Goal: Information Seeking & Learning: Learn about a topic

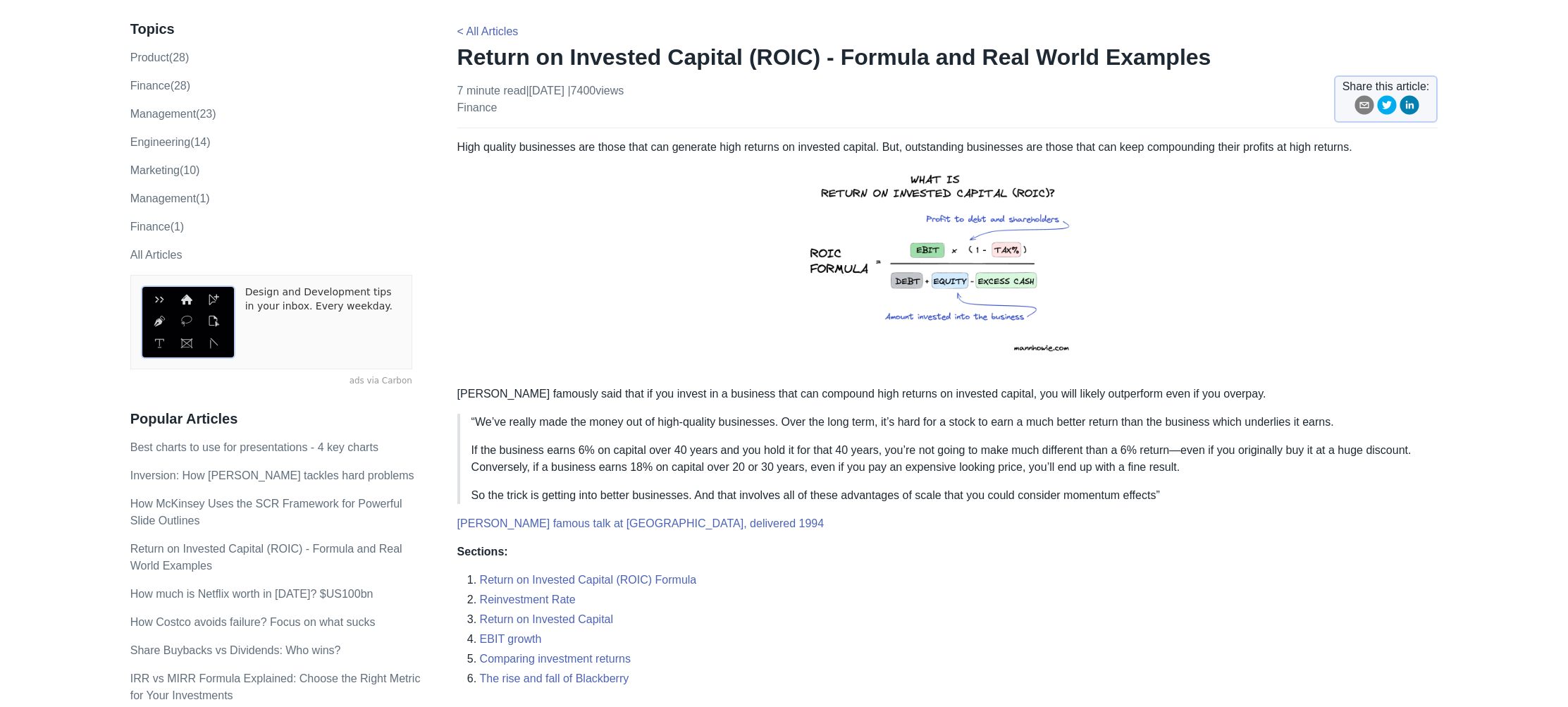
scroll to position [83, 0]
click at [737, 55] on h1 "Return on Invested Capital (ROIC) - Formula and Real World Examples" at bounding box center [947, 56] width 981 height 28
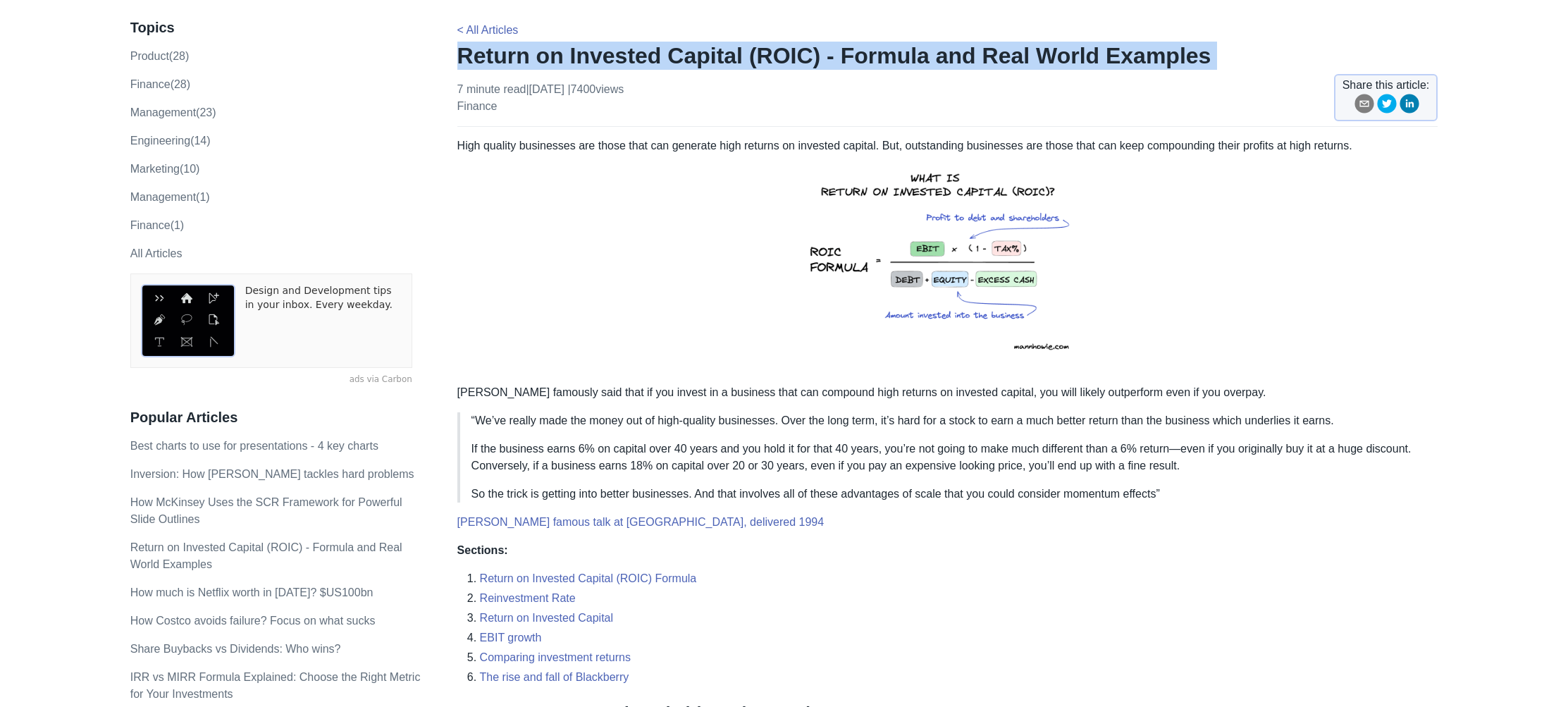
click at [737, 55] on h1 "Return on Invested Capital (ROIC) - Formula and Real World Examples" at bounding box center [947, 56] width 981 height 28
click at [799, 64] on h1 "Return on Invested Capital (ROIC) - Formula and Real World Examples" at bounding box center [947, 56] width 981 height 28
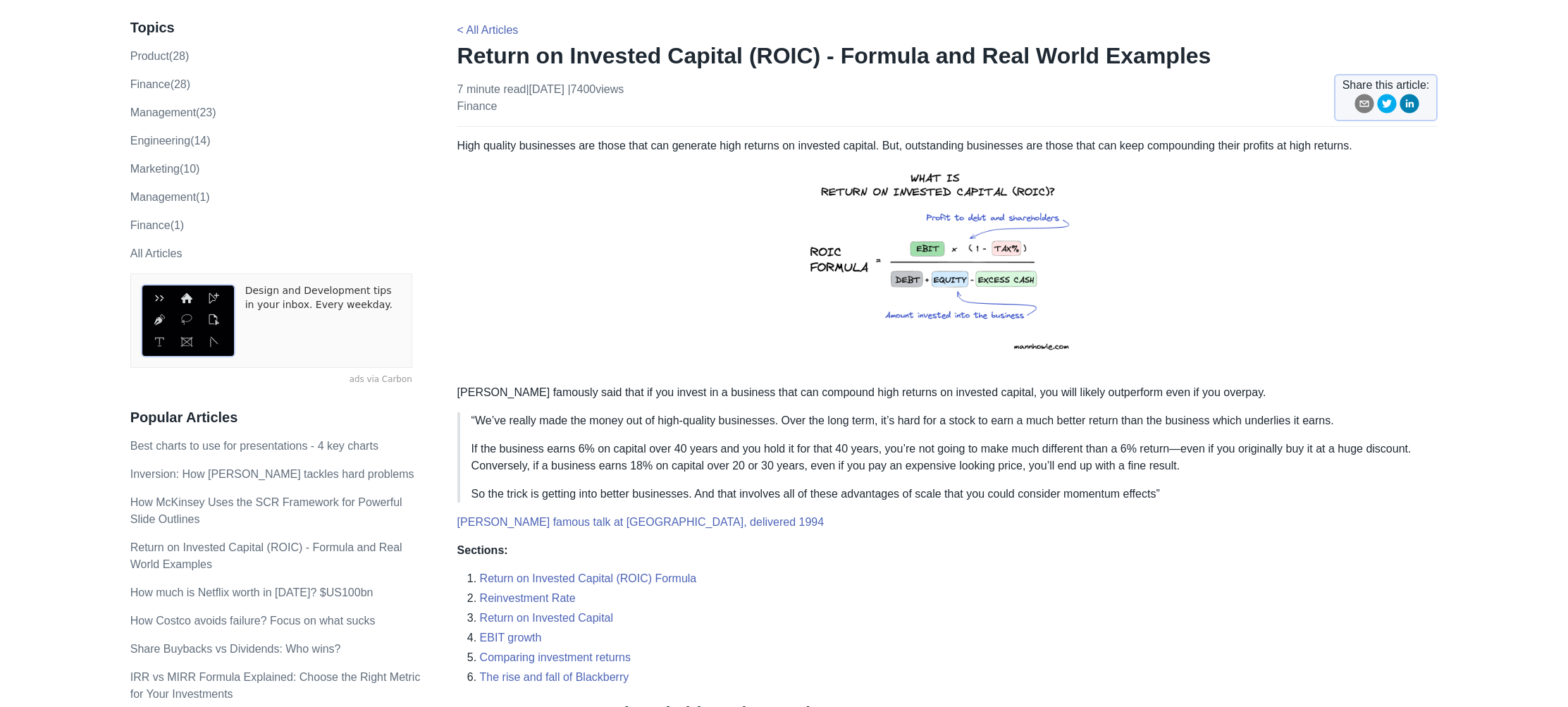
click at [968, 239] on img at bounding box center [947, 263] width 312 height 218
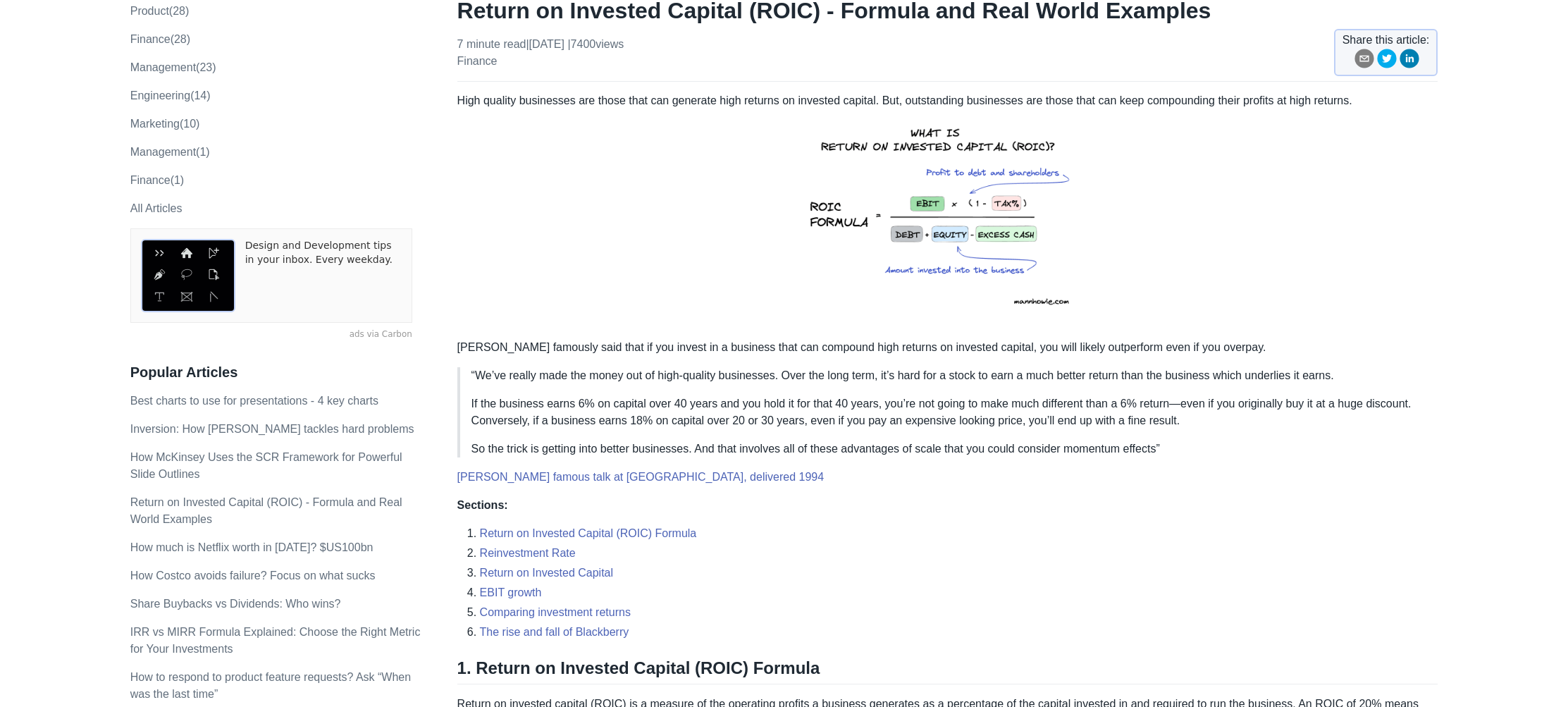
scroll to position [127, 0]
click at [806, 13] on h1 "Return on Invested Capital (ROIC) - Formula and Real World Examples" at bounding box center [947, 11] width 981 height 28
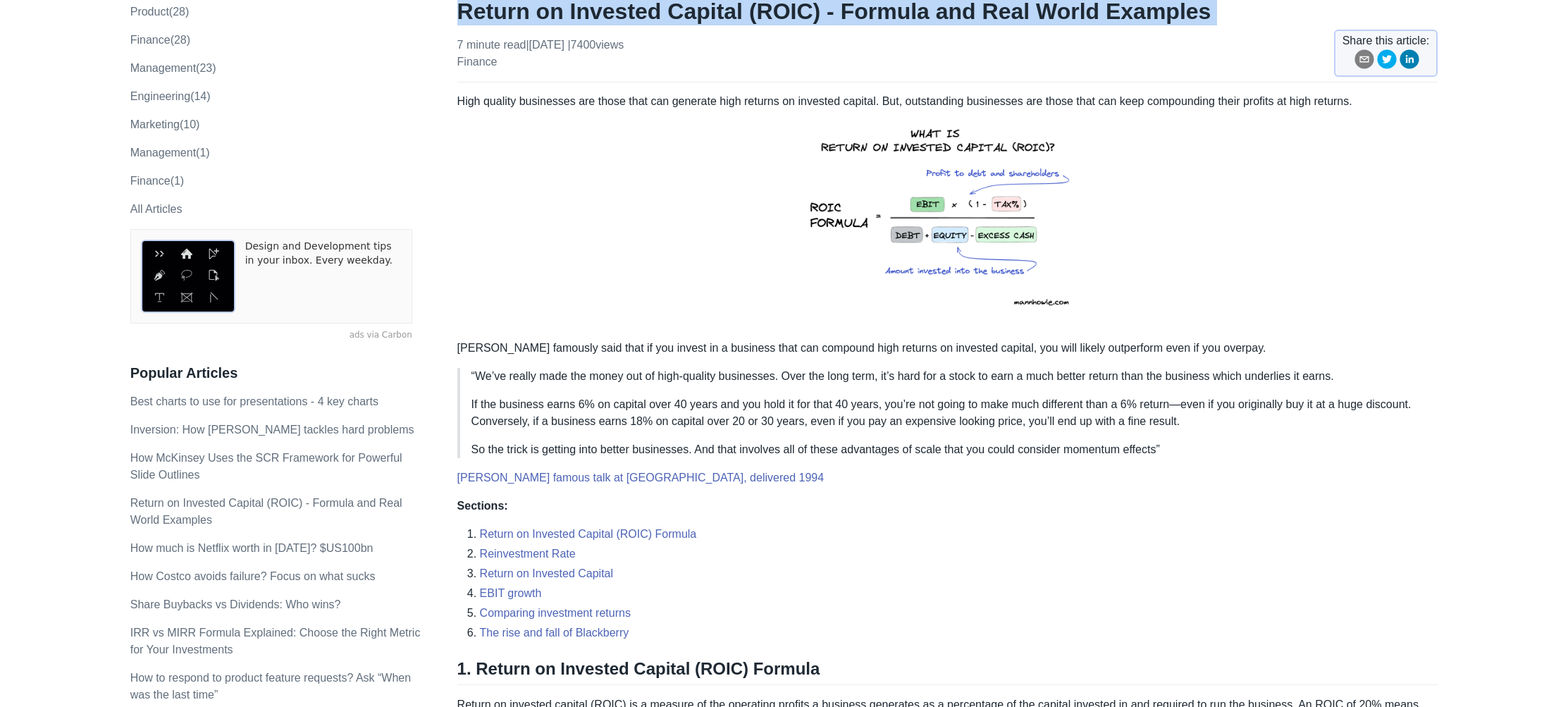
click at [806, 13] on h1 "Return on Invested Capital (ROIC) - Formula and Real World Examples" at bounding box center [947, 11] width 981 height 28
click at [699, 22] on h1 "Return on Invested Capital (ROIC) - Formula and Real World Examples" at bounding box center [947, 11] width 981 height 28
drag, startPoint x: 460, startPoint y: 16, endPoint x: 778, endPoint y: 18, distance: 318.0
click at [778, 18] on h1 "Return on Invested Capital (ROIC) - Formula and Real World Examples" at bounding box center [947, 11] width 981 height 28
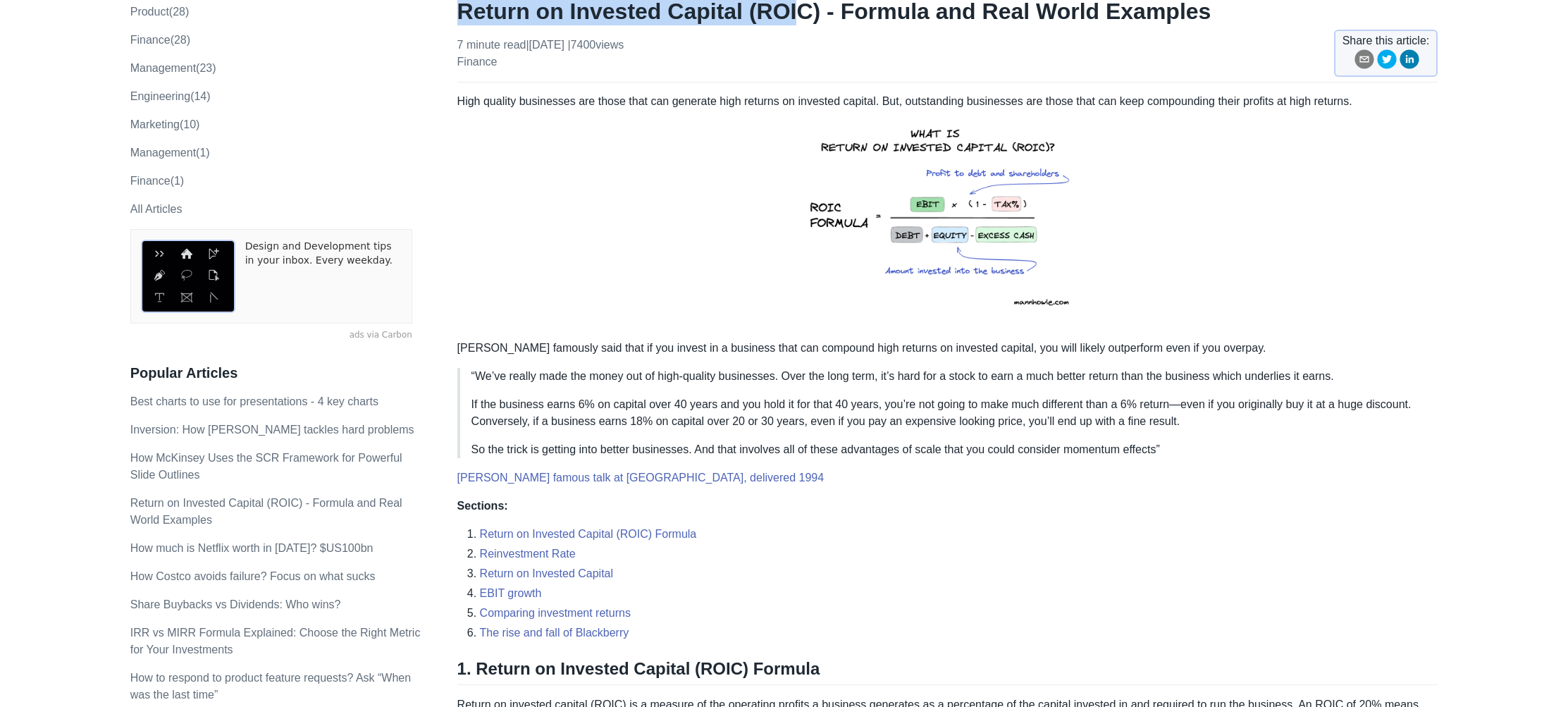
click at [783, 17] on h1 "Return on Invested Capital (ROIC) - Formula and Real World Examples" at bounding box center [947, 11] width 981 height 28
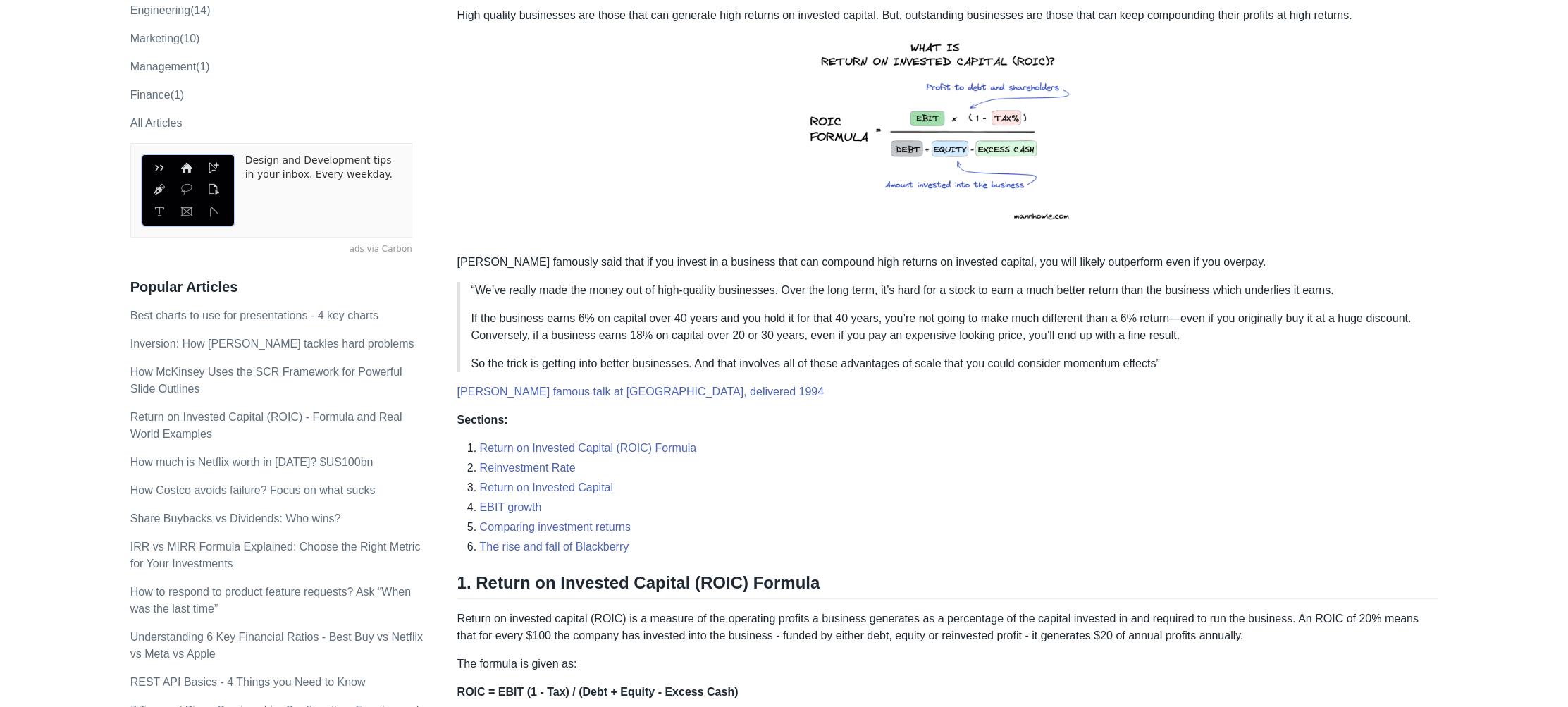
scroll to position [212, 0]
click at [648, 21] on p "High quality businesses are those that can generate high returns on invested ca…" at bounding box center [947, 125] width 981 height 235
click at [672, 13] on p "High quality businesses are those that can generate high returns on invested ca…" at bounding box center [947, 125] width 981 height 235
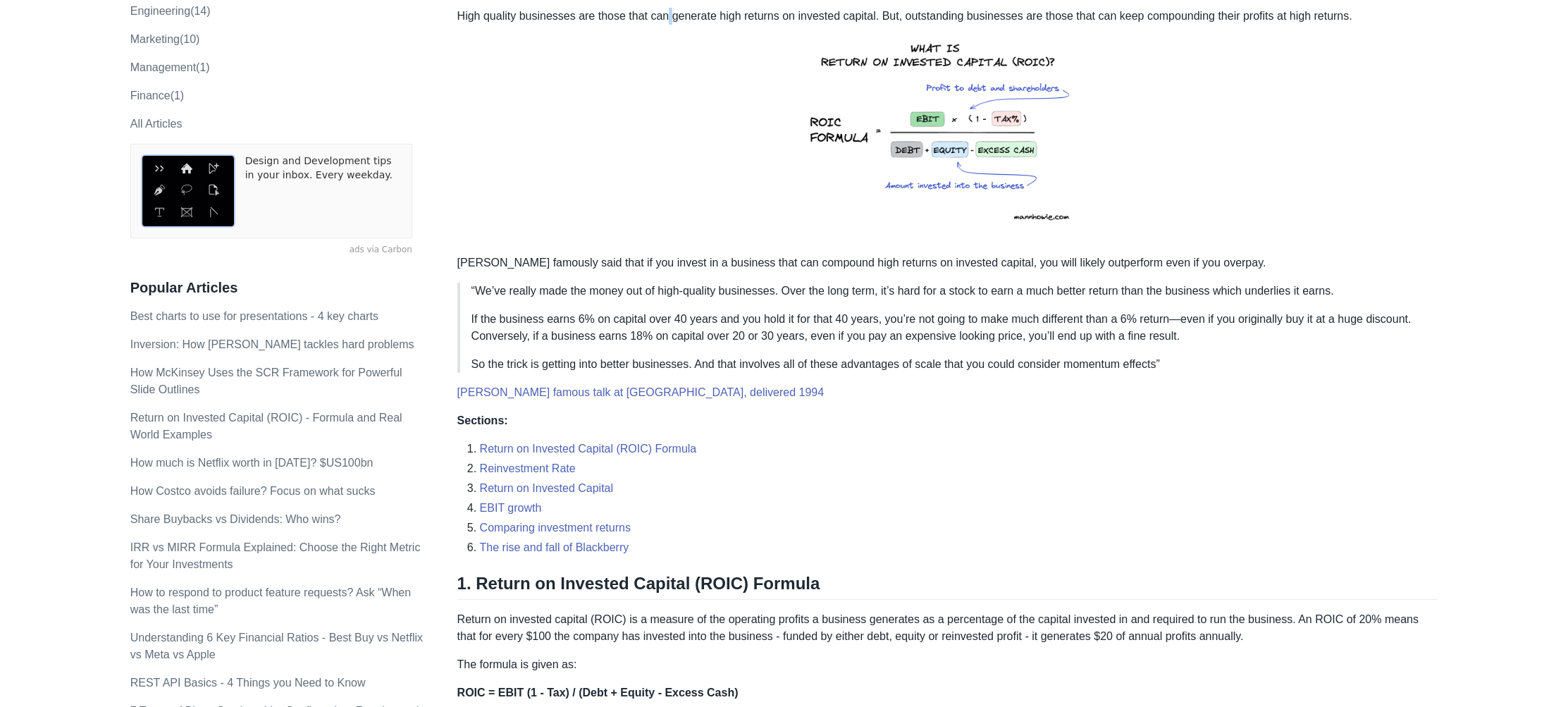
click at [672, 13] on p "High quality businesses are those that can generate high returns on invested ca…" at bounding box center [947, 125] width 981 height 235
click at [702, 16] on p "High quality businesses are those that can generate high returns on invested ca…" at bounding box center [947, 125] width 981 height 235
click at [737, 16] on p "High quality businesses are those that can generate high returns on invested ca…" at bounding box center [947, 125] width 981 height 235
click at [865, 8] on p "High quality businesses are those that can generate high returns on invested ca…" at bounding box center [947, 125] width 981 height 235
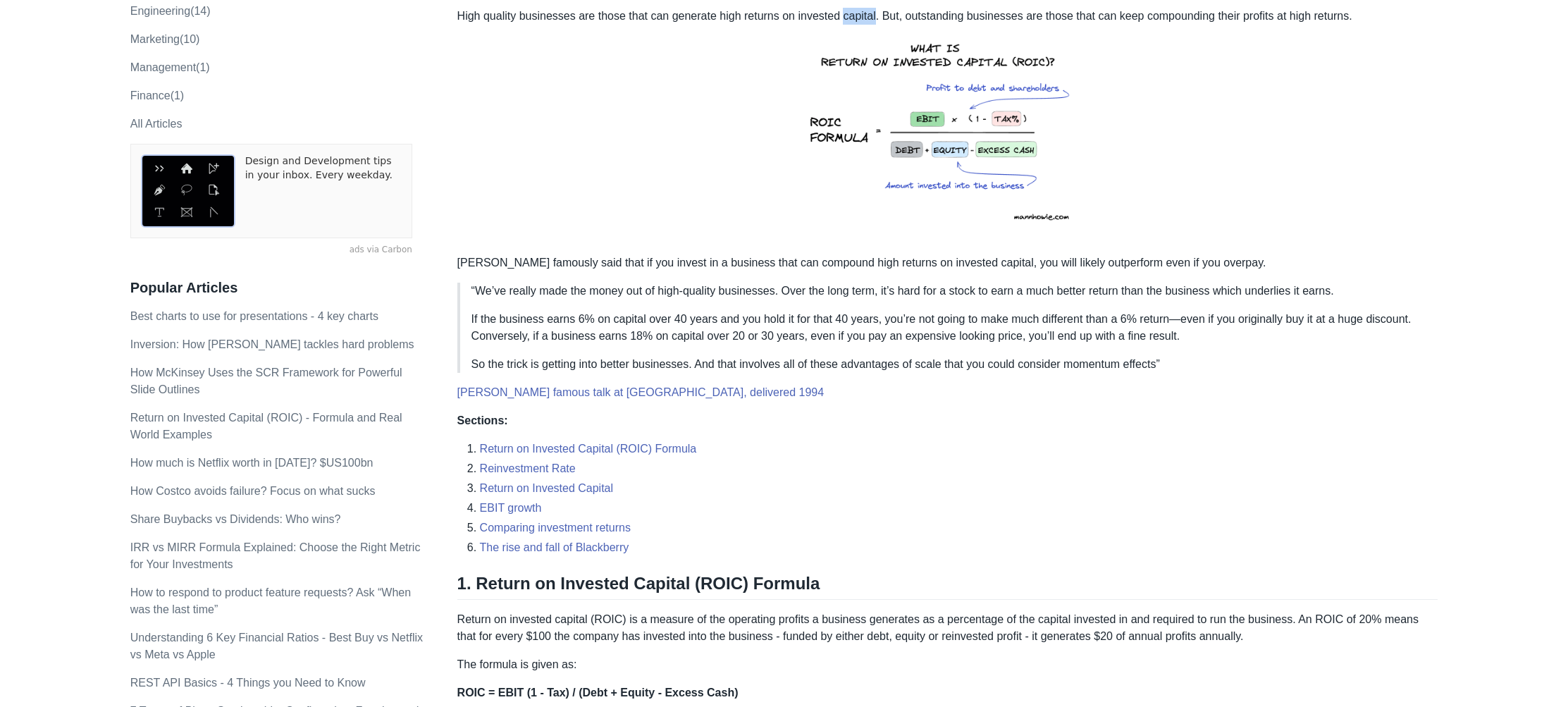
click at [865, 8] on p "High quality businesses are those that can generate high returns on invested ca…" at bounding box center [947, 125] width 981 height 235
click at [831, 13] on p "High quality businesses are those that can generate high returns on invested ca…" at bounding box center [947, 125] width 981 height 235
drag, startPoint x: 831, startPoint y: 13, endPoint x: 845, endPoint y: 16, distance: 14.3
click at [831, 13] on p "High quality businesses are those that can generate high returns on invested ca…" at bounding box center [947, 125] width 981 height 235
click at [860, 16] on p "High quality businesses are those that can generate high returns on invested ca…" at bounding box center [947, 125] width 981 height 235
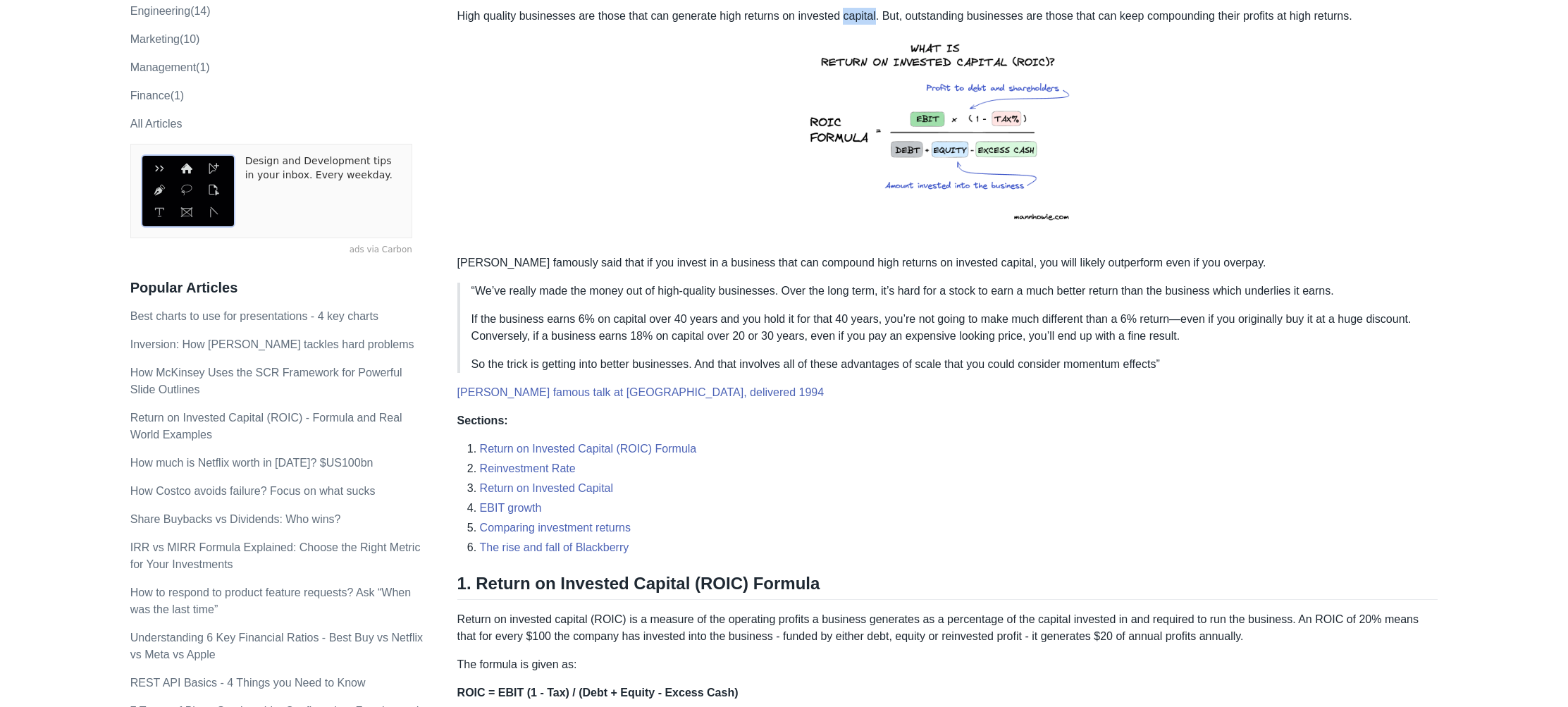
click at [860, 16] on p "High quality businesses are those that can generate high returns on invested ca…" at bounding box center [947, 125] width 981 height 235
click at [891, 8] on p "High quality businesses are those that can generate high returns on invested ca…" at bounding box center [947, 125] width 981 height 235
click at [918, 15] on p "High quality businesses are those that can generate high returns on invested ca…" at bounding box center [947, 125] width 981 height 235
click at [969, 21] on p "High quality businesses are those that can generate high returns on invested ca…" at bounding box center [947, 125] width 981 height 235
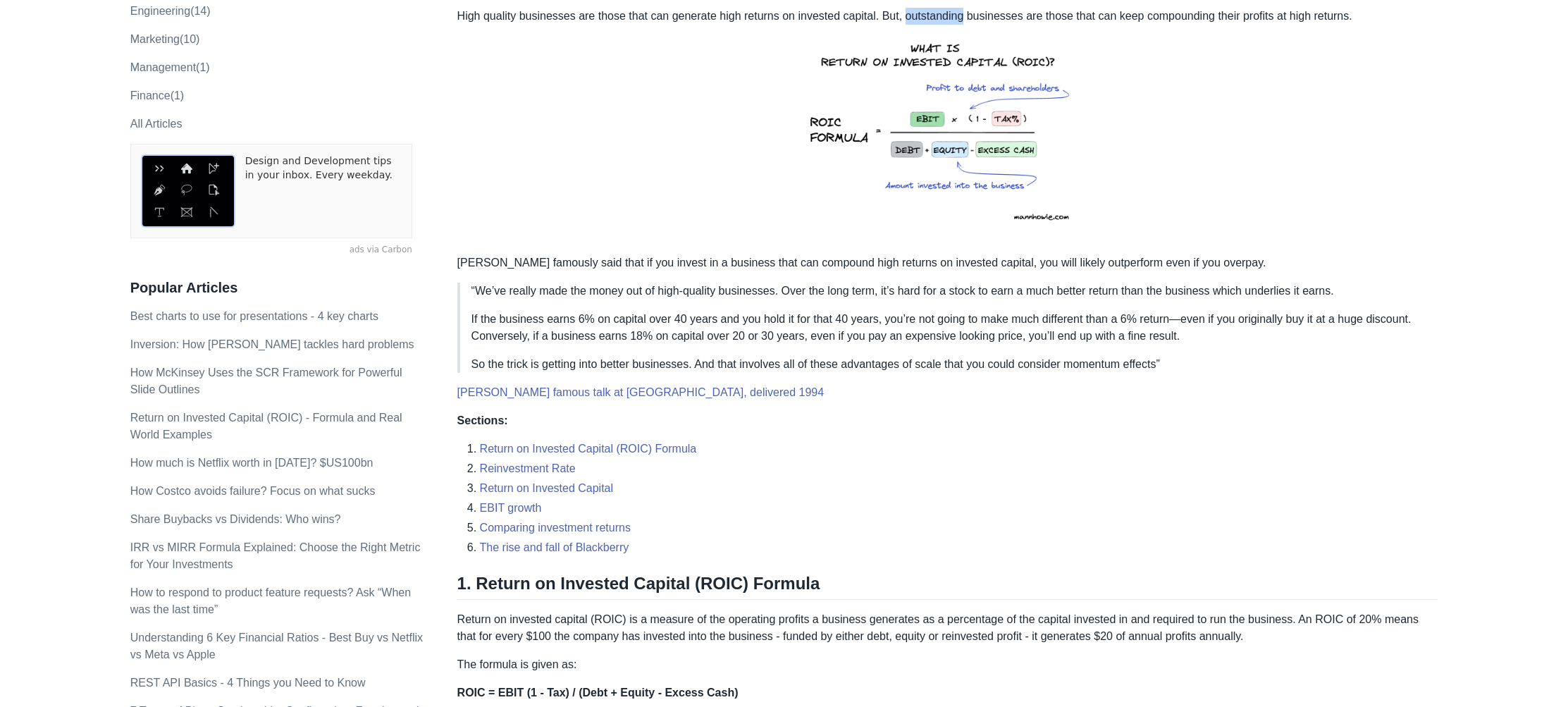
click at [969, 21] on p "High quality businesses are those that can generate high returns on invested ca…" at bounding box center [947, 125] width 981 height 235
click at [1027, 21] on p "High quality businesses are those that can generate high returns on invested ca…" at bounding box center [947, 125] width 981 height 235
click at [1003, 19] on p "High quality businesses are those that can generate high returns on invested ca…" at bounding box center [947, 125] width 981 height 235
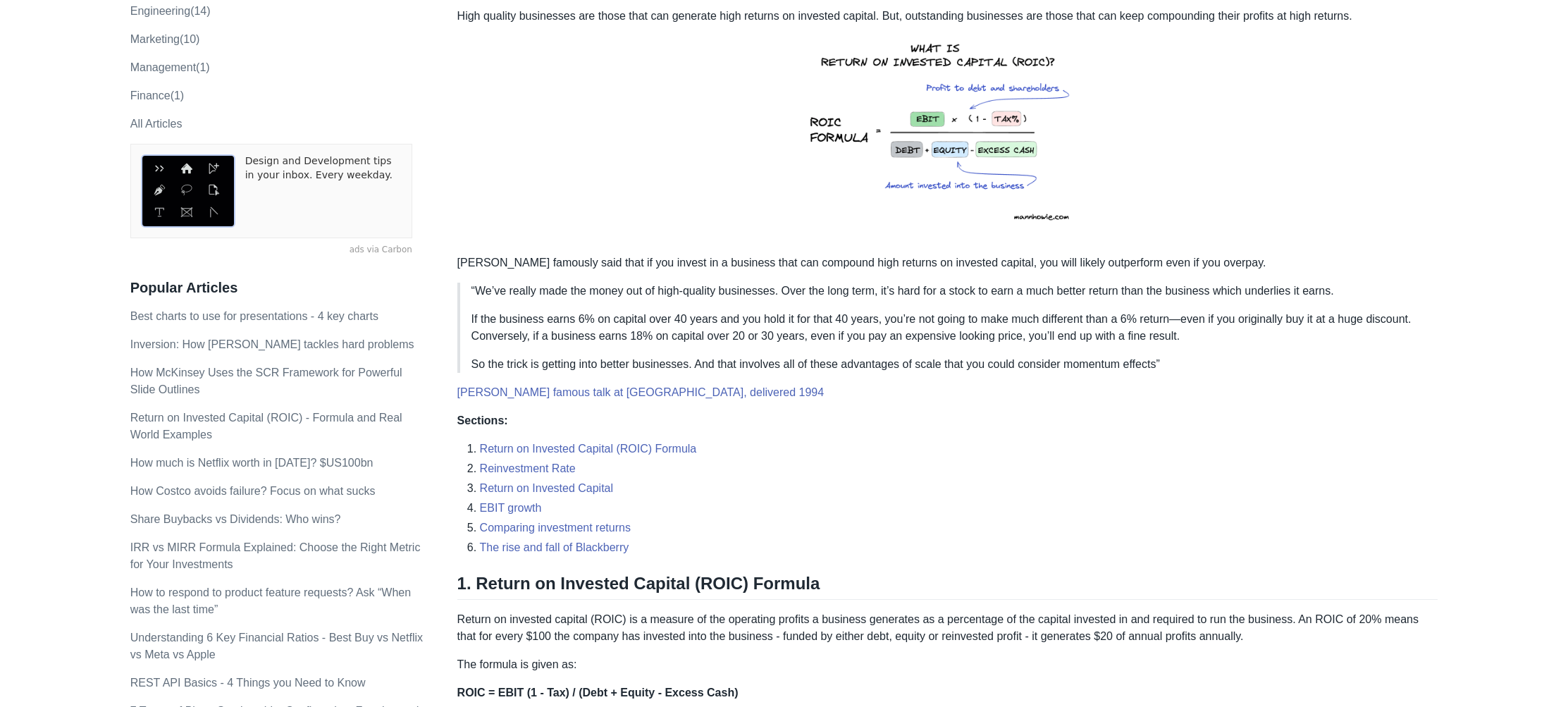
click at [1032, 18] on p "High quality businesses are those that can generate high returns on invested ca…" at bounding box center [947, 125] width 981 height 235
click at [1064, 18] on p "High quality businesses are those that can generate high returns on invested ca…" at bounding box center [947, 125] width 981 height 235
click at [1107, 18] on p "High quality businesses are those that can generate high returns on invested ca…" at bounding box center [947, 125] width 981 height 235
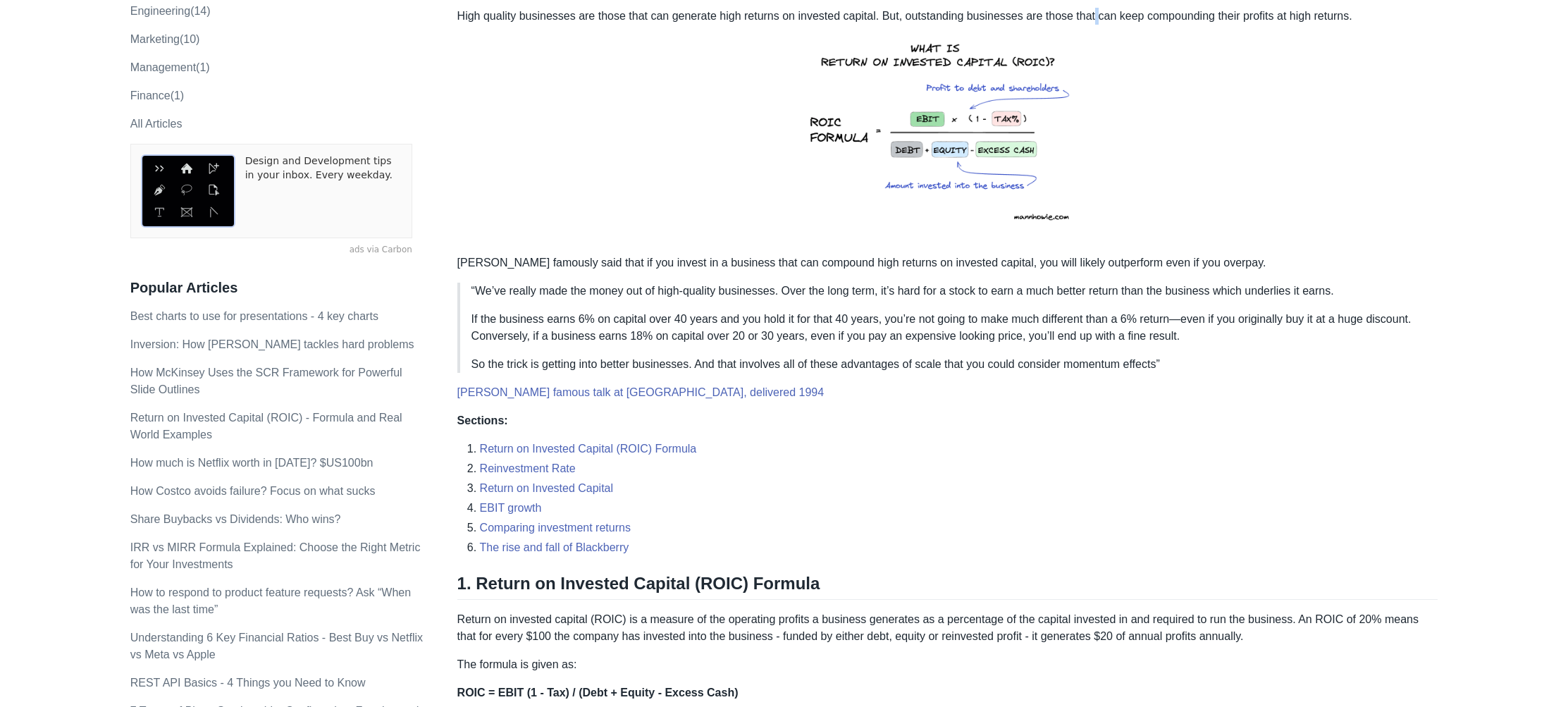
click at [1107, 18] on p "High quality businesses are those that can generate high returns on invested ca…" at bounding box center [947, 125] width 981 height 235
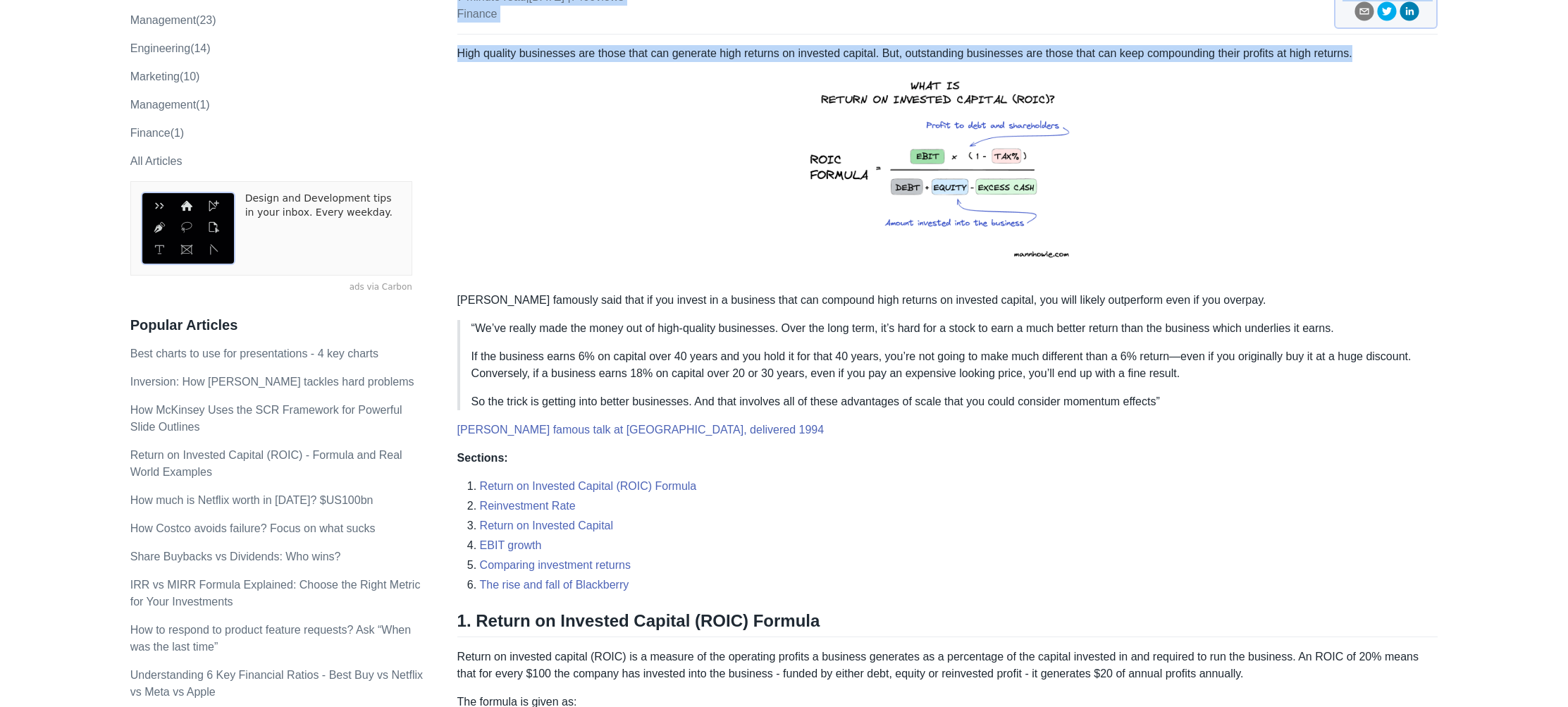
scroll to position [157, 0]
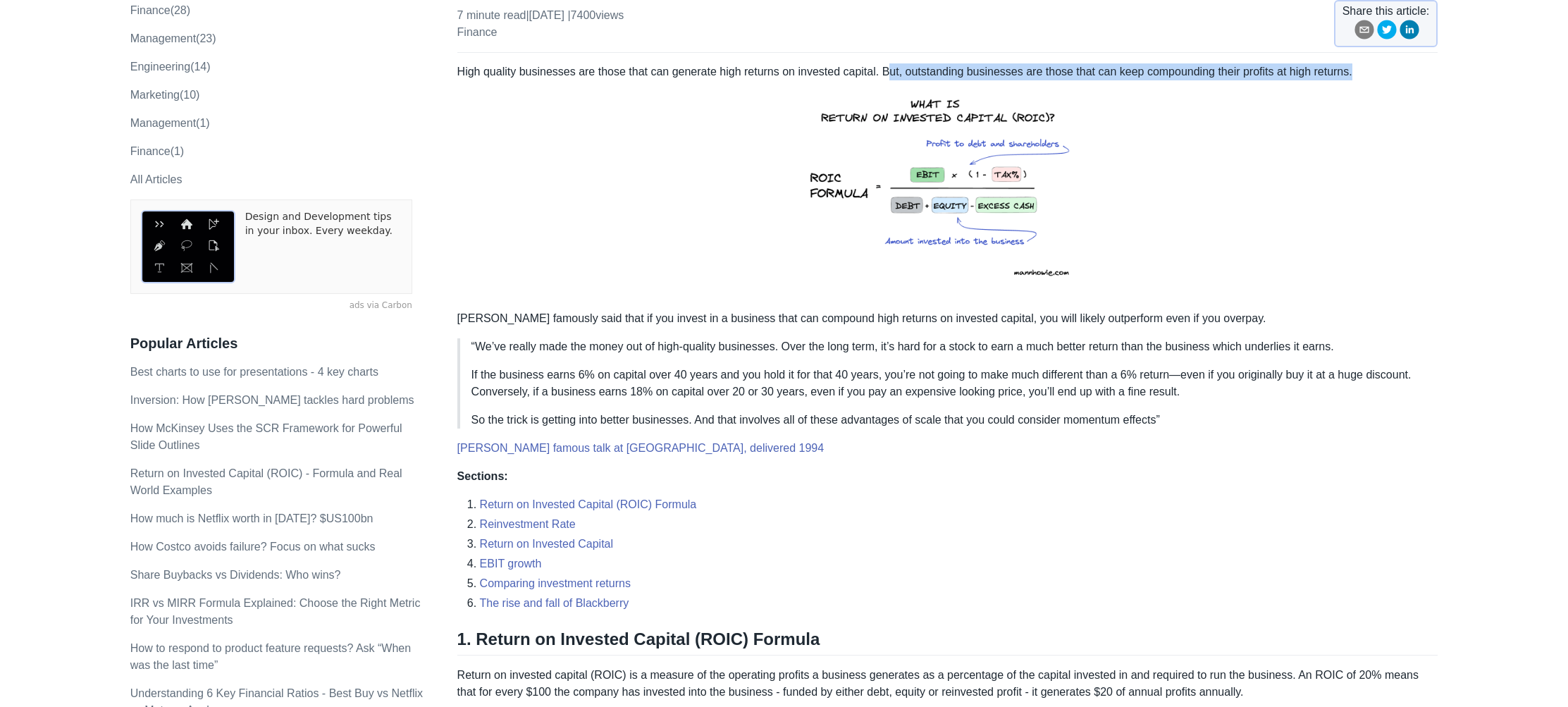
drag, startPoint x: 1371, startPoint y: 14, endPoint x: 894, endPoint y: 76, distance: 481.0
click at [894, 76] on p "High quality businesses are those that can generate high returns on invested ca…" at bounding box center [947, 181] width 981 height 235
drag, startPoint x: 894, startPoint y: 74, endPoint x: 1382, endPoint y: 74, distance: 488.0
click at [1382, 74] on p "High quality businesses are those that can generate high returns on invested ca…" at bounding box center [947, 181] width 981 height 235
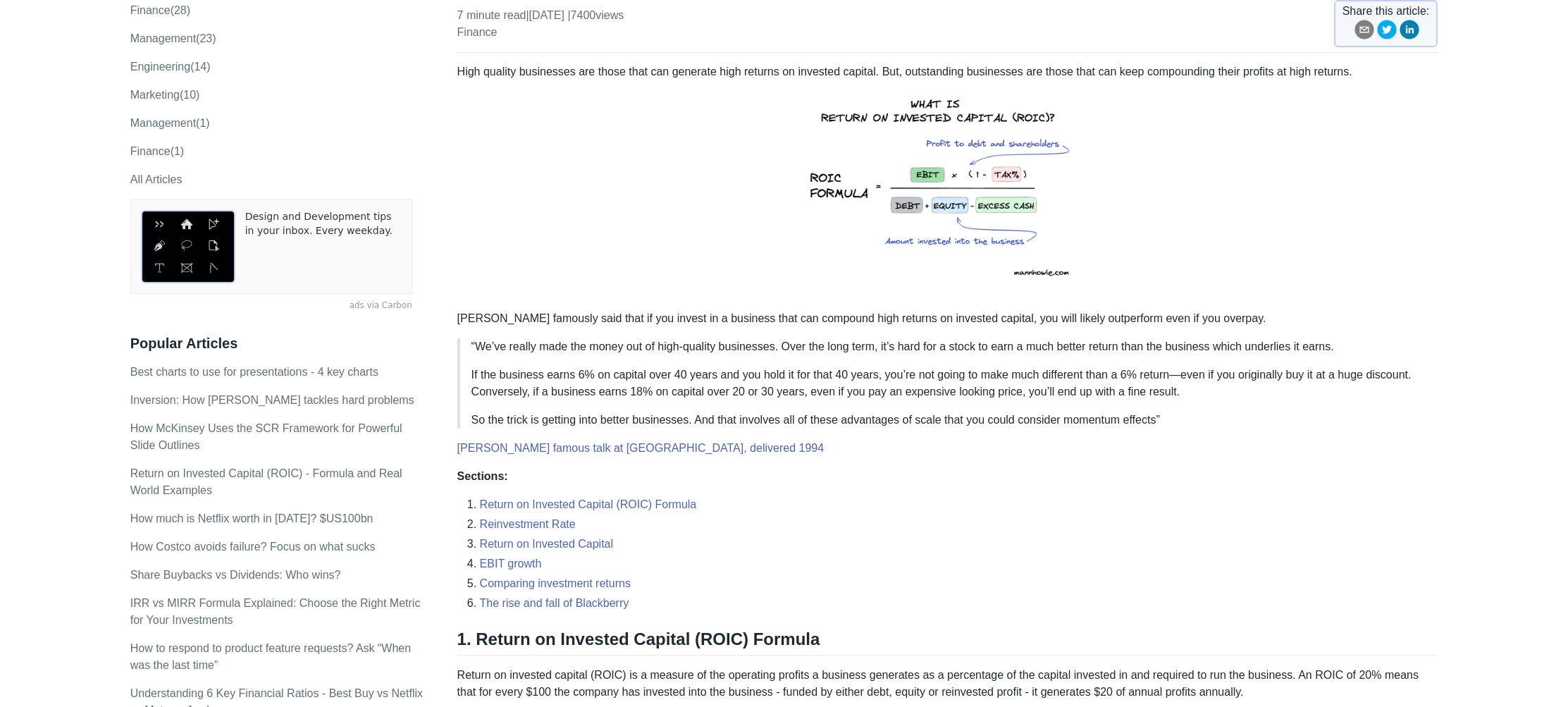
click at [1271, 86] on p "High quality businesses are those that can generate high returns on invested ca…" at bounding box center [947, 181] width 981 height 235
click at [1245, 80] on p "High quality businesses are those that can generate high returns on invested ca…" at bounding box center [947, 181] width 981 height 235
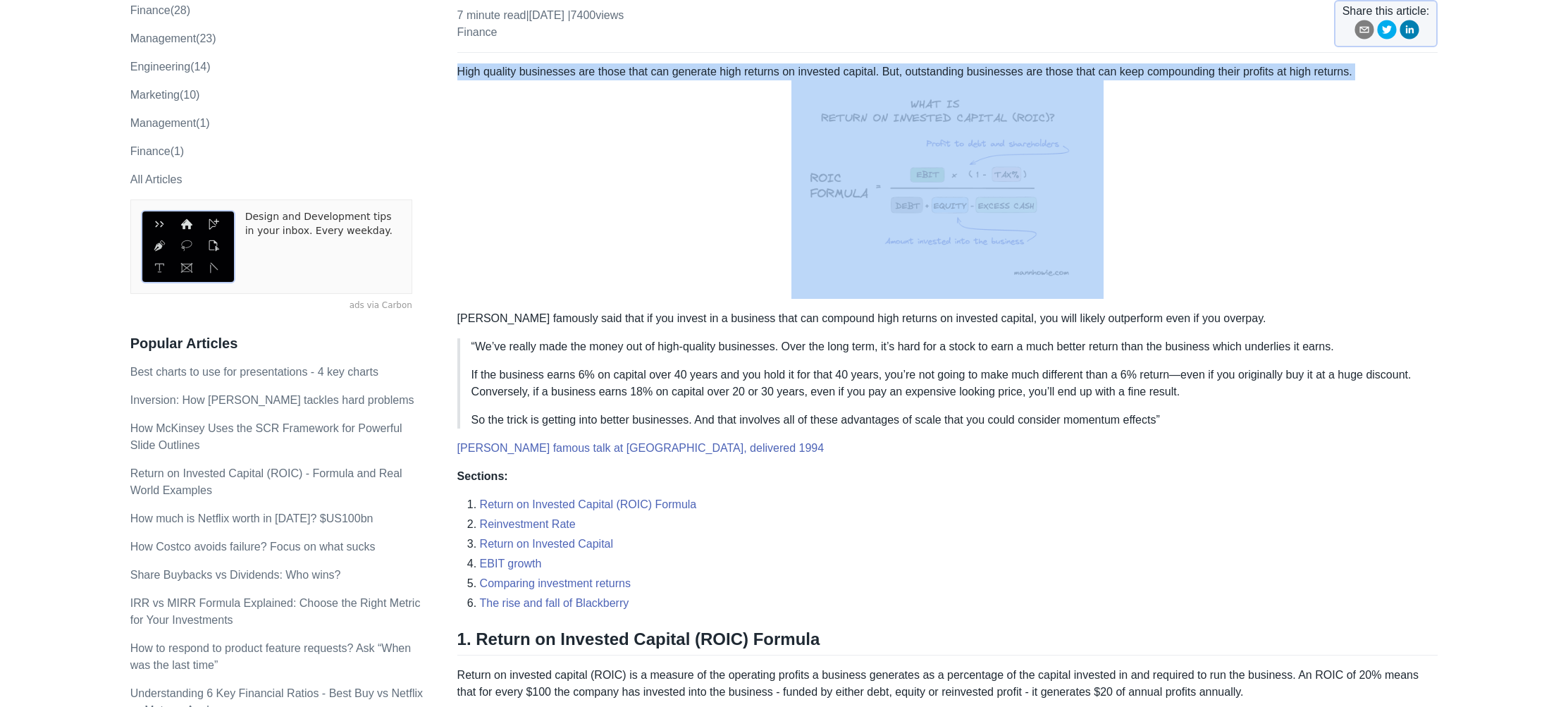
click at [1245, 80] on p "High quality businesses are those that can generate high returns on invested ca…" at bounding box center [947, 181] width 981 height 235
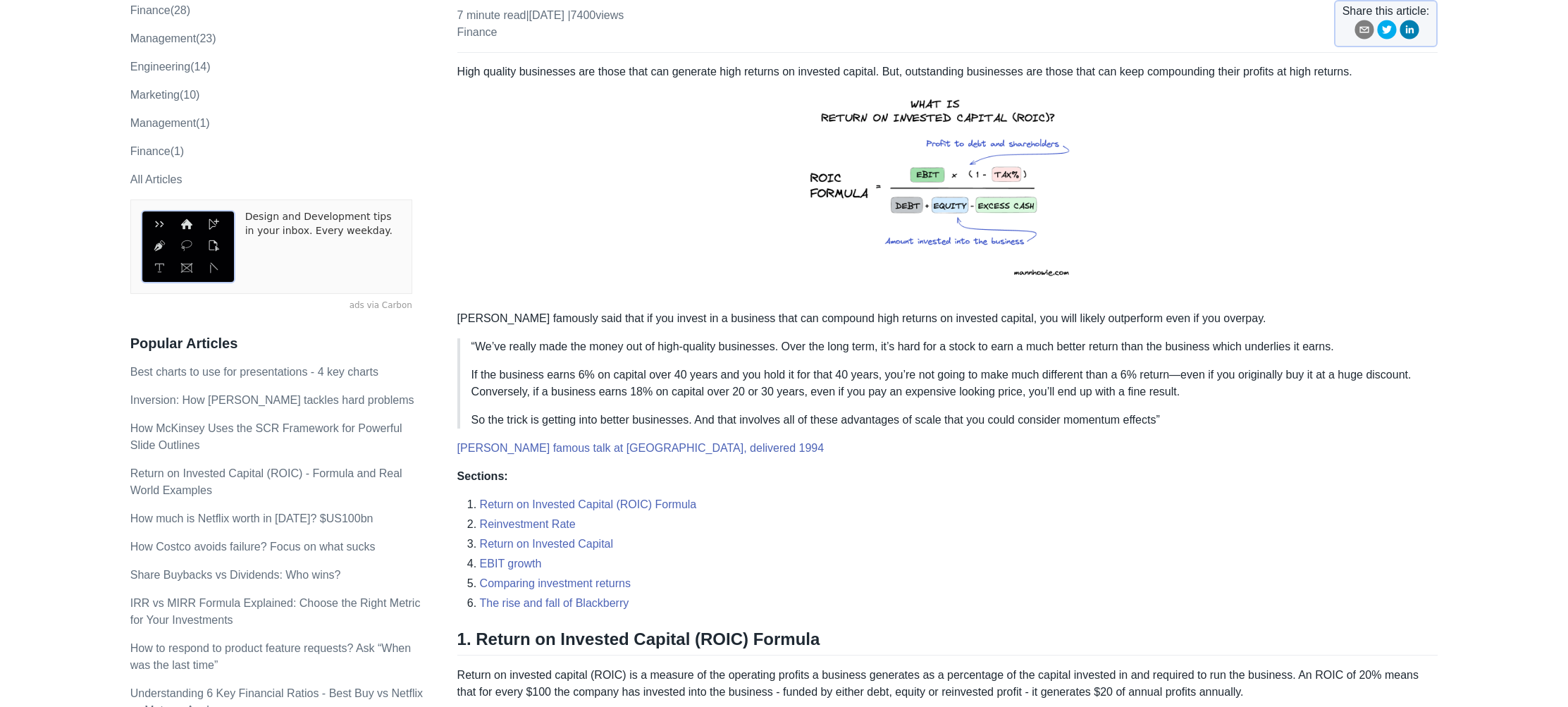
click at [1256, 71] on p "High quality businesses are those that can generate high returns on invested ca…" at bounding box center [947, 181] width 981 height 235
click at [1324, 78] on p "High quality businesses are those that can generate high returns on invested ca…" at bounding box center [947, 181] width 981 height 235
click at [1323, 78] on p "High quality businesses are those that can generate high returns on invested ca…" at bounding box center [947, 181] width 981 height 235
click at [1366, 73] on p "High quality businesses are those that can generate high returns on invested ca…" at bounding box center [947, 181] width 981 height 235
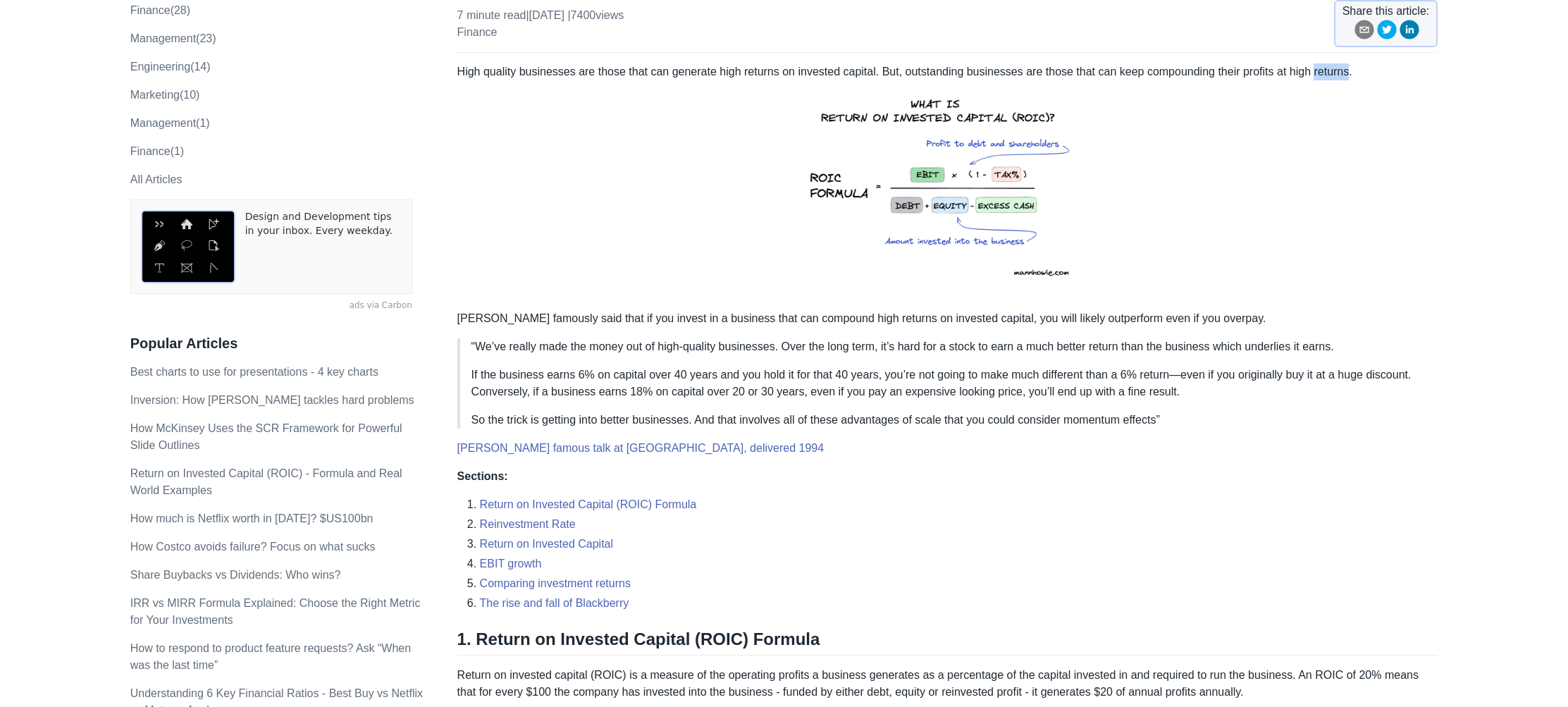
click at [1366, 73] on p "High quality businesses are those that can generate high returns on invested ca…" at bounding box center [947, 181] width 981 height 235
click at [1415, 92] on p "High quality businesses are those that can generate high returns on invested ca…" at bounding box center [947, 181] width 981 height 235
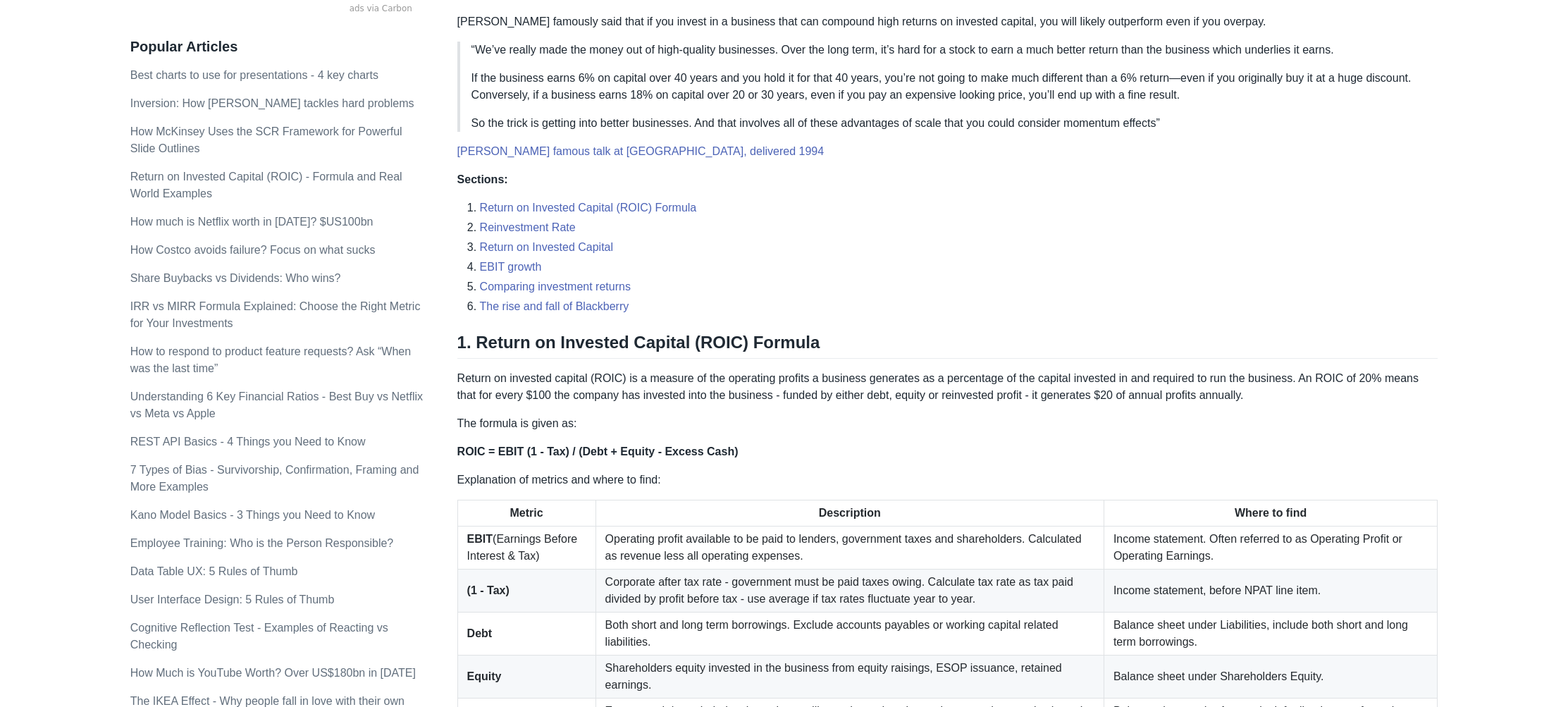
scroll to position [455, 0]
click at [567, 28] on p "[PERSON_NAME] famously said that if you invest in a business that can compound …" at bounding box center [947, 21] width 981 height 17
click at [611, 21] on p "[PERSON_NAME] famously said that if you invest in a business that can compound …" at bounding box center [947, 21] width 981 height 17
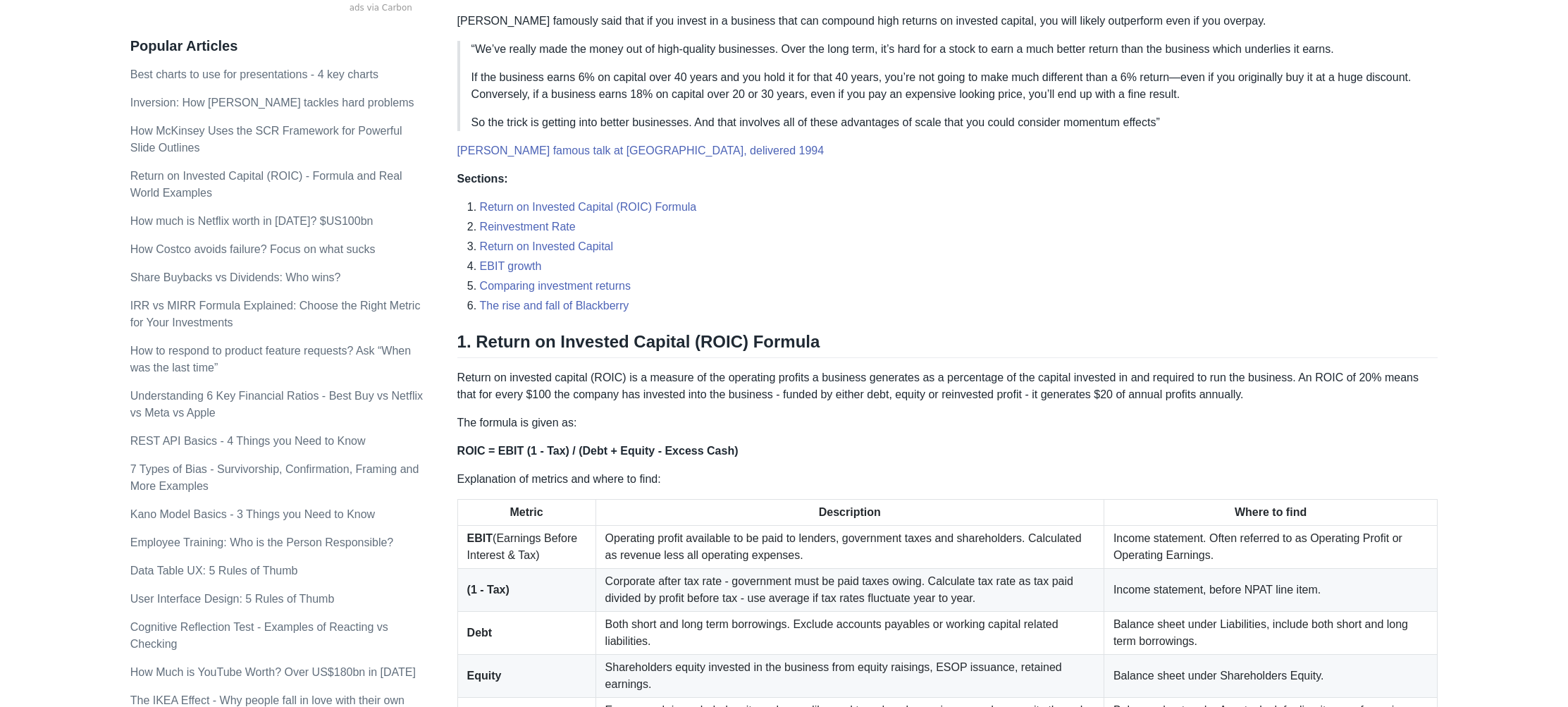
click at [680, 25] on p "[PERSON_NAME] famously said that if you invest in a business that can compound …" at bounding box center [947, 21] width 981 height 17
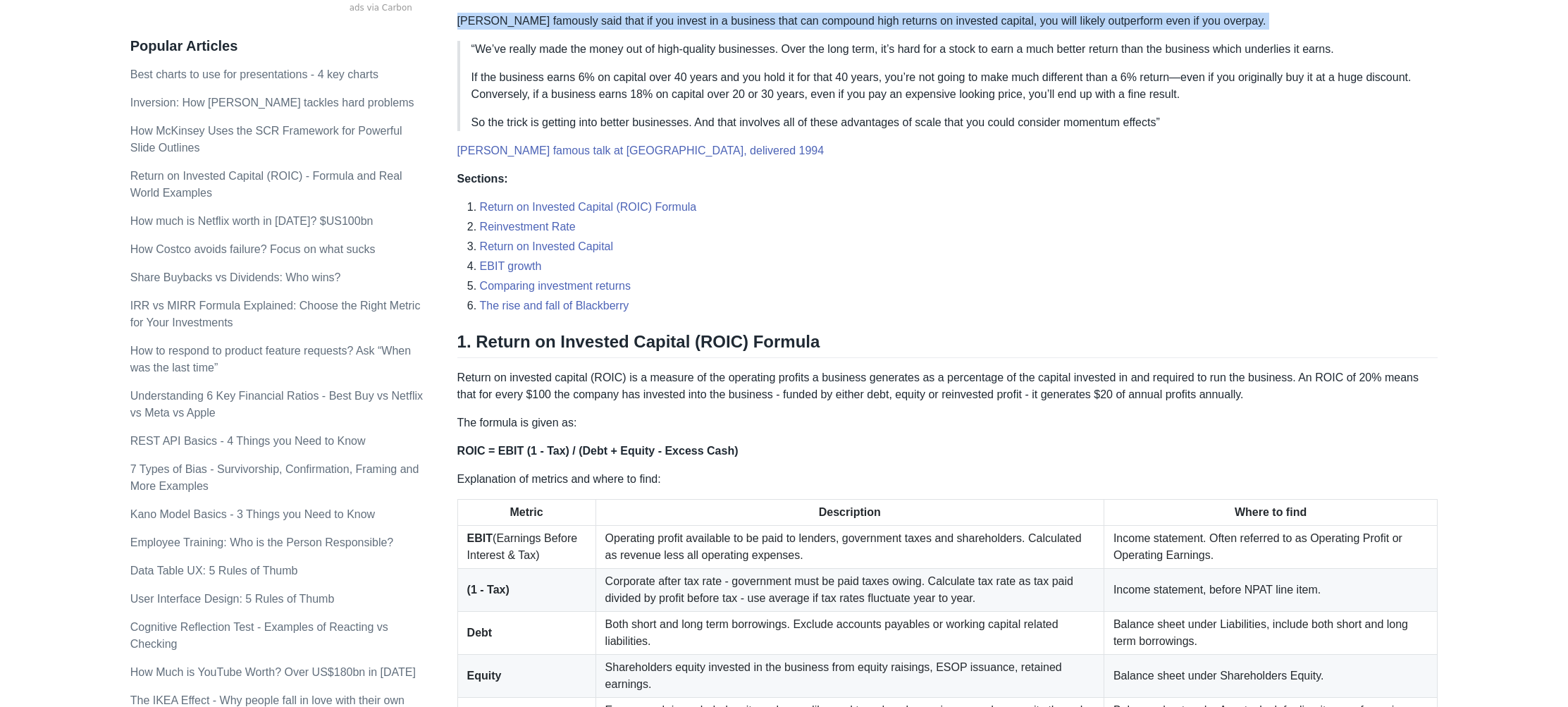
click at [680, 25] on p "[PERSON_NAME] famously said that if you invest in a business that can compound …" at bounding box center [947, 21] width 981 height 17
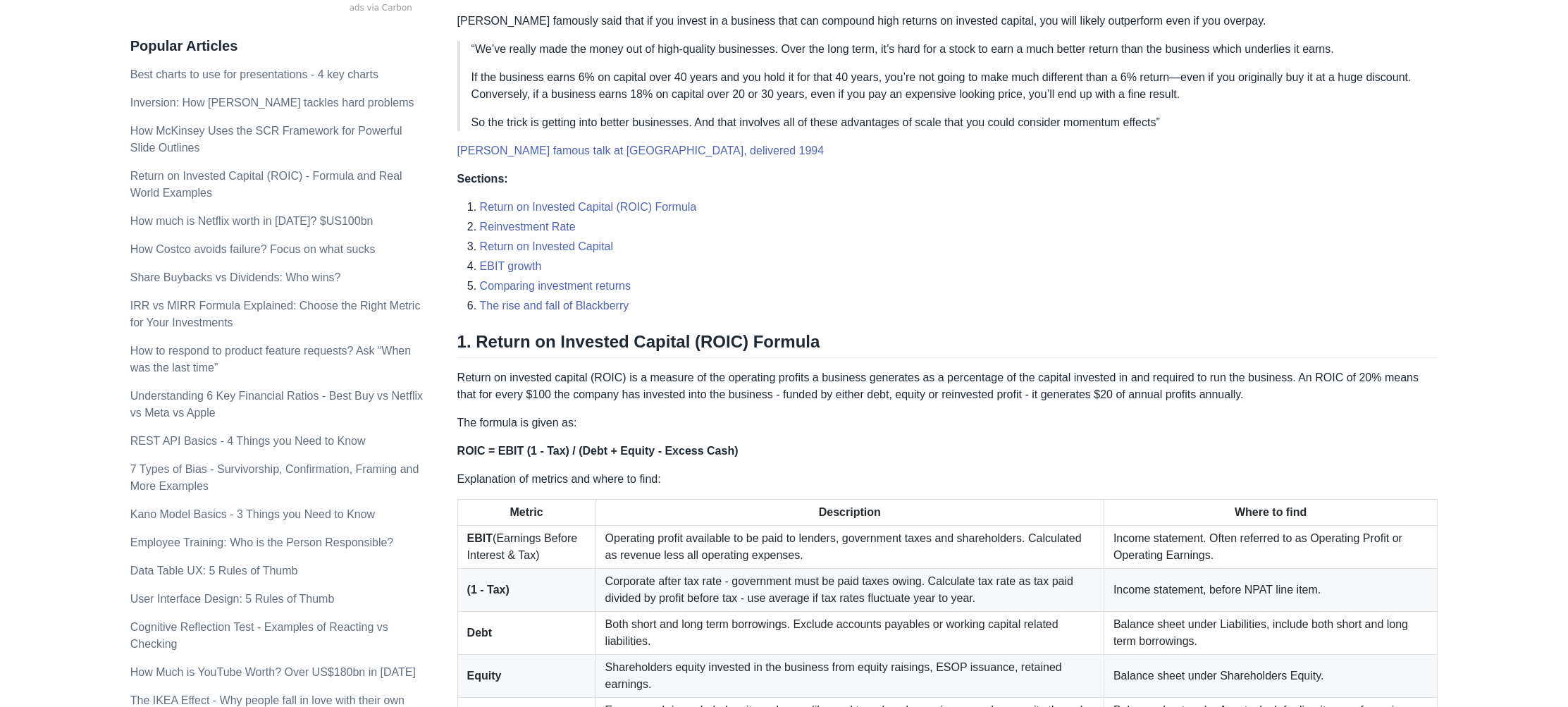
click at [735, 24] on p "[PERSON_NAME] famously said that if you invest in a business that can compound …" at bounding box center [947, 21] width 981 height 17
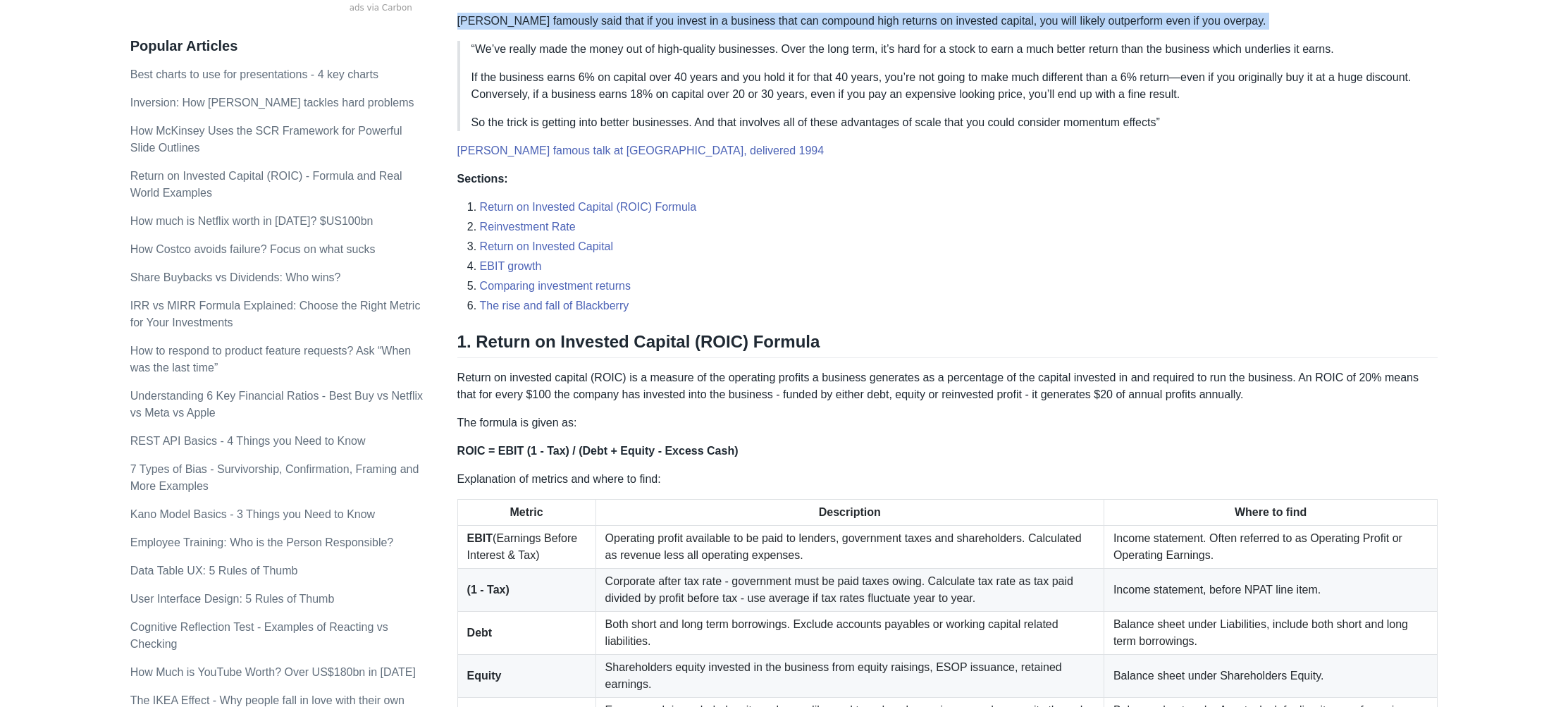
drag, startPoint x: 735, startPoint y: 24, endPoint x: 778, endPoint y: 21, distance: 43.1
click at [735, 24] on p "[PERSON_NAME] famously said that if you invest in a business that can compound …" at bounding box center [947, 21] width 981 height 17
click at [778, 21] on p "[PERSON_NAME] famously said that if you invest in a business that can compound …" at bounding box center [947, 21] width 981 height 17
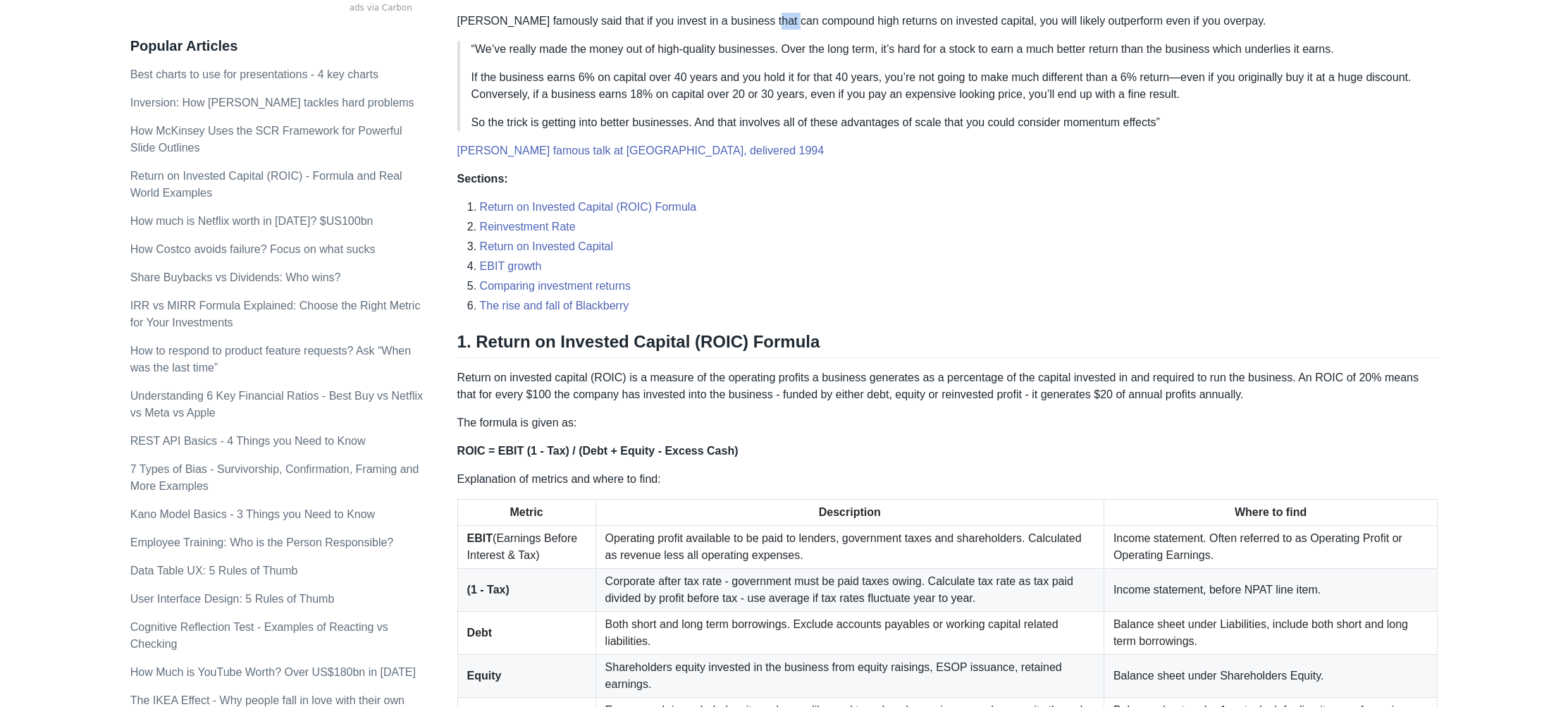
click at [778, 21] on p "[PERSON_NAME] famously said that if you invest in a business that can compound …" at bounding box center [947, 21] width 981 height 17
click at [794, 25] on p "[PERSON_NAME] famously said that if you invest in a business that can compound …" at bounding box center [947, 21] width 981 height 17
click at [878, 26] on p "[PERSON_NAME] famously said that if you invest in a business that can compound …" at bounding box center [947, 21] width 981 height 17
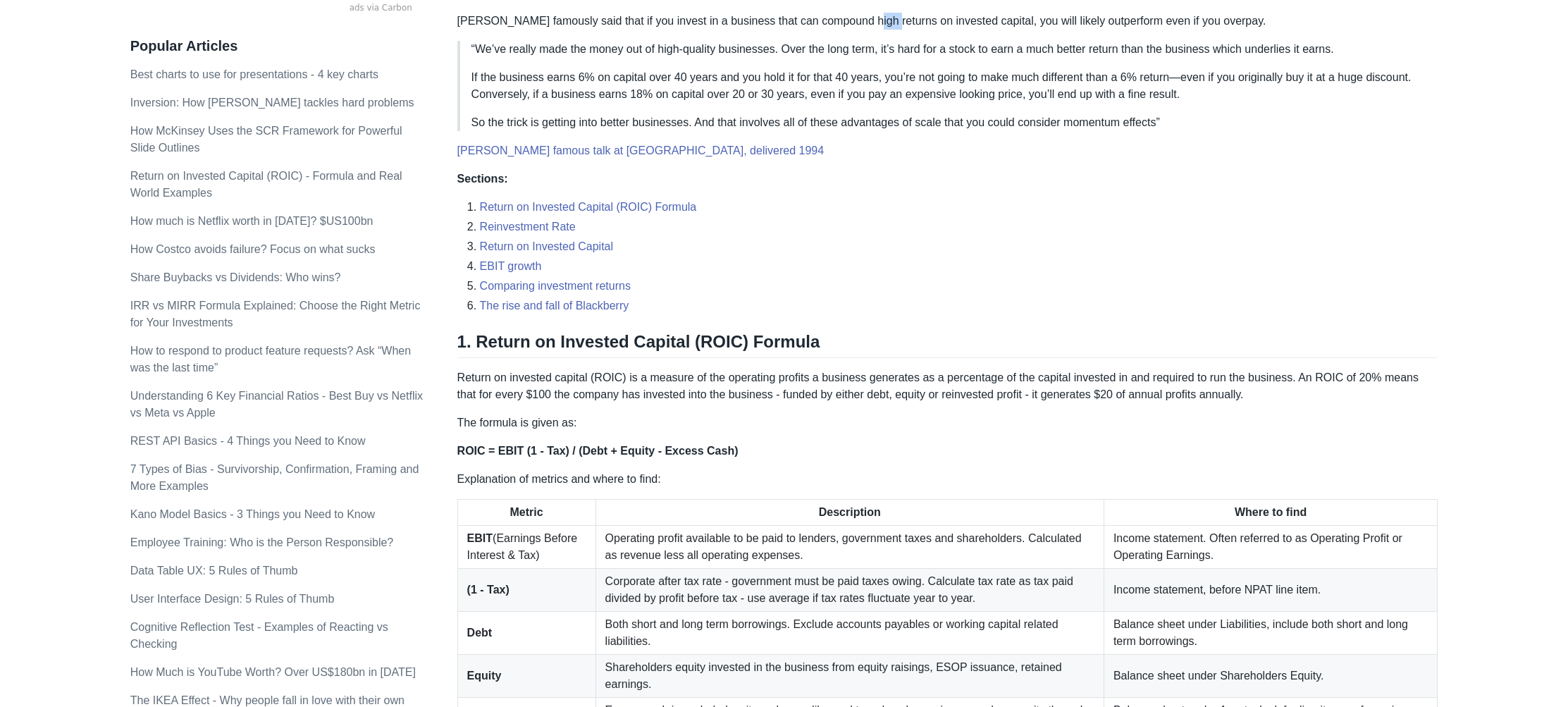
click at [878, 26] on p "[PERSON_NAME] famously said that if you invest in a business that can compound …" at bounding box center [947, 21] width 981 height 17
click at [980, 21] on p "[PERSON_NAME] famously said that if you invest in a business that can compound …" at bounding box center [947, 21] width 981 height 17
drag, startPoint x: 980, startPoint y: 21, endPoint x: 1009, endPoint y: 10, distance: 31.0
click at [980, 21] on p "[PERSON_NAME] famously said that if you invest in a business that can compound …" at bounding box center [947, 21] width 981 height 17
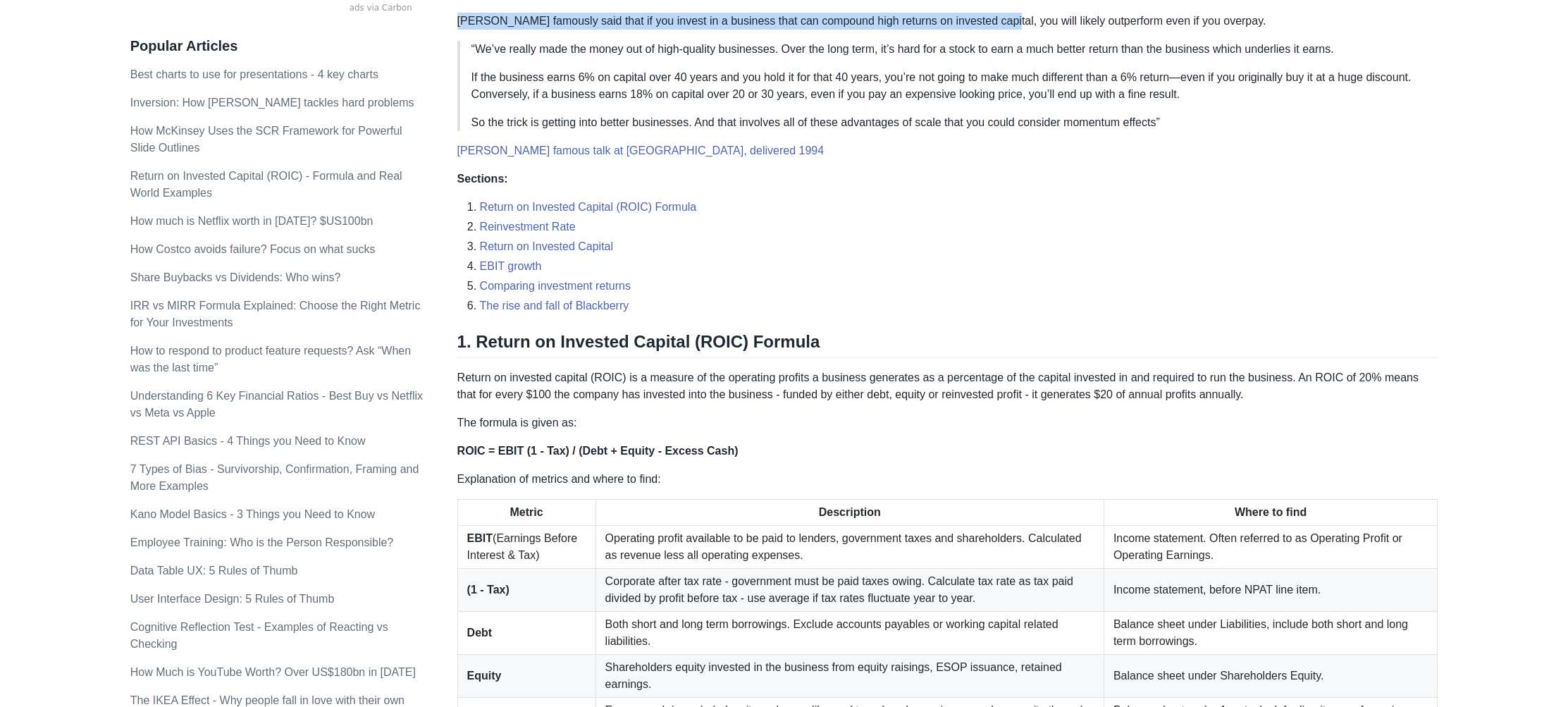
click at [1010, 13] on p "[PERSON_NAME] famously said that if you invest in a business that can compound …" at bounding box center [947, 21] width 981 height 17
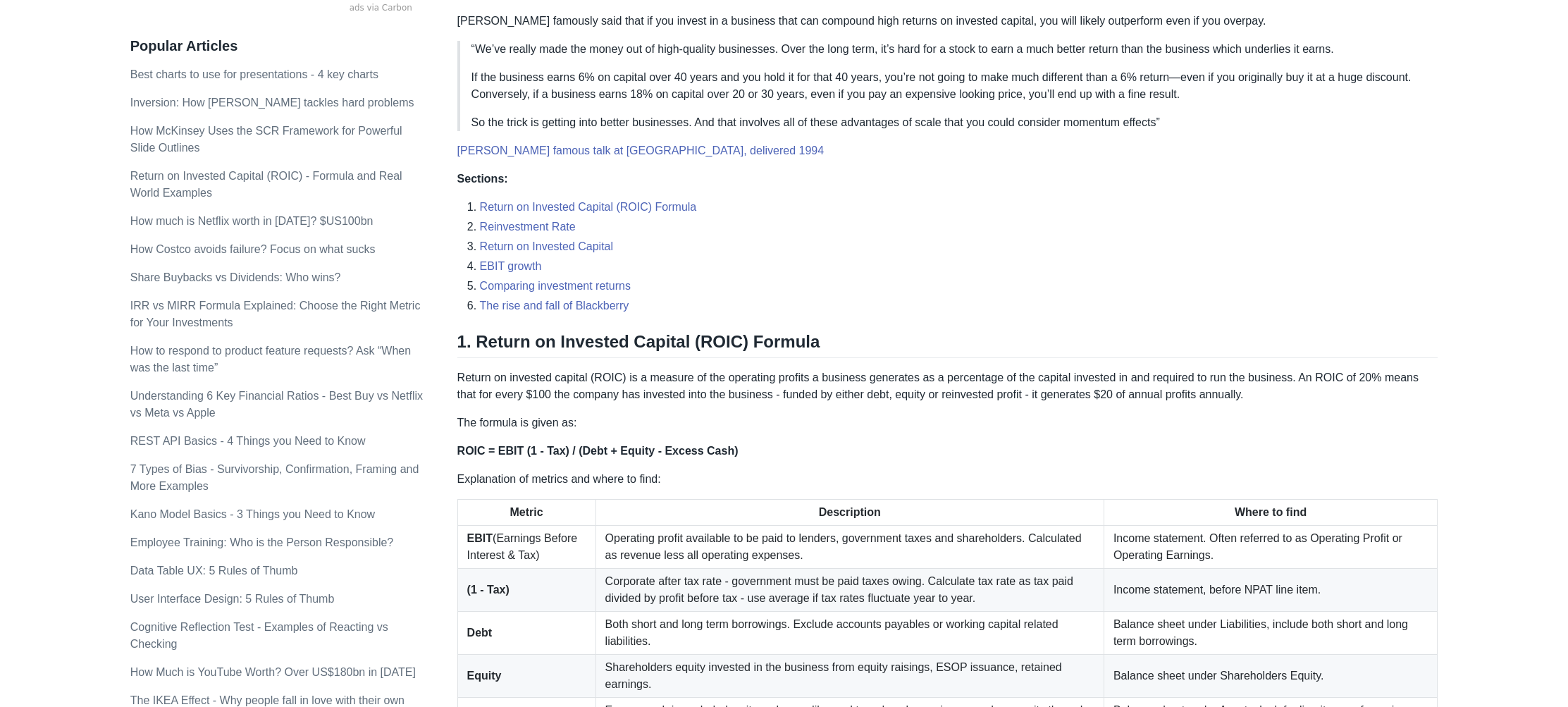
click at [585, 27] on p "[PERSON_NAME] famously said that if you invest in a business that can compound …" at bounding box center [947, 21] width 981 height 17
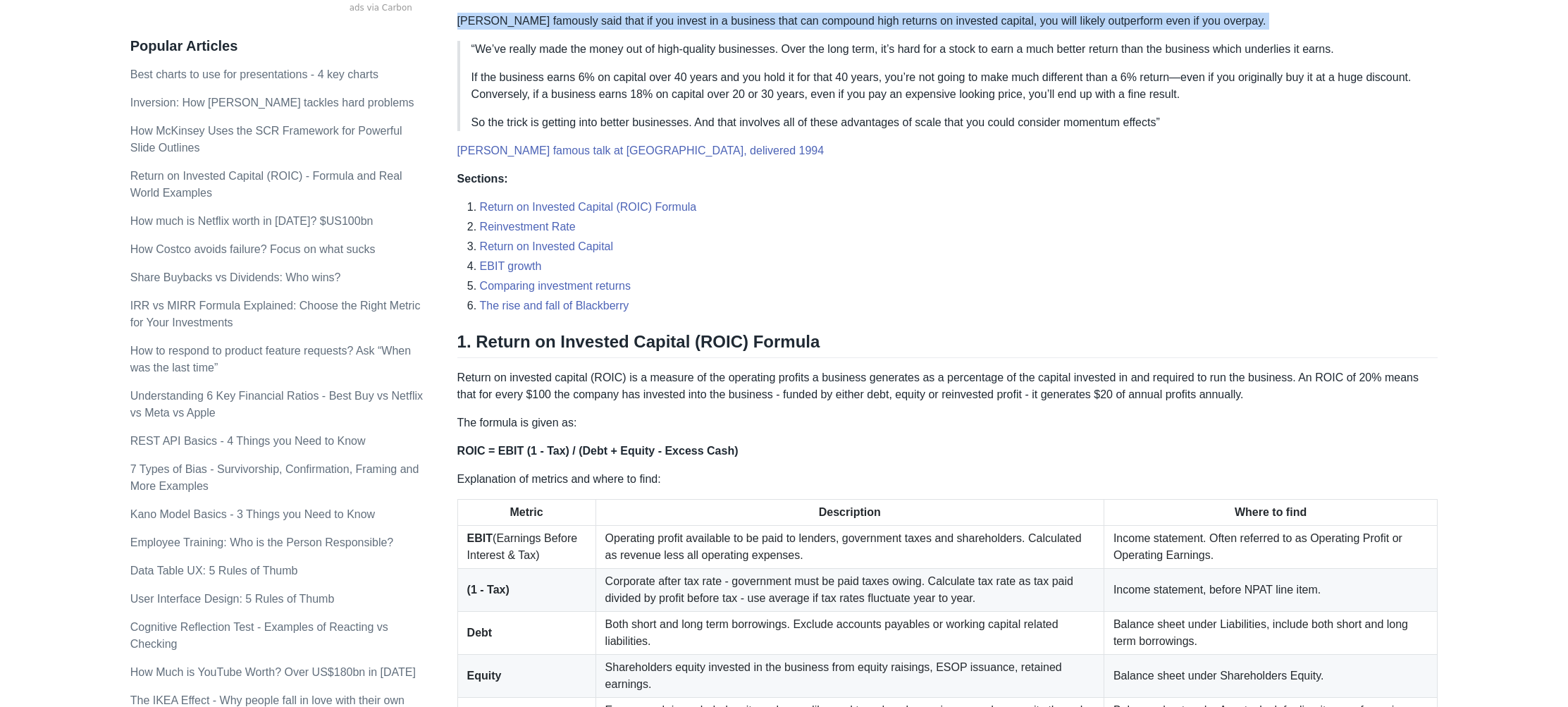
click at [585, 27] on p "[PERSON_NAME] famously said that if you invest in a business that can compound …" at bounding box center [947, 21] width 981 height 17
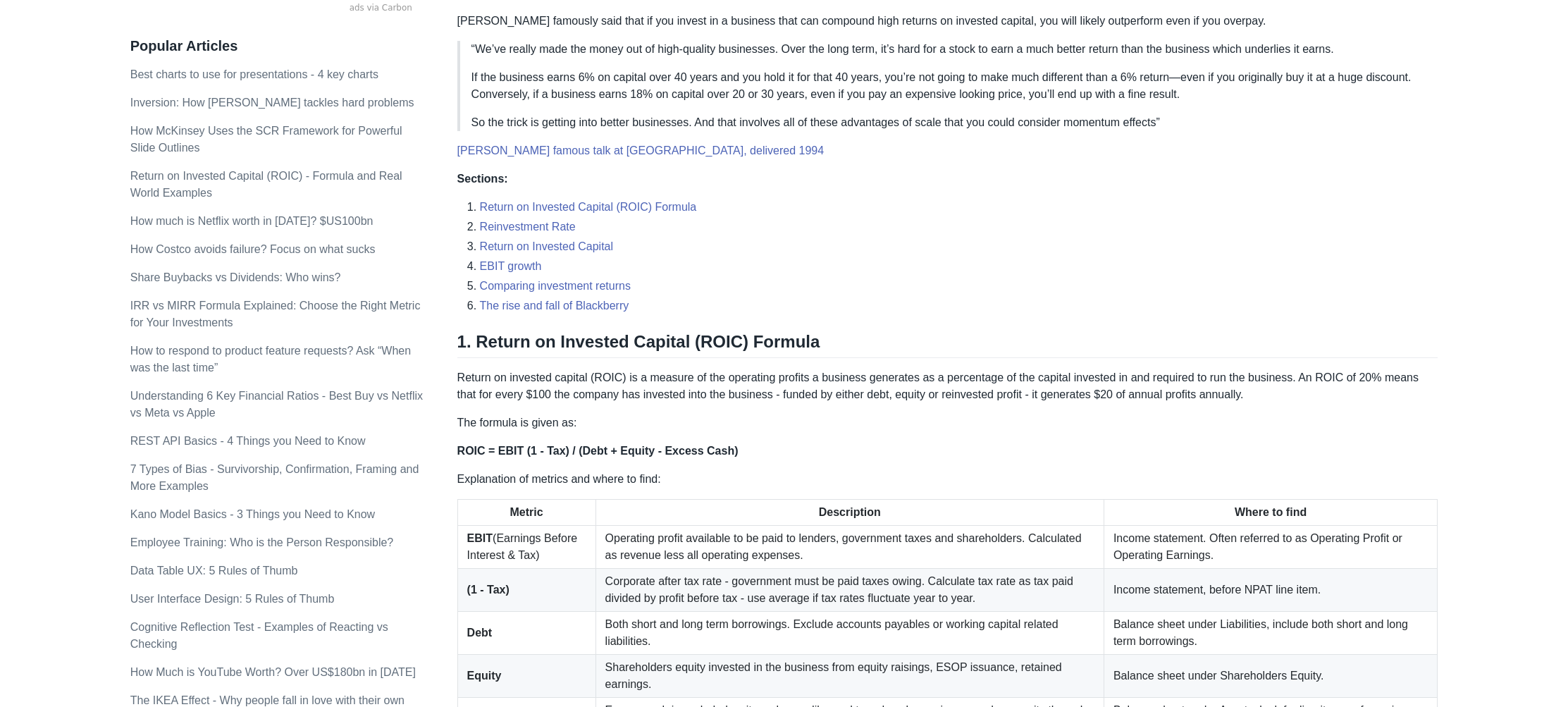
click at [667, 28] on p "[PERSON_NAME] famously said that if you invest in a business that can compound …" at bounding box center [947, 21] width 981 height 17
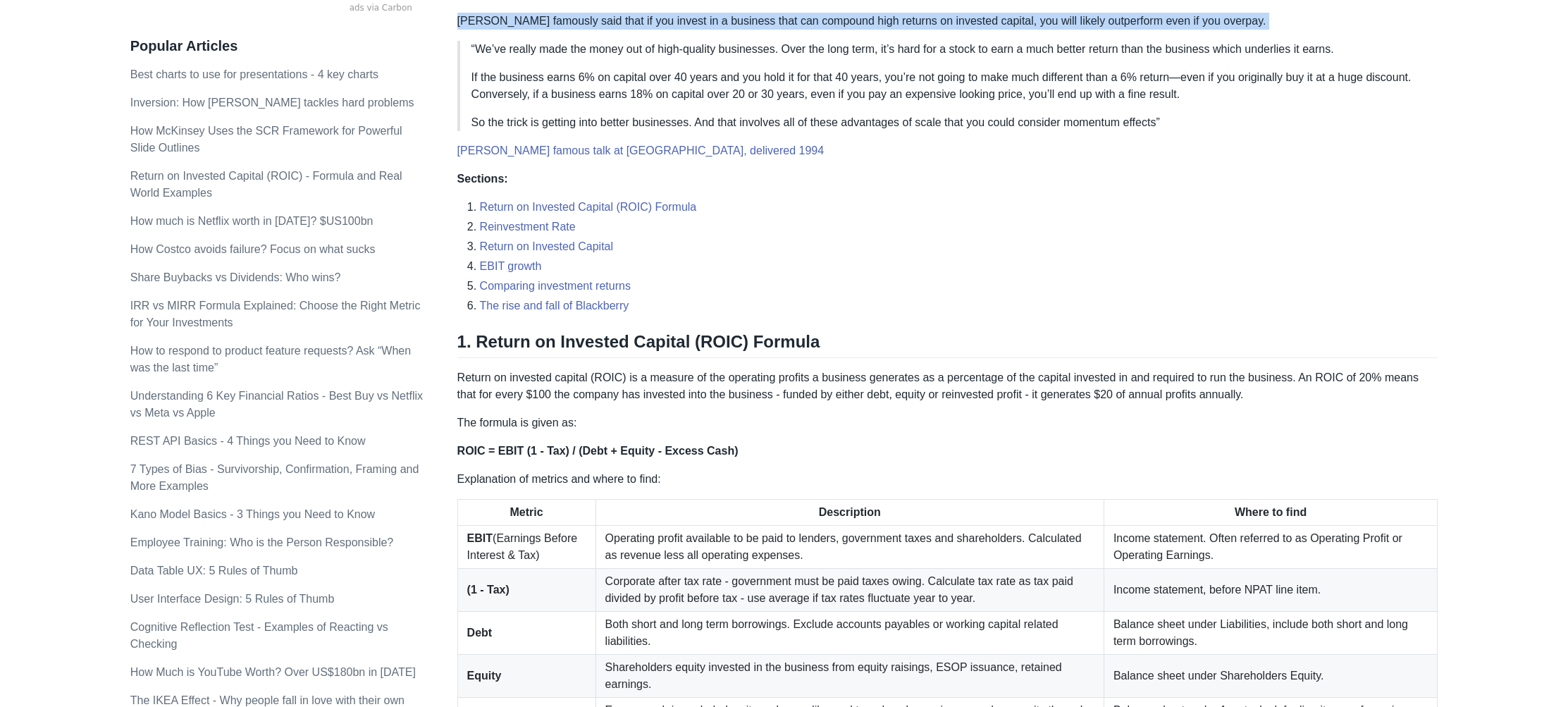
click at [667, 28] on p "[PERSON_NAME] famously said that if you invest in a business that can compound …" at bounding box center [947, 21] width 981 height 17
click at [690, 29] on p "[PERSON_NAME] famously said that if you invest in a business that can compound …" at bounding box center [947, 21] width 981 height 17
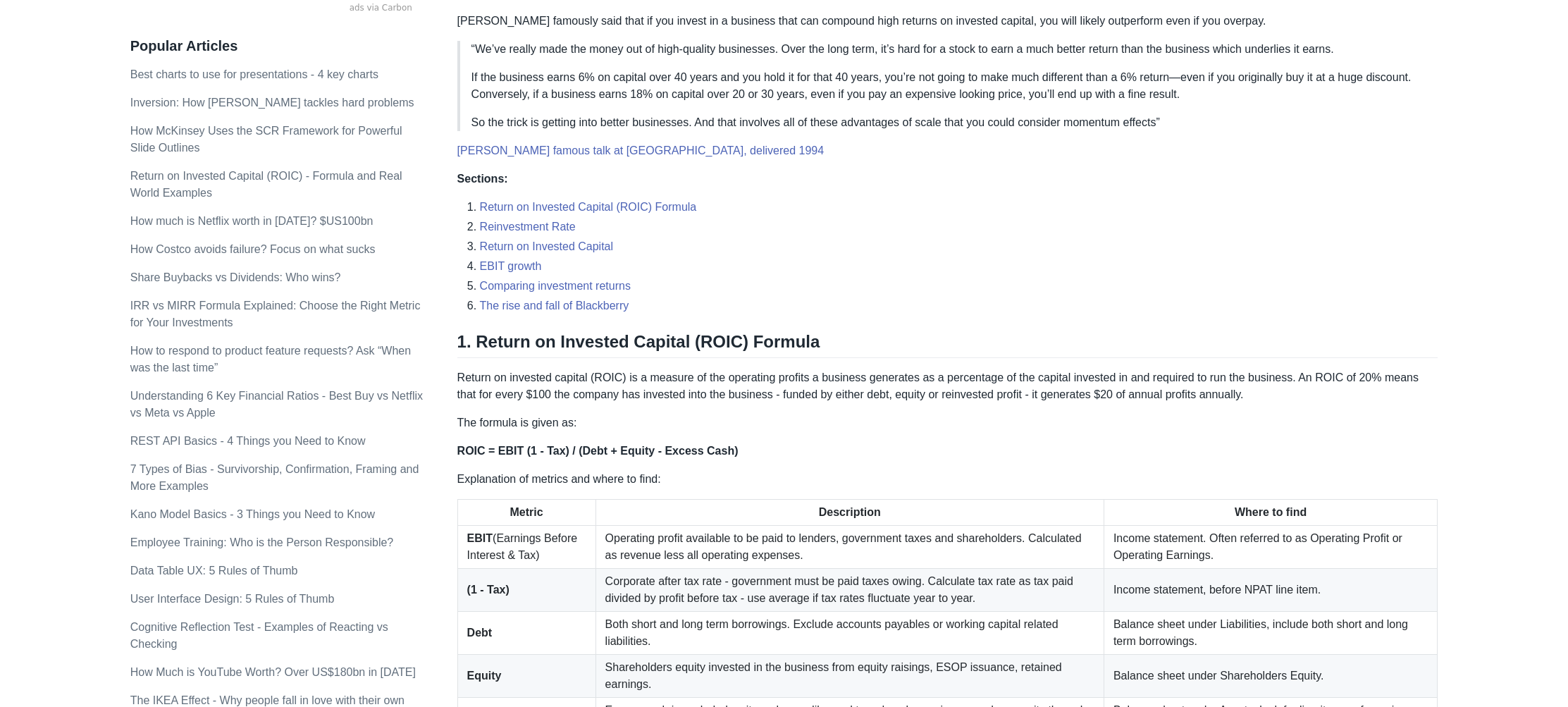
click at [984, 28] on p "[PERSON_NAME] famously said that if you invest in a business that can compound …" at bounding box center [947, 21] width 981 height 17
click at [1010, 27] on p "[PERSON_NAME] famously said that if you invest in a business that can compound …" at bounding box center [947, 21] width 981 height 17
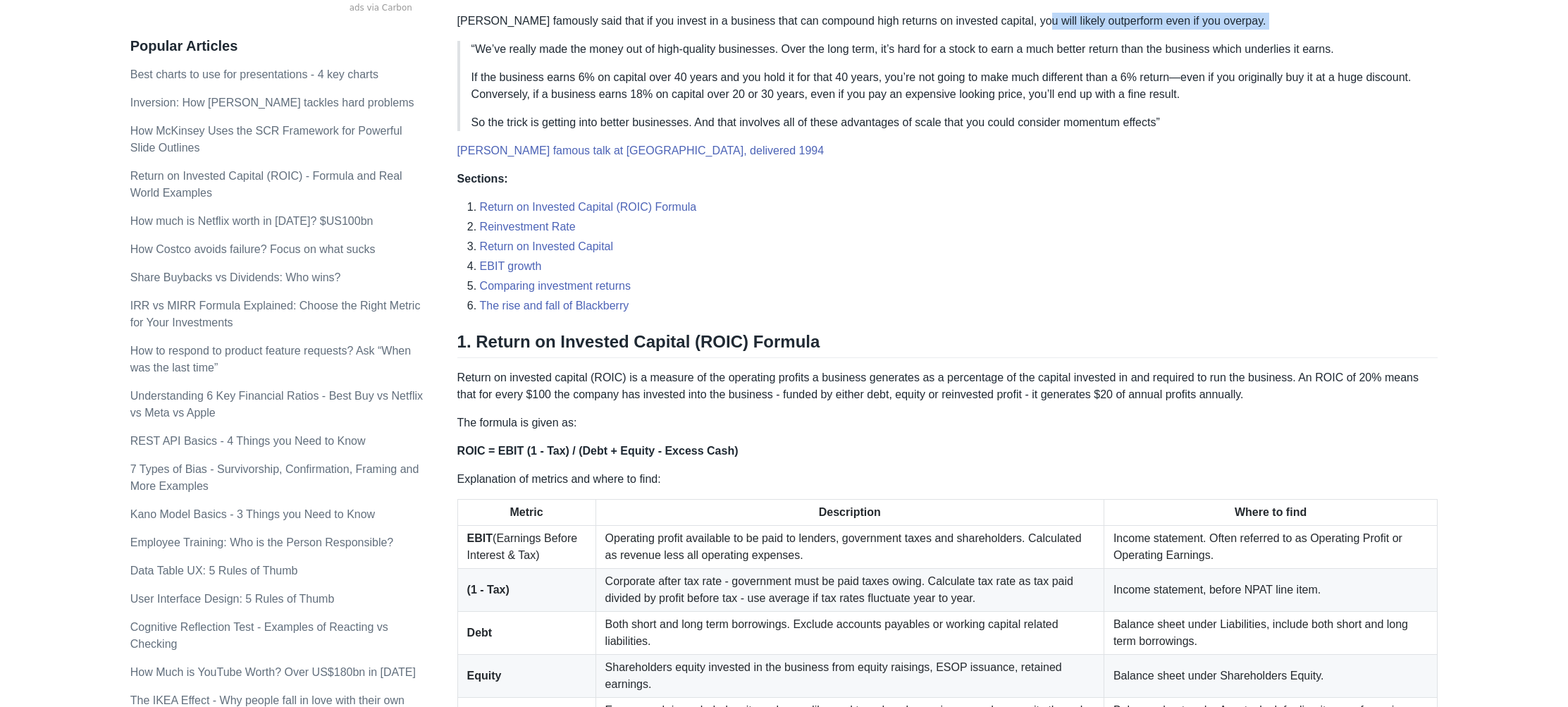
drag, startPoint x: 1042, startPoint y: 13, endPoint x: 1242, endPoint y: 30, distance: 200.7
click at [1214, 27] on p "[PERSON_NAME] famously said that if you invest in a business that can compound …" at bounding box center [947, 21] width 981 height 17
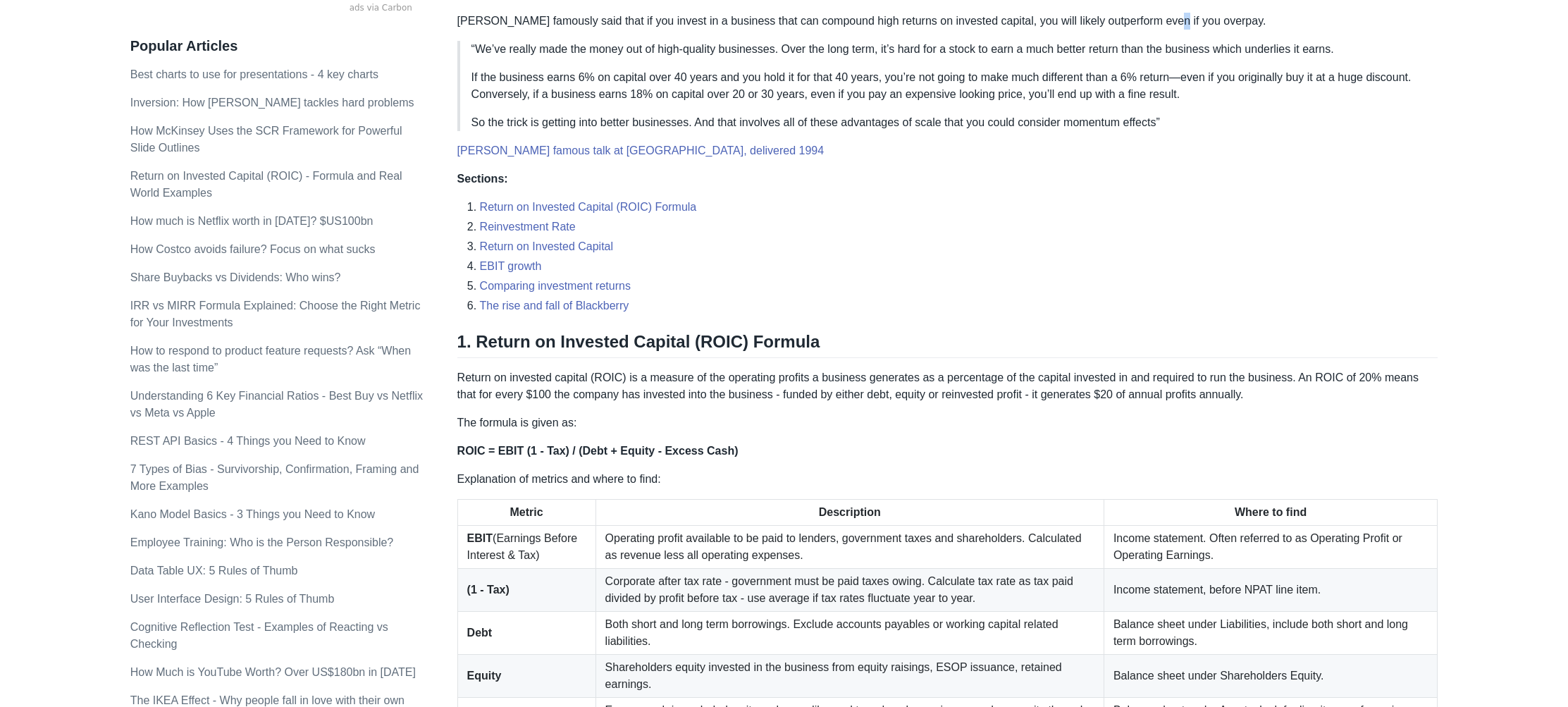
click at [1177, 23] on p "[PERSON_NAME] famously said that if you invest in a business that can compound …" at bounding box center [947, 21] width 981 height 17
click at [1111, 26] on p "[PERSON_NAME] famously said that if you invest in a business that can compound …" at bounding box center [947, 21] width 981 height 17
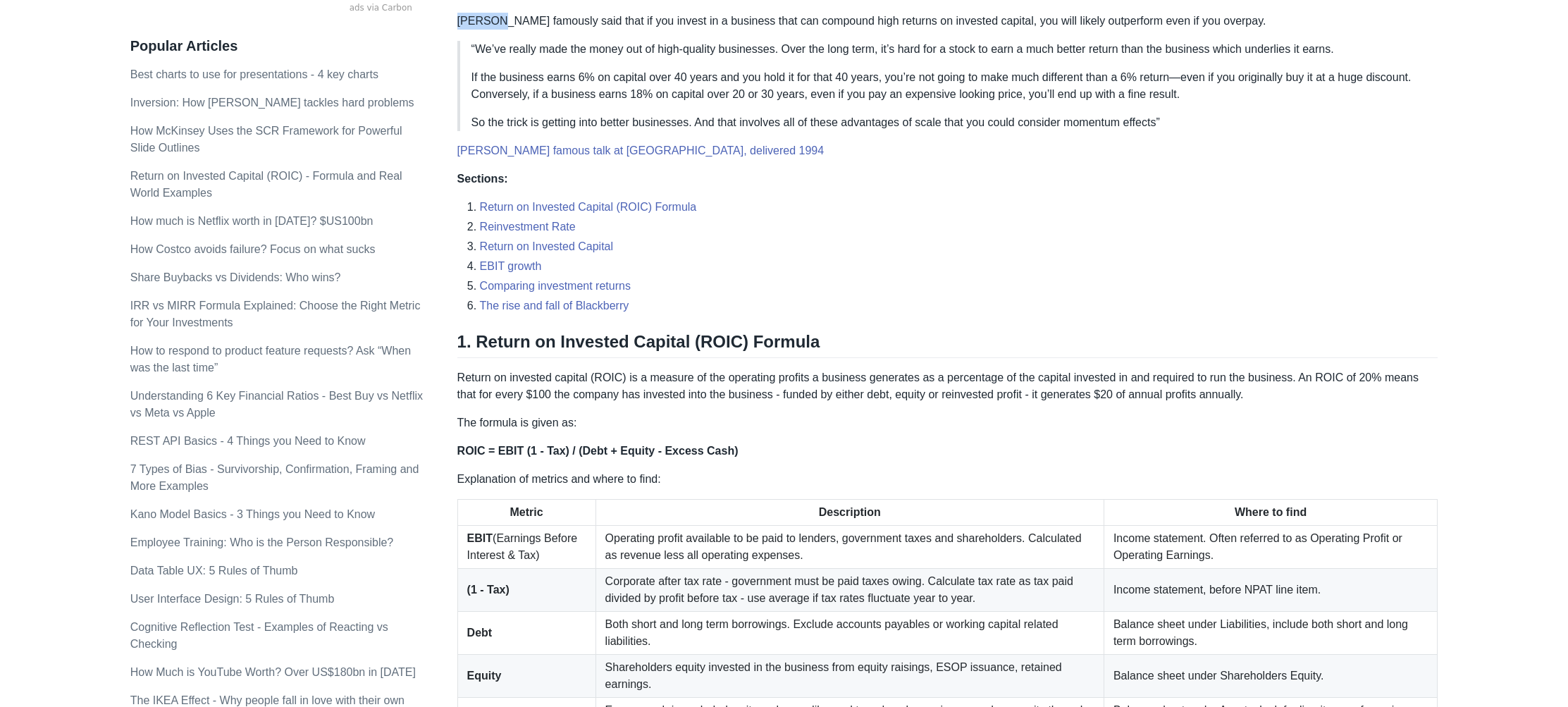
click at [541, 60] on blockquote "“We’ve really made the money out of high-quality businesses. Over the long term…" at bounding box center [947, 85] width 981 height 90
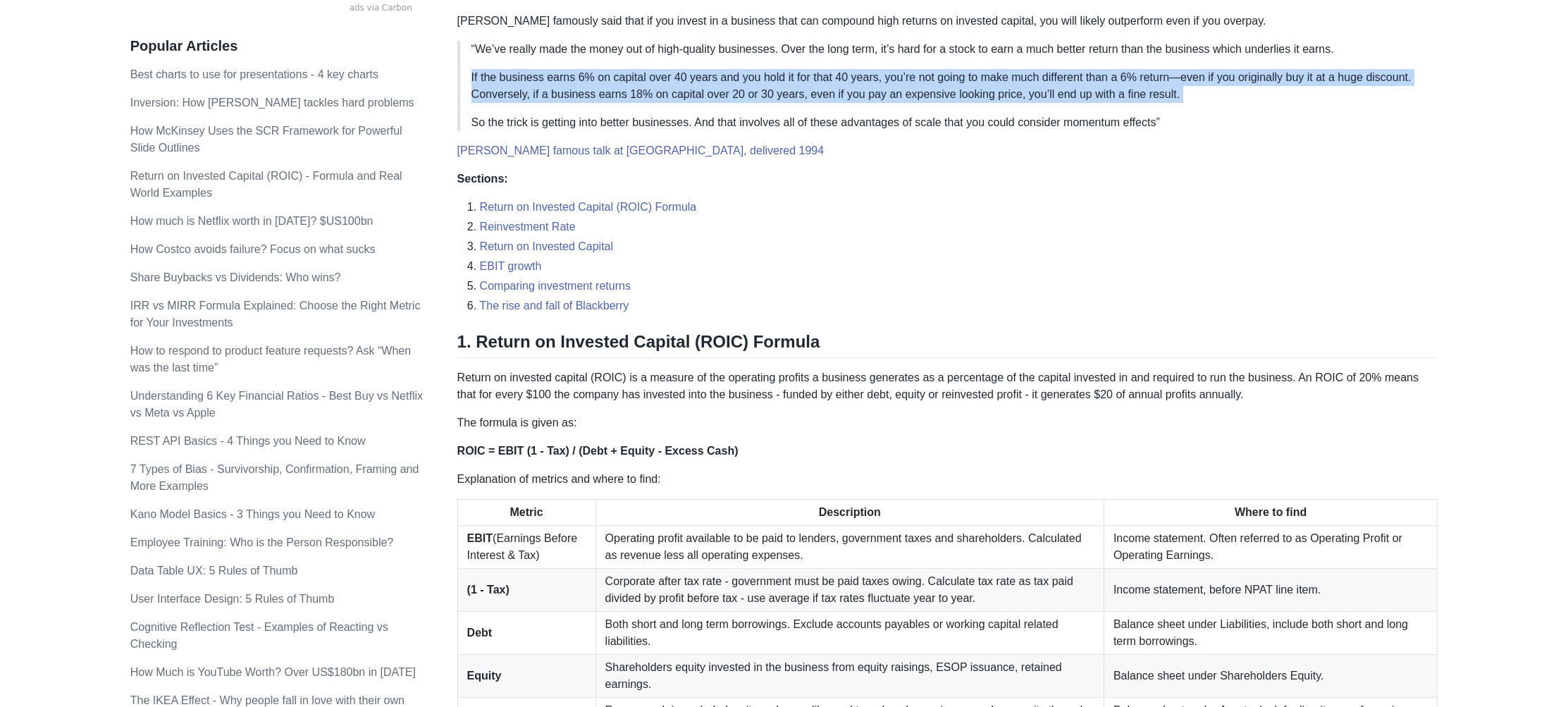
click at [541, 60] on blockquote "“We’ve really made the money out of high-quality businesses. Over the long term…" at bounding box center [947, 85] width 981 height 90
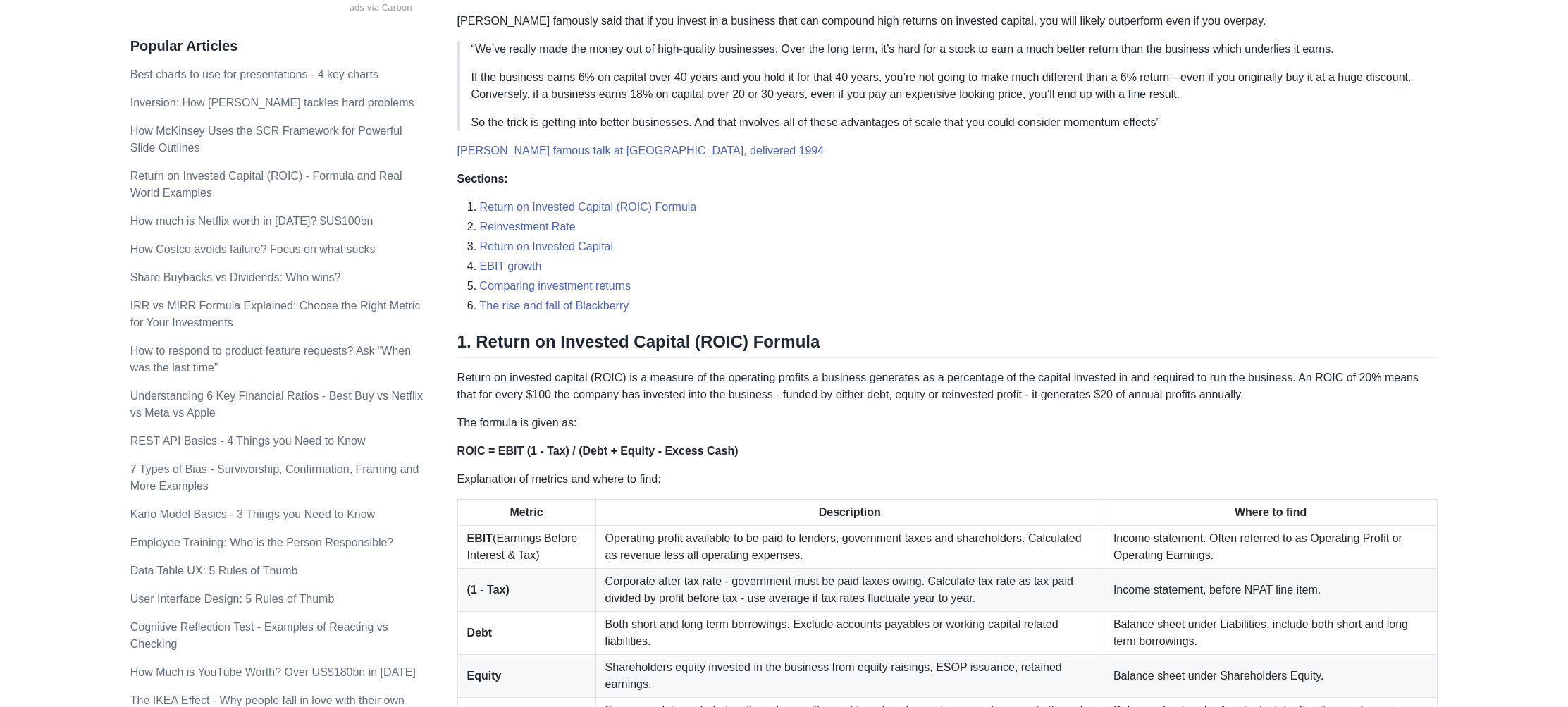
click at [552, 57] on p "“We’ve really made the money out of high-quality businesses. Over the long term…" at bounding box center [949, 49] width 955 height 17
click at [621, 44] on p "“We’ve really made the money out of high-quality businesses. Over the long term…" at bounding box center [949, 49] width 955 height 17
click at [754, 45] on p "“We’ve really made the money out of high-quality businesses. Over the long term…" at bounding box center [949, 49] width 955 height 17
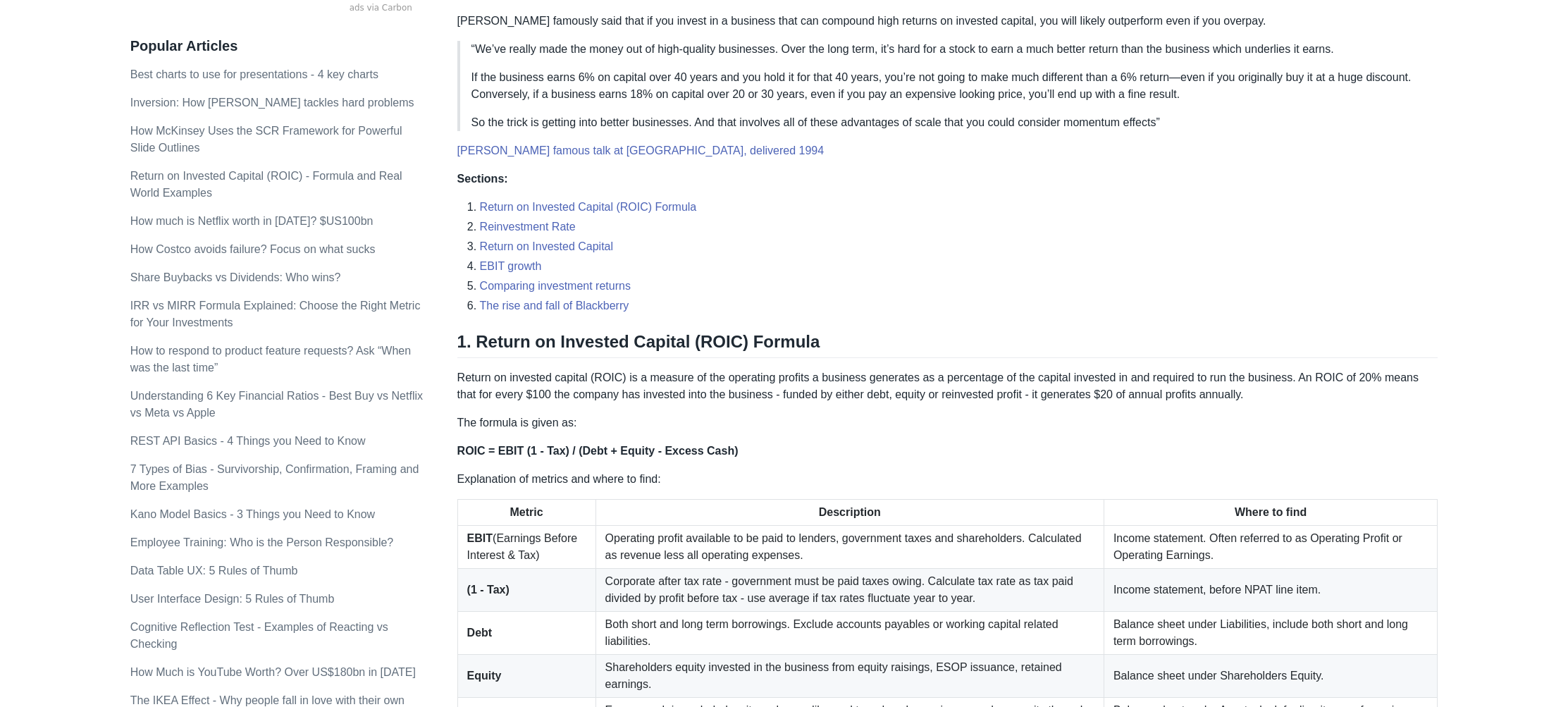
click at [765, 49] on p "“We’ve really made the money out of high-quality businesses. Over the long term…" at bounding box center [949, 49] width 955 height 17
click at [813, 54] on p "“We’ve really made the money out of high-quality businesses. Over the long term…" at bounding box center [949, 49] width 955 height 17
drag, startPoint x: 472, startPoint y: 55, endPoint x: 615, endPoint y: 48, distance: 143.2
click at [615, 48] on p "“We’ve really made the money out of high-quality businesses. Over the long term…" at bounding box center [949, 49] width 955 height 17
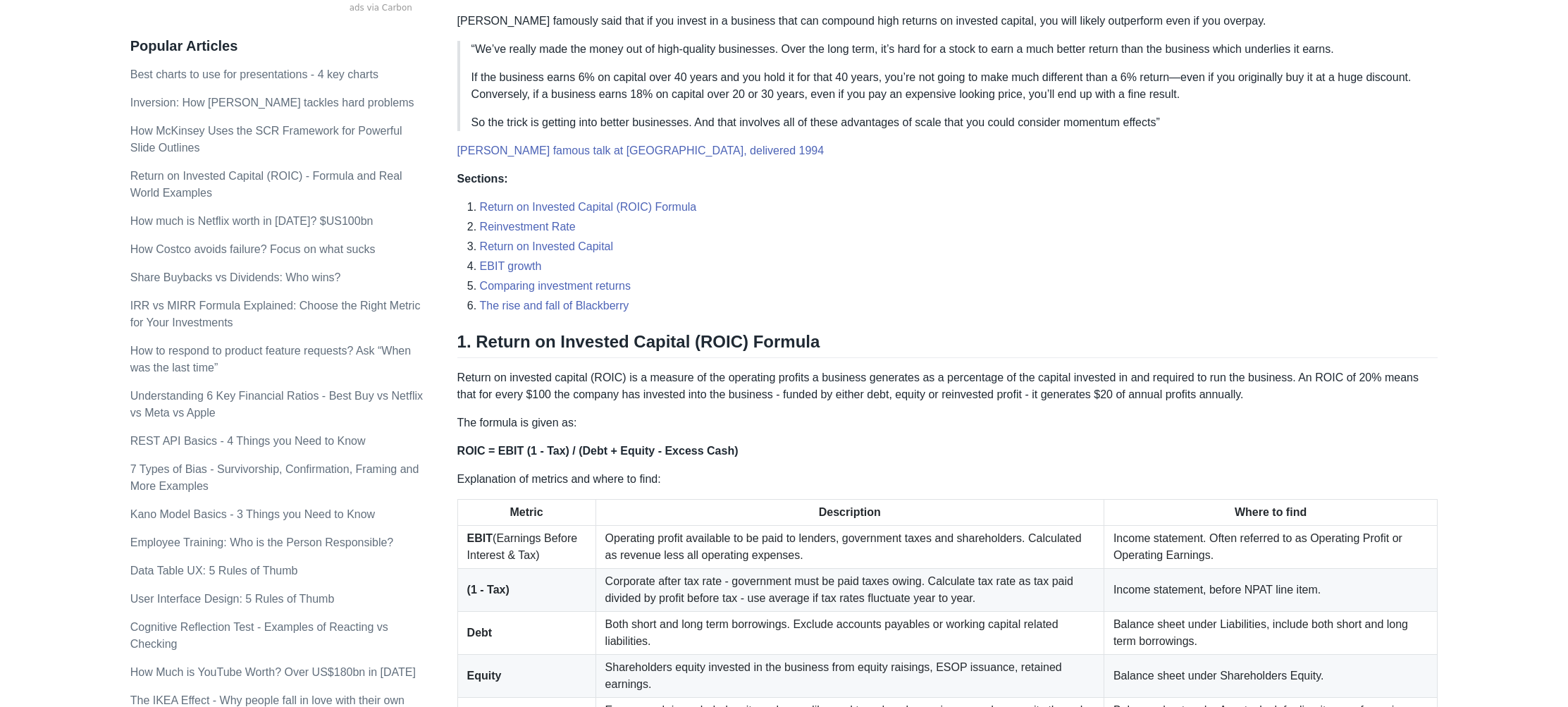
drag, startPoint x: 494, startPoint y: 63, endPoint x: 520, endPoint y: 57, distance: 26.7
click at [494, 63] on blockquote "“We’ve really made the money out of high-quality businesses. Over the long term…" at bounding box center [947, 85] width 981 height 90
click at [532, 56] on p "“We’ve really made the money out of high-quality businesses. Over the long term…" at bounding box center [949, 49] width 955 height 17
click at [566, 51] on p "“We’ve really made the money out of high-quality businesses. Over the long term…" at bounding box center [949, 49] width 955 height 17
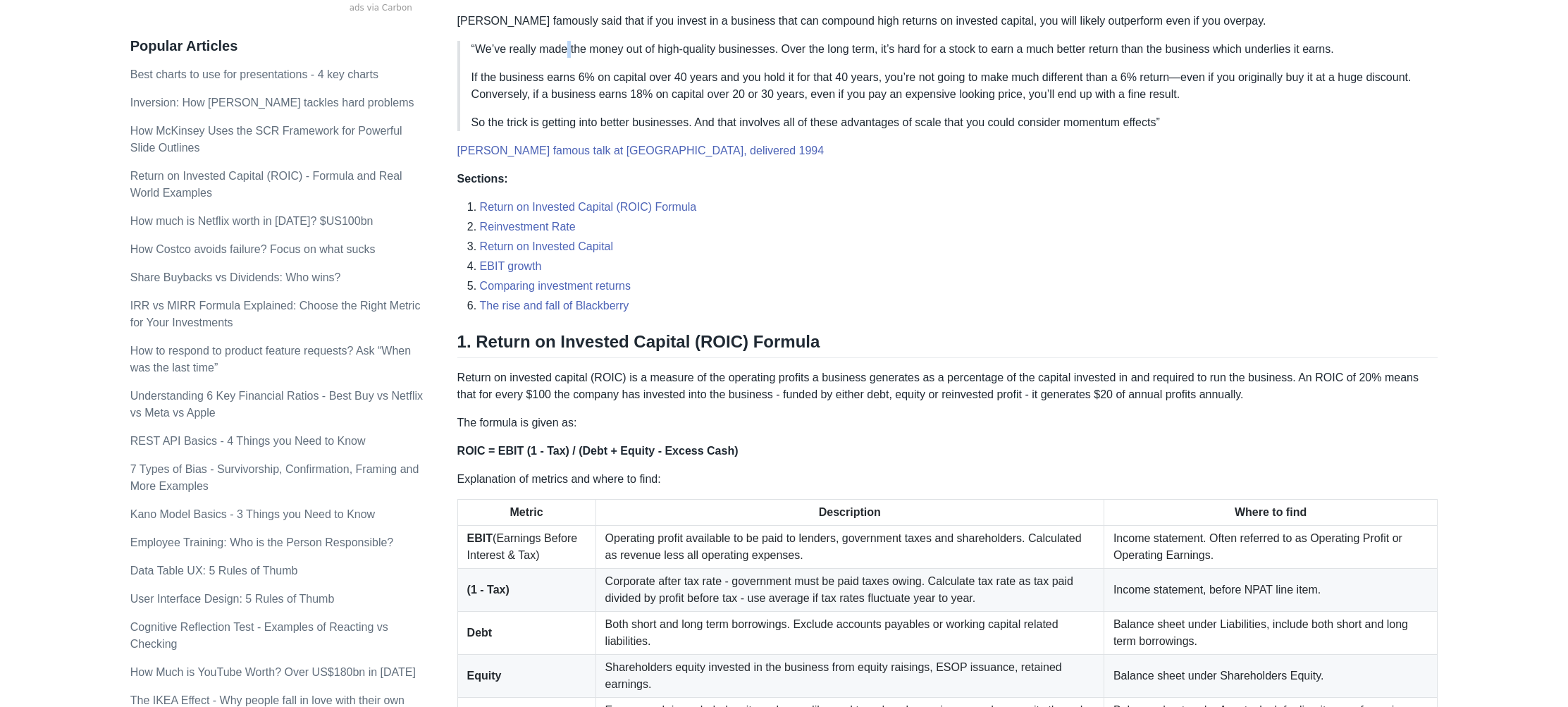
click at [566, 51] on p "“We’ve really made the money out of high-quality businesses. Over the long term…" at bounding box center [949, 49] width 955 height 17
click at [615, 46] on p "“We’ve really made the money out of high-quality businesses. Over the long term…" at bounding box center [949, 49] width 955 height 17
click at [678, 50] on p "“We’ve really made the money out of high-quality businesses. Over the long term…" at bounding box center [949, 49] width 955 height 17
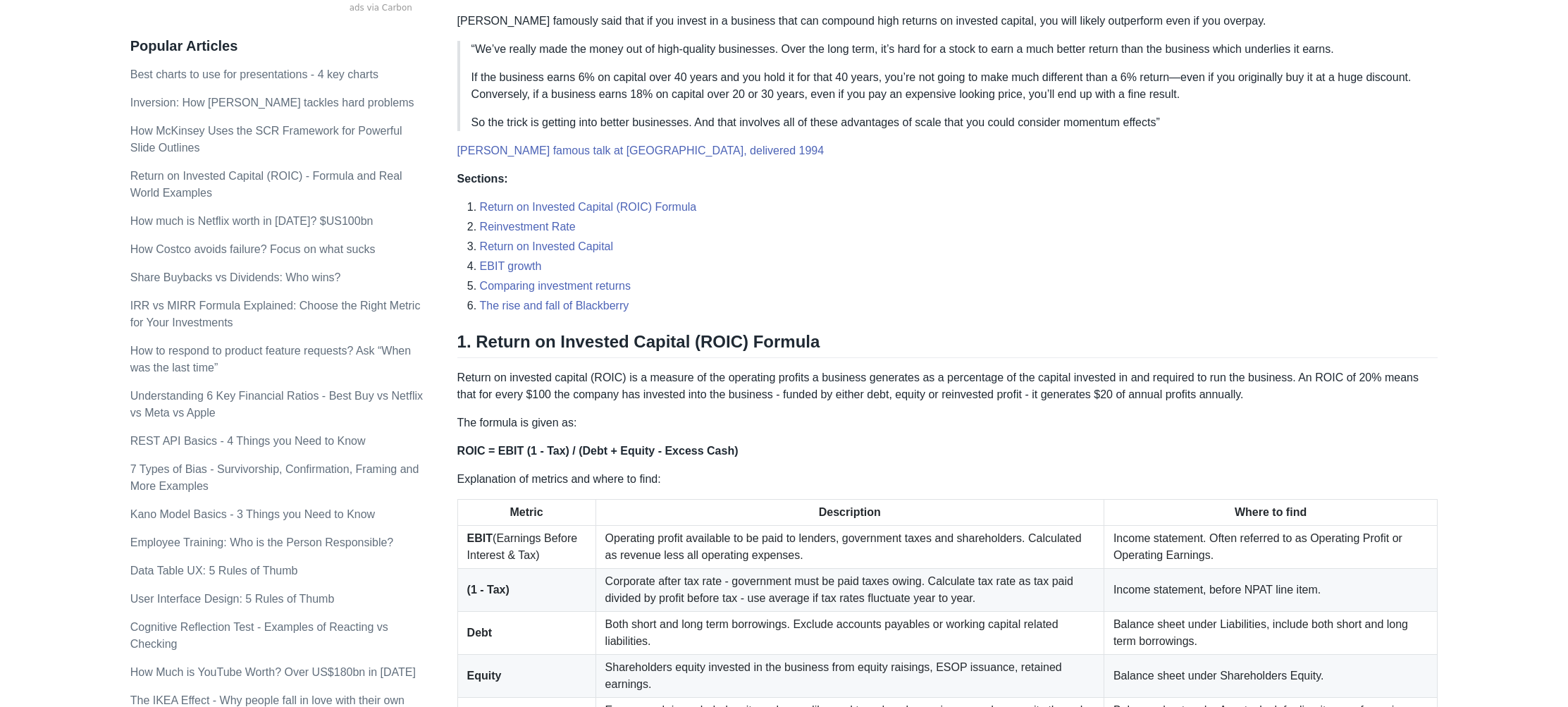
click at [748, 47] on p "“We’ve really made the money out of high-quality businesses. Over the long term…" at bounding box center [949, 49] width 955 height 17
click at [873, 48] on p "“We’ve really made the money out of high-quality businesses. Over the long term…" at bounding box center [949, 49] width 955 height 17
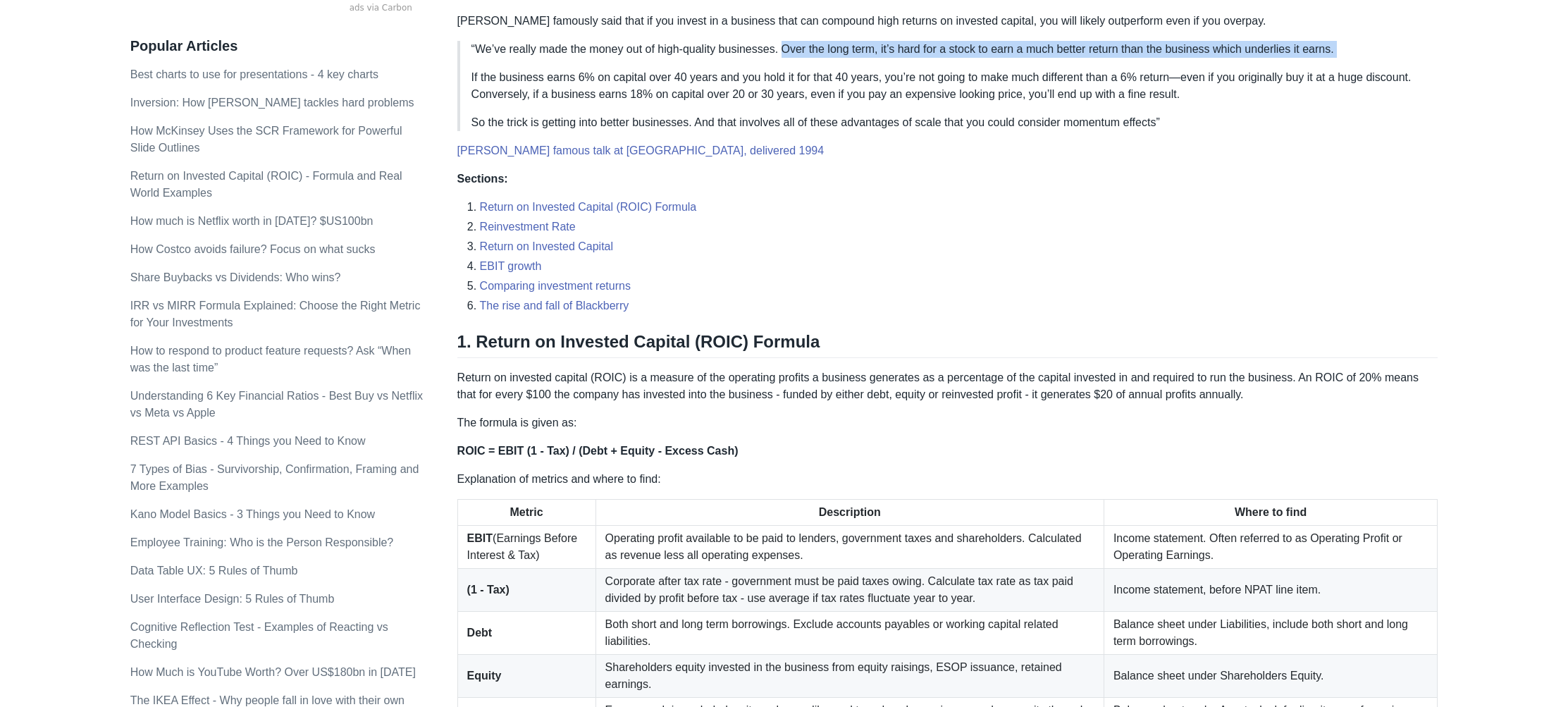
drag, startPoint x: 789, startPoint y: 53, endPoint x: 1315, endPoint y: 61, distance: 526.1
click at [1298, 62] on blockquote "“We’ve really made the money out of high-quality businesses. Over the long term…" at bounding box center [947, 85] width 981 height 90
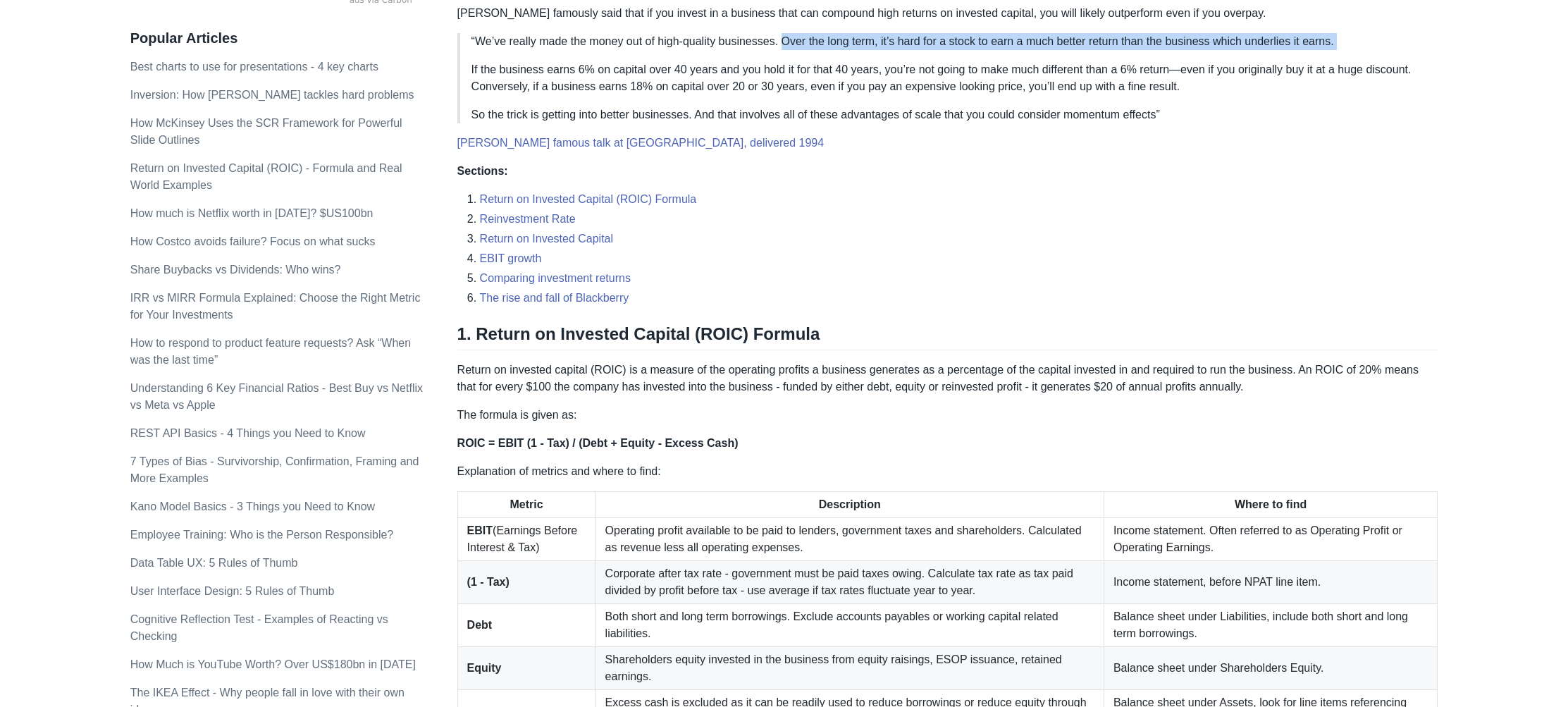
scroll to position [463, 0]
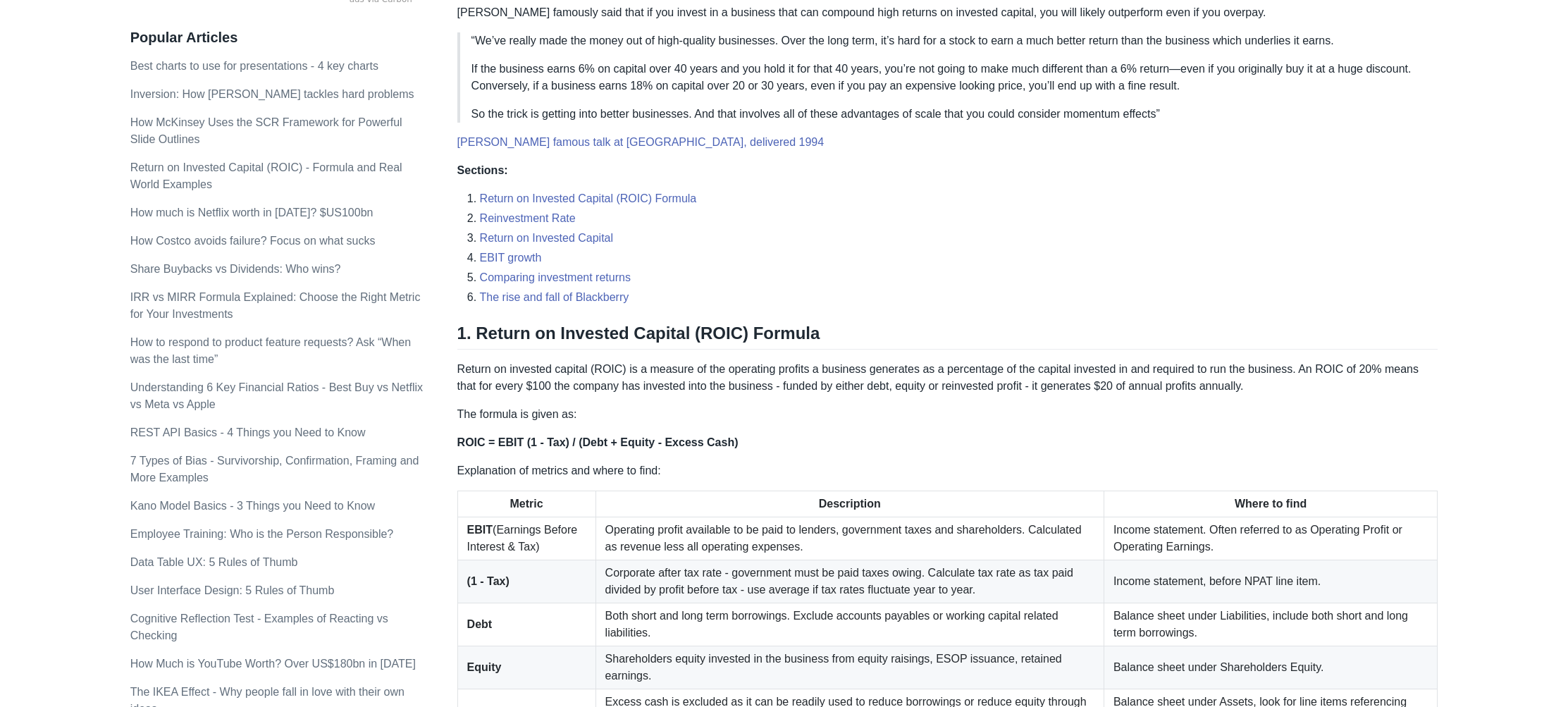
click at [719, 40] on p "“We’ve really made the money out of high-quality businesses. Over the long term…" at bounding box center [949, 41] width 955 height 17
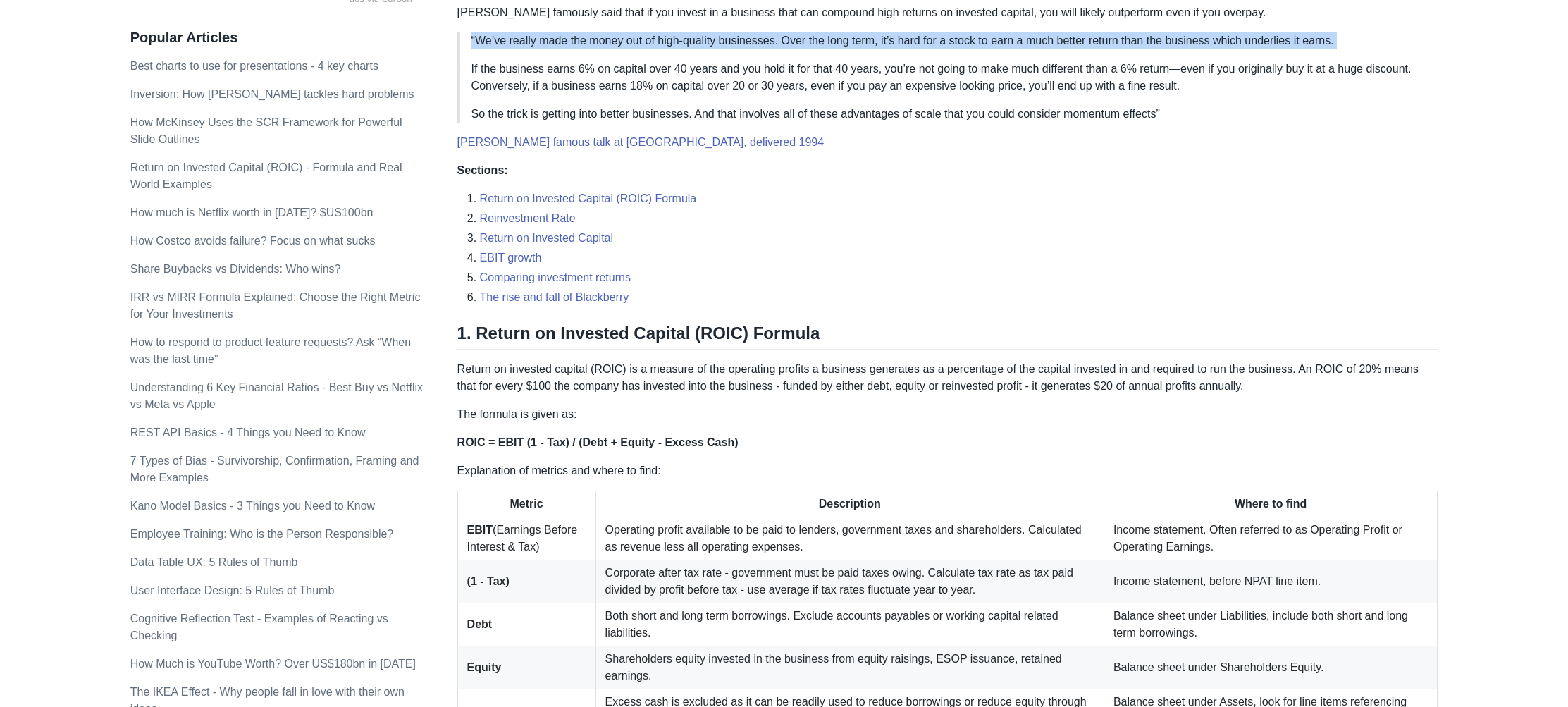
click at [719, 40] on p "“We’ve really made the money out of high-quality businesses. Over the long term…" at bounding box center [949, 41] width 955 height 17
click at [743, 48] on p "“We’ve really made the money out of high-quality businesses. Over the long term…" at bounding box center [949, 41] width 955 height 17
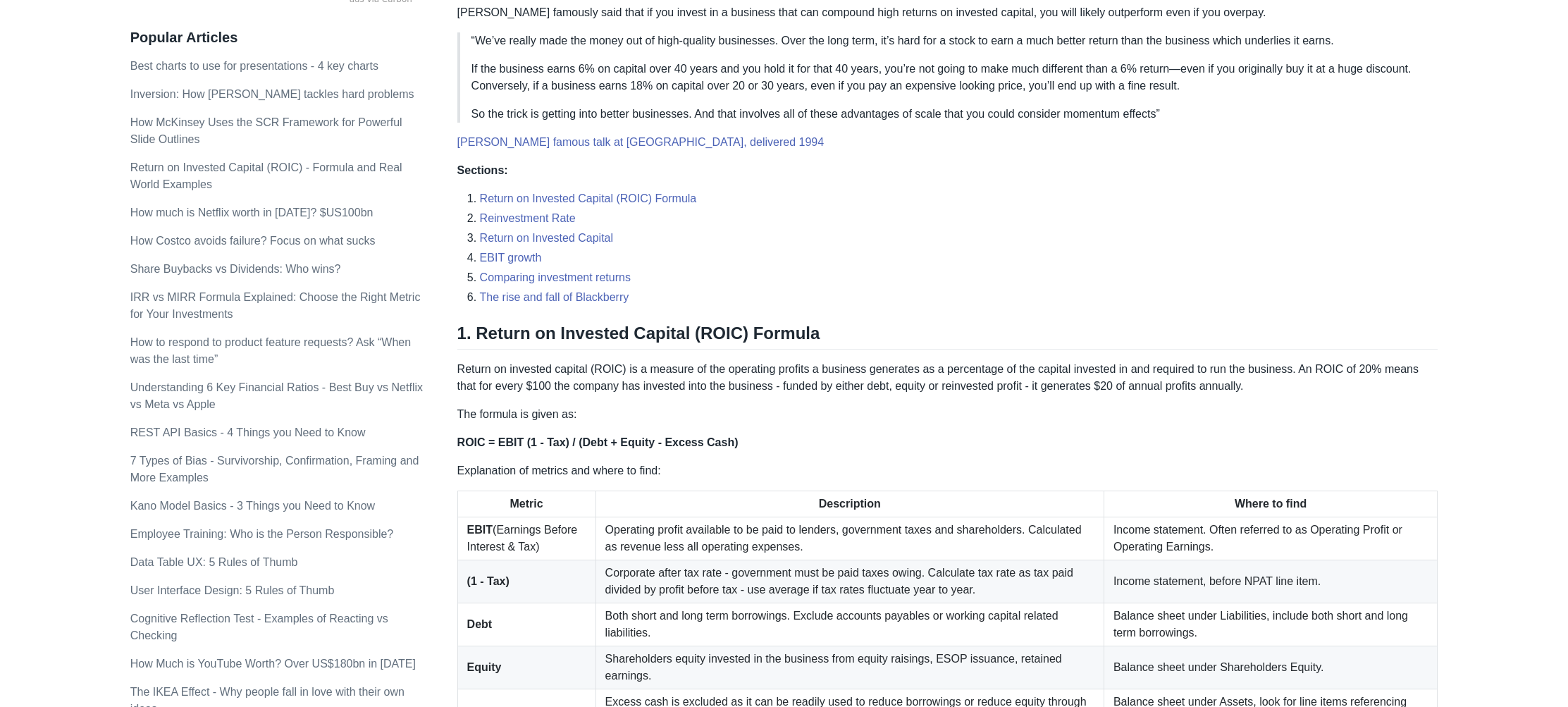
click at [586, 49] on p "“We’ve really made the money out of high-quality businesses. Over the long term…" at bounding box center [949, 41] width 955 height 17
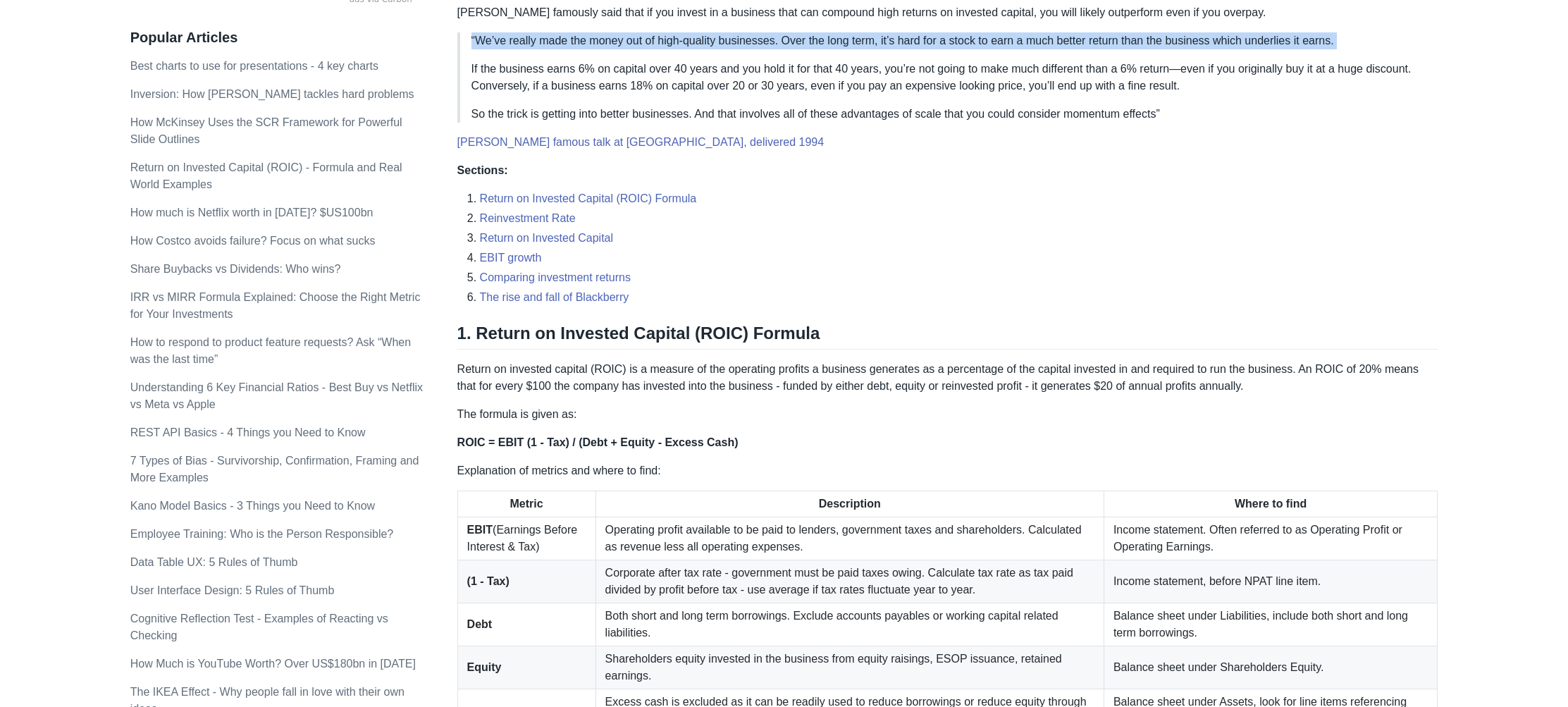
click at [586, 49] on p "“We’ve really made the money out of high-quality businesses. Over the long term…" at bounding box center [949, 41] width 955 height 17
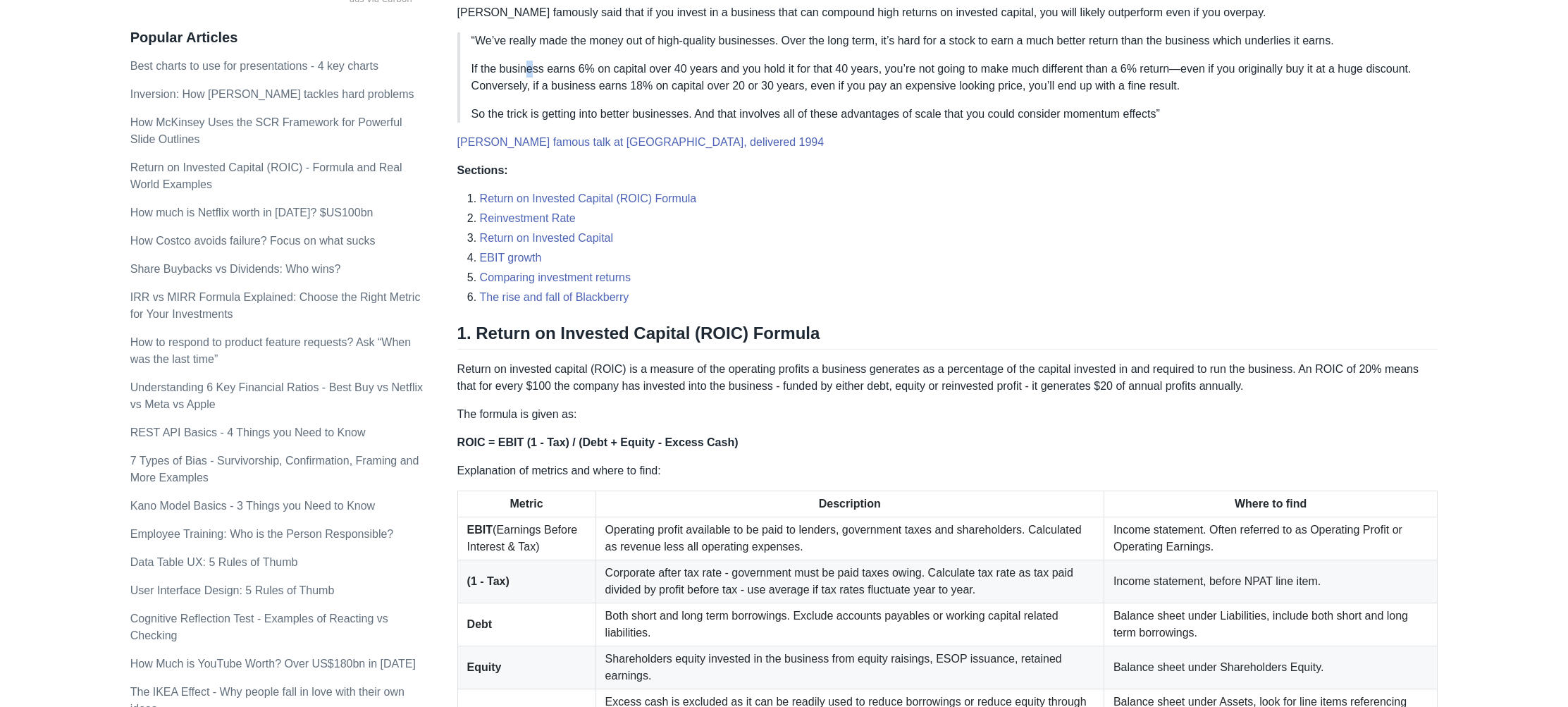
click at [526, 62] on p "If the business earns 6% on capital over 40 years and you hold it for that 40 y…" at bounding box center [949, 77] width 955 height 34
click at [724, 57] on blockquote "“We’ve really made the money out of high-quality businesses. Over the long term…" at bounding box center [947, 77] width 981 height 90
click at [877, 79] on p "If the business earns 6% on capital over 40 years and you hold it for that 40 y…" at bounding box center [949, 77] width 955 height 34
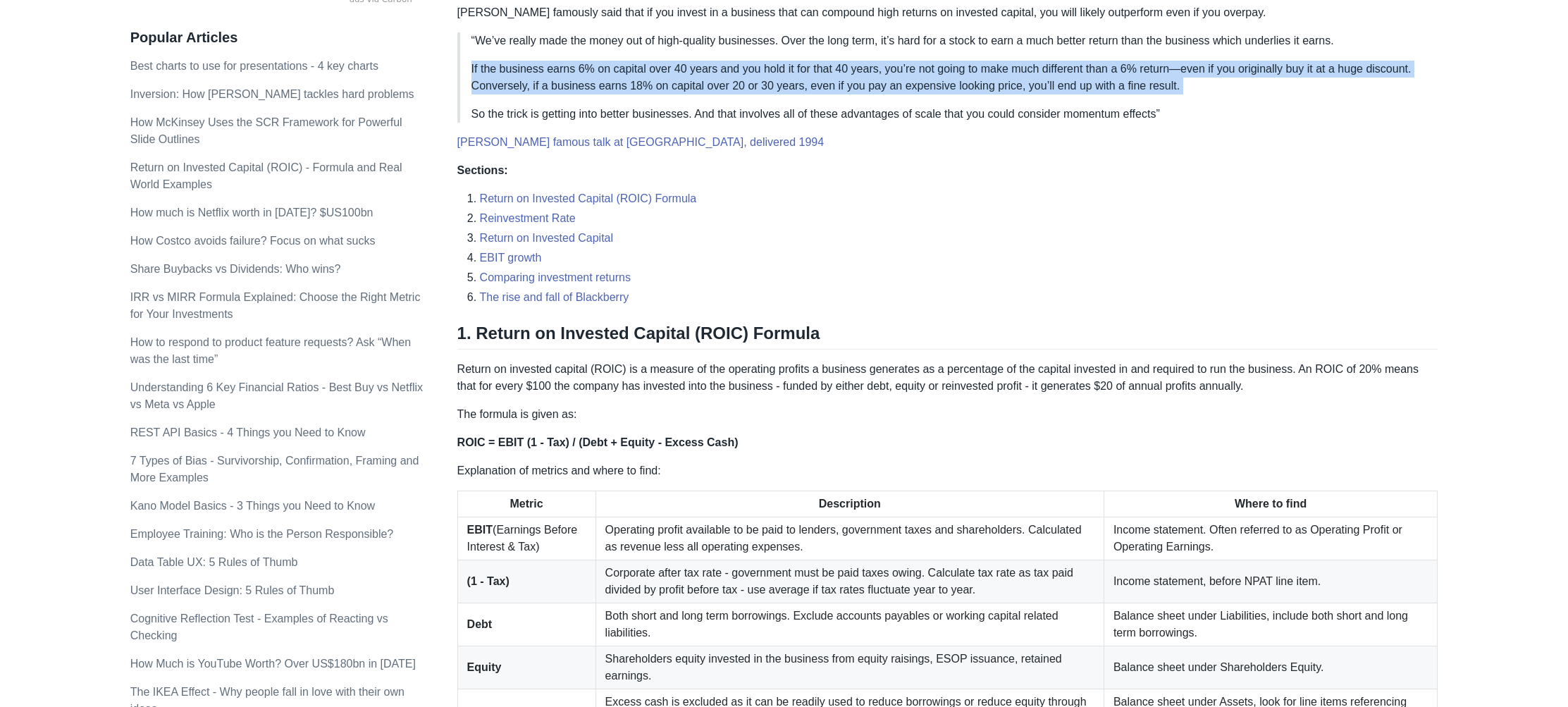
click at [877, 79] on p "If the business earns 6% on capital over 40 years and you hold it for that 40 y…" at bounding box center [949, 77] width 955 height 34
click at [899, 84] on p "If the business earns 6% on capital over 40 years and you hold it for that 40 y…" at bounding box center [949, 77] width 955 height 34
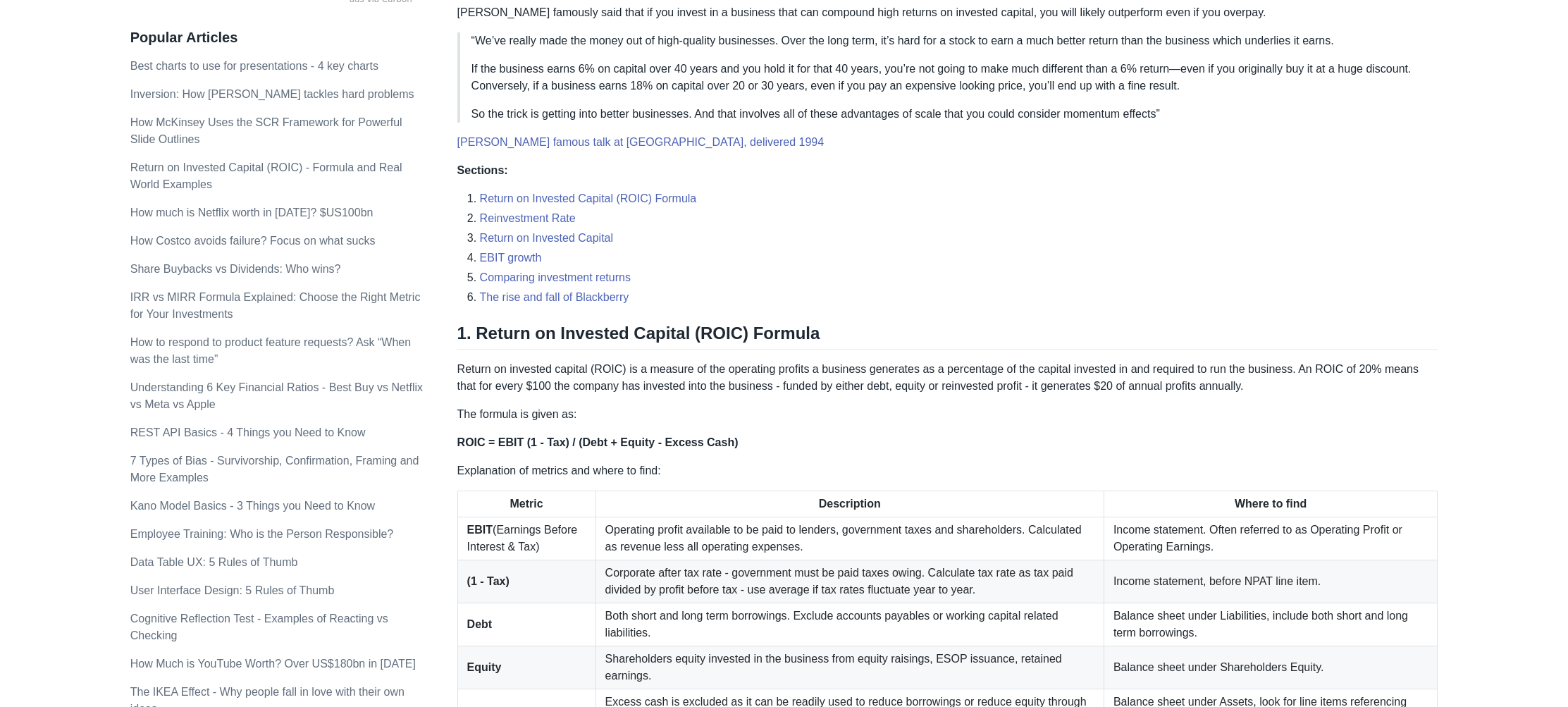
click at [1233, 75] on p "If the business earns 6% on capital over 40 years and you hold it for that 40 y…" at bounding box center [949, 77] width 955 height 34
click at [1246, 85] on p "If the business earns 6% on capital over 40 years and you hold it for that 40 y…" at bounding box center [949, 77] width 955 height 34
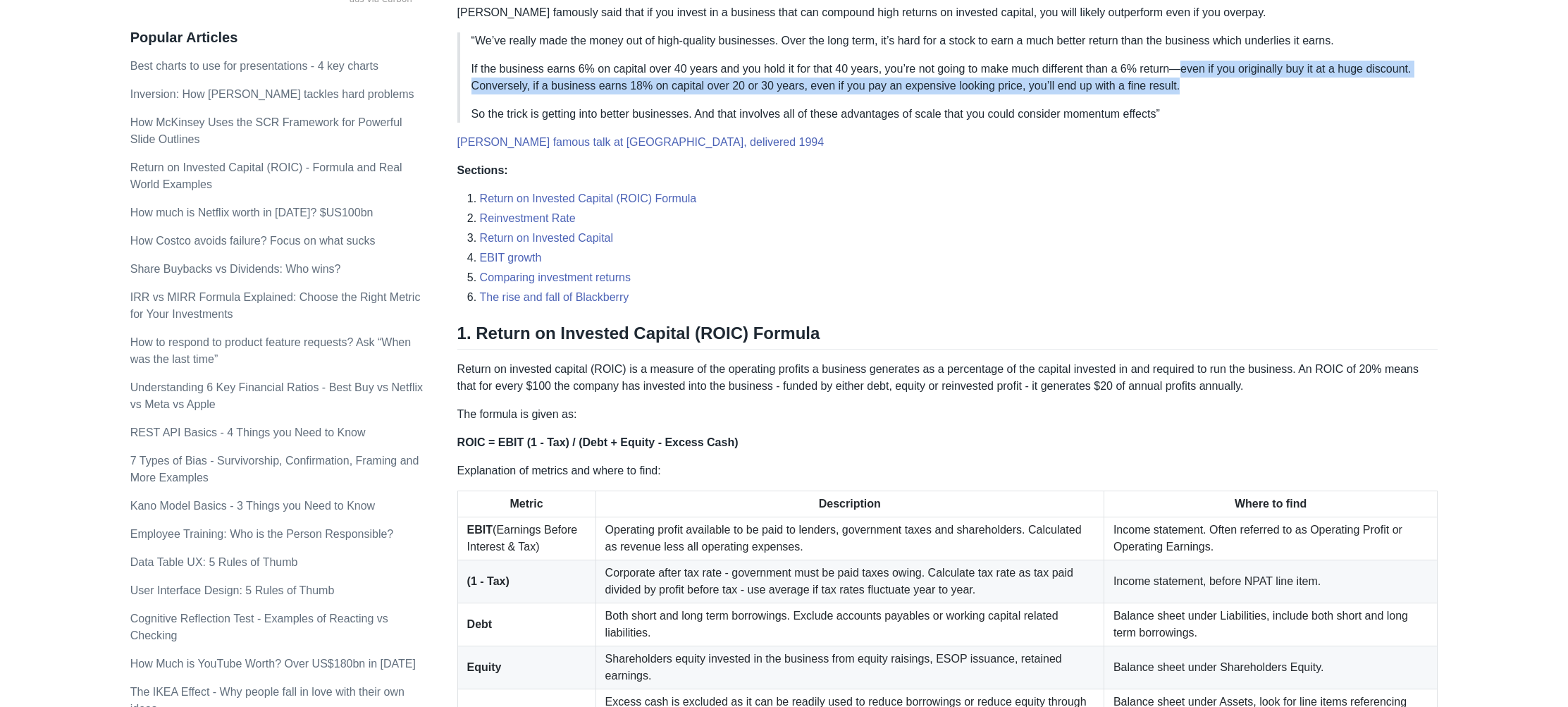
drag, startPoint x: 1248, startPoint y: 83, endPoint x: 1197, endPoint y: 73, distance: 52.0
click at [1197, 73] on p "If the business earns 6% on capital over 40 years and you hold it for that 40 y…" at bounding box center [949, 77] width 955 height 34
click at [1274, 77] on p "If the business earns 6% on capital over 40 years and you hold it for that 40 y…" at bounding box center [949, 77] width 955 height 34
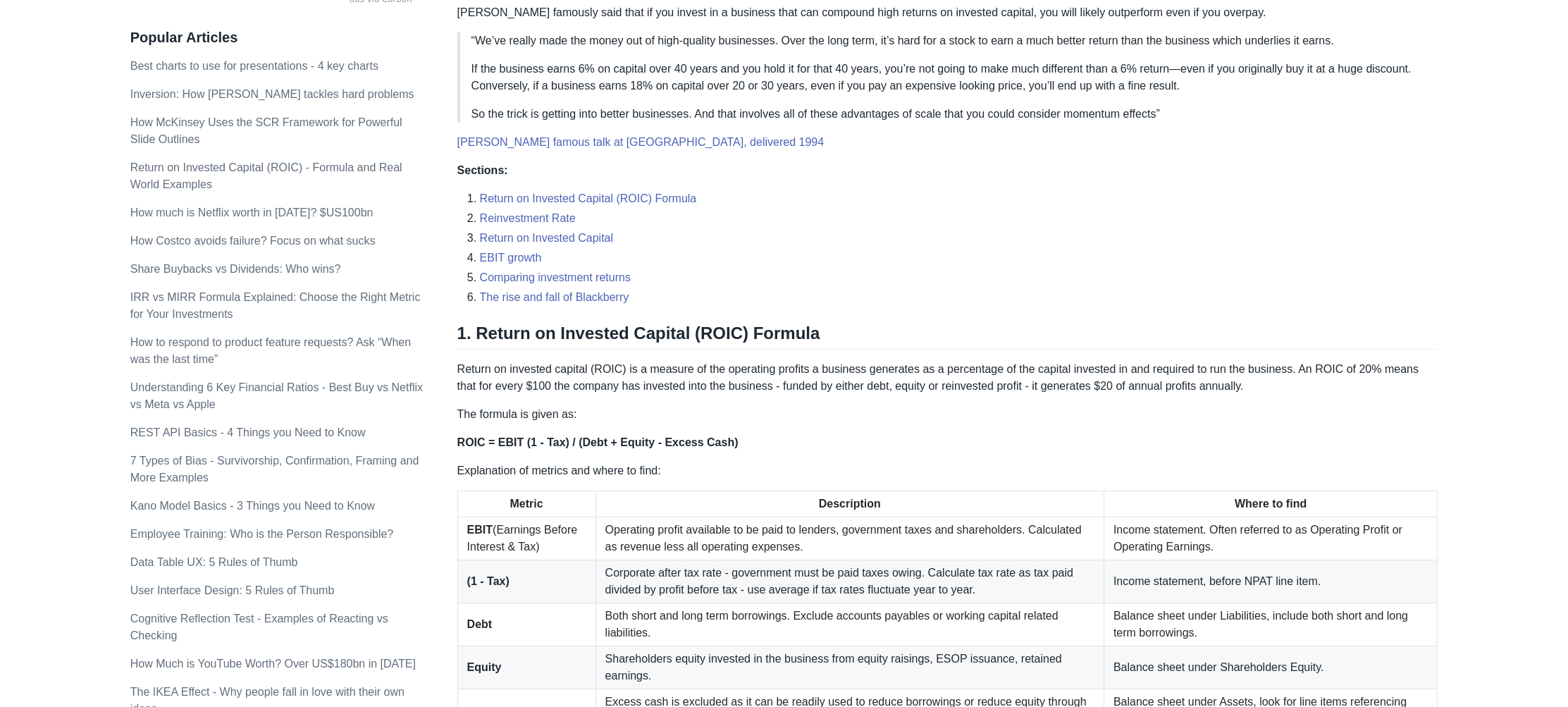
click at [1274, 77] on p "If the business earns 6% on capital over 40 years and you hold it for that 40 y…" at bounding box center [949, 77] width 955 height 34
click at [1304, 78] on p "If the business earns 6% on capital over 40 years and you hold it for that 40 y…" at bounding box center [949, 77] width 955 height 34
click at [1329, 74] on p "If the business earns 6% on capital over 40 years and you hold it for that 40 y…" at bounding box center [949, 77] width 955 height 34
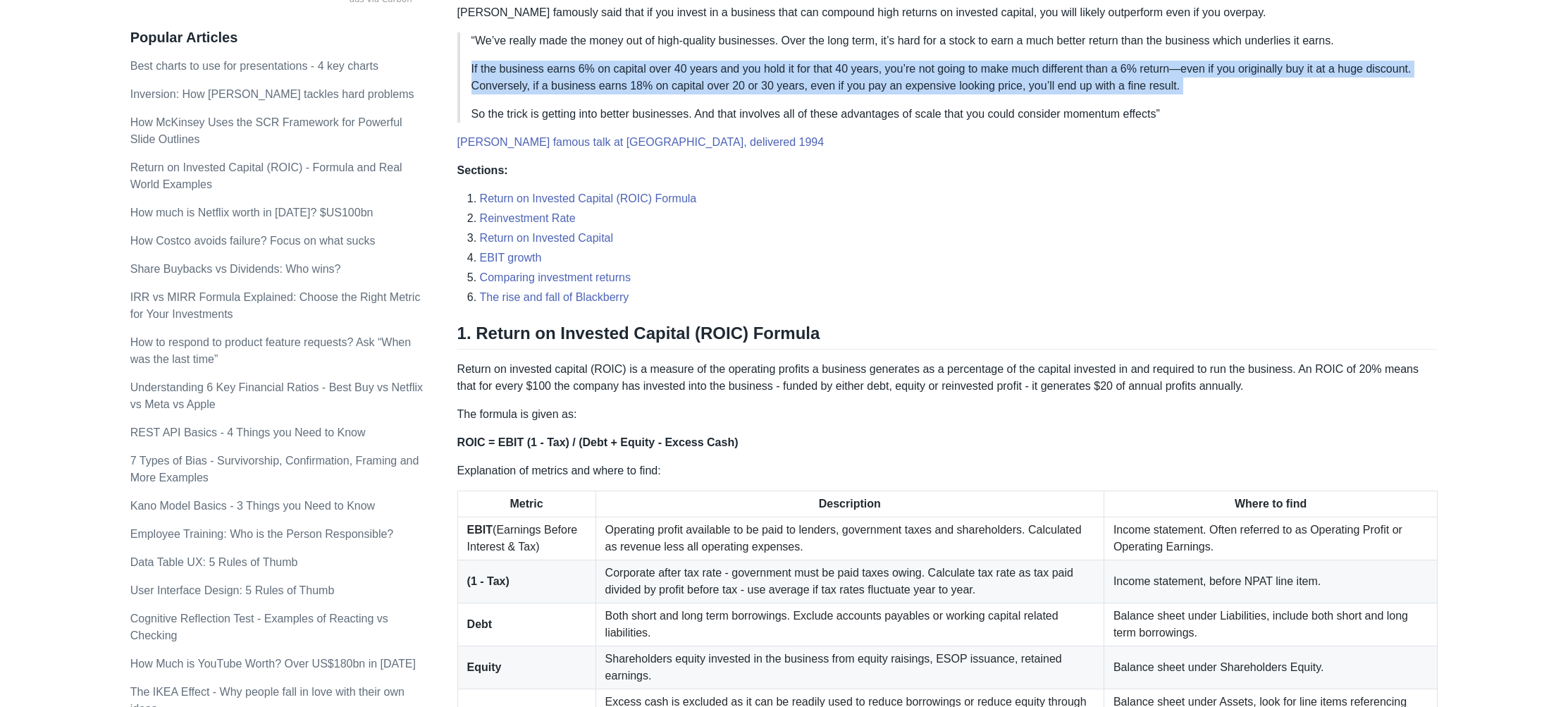
click at [1329, 74] on p "If the business earns 6% on capital over 40 years and you hold it for that 40 y…" at bounding box center [949, 77] width 955 height 34
click at [544, 97] on blockquote "“We’ve really made the money out of high-quality businesses. Over the long term…" at bounding box center [947, 77] width 981 height 90
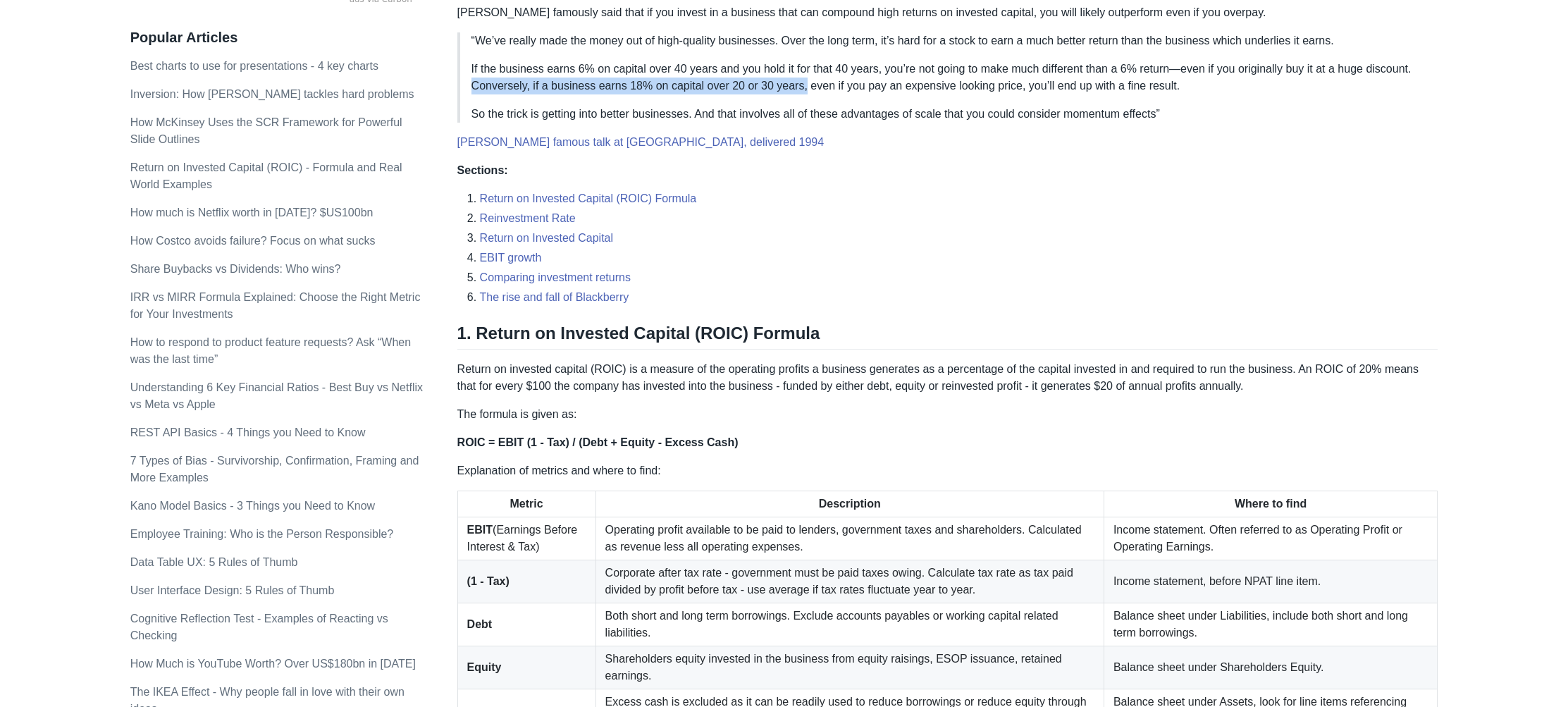
drag, startPoint x: 523, startPoint y: 87, endPoint x: 864, endPoint y: 87, distance: 341.0
click at [861, 87] on p "If the business earns 6% on capital over 40 years and you hold it for that 40 y…" at bounding box center [949, 77] width 955 height 34
click at [881, 89] on p "If the business earns 6% on capital over 40 years and you hold it for that 40 y…" at bounding box center [949, 77] width 955 height 34
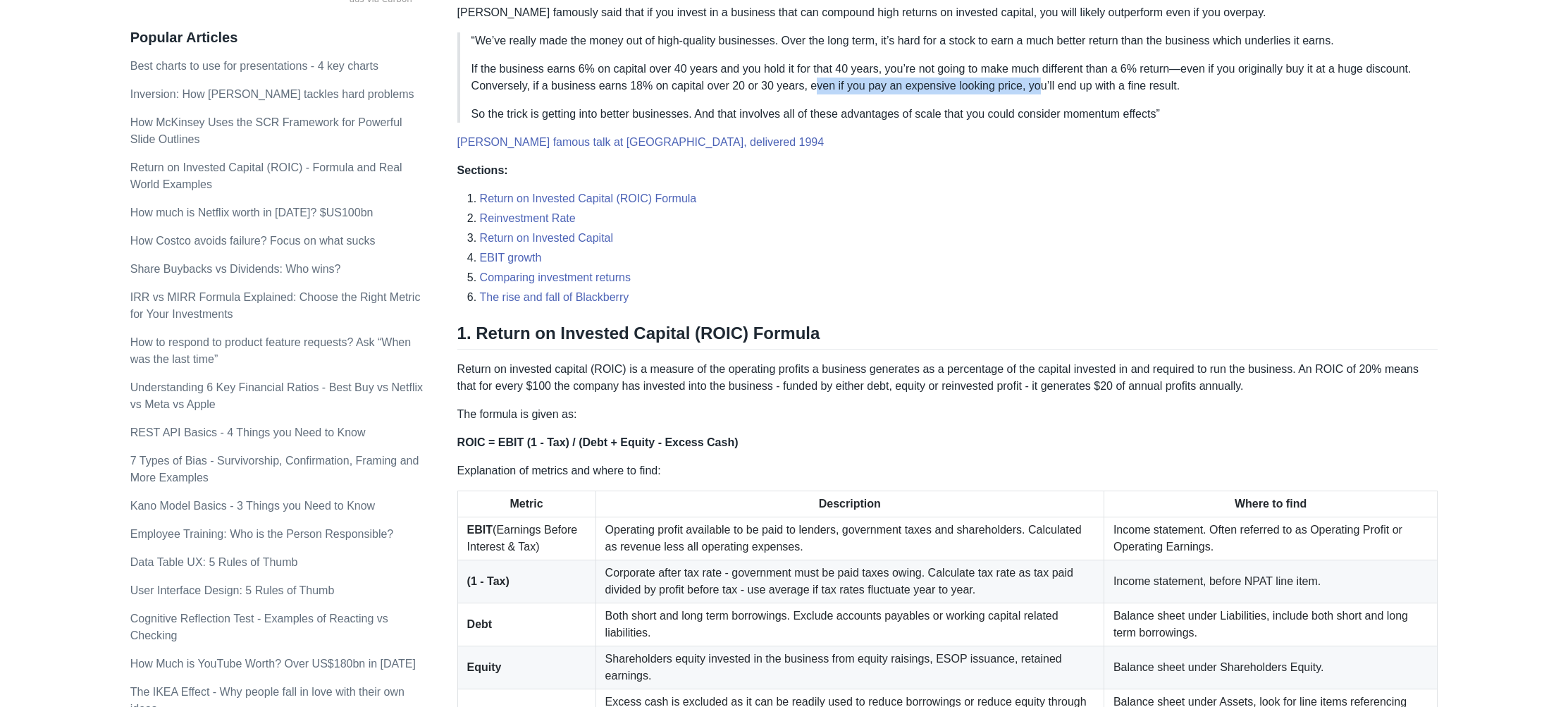
drag, startPoint x: 869, startPoint y: 85, endPoint x: 1095, endPoint y: 90, distance: 226.1
click at [1095, 90] on p "If the business earns 6% on capital over 40 years and you hold it for that 40 y…" at bounding box center [949, 77] width 955 height 34
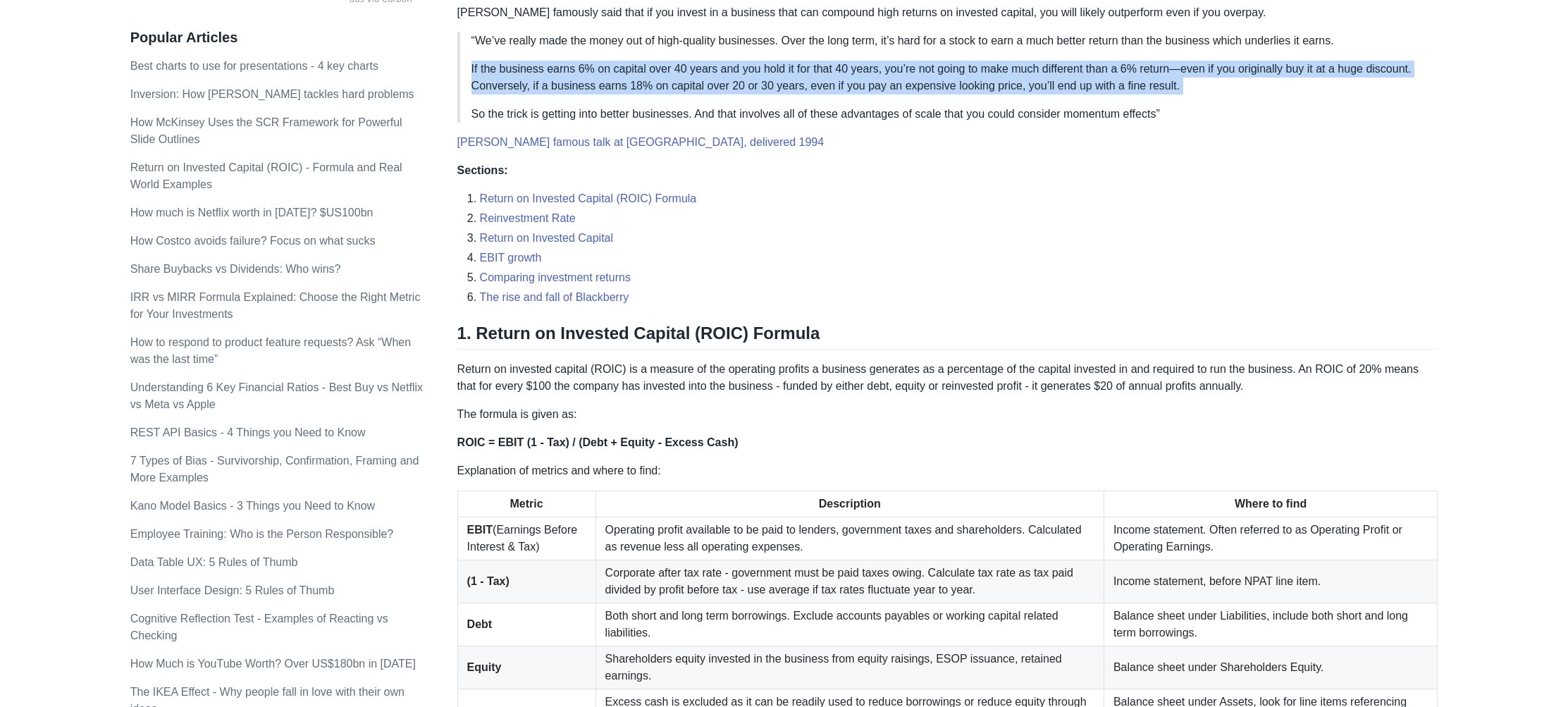
click at [1095, 90] on p "If the business earns 6% on capital over 40 years and you hold it for that 40 y…" at bounding box center [949, 77] width 955 height 34
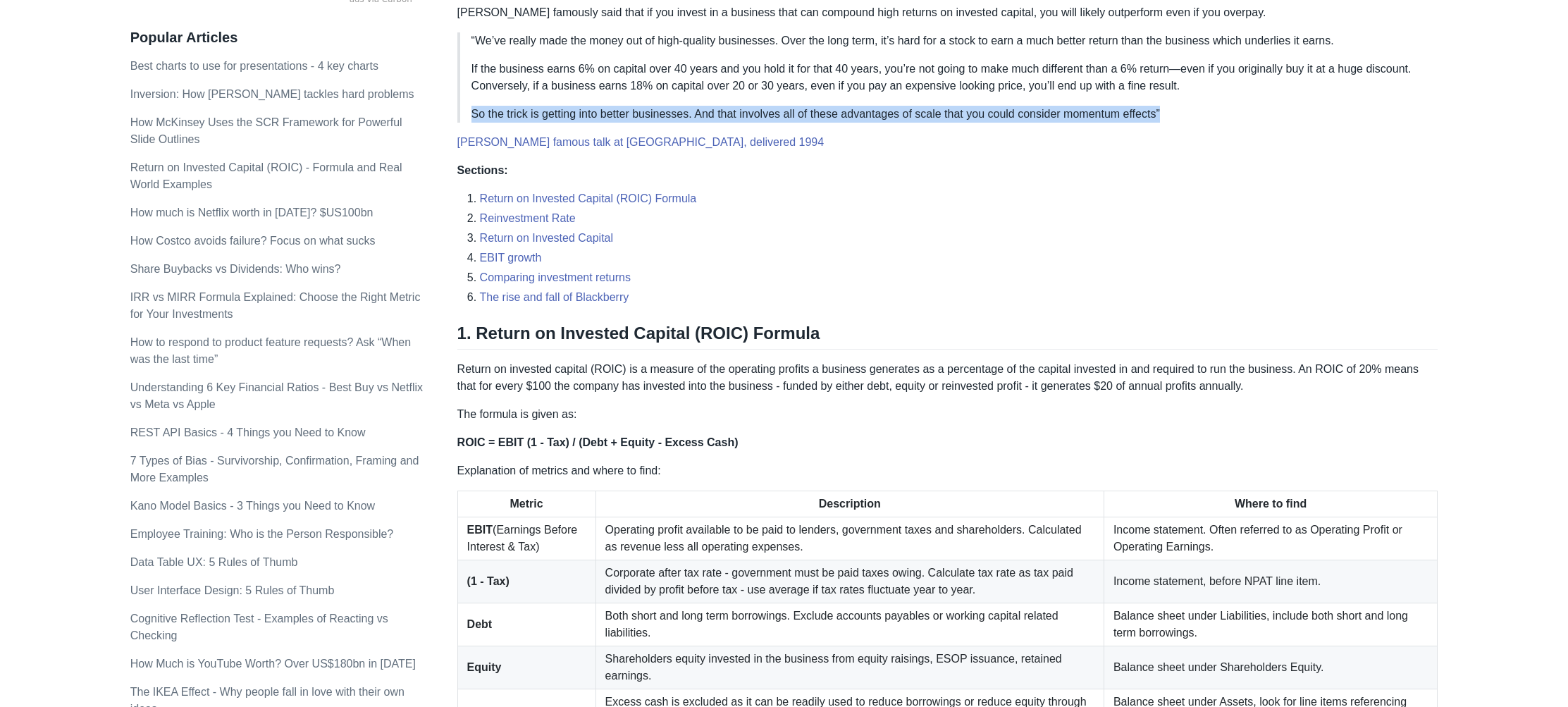
click at [1202, 95] on blockquote "“We’ve really made the money out of high-quality businesses. Over the long term…" at bounding box center [947, 77] width 981 height 90
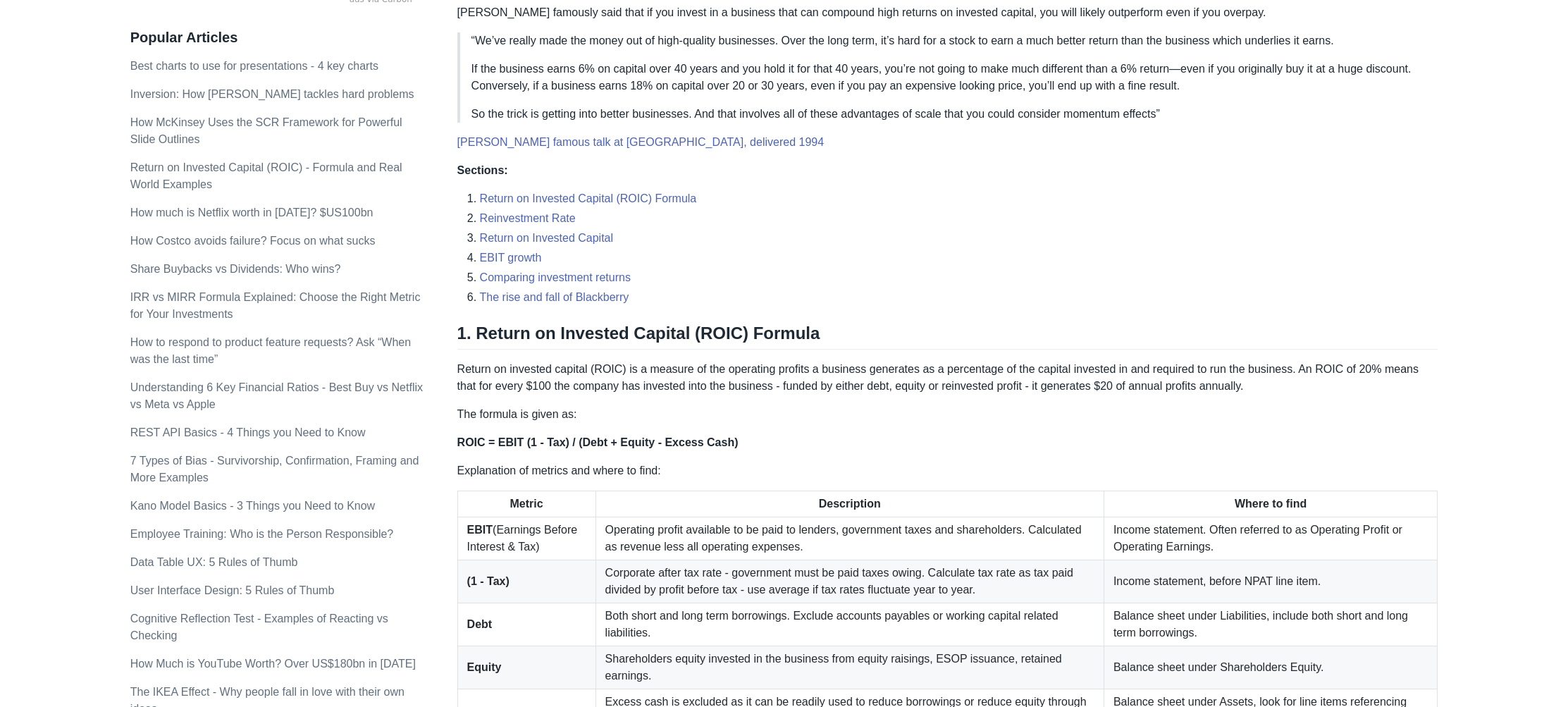
click at [1201, 93] on p "If the business earns 6% on capital over 40 years and you hold it for that 40 y…" at bounding box center [949, 77] width 955 height 34
click at [942, 110] on p "So the trick is getting into better businesses. And that involves all of these …" at bounding box center [949, 113] width 955 height 17
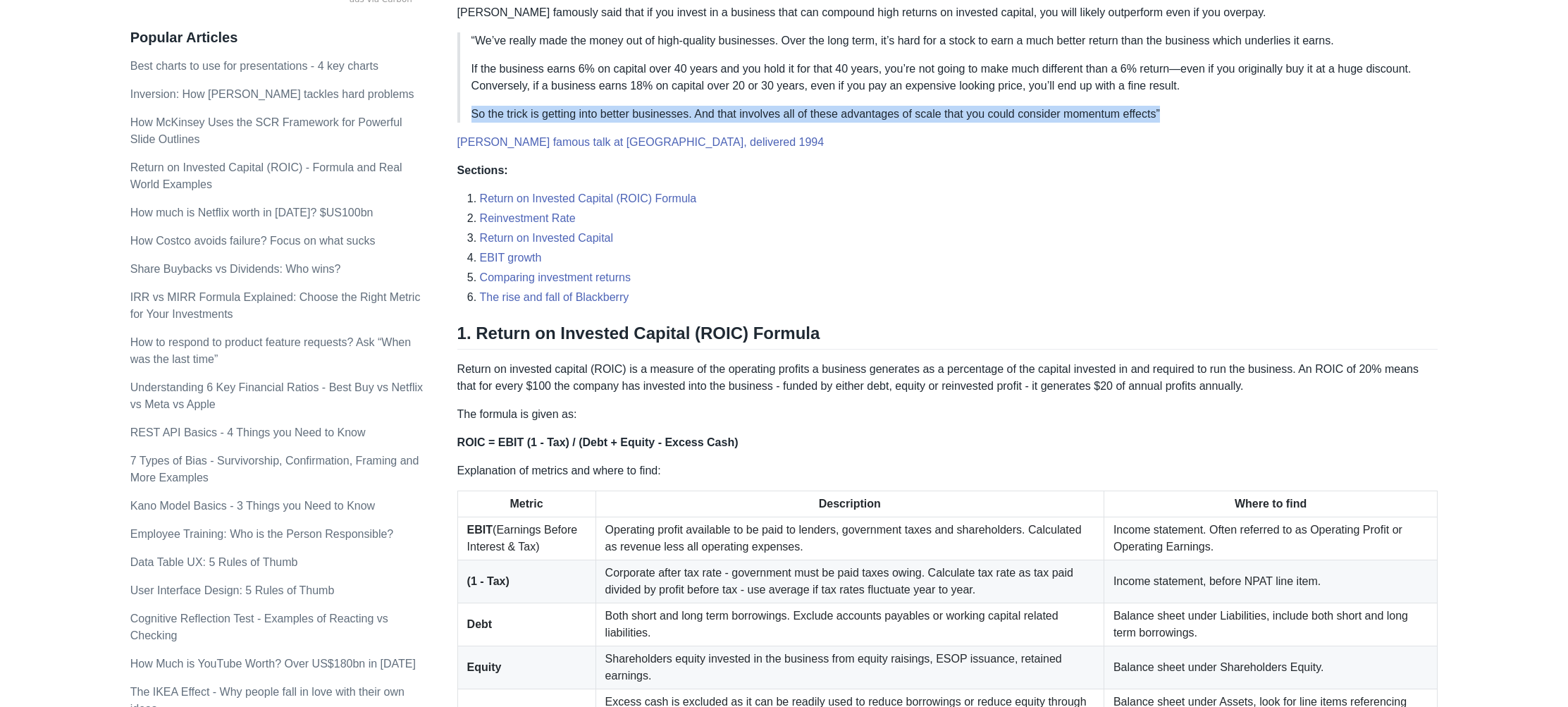
click at [942, 110] on p "So the trick is getting into better businesses. And that involves all of these …" at bounding box center [949, 113] width 955 height 17
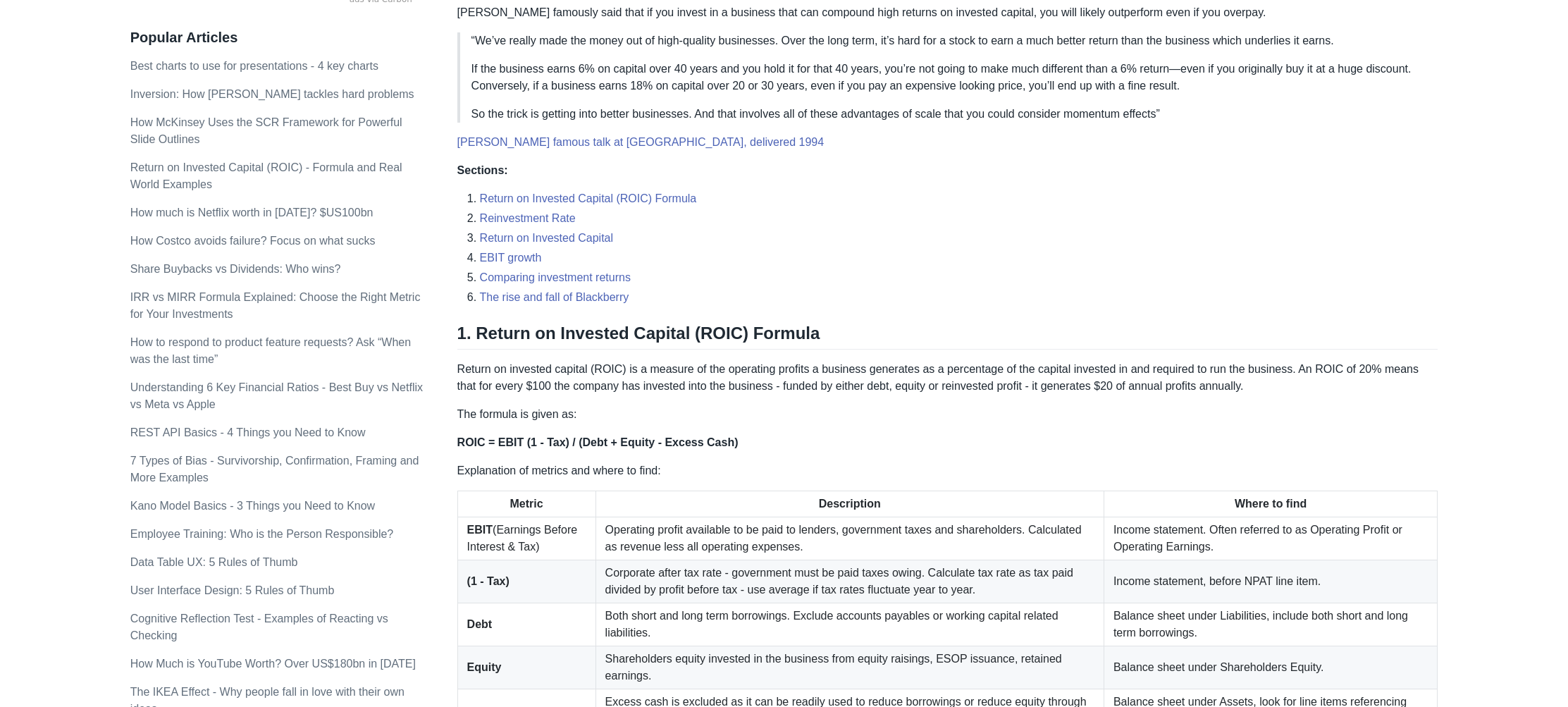
click at [1003, 108] on p "So the trick is getting into better businesses. And that involves all of these …" at bounding box center [949, 113] width 955 height 17
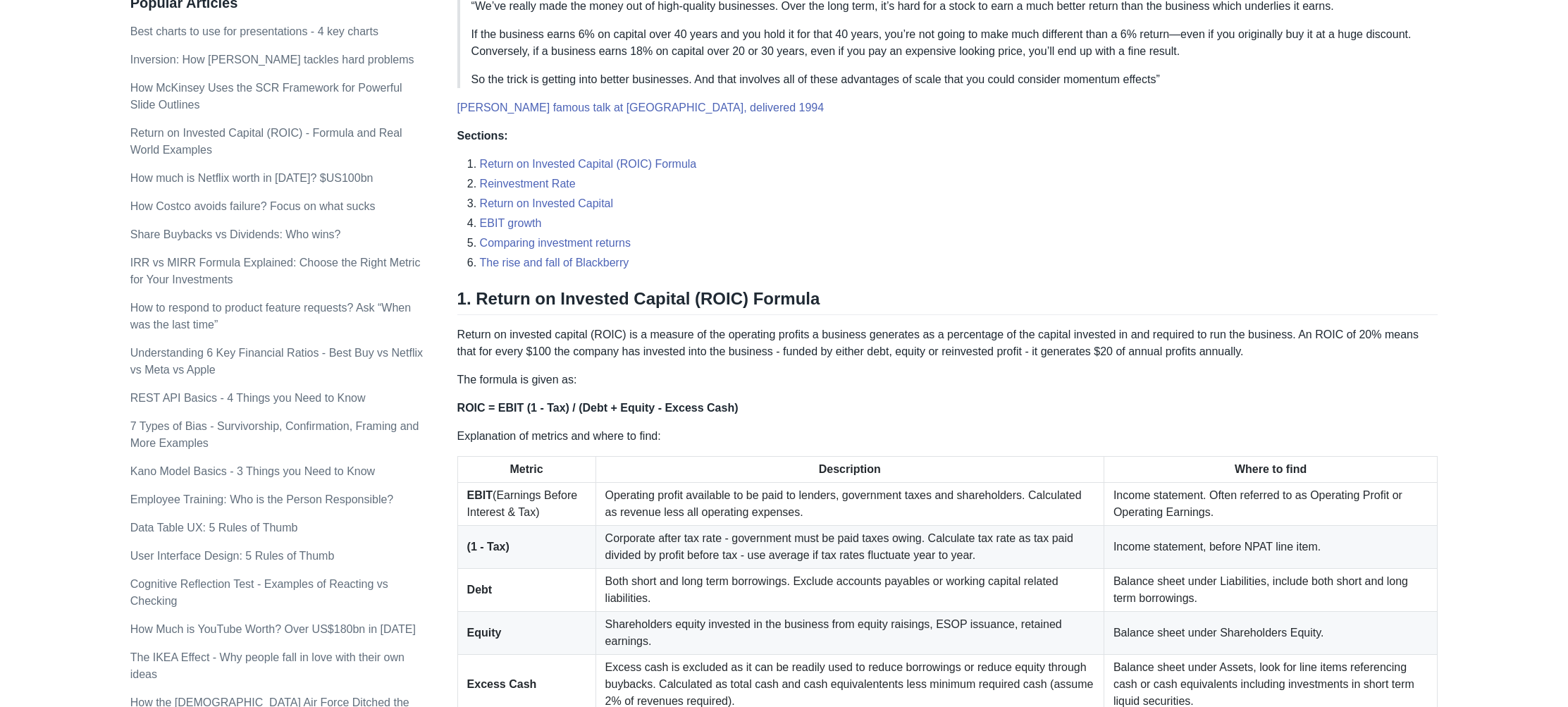
scroll to position [498, 0]
click at [705, 78] on p "So the trick is getting into better businesses. And that involves all of these …" at bounding box center [949, 78] width 955 height 17
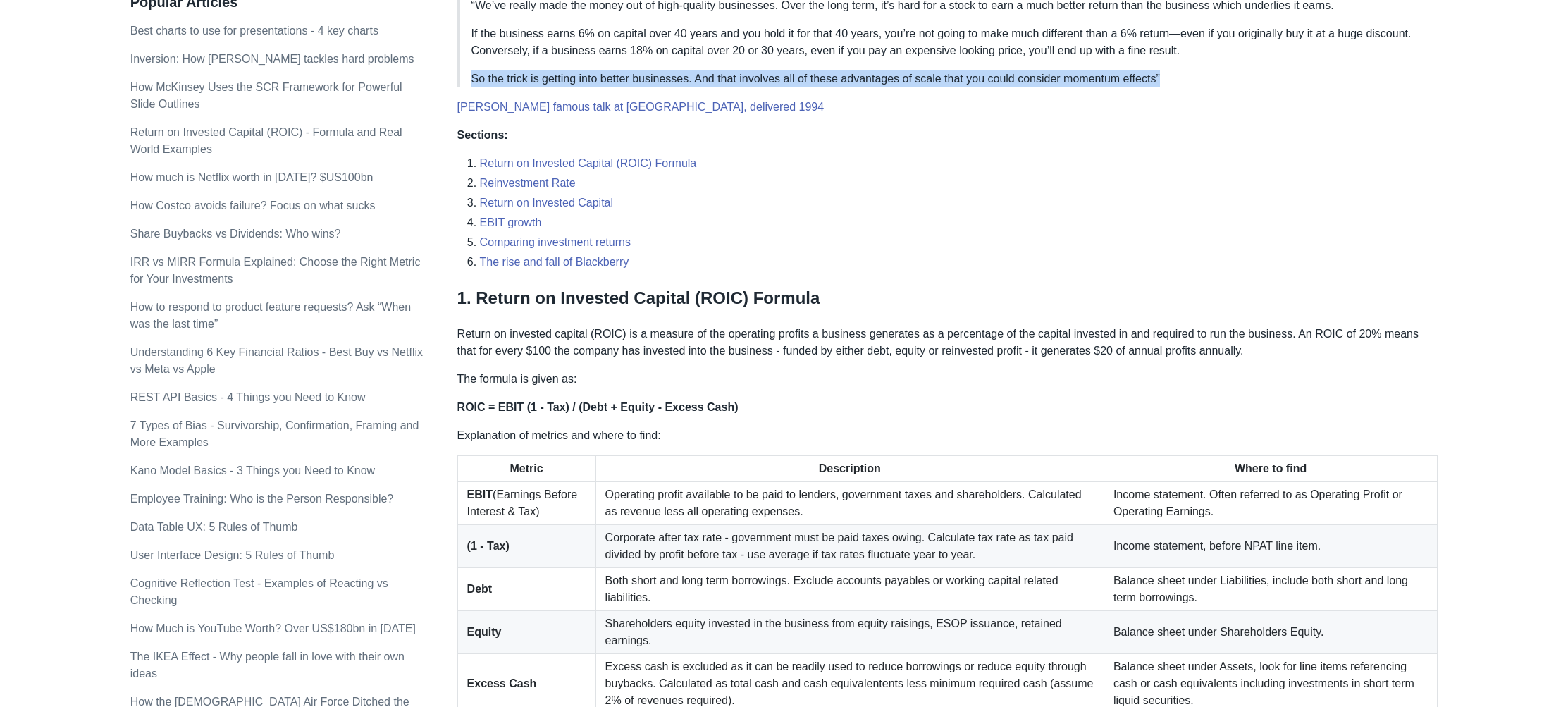
click at [705, 78] on p "So the trick is getting into better businesses. And that involves all of these …" at bounding box center [949, 78] width 955 height 17
click at [722, 78] on p "So the trick is getting into better businesses. And that involves all of these …" at bounding box center [949, 78] width 955 height 17
drag, startPoint x: 712, startPoint y: 78, endPoint x: 927, endPoint y: 78, distance: 215.0
click at [927, 78] on p "So the trick is getting into better businesses. And that involves all of these …" at bounding box center [949, 78] width 955 height 17
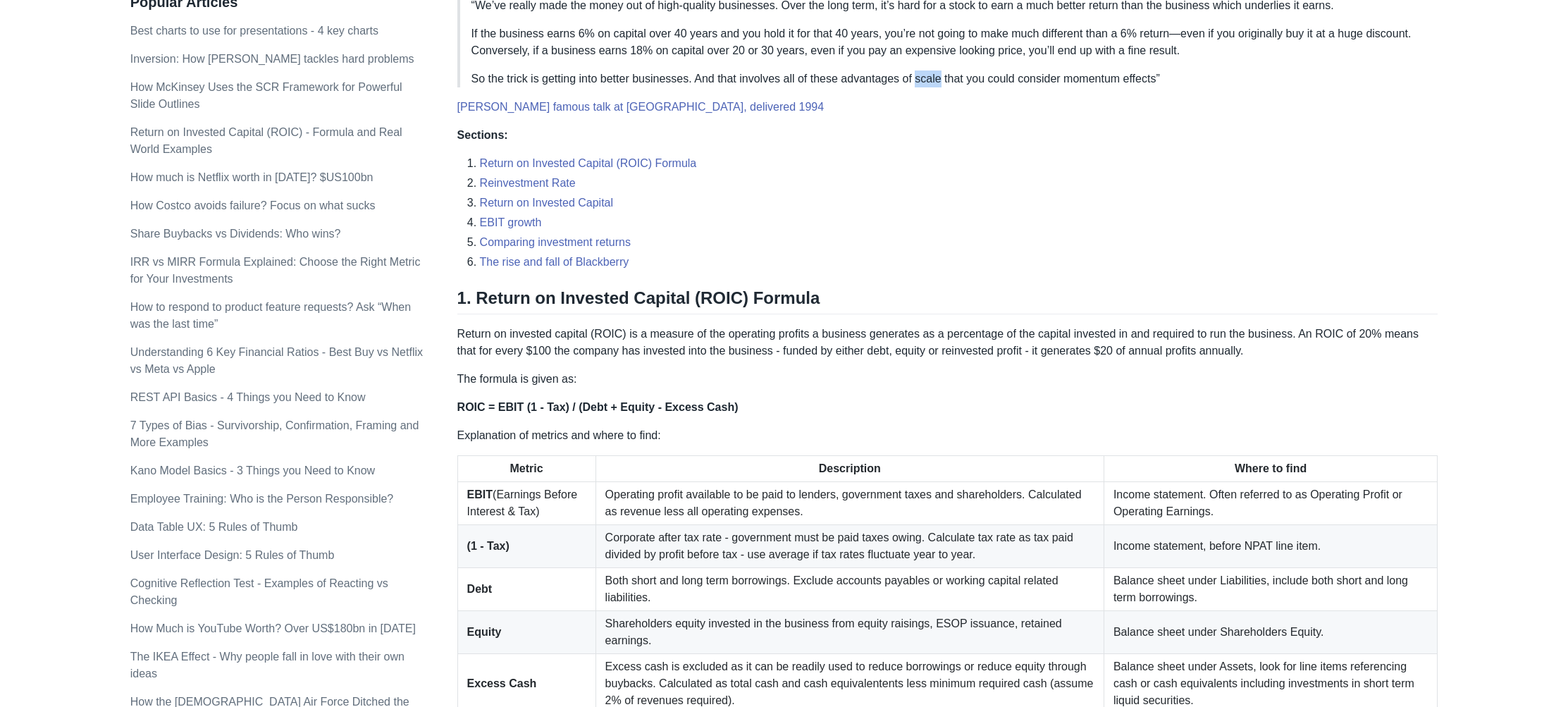
click at [927, 78] on p "So the trick is getting into better businesses. And that involves all of these …" at bounding box center [949, 78] width 955 height 17
click at [955, 74] on p "So the trick is getting into better businesses. And that involves all of these …" at bounding box center [949, 78] width 955 height 17
click at [961, 74] on p "So the trick is getting into better businesses. And that involves all of these …" at bounding box center [949, 78] width 955 height 17
click at [995, 74] on p "So the trick is getting into better businesses. And that involves all of these …" at bounding box center [949, 78] width 955 height 17
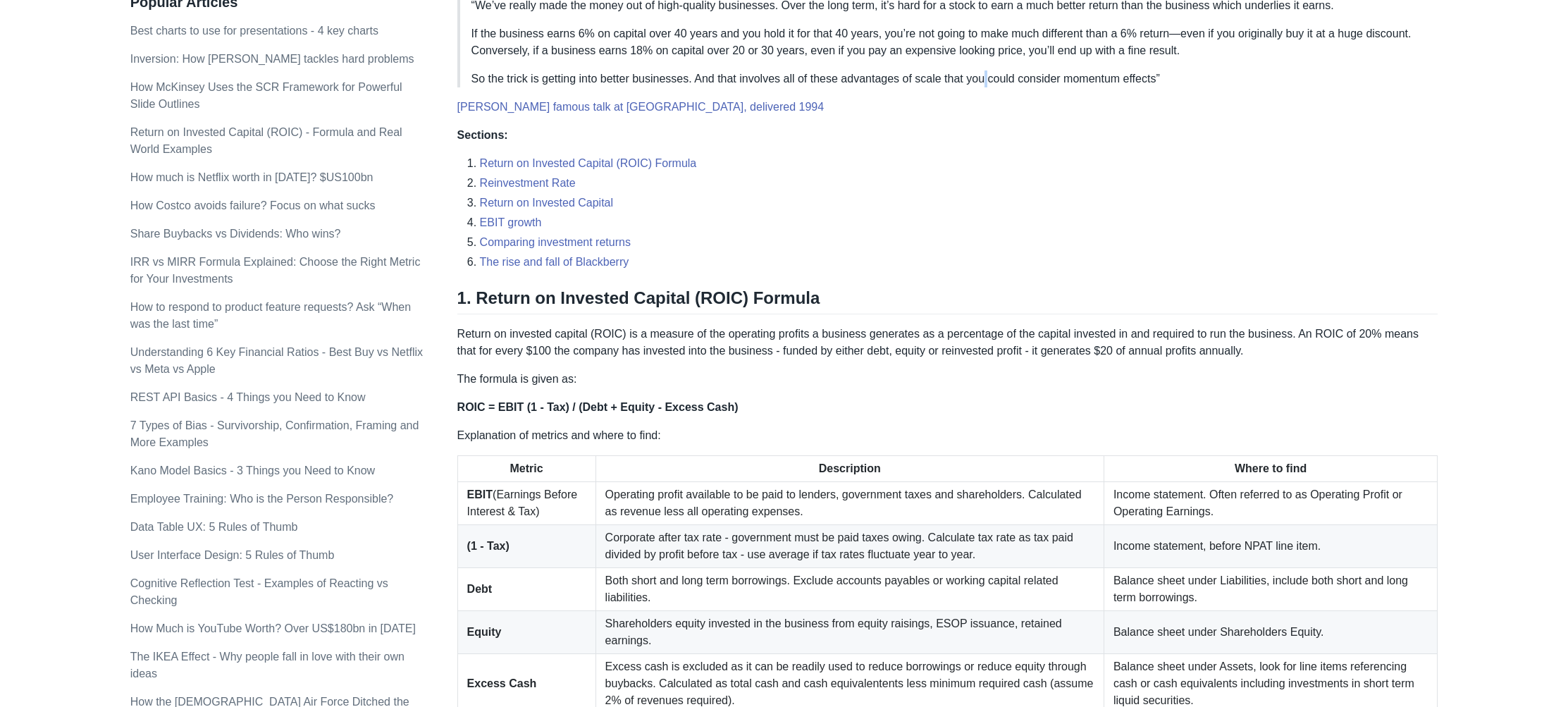
click at [995, 74] on p "So the trick is getting into better businesses. And that involves all of these …" at bounding box center [949, 78] width 955 height 17
click at [1075, 76] on p "So the trick is getting into better businesses. And that involves all of these …" at bounding box center [949, 78] width 955 height 17
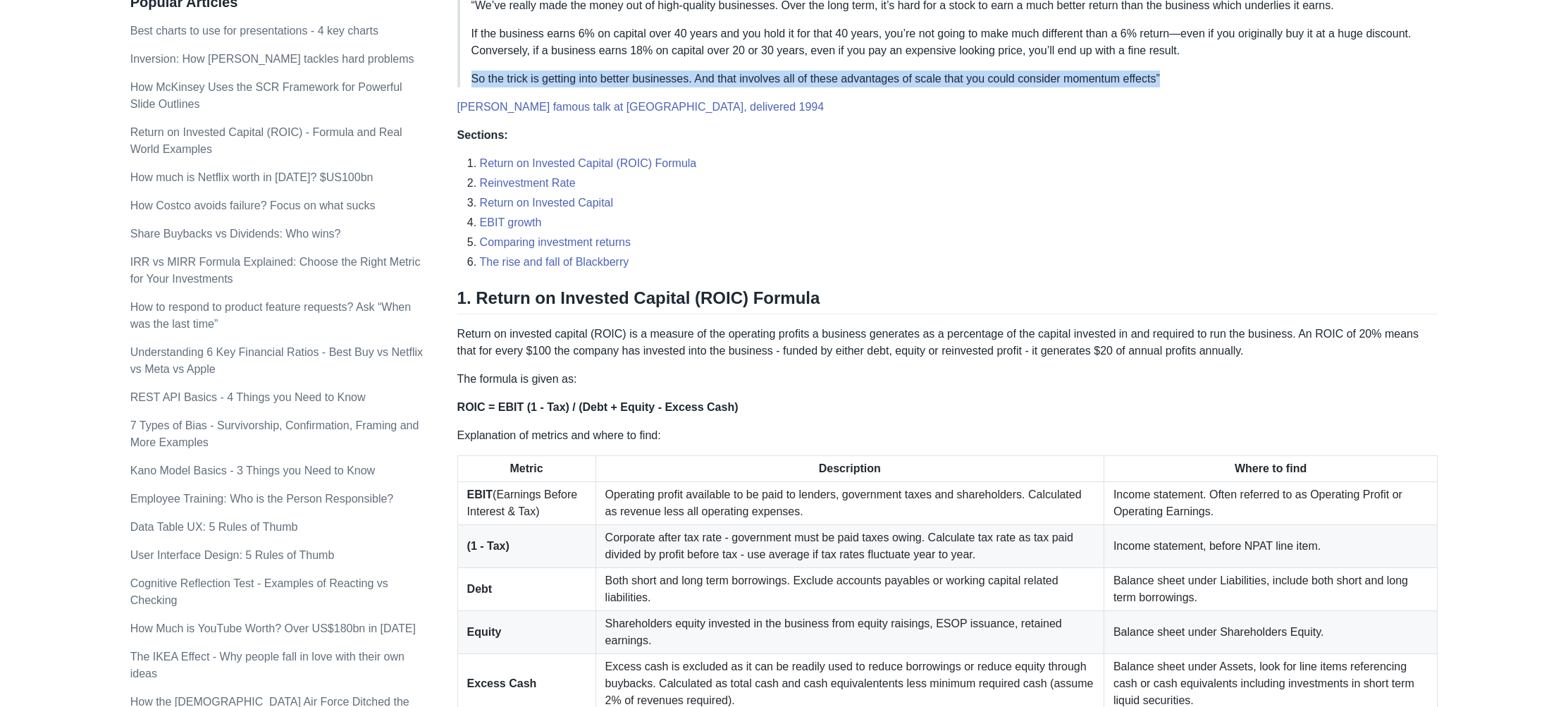
click at [1075, 76] on p "So the trick is getting into better businesses. And that involves all of these …" at bounding box center [949, 78] width 955 height 17
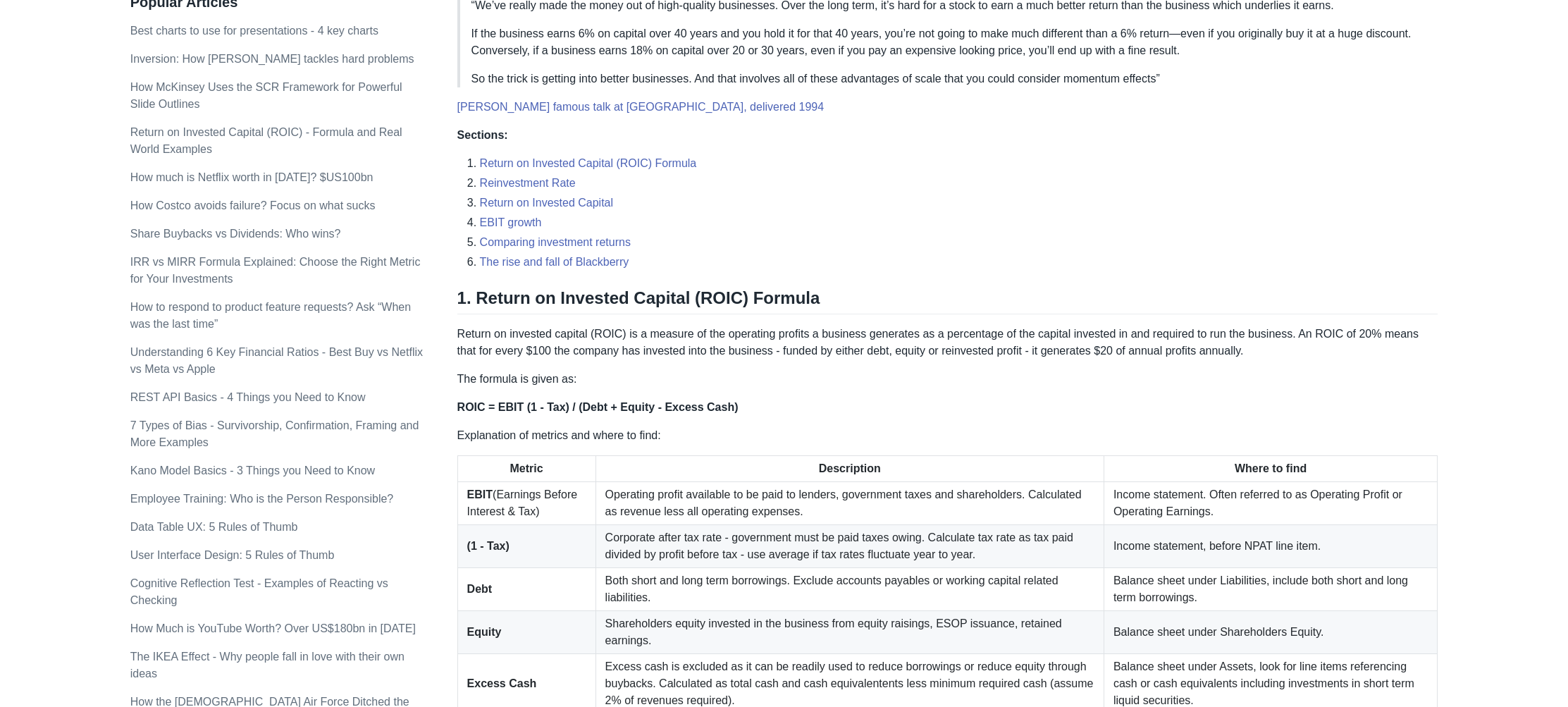
click at [1147, 83] on p "So the trick is getting into better businesses. And that involves all of these …" at bounding box center [949, 78] width 955 height 17
click at [1235, 176] on li "Reinvestment Rate" at bounding box center [958, 183] width 958 height 17
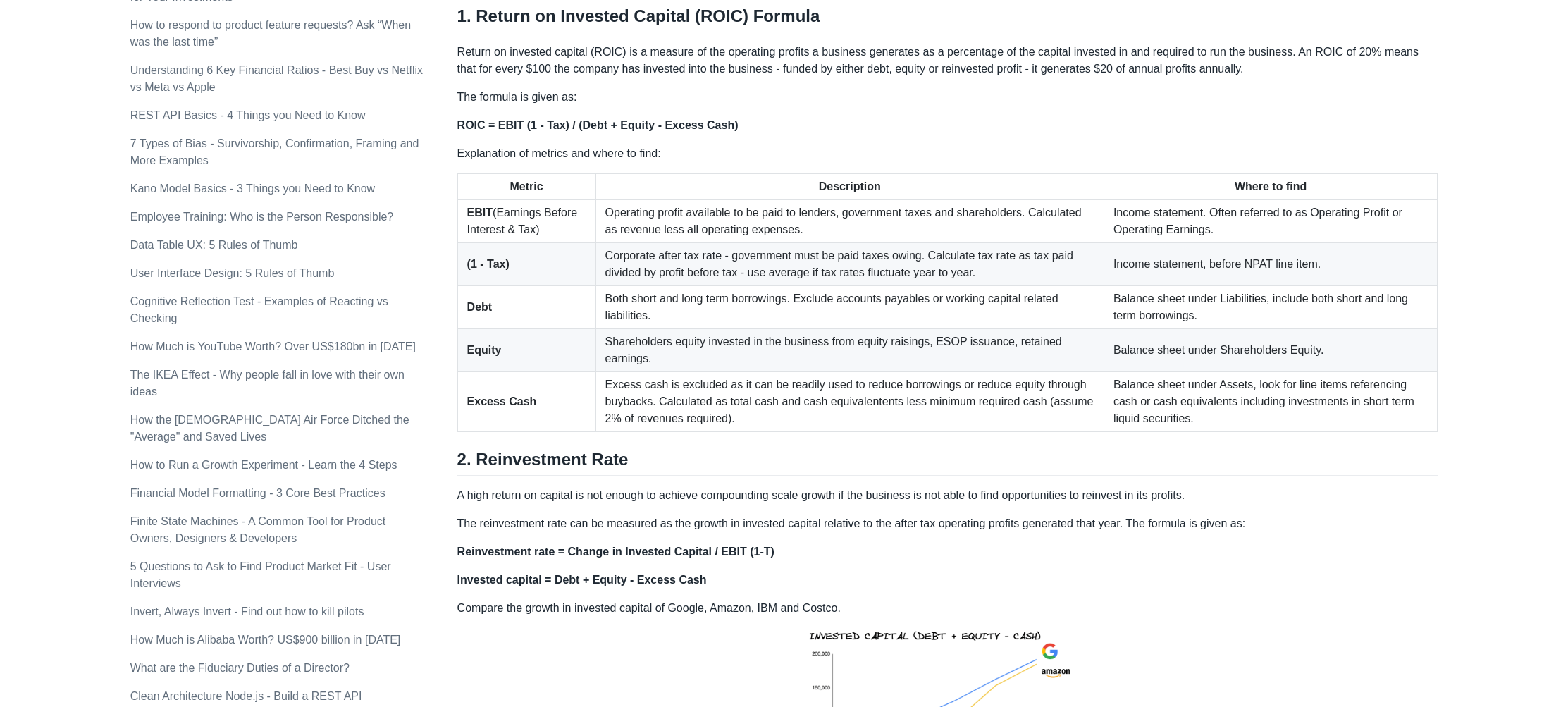
scroll to position [780, 0]
click at [614, 65] on p "Return on invested capital (ROIC) is a measure of the operating profits a busin…" at bounding box center [947, 60] width 981 height 34
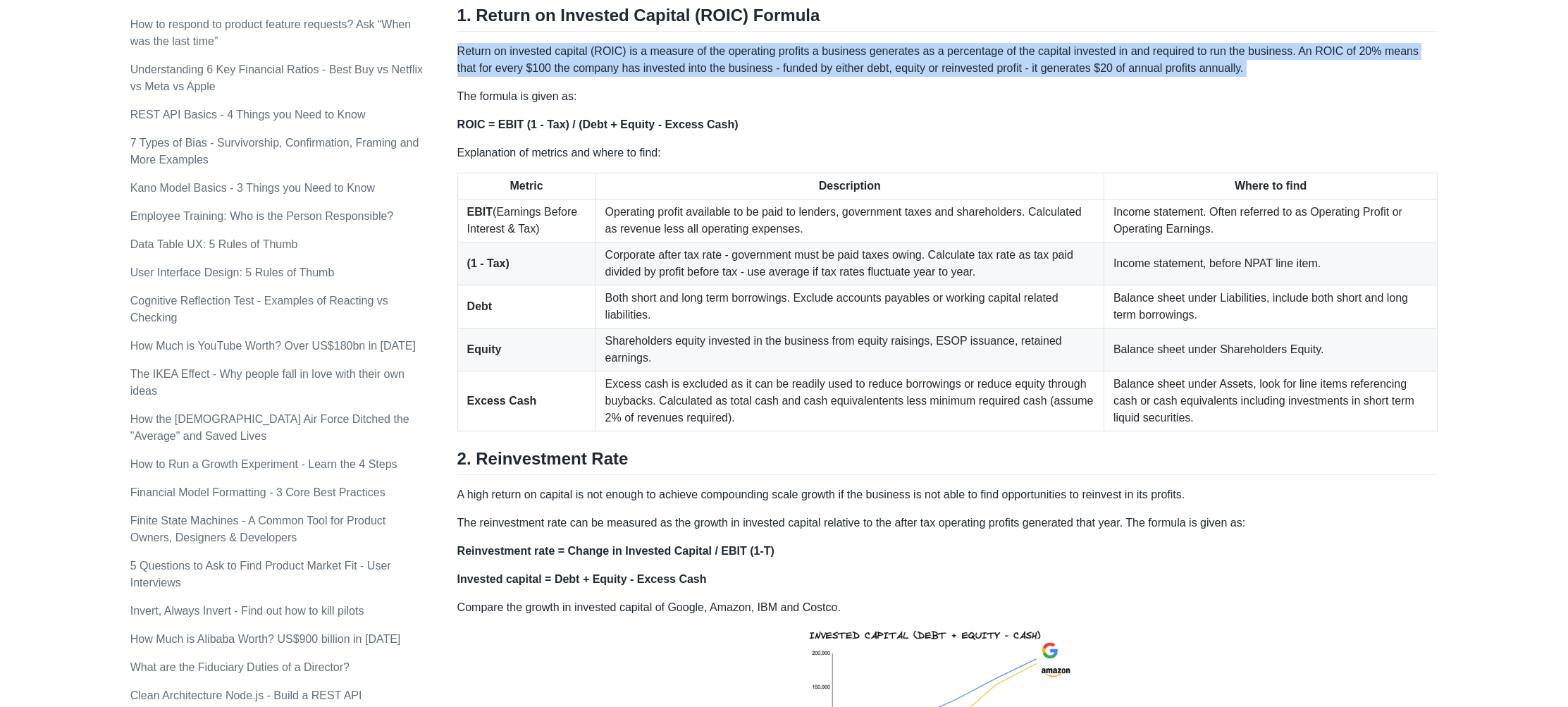
click at [614, 65] on p "Return on invested capital (ROIC) is a measure of the operating profits a busin…" at bounding box center [947, 60] width 981 height 34
click at [673, 70] on p "Return on invested capital (ROIC) is a measure of the operating profits a busin…" at bounding box center [947, 60] width 981 height 34
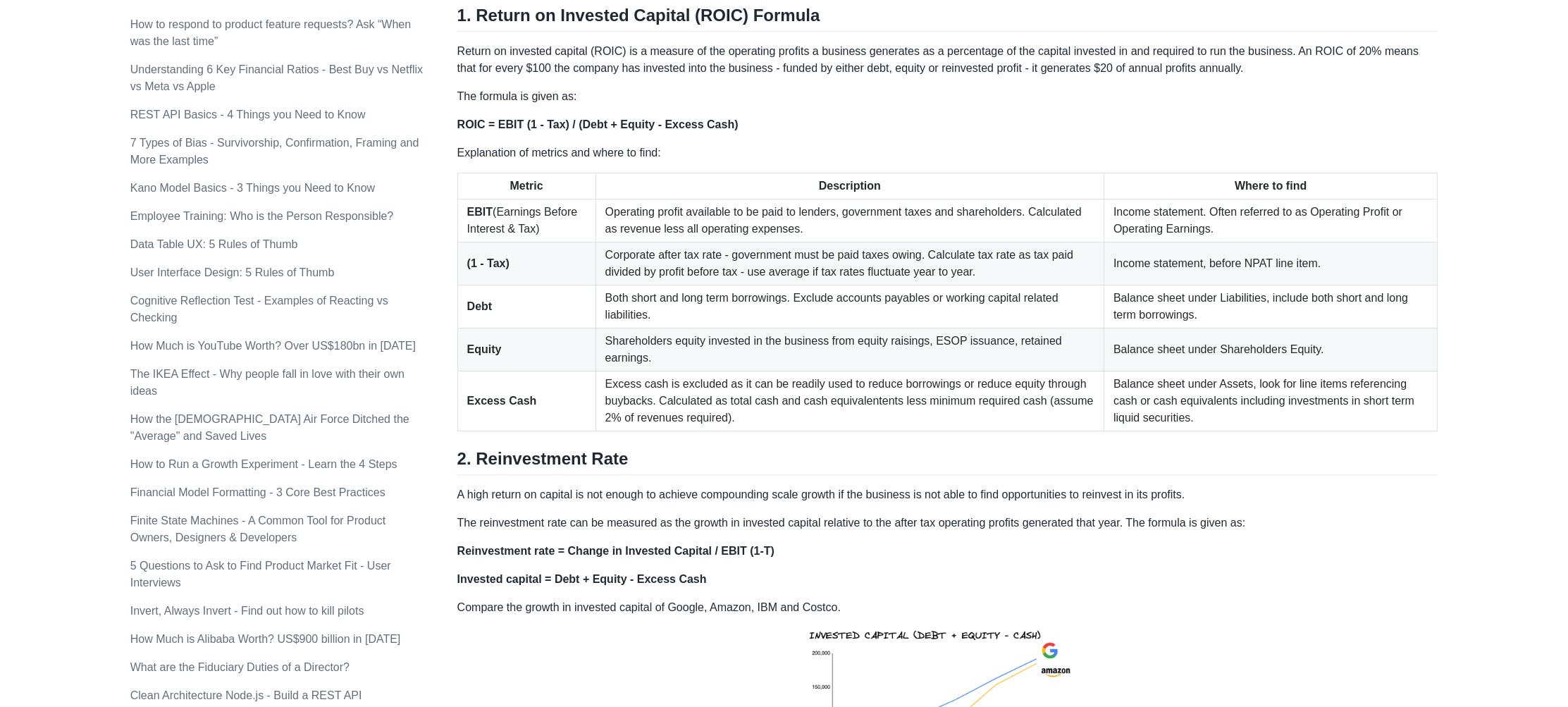
click at [545, 25] on h2 "1. Return on Invested Capital (ROIC) Formula" at bounding box center [947, 18] width 981 height 27
click at [571, 23] on h2 "1. Return on Invested Capital (ROIC) Formula" at bounding box center [947, 18] width 981 height 27
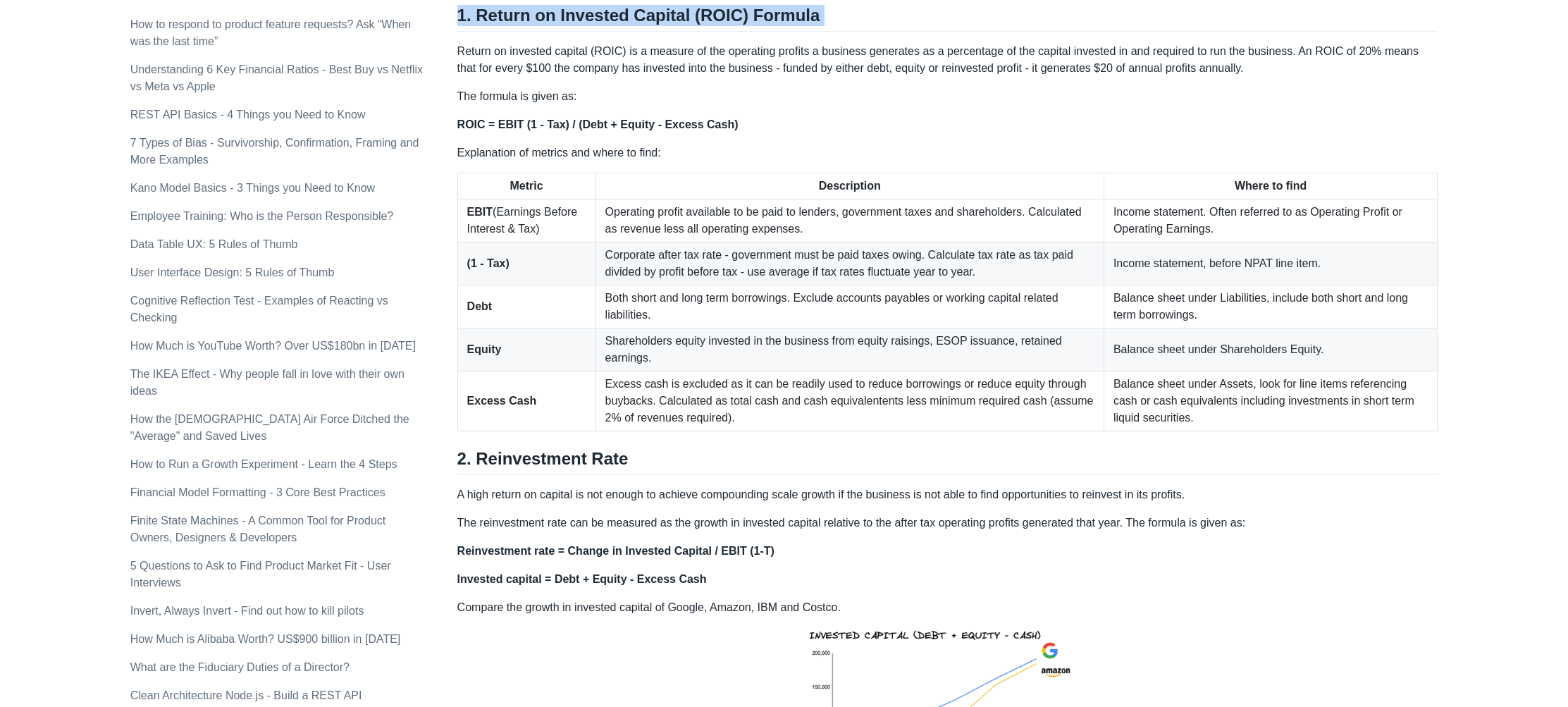
click at [571, 23] on h2 "1. Return on Invested Capital (ROIC) Formula" at bounding box center [947, 18] width 981 height 27
click at [513, 57] on p "Return on invested capital (ROIC) is a measure of the operating profits a busin…" at bounding box center [947, 60] width 981 height 34
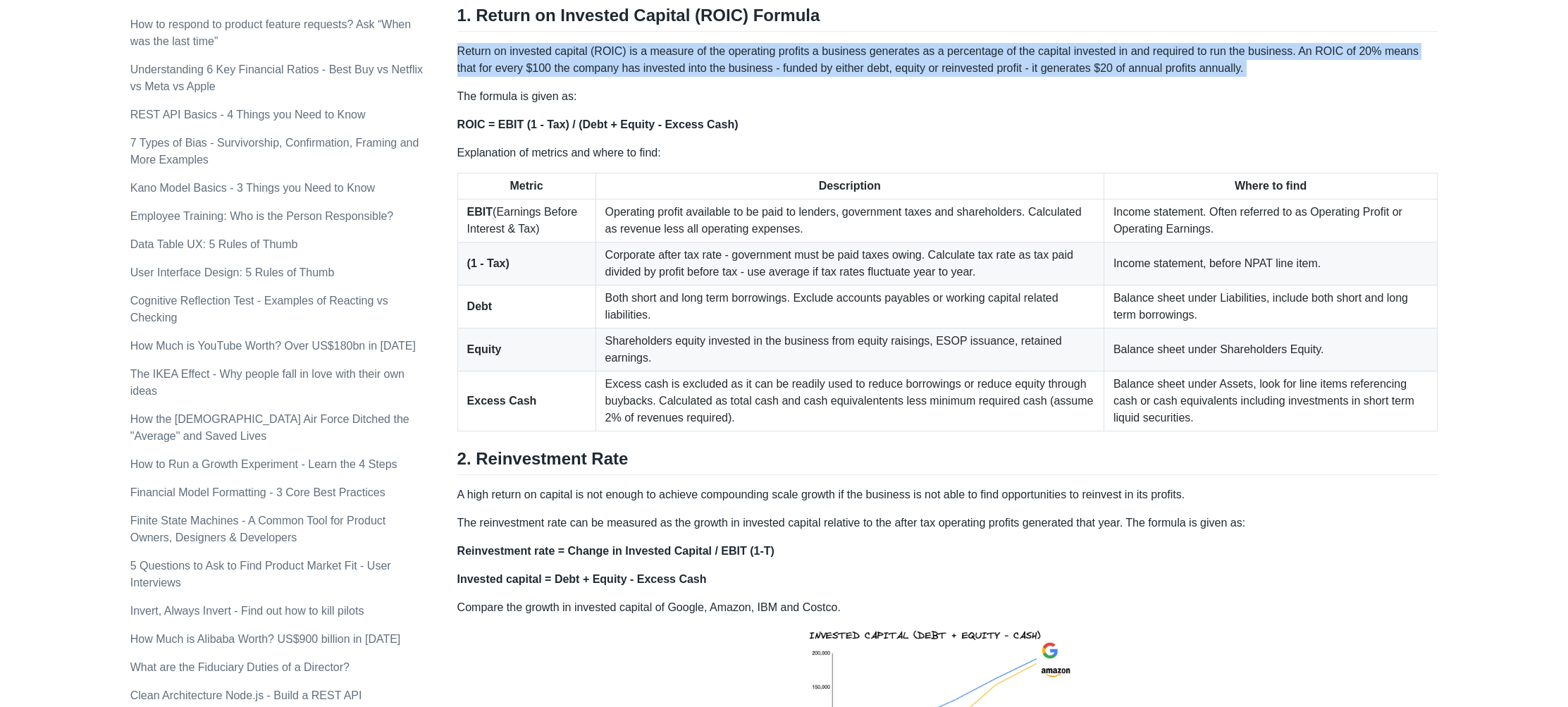
click at [513, 57] on p "Return on invested capital (ROIC) is a measure of the operating profits a busin…" at bounding box center [947, 60] width 981 height 34
click at [564, 65] on p "Return on invested capital (ROIC) is a measure of the operating profits a busin…" at bounding box center [947, 60] width 981 height 34
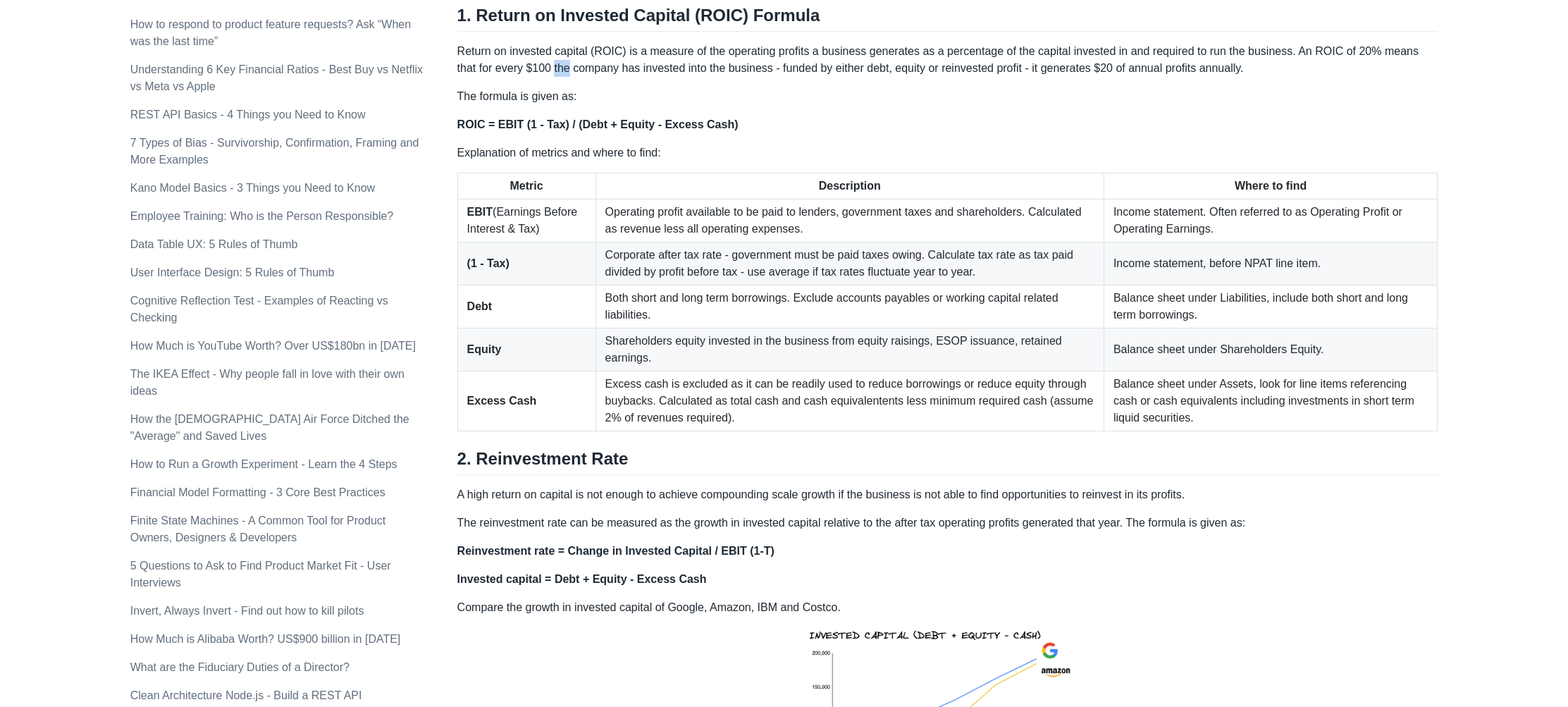
click at [564, 65] on p "Return on invested capital (ROIC) is a measure of the operating profits a busin…" at bounding box center [947, 60] width 981 height 34
click at [515, 62] on p "Return on invested capital (ROIC) is a measure of the operating profits a busin…" at bounding box center [947, 60] width 981 height 34
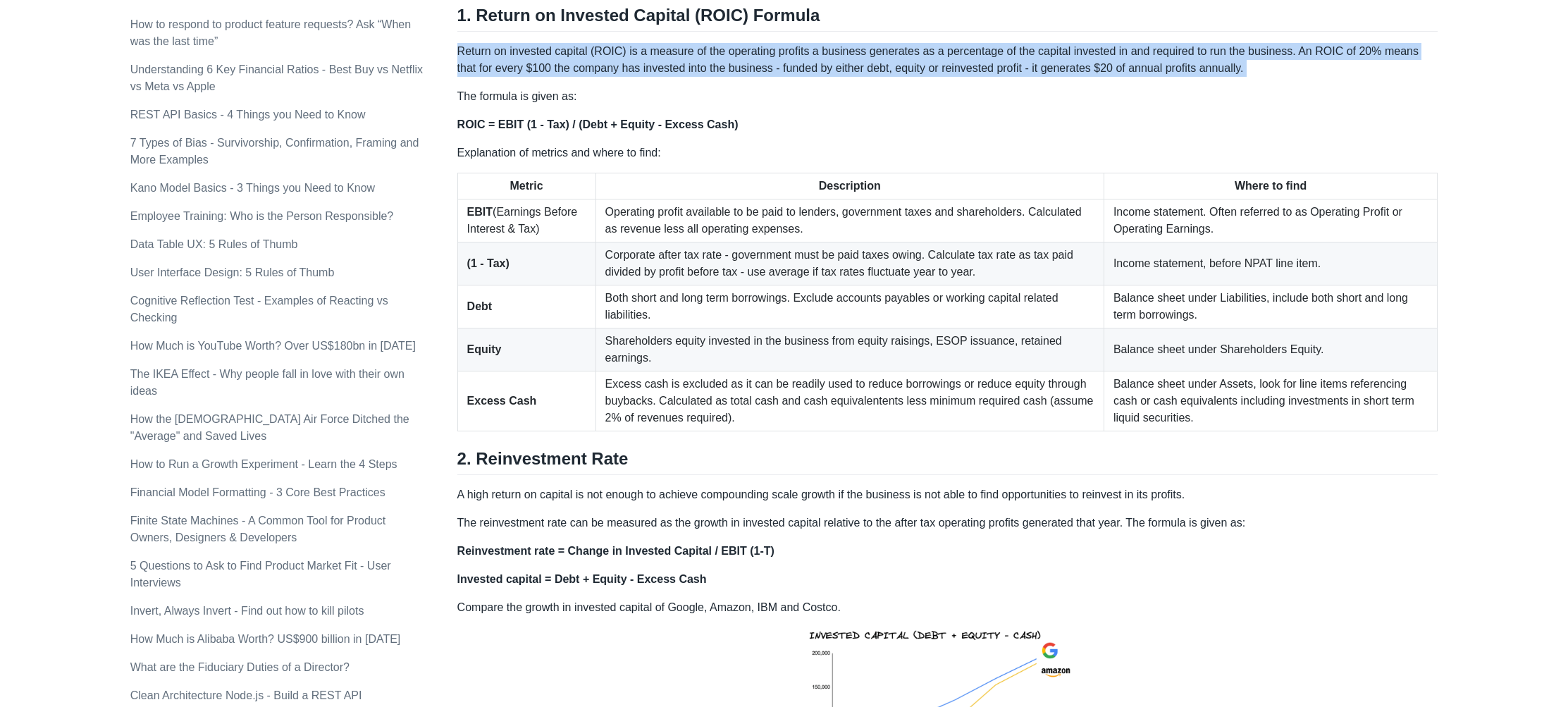
click at [515, 62] on p "Return on invested capital (ROIC) is a measure of the operating profits a busin…" at bounding box center [947, 60] width 981 height 34
click at [561, 59] on p "Return on invested capital (ROIC) is a measure of the operating profits a busin…" at bounding box center [947, 60] width 981 height 34
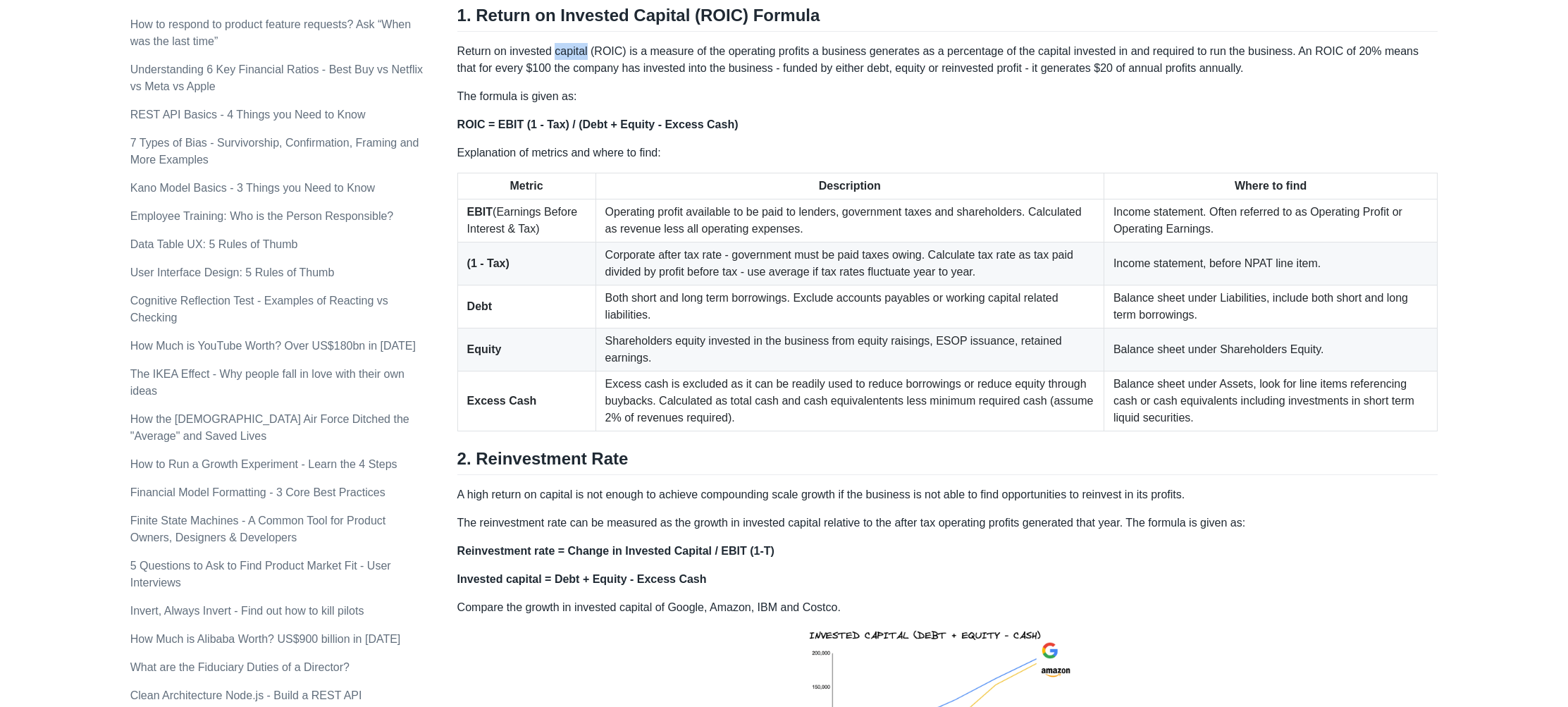
click at [561, 59] on p "Return on invested capital (ROIC) is a measure of the operating profits a busin…" at bounding box center [947, 60] width 981 height 34
click at [612, 51] on p "Return on invested capital (ROIC) is a measure of the operating profits a busin…" at bounding box center [947, 60] width 981 height 34
click at [681, 49] on p "Return on invested capital (ROIC) is a measure of the operating profits a busin…" at bounding box center [947, 60] width 981 height 34
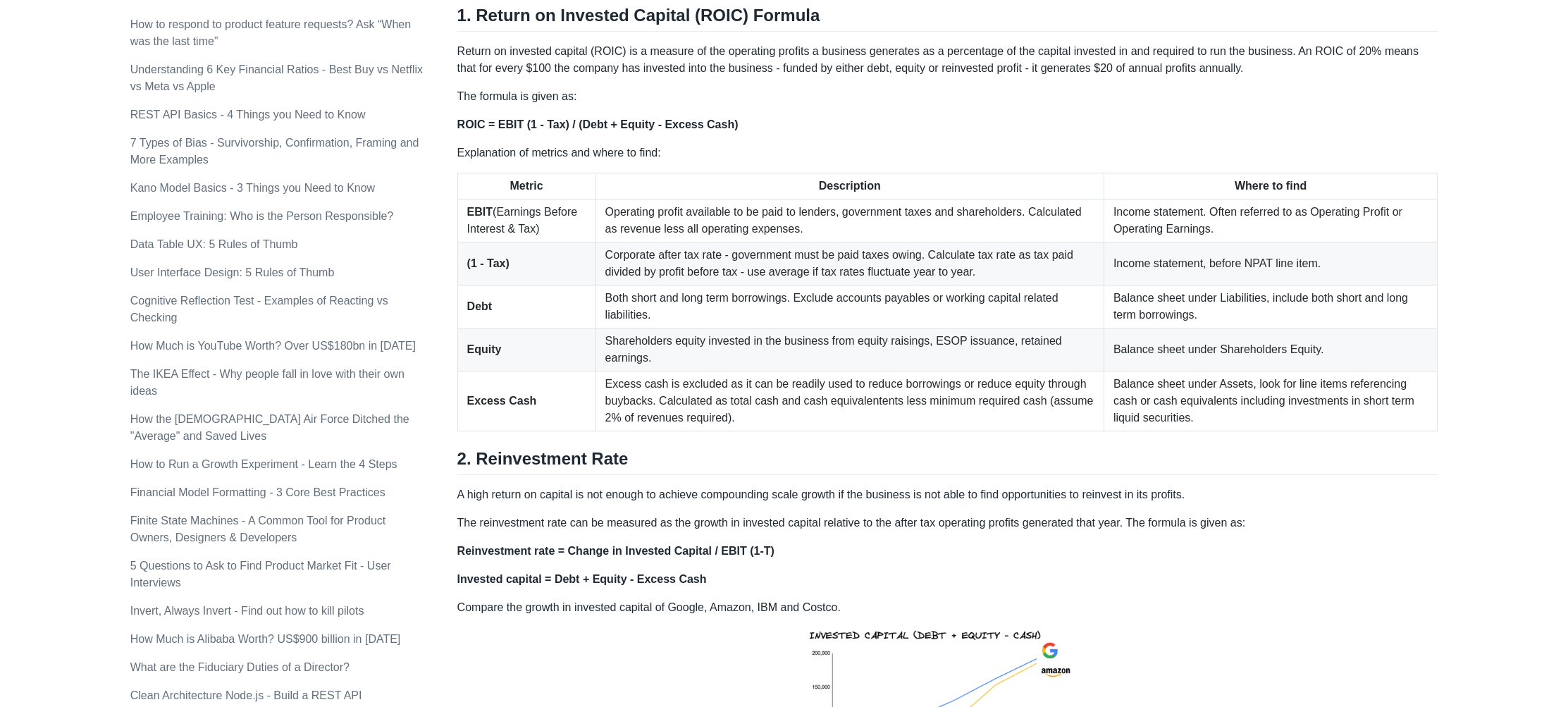
click at [661, 48] on p "Return on invested capital (ROIC) is a measure of the operating profits a busin…" at bounding box center [947, 60] width 981 height 34
click at [779, 70] on p "Return on invested capital (ROIC) is a measure of the operating profits a busin…" at bounding box center [947, 60] width 981 height 34
click at [735, 59] on p "Return on invested capital (ROIC) is a measure of the operating profits a busin…" at bounding box center [947, 60] width 981 height 34
drag, startPoint x: 641, startPoint y: 54, endPoint x: 1124, endPoint y: 46, distance: 483.1
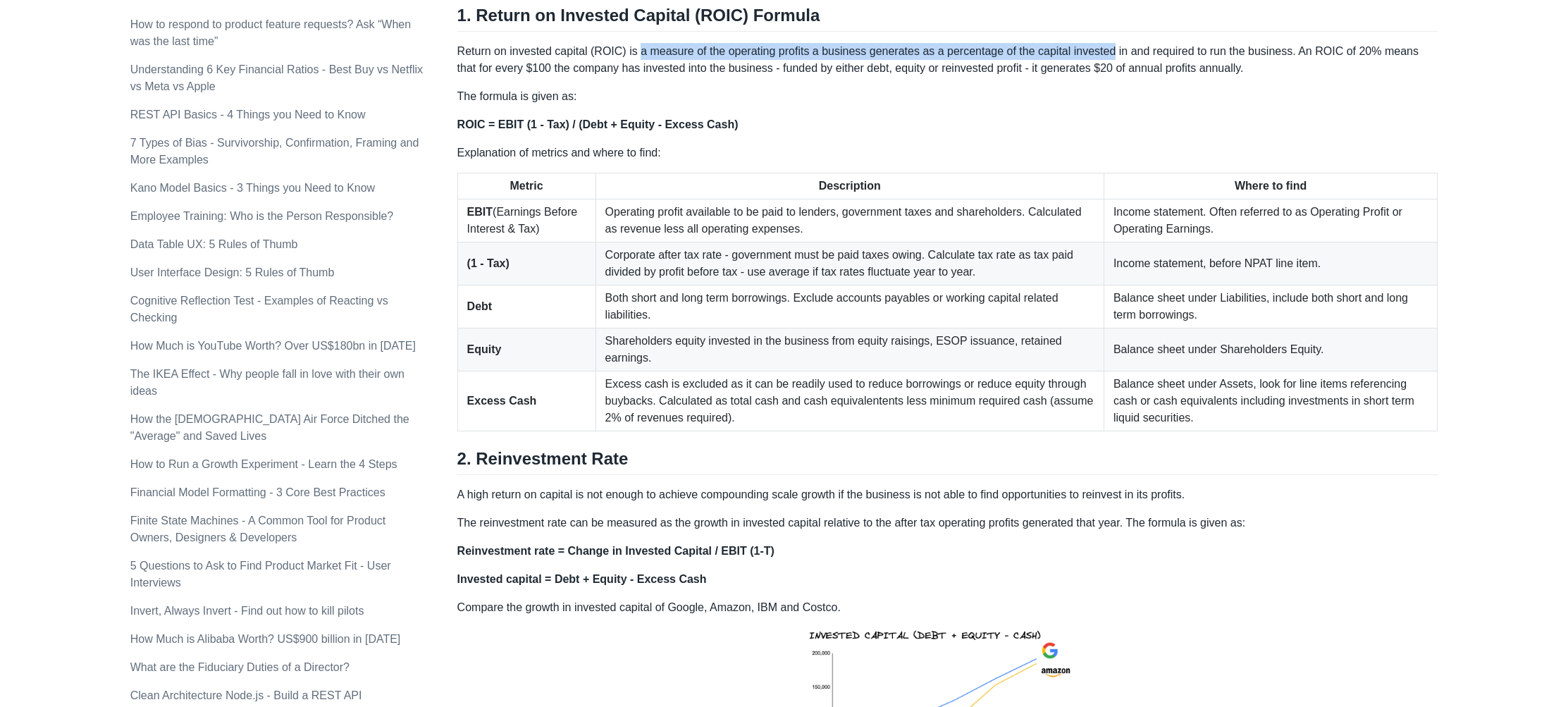
click at [1124, 46] on p "Return on invested capital (ROIC) is a measure of the operating profits a busin…" at bounding box center [947, 60] width 981 height 34
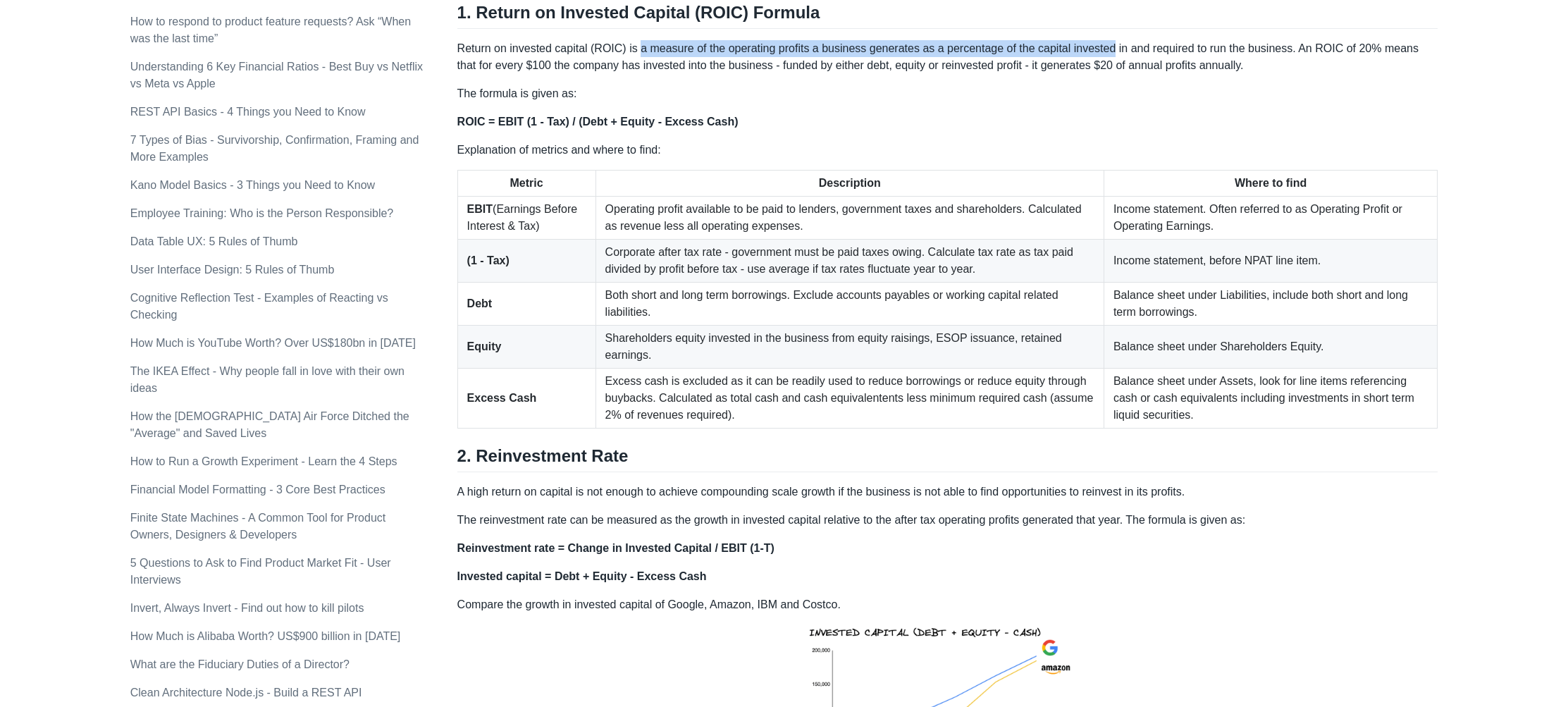
scroll to position [783, 0]
click at [591, 53] on p "Return on invested capital (ROIC) is a measure of the operating profits a busin…" at bounding box center [947, 57] width 981 height 34
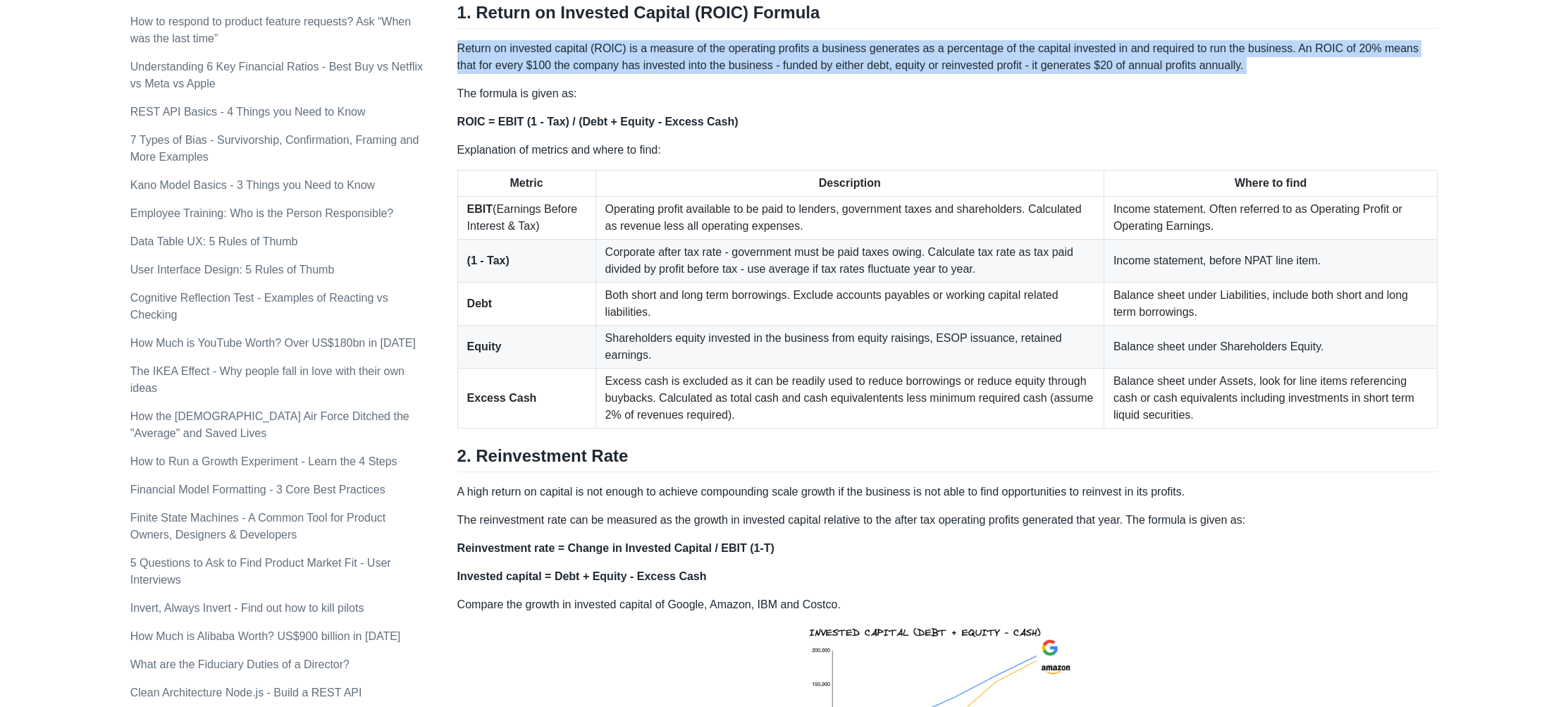
click at [591, 53] on p "Return on invested capital (ROIC) is a measure of the operating profits a busin…" at bounding box center [947, 57] width 981 height 34
click at [608, 57] on p "Return on invested capital (ROIC) is a measure of the operating profits a busin…" at bounding box center [947, 57] width 981 height 34
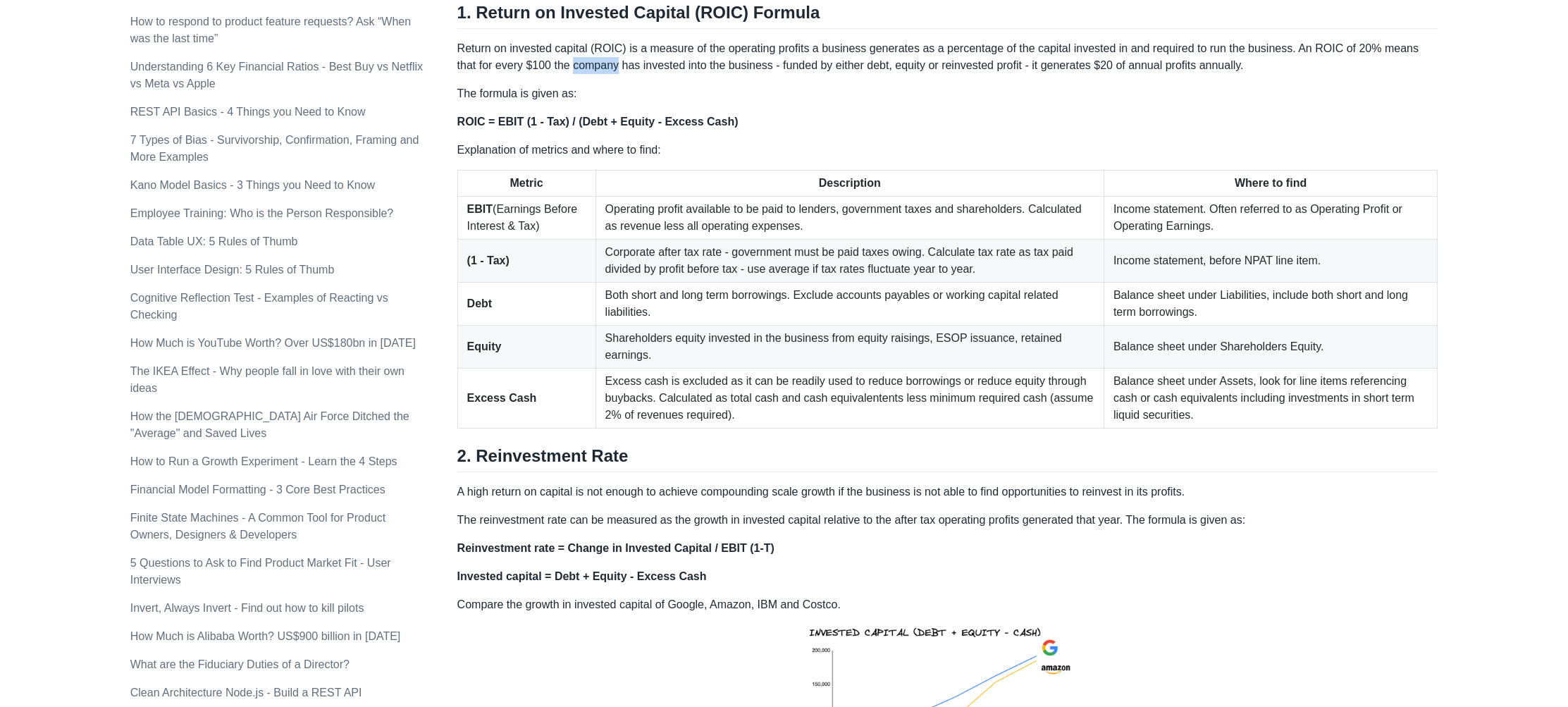
click at [608, 57] on p "Return on invested capital (ROIC) is a measure of the operating profits a busin…" at bounding box center [947, 57] width 981 height 34
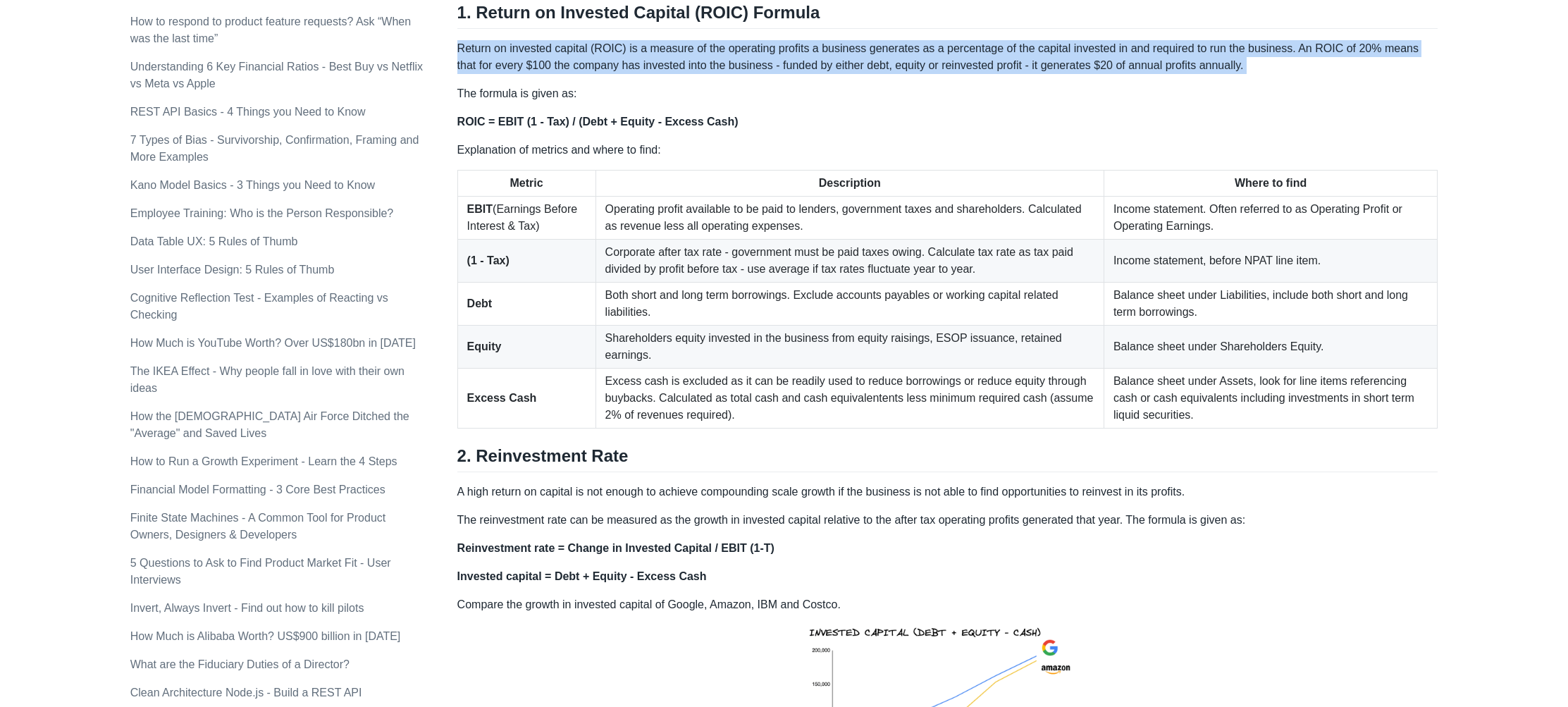
click at [608, 57] on p "Return on invested capital (ROIC) is a measure of the operating profits a busin…" at bounding box center [947, 57] width 981 height 34
click at [618, 59] on p "Return on invested capital (ROIC) is a measure of the operating profits a busin…" at bounding box center [947, 57] width 981 height 34
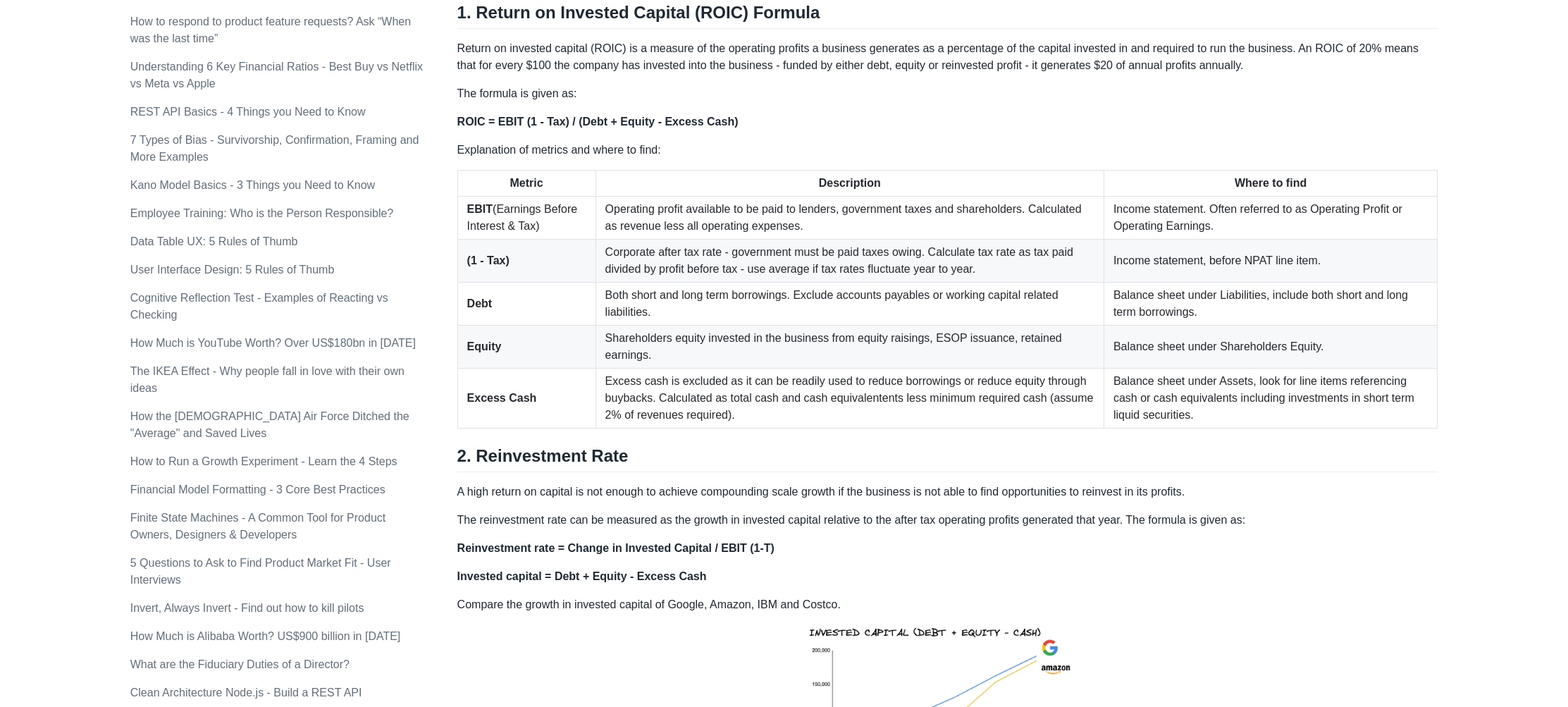
click at [678, 21] on h2 "1. Return on Invested Capital (ROIC) Formula" at bounding box center [947, 15] width 981 height 27
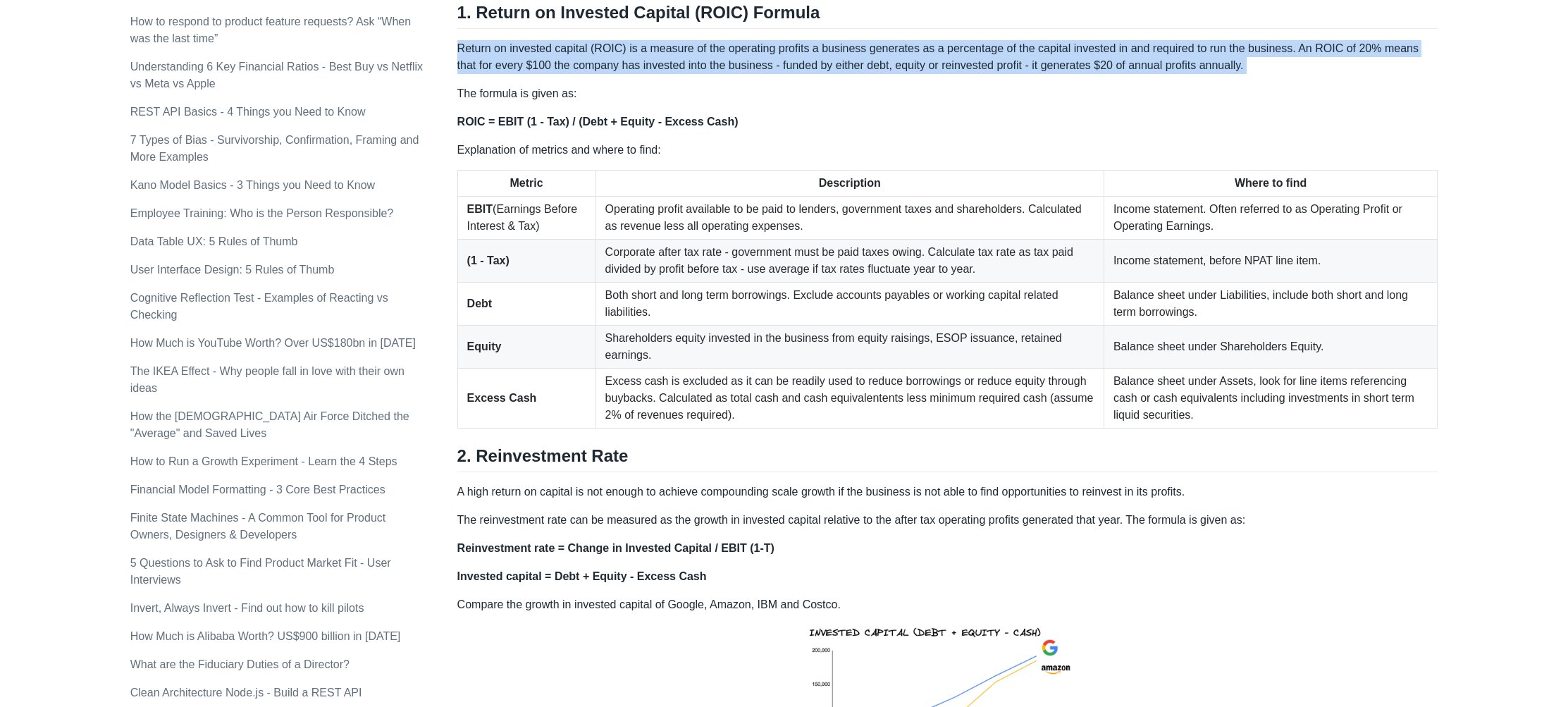
click at [743, 45] on p "Return on invested capital (ROIC) is a measure of the operating profits a busin…" at bounding box center [947, 57] width 981 height 34
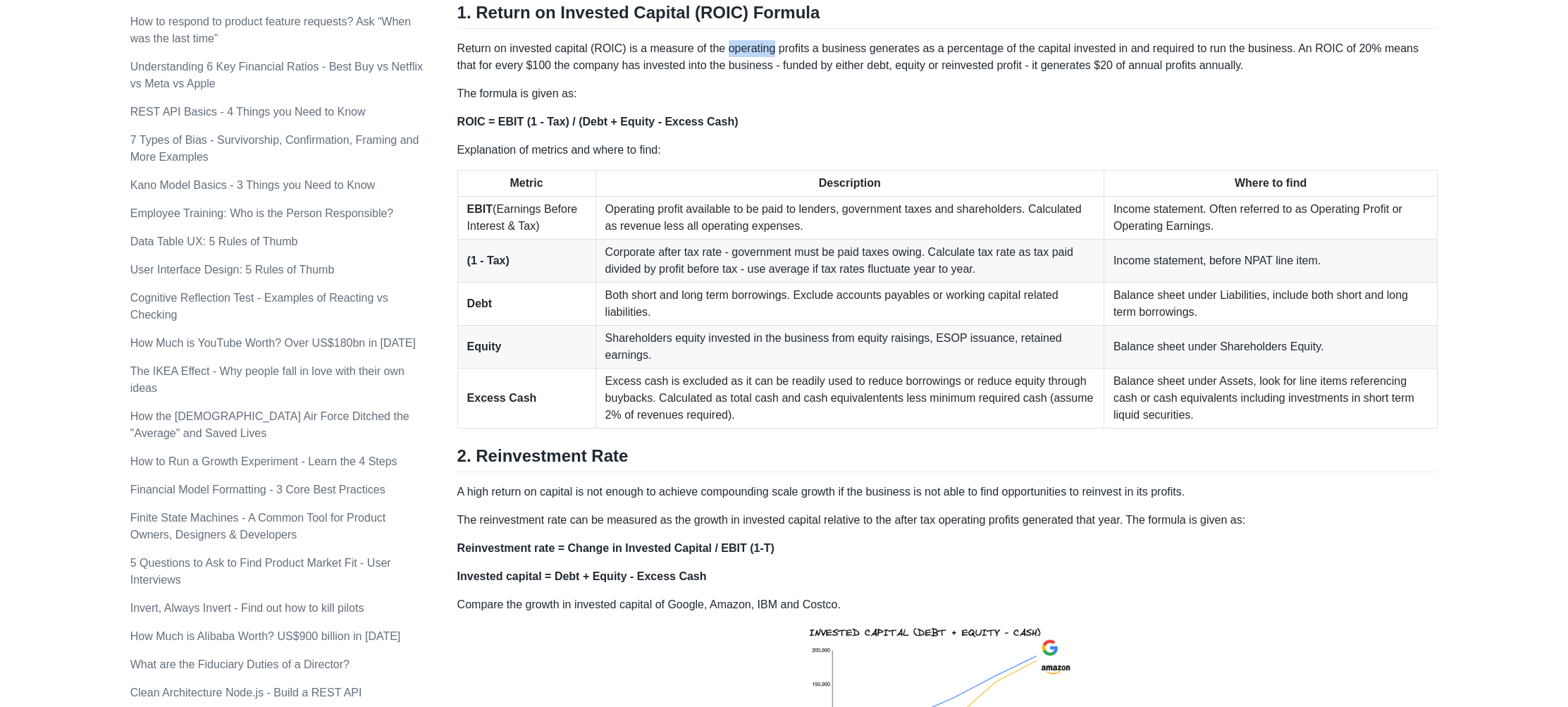
click at [743, 45] on p "Return on invested capital (ROIC) is a measure of the operating profits a busin…" at bounding box center [947, 57] width 981 height 34
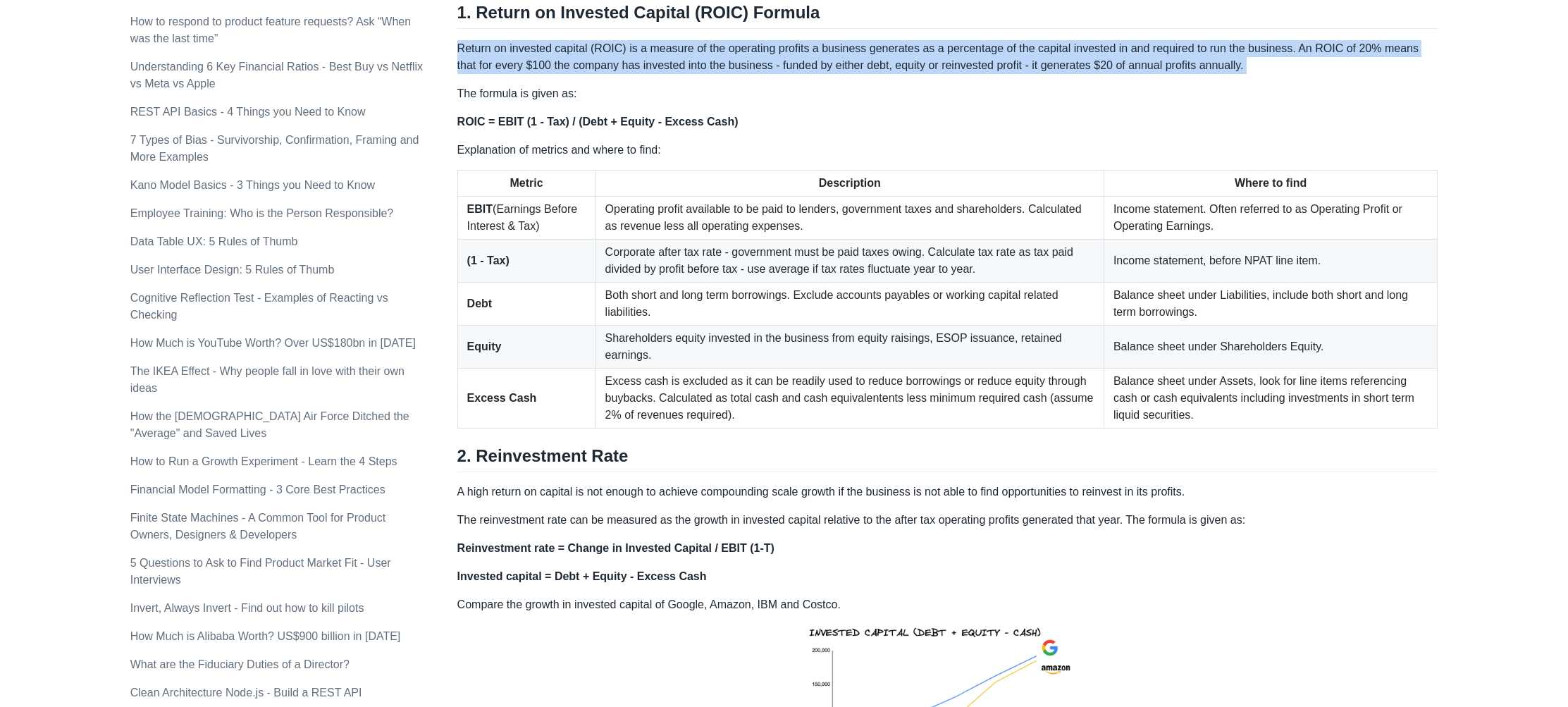
click at [743, 45] on p "Return on invested capital (ROIC) is a measure of the operating profits a busin…" at bounding box center [947, 57] width 981 height 34
click at [757, 67] on p "Return on invested capital (ROIC) is a measure of the operating profits a busin…" at bounding box center [947, 57] width 981 height 34
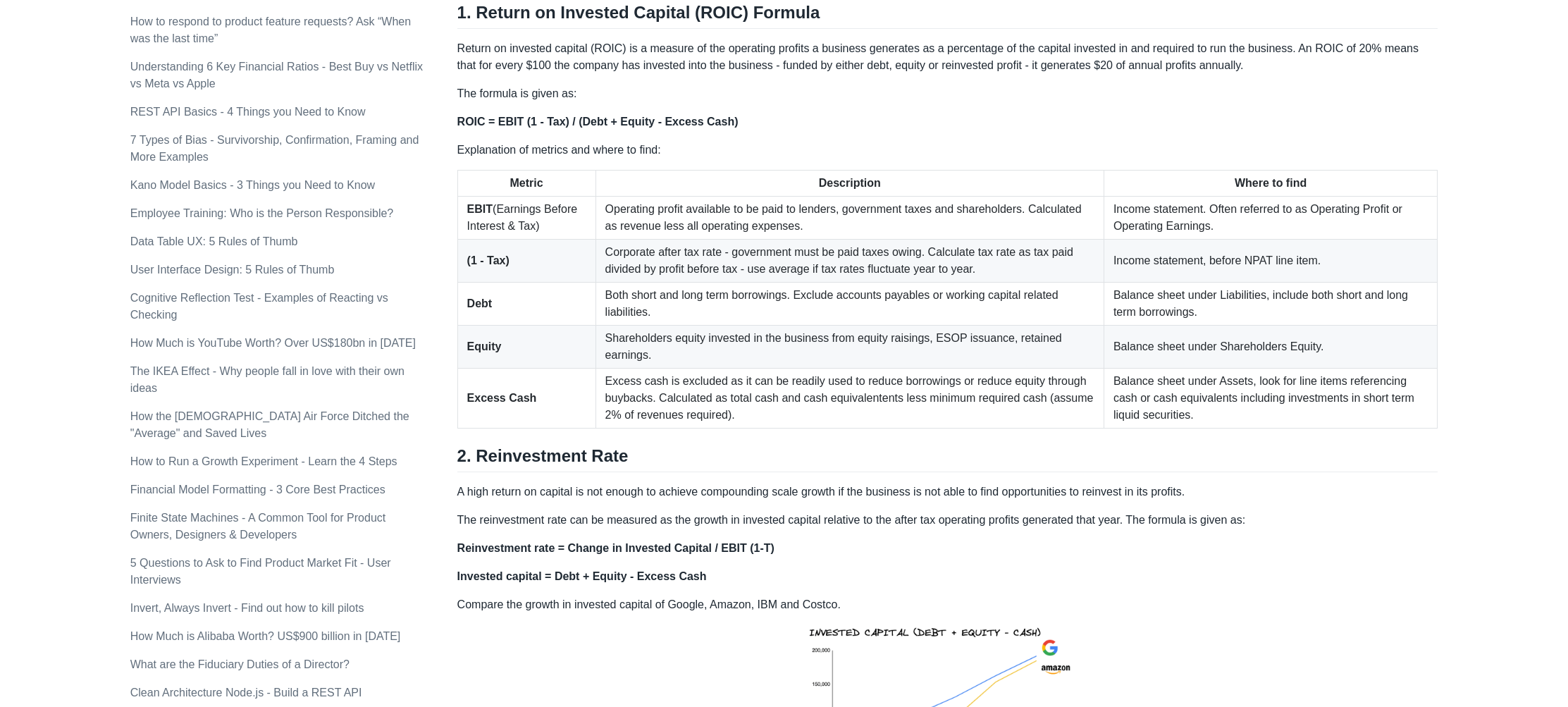
click at [588, 50] on p "Return on invested capital (ROIC) is a measure of the operating profits a busin…" at bounding box center [947, 57] width 981 height 34
click at [622, 42] on p "Return on invested capital (ROIC) is a measure of the operating profits a busin…" at bounding box center [947, 57] width 981 height 34
drag, startPoint x: 462, startPoint y: 50, endPoint x: 635, endPoint y: 48, distance: 173.0
click at [635, 48] on p "Return on invested capital (ROIC) is a measure of the operating profits a busin…" at bounding box center [947, 57] width 981 height 34
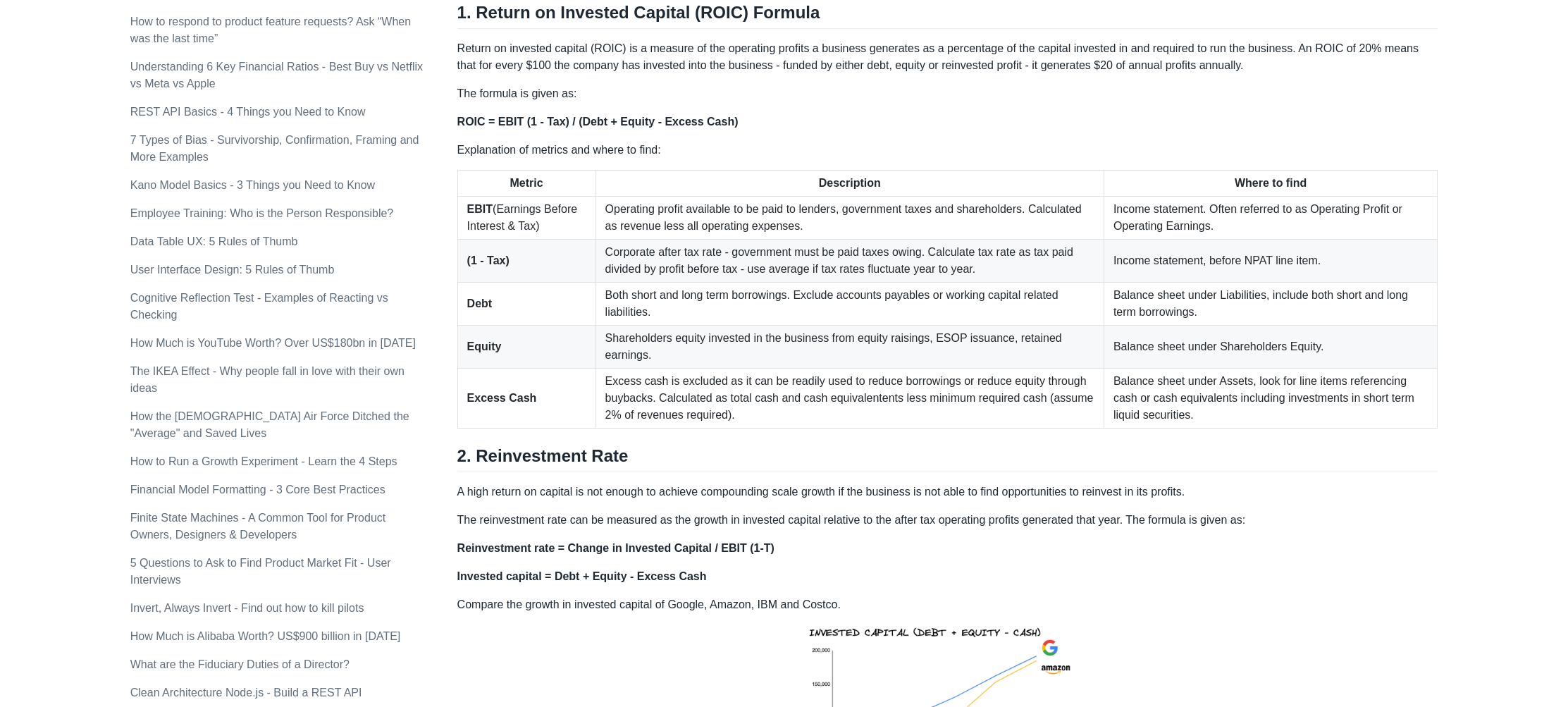
click at [649, 52] on p "Return on invested capital (ROIC) is a measure of the operating profits a busin…" at bounding box center [947, 57] width 981 height 34
click at [678, 53] on p "Return on invested capital (ROIC) is a measure of the operating profits a busin…" at bounding box center [947, 57] width 981 height 34
click at [723, 55] on p "Return on invested capital (ROIC) is a measure of the operating profits a busin…" at bounding box center [947, 57] width 981 height 34
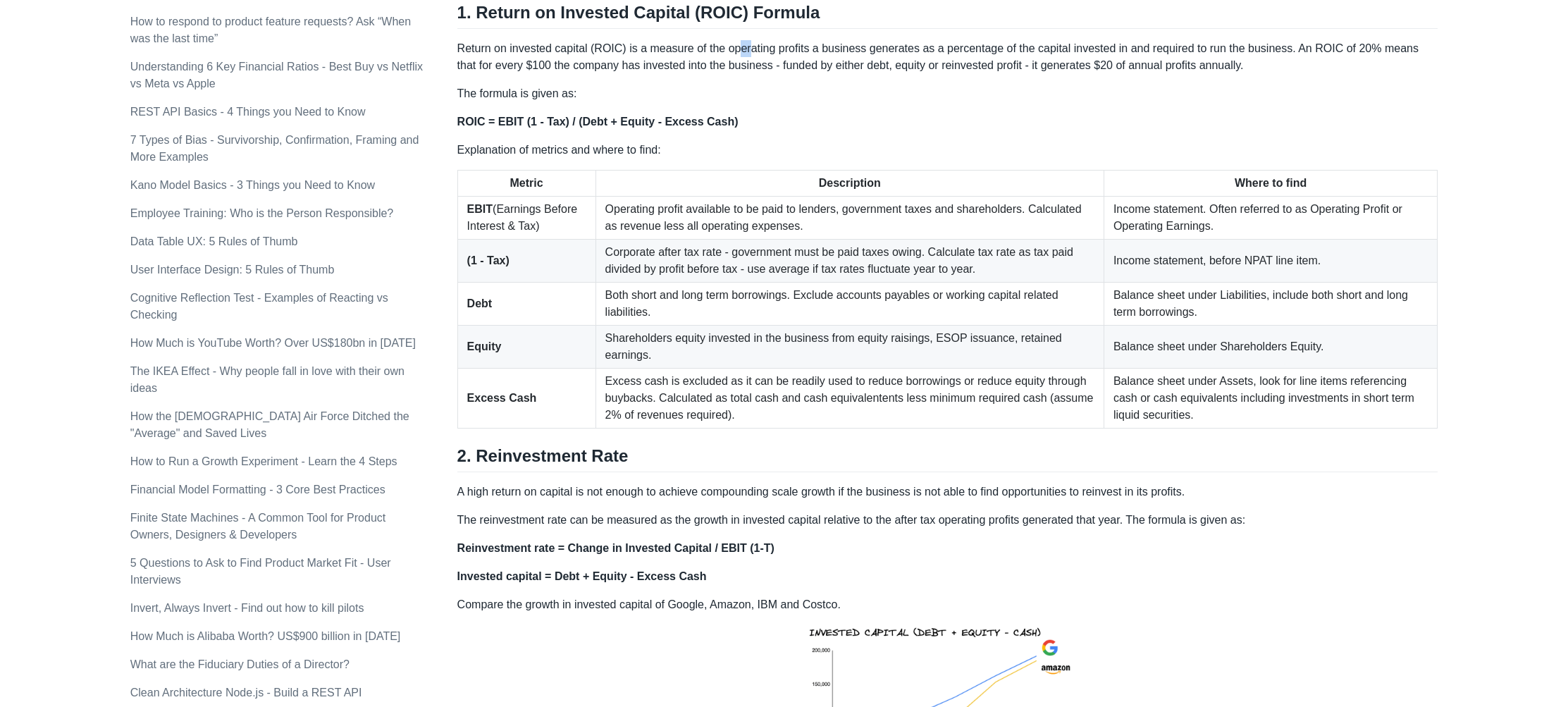
click at [751, 53] on p "Return on invested capital (ROIC) is a measure of the operating profits a busin…" at bounding box center [947, 57] width 981 height 34
drag, startPoint x: 751, startPoint y: 53, endPoint x: 789, endPoint y: 49, distance: 38.2
click at [753, 53] on p "Return on invested capital (ROIC) is a measure of the operating profits a busin…" at bounding box center [947, 57] width 981 height 34
click at [789, 50] on p "Return on invested capital (ROIC) is a measure of the operating profits a busin…" at bounding box center [947, 57] width 981 height 34
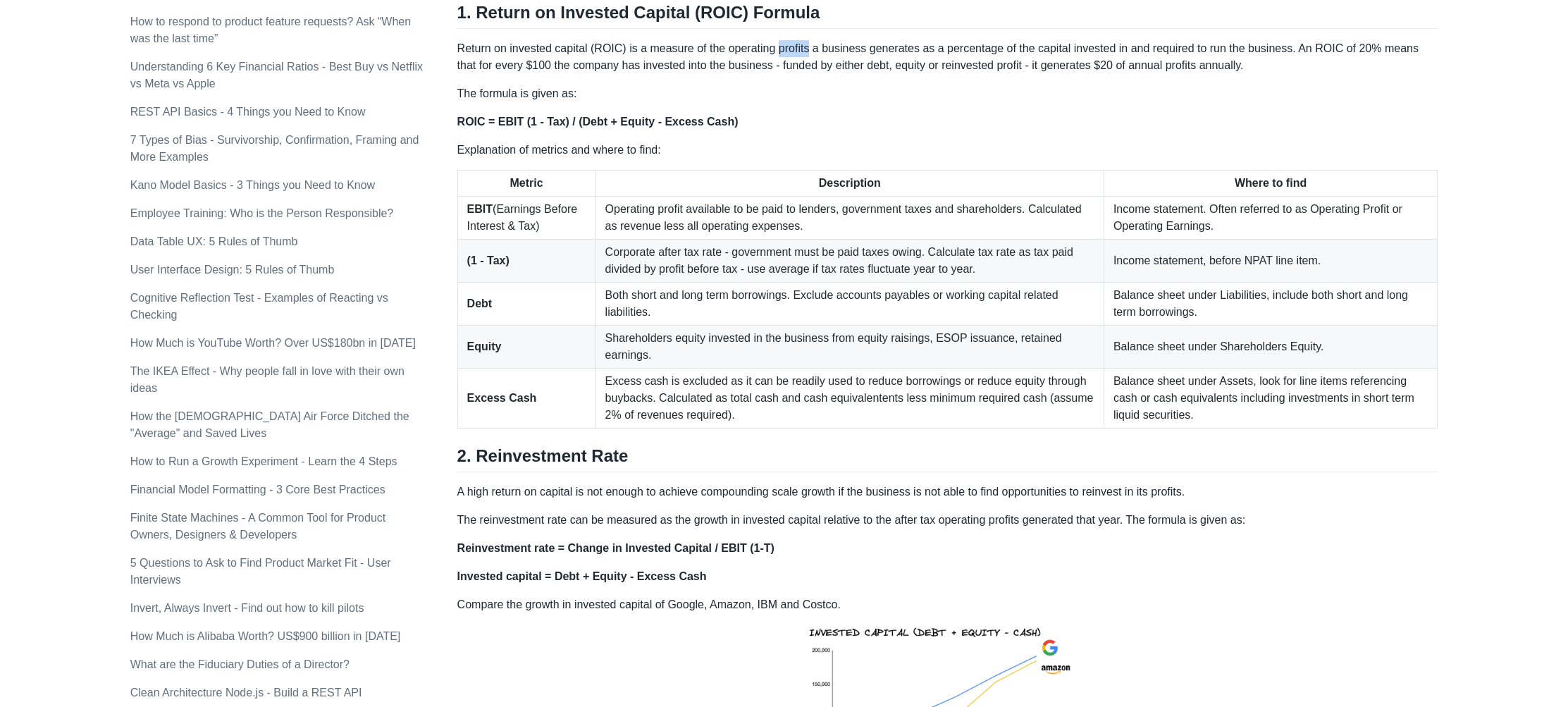
click at [789, 50] on p "Return on invested capital (ROIC) is a measure of the operating profits a busin…" at bounding box center [947, 57] width 981 height 34
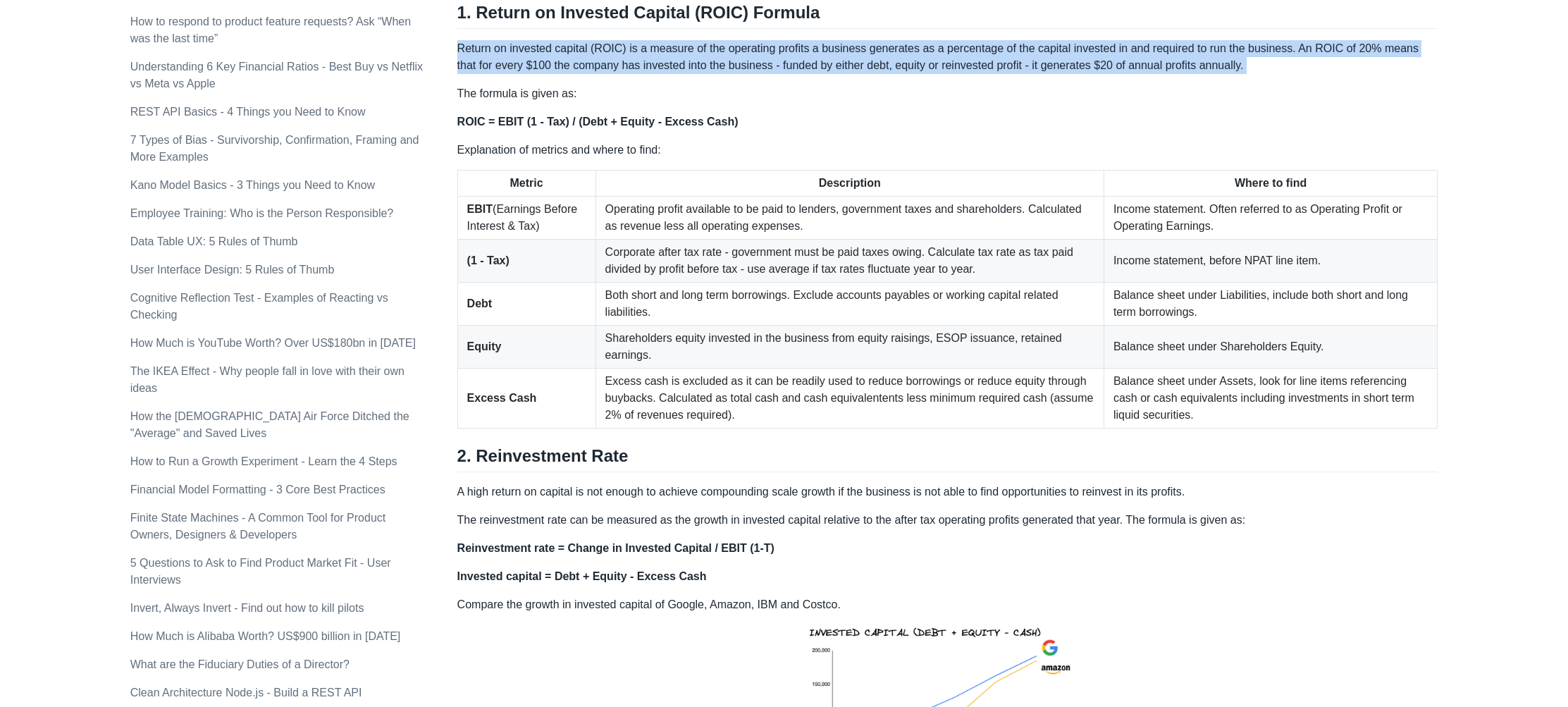
click at [789, 50] on p "Return on invested capital (ROIC) is a measure of the operating profits a busin…" at bounding box center [947, 57] width 981 height 34
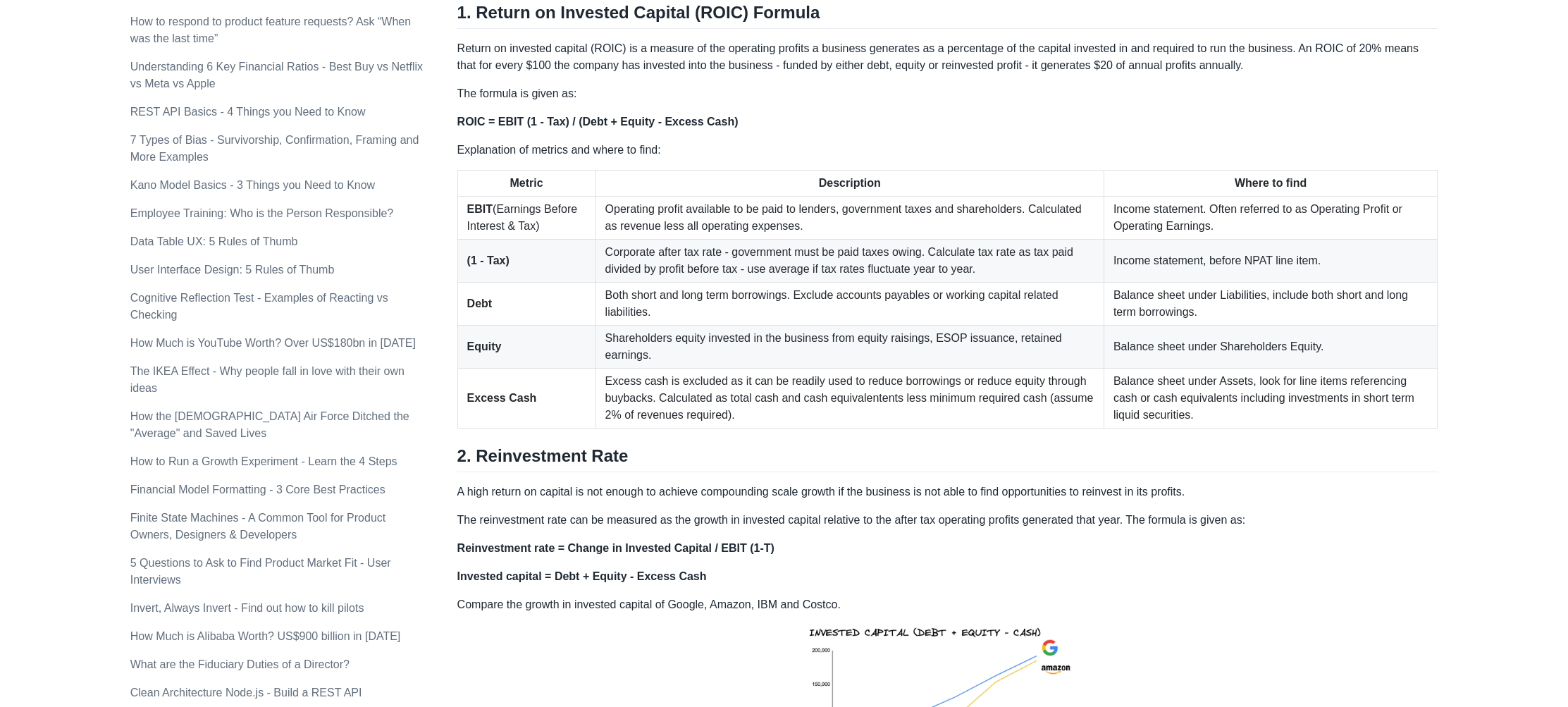
click at [820, 45] on p "Return on invested capital (ROIC) is a measure of the operating profits a busin…" at bounding box center [947, 57] width 981 height 34
click at [922, 48] on p "Return on invested capital (ROIC) is a measure of the operating profits a busin…" at bounding box center [947, 57] width 981 height 34
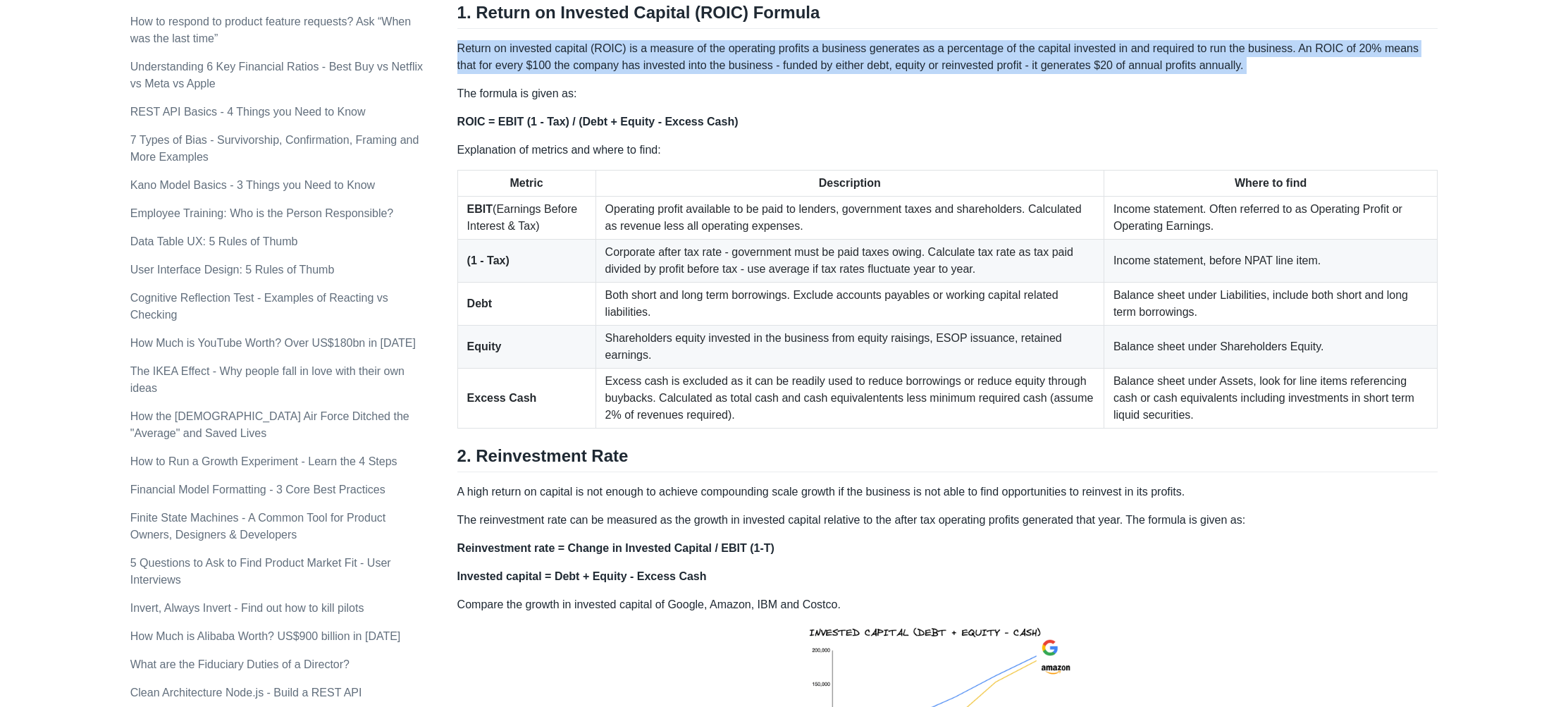
click at [922, 48] on p "Return on invested capital (ROIC) is a measure of the operating profits a busin…" at bounding box center [947, 57] width 981 height 34
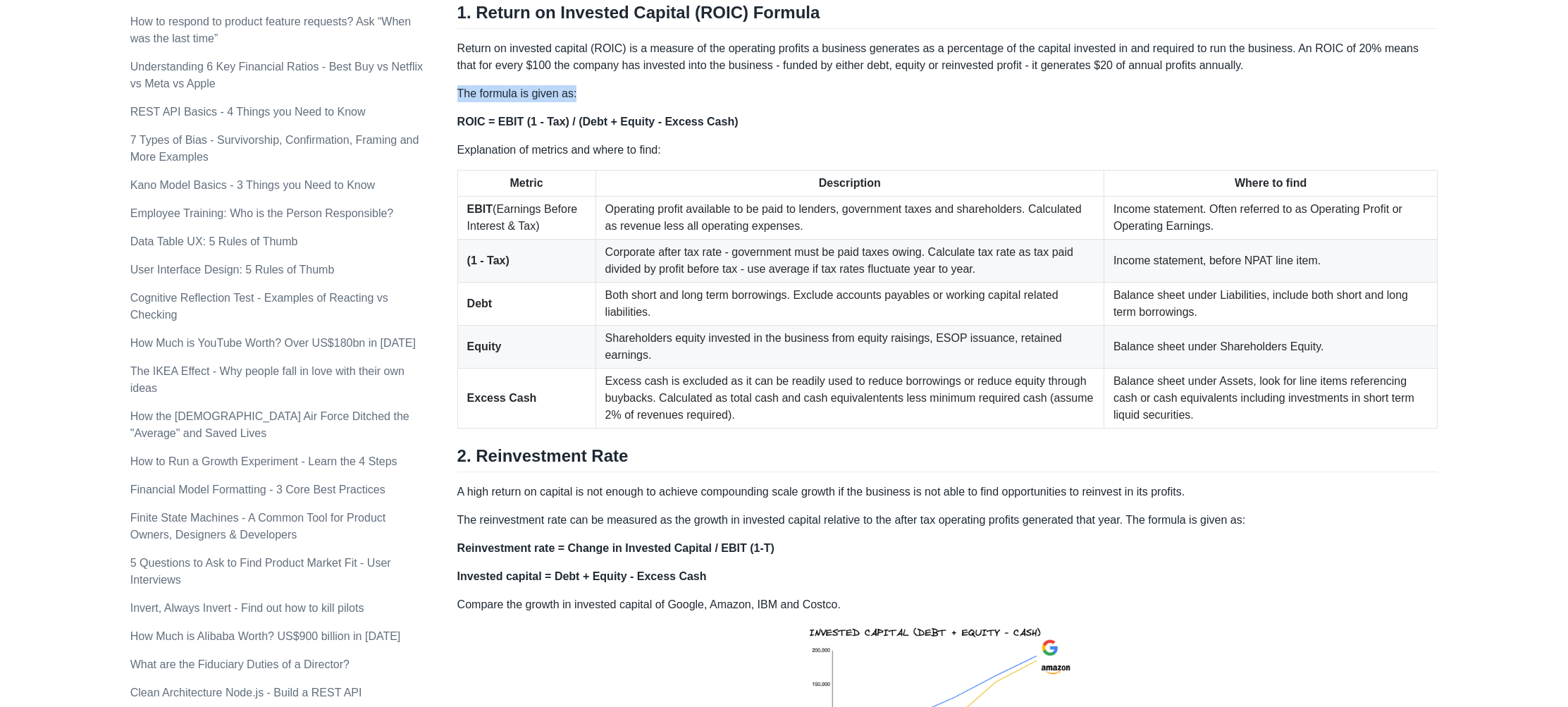
click at [613, 61] on p "Return on invested capital (ROIC) is a measure of the operating profits a busin…" at bounding box center [947, 57] width 981 height 34
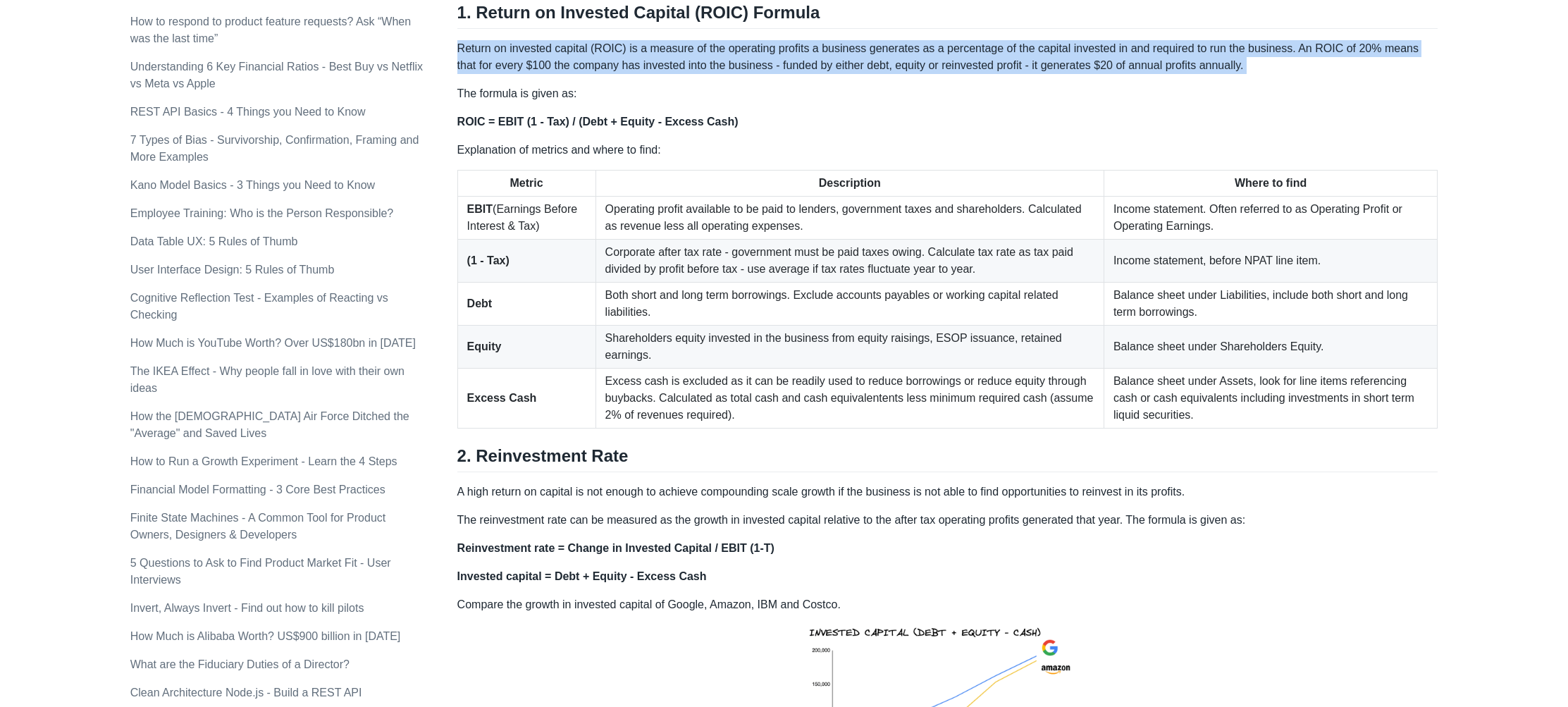
click at [613, 61] on p "Return on invested capital (ROIC) is a measure of the operating profits a busin…" at bounding box center [947, 57] width 981 height 34
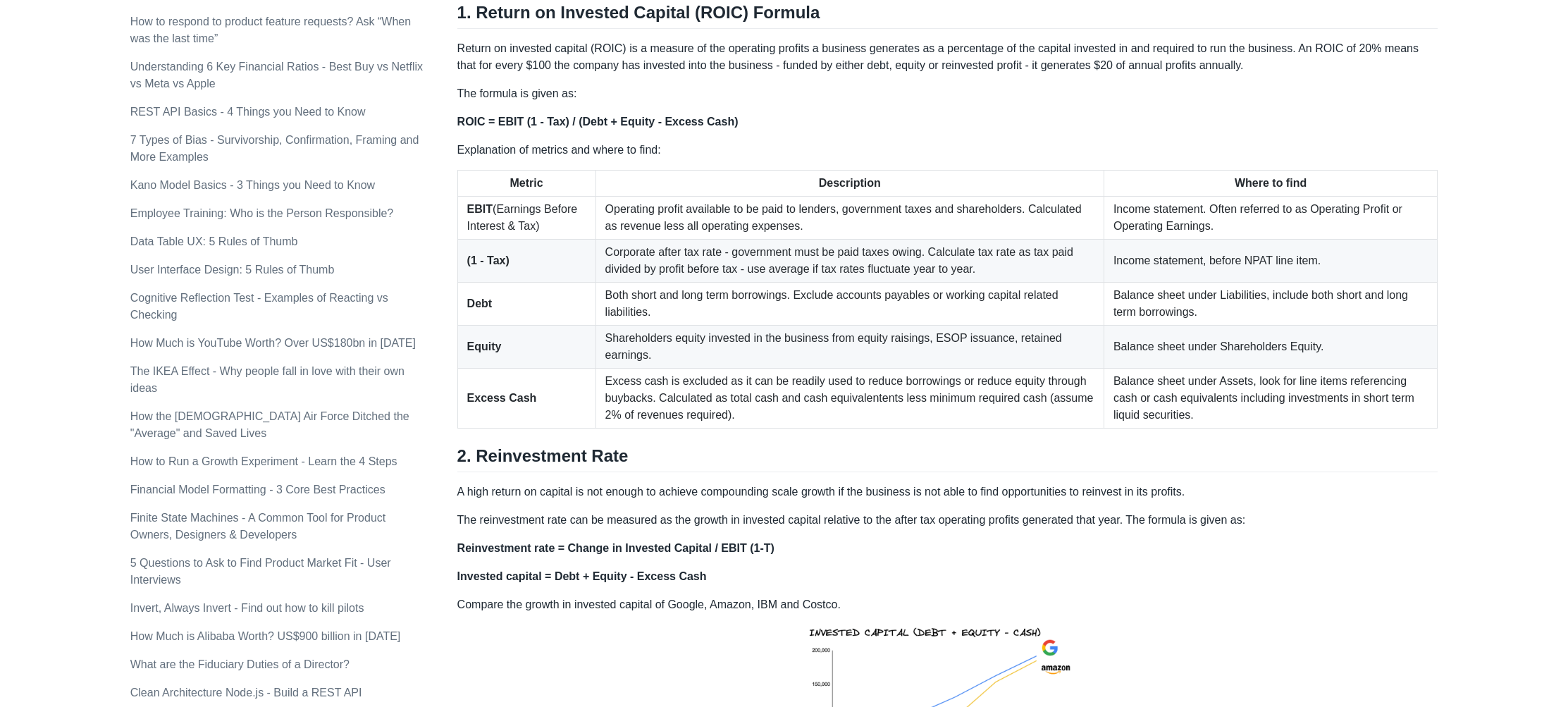
click at [690, 68] on p "Return on invested capital (ROIC) is a measure of the operating profits a busin…" at bounding box center [947, 57] width 981 height 34
drag, startPoint x: 461, startPoint y: 45, endPoint x: 616, endPoint y: 50, distance: 155.1
click at [616, 50] on p "Return on invested capital (ROIC) is a measure of the operating profits a busin…" at bounding box center [947, 57] width 981 height 34
click at [618, 50] on p "Return on invested capital (ROIC) is a measure of the operating profits a busin…" at bounding box center [947, 57] width 981 height 34
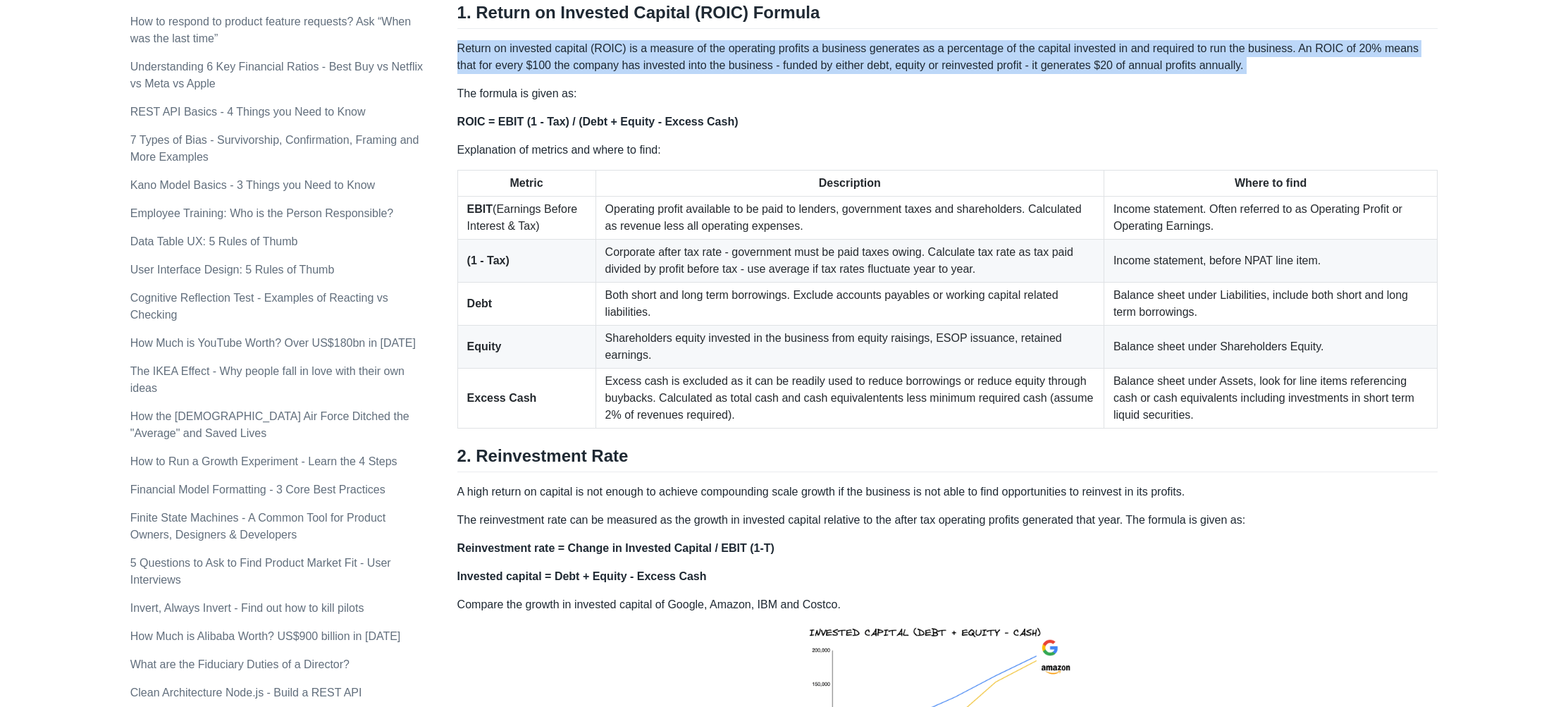
click at [618, 50] on p "Return on invested capital (ROIC) is a measure of the operating profits a busin…" at bounding box center [947, 57] width 981 height 34
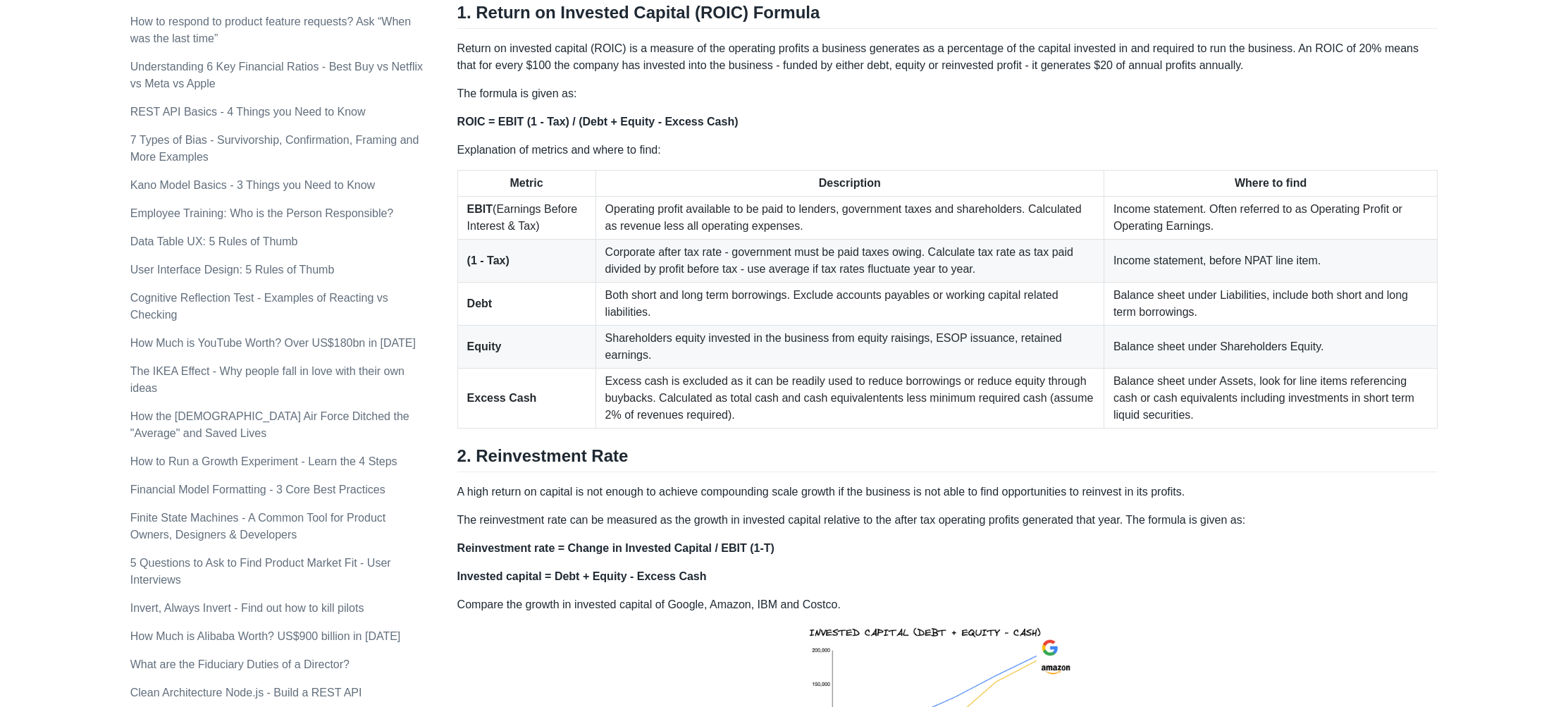
click at [665, 57] on p "Return on invested capital (ROIC) is a measure of the operating profits a busin…" at bounding box center [947, 57] width 981 height 34
drag, startPoint x: 458, startPoint y: 48, endPoint x: 857, endPoint y: 42, distance: 399.0
click at [857, 42] on p "Return on invested capital (ROIC) is a measure of the operating profits a busin…" at bounding box center [947, 57] width 981 height 34
click at [647, 62] on p "Return on invested capital (ROIC) is a measure of the operating profits a busin…" at bounding box center [947, 57] width 981 height 34
drag, startPoint x: 458, startPoint y: 43, endPoint x: 631, endPoint y: 49, distance: 173.1
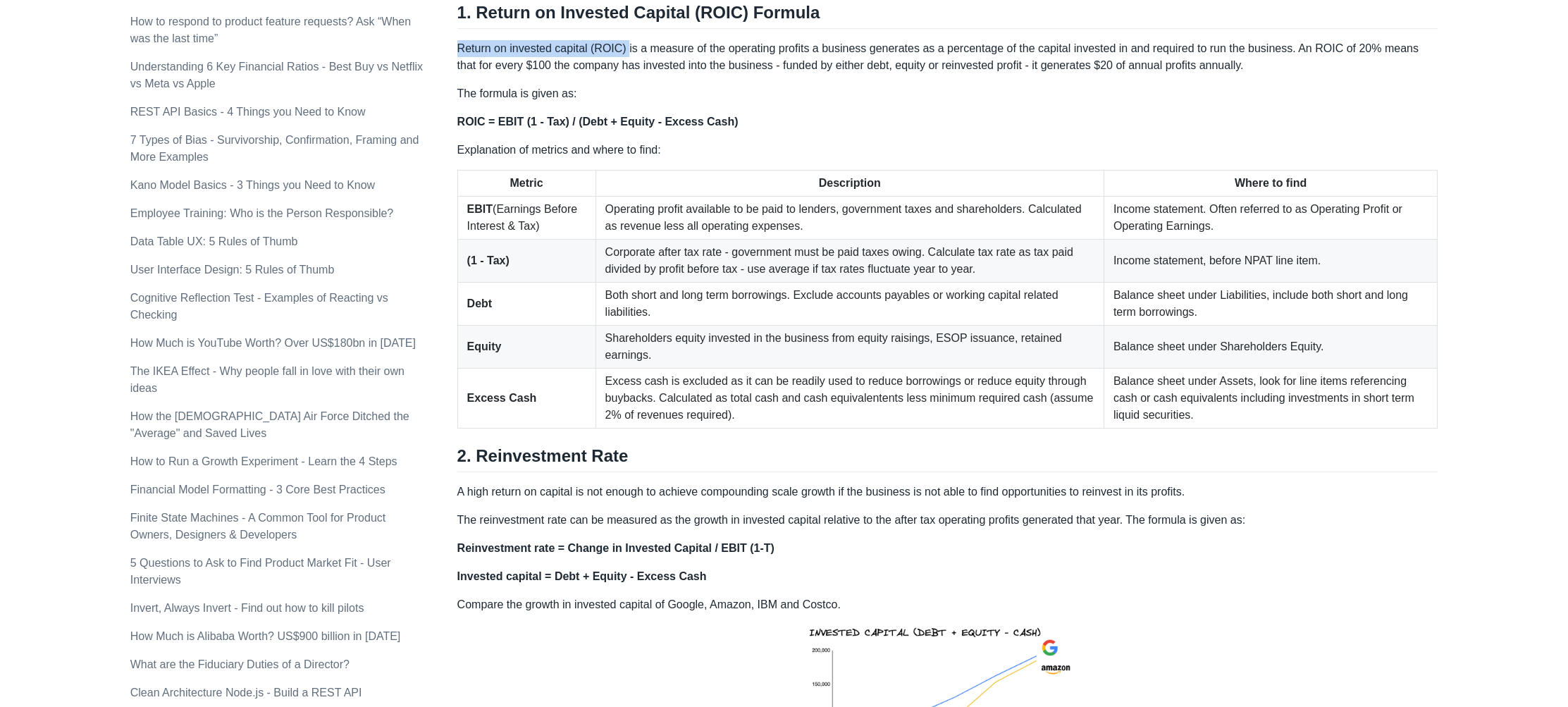
click at [631, 49] on p "Return on invested capital (ROIC) is a measure of the operating profits a busin…" at bounding box center [947, 57] width 981 height 34
click at [655, 52] on p "Return on invested capital (ROIC) is a measure of the operating profits a busin…" at bounding box center [947, 57] width 981 height 34
drag, startPoint x: 628, startPoint y: 48, endPoint x: 645, endPoint y: 46, distance: 17.1
click at [641, 46] on p "Return on invested capital (ROIC) is a measure of the operating profits a busin…" at bounding box center [947, 57] width 981 height 34
click at [649, 45] on p "Return on invested capital (ROIC) is a measure of the operating profits a busin…" at bounding box center [947, 57] width 981 height 34
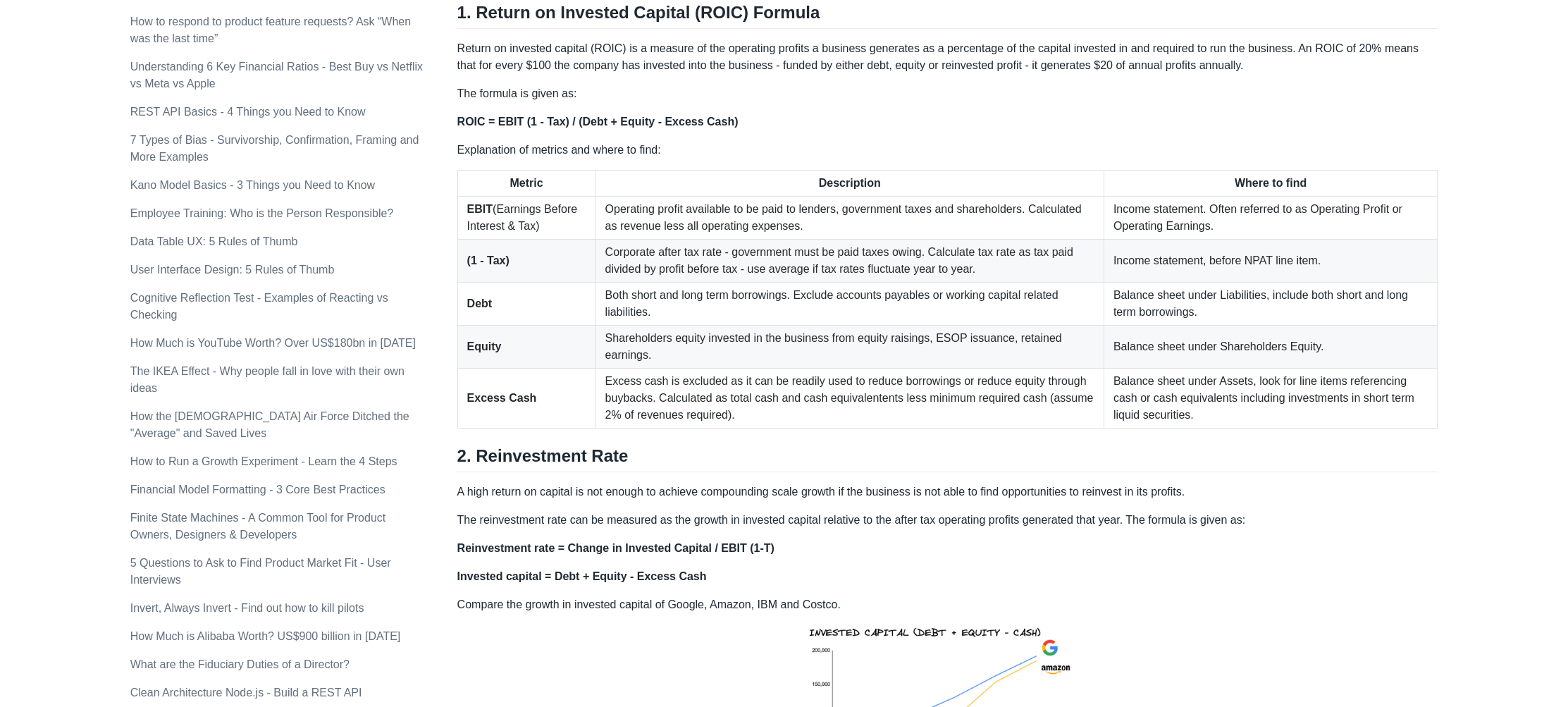
click at [642, 45] on p "Return on invested capital (ROIC) is a measure of the operating profits a busin…" at bounding box center [947, 57] width 981 height 34
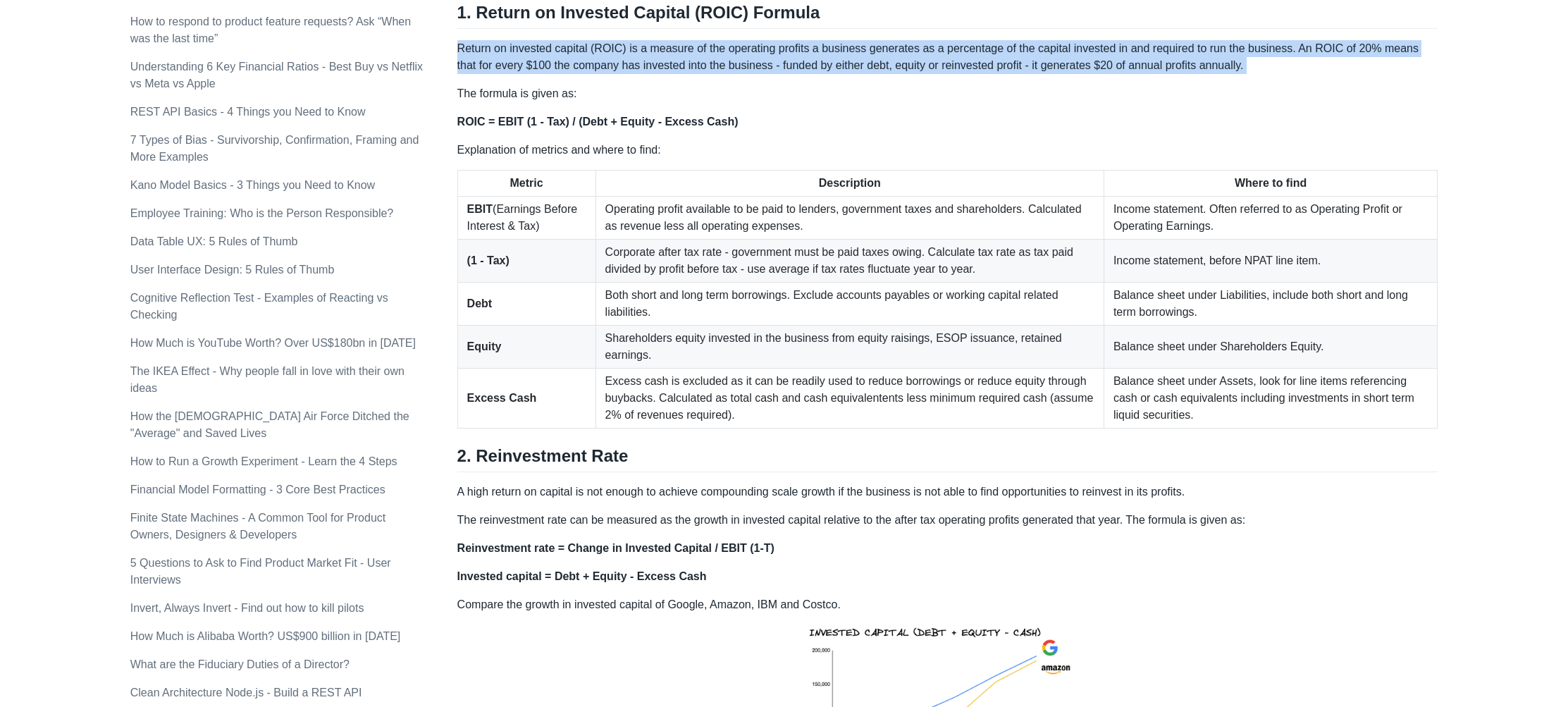
click at [642, 45] on p "Return on invested capital (ROIC) is a measure of the operating profits a busin…" at bounding box center [947, 57] width 981 height 34
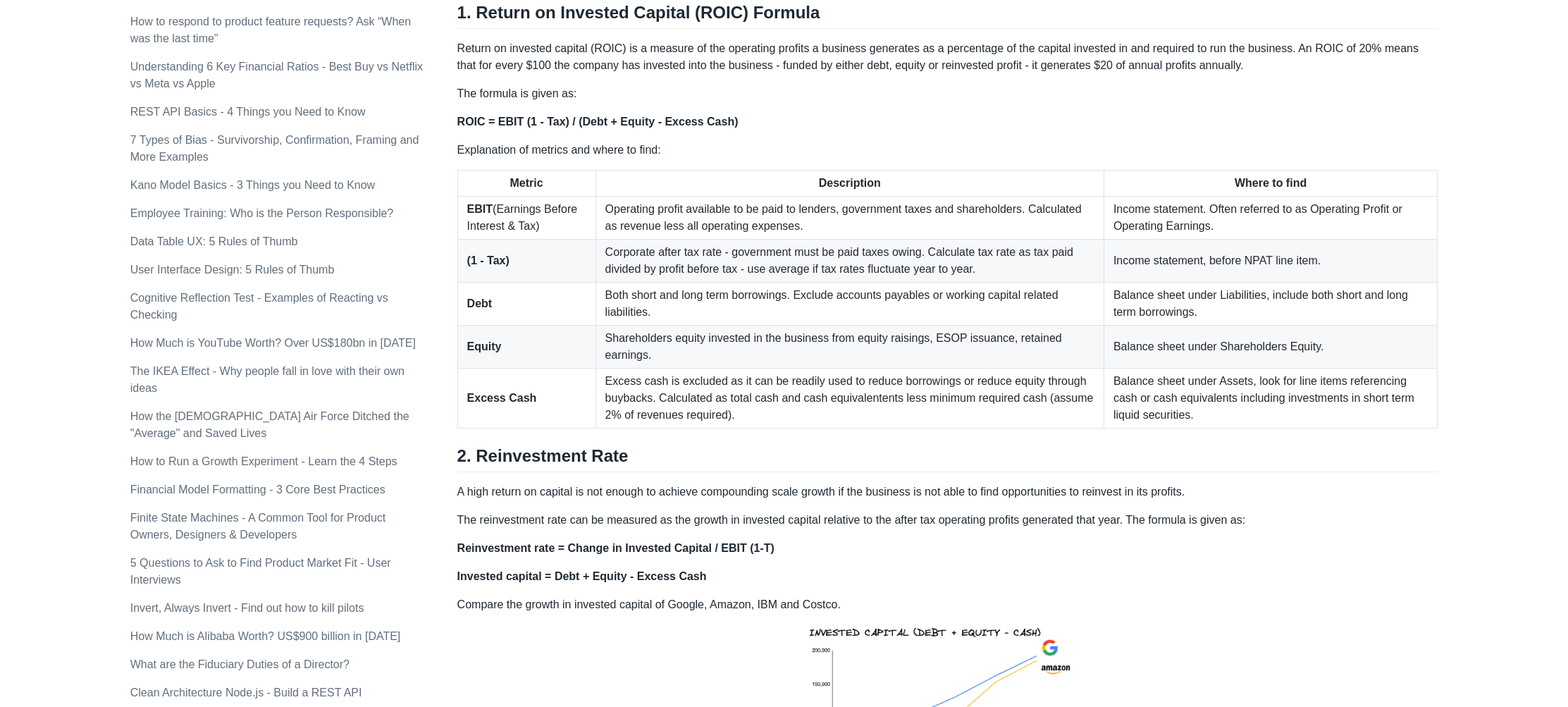
click at [675, 53] on p "Return on invested capital (ROIC) is a measure of the operating profits a busin…" at bounding box center [947, 57] width 981 height 34
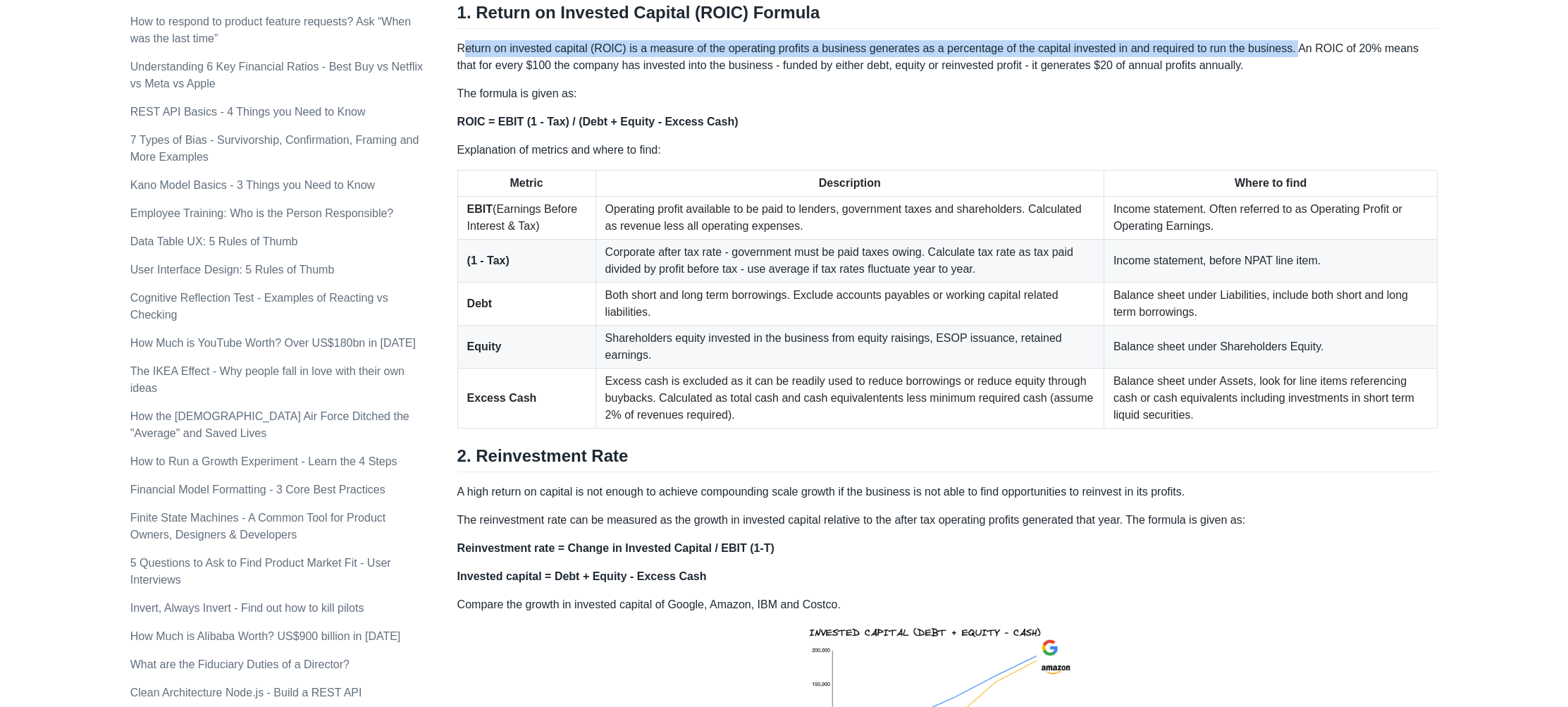
drag, startPoint x: 1311, startPoint y: 50, endPoint x: 456, endPoint y: 46, distance: 855.0
click at [460, 46] on p "Return on invested capital (ROIC) is a measure of the operating profits a busin…" at bounding box center [947, 57] width 981 height 34
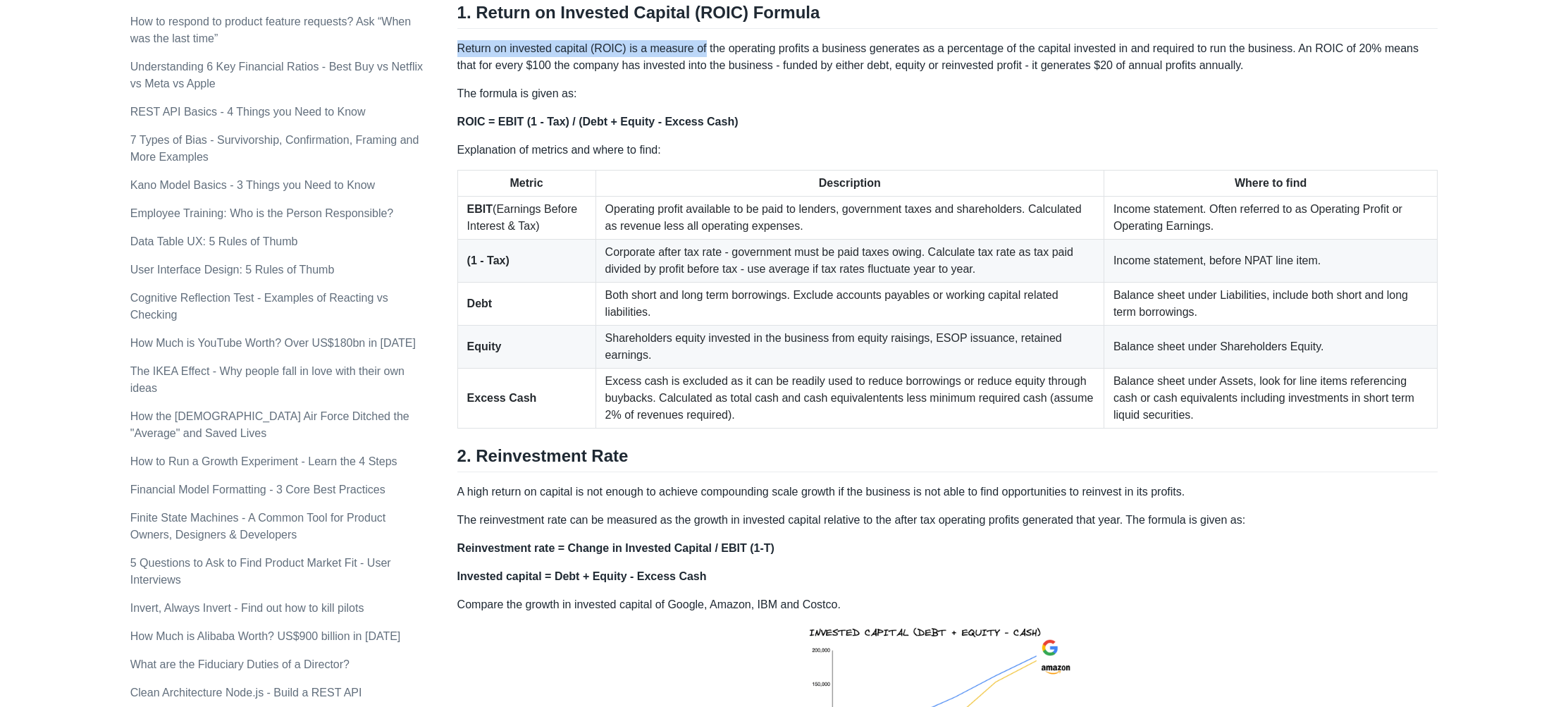
drag, startPoint x: 460, startPoint y: 46, endPoint x: 698, endPoint y: 45, distance: 238.0
click at [698, 45] on p "Return on invested capital (ROIC) is a measure of the operating profits a busin…" at bounding box center [947, 57] width 981 height 34
click at [686, 43] on p "Return on invested capital (ROIC) is a measure of the operating profits a busin…" at bounding box center [947, 57] width 981 height 34
click at [464, 48] on p "Return on invested capital (ROIC) is a measure of the operating profits a busin…" at bounding box center [947, 57] width 981 height 34
drag, startPoint x: 461, startPoint y: 48, endPoint x: 630, endPoint y: 47, distance: 169.0
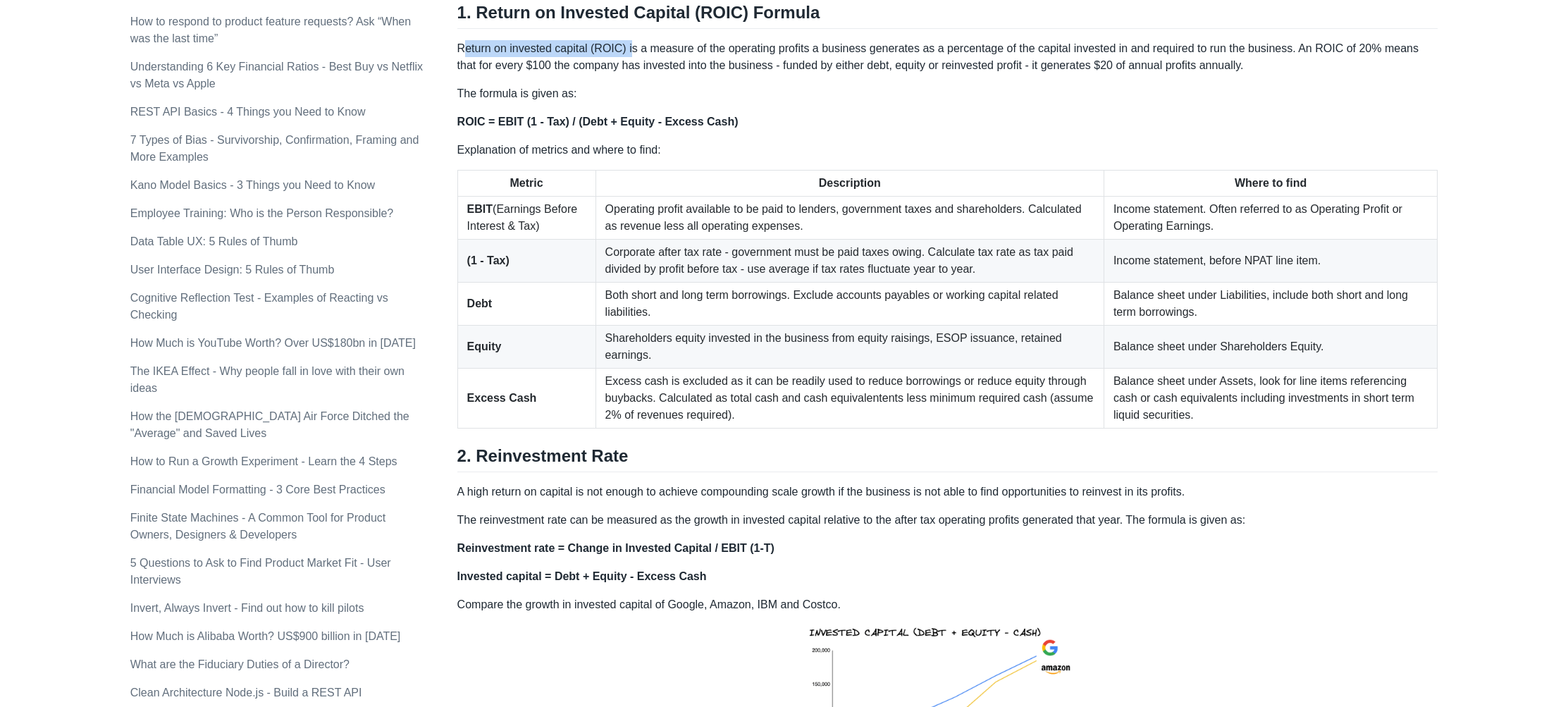
click at [630, 47] on p "Return on invested capital (ROIC) is a measure of the operating profits a busin…" at bounding box center [947, 57] width 981 height 34
drag, startPoint x: 631, startPoint y: 48, endPoint x: 671, endPoint y: 49, distance: 40.0
click at [671, 49] on p "Return on invested capital (ROIC) is a measure of the operating profits a busin…" at bounding box center [947, 57] width 981 height 34
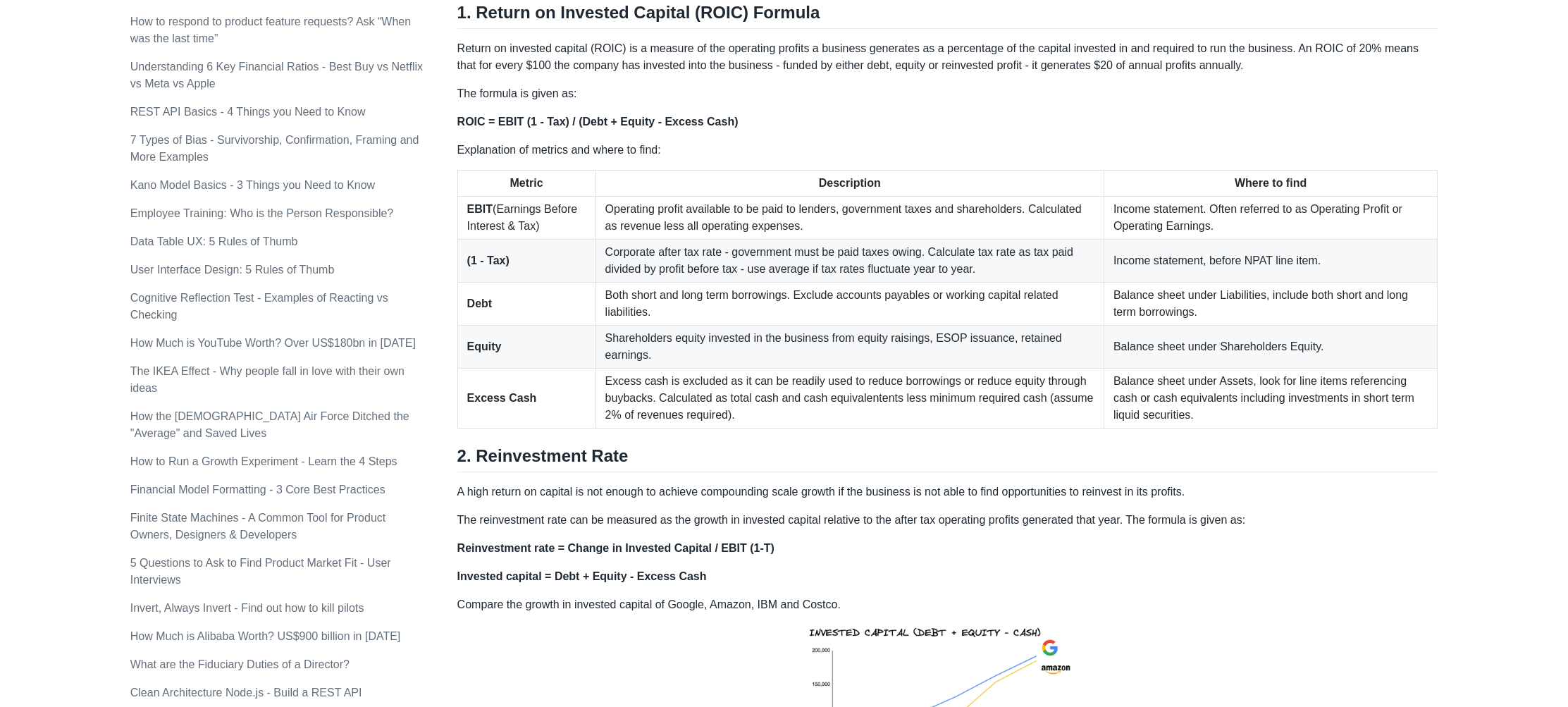
click at [641, 49] on p "Return on invested capital (ROIC) is a measure of the operating profits a busin…" at bounding box center [947, 57] width 981 height 34
click at [628, 50] on p "Return on invested capital (ROIC) is a measure of the operating profits a busin…" at bounding box center [947, 57] width 981 height 34
drag, startPoint x: 631, startPoint y: 50, endPoint x: 673, endPoint y: 50, distance: 42.0
click at [673, 50] on p "Return on invested capital (ROIC) is a measure of the operating profits a busin…" at bounding box center [947, 57] width 981 height 34
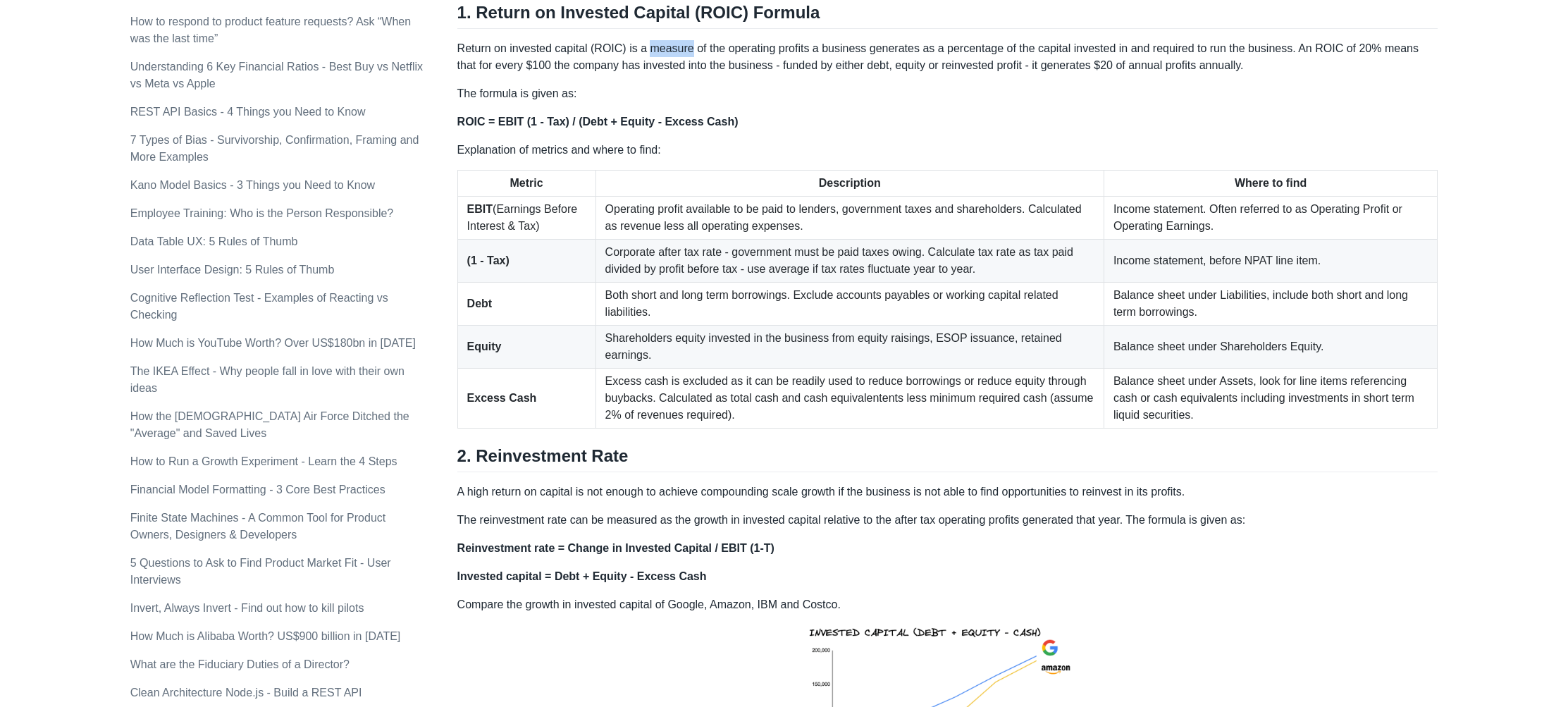
click at [673, 50] on p "Return on invested capital (ROIC) is a measure of the operating profits a busin…" at bounding box center [947, 57] width 981 height 34
click at [708, 51] on p "Return on invested capital (ROIC) is a measure of the operating profits a busin…" at bounding box center [947, 57] width 981 height 34
click at [720, 45] on p "Return on invested capital (ROIC) is a measure of the operating profits a busin…" at bounding box center [947, 57] width 981 height 34
click at [761, 43] on p "Return on invested capital (ROIC) is a measure of the operating profits a busin…" at bounding box center [947, 57] width 981 height 34
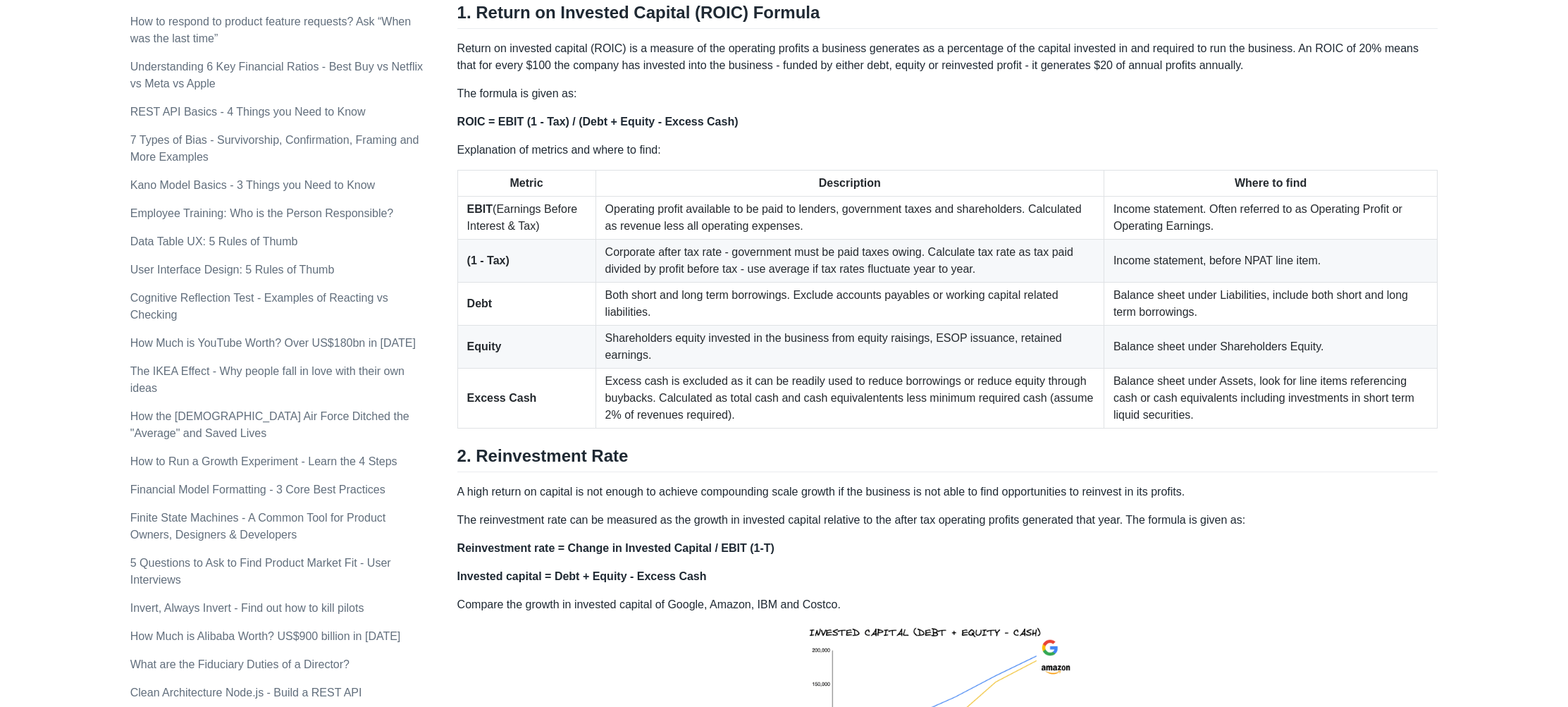
click at [627, 50] on p "Return on invested capital (ROIC) is a measure of the operating profits a busin…" at bounding box center [947, 57] width 981 height 34
drag, startPoint x: 632, startPoint y: 50, endPoint x: 693, endPoint y: 47, distance: 61.1
click at [693, 47] on p "Return on invested capital (ROIC) is a measure of the operating profits a busin…" at bounding box center [947, 57] width 981 height 34
click at [685, 47] on p "Return on invested capital (ROIC) is a measure of the operating profits a busin…" at bounding box center [947, 57] width 981 height 34
click at [634, 47] on p "Return on invested capital (ROIC) is a measure of the operating profits a busin…" at bounding box center [947, 57] width 981 height 34
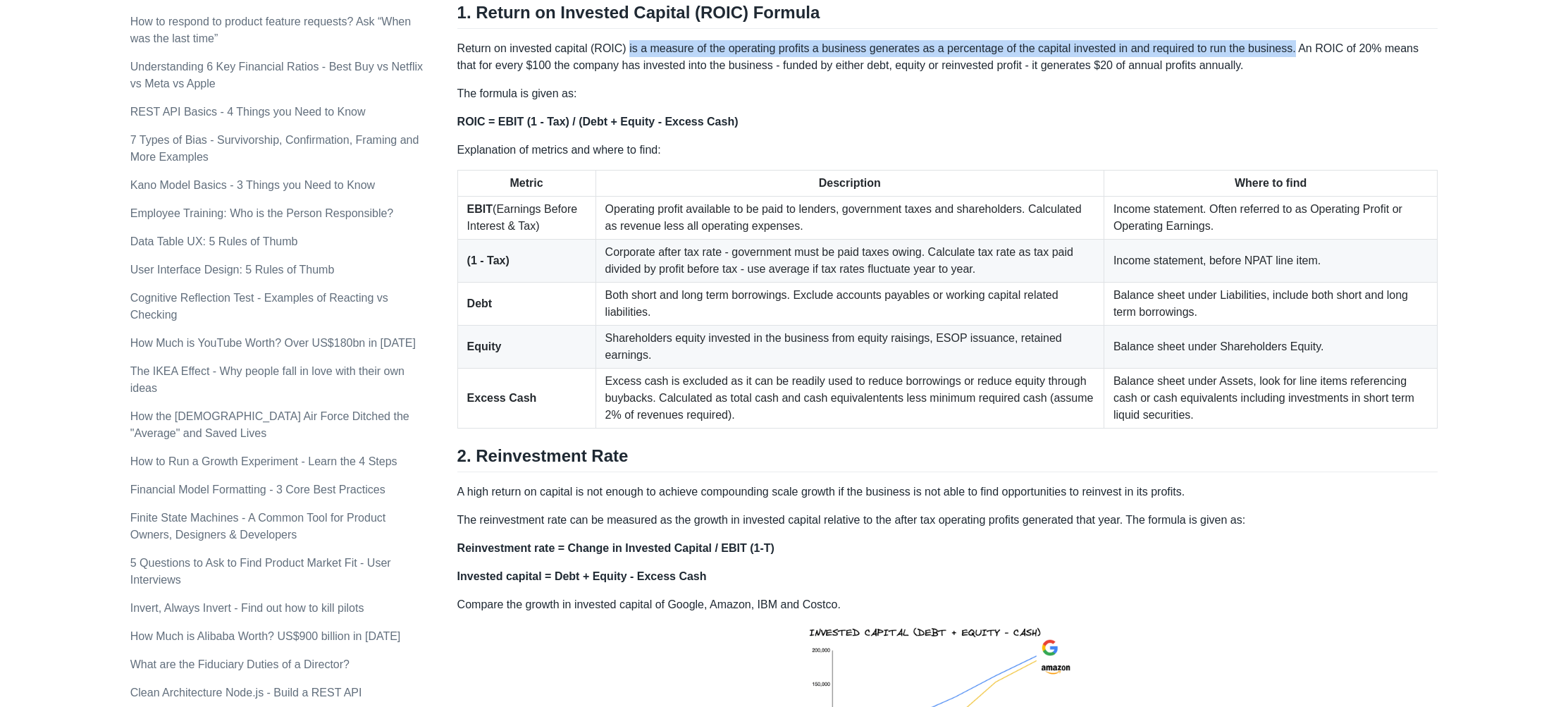
drag, startPoint x: 631, startPoint y: 48, endPoint x: 1308, endPoint y: 53, distance: 677.0
click at [1308, 53] on p "Return on invested capital (ROIC) is a measure of the operating profits a busin…" at bounding box center [947, 57] width 981 height 34
click at [671, 55] on p "Return on invested capital (ROIC) is a measure of the operating profits a busin…" at bounding box center [947, 57] width 981 height 34
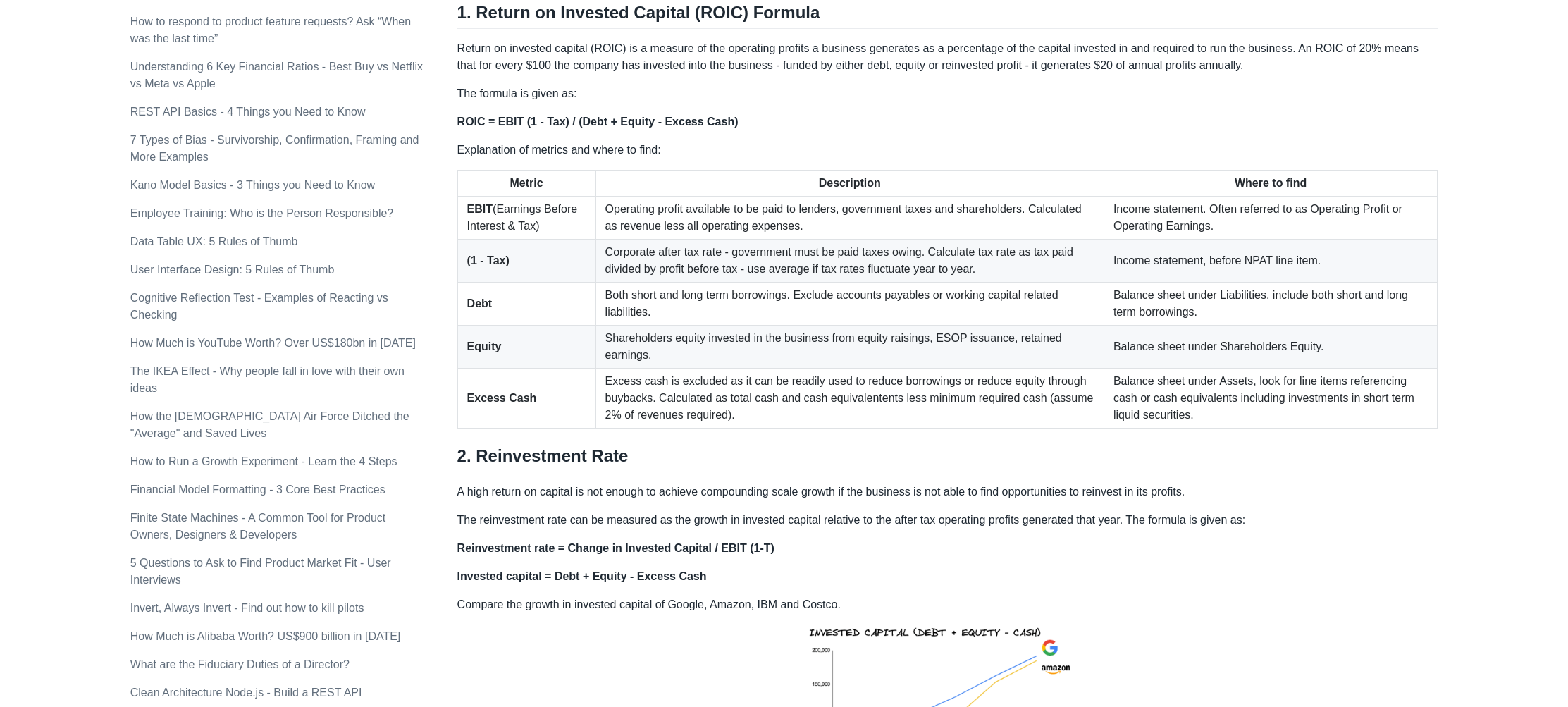
click at [998, 55] on p "Return on invested capital (ROIC) is a measure of the operating profits a busin…" at bounding box center [947, 57] width 981 height 34
click at [1036, 53] on p "Return on invested capital (ROIC) is a measure of the operating profits a busin…" at bounding box center [947, 57] width 981 height 34
click at [1070, 55] on p "Return on invested capital (ROIC) is a measure of the operating profits a busin…" at bounding box center [947, 57] width 981 height 34
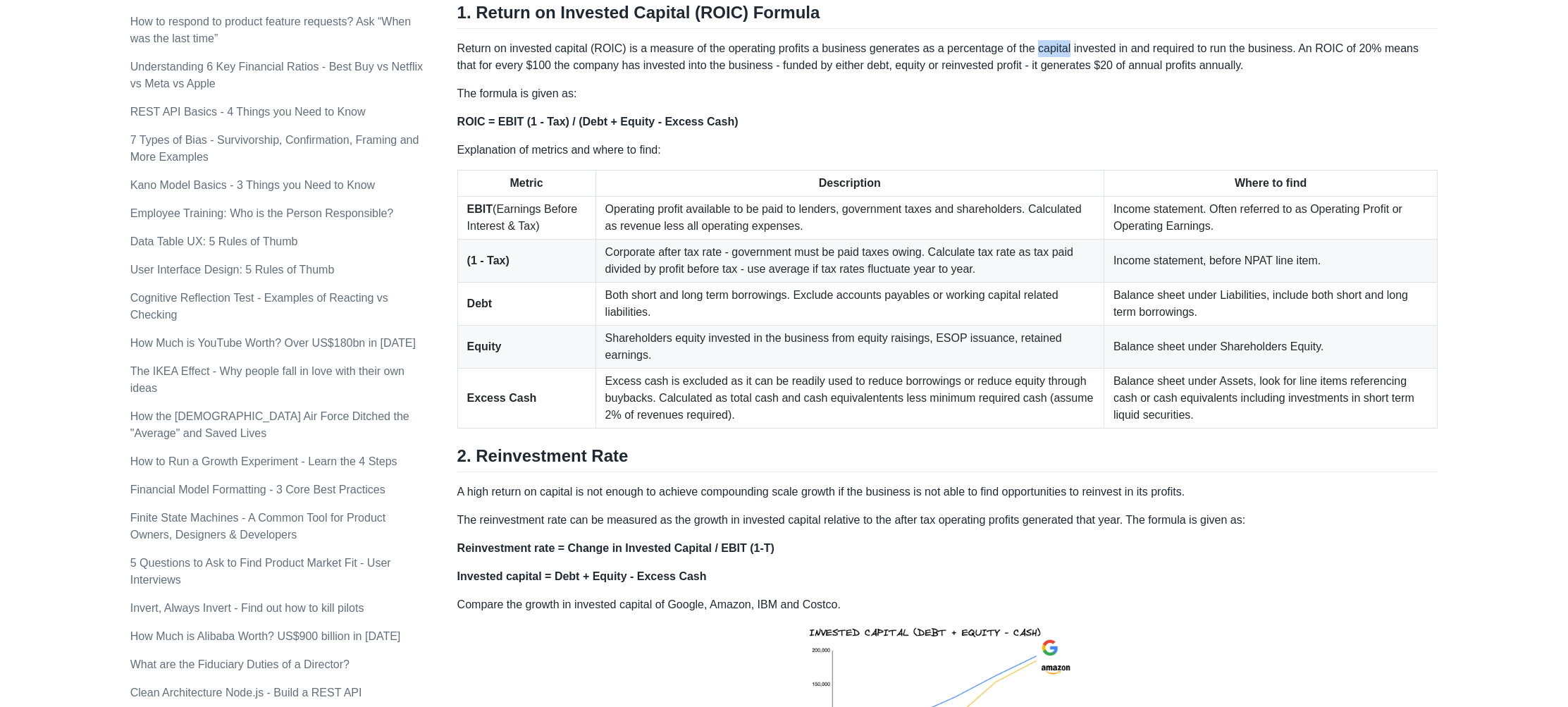
click at [1070, 55] on p "Return on invested capital (ROIC) is a measure of the operating profits a busin…" at bounding box center [947, 57] width 981 height 34
click at [1127, 45] on p "Return on invested capital (ROIC) is a measure of the operating profits a busin…" at bounding box center [947, 57] width 981 height 34
click at [1115, 50] on p "Return on invested capital (ROIC) is a measure of the operating profits a busin…" at bounding box center [947, 57] width 981 height 34
drag, startPoint x: 634, startPoint y: 51, endPoint x: 793, endPoint y: 43, distance: 159.2
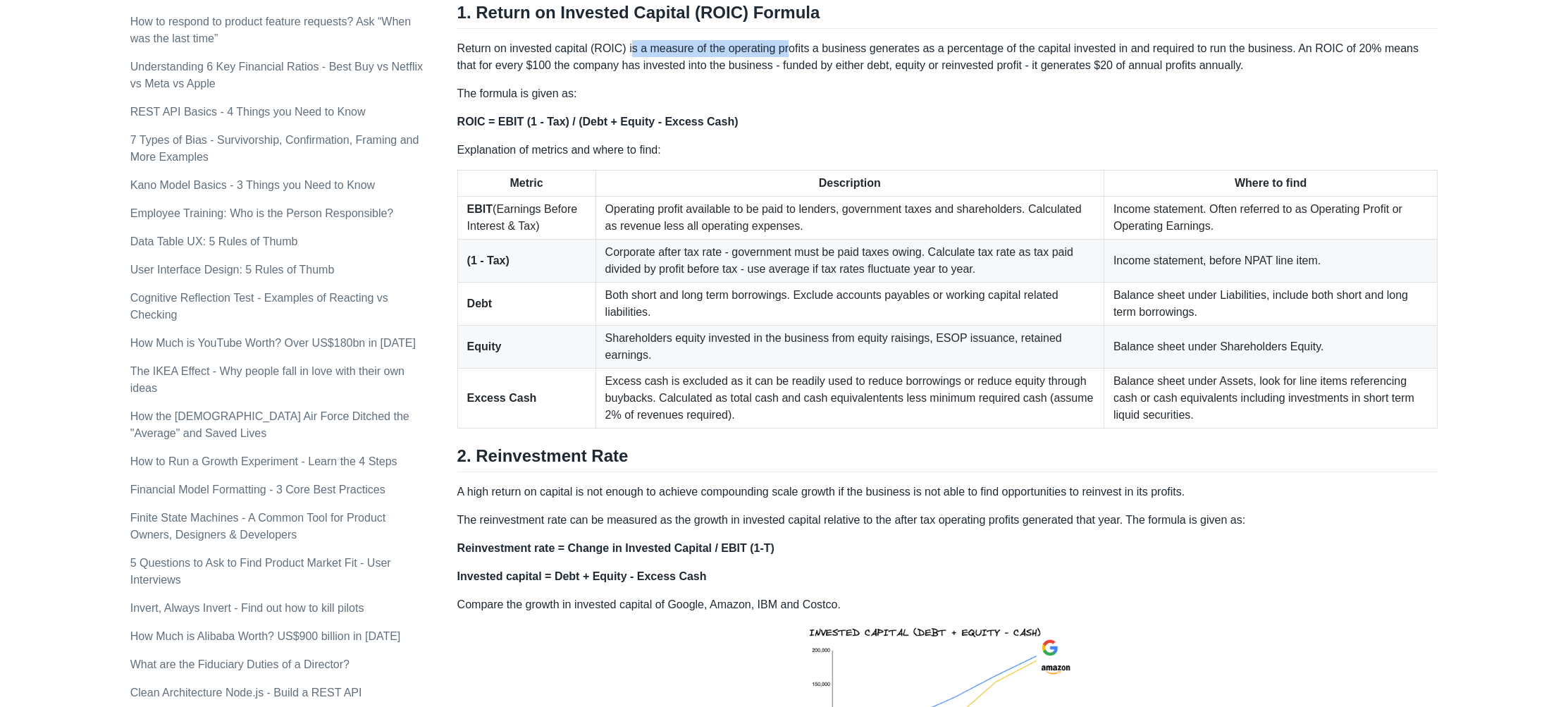
click at [791, 43] on p "Return on invested capital (ROIC) is a measure of the operating profits a busin…" at bounding box center [947, 57] width 981 height 34
click at [578, 68] on p "Return on invested capital (ROIC) is a measure of the operating profits a busin…" at bounding box center [947, 57] width 981 height 34
click at [605, 70] on p "Return on invested capital (ROIC) is a measure of the operating profits a busin…" at bounding box center [947, 57] width 981 height 34
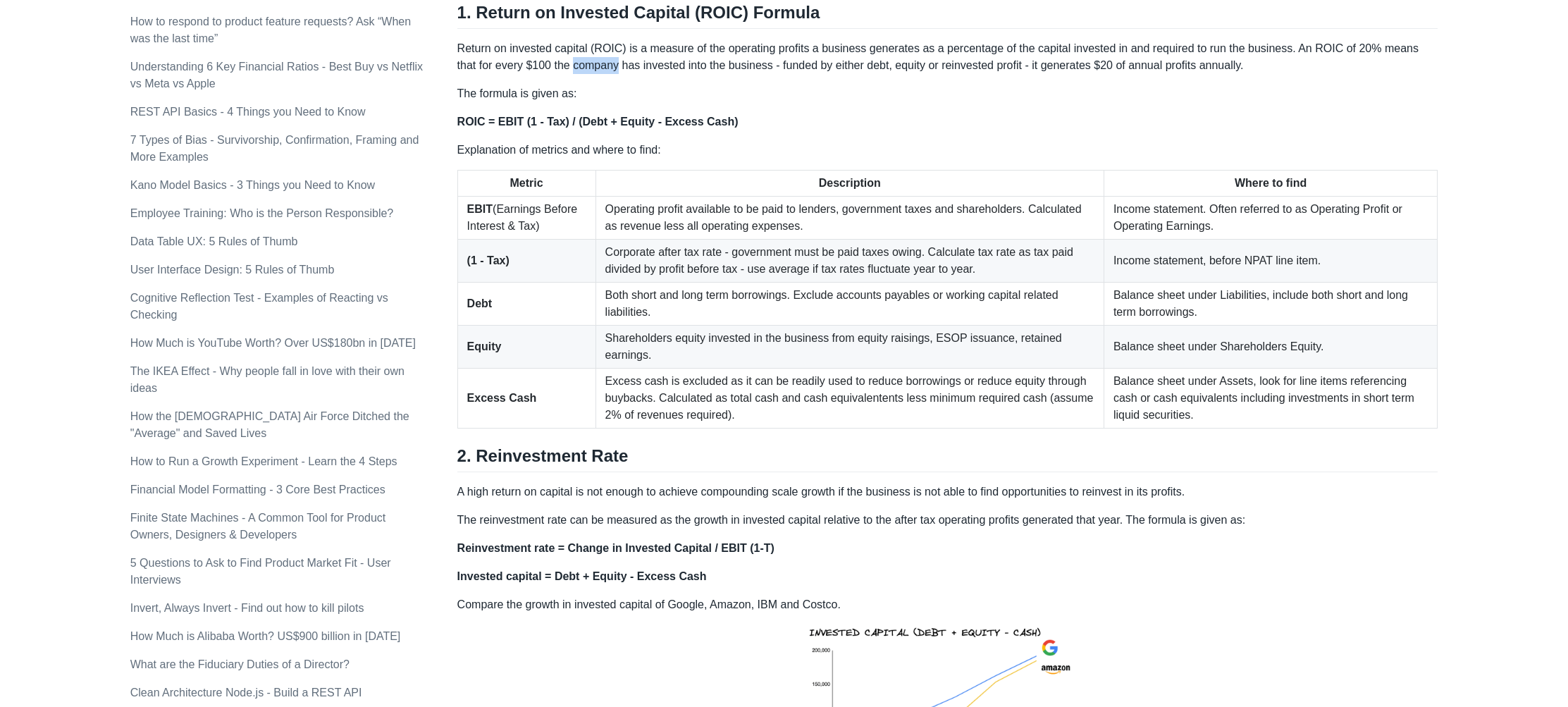
click at [605, 70] on p "Return on invested capital (ROIC) is a measure of the operating profits a busin…" at bounding box center [947, 57] width 981 height 34
click at [749, 86] on p "The formula is given as:" at bounding box center [947, 93] width 981 height 17
click at [707, 68] on p "Return on invested capital (ROIC) is a measure of the operating profits a busin…" at bounding box center [947, 57] width 981 height 34
click at [736, 66] on p "Return on invested capital (ROIC) is a measure of the operating profits a busin…" at bounding box center [947, 57] width 981 height 34
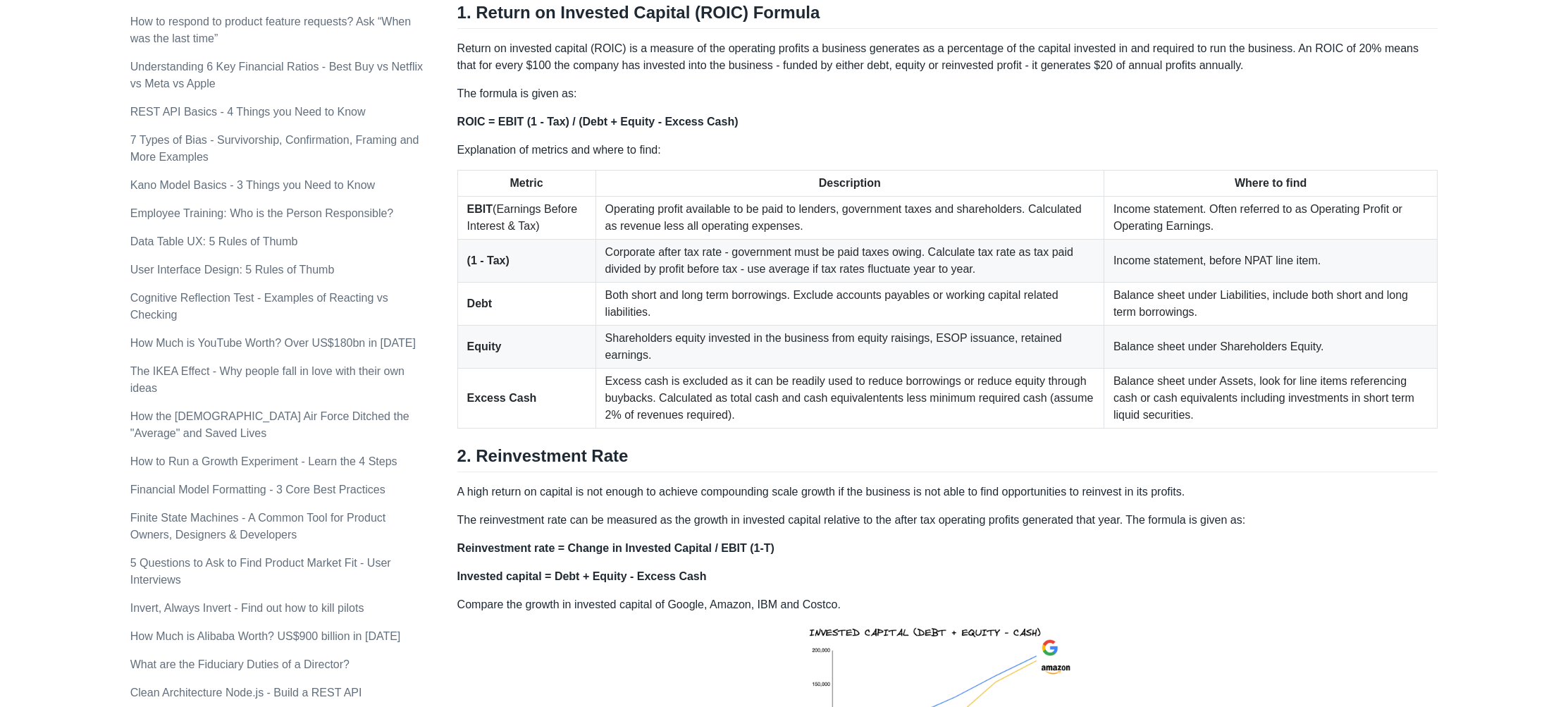
click at [783, 67] on p "Return on invested capital (ROIC) is a measure of the operating profits a busin…" at bounding box center [947, 57] width 981 height 34
drag, startPoint x: 784, startPoint y: 65, endPoint x: 894, endPoint y: 70, distance: 110.1
click at [894, 70] on p "Return on invested capital (ROIC) is a measure of the operating profits a busin…" at bounding box center [947, 57] width 981 height 34
click at [938, 62] on p "Return on invested capital (ROIC) is a measure of the operating profits a busin…" at bounding box center [947, 57] width 981 height 34
click at [930, 66] on p "Return on invested capital (ROIC) is a measure of the operating profits a busin…" at bounding box center [947, 57] width 981 height 34
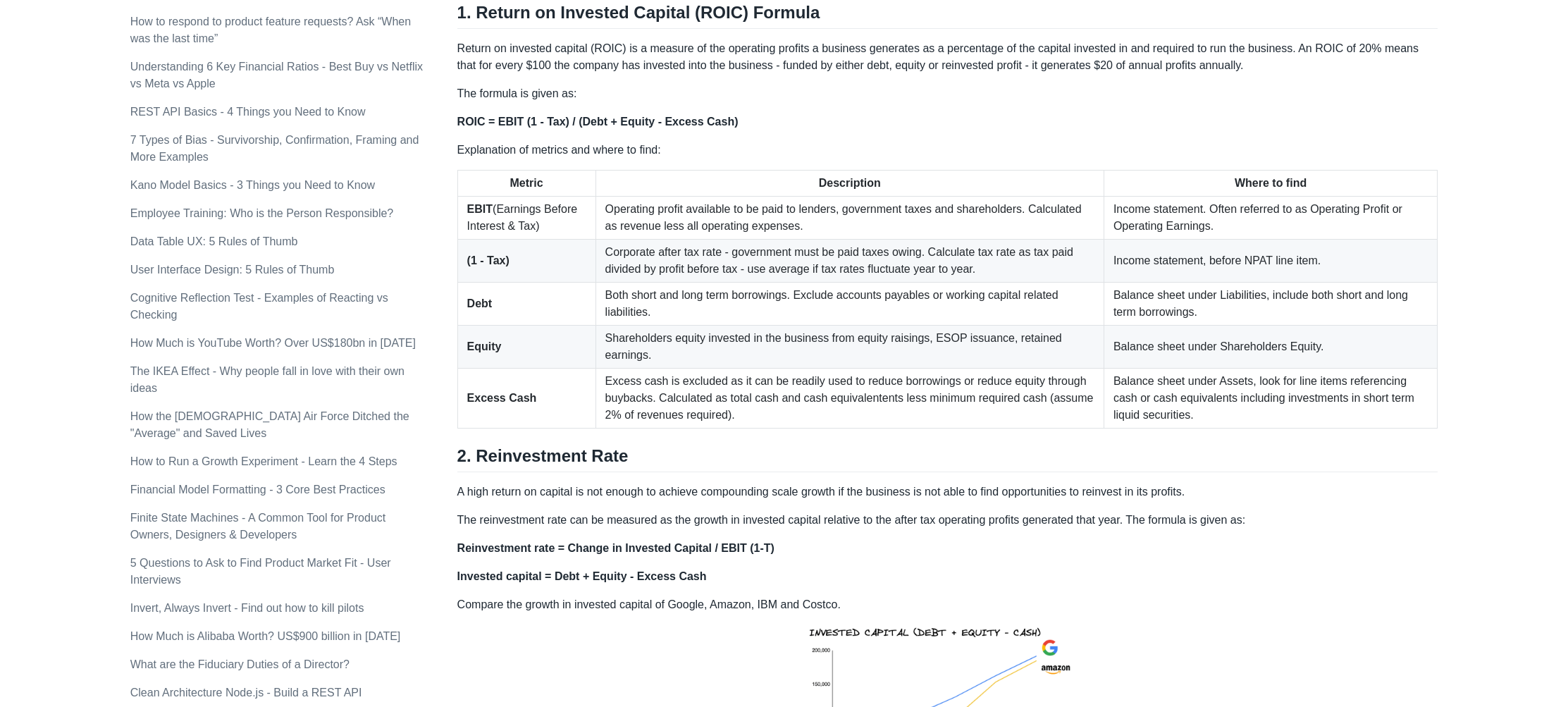
click at [1001, 67] on p "Return on invested capital (ROIC) is a measure of the operating profits a busin…" at bounding box center [947, 57] width 981 height 34
click at [982, 69] on p "Return on invested capital (ROIC) is a measure of the operating profits a busin…" at bounding box center [947, 57] width 981 height 34
click at [1030, 71] on p "Return on invested capital (ROIC) is a measure of the operating profits a busin…" at bounding box center [947, 57] width 981 height 34
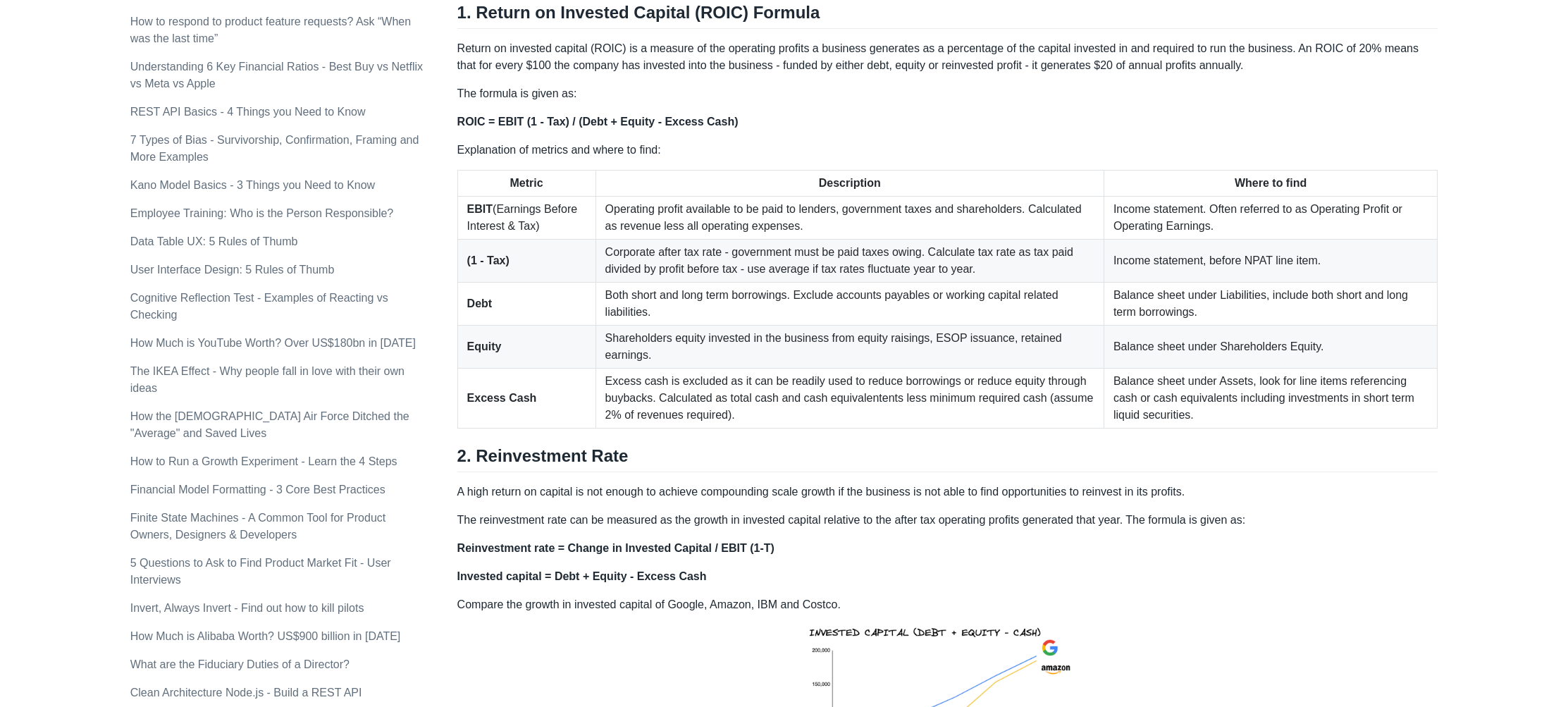
click at [1072, 69] on p "Return on invested capital (ROIC) is a measure of the operating profits a busin…" at bounding box center [947, 57] width 981 height 34
drag, startPoint x: 1051, startPoint y: 68, endPoint x: 1277, endPoint y: 75, distance: 226.1
click at [1212, 67] on p "Return on invested capital (ROIC) is a measure of the operating profits a busin…" at bounding box center [947, 57] width 981 height 34
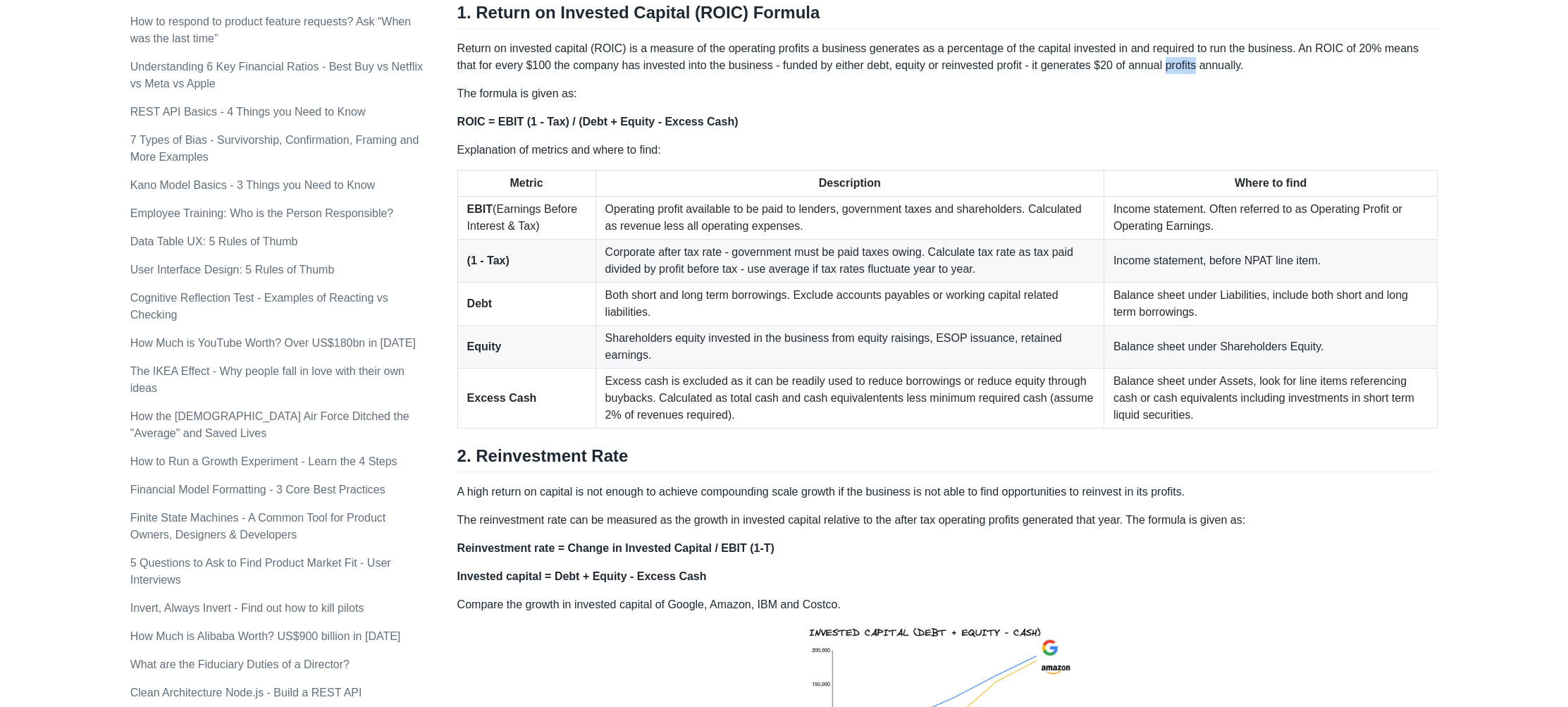
click at [1212, 67] on p "Return on invested capital (ROIC) is a measure of the operating profits a busin…" at bounding box center [947, 57] width 981 height 34
click at [1250, 70] on p "Return on invested capital (ROIC) is a measure of the operating profits a busin…" at bounding box center [947, 57] width 981 height 34
click at [1248, 70] on p "Return on invested capital (ROIC) is a measure of the operating profits a busin…" at bounding box center [947, 57] width 981 height 34
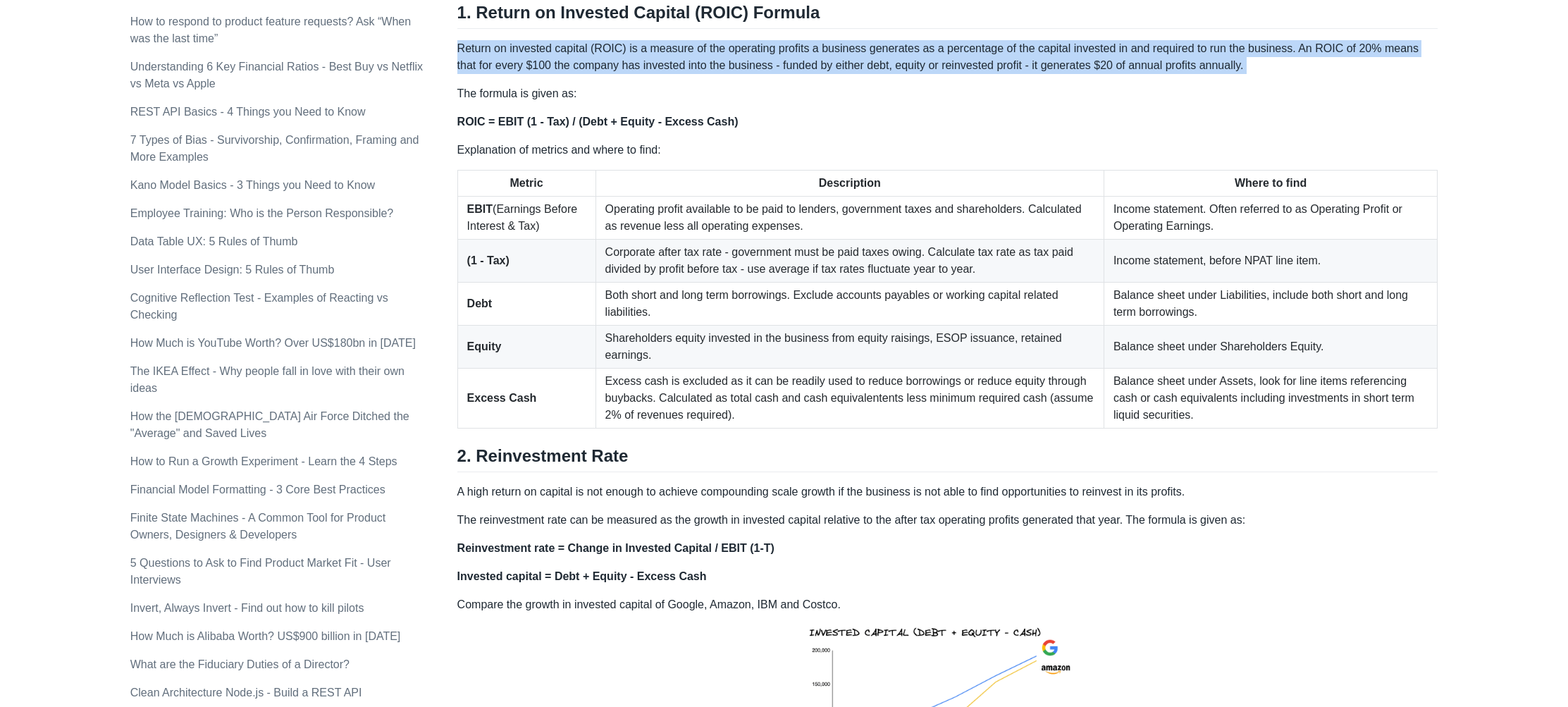
click at [1248, 70] on p "Return on invested capital (ROIC) is a measure of the operating profits a busin…" at bounding box center [947, 57] width 981 height 34
click at [1260, 70] on p "Return on invested capital (ROIC) is a measure of the operating profits a busin…" at bounding box center [947, 57] width 981 height 34
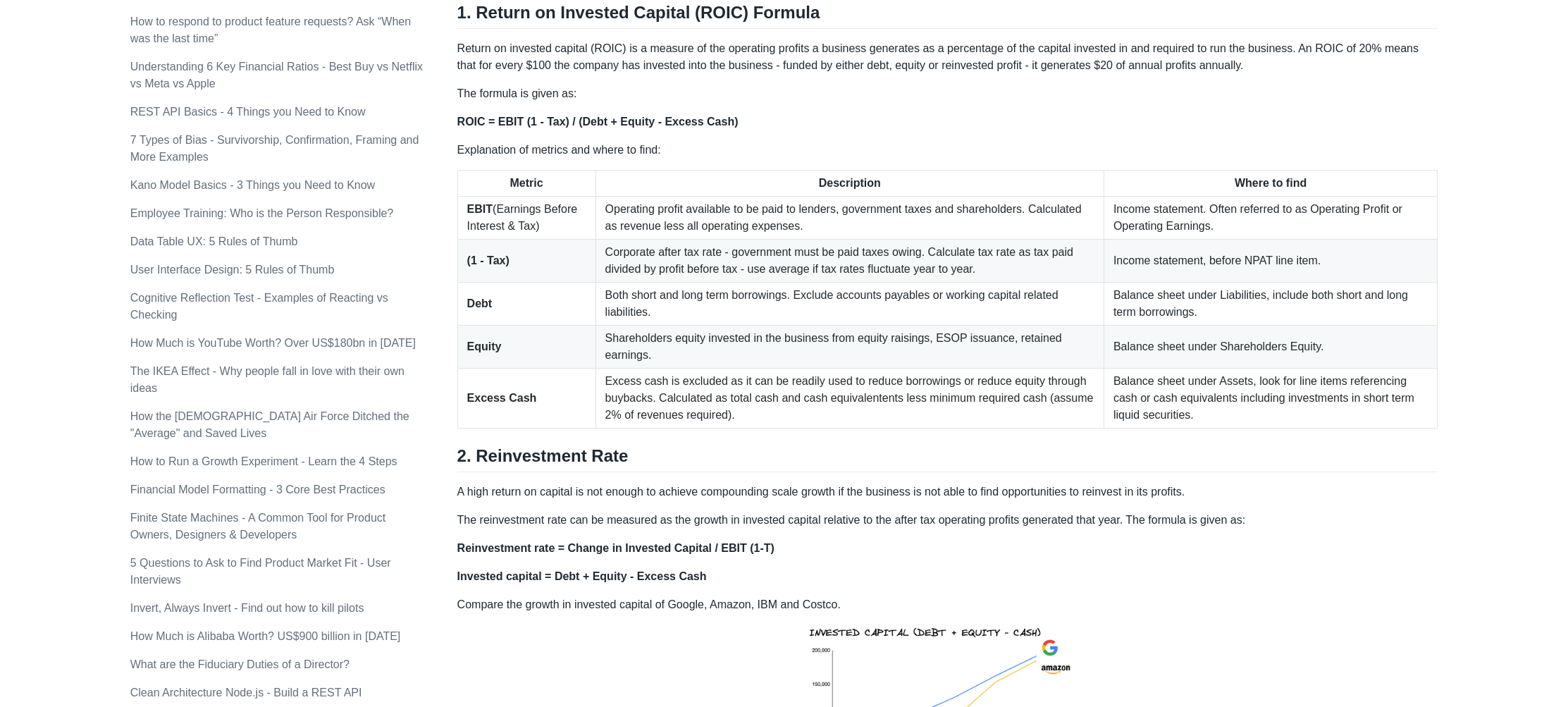
click at [1188, 70] on p "Return on invested capital (ROIC) is a measure of the operating profits a busin…" at bounding box center [947, 57] width 981 height 34
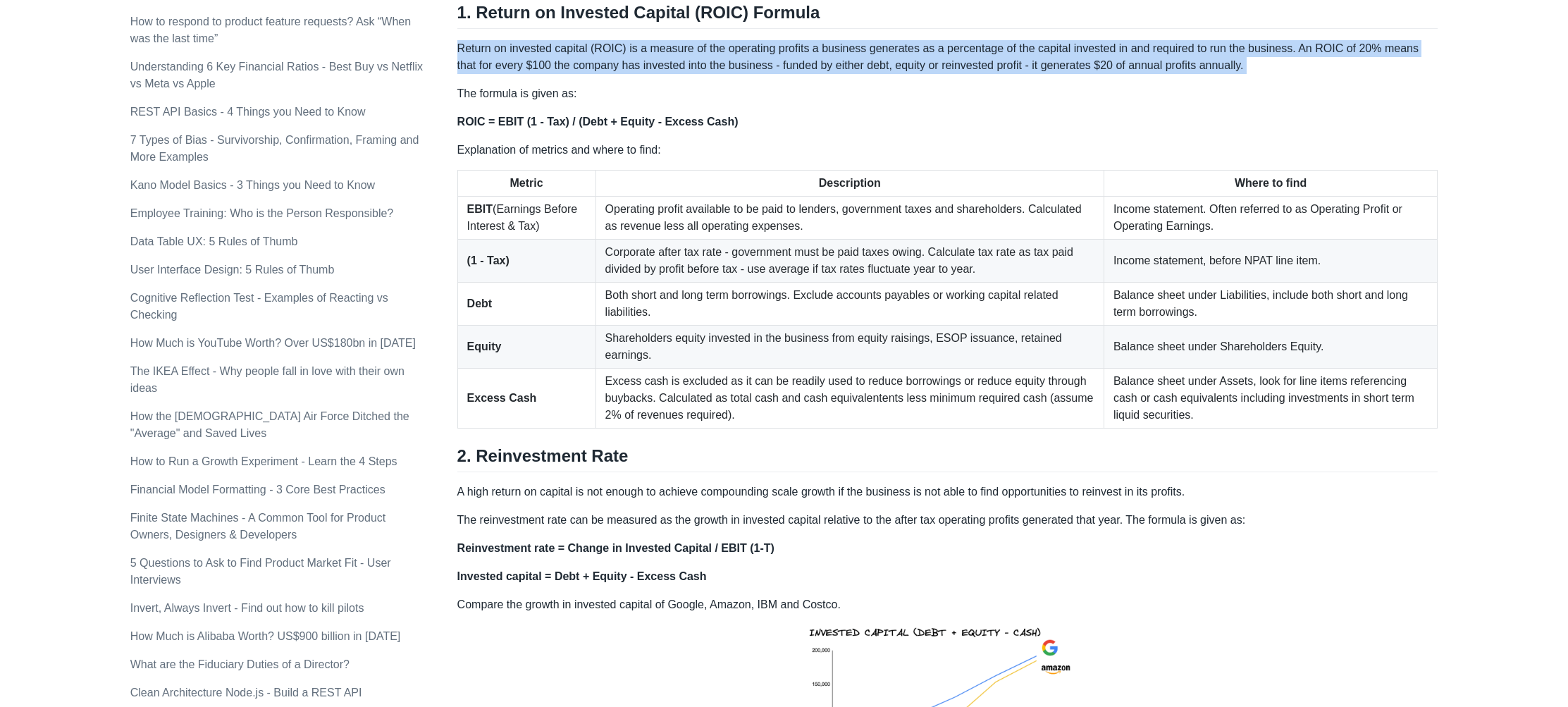
click at [1188, 70] on p "Return on invested capital (ROIC) is a measure of the operating profits a busin…" at bounding box center [947, 57] width 981 height 34
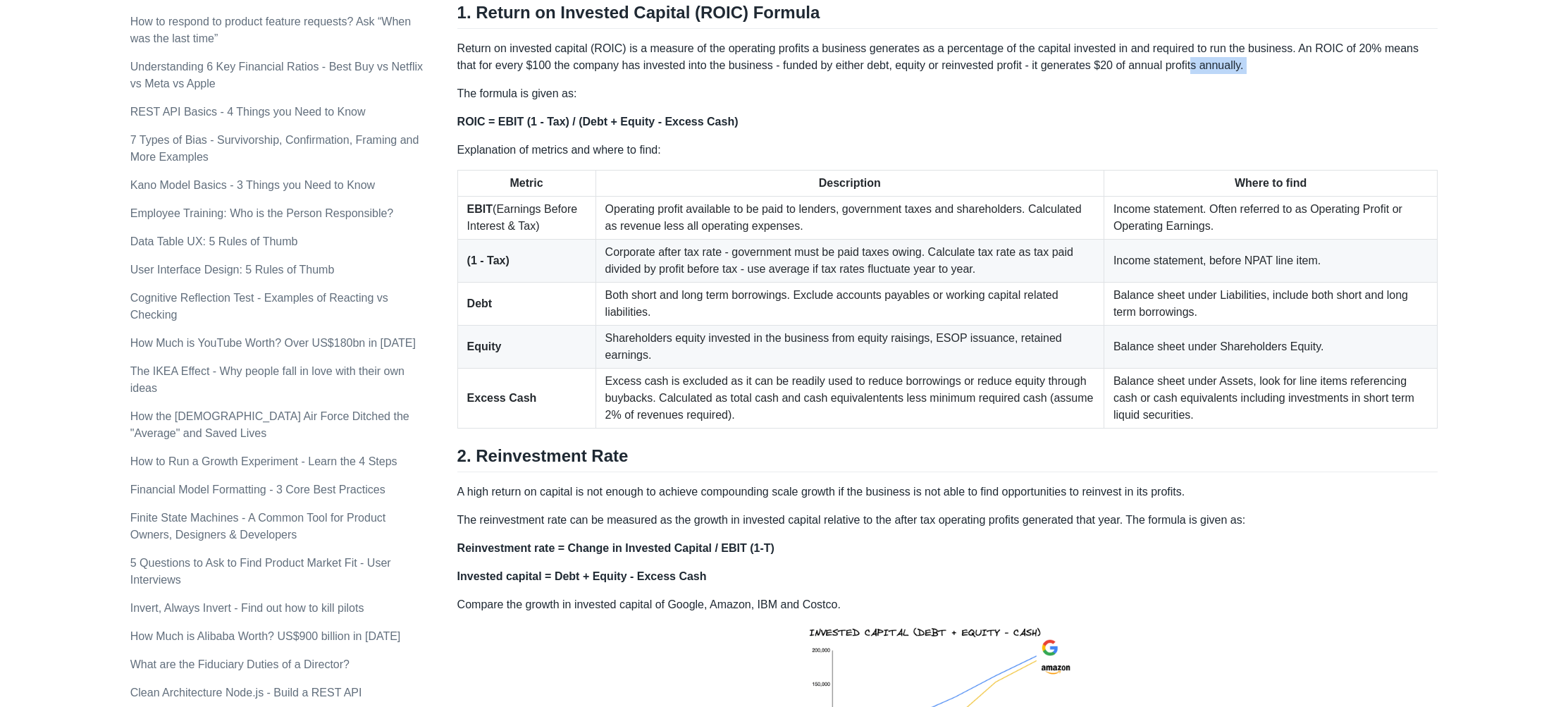
click at [1216, 65] on p "Return on invested capital (ROIC) is a measure of the operating profits a busin…" at bounding box center [947, 57] width 981 height 34
click at [1250, 65] on p "Return on invested capital (ROIC) is a measure of the operating profits a busin…" at bounding box center [947, 57] width 981 height 34
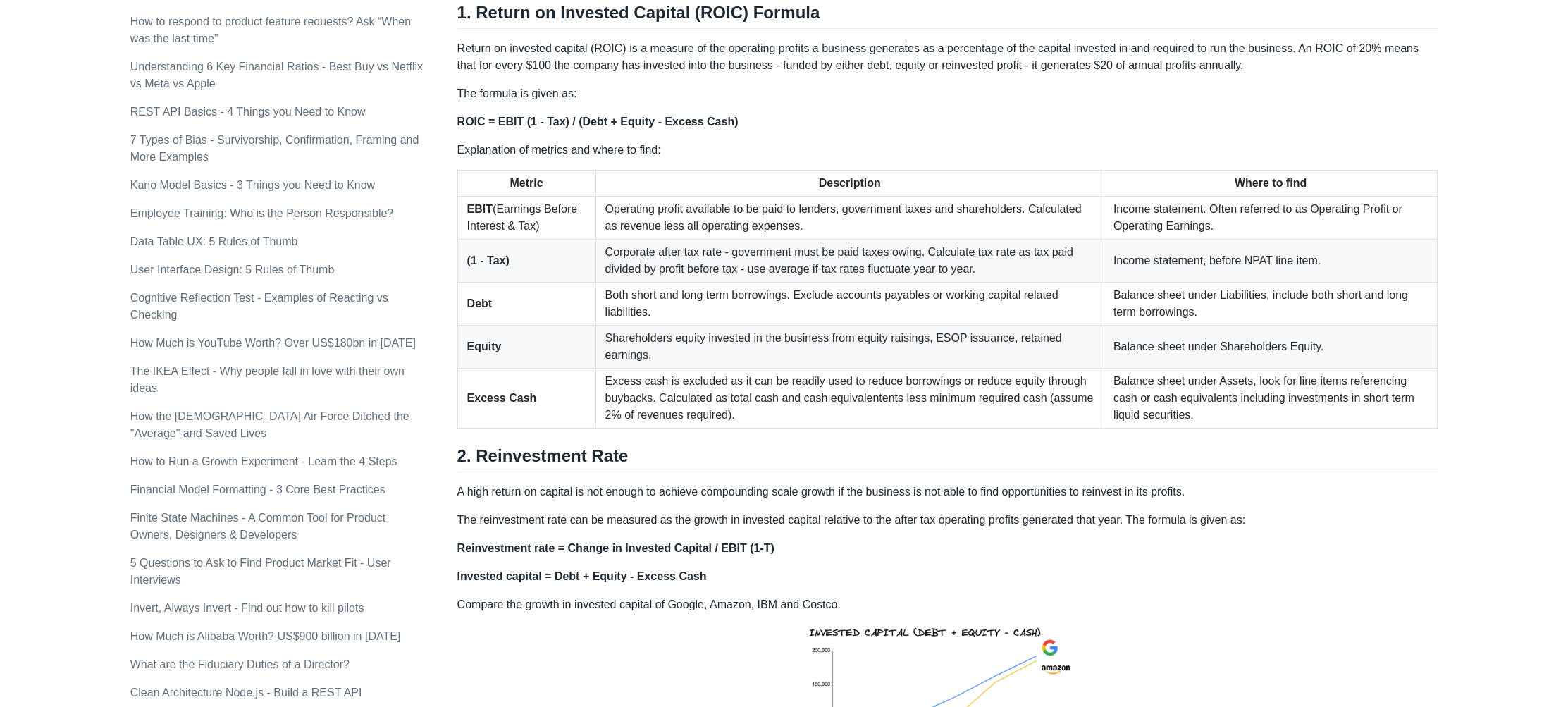
click at [894, 88] on p "The formula is given as:" at bounding box center [947, 93] width 981 height 17
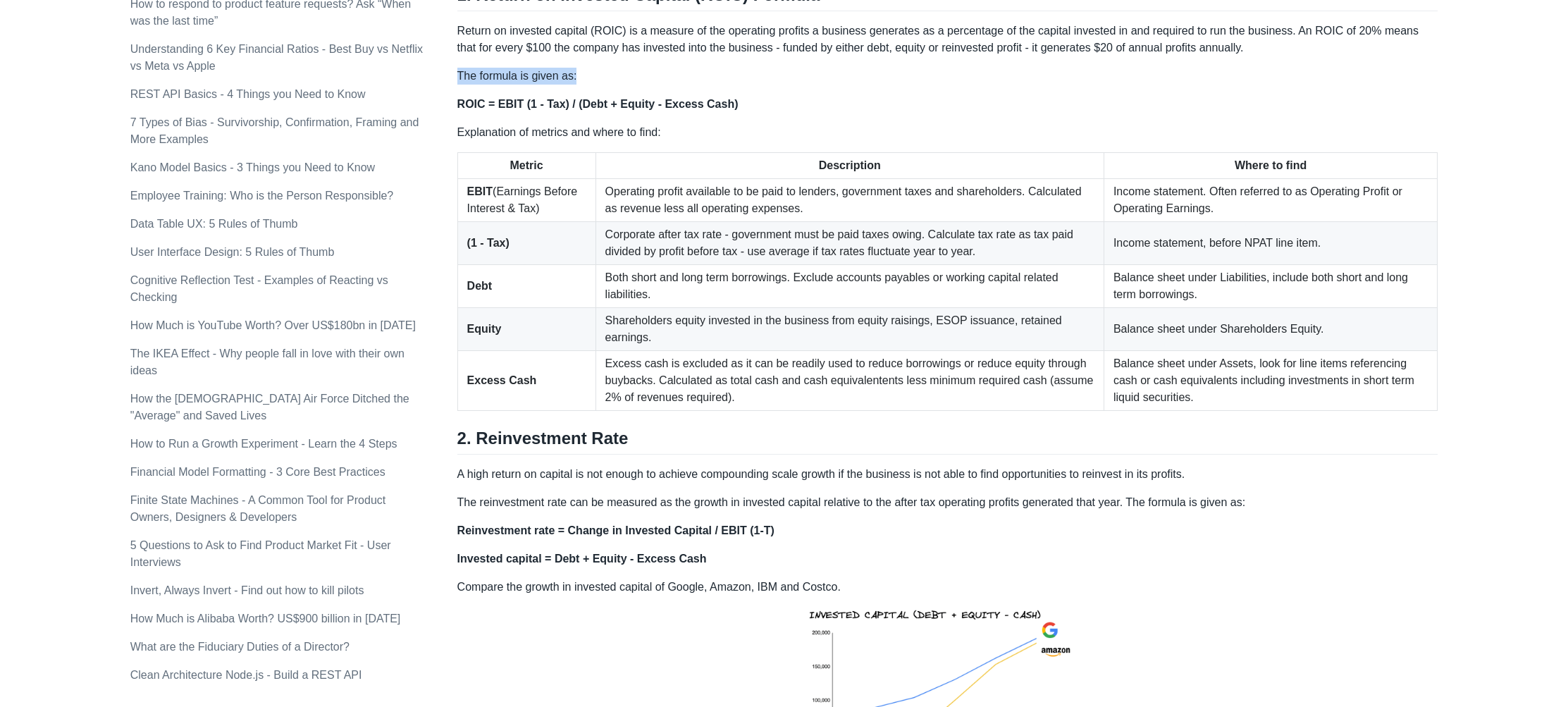
scroll to position [801, 0]
click at [646, 98] on strong "ROIC = EBIT (1 - Tax) / (Debt + Equity - Excess Cash)" at bounding box center [597, 103] width 281 height 12
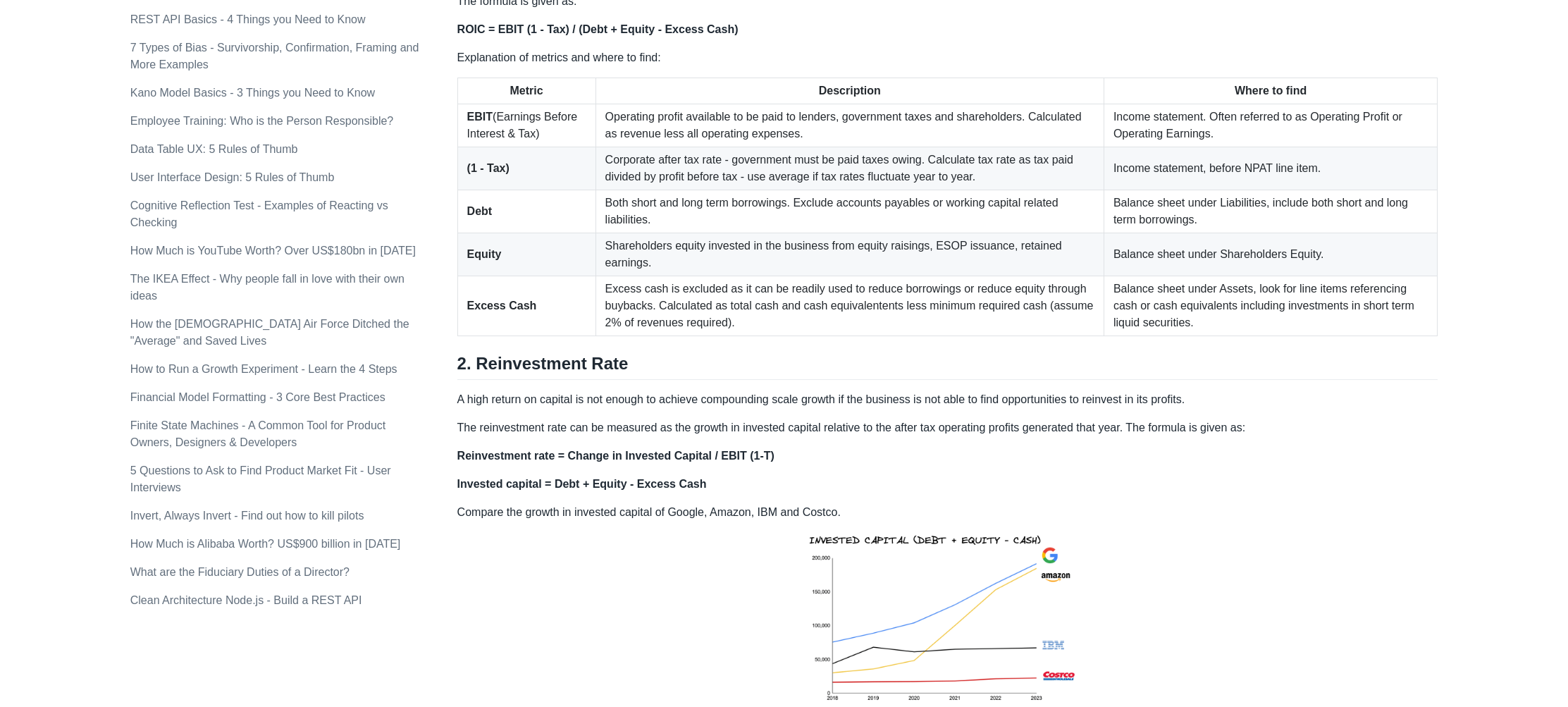
scroll to position [892, 0]
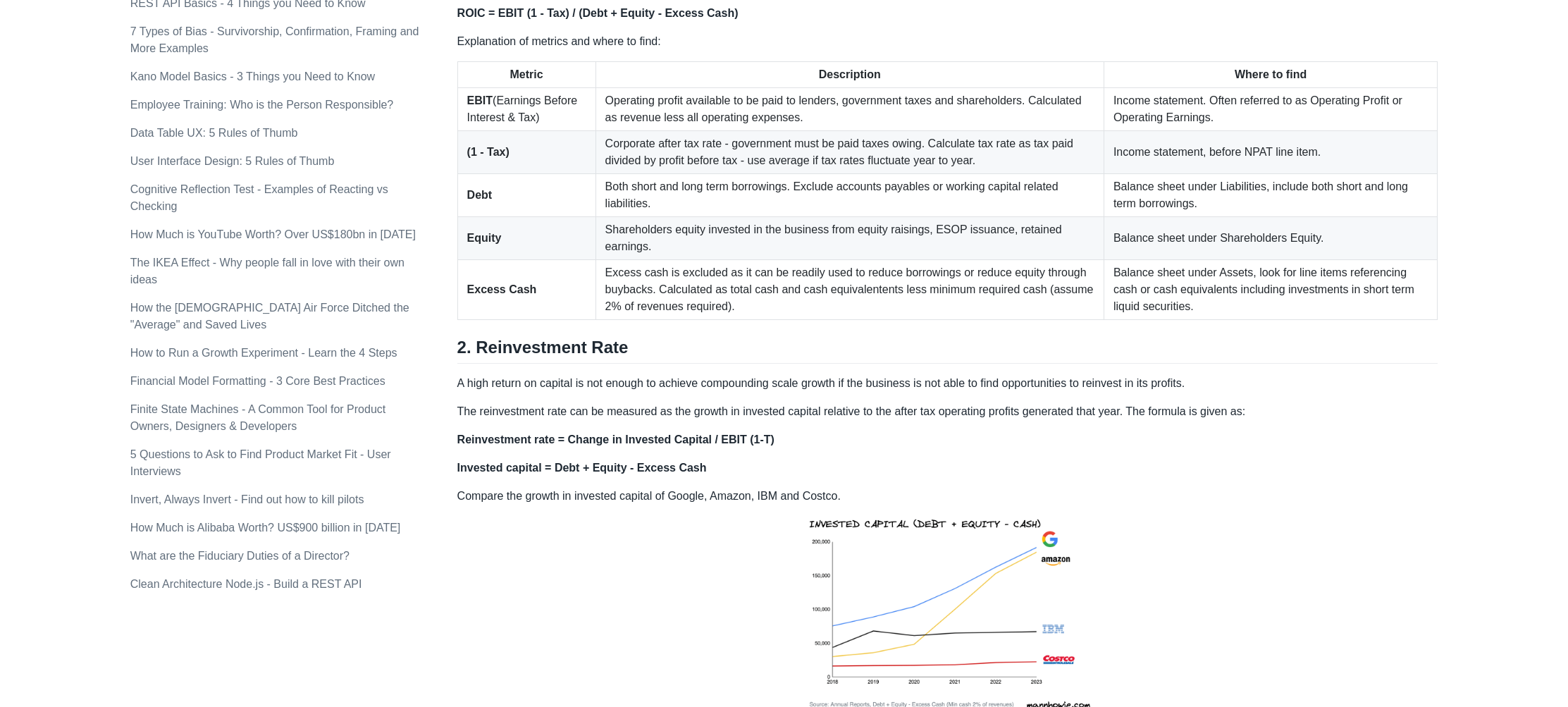
click at [547, 40] on p "Explanation of metrics and where to find:" at bounding box center [947, 41] width 981 height 17
click at [619, 43] on p "Explanation of metrics and where to find:" at bounding box center [947, 41] width 981 height 17
click at [504, 20] on p "ROIC = EBIT (1 - Tax) / (Debt + Equity - Excess Cash)" at bounding box center [947, 13] width 981 height 17
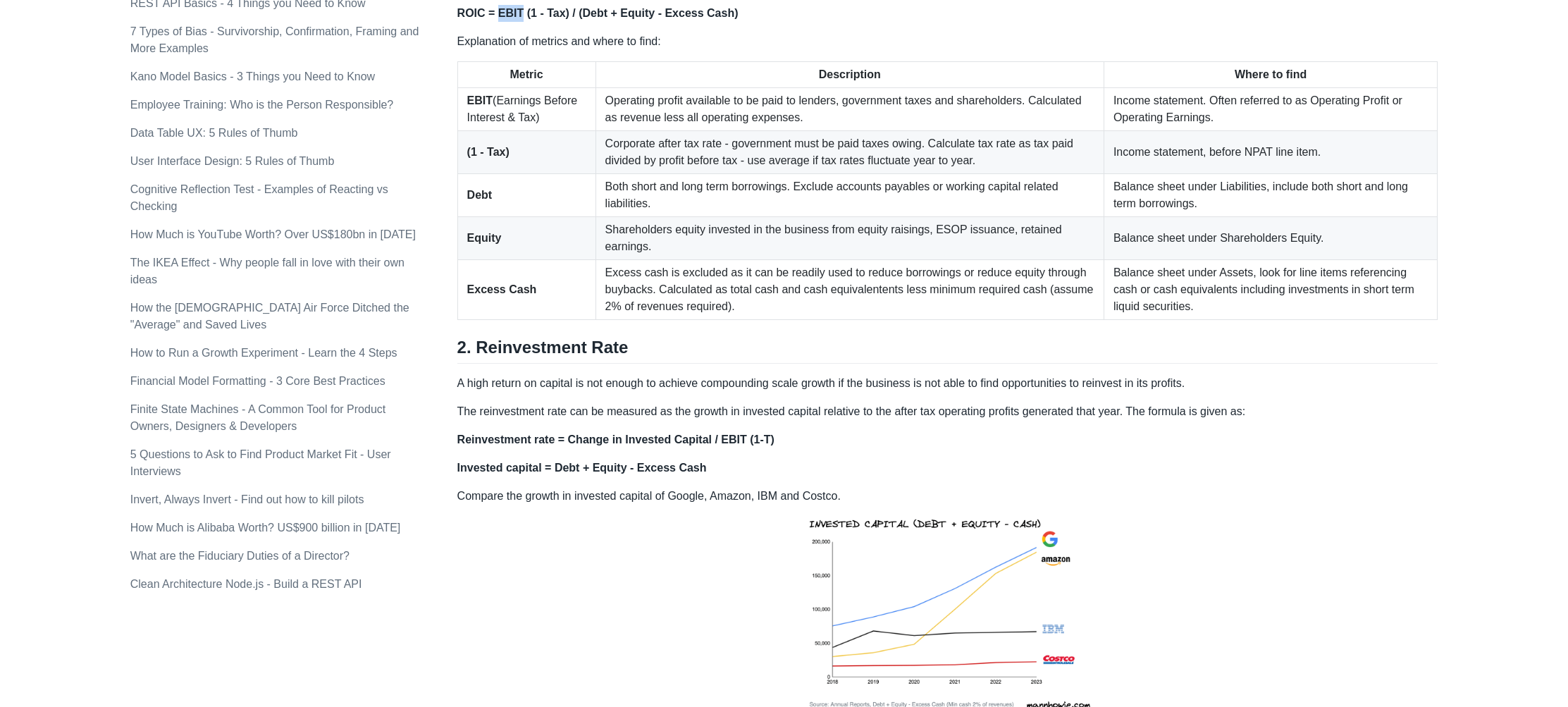
click at [504, 20] on p "ROIC = EBIT (1 - Tax) / (Debt + Equity - Excess Cash)" at bounding box center [947, 13] width 981 height 17
click at [522, 40] on p "Explanation of metrics and where to find:" at bounding box center [947, 41] width 981 height 17
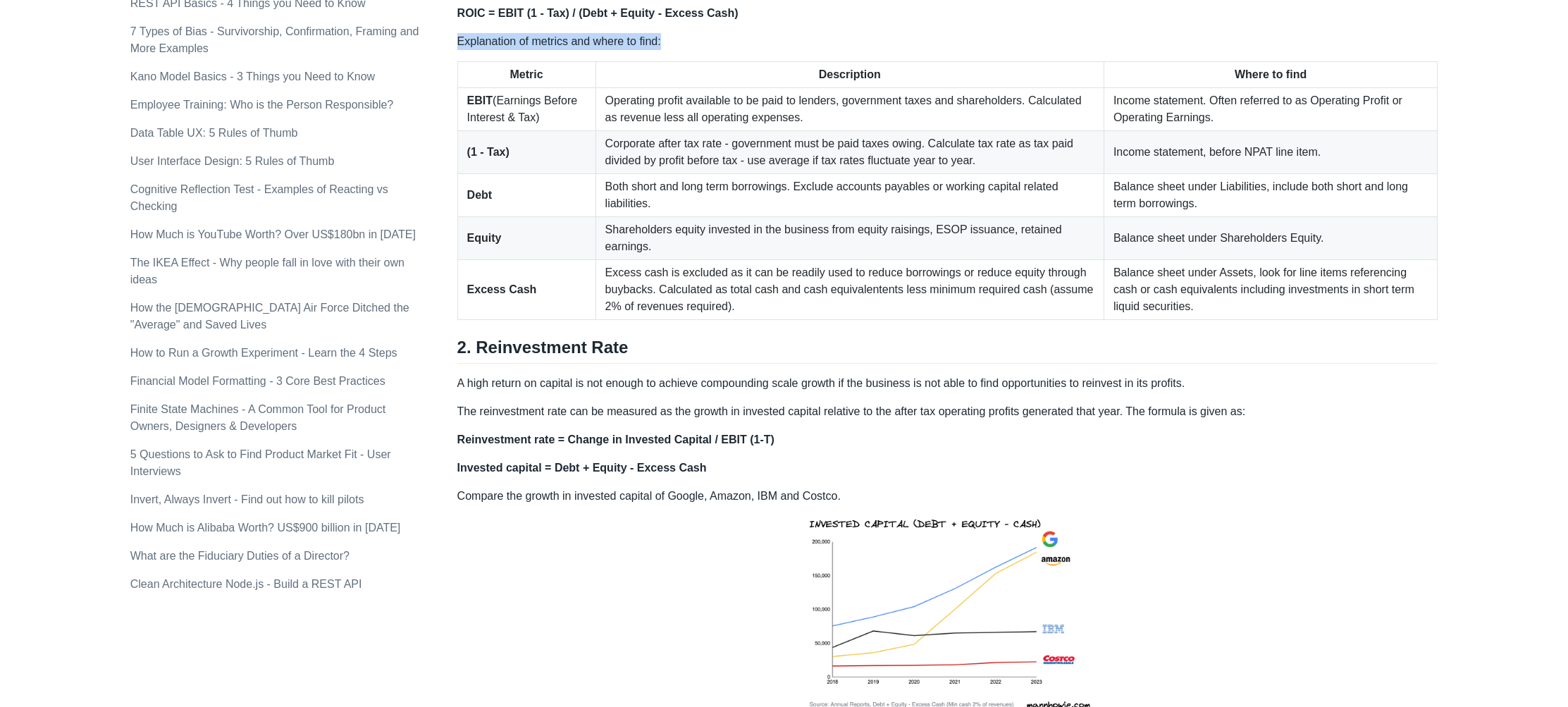
click at [596, 46] on p "Explanation of metrics and where to find:" at bounding box center [947, 41] width 981 height 17
click at [494, 46] on p "Explanation of metrics and where to find:" at bounding box center [947, 41] width 981 height 17
click at [499, 44] on p "Explanation of metrics and where to find:" at bounding box center [947, 41] width 981 height 17
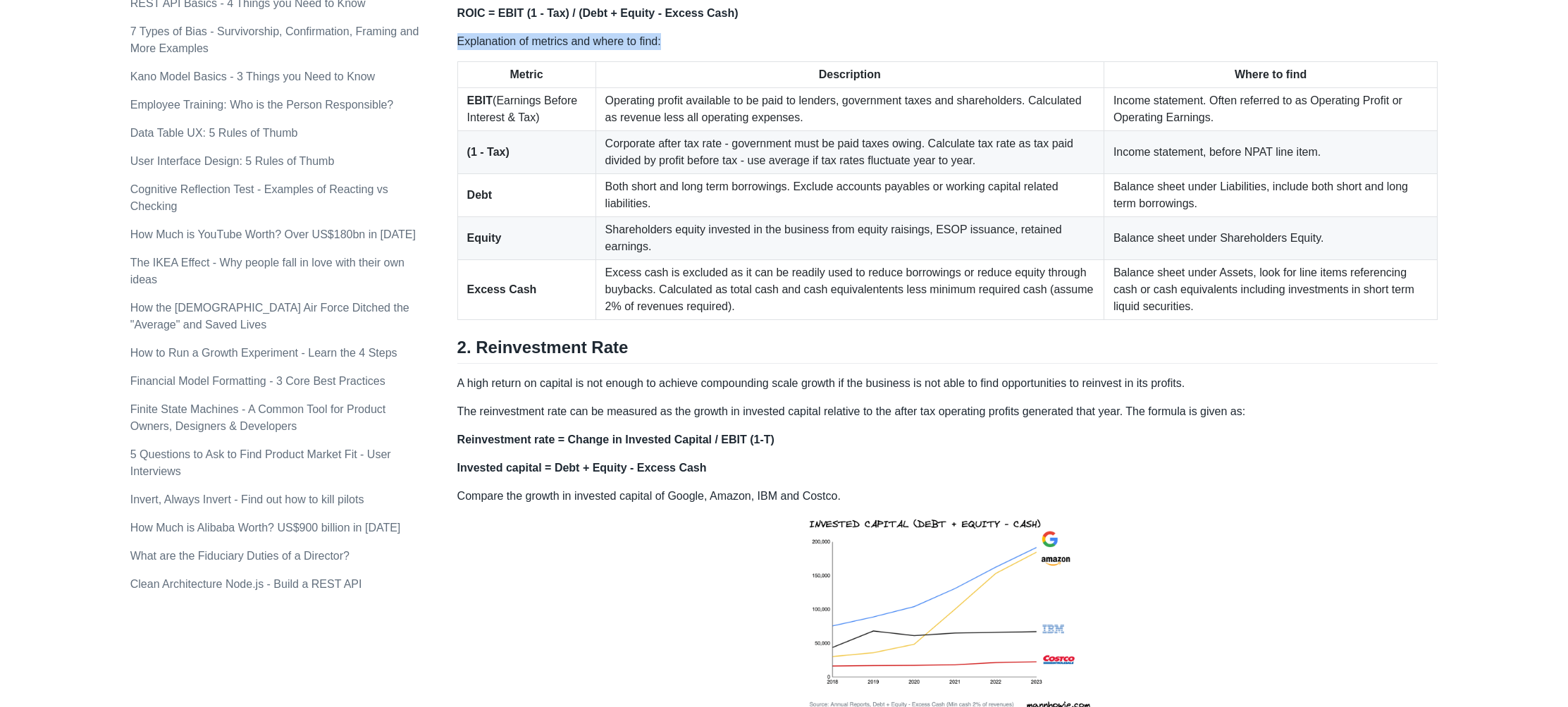
click at [499, 44] on p "Explanation of metrics and where to find:" at bounding box center [947, 41] width 981 height 17
click at [510, 44] on p "Explanation of metrics and where to find:" at bounding box center [947, 41] width 981 height 17
click at [563, 40] on p "Explanation of metrics and where to find:" at bounding box center [947, 41] width 981 height 17
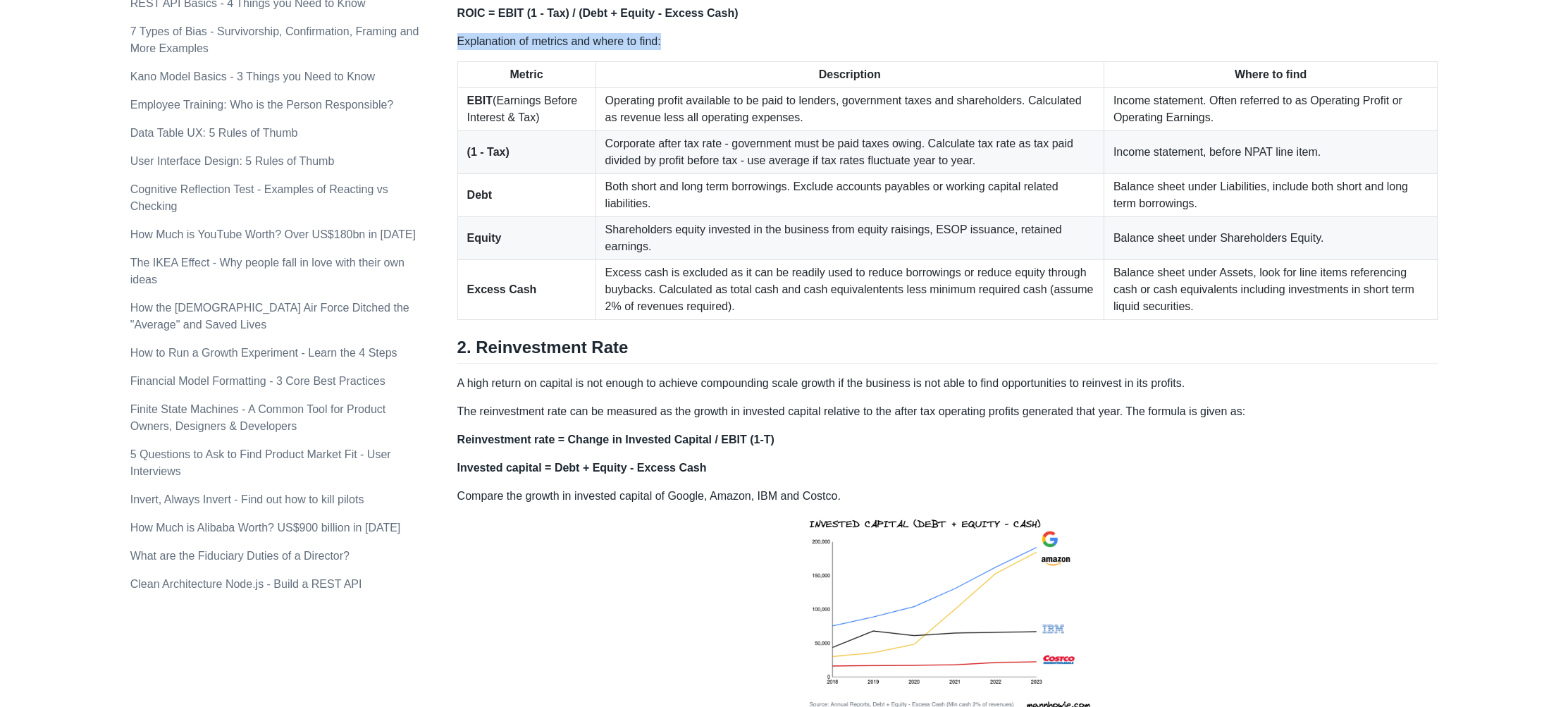
click at [563, 40] on p "Explanation of metrics and where to find:" at bounding box center [947, 41] width 981 height 17
click at [622, 40] on p "Explanation of metrics and where to find:" at bounding box center [947, 41] width 981 height 17
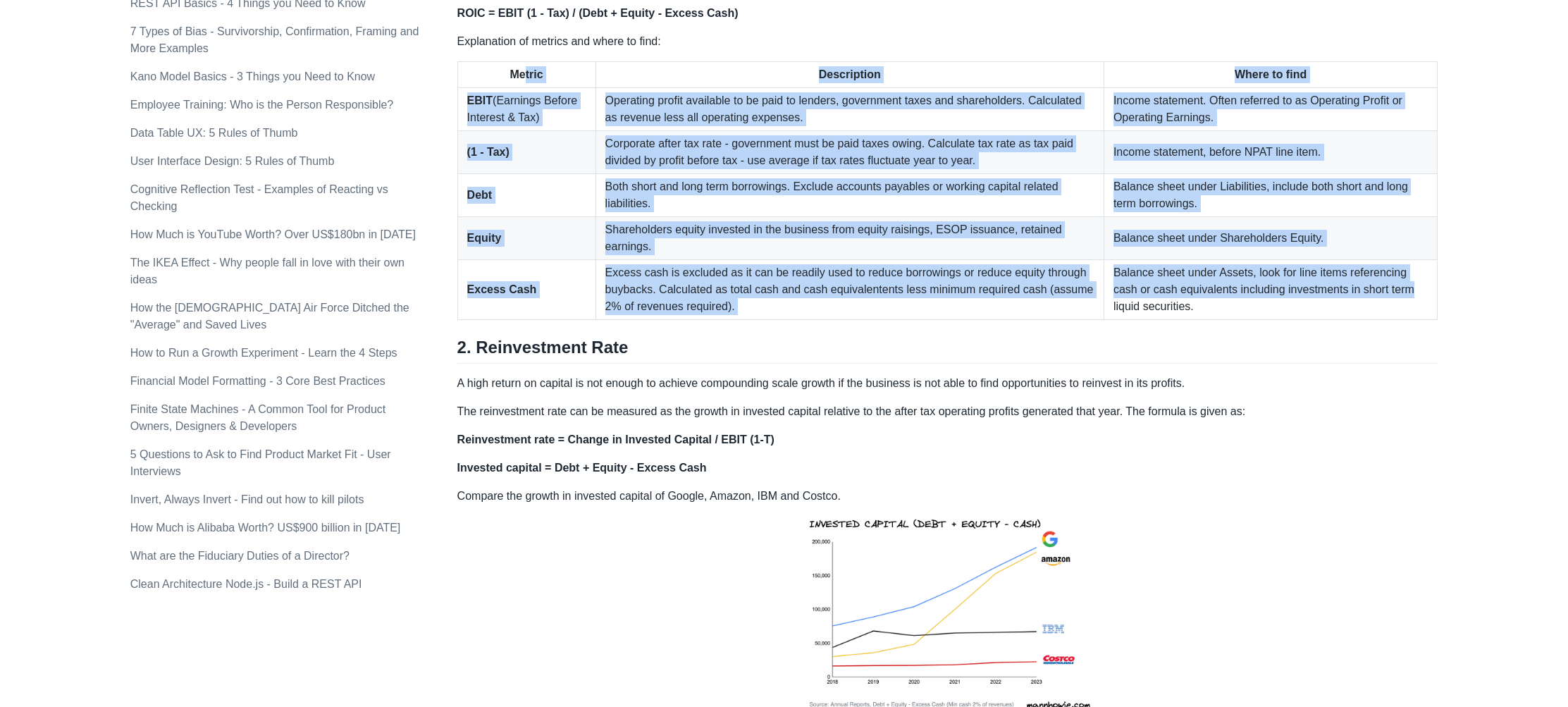
drag, startPoint x: 1457, startPoint y: 308, endPoint x: 510, endPoint y: 72, distance: 976.0
click at [565, 77] on th "Metric" at bounding box center [525, 74] width 138 height 26
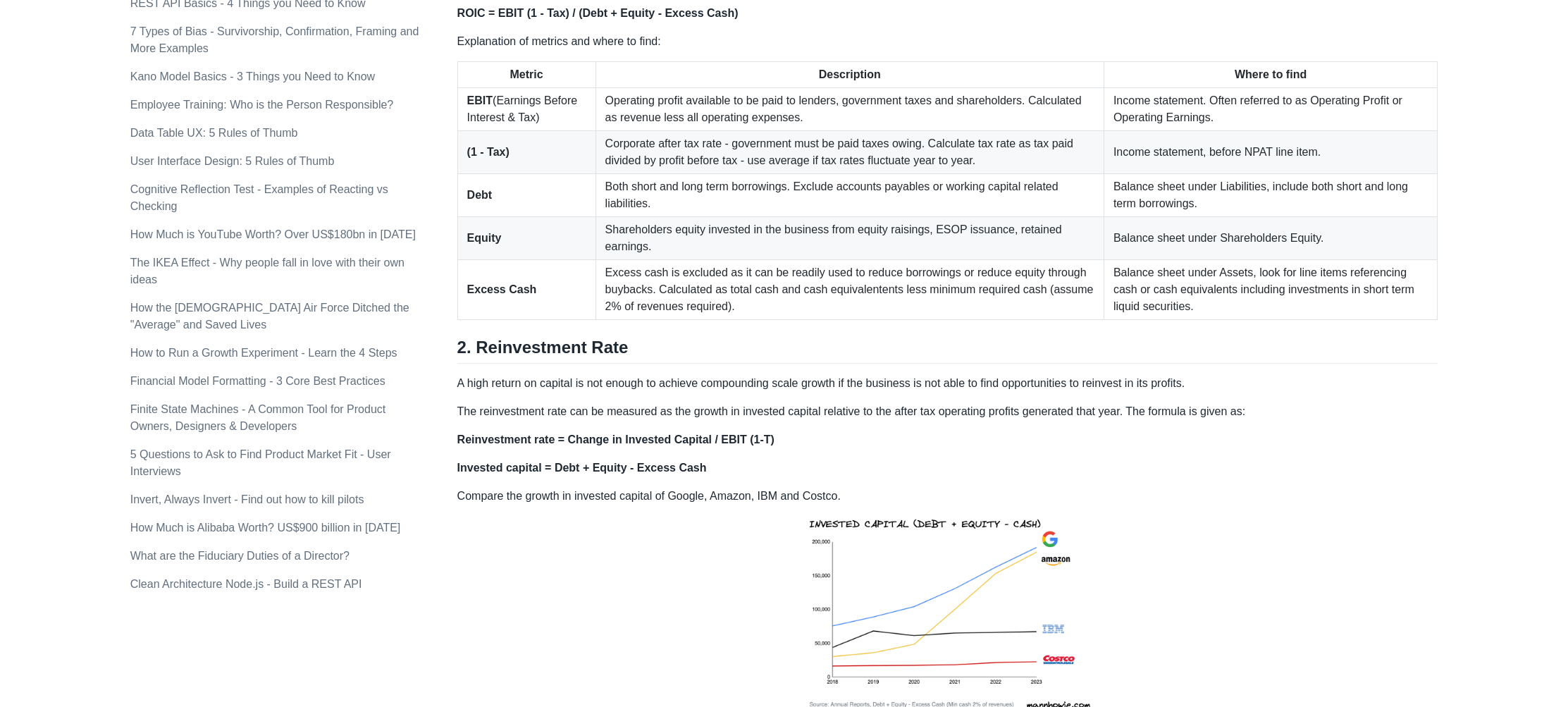
click at [565, 77] on th "Metric" at bounding box center [525, 74] width 138 height 26
click at [829, 124] on td "Operating profit available to be paid to lenders, government taxes and sharehol…" at bounding box center [850, 109] width 508 height 43
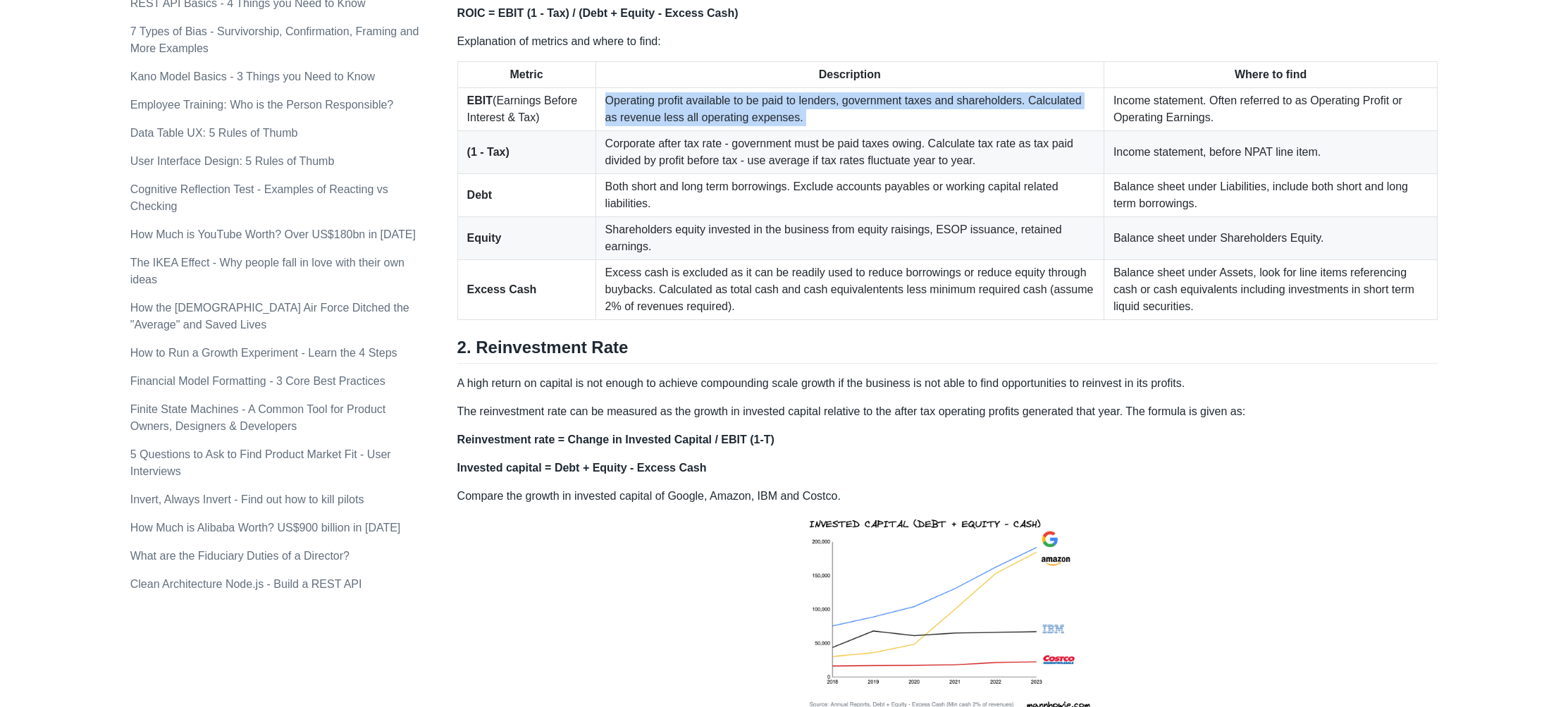
click at [829, 124] on td "Operating profit available to be paid to lenders, government taxes and sharehol…" at bounding box center [850, 109] width 508 height 43
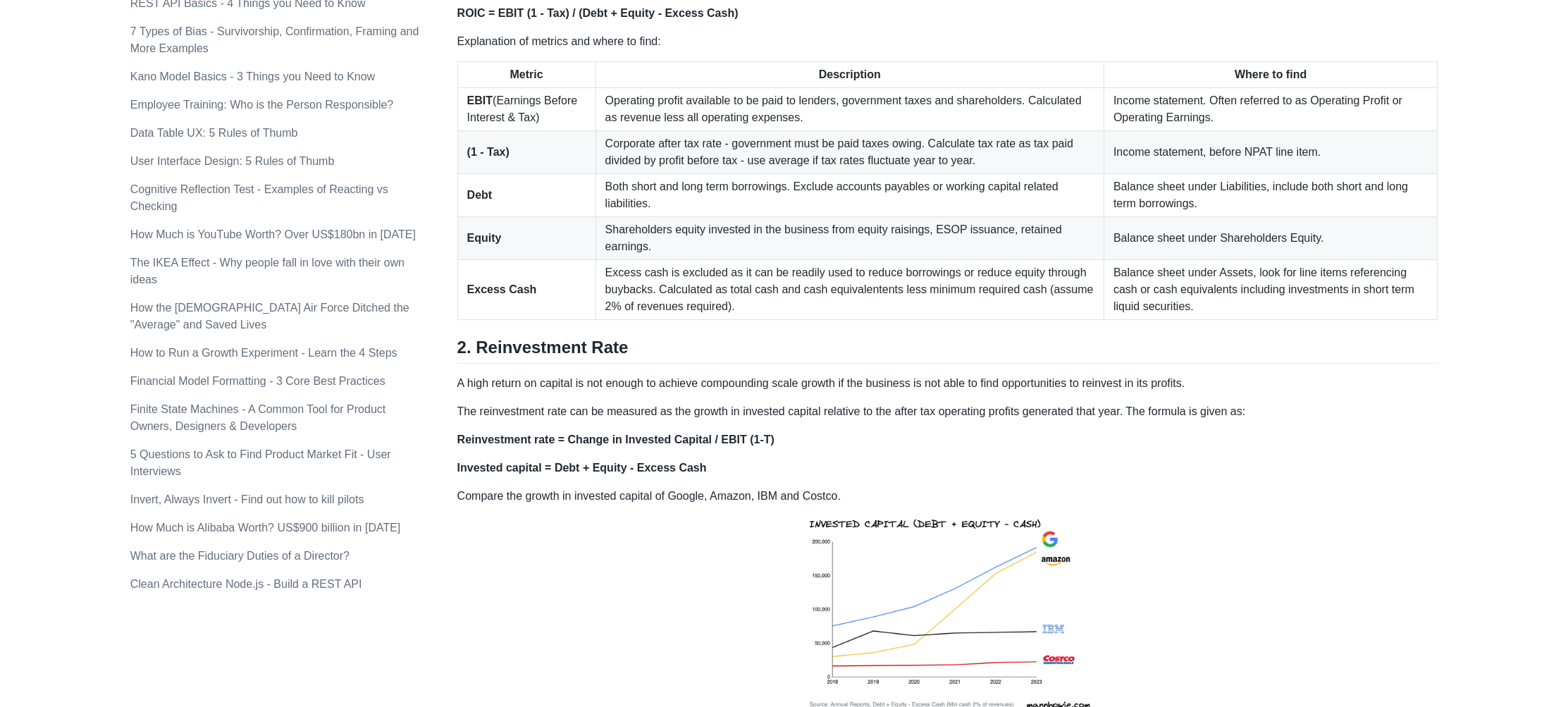
click at [932, 150] on td "Corporate after tax rate - government must be paid taxes owing. Calculate tax r…" at bounding box center [850, 152] width 508 height 43
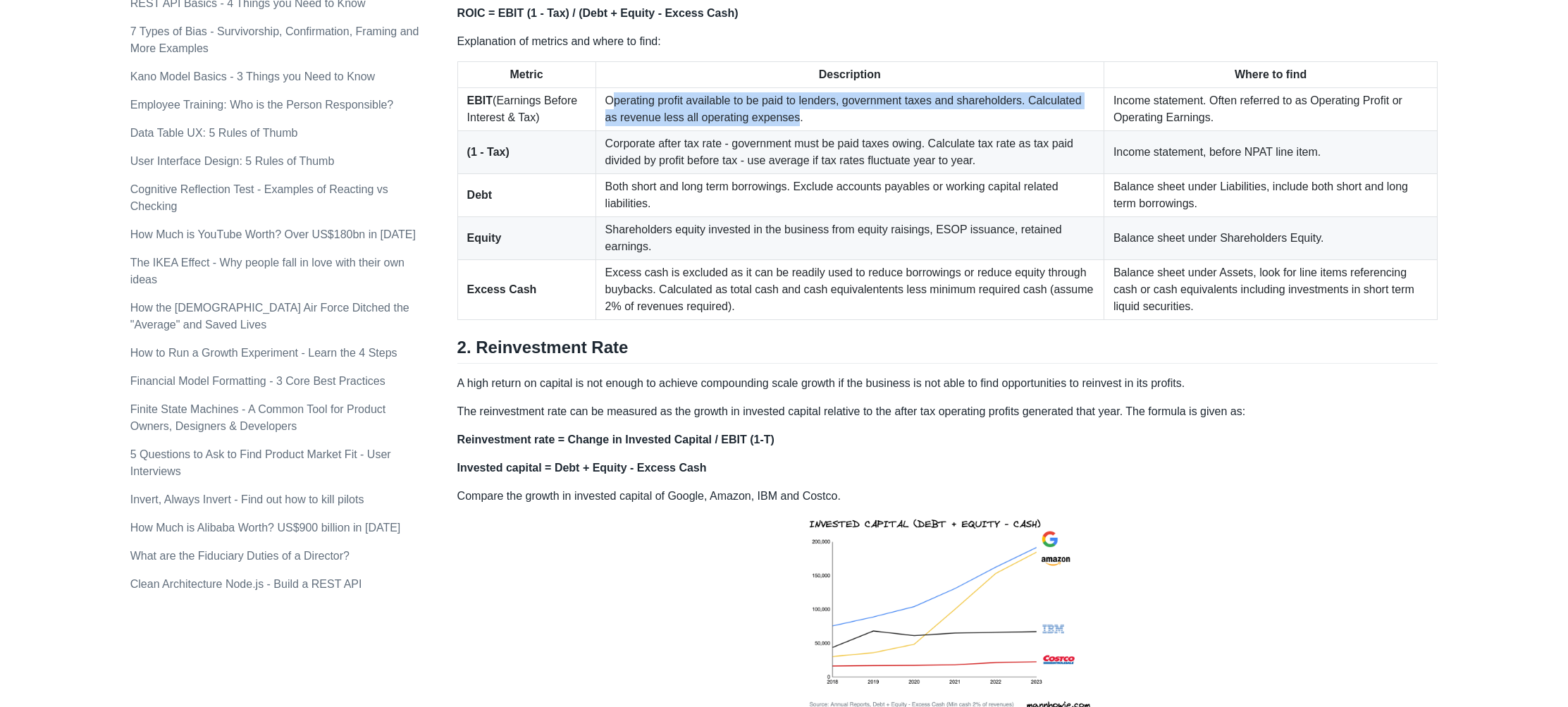
drag, startPoint x: 597, startPoint y: 106, endPoint x: 790, endPoint y: 125, distance: 193.9
click at [787, 125] on td "Operating profit available to be paid to lenders, government taxes and sharehol…" at bounding box center [850, 109] width 508 height 43
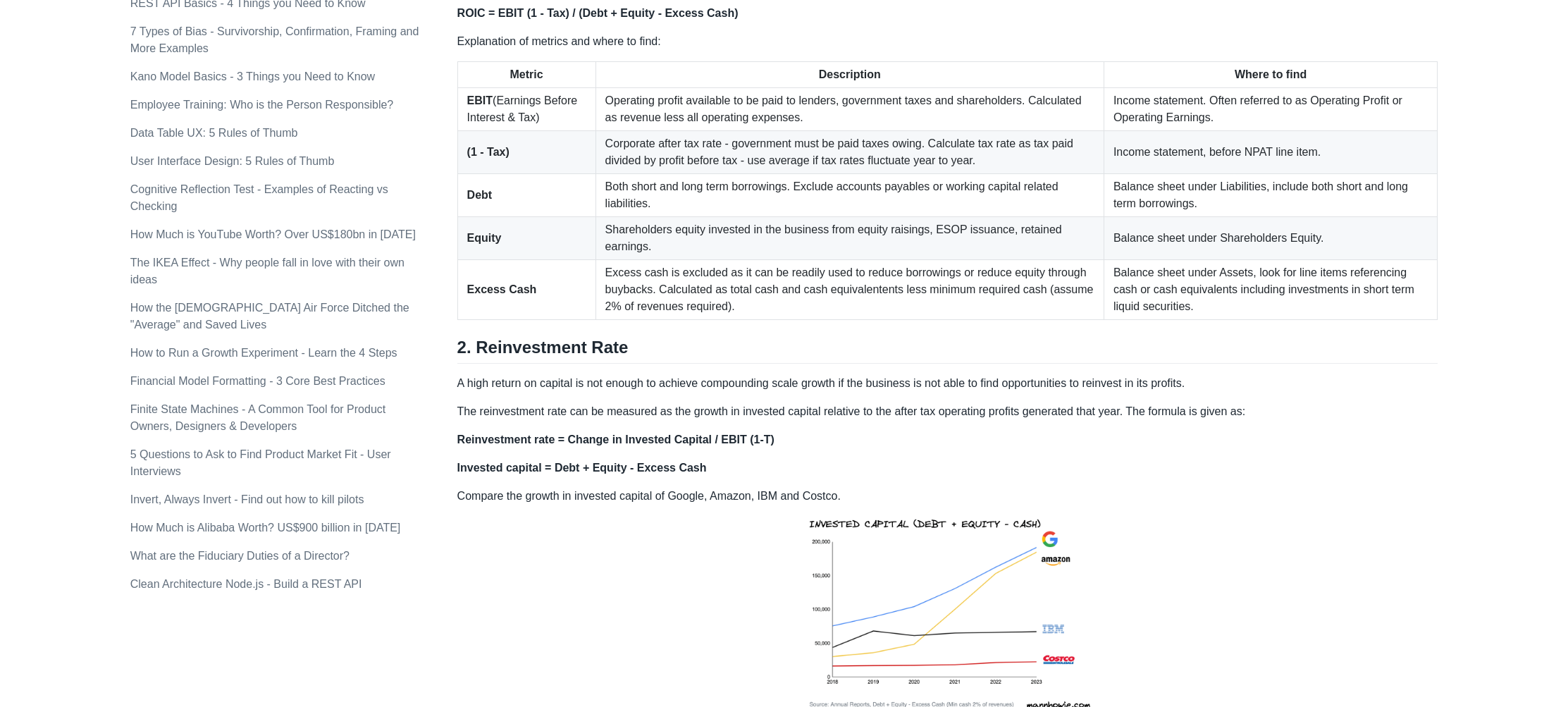
click at [825, 122] on td "Operating profit available to be paid to lenders, government taxes and sharehol…" at bounding box center [850, 109] width 508 height 43
click at [797, 120] on td "Operating profit available to be paid to lenders, government taxes and sharehol…" at bounding box center [850, 109] width 508 height 43
click at [802, 119] on td "Operating profit available to be paid to lenders, government taxes and sharehol…" at bounding box center [850, 109] width 508 height 43
drag, startPoint x: 593, startPoint y: 110, endPoint x: 820, endPoint y: 101, distance: 227.2
click at [820, 101] on td "Operating profit available to be paid to lenders, government taxes and sharehol…" at bounding box center [850, 109] width 508 height 43
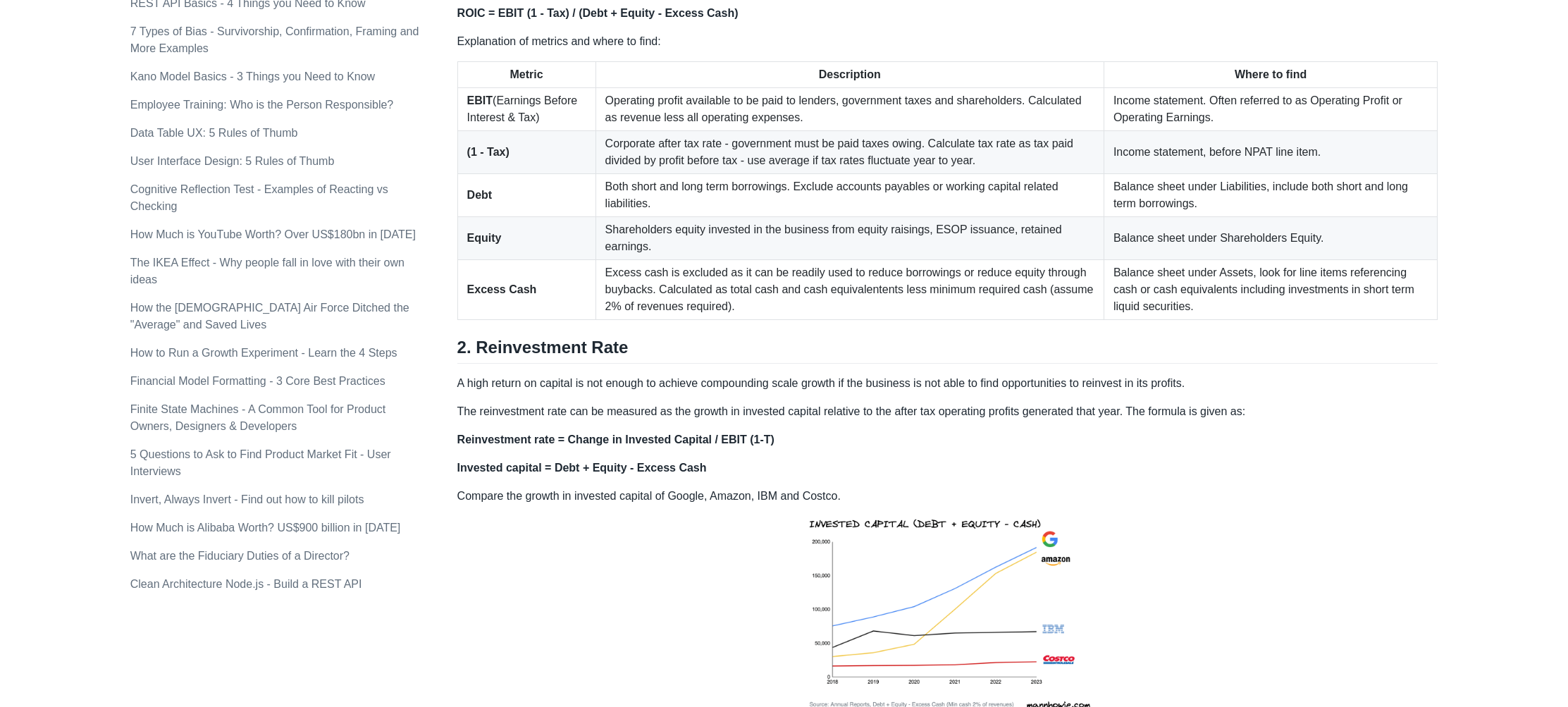
click at [845, 102] on td "Operating profit available to be paid to lenders, government taxes and sharehol…" at bounding box center [850, 109] width 508 height 43
drag, startPoint x: 840, startPoint y: 103, endPoint x: 923, endPoint y: 110, distance: 83.3
click at [863, 103] on td "Operating profit available to be paid to lenders, government taxes and sharehol…" at bounding box center [850, 109] width 508 height 43
click at [938, 113] on td "Operating profit available to be paid to lenders, government taxes and sharehol…" at bounding box center [850, 109] width 508 height 43
click at [1053, 127] on td "Operating profit available to be paid to lenders, government taxes and sharehol…" at bounding box center [850, 109] width 508 height 43
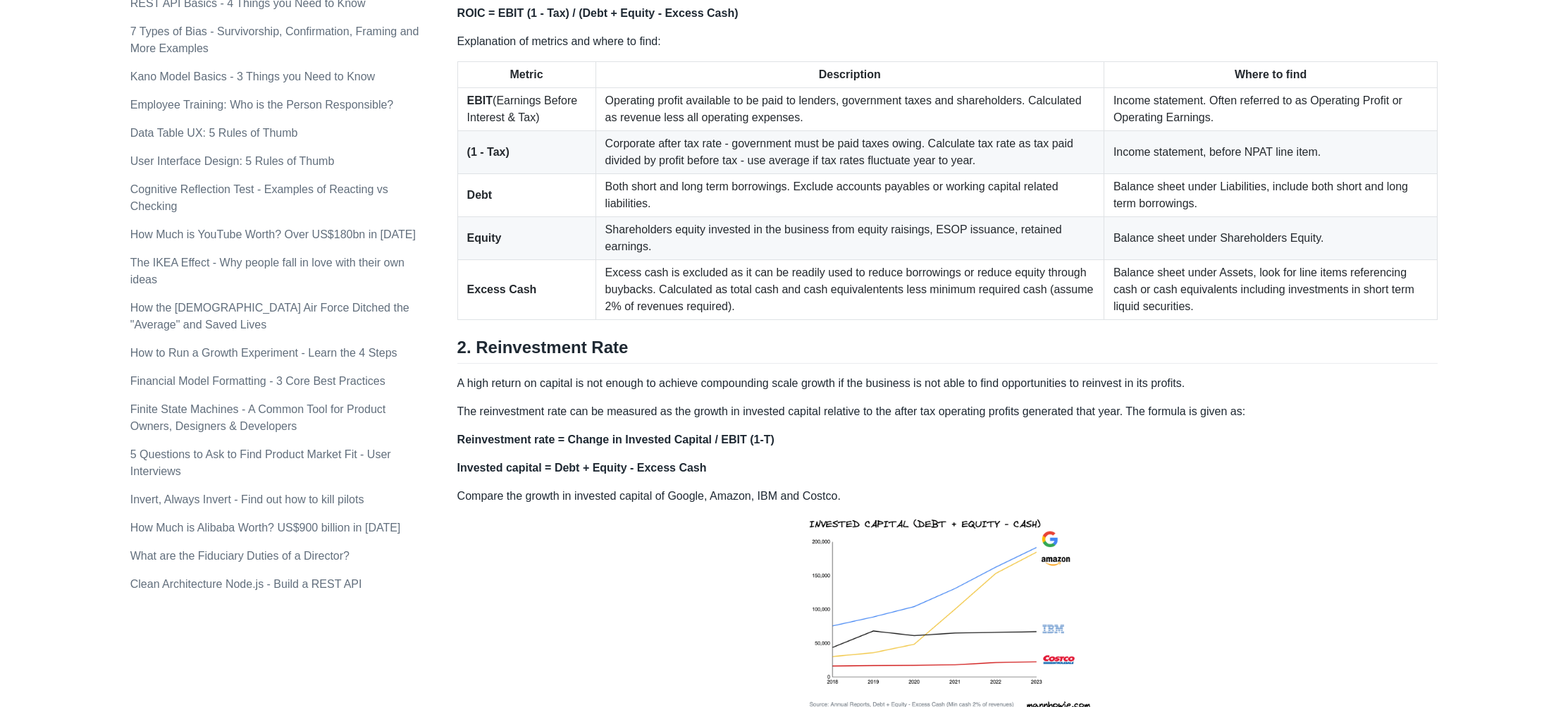
click at [995, 116] on td "Operating profit available to be paid to lenders, government taxes and sharehol…" at bounding box center [850, 109] width 508 height 43
click at [1028, 112] on td "Operating profit available to be paid to lenders, government taxes and sharehol…" at bounding box center [850, 109] width 508 height 43
drag, startPoint x: 1028, startPoint y: 112, endPoint x: 1059, endPoint y: 127, distance: 34.4
click at [1059, 127] on td "Operating profit available to be paid to lenders, government taxes and sharehol…" at bounding box center [850, 109] width 508 height 43
click at [962, 127] on td "Operating profit available to be paid to lenders, government taxes and sharehol…" at bounding box center [850, 109] width 508 height 43
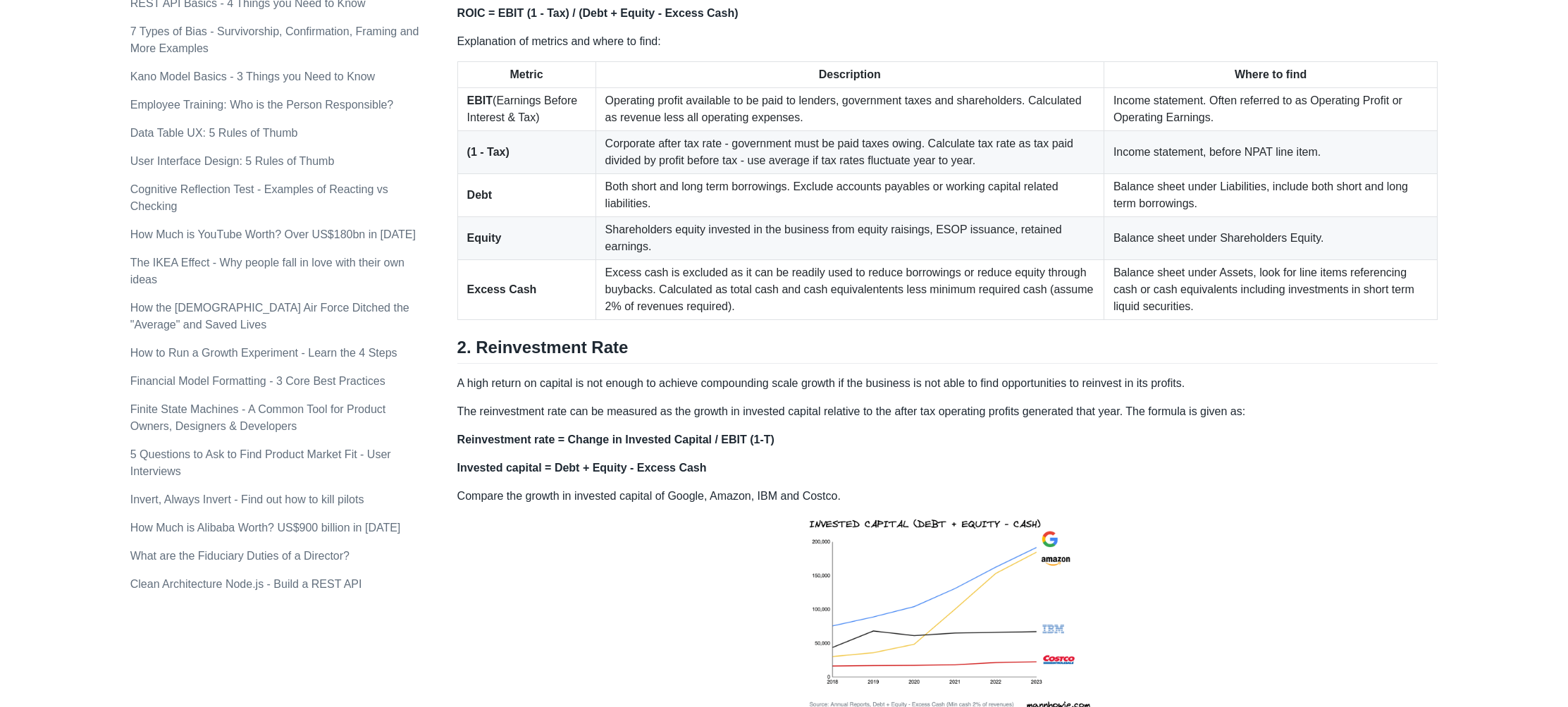
click at [707, 130] on td "Operating profit available to be paid to lenders, government taxes and sharehol…" at bounding box center [850, 109] width 508 height 43
click at [751, 127] on td "Operating profit available to be paid to lenders, government taxes and sharehol…" at bounding box center [850, 109] width 508 height 43
click at [752, 127] on td "Operating profit available to be paid to lenders, government taxes and sharehol…" at bounding box center [850, 109] width 508 height 43
click at [823, 123] on td "Operating profit available to be paid to lenders, government taxes and sharehol…" at bounding box center [850, 109] width 508 height 43
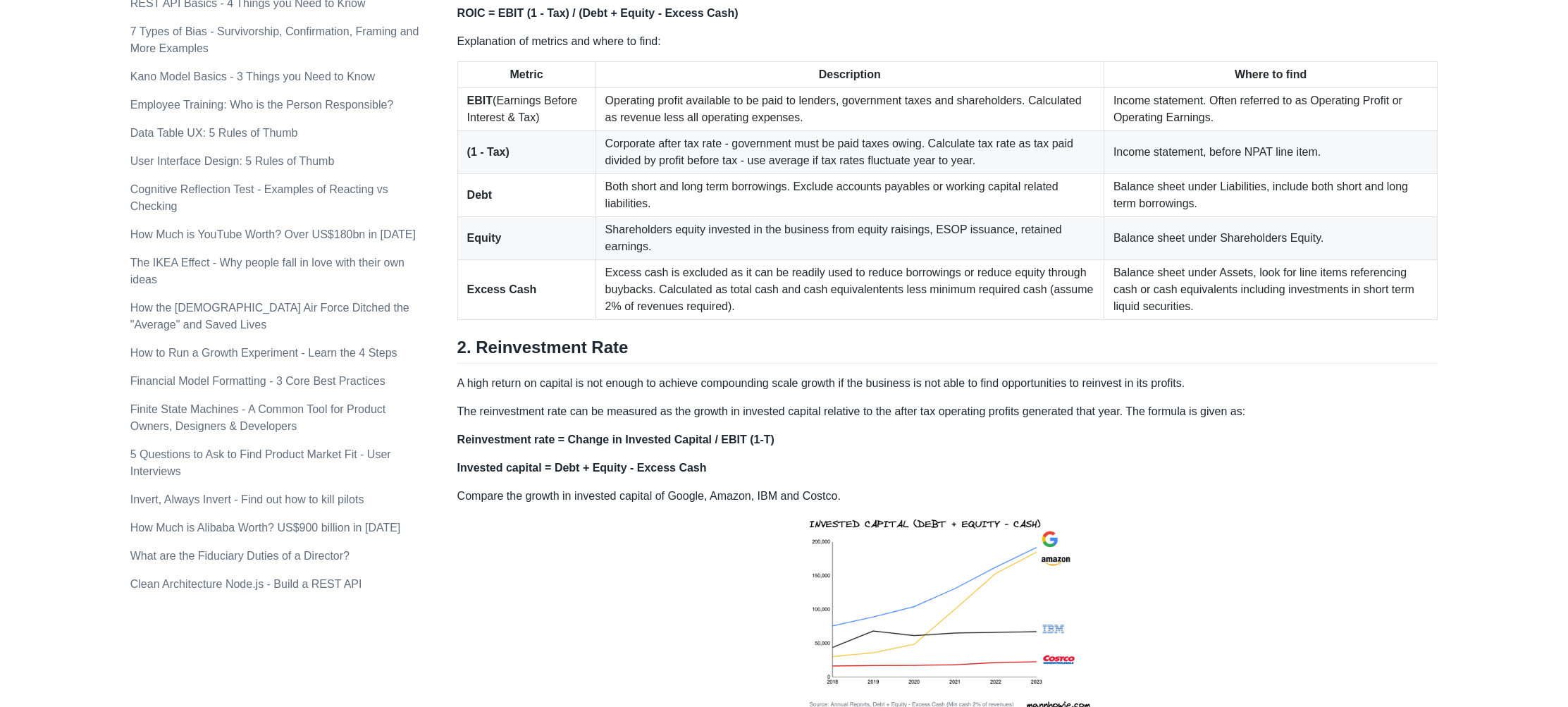
click at [977, 131] on td "Operating profit available to be paid to lenders, government taxes and sharehol…" at bounding box center [850, 109] width 508 height 43
drag, startPoint x: 1107, startPoint y: 115, endPoint x: 1217, endPoint y: 127, distance: 110.7
click at [1217, 127] on td "Income statement. Often referred to as Operating Profit or Operating Earnings." at bounding box center [1270, 109] width 334 height 43
click at [1183, 131] on td "Income statement. Often referred to as Operating Profit or Operating Earnings." at bounding box center [1270, 109] width 334 height 43
click at [1267, 130] on td "Income statement. Often referred to as Operating Profit or Operating Earnings." at bounding box center [1270, 109] width 334 height 43
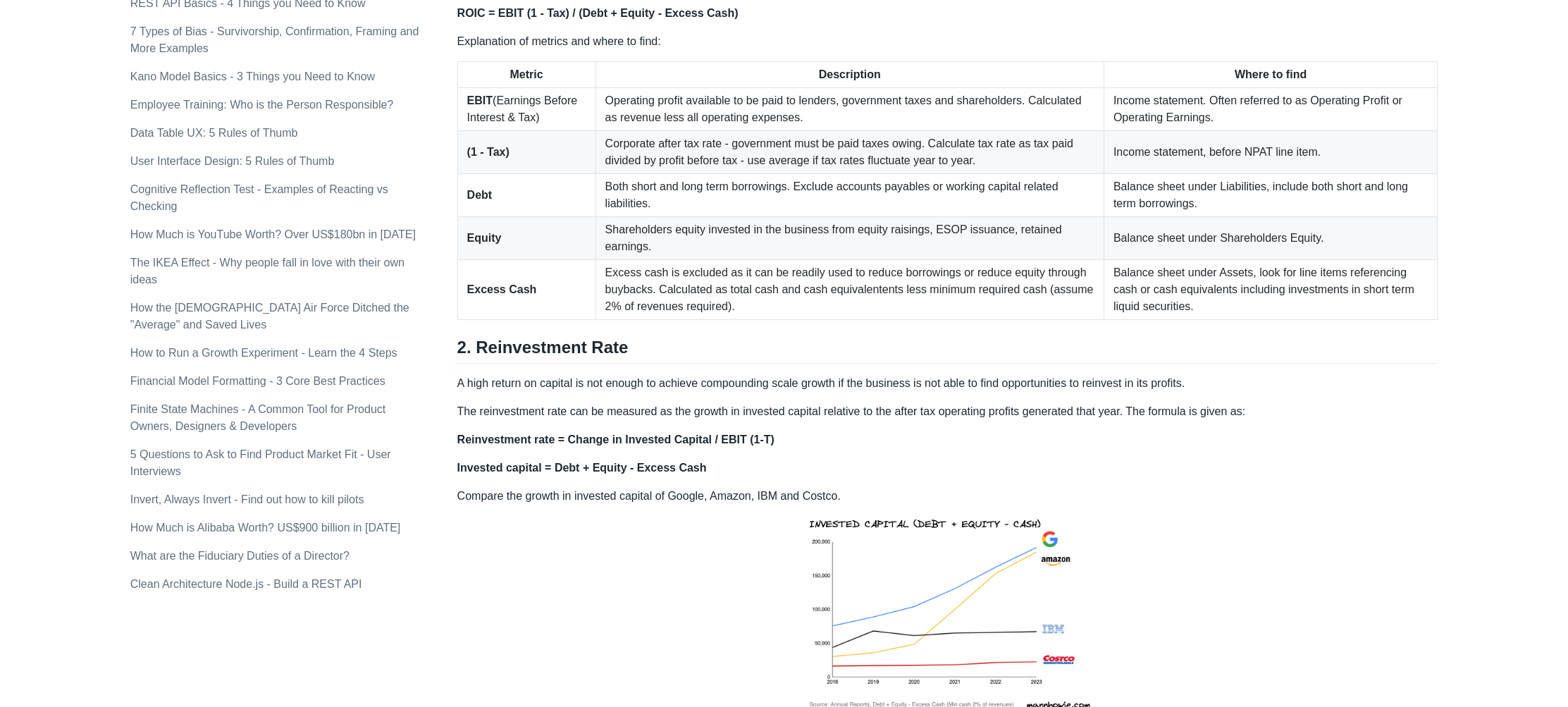
drag, startPoint x: 1231, startPoint y: 130, endPoint x: 1212, endPoint y: 117, distance: 23.0
click at [1212, 117] on td "Income statement. Often referred to as Operating Profit or Operating Earnings." at bounding box center [1270, 109] width 334 height 43
click at [1260, 115] on td "Income statement. Often referred to as Operating Profit or Operating Earnings." at bounding box center [1270, 109] width 334 height 43
click at [1223, 125] on td "Income statement. Often referred to as Operating Profit or Operating Earnings." at bounding box center [1270, 109] width 334 height 43
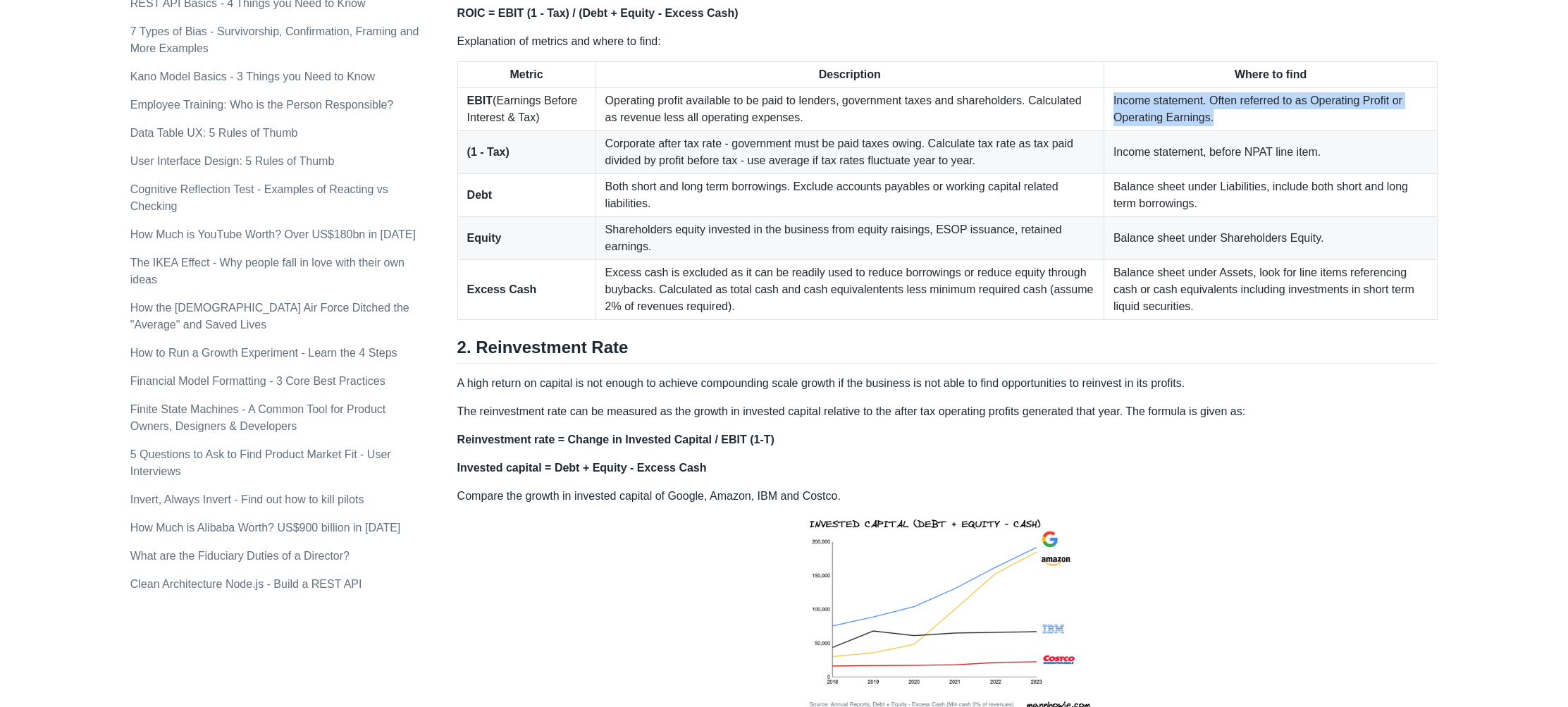
click at [1223, 125] on td "Income statement. Often referred to as Operating Profit or Operating Earnings." at bounding box center [1270, 109] width 334 height 43
click at [1284, 121] on td "Income statement. Often referred to as Operating Profit or Operating Earnings." at bounding box center [1270, 109] width 334 height 43
click at [1278, 122] on td "Income statement. Often referred to as Operating Profit or Operating Earnings." at bounding box center [1270, 109] width 334 height 43
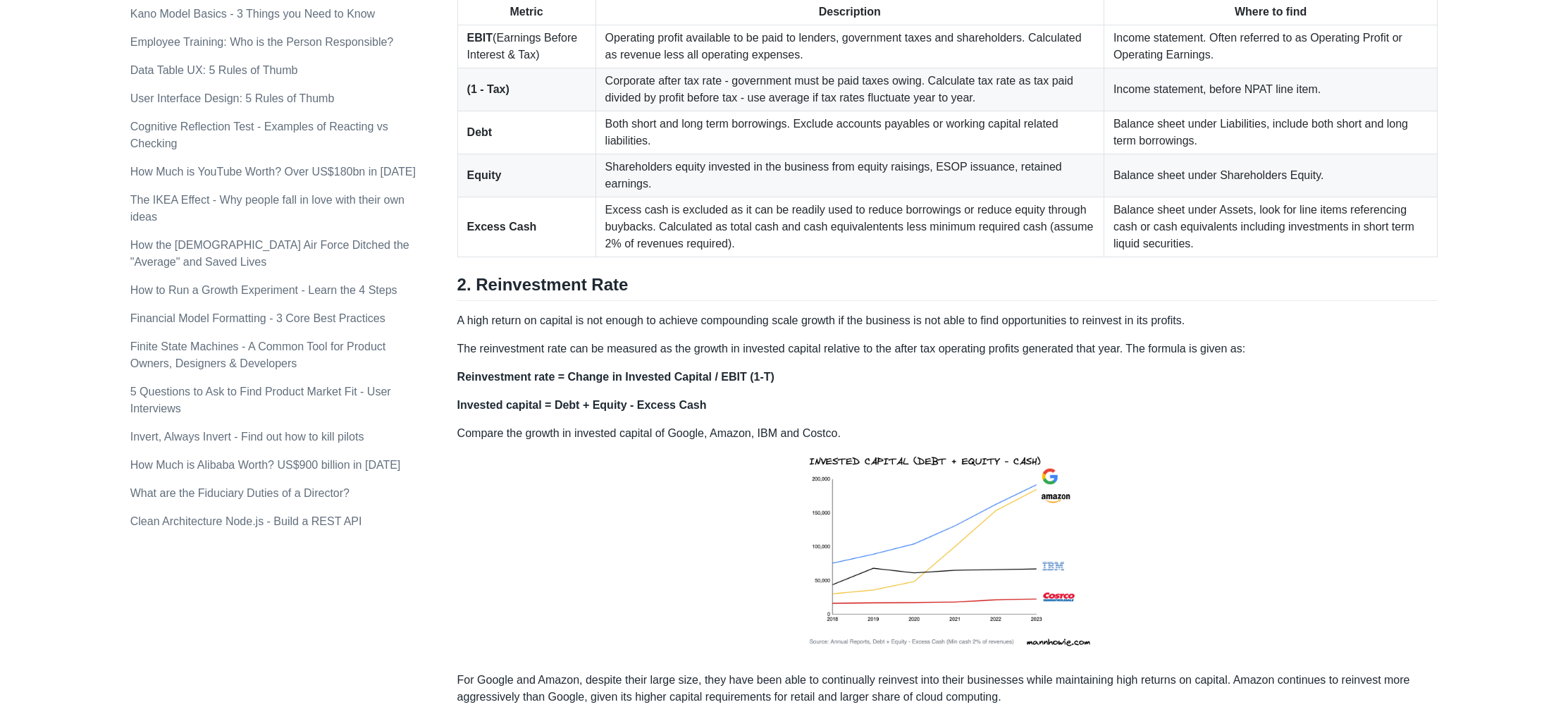
scroll to position [969, 0]
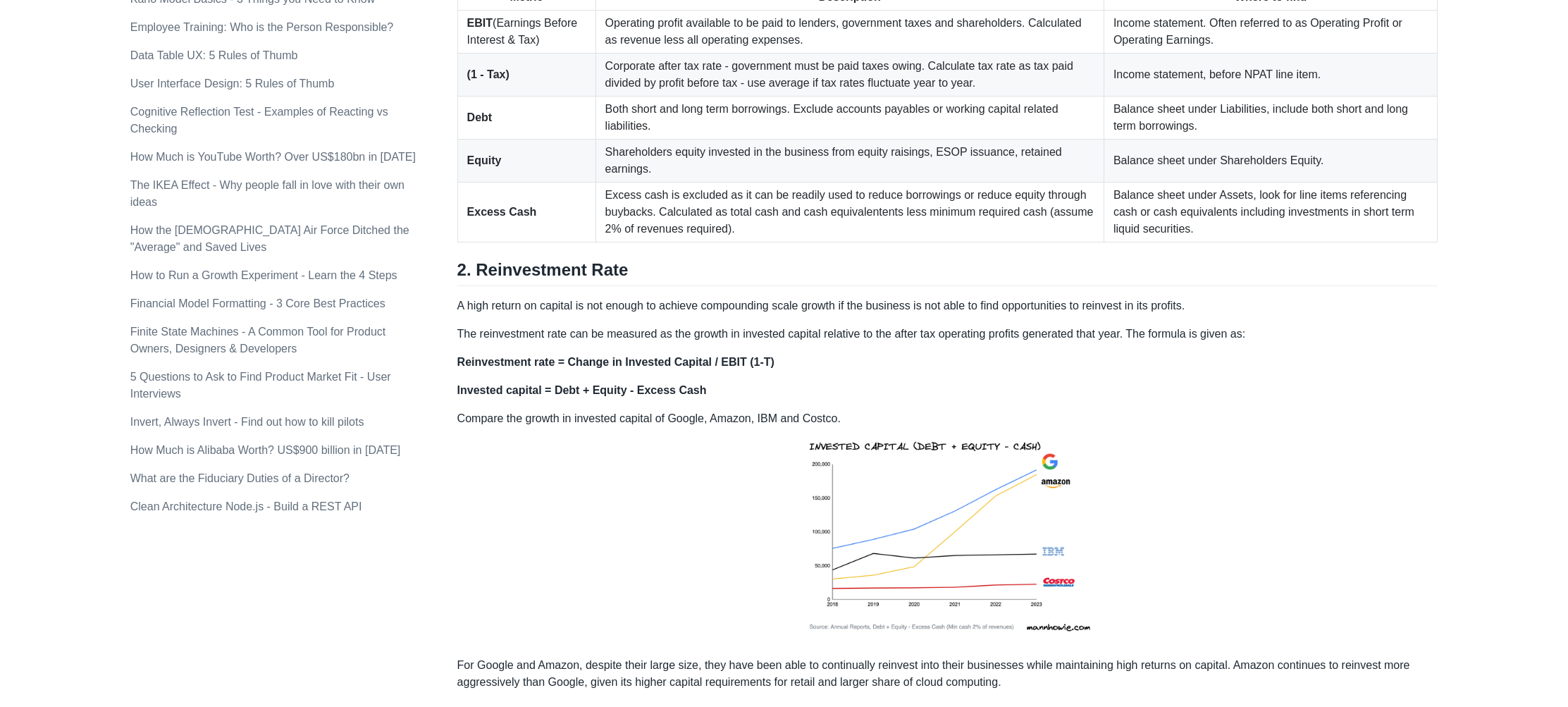
click at [659, 96] on td "Corporate after tax rate - government must be paid taxes owing. Calculate tax r…" at bounding box center [850, 74] width 508 height 43
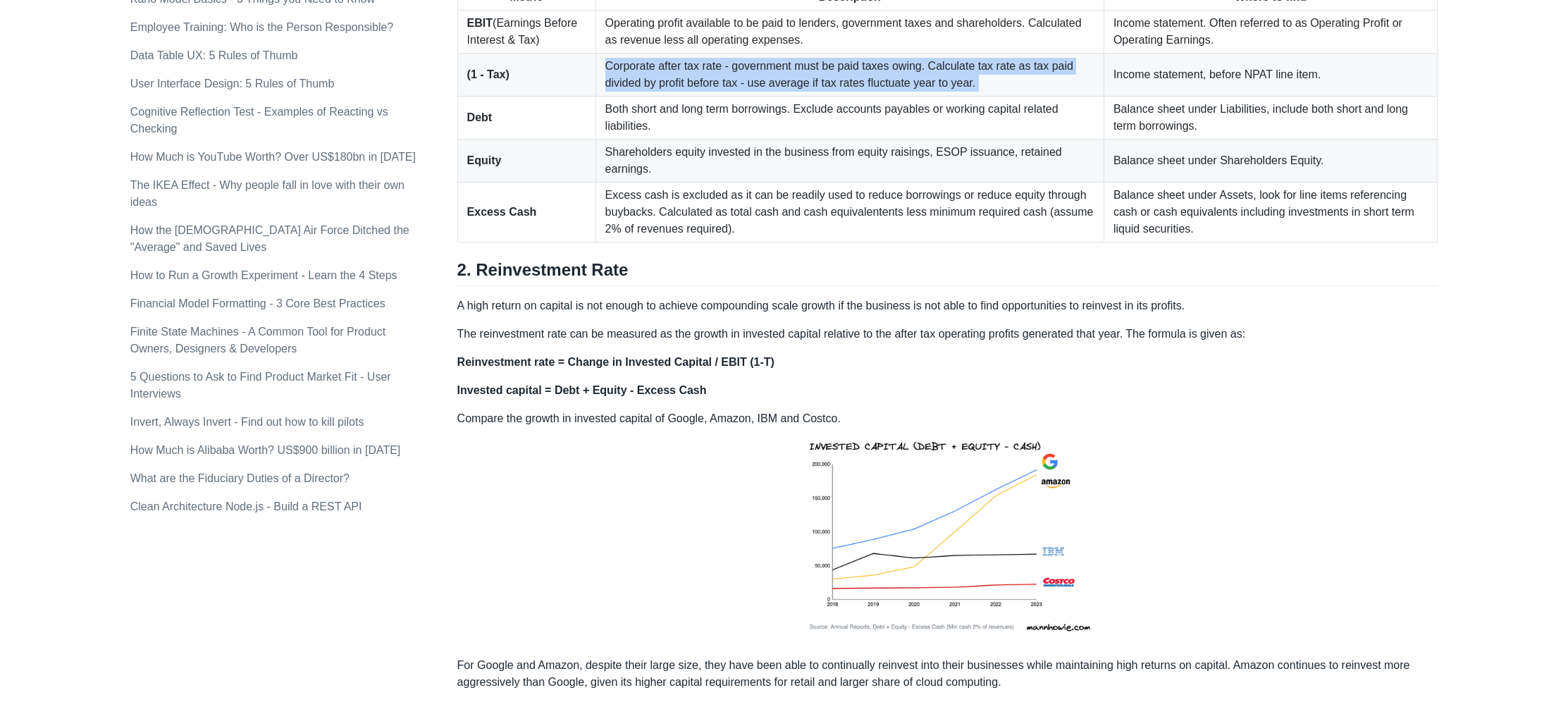
click at [659, 96] on td "Corporate after tax rate - government must be paid taxes owing. Calculate tax r…" at bounding box center [850, 74] width 508 height 43
click at [745, 88] on td "Corporate after tax rate - government must be paid taxes owing. Calculate tax r…" at bounding box center [850, 74] width 508 height 43
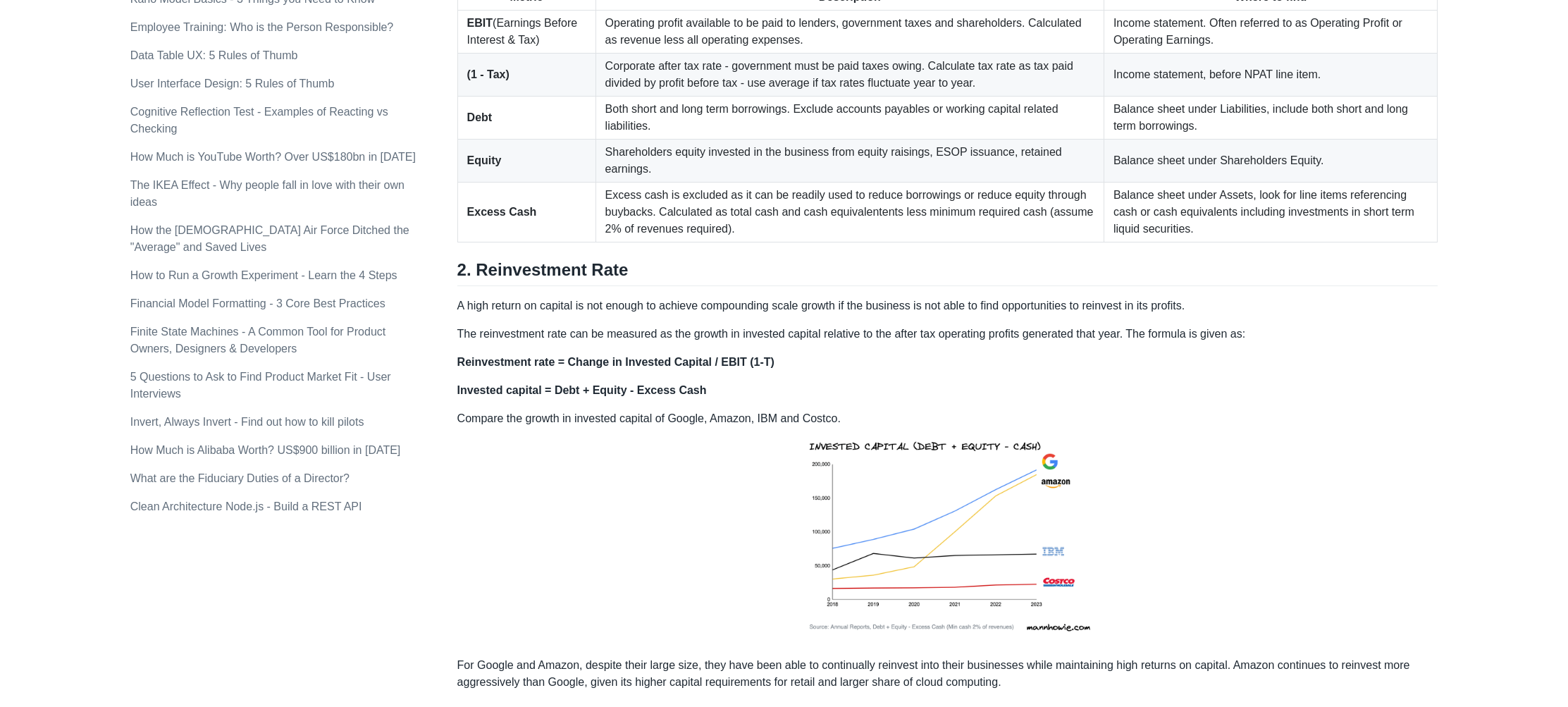
click at [641, 96] on td "Corporate after tax rate - government must be paid taxes owing. Calculate tax r…" at bounding box center [850, 74] width 508 height 43
drag, startPoint x: 593, startPoint y: 86, endPoint x: 715, endPoint y: 88, distance: 122.0
click at [717, 89] on td "Corporate after tax rate - government must be paid taxes owing. Calculate tax r…" at bounding box center [850, 74] width 508 height 43
click at [715, 88] on td "Corporate after tax rate - government must be paid taxes owing. Calculate tax r…" at bounding box center [850, 74] width 508 height 43
click at [731, 86] on td "Corporate after tax rate - government must be paid taxes owing. Calculate tax r…" at bounding box center [850, 74] width 508 height 43
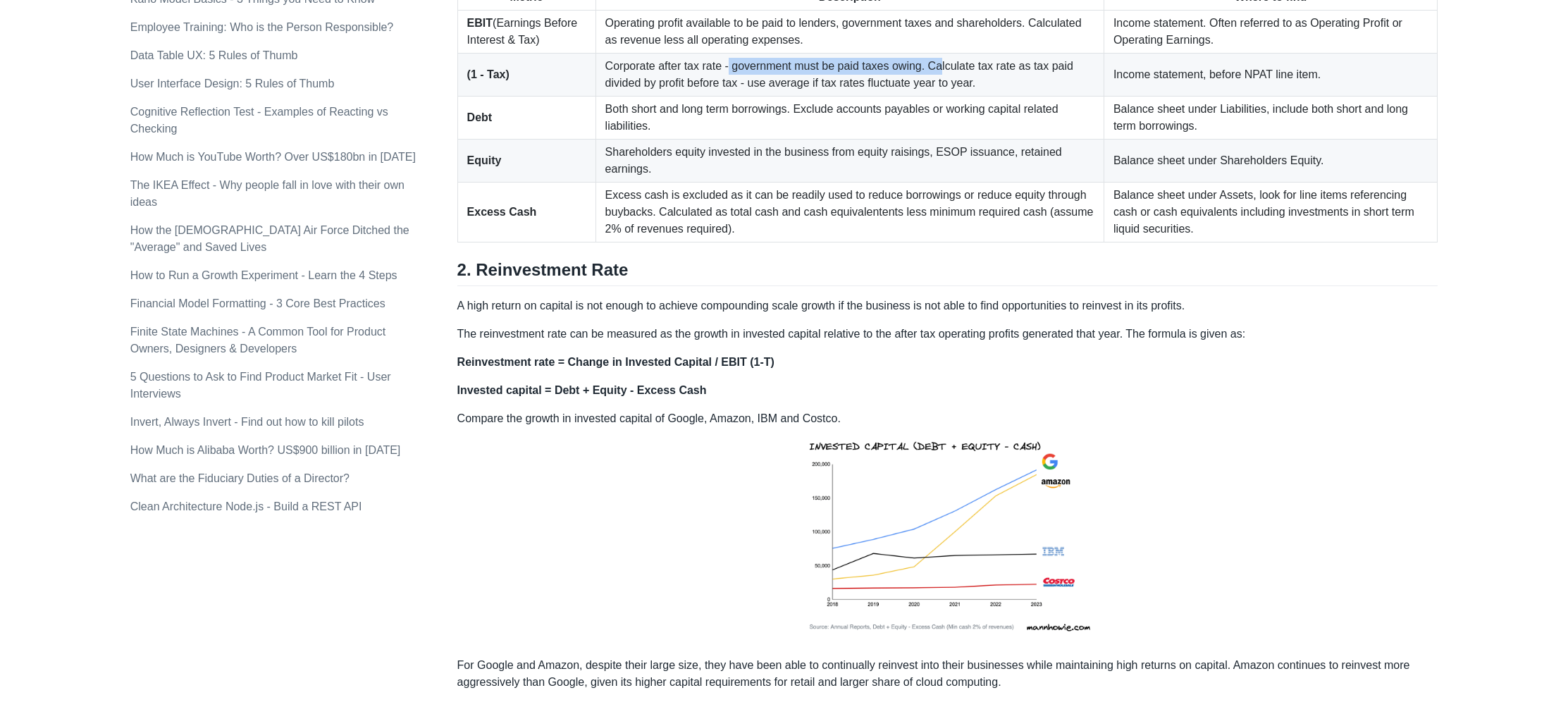
drag, startPoint x: 719, startPoint y: 85, endPoint x: 935, endPoint y: 90, distance: 216.1
click at [935, 90] on td "Corporate after tax rate - government must be paid taxes owing. Calculate tax r…" at bounding box center [850, 74] width 508 height 43
drag, startPoint x: 927, startPoint y: 83, endPoint x: 1008, endPoint y: 97, distance: 82.2
click at [1016, 93] on td "Corporate after tax rate - government must be paid taxes owing. Calculate tax r…" at bounding box center [850, 74] width 508 height 43
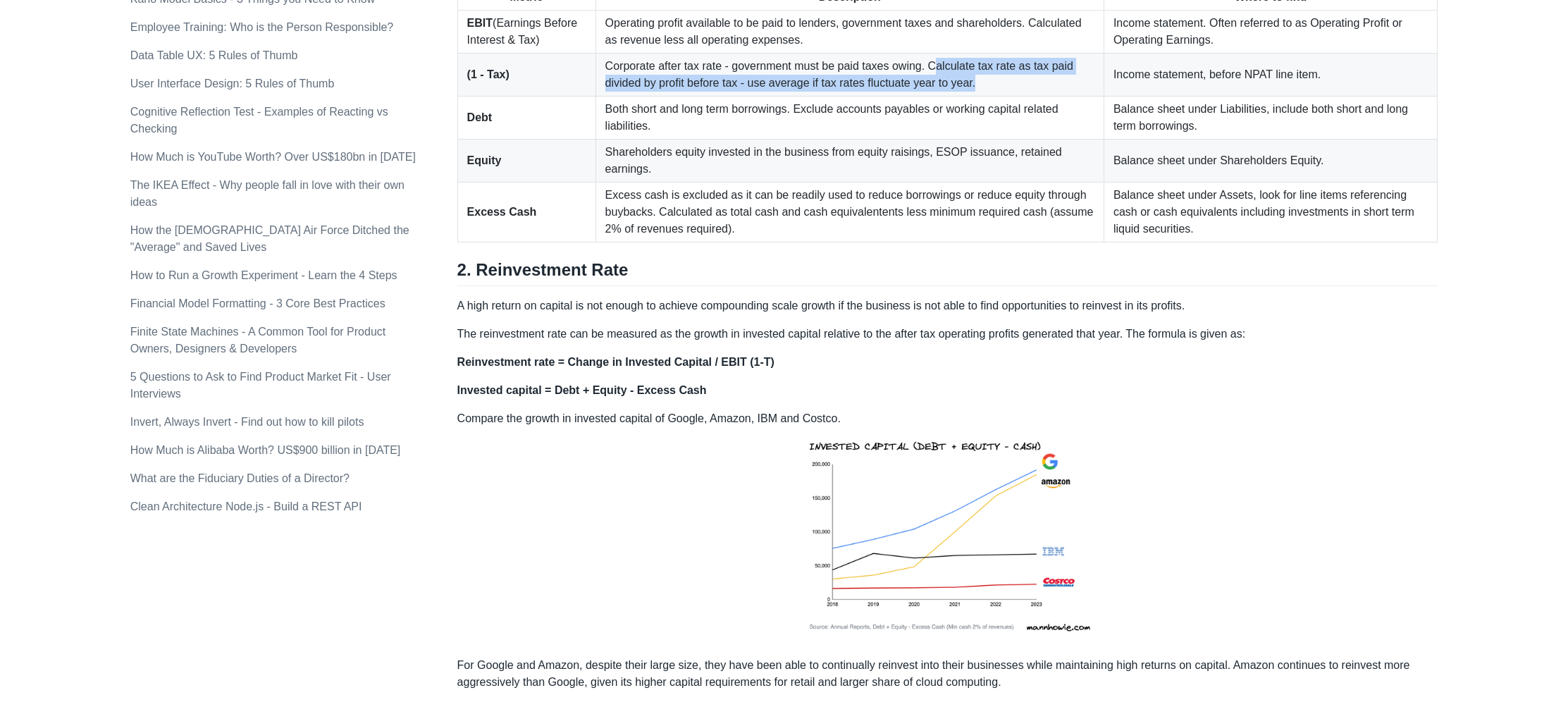
click at [1002, 96] on td "Corporate after tax rate - government must be paid taxes owing. Calculate tax r…" at bounding box center [850, 74] width 508 height 43
drag, startPoint x: 988, startPoint y: 101, endPoint x: 925, endPoint y: 88, distance: 64.3
click at [925, 88] on td "Corporate after tax rate - government must be paid taxes owing. Calculate tax r…" at bounding box center [850, 74] width 508 height 43
click at [965, 92] on td "Corporate after tax rate - government must be paid taxes owing. Calculate tax r…" at bounding box center [850, 74] width 508 height 43
click at [927, 85] on td "Corporate after tax rate - government must be paid taxes owing. Calculate tax r…" at bounding box center [850, 74] width 508 height 43
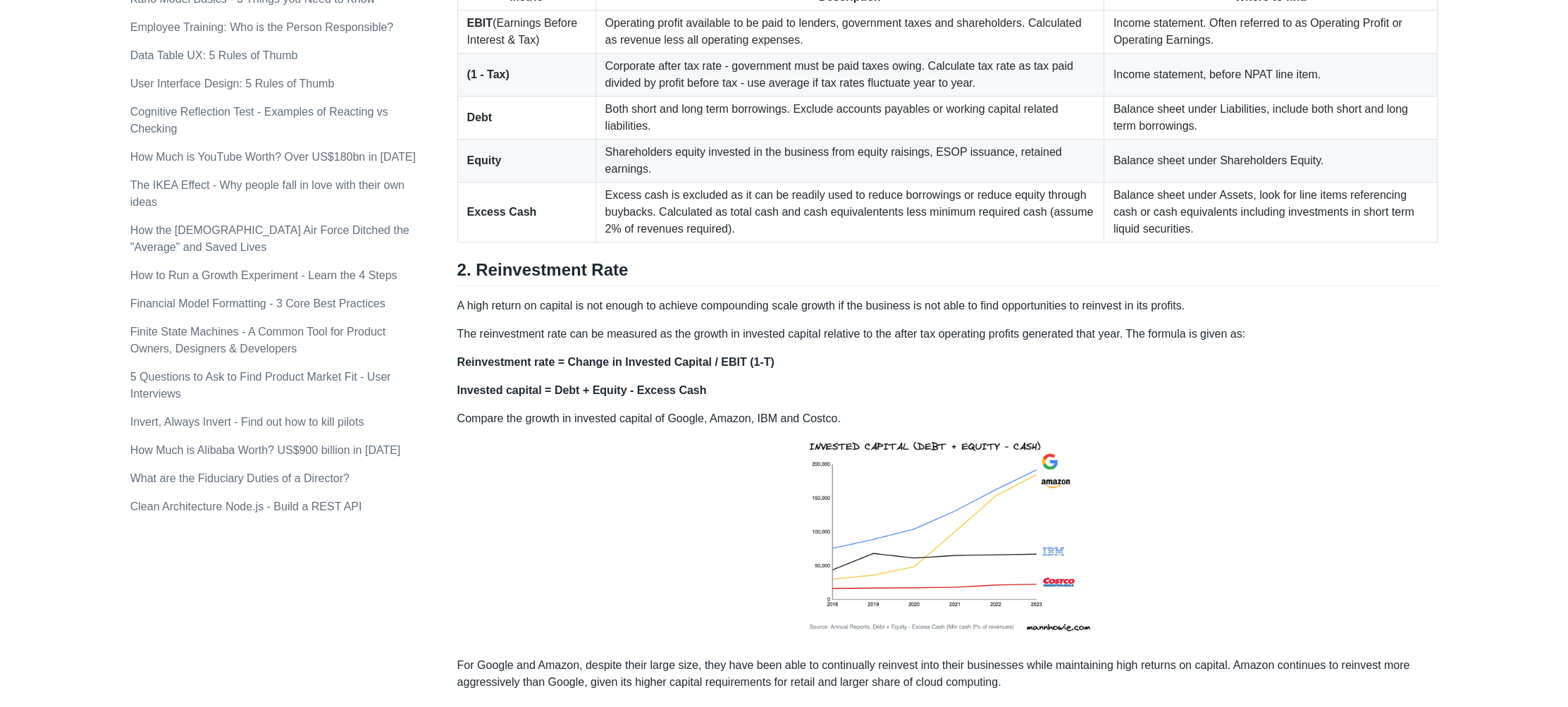
drag, startPoint x: 926, startPoint y: 79, endPoint x: 977, endPoint y: 95, distance: 53.5
click at [977, 95] on td "Corporate after tax rate - government must be paid taxes owing. Calculate tax r…" at bounding box center [850, 74] width 508 height 43
click at [978, 96] on td "Corporate after tax rate - government must be paid taxes owing. Calculate tax r…" at bounding box center [850, 74] width 508 height 43
click at [999, 96] on td "Corporate after tax rate - government must be paid taxes owing. Calculate tax r…" at bounding box center [850, 74] width 508 height 43
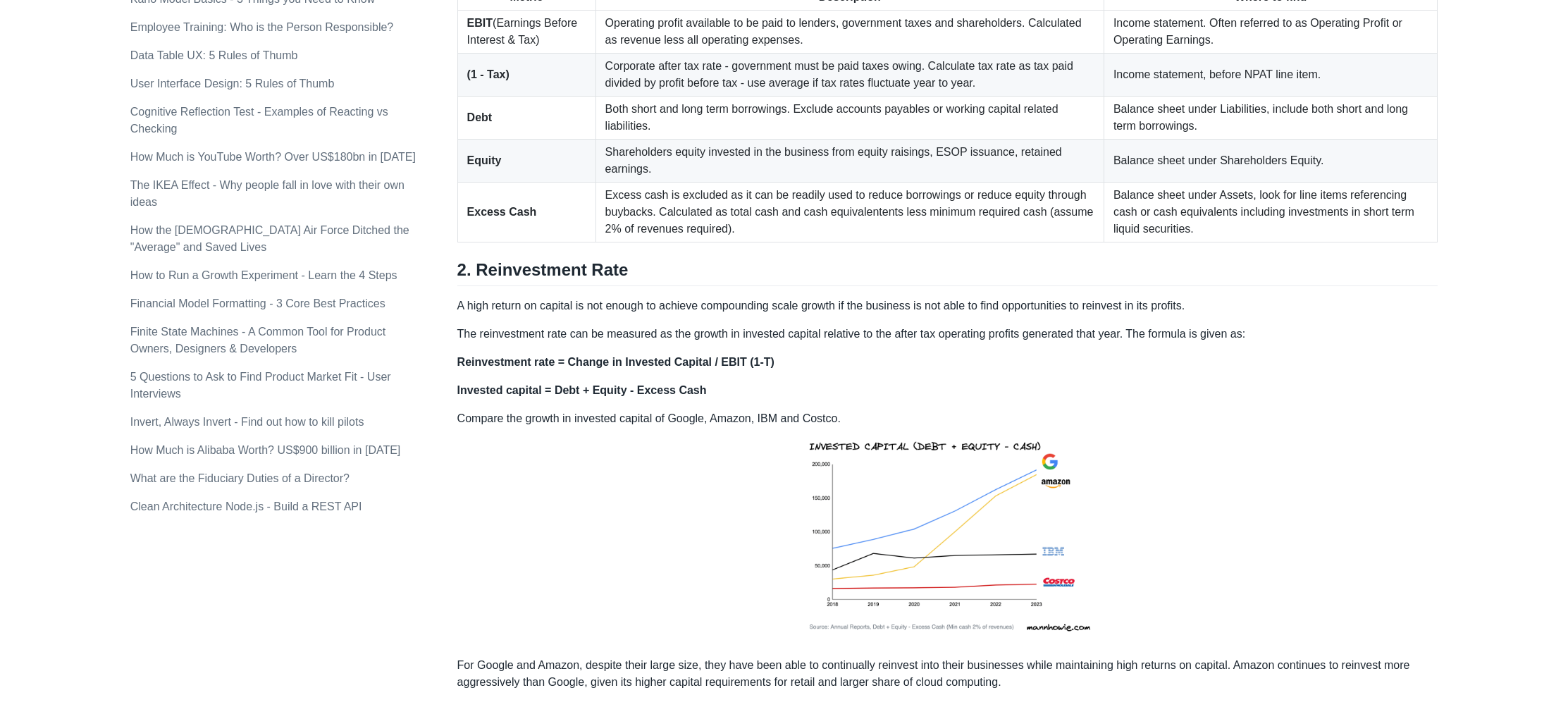
click at [688, 96] on td "Corporate after tax rate - government must be paid taxes owing. Calculate tax r…" at bounding box center [850, 74] width 508 height 43
click at [730, 96] on td "Corporate after tax rate - government must be paid taxes owing. Calculate tax r…" at bounding box center [850, 74] width 508 height 43
drag, startPoint x: 729, startPoint y: 103, endPoint x: 926, endPoint y: 89, distance: 197.5
click at [926, 89] on td "Corporate after tax rate - government must be paid taxes owing. Calculate tax r…" at bounding box center [850, 74] width 508 height 43
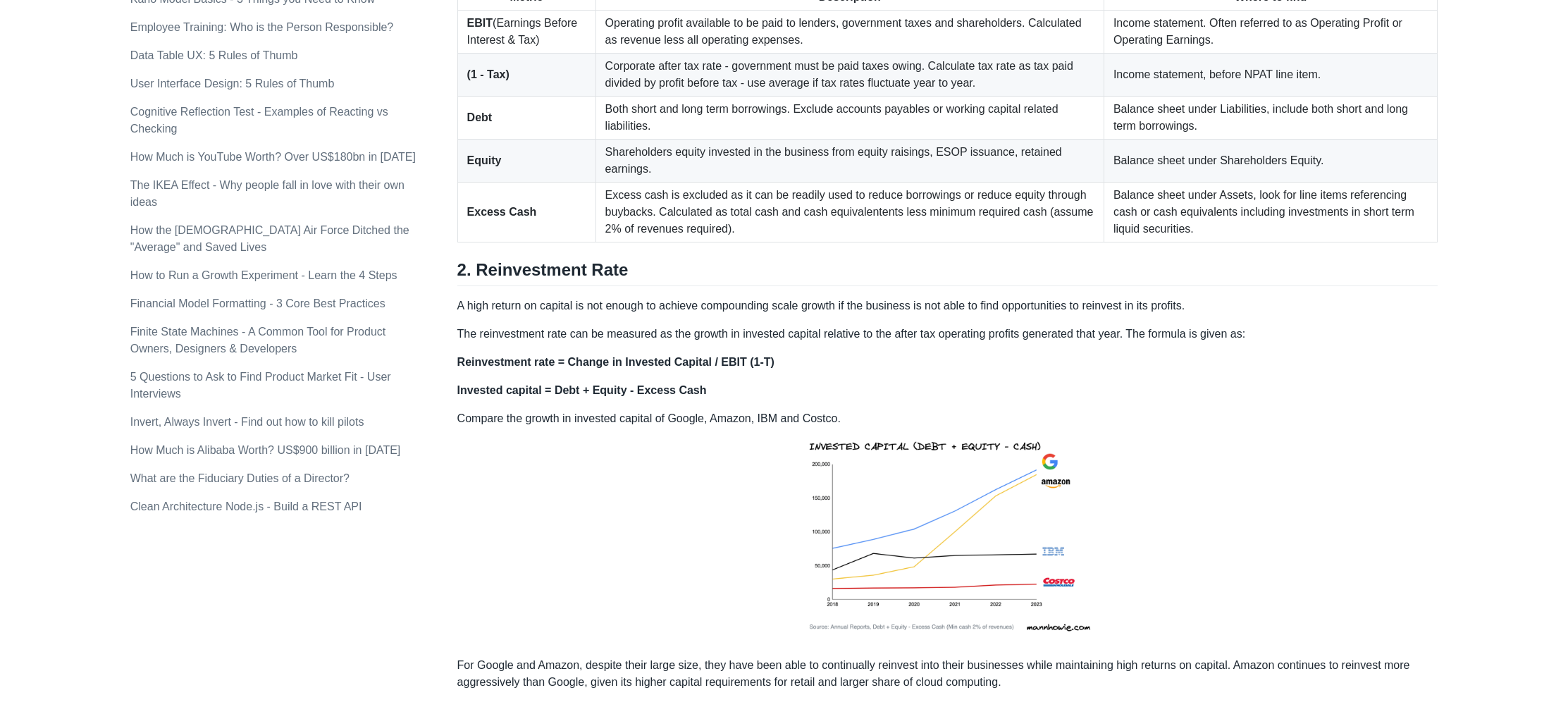
click at [739, 96] on td "Corporate after tax rate - government must be paid taxes owing. Calculate tax r…" at bounding box center [850, 74] width 508 height 43
drag, startPoint x: 742, startPoint y: 100, endPoint x: 988, endPoint y: 100, distance: 246.0
click at [988, 96] on td "Corporate after tax rate - government must be paid taxes owing. Calculate tax r…" at bounding box center [850, 74] width 508 height 43
click at [1146, 84] on td "Income statement, before NPAT line item." at bounding box center [1270, 74] width 334 height 43
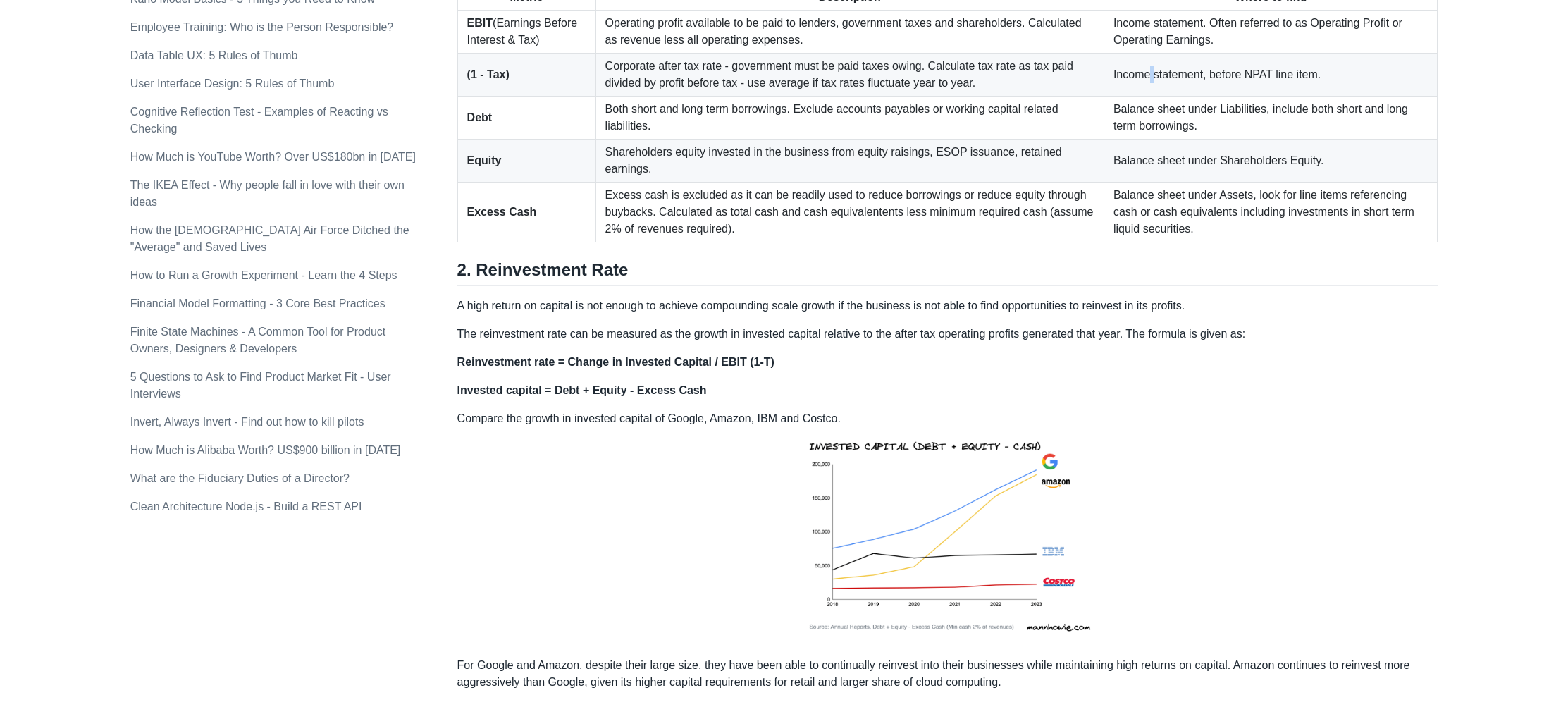
click at [1146, 84] on td "Income statement, before NPAT line item." at bounding box center [1270, 74] width 334 height 43
click at [1186, 81] on td "Income statement, before NPAT line item." at bounding box center [1270, 74] width 334 height 43
click at [1031, 96] on td "Corporate after tax rate - government must be paid taxes owing. Calculate tax r…" at bounding box center [850, 74] width 508 height 43
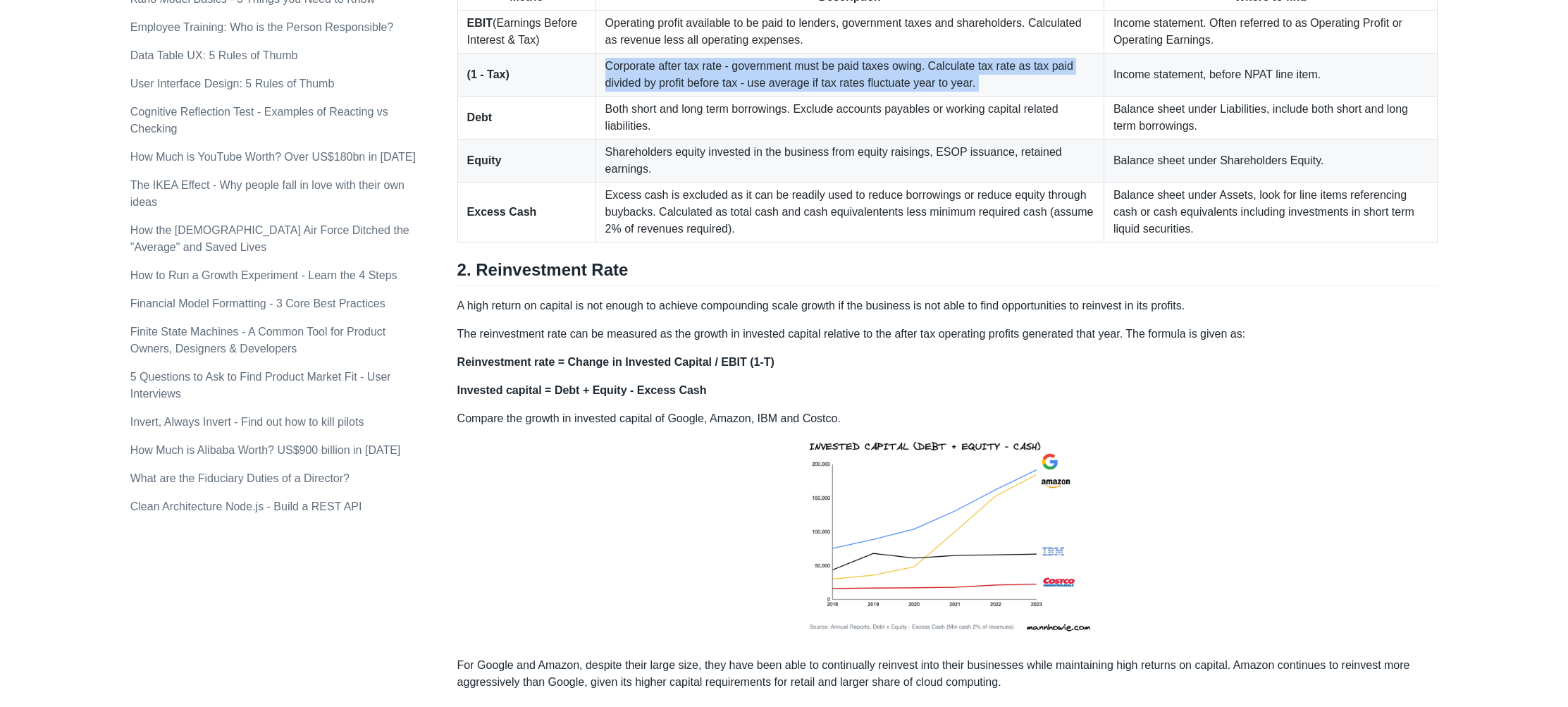
click at [1031, 96] on td "Corporate after tax rate - government must be paid taxes owing. Calculate tax r…" at bounding box center [850, 74] width 508 height 43
click at [1047, 96] on td "Corporate after tax rate - government must be paid taxes owing. Calculate tax r…" at bounding box center [850, 74] width 508 height 43
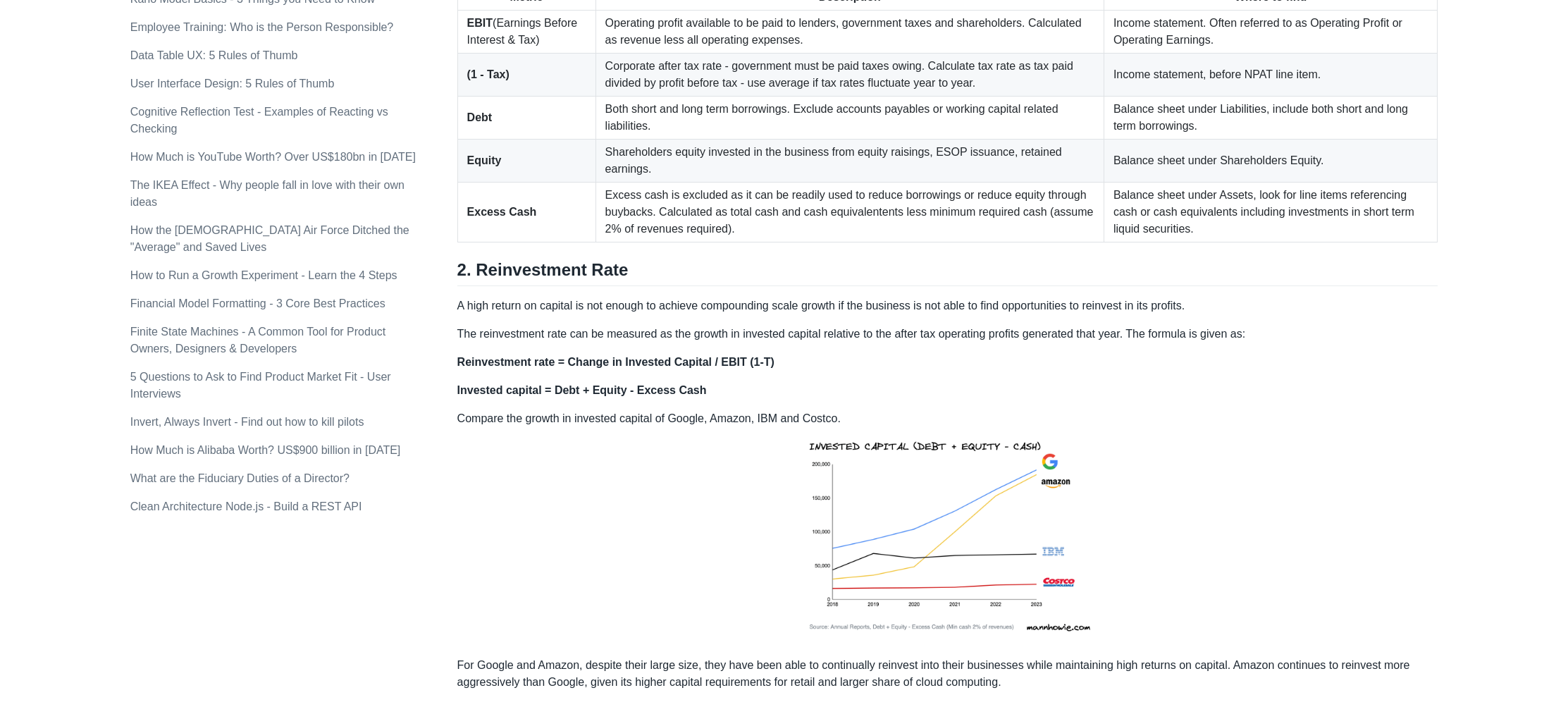
click at [719, 139] on td "Both short and long term borrowings. Exclude accounts payables or working capit…" at bounding box center [850, 117] width 508 height 43
click at [778, 139] on td "Both short and long term borrowings. Exclude accounts payables or working capit…" at bounding box center [850, 117] width 508 height 43
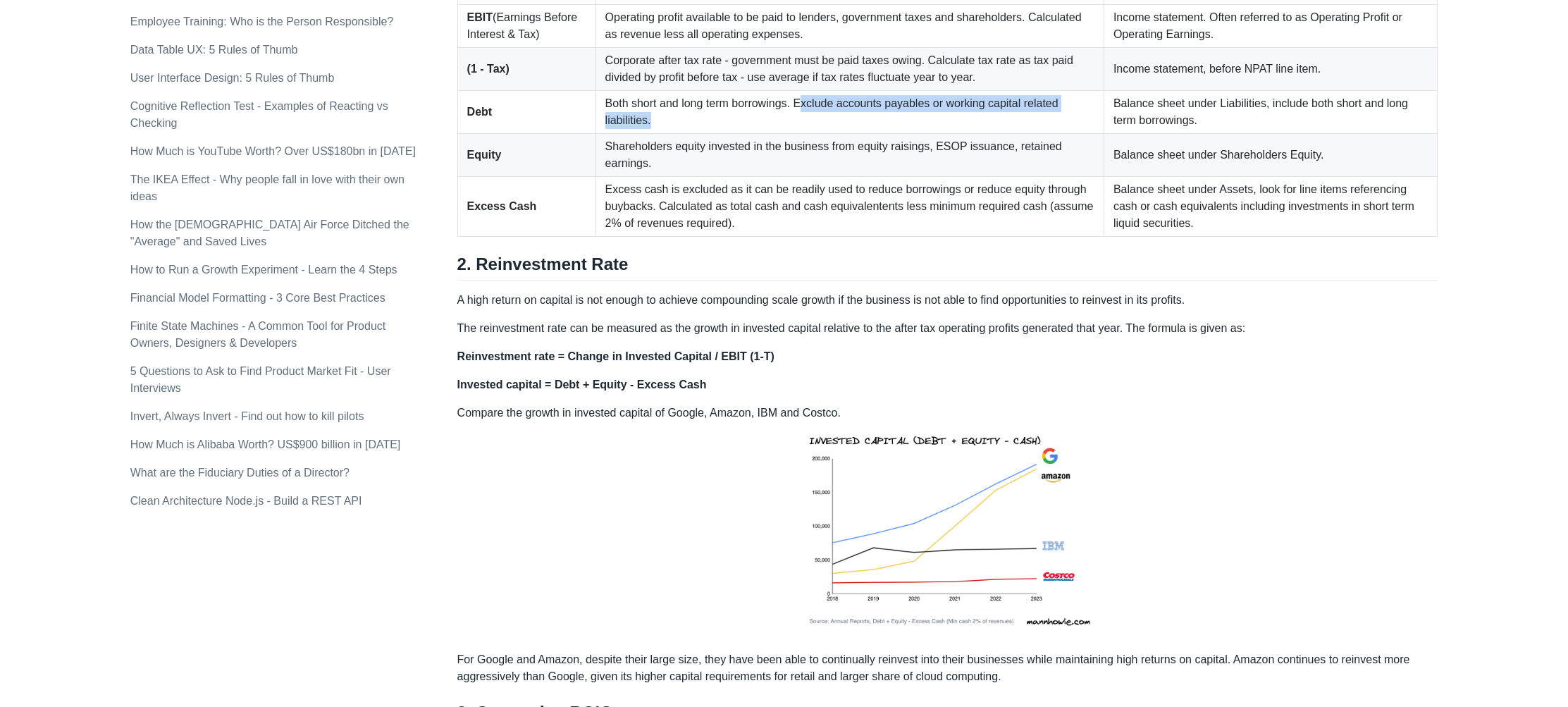
drag, startPoint x: 789, startPoint y: 120, endPoint x: 969, endPoint y: 132, distance: 180.4
click at [969, 132] on td "Both short and long term borrowings. Exclude accounts payables or working capit…" at bounding box center [850, 112] width 508 height 43
click at [976, 134] on td "Both short and long term borrowings. Exclude accounts payables or working capit…" at bounding box center [850, 112] width 508 height 43
click at [1144, 134] on td "Balance sheet under Liabilities, include both short and long term borrowings." at bounding box center [1270, 112] width 334 height 43
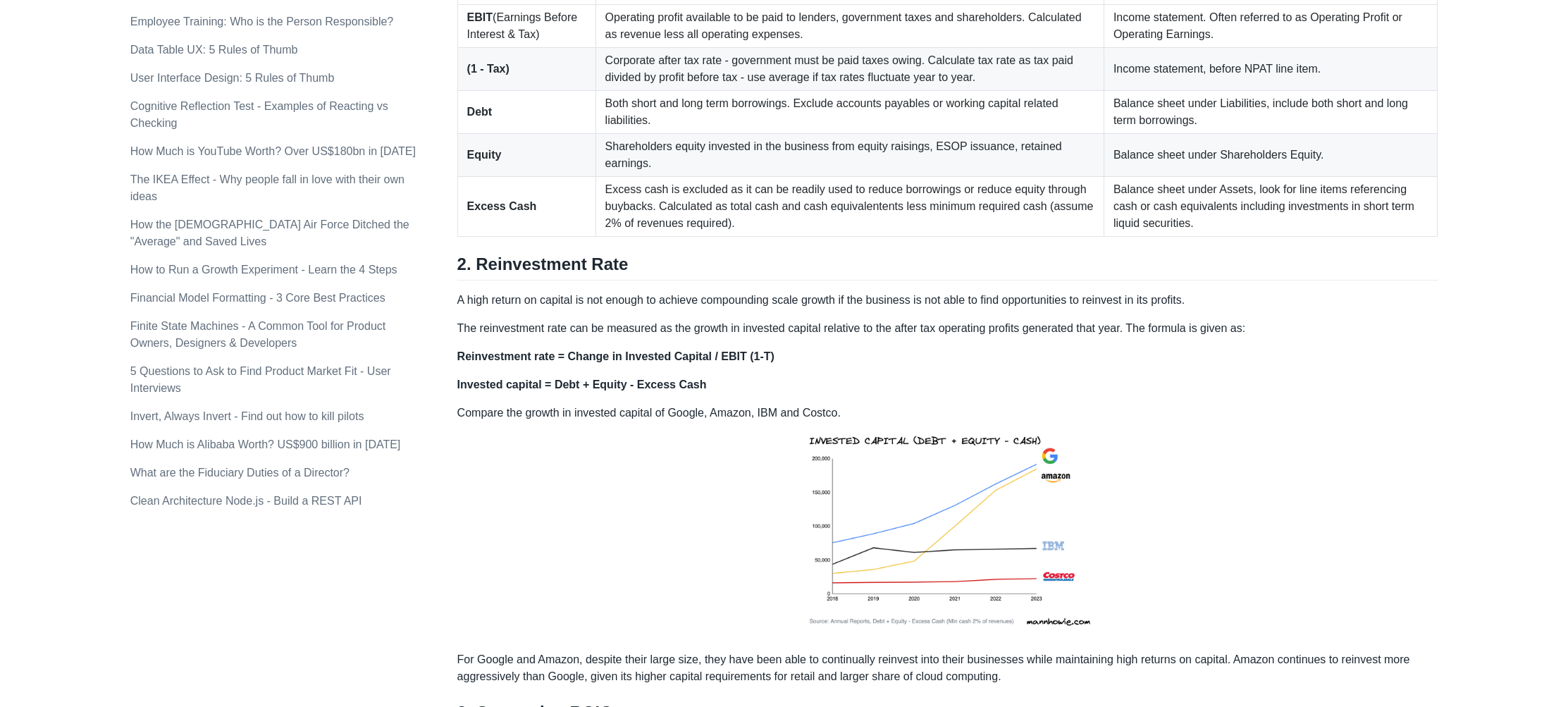
click at [1139, 132] on td "Balance sheet under Liabilities, include both short and long term borrowings." at bounding box center [1270, 112] width 334 height 43
click at [1218, 134] on td "Balance sheet under Liabilities, include both short and long term borrowings." at bounding box center [1270, 112] width 334 height 43
drag, startPoint x: 1212, startPoint y: 140, endPoint x: 1095, endPoint y: 127, distance: 117.7
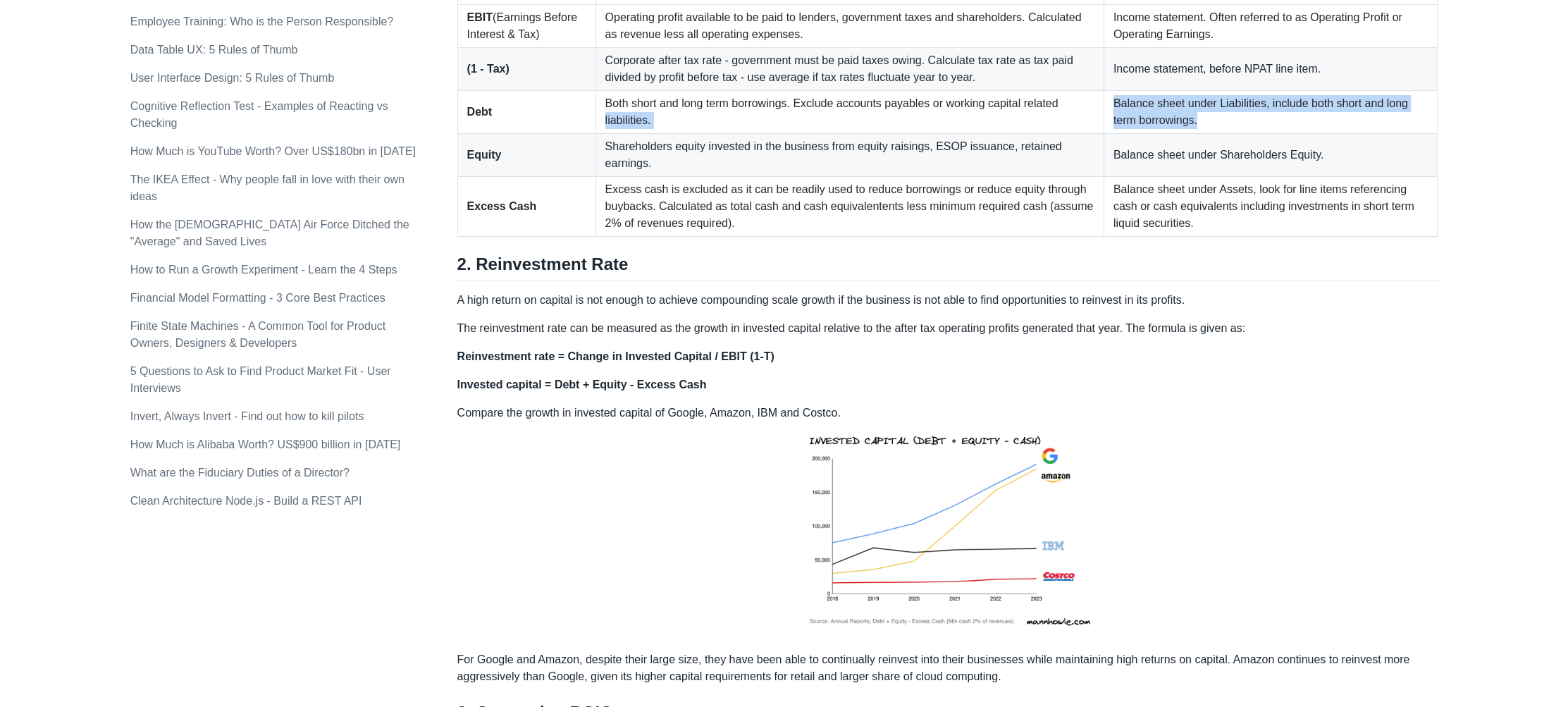
click at [1090, 127] on tr "Debt Both short and long term borrowings. Exclude accounts payables or working …" at bounding box center [946, 112] width 980 height 43
click at [1119, 127] on td "Balance sheet under Liabilities, include both short and long term borrowings." at bounding box center [1270, 112] width 334 height 43
click at [1212, 130] on td "Balance sheet under Liabilities, include both short and long term borrowings." at bounding box center [1270, 112] width 334 height 43
click at [1289, 129] on td "Balance sheet under Liabilities, include both short and long term borrowings." at bounding box center [1270, 112] width 334 height 43
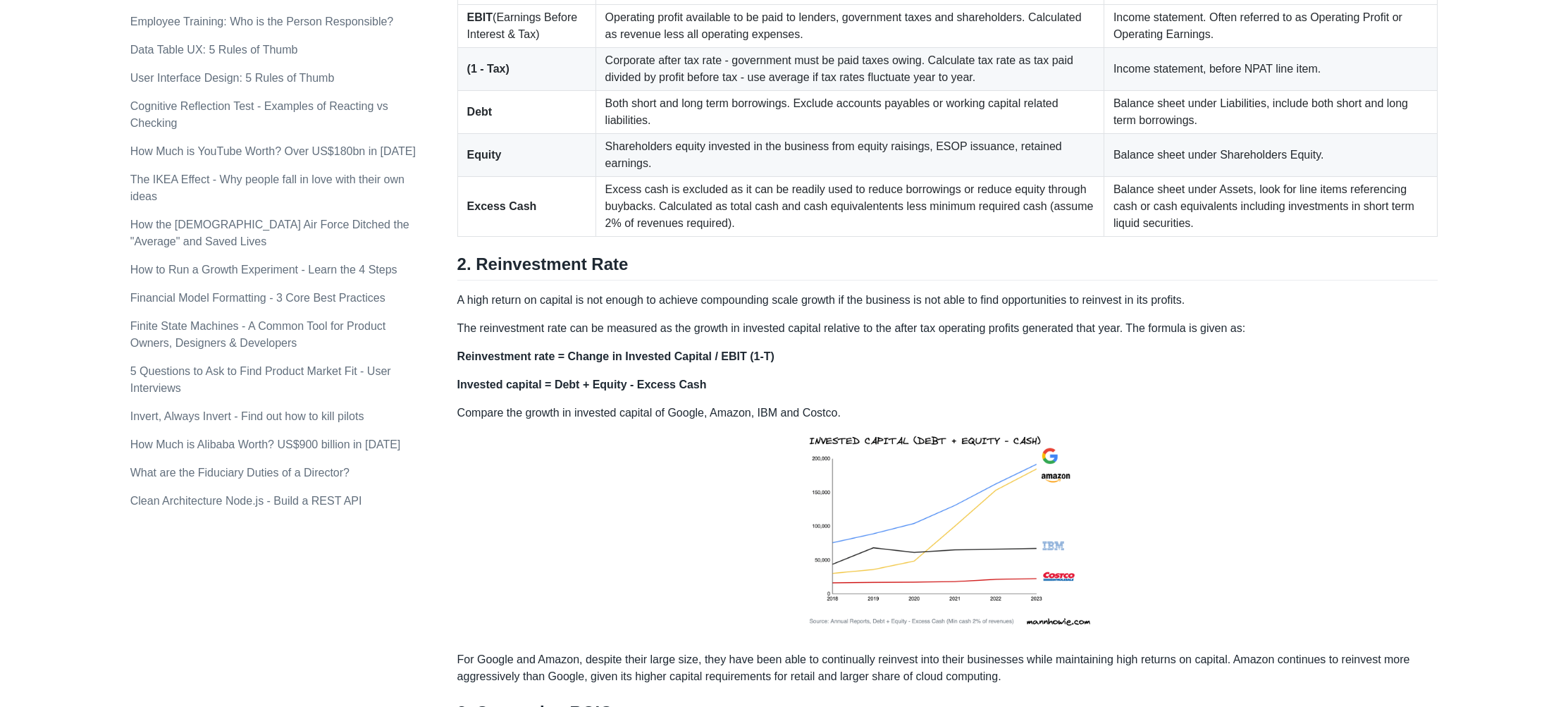
click at [1289, 129] on td "Balance sheet under Liabilities, include both short and long term borrowings." at bounding box center [1270, 112] width 334 height 43
click at [1354, 130] on td "Balance sheet under Liabilities, include both short and long term borrowings." at bounding box center [1270, 112] width 334 height 43
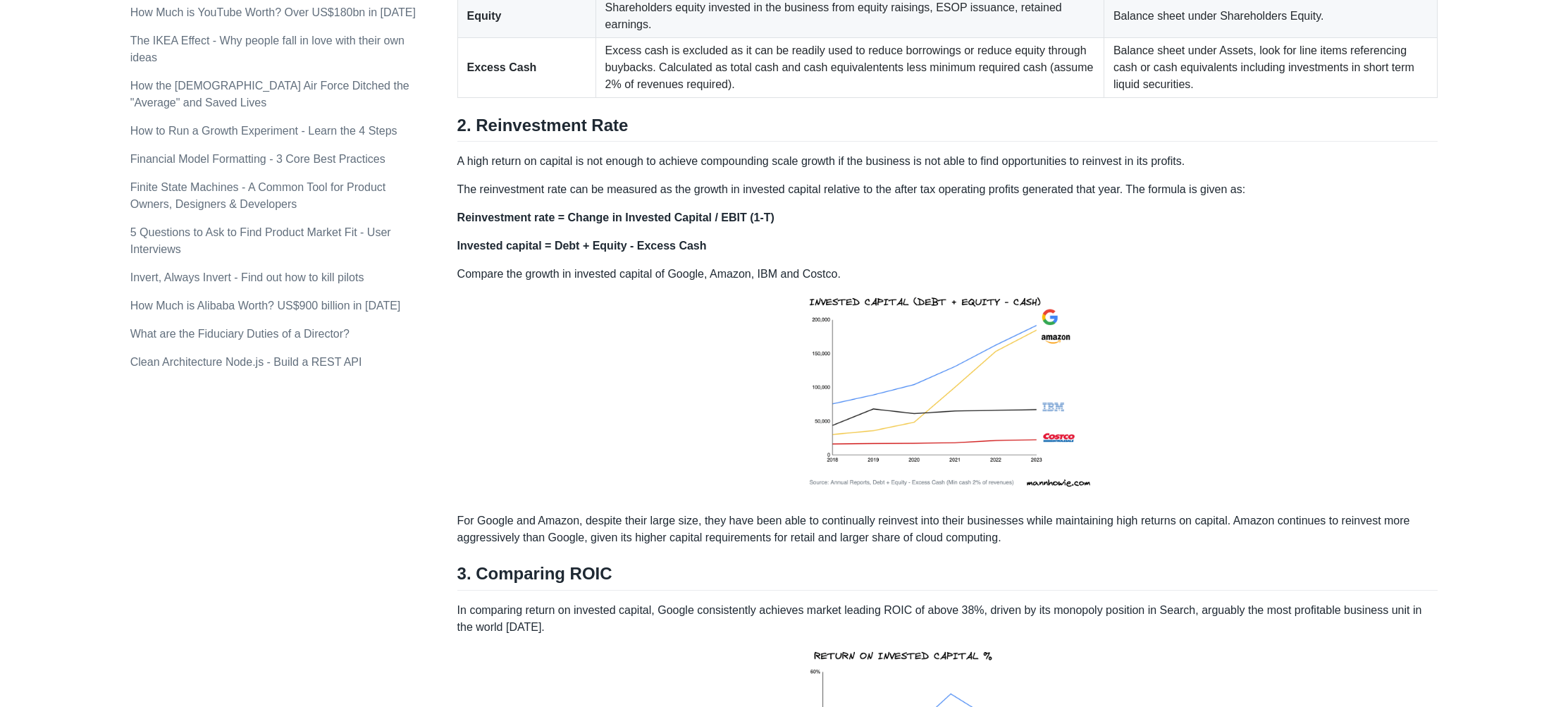
scroll to position [1113, 0]
click at [701, 39] on td "Shareholders equity invested in the business from equity raisings, ESOP issuanc…" at bounding box center [850, 17] width 508 height 43
drag, startPoint x: 701, startPoint y: 44, endPoint x: 774, endPoint y: 39, distance: 73.2
click at [701, 39] on td "Shareholders equity invested in the business from equity raisings, ESOP issuanc…" at bounding box center [850, 17] width 508 height 43
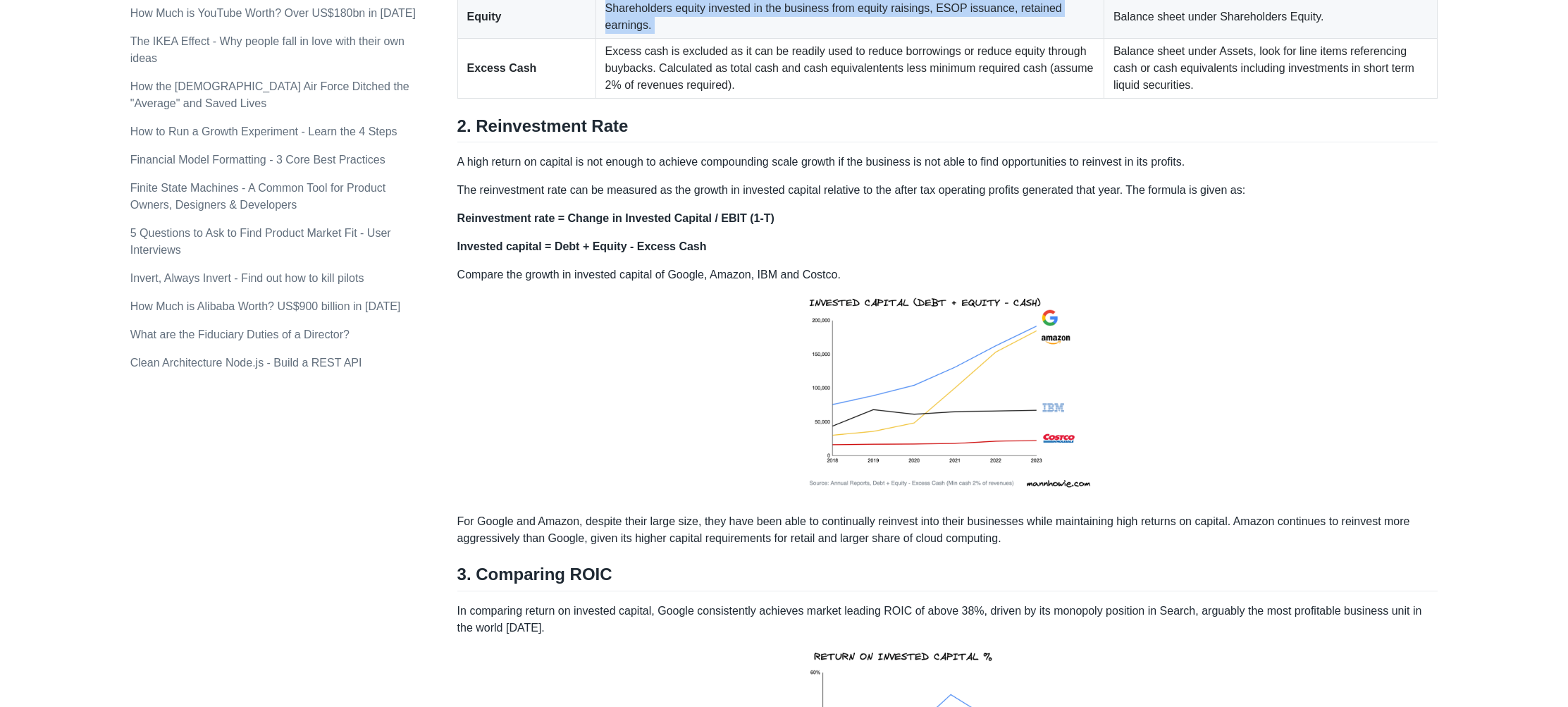
click at [774, 39] on td "Shareholders equity invested in the business from equity raisings, ESOP issuanc…" at bounding box center [850, 17] width 508 height 43
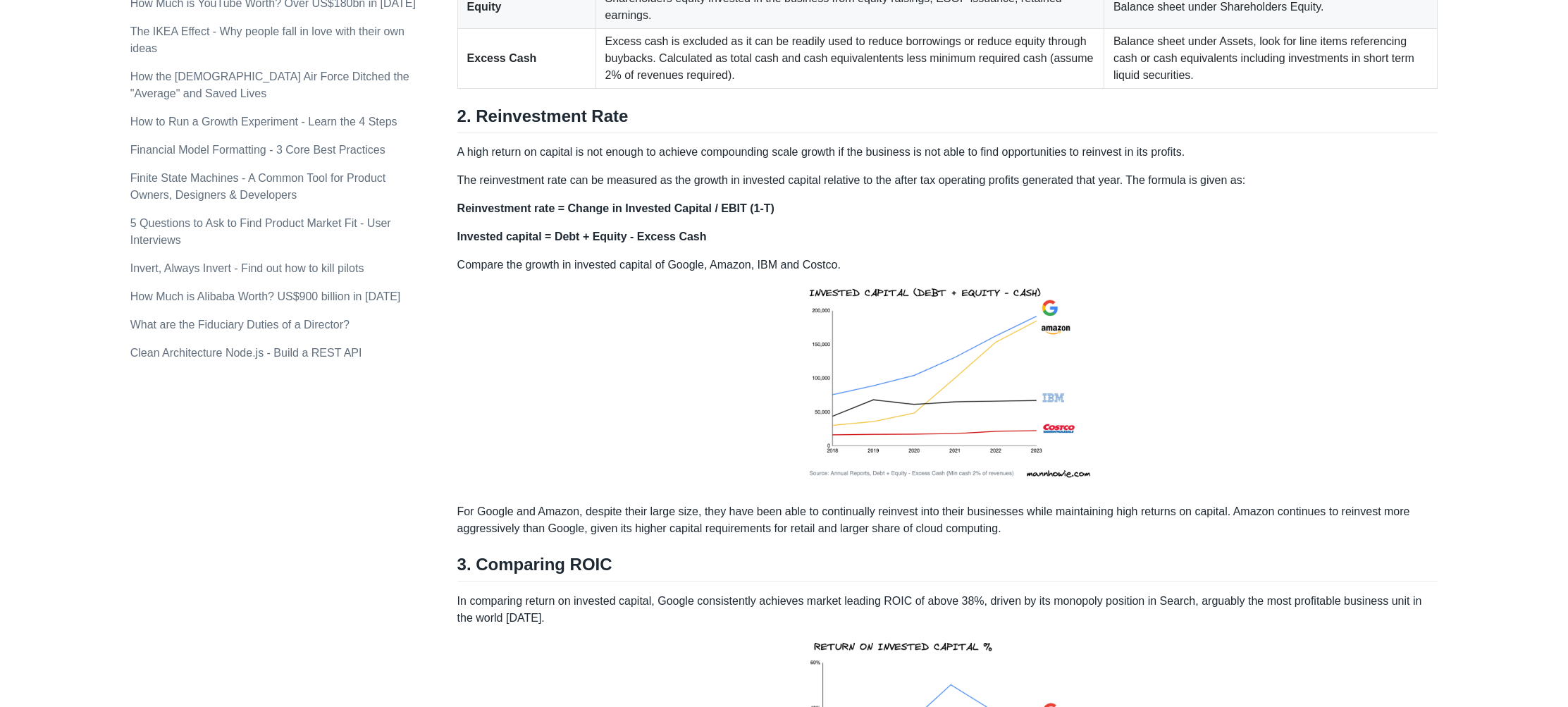
scroll to position [1121, 0]
click at [624, 24] on td "Shareholders equity invested in the business from equity raisings, ESOP issuanc…" at bounding box center [850, 9] width 508 height 43
click at [625, 23] on td "Shareholders equity invested in the business from equity raisings, ESOP issuanc…" at bounding box center [850, 9] width 508 height 43
click at [668, 28] on td "Shareholders equity invested in the business from equity raisings, ESOP issuanc…" at bounding box center [850, 9] width 508 height 43
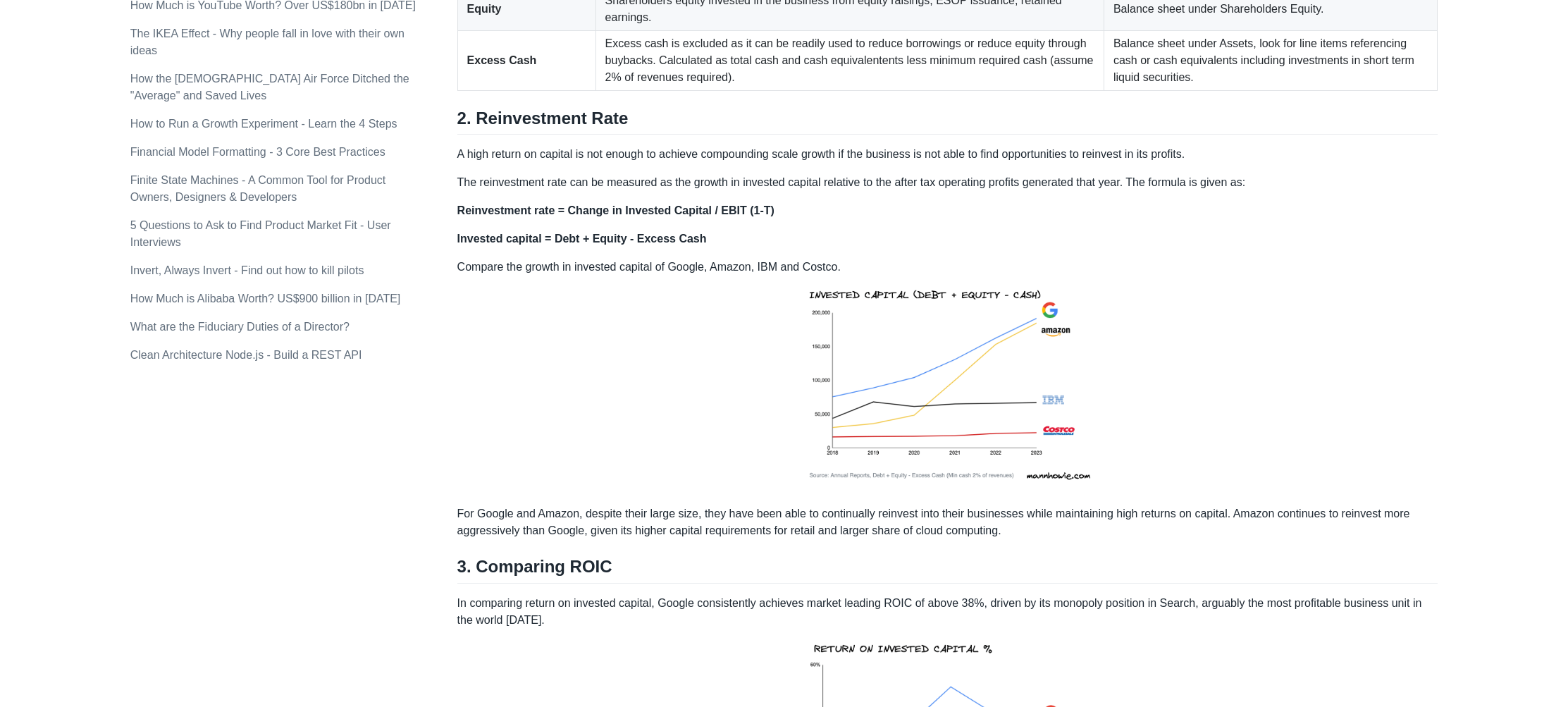
click at [601, 24] on td "Shareholders equity invested in the business from equity raisings, ESOP issuanc…" at bounding box center [850, 9] width 508 height 43
click at [626, 23] on td "Shareholders equity invested in the business from equity raisings, ESOP issuanc…" at bounding box center [850, 9] width 508 height 43
drag, startPoint x: 589, startPoint y: 18, endPoint x: 644, endPoint y: 31, distance: 56.5
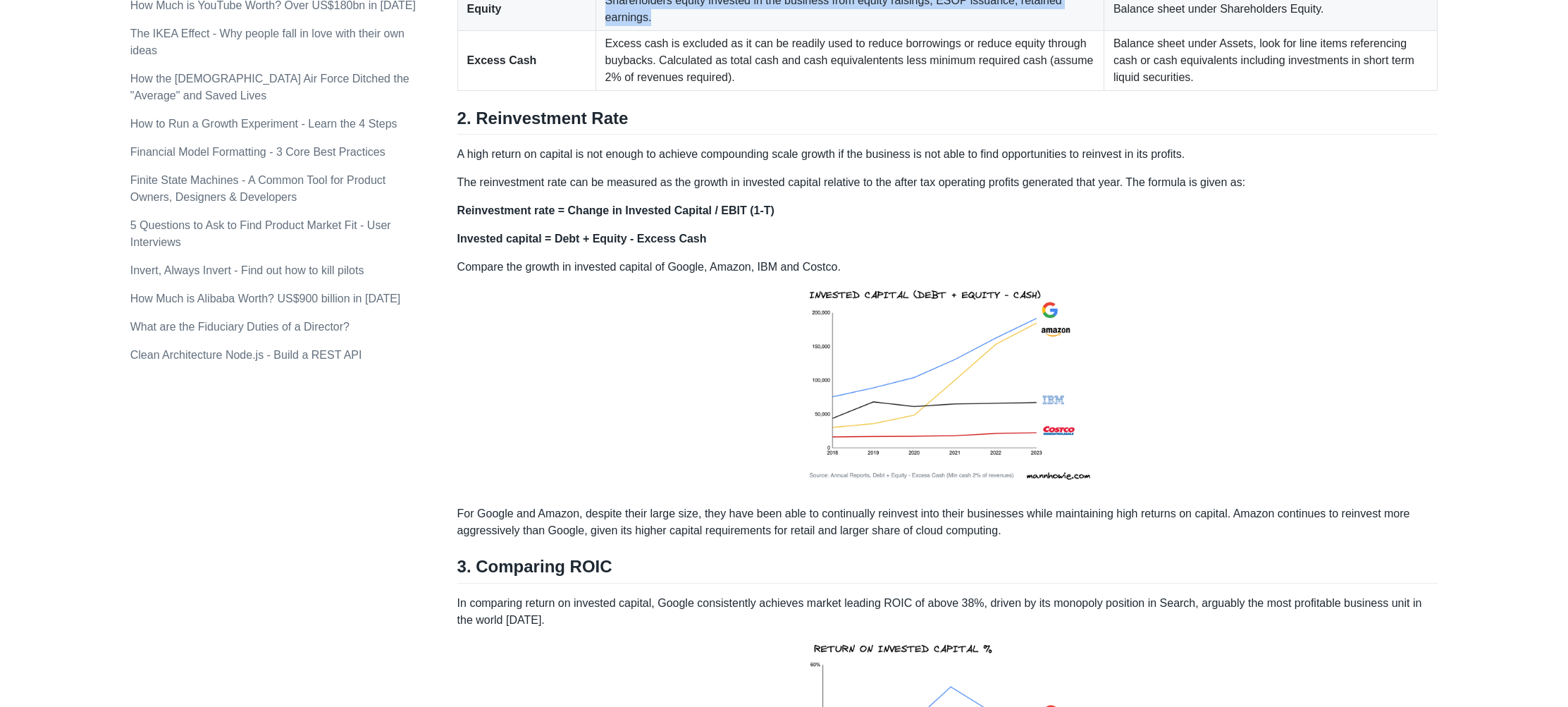
click at [644, 31] on td "Shareholders equity invested in the business from equity raisings, ESOP issuanc…" at bounding box center [850, 9] width 508 height 43
click at [648, 31] on td "Shareholders equity invested in the business from equity raisings, ESOP issuanc…" at bounding box center [850, 9] width 508 height 43
click at [617, 23] on td "Shareholders equity invested in the business from equity raisings, ESOP issuanc…" at bounding box center [850, 9] width 508 height 43
drag, startPoint x: 595, startPoint y: 18, endPoint x: 656, endPoint y: 30, distance: 62.2
click at [656, 30] on td "Shareholders equity invested in the business from equity raisings, ESOP issuanc…" at bounding box center [850, 9] width 508 height 43
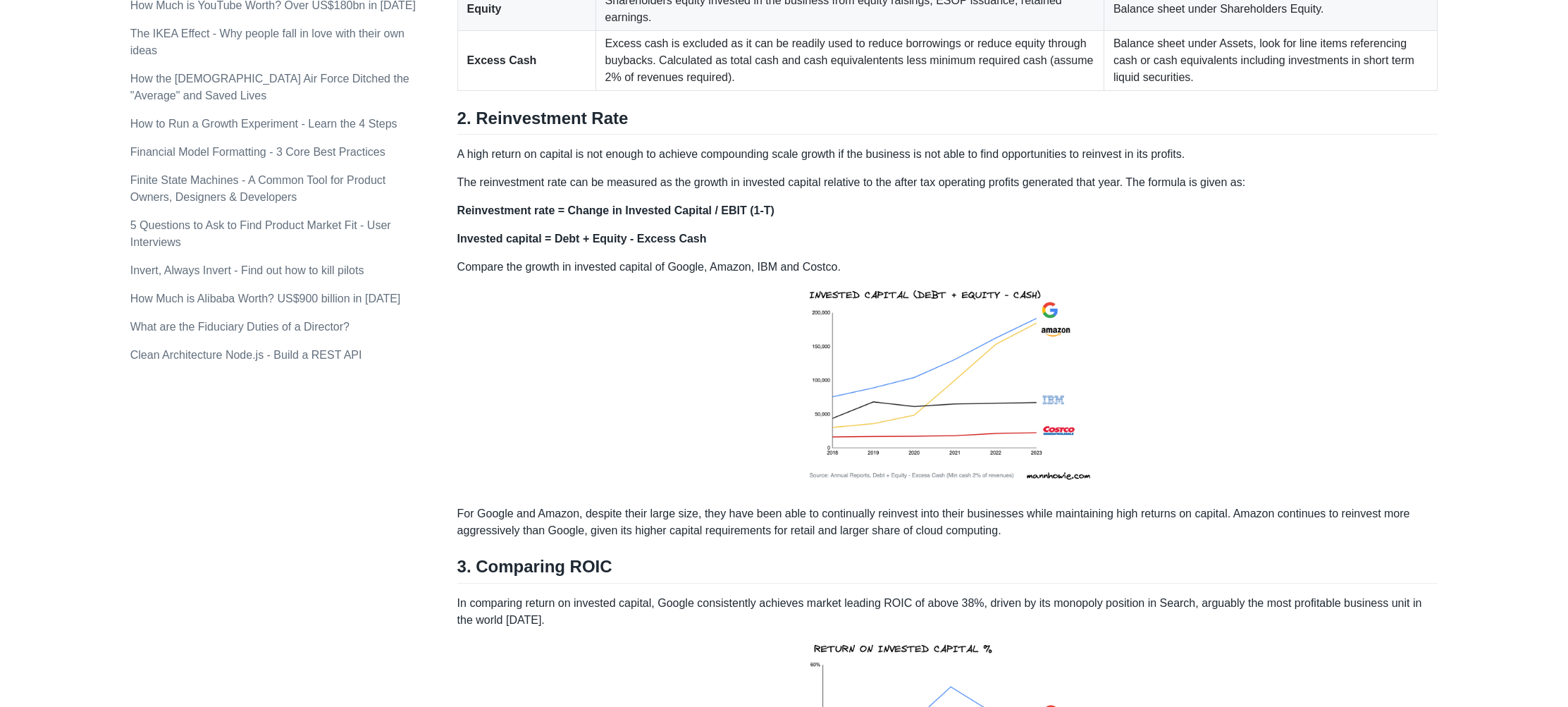
click at [648, 31] on td "Shareholders equity invested in the business from equity raisings, ESOP issuanc…" at bounding box center [850, 9] width 508 height 43
click at [688, 29] on td "Shareholders equity invested in the business from equity raisings, ESOP issuanc…" at bounding box center [850, 9] width 508 height 43
click at [640, 31] on td "Shareholders equity invested in the business from equity raisings, ESOP issuanc…" at bounding box center [850, 9] width 508 height 43
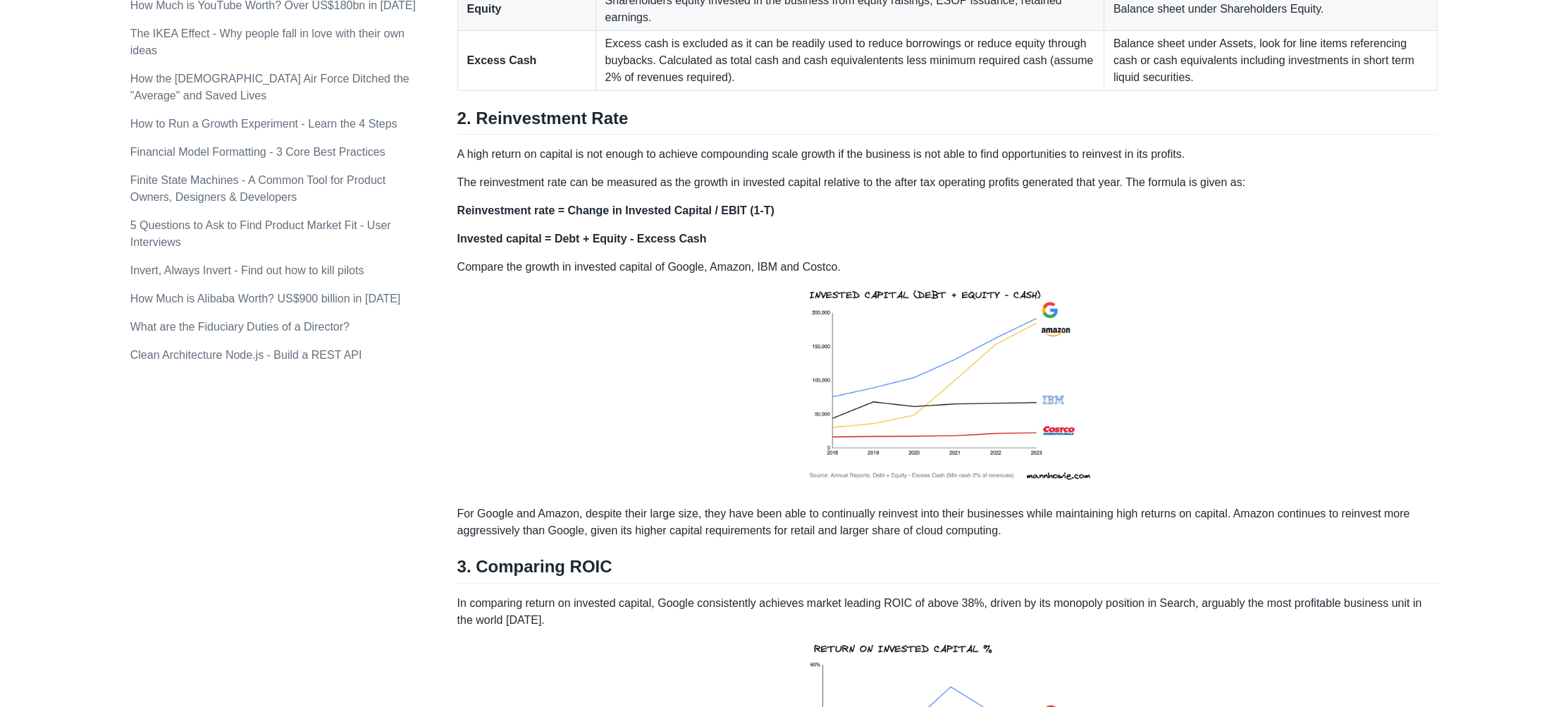
click at [640, 31] on td "Shareholders equity invested in the business from equity raisings, ESOP issuanc…" at bounding box center [850, 9] width 508 height 43
click at [663, 31] on td "Shareholders equity invested in the business from equity raisings, ESOP issuanc…" at bounding box center [850, 9] width 508 height 43
click at [749, 14] on td "Shareholders equity invested in the business from equity raisings, ESOP issuanc…" at bounding box center [850, 9] width 508 height 43
click at [701, 21] on td "Shareholders equity invested in the business from equity raisings, ESOP issuanc…" at bounding box center [850, 9] width 508 height 43
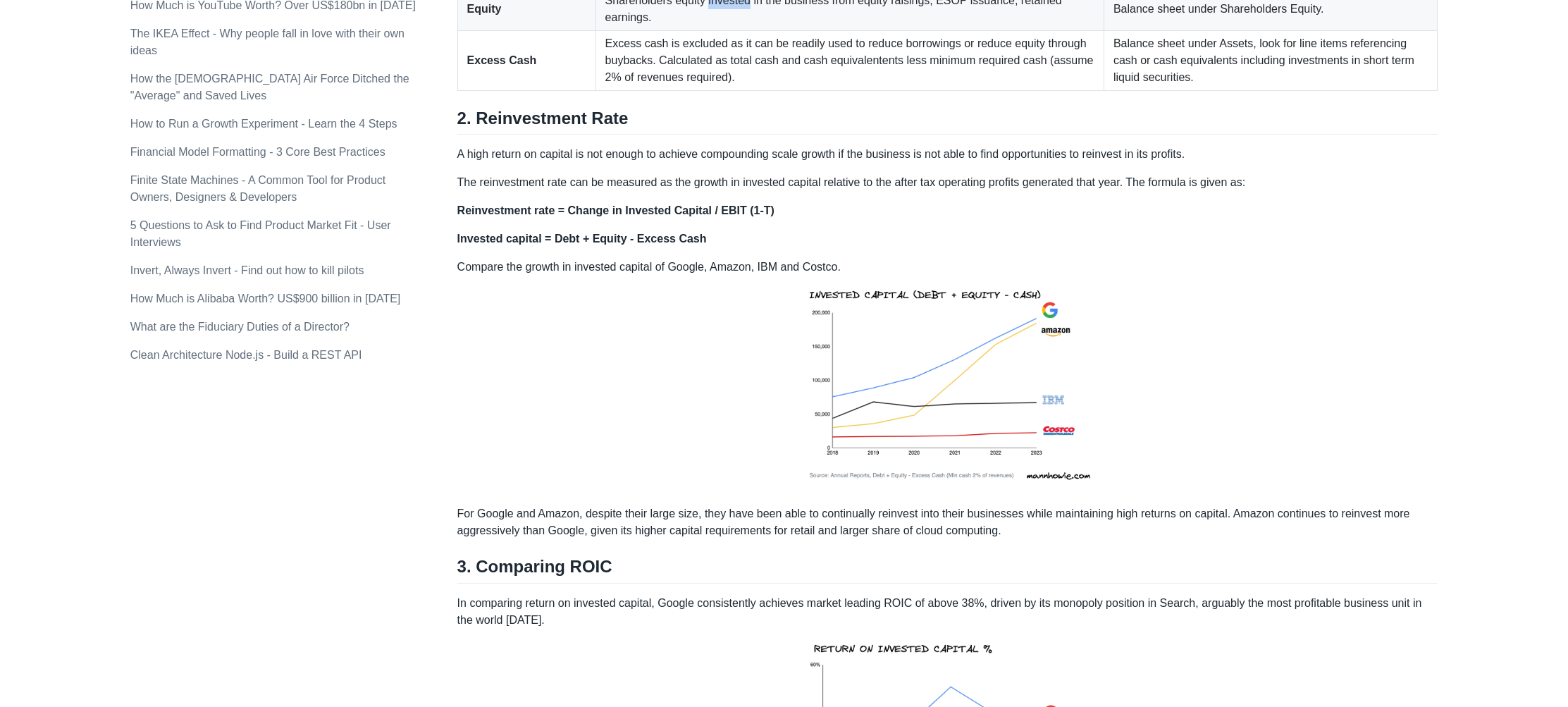
click at [701, 21] on td "Shareholders equity invested in the business from equity raisings, ESOP issuanc…" at bounding box center [850, 9] width 508 height 43
click at [737, 26] on td "Shareholders equity invested in the business from equity raisings, ESOP issuanc…" at bounding box center [850, 9] width 508 height 43
drag, startPoint x: 593, startPoint y: 14, endPoint x: 648, endPoint y: 35, distance: 58.9
click at [648, 31] on td "Shareholders equity invested in the business from equity raisings, ESOP issuanc…" at bounding box center [850, 9] width 508 height 43
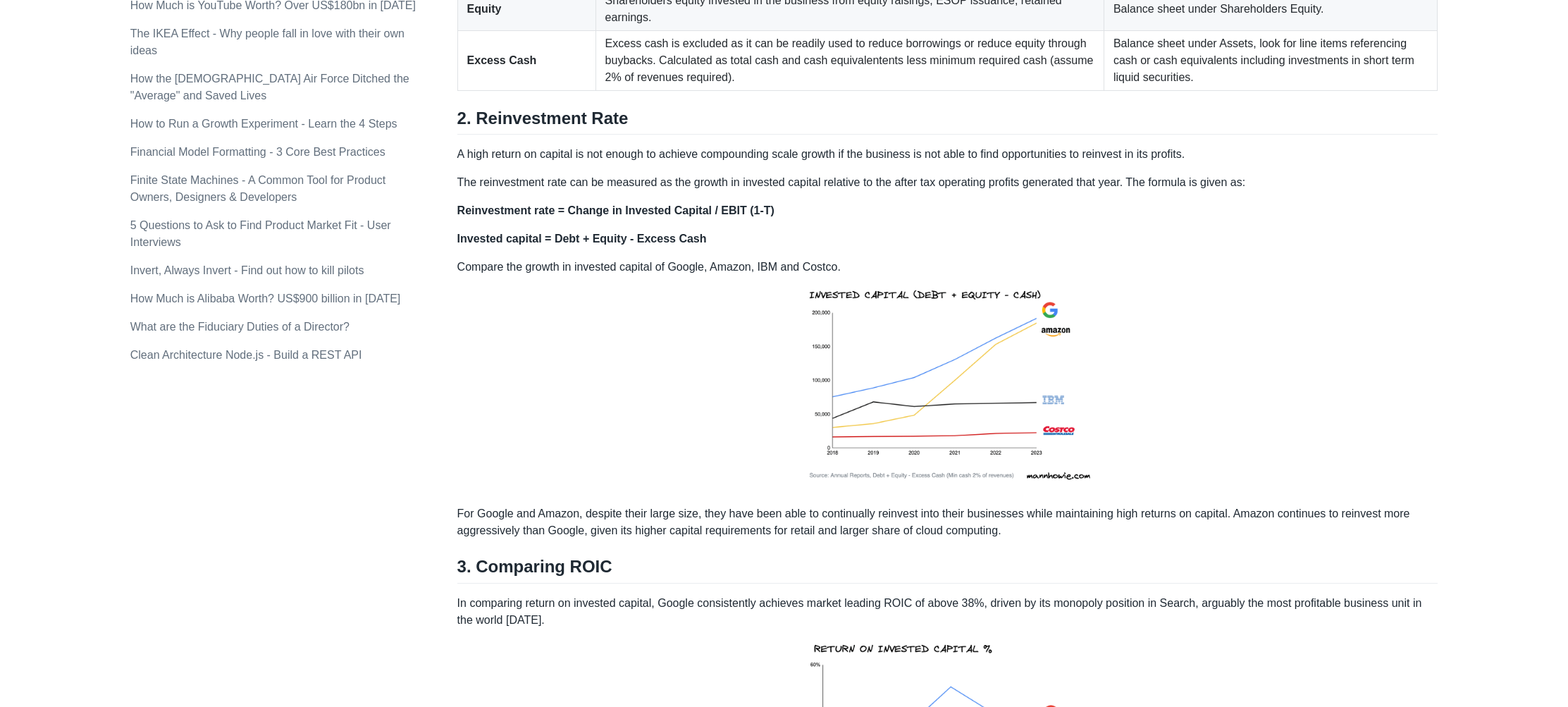
click at [727, 25] on td "Shareholders equity invested in the business from equity raisings, ESOP issuanc…" at bounding box center [850, 9] width 508 height 43
click at [753, 31] on td "Shareholders equity invested in the business from equity raisings, ESOP issuanc…" at bounding box center [850, 9] width 508 height 43
click at [625, 16] on td "Shareholders equity invested in the business from equity raisings, ESOP issuanc…" at bounding box center [850, 9] width 508 height 43
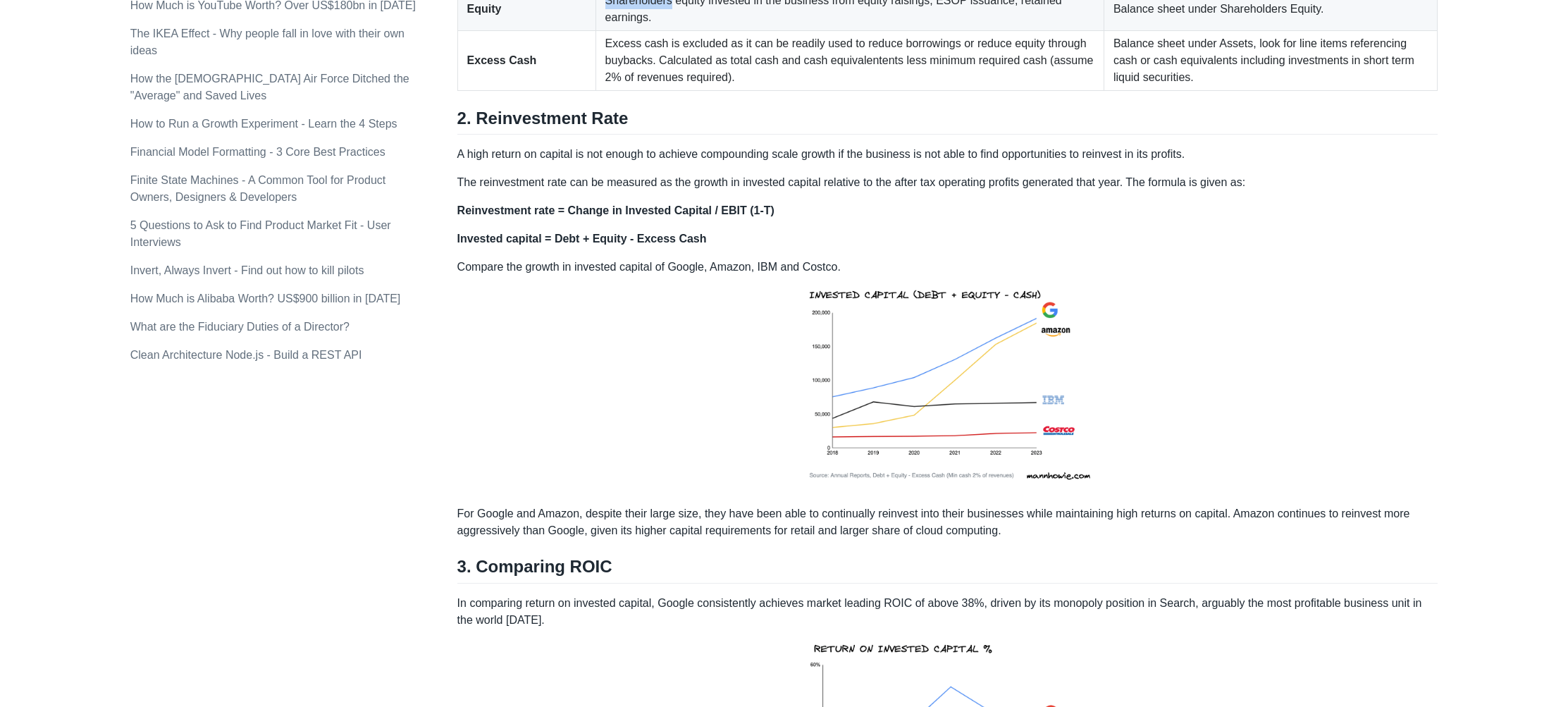
click at [625, 16] on td "Shareholders equity invested in the business from equity raisings, ESOP issuanc…" at bounding box center [850, 9] width 508 height 43
click at [666, 23] on td "Shareholders equity invested in the business from equity raisings, ESOP issuanc…" at bounding box center [850, 9] width 508 height 43
click at [1037, 25] on td "Shareholders equity invested in the business from equity raisings, ESOP issuanc…" at bounding box center [850, 9] width 508 height 43
click at [1207, 27] on td "Balance sheet under Shareholders Equity." at bounding box center [1270, 9] width 334 height 43
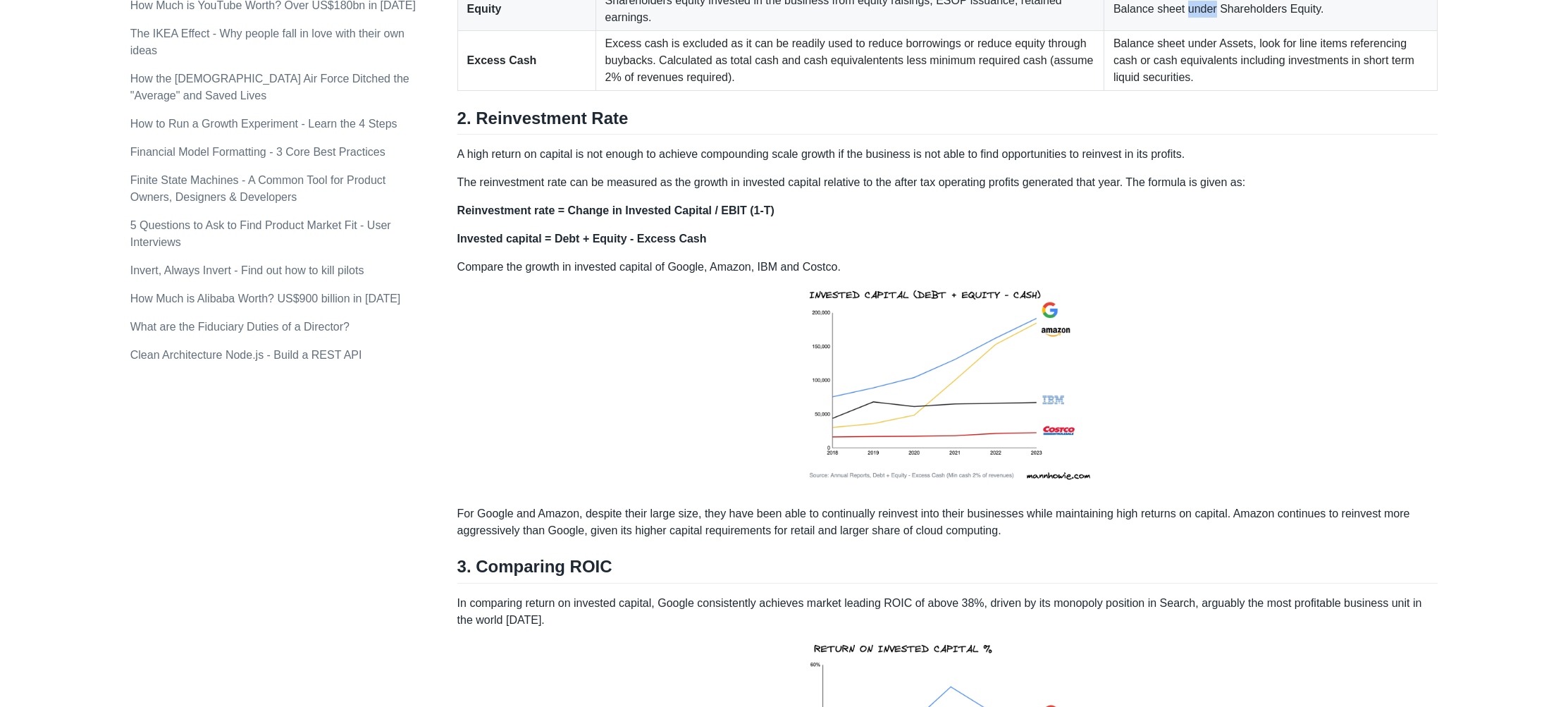
click at [1207, 27] on td "Balance sheet under Shareholders Equity." at bounding box center [1270, 9] width 334 height 43
click at [1221, 59] on td "Balance sheet under Assets, look for line items referencing cash or cash equiva…" at bounding box center [1270, 61] width 334 height 60
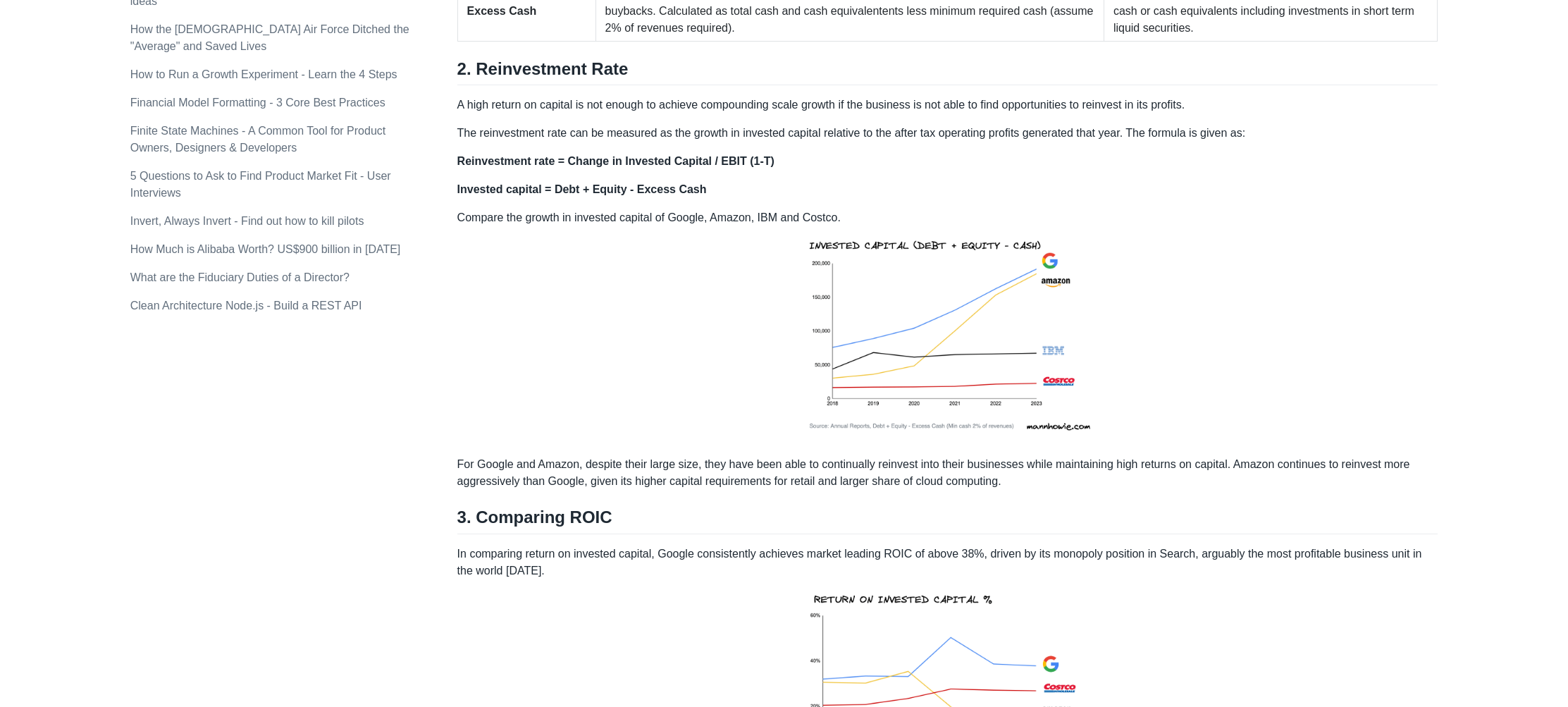
scroll to position [1171, 0]
click at [643, 28] on td "Excess cash is excluded as it can be readily used to reduce borrowings or reduc…" at bounding box center [850, 12] width 508 height 60
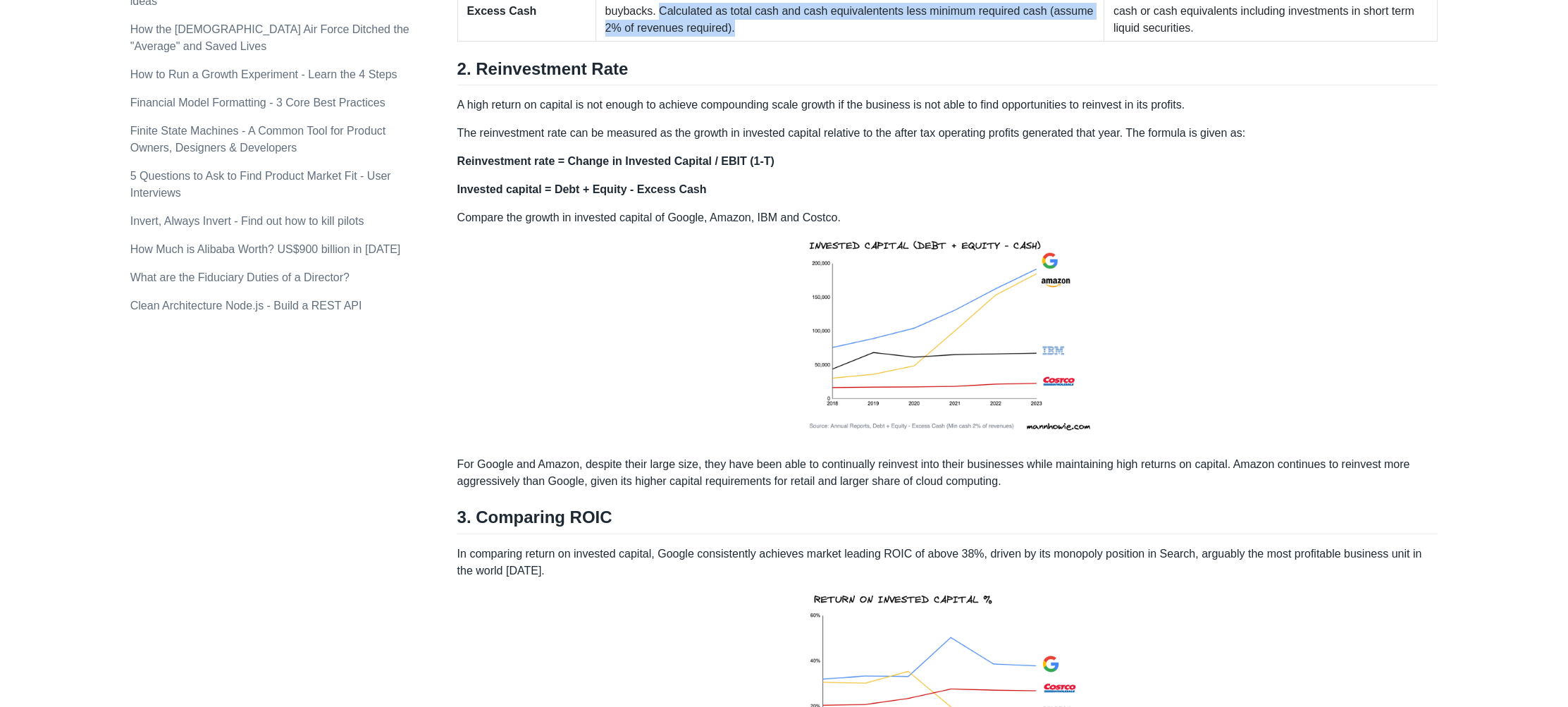
drag, startPoint x: 648, startPoint y: 26, endPoint x: 769, endPoint y: 40, distance: 121.8
click at [769, 40] on td "Excess cash is excluded as it can be readily used to reduce borrowings or reduc…" at bounding box center [850, 12] width 508 height 60
drag, startPoint x: 645, startPoint y: 31, endPoint x: 968, endPoint y: 44, distance: 323.3
click at [968, 42] on td "Excess cash is excluded as it can be readily used to reduce borrowings or reduc…" at bounding box center [850, 12] width 508 height 60
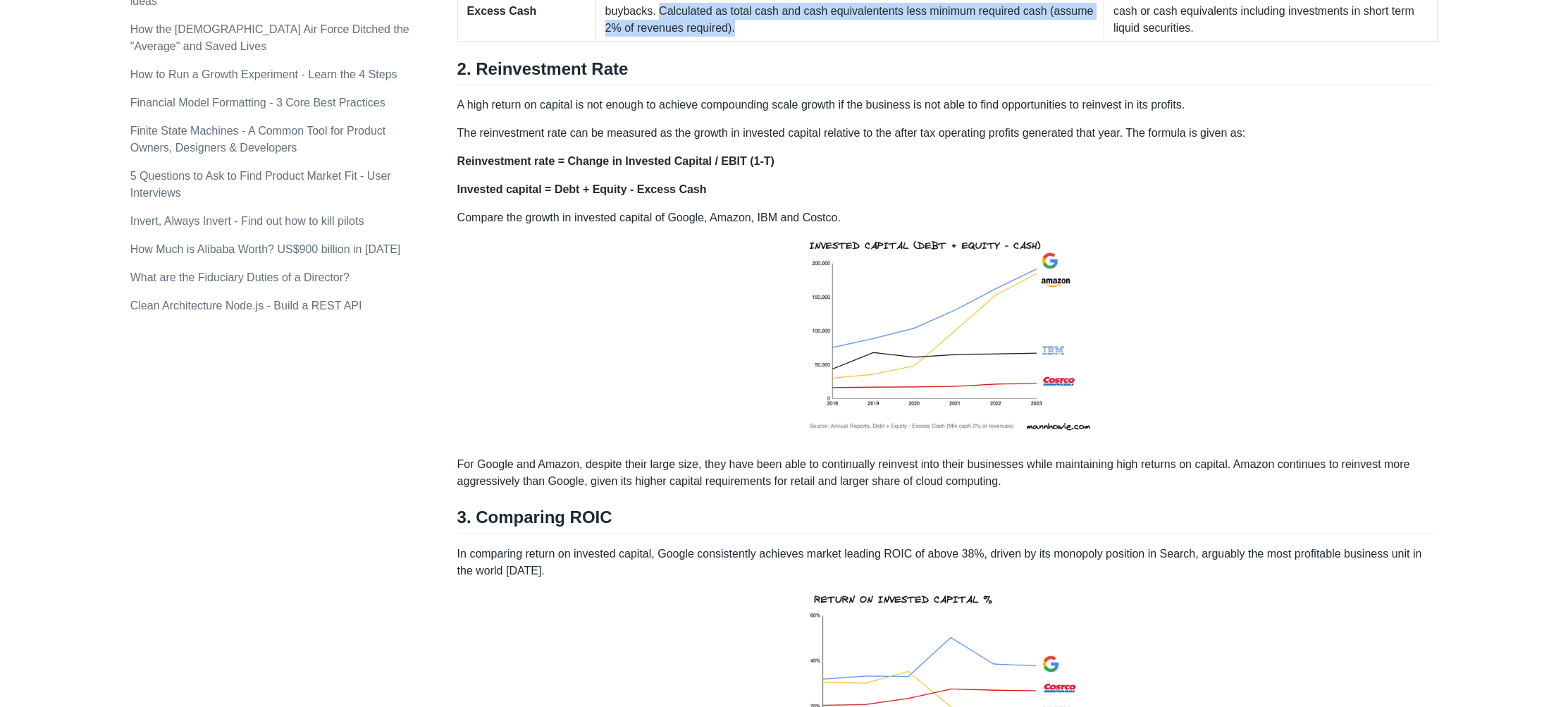
click at [968, 42] on td "Excess cash is excluded as it can be readily used to reduce borrowings or reduc…" at bounding box center [850, 12] width 508 height 60
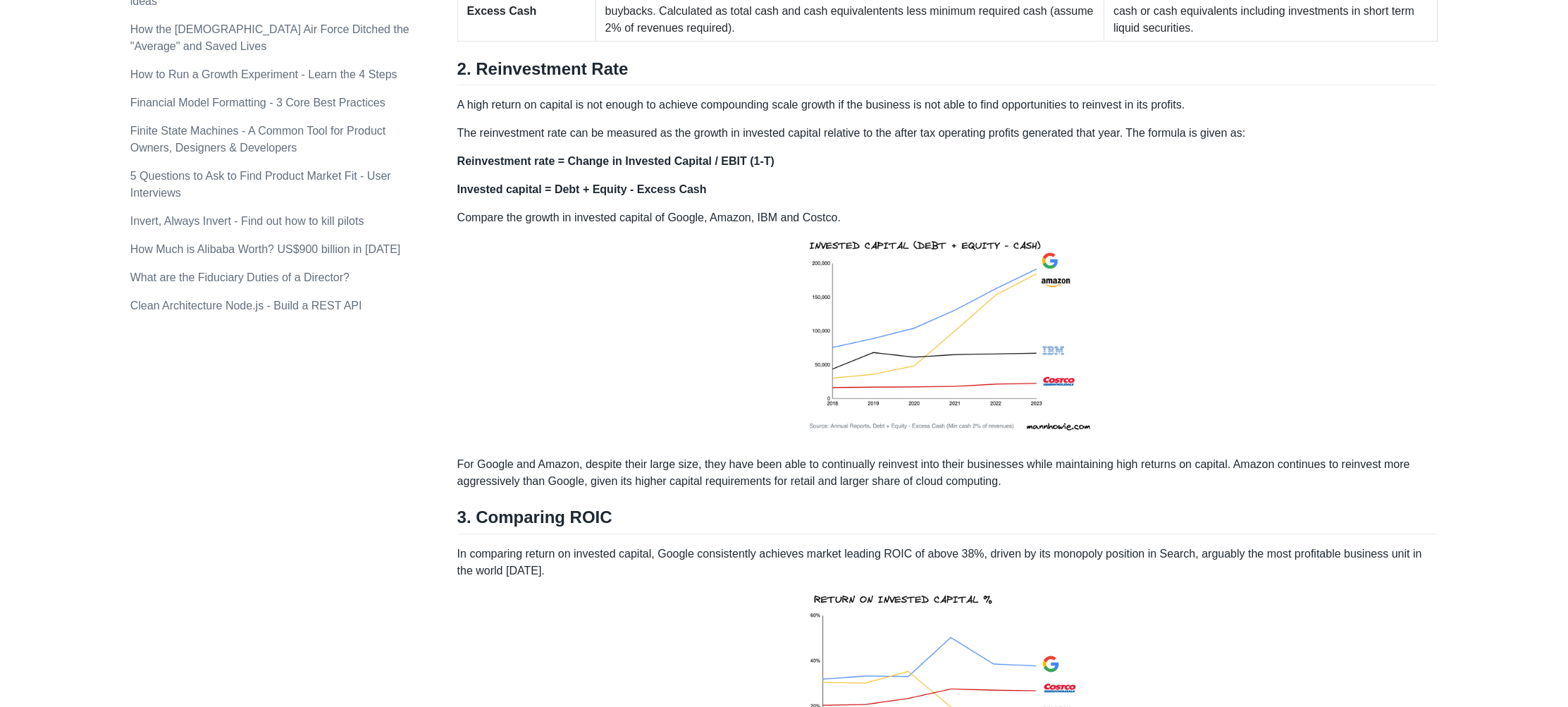
click at [1240, 62] on div "High quality businesses are those that can generate high returns on invested ca…" at bounding box center [947, 591] width 981 height 3080
click at [1287, 42] on td "Balance sheet under Assets, look for line items referencing cash or cash equiva…" at bounding box center [1270, 12] width 334 height 60
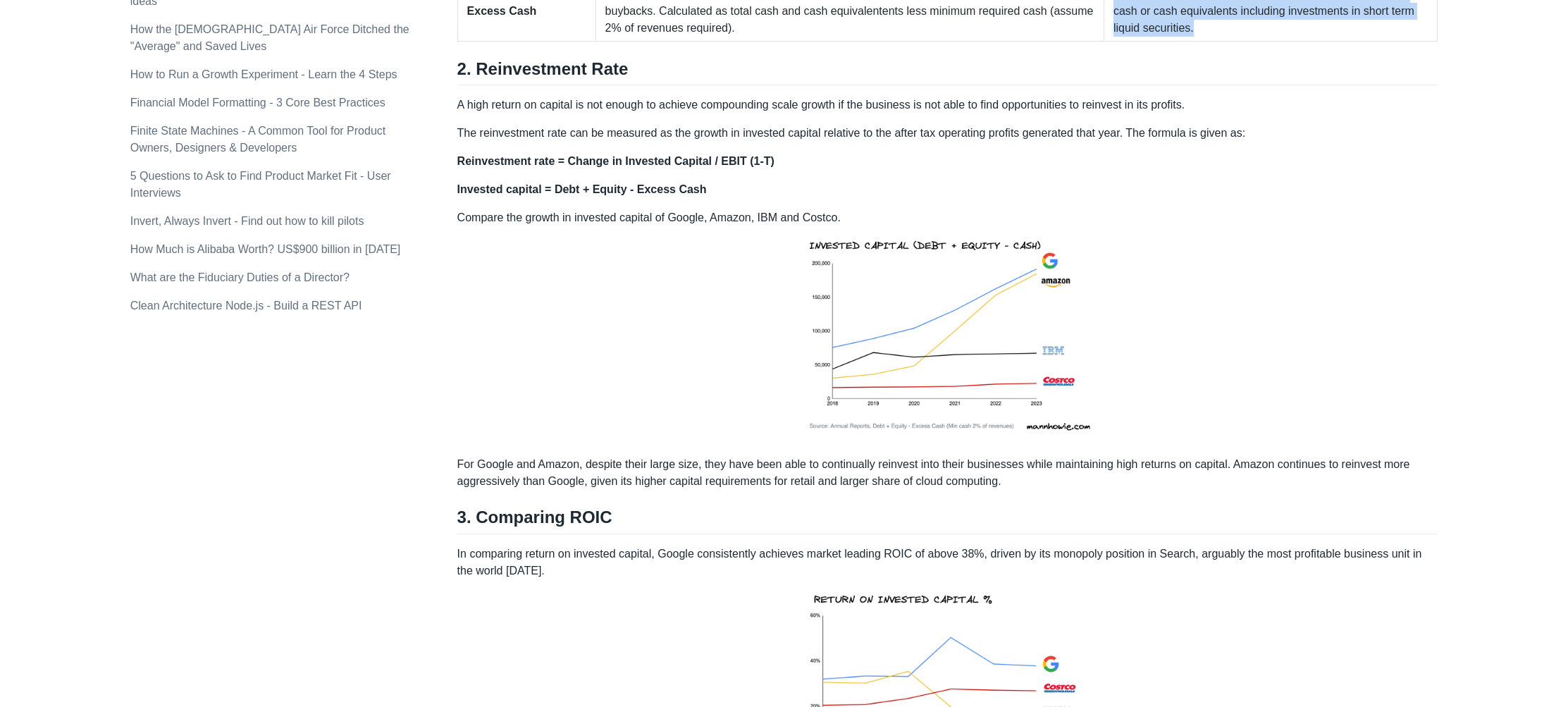
click at [1287, 42] on td "Balance sheet under Assets, look for line items referencing cash or cash equiva…" at bounding box center [1270, 12] width 334 height 60
click at [1350, 65] on div "High quality businesses are those that can generate high returns on invested ca…" at bounding box center [947, 591] width 981 height 3080
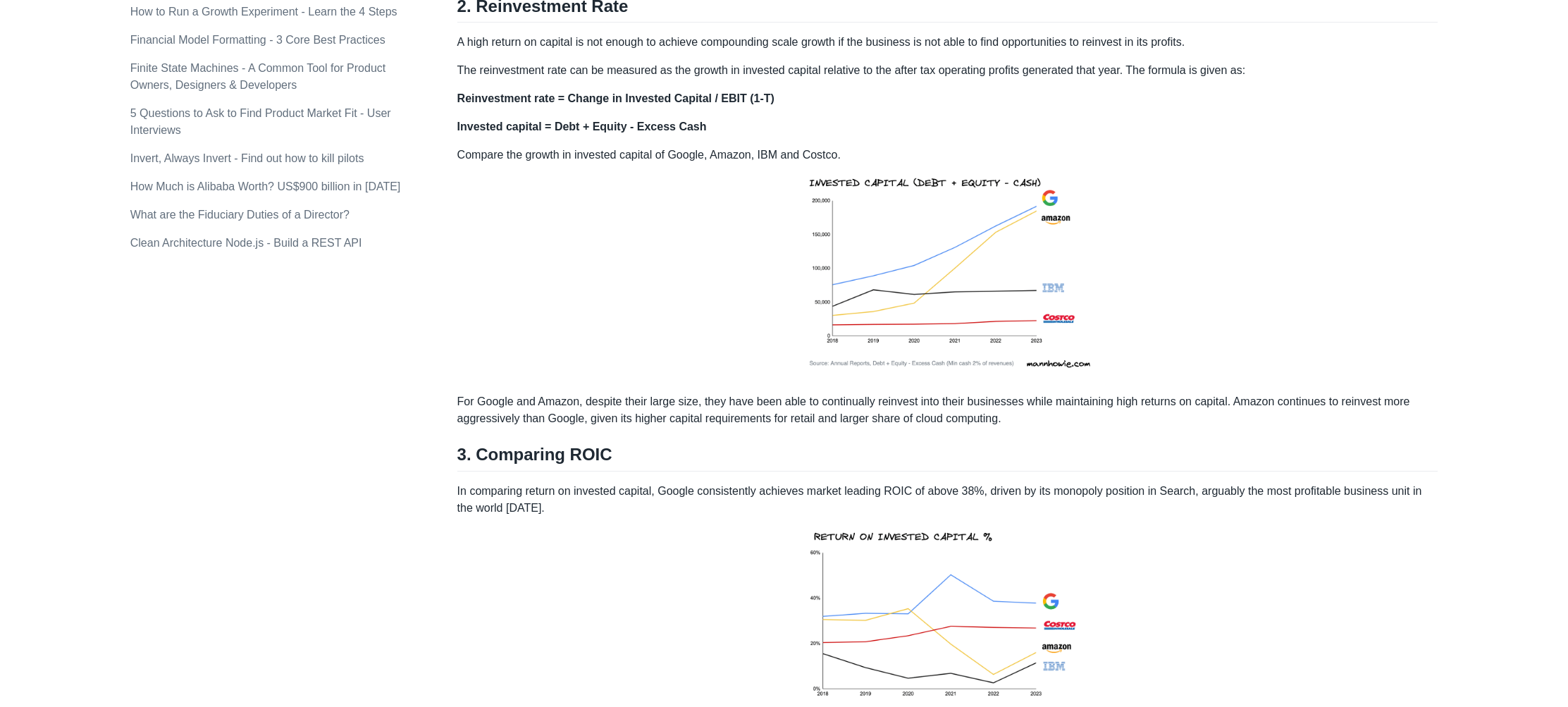
scroll to position [1234, 0]
click at [535, 50] on p "A high return on capital is not enough to achieve compounding scale growth if t…" at bounding box center [947, 41] width 981 height 17
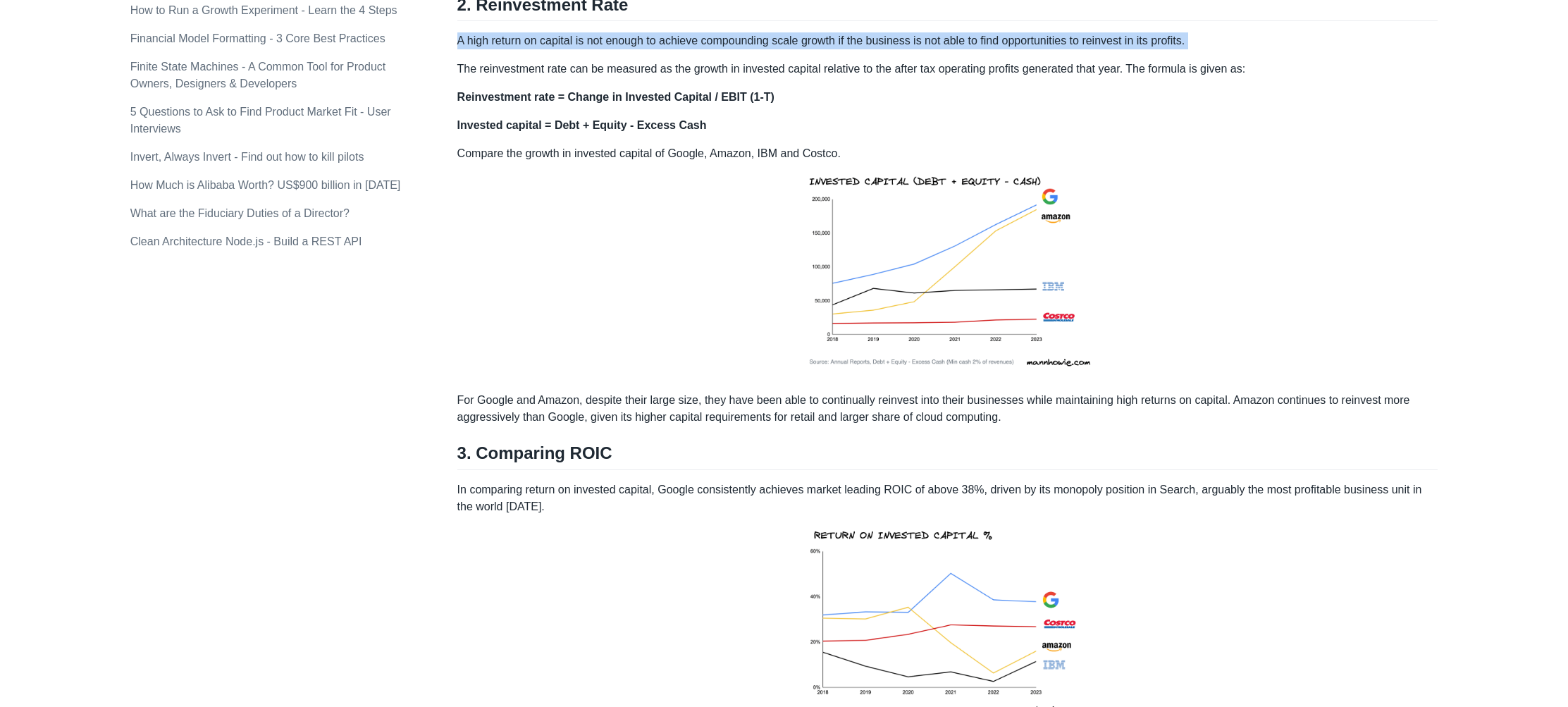
click at [535, 50] on p "A high return on capital is not enough to achieve compounding scale growth if t…" at bounding box center [947, 41] width 981 height 17
click at [554, 50] on p "A high return on capital is not enough to achieve compounding scale growth if t…" at bounding box center [947, 41] width 981 height 17
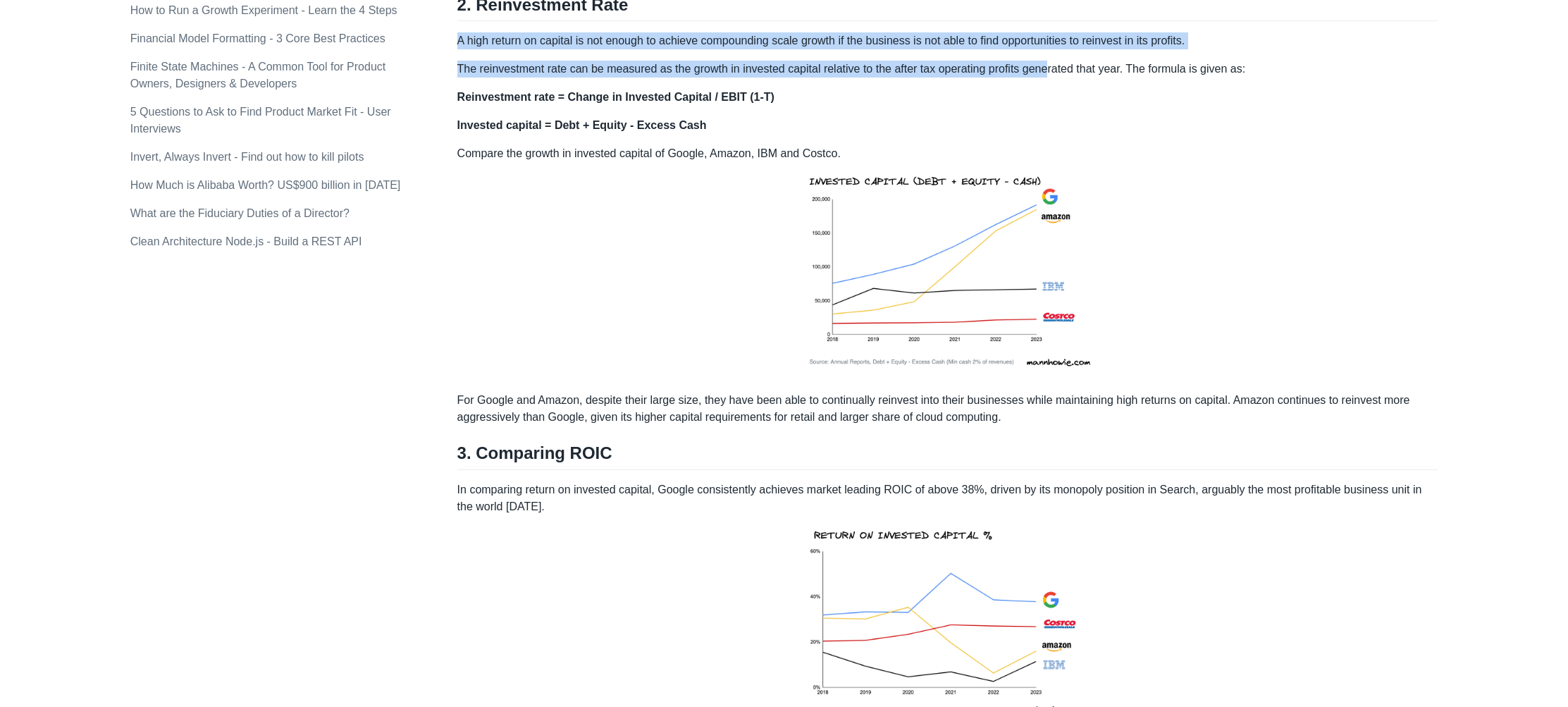
drag, startPoint x: 460, startPoint y: 59, endPoint x: 1059, endPoint y: 81, distance: 599.4
click at [1059, 81] on div "High quality businesses are those that can generate high returns on invested ca…" at bounding box center [947, 526] width 981 height 3080
click at [998, 50] on p "A high return on capital is not enough to achieve compounding scale growth if t…" at bounding box center [947, 41] width 981 height 17
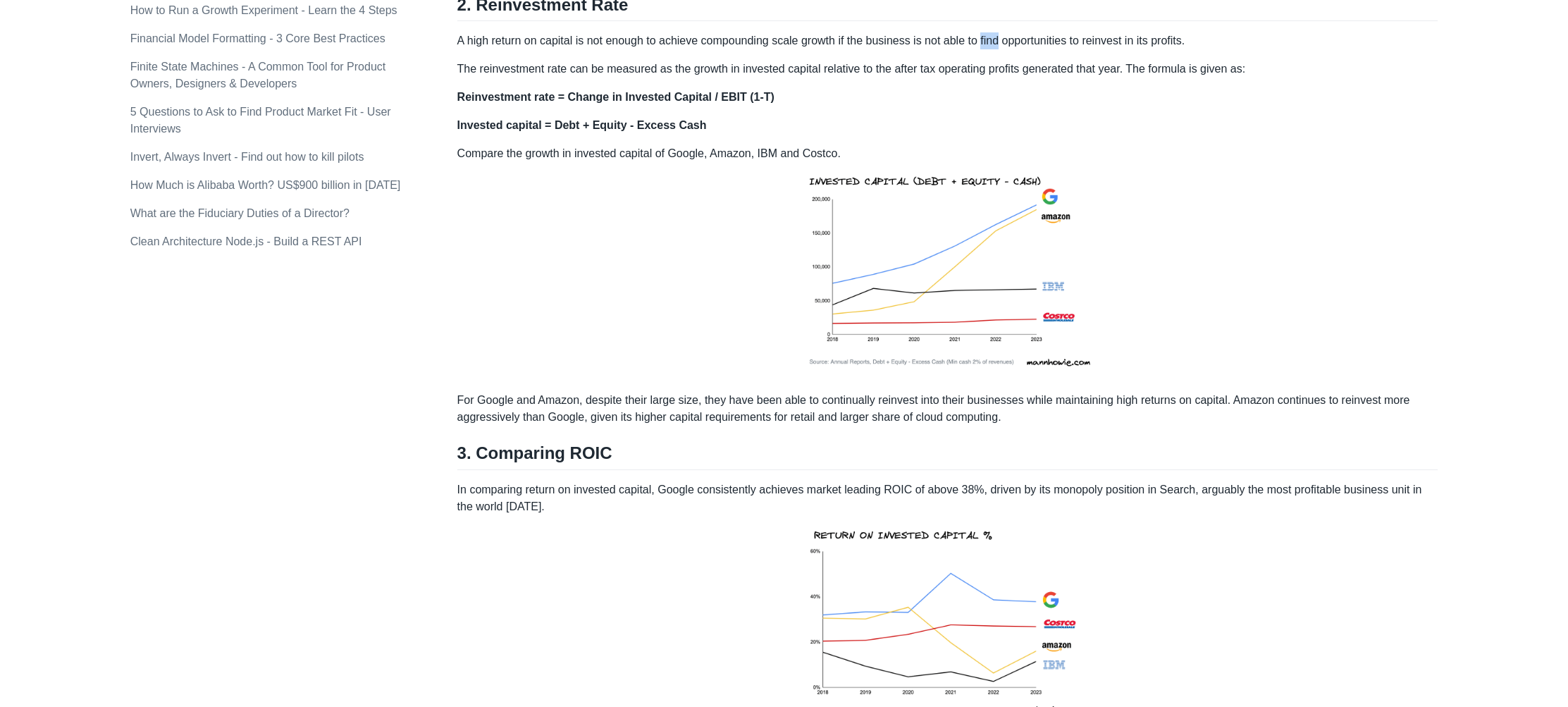
click at [998, 50] on p "A high return on capital is not enough to achieve compounding scale growth if t…" at bounding box center [947, 41] width 981 height 17
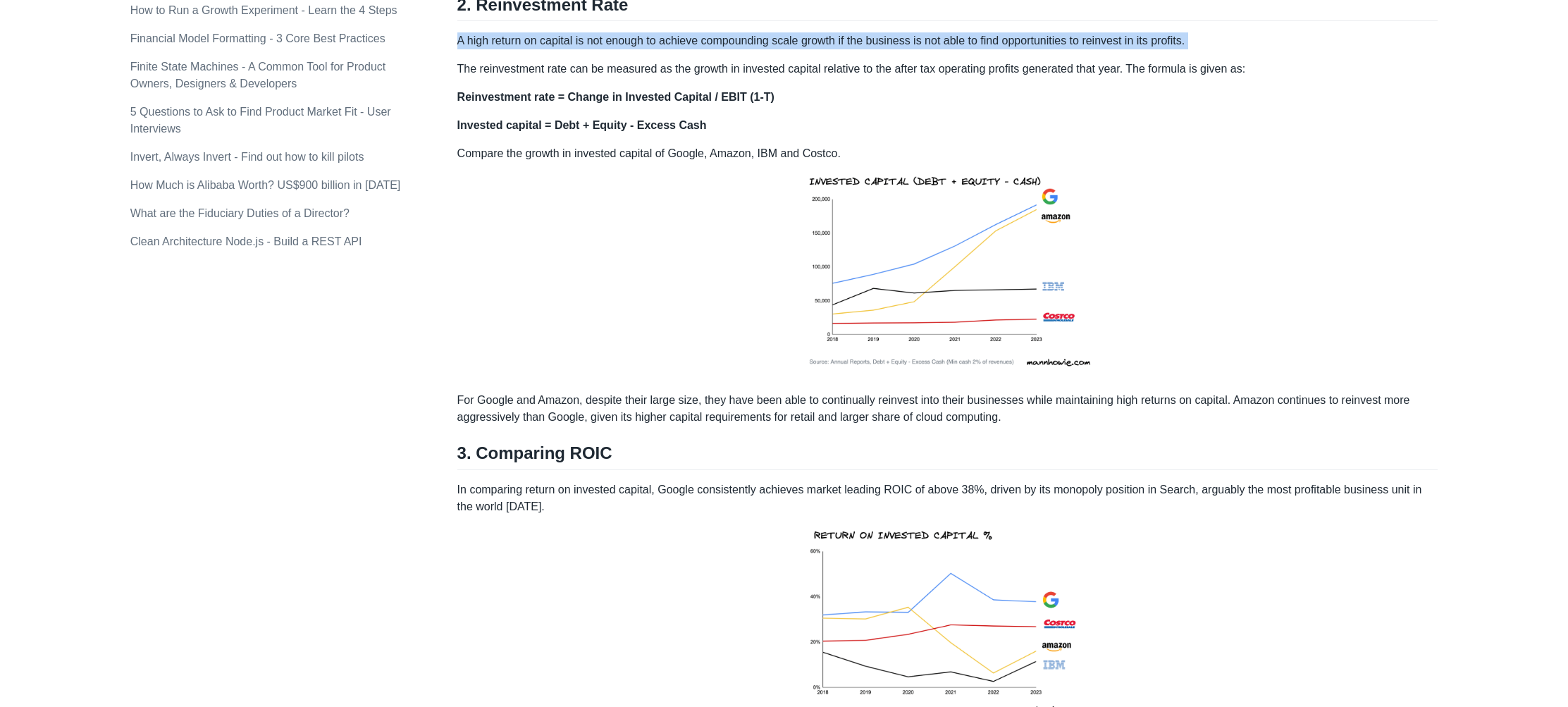
click at [998, 50] on p "A high return on capital is not enough to achieve compounding scale growth if t…" at bounding box center [947, 41] width 981 height 17
click at [478, 50] on p "A high return on capital is not enough to achieve compounding scale growth if t…" at bounding box center [947, 41] width 981 height 17
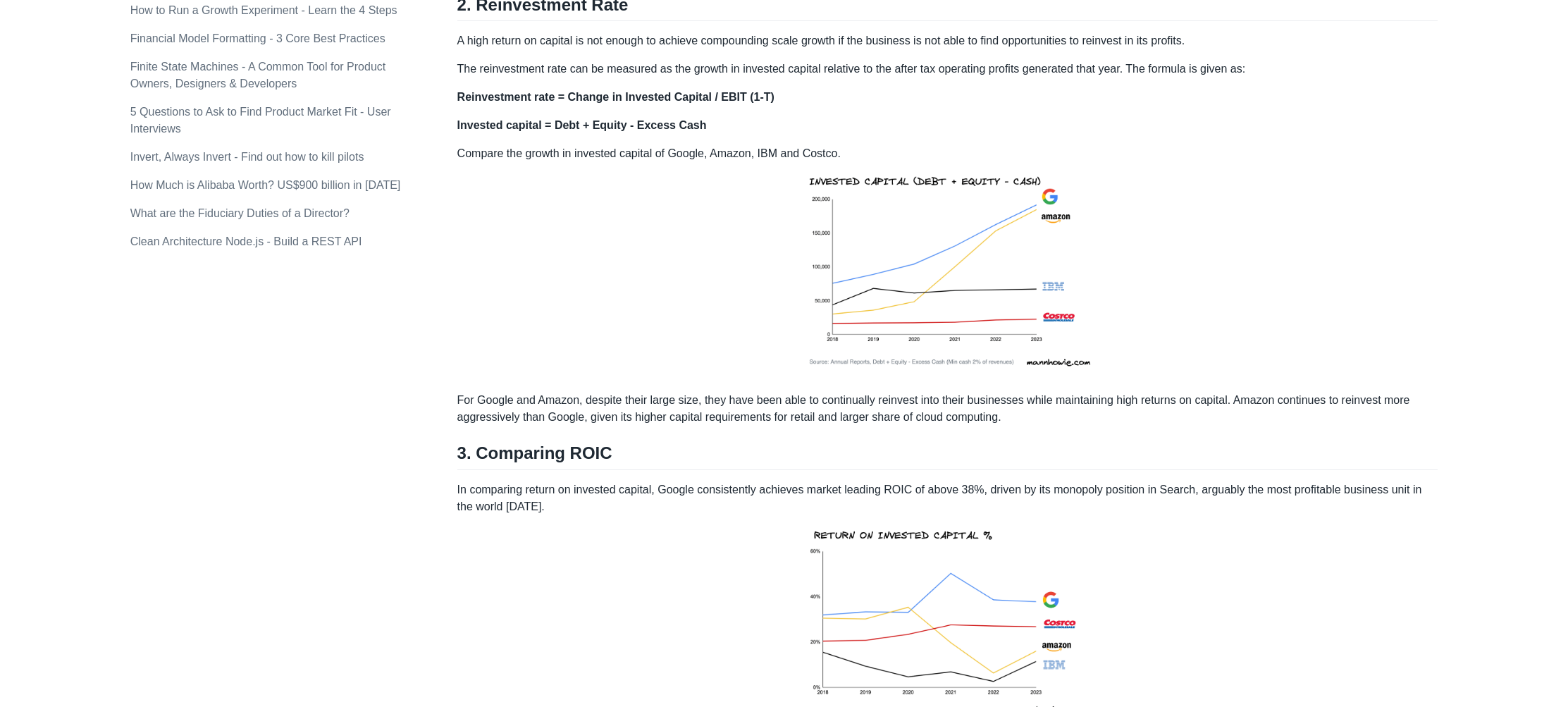
click at [462, 50] on p "A high return on capital is not enough to achieve compounding scale growth if t…" at bounding box center [947, 41] width 981 height 17
click at [463, 50] on p "A high return on capital is not enough to achieve compounding scale growth if t…" at bounding box center [947, 41] width 981 height 17
click at [709, 77] on p "The reinvestment rate can be measured as the growth in invested capital relativ…" at bounding box center [947, 69] width 981 height 17
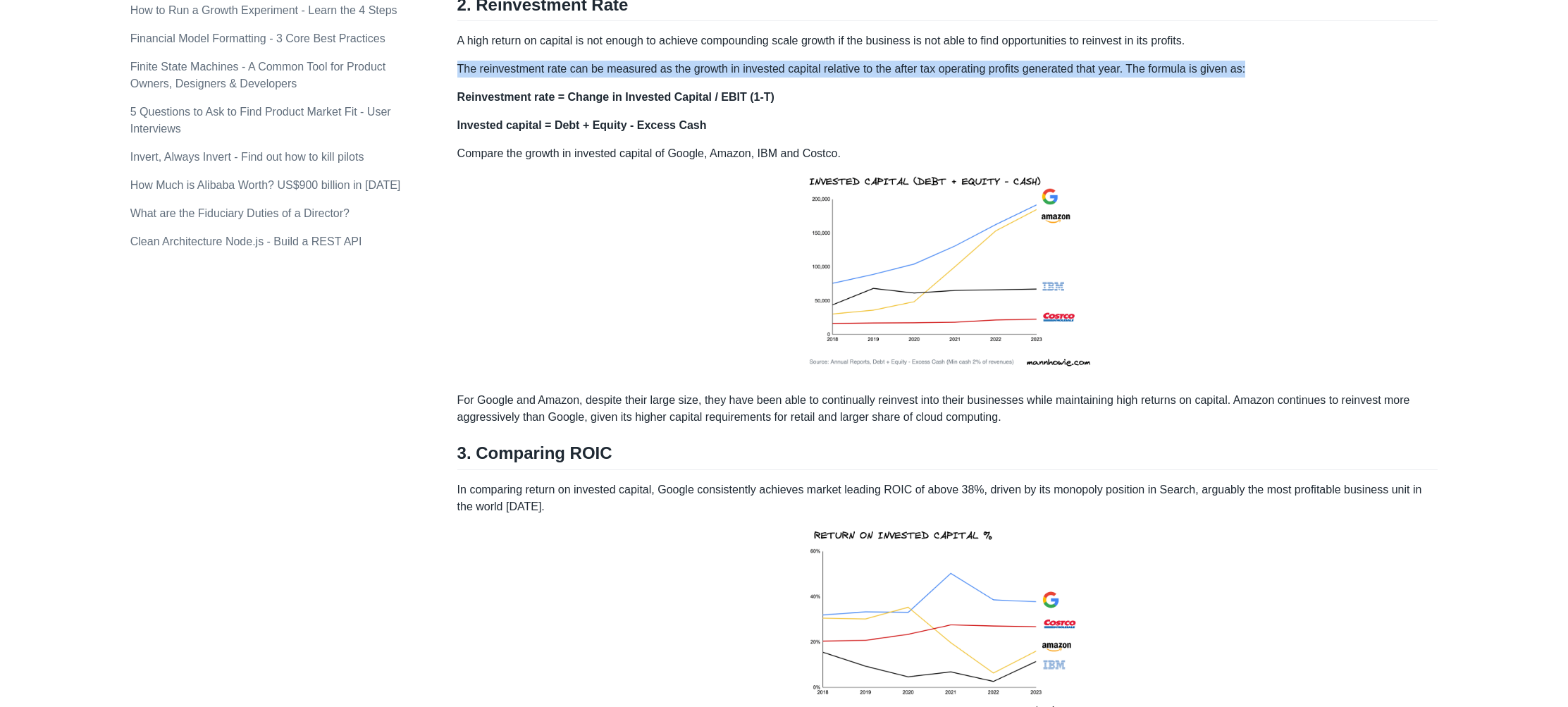
click at [709, 77] on p "The reinvestment rate can be measured as the growth in invested capital relativ…" at bounding box center [947, 69] width 981 height 17
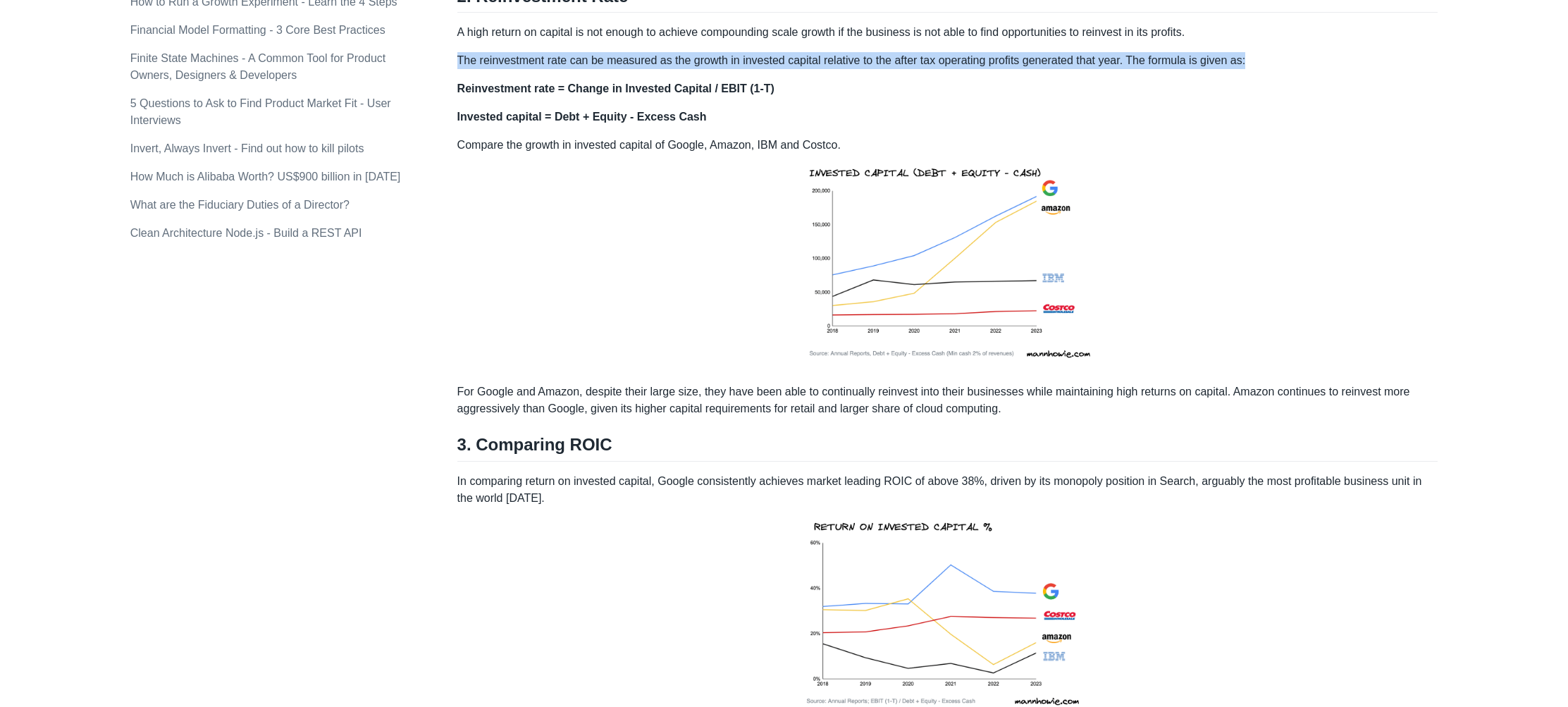
scroll to position [1243, 0]
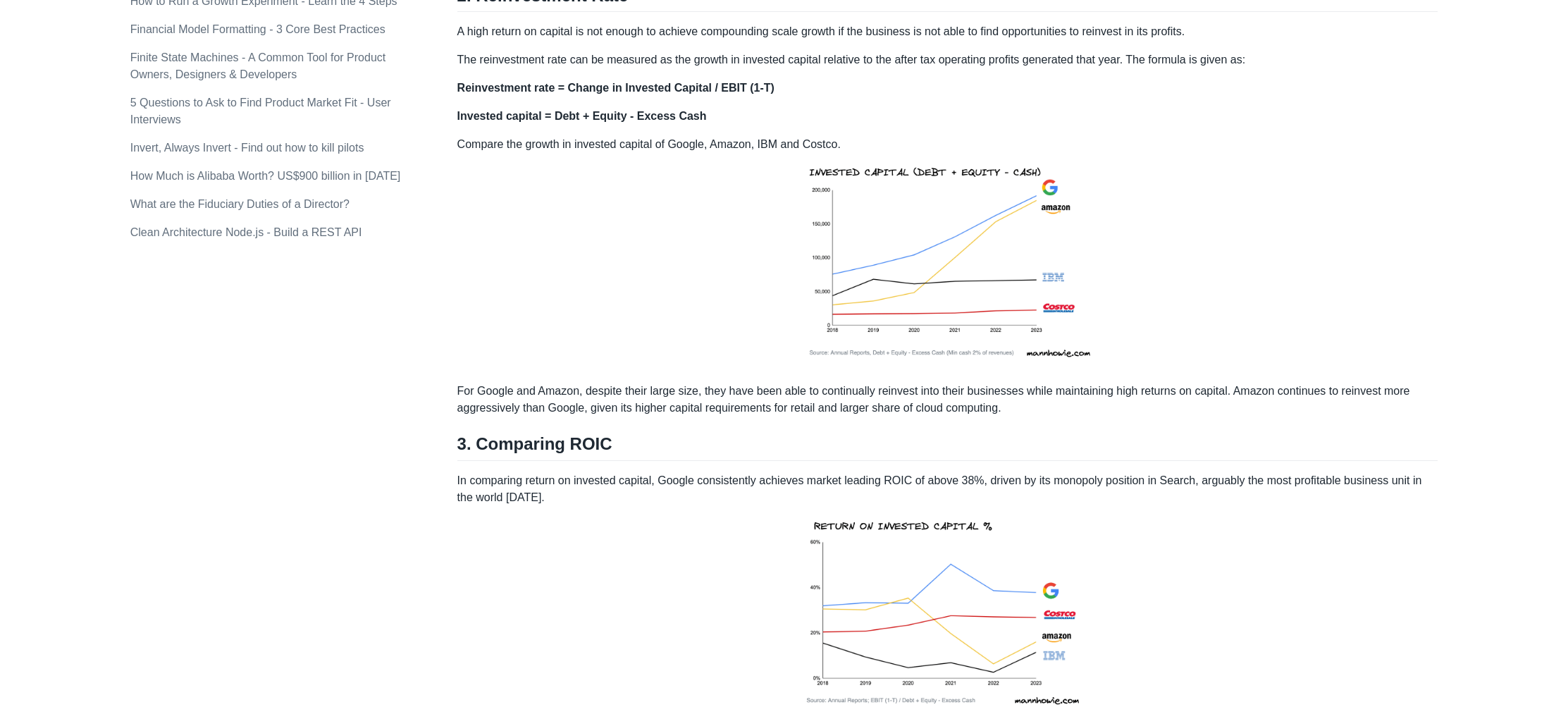
click at [1304, 205] on p "Compare the growth in invested capital of Google, Amazon, IBM and Costco." at bounding box center [947, 253] width 981 height 235
click at [630, 96] on p "Reinvestment rate = Change in Invested Capital / EBIT (1-T)" at bounding box center [947, 87] width 981 height 17
click at [711, 96] on p "Reinvestment rate = Change in Invested Capital / EBIT (1-T)" at bounding box center [947, 87] width 981 height 17
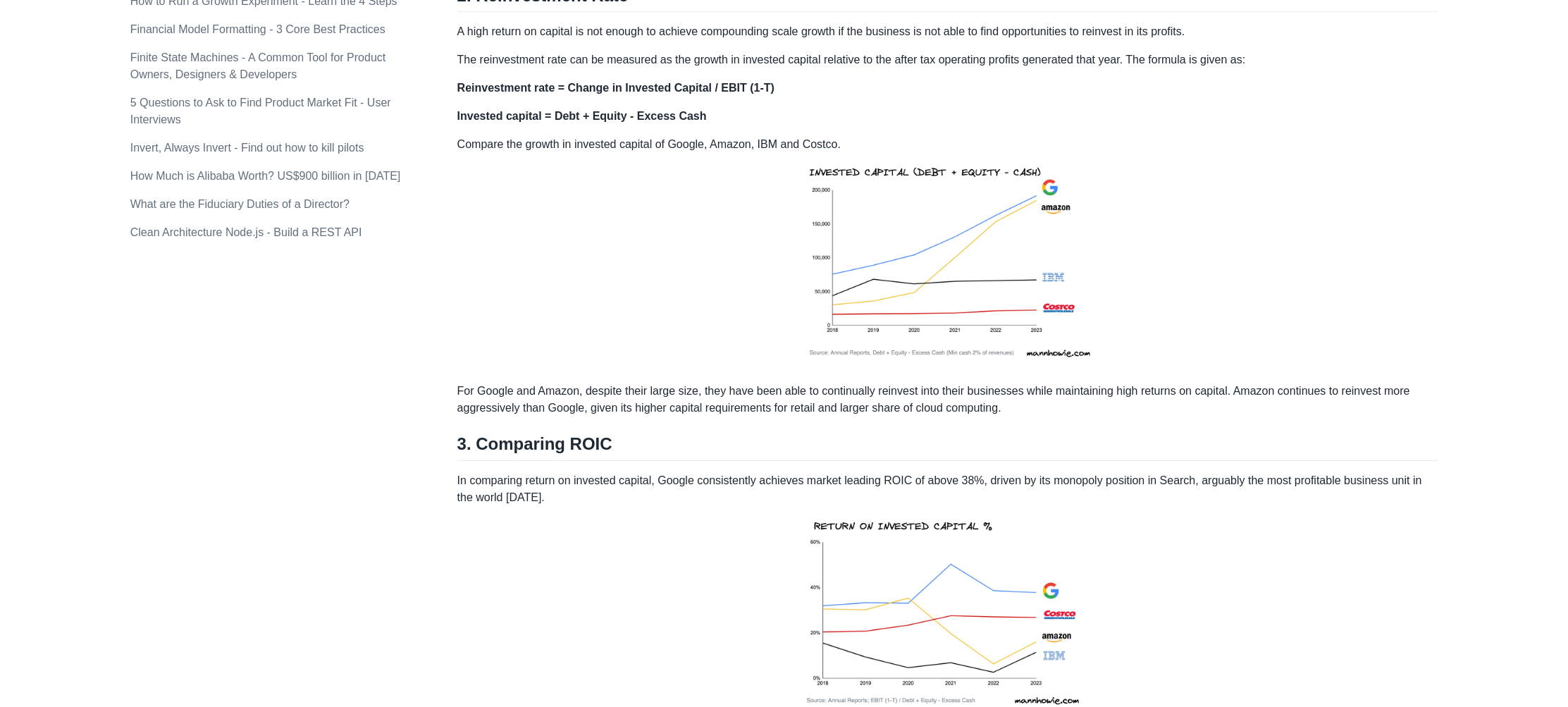
click at [742, 93] on strong "Reinvestment rate = Change in Invested Capital / EBIT (1-T)" at bounding box center [615, 87] width 317 height 12
click at [725, 93] on strong "Reinvestment rate = Change in Invested Capital / EBIT (1-T)" at bounding box center [615, 87] width 317 height 12
click at [742, 122] on div "High quality businesses are those that can generate high returns on invested ca…" at bounding box center [947, 517] width 981 height 3080
click at [543, 122] on strong "Invested capital = Debt + Equity - Excess Cash" at bounding box center [581, 116] width 249 height 12
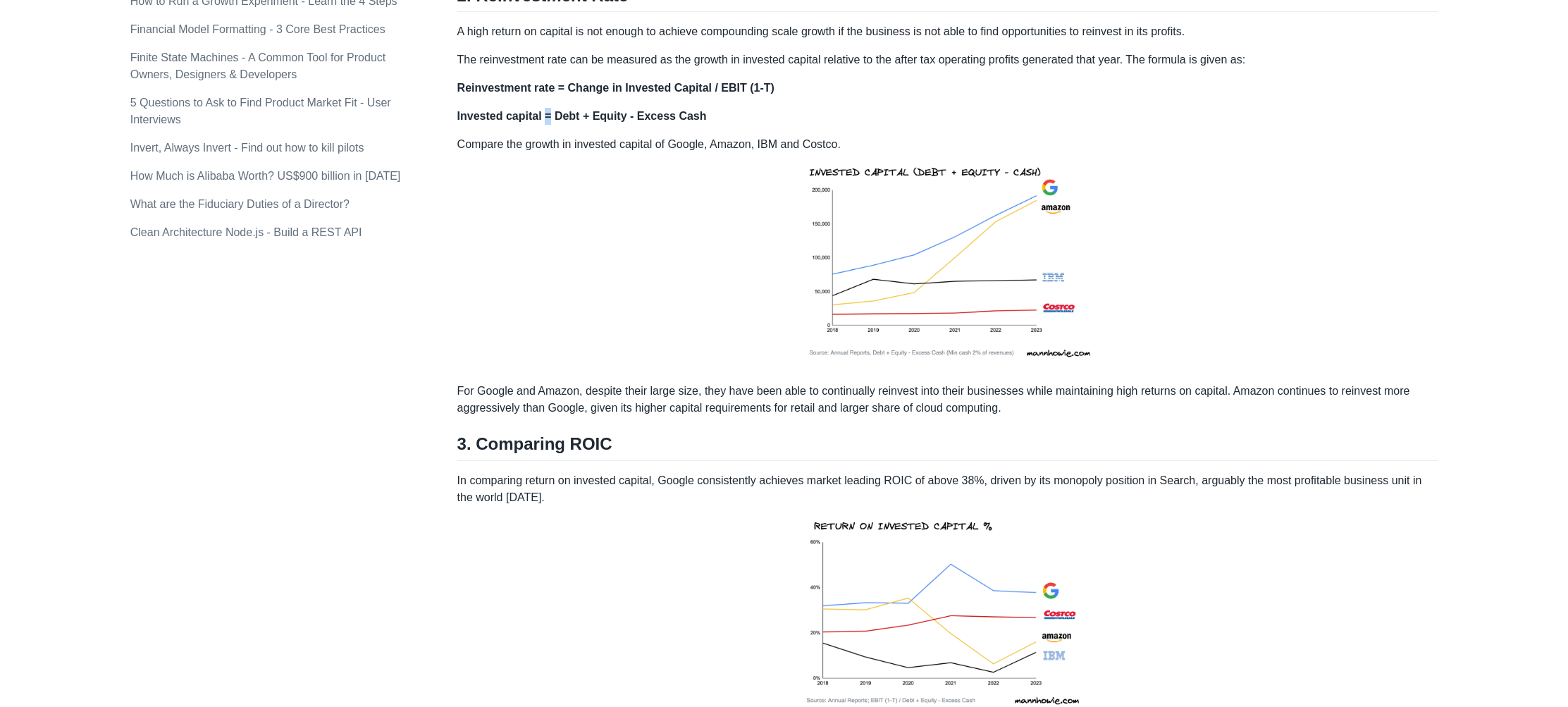
click at [543, 122] on strong "Invested capital = Debt + Equity - Excess Cash" at bounding box center [581, 116] width 249 height 12
click at [591, 149] on div "High quality businesses are those that can generate high returns on invested ca…" at bounding box center [947, 517] width 981 height 3080
click at [571, 168] on p "Compare the growth in invested capital of Google, Amazon, IBM and Costco." at bounding box center [947, 253] width 981 height 235
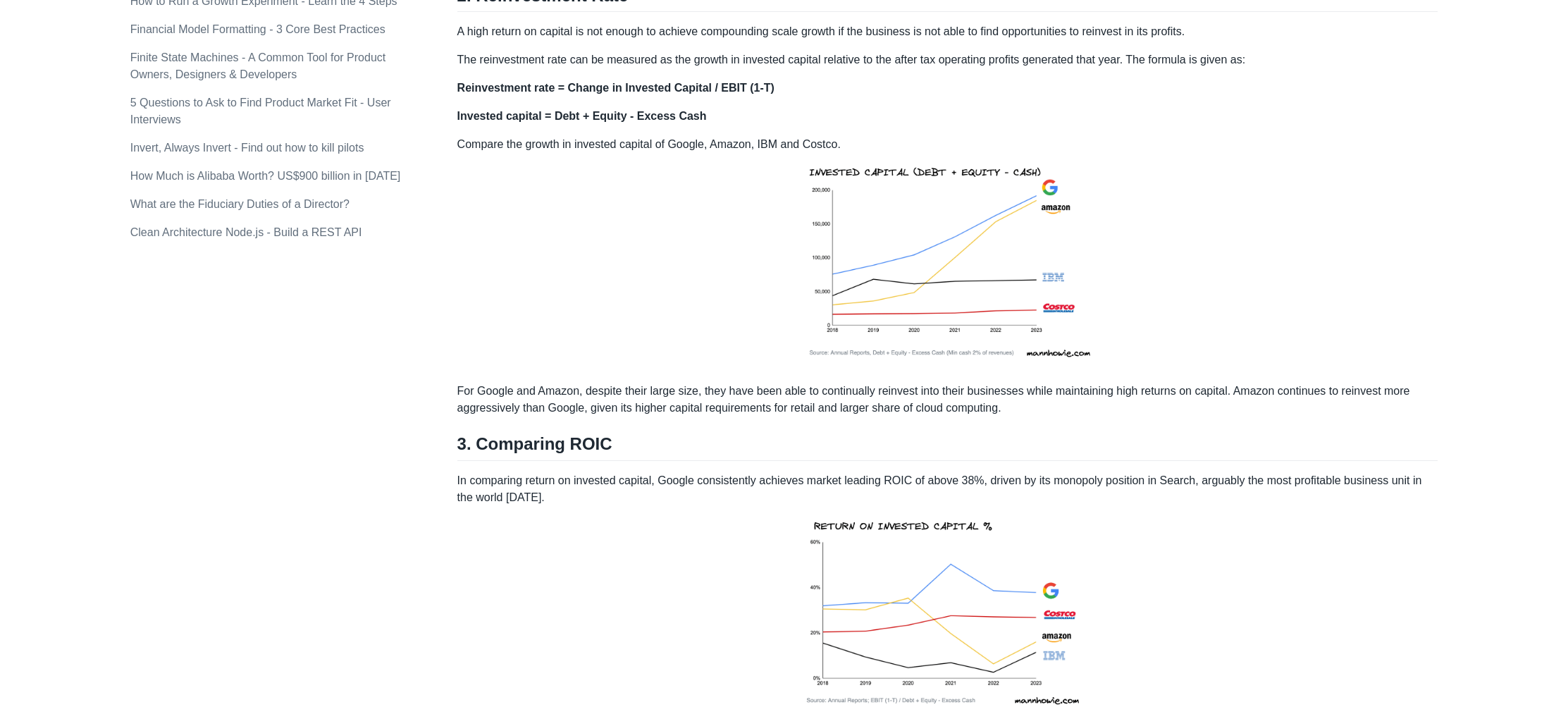
click at [571, 168] on p "Compare the growth in invested capital of Google, Amazon, IBM and Costco." at bounding box center [947, 253] width 981 height 235
click at [641, 195] on p "Compare the growth in invested capital of Google, Amazon, IBM and Costco." at bounding box center [947, 253] width 981 height 235
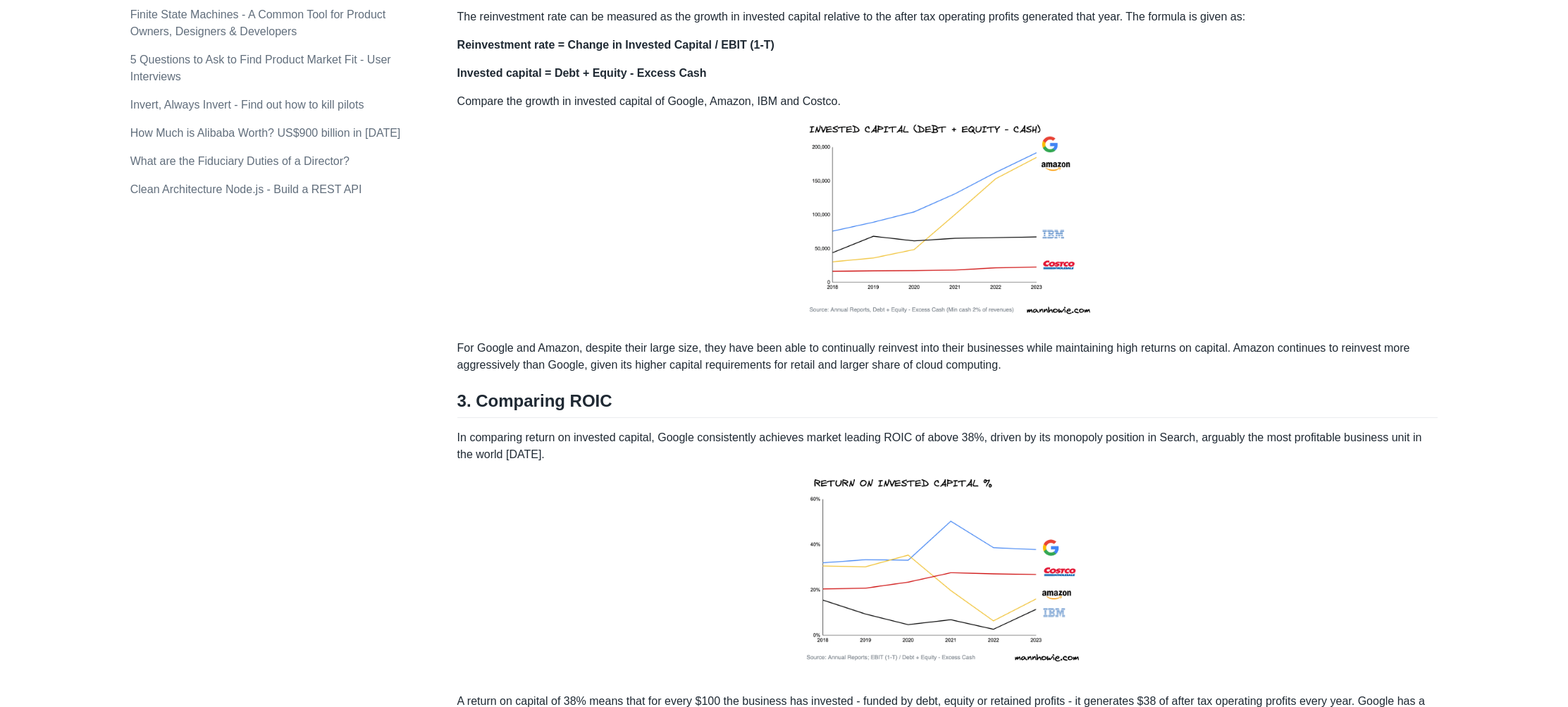
scroll to position [1359, 0]
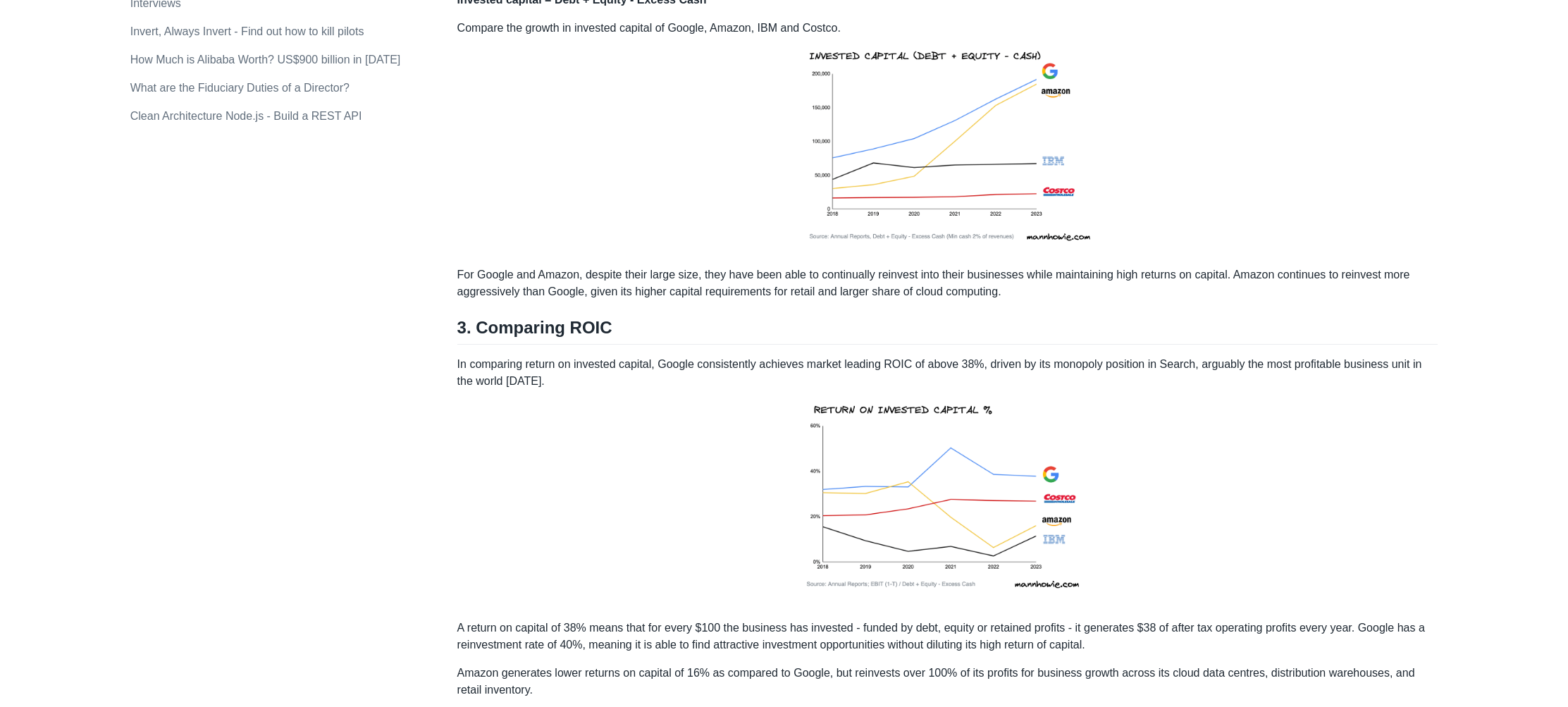
click at [685, 48] on p "Compare the growth in invested capital of Google, Amazon, IBM and Costco." at bounding box center [947, 137] width 981 height 235
click at [749, 55] on p "Compare the growth in invested capital of Google, Amazon, IBM and Costco." at bounding box center [947, 137] width 981 height 235
click at [1183, 105] on p "Compare the growth in invested capital of Google, Amazon, IBM and Costco." at bounding box center [947, 137] width 981 height 235
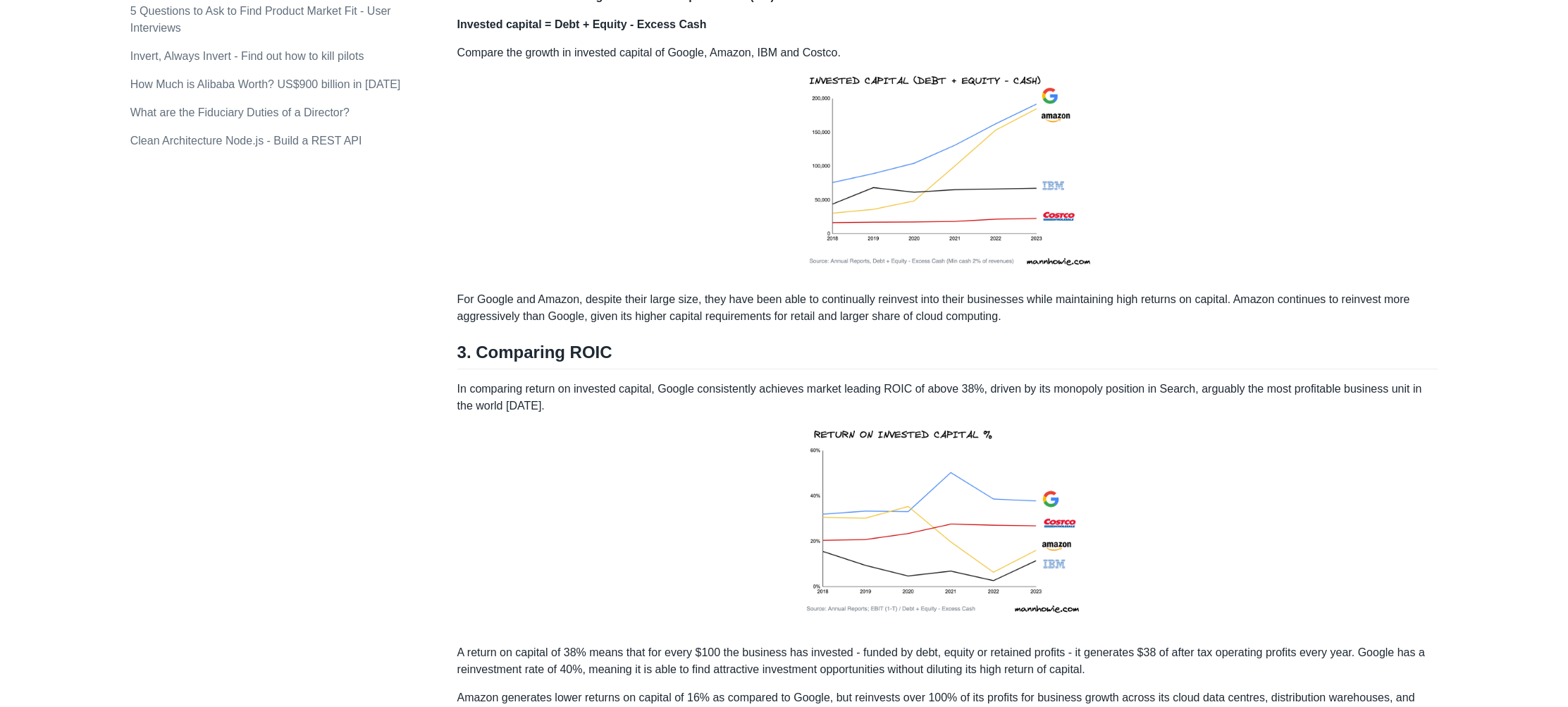
scroll to position [1334, 0]
click at [1235, 327] on p "For Google and Amazon, despite their large size, they have been able to continu…" at bounding box center [947, 309] width 981 height 34
click at [1260, 319] on p "For Google and Amazon, despite their large size, they have been able to continu…" at bounding box center [947, 309] width 981 height 34
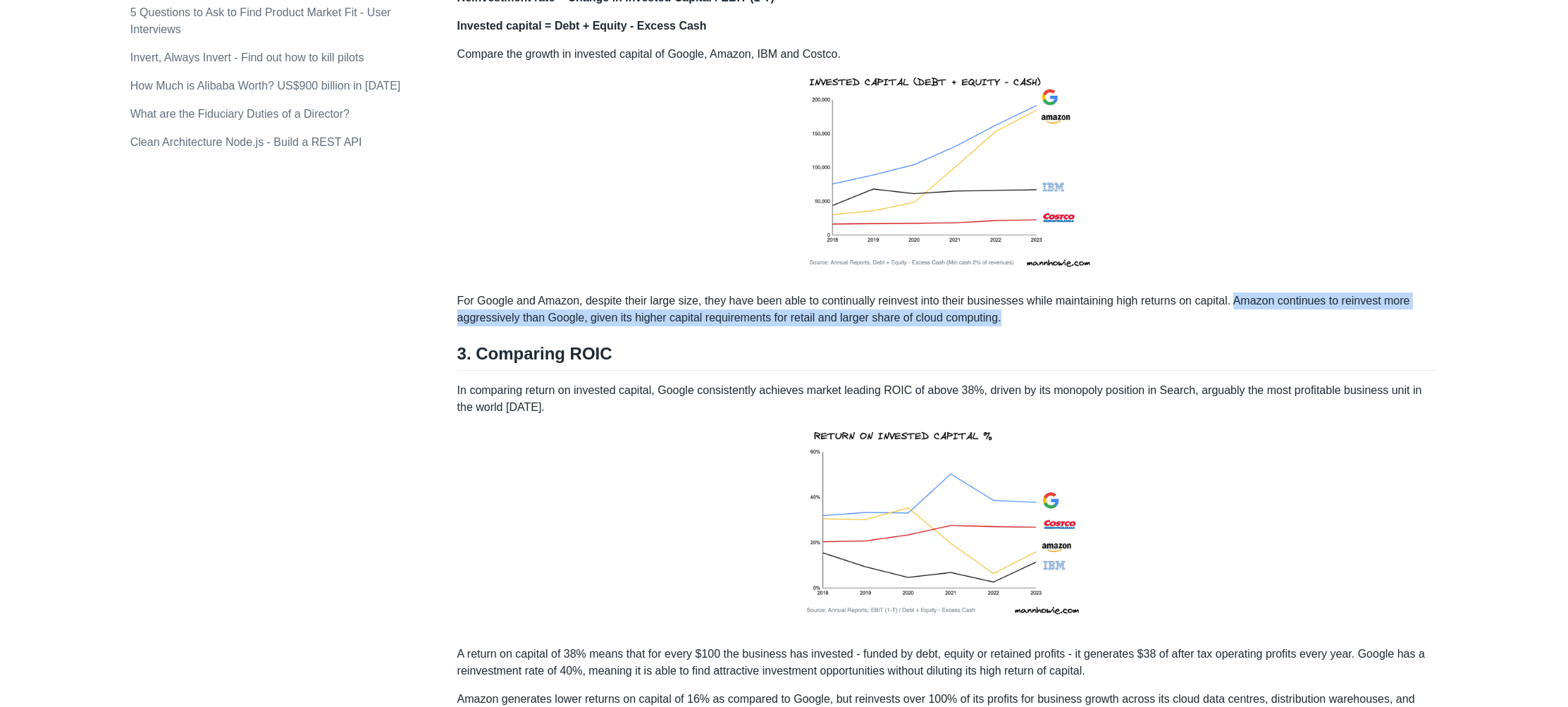
drag, startPoint x: 1247, startPoint y: 318, endPoint x: 1284, endPoint y: 338, distance: 42.1
click at [1284, 327] on p "For Google and Amazon, despite their large size, they have been able to continu…" at bounding box center [947, 309] width 981 height 34
click at [1271, 327] on p "For Google and Amazon, despite their large size, they have been able to continu…" at bounding box center [947, 309] width 981 height 34
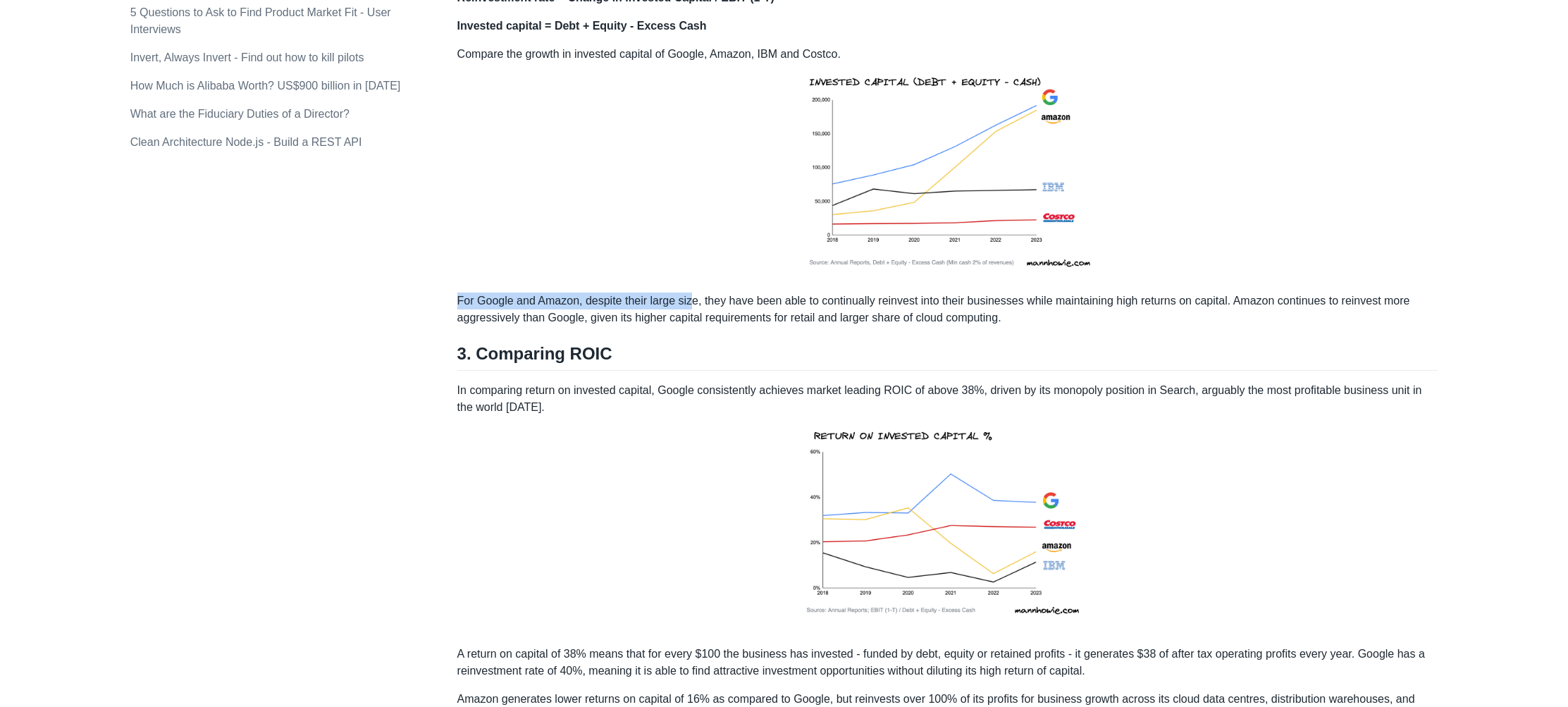
drag, startPoint x: 456, startPoint y: 317, endPoint x: 693, endPoint y: 314, distance: 237.0
click at [693, 314] on div "Topics product (28) finance (28) management (23) engineering (14) marketing (10…" at bounding box center [784, 497] width 1308 height 3491
click at [843, 320] on p "For Google and Amazon, despite their large size, they have been able to continu…" at bounding box center [947, 309] width 981 height 34
click at [927, 315] on p "For Google and Amazon, despite their large size, they have been able to continu…" at bounding box center [947, 309] width 981 height 34
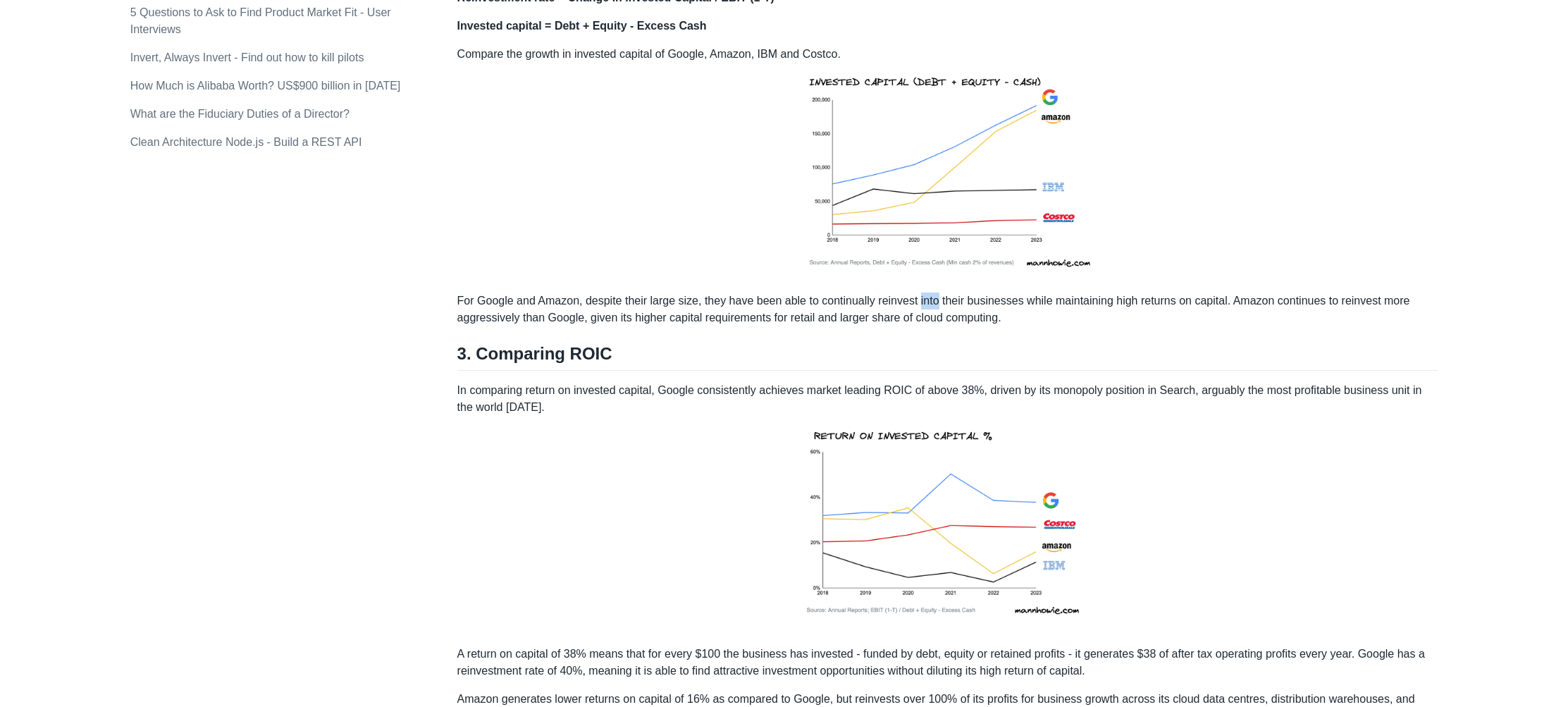
click at [927, 315] on p "For Google and Amazon, despite their large size, they have been able to continu…" at bounding box center [947, 309] width 981 height 34
click at [898, 324] on p "For Google and Amazon, despite their large size, they have been able to continu…" at bounding box center [947, 309] width 981 height 34
click at [958, 327] on p "For Google and Amazon, despite their large size, they have been able to continu…" at bounding box center [947, 309] width 981 height 34
click at [1035, 322] on p "For Google and Amazon, despite their large size, they have been able to continu…" at bounding box center [947, 309] width 981 height 34
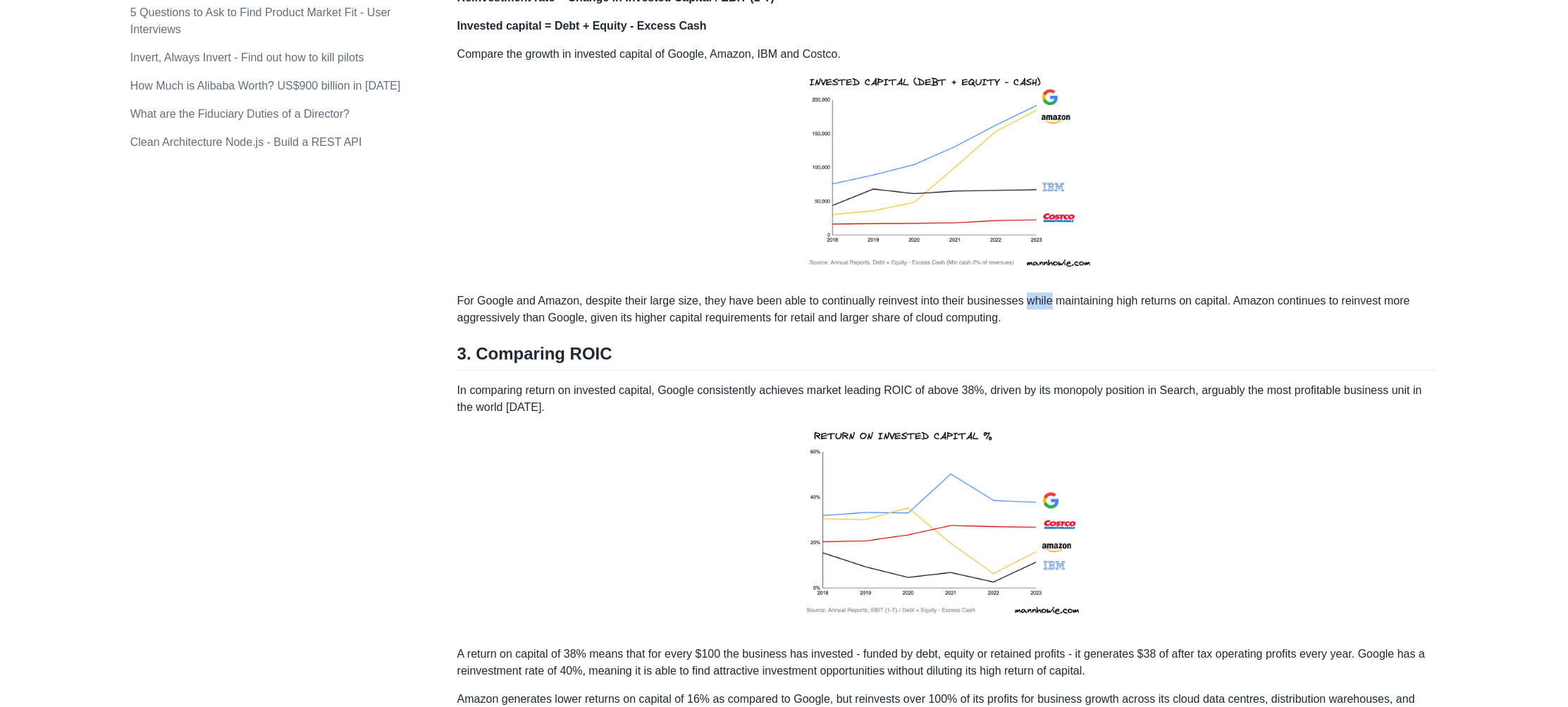
click at [1035, 322] on p "For Google and Amazon, despite their large size, they have been able to continu…" at bounding box center [947, 309] width 981 height 34
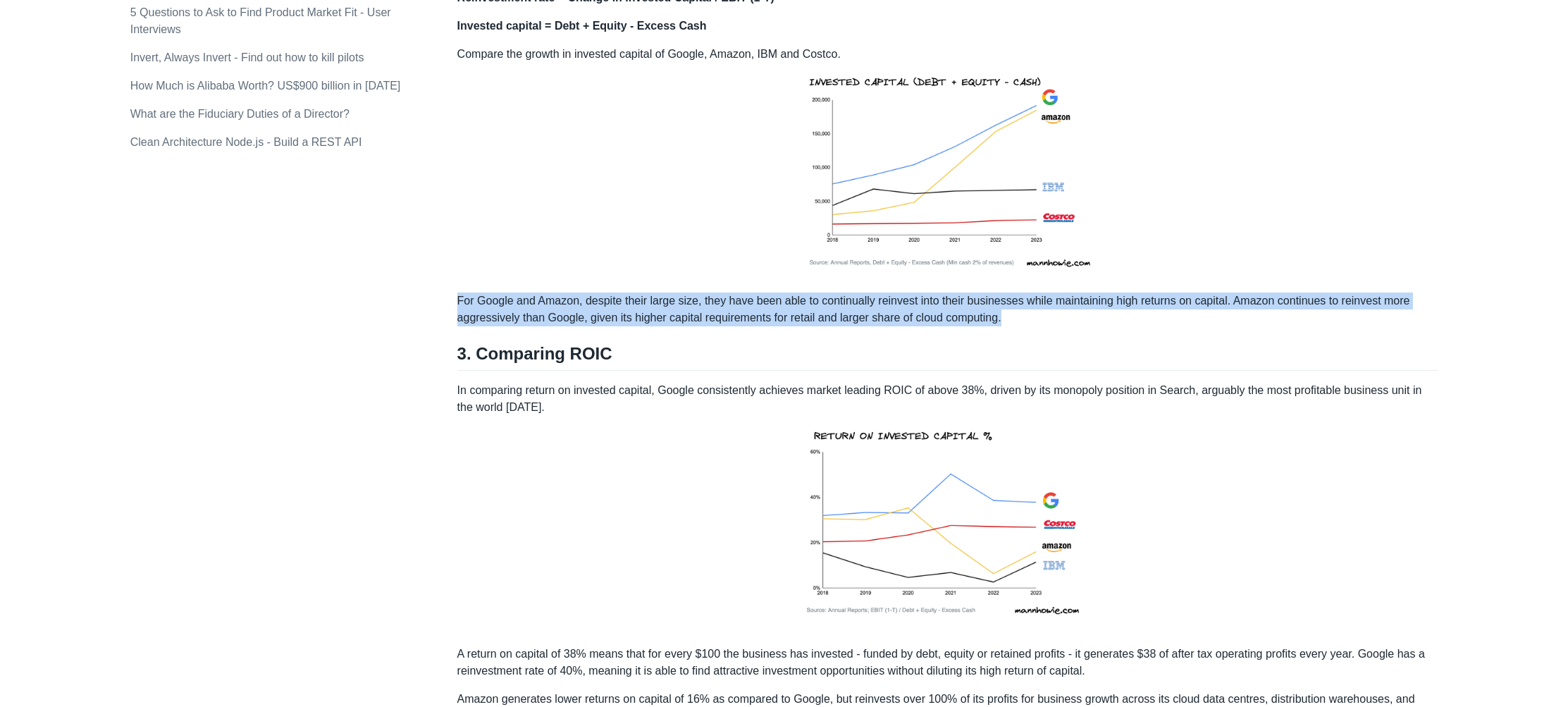
click at [1035, 322] on p "For Google and Amazon, despite their large size, they have been able to continu…" at bounding box center [947, 309] width 981 height 34
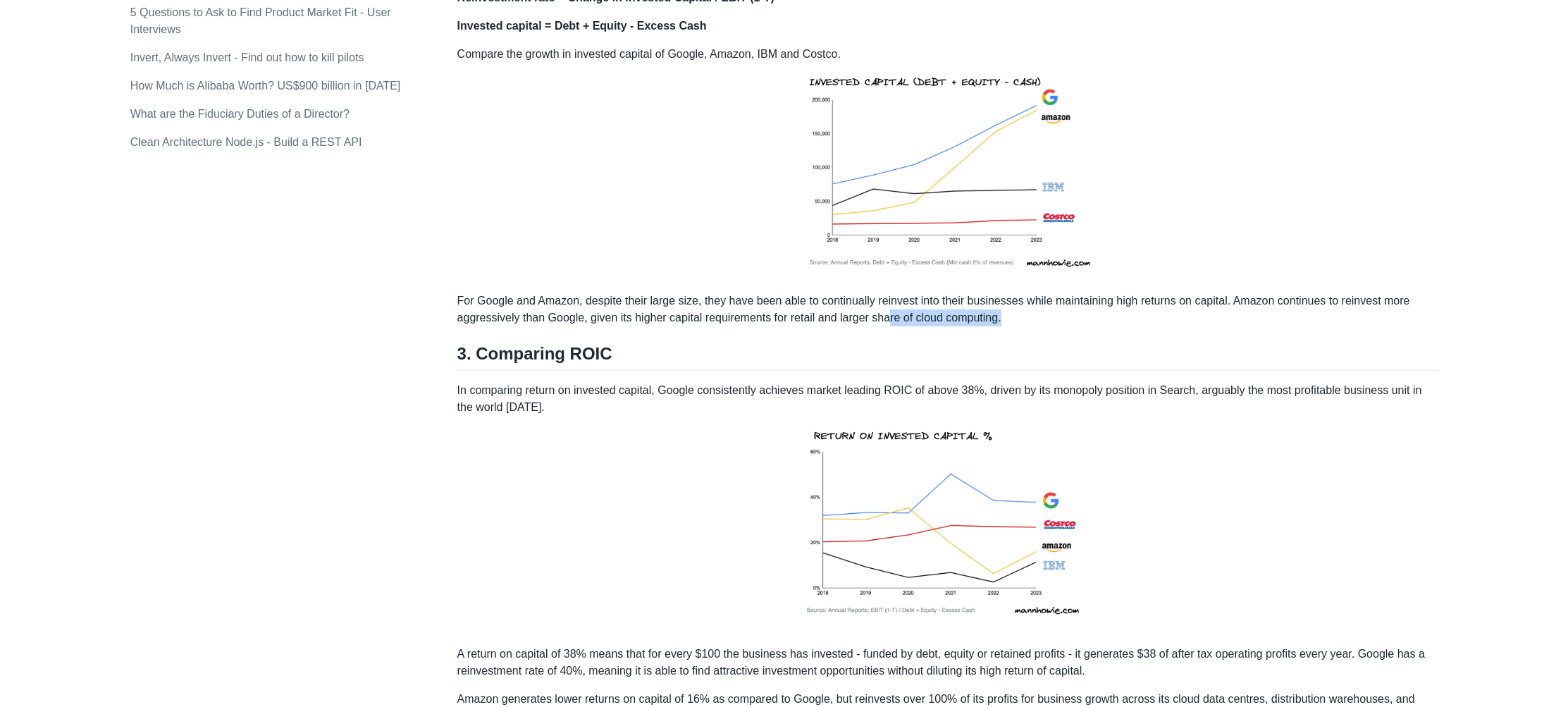
click at [897, 327] on p "For Google and Amazon, despite their large size, they have been able to continu…" at bounding box center [947, 309] width 981 height 34
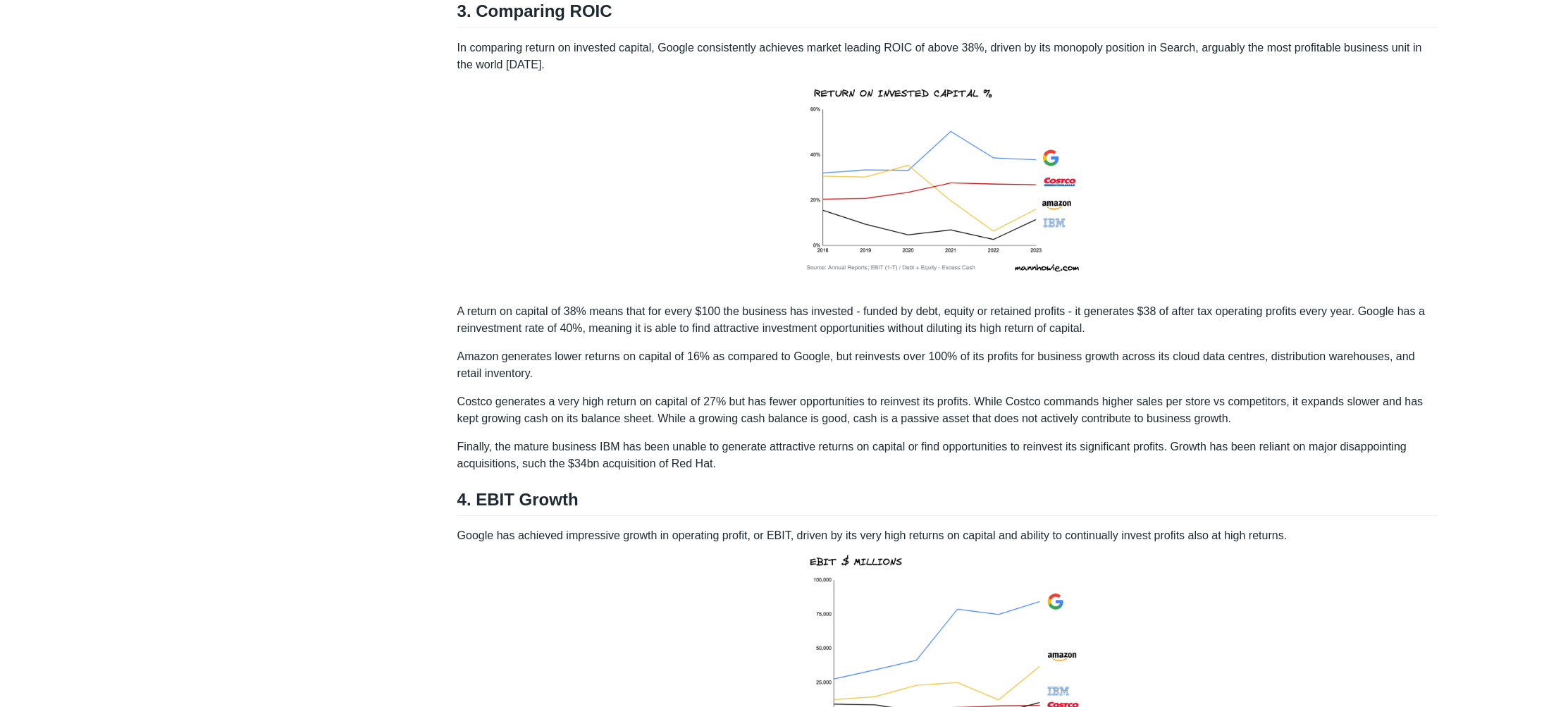
scroll to position [1687, 0]
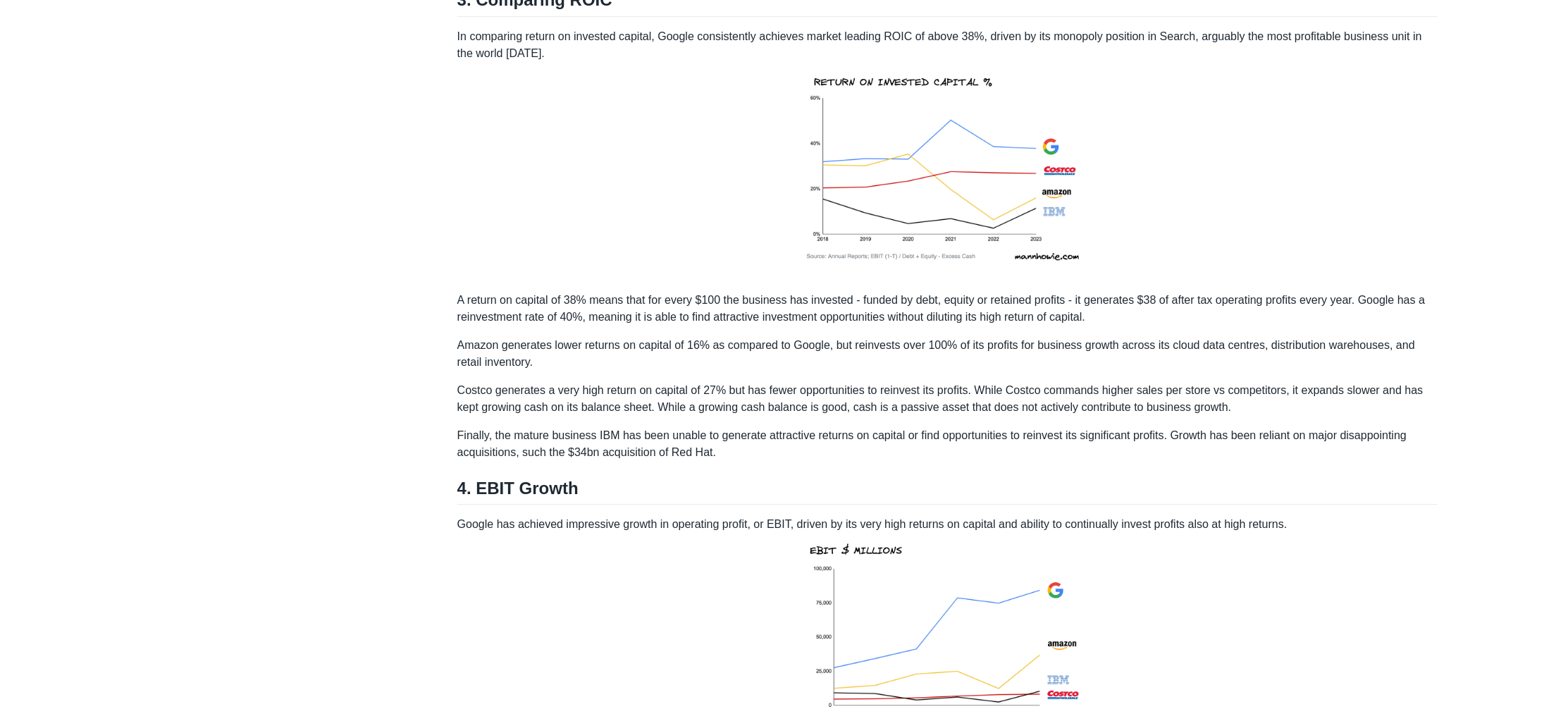
click at [561, 65] on p "In comparing return on invested capital, Google consistently achieves market le…" at bounding box center [947, 154] width 981 height 252
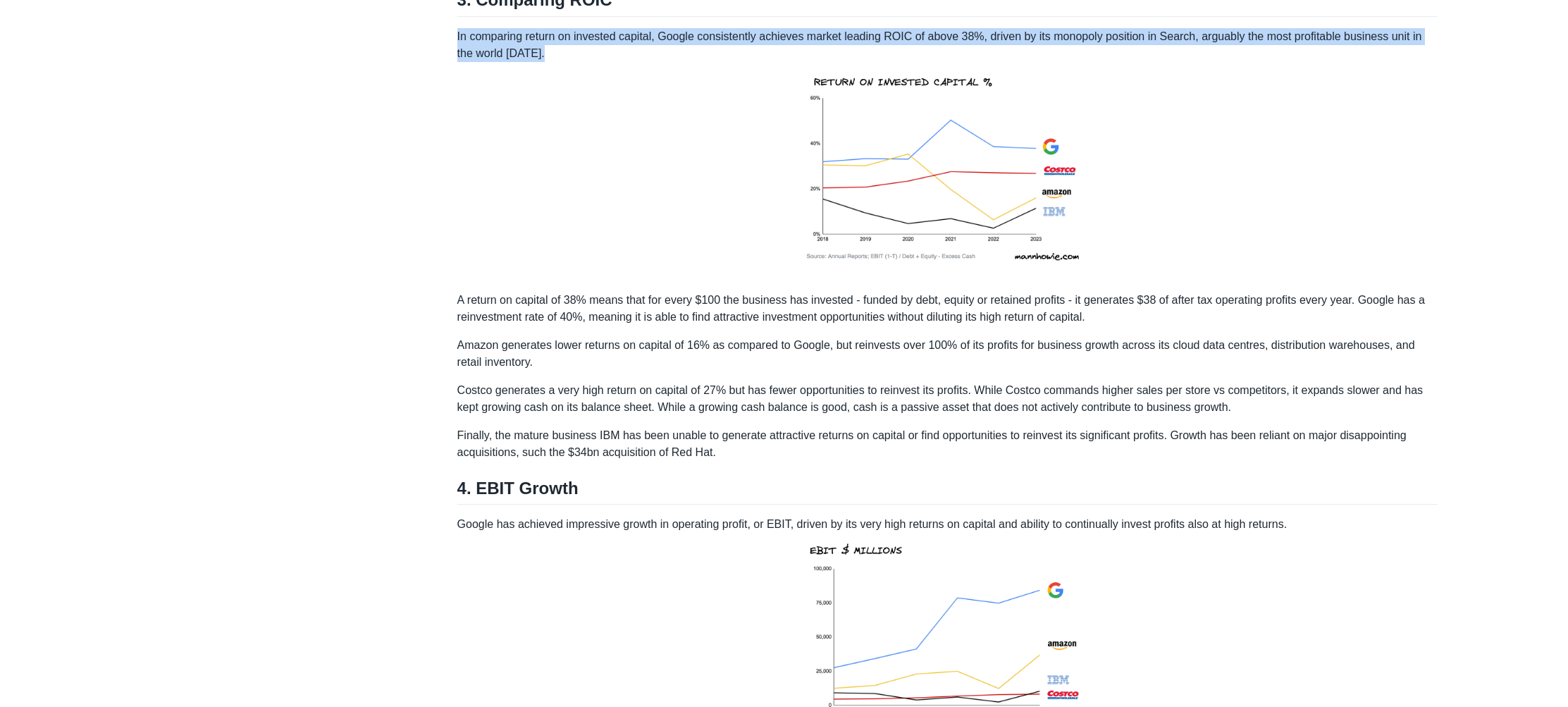
click at [561, 65] on p "In comparing return on invested capital, Google consistently achieves market le…" at bounding box center [947, 154] width 981 height 252
click at [574, 62] on p "In comparing return on invested capital, Google consistently achieves market le…" at bounding box center [947, 154] width 981 height 252
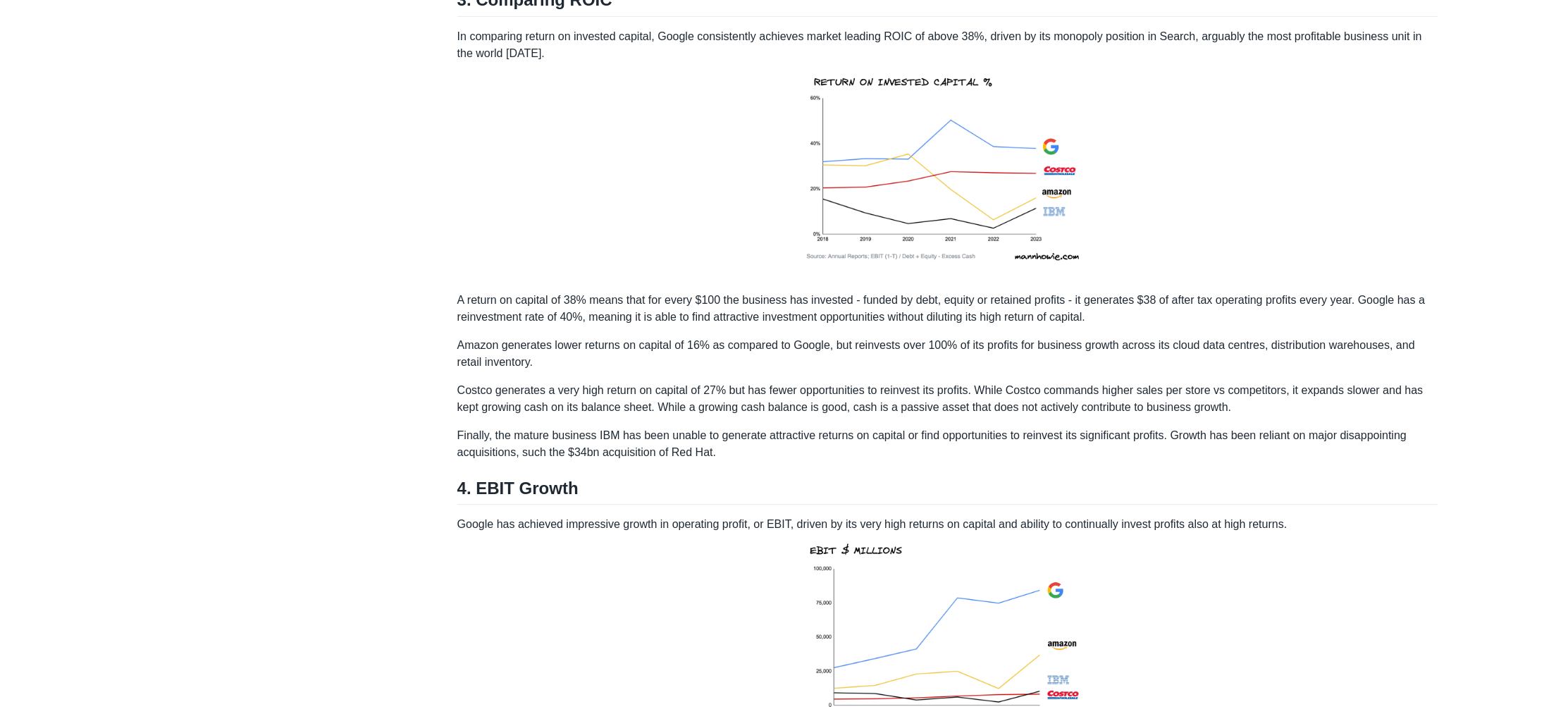
click at [576, 60] on p "In comparing return on invested capital, Google consistently achieves market le…" at bounding box center [947, 154] width 981 height 252
click at [614, 69] on p "In comparing return on invested capital, Google consistently achieves market le…" at bounding box center [947, 154] width 981 height 252
click at [562, 56] on p "In comparing return on invested capital, Google consistently achieves market le…" at bounding box center [947, 154] width 981 height 252
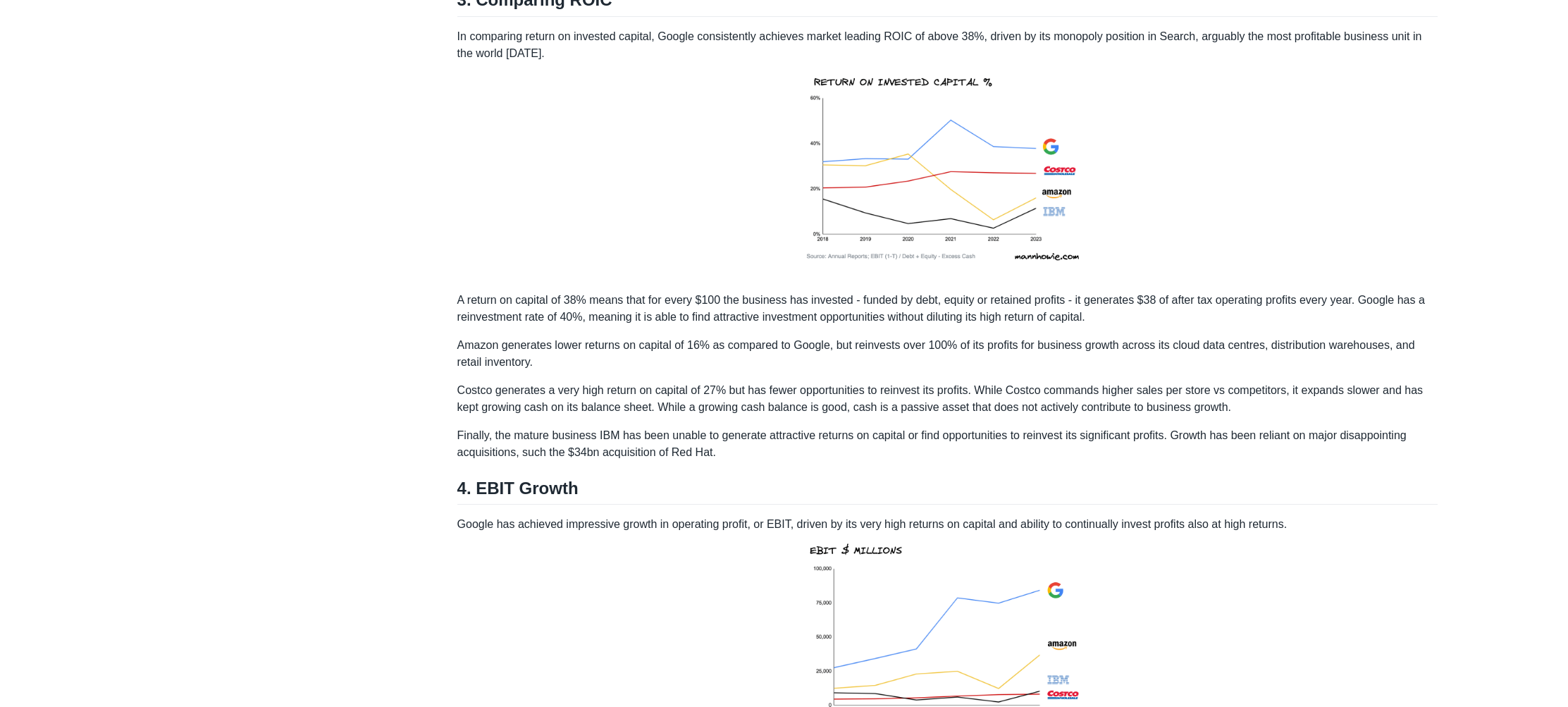
click at [562, 56] on p "In comparing return on invested capital, Google consistently achieves market le…" at bounding box center [947, 154] width 981 height 252
click at [591, 65] on p "In comparing return on invested capital, Google consistently achieves market le…" at bounding box center [947, 154] width 981 height 252
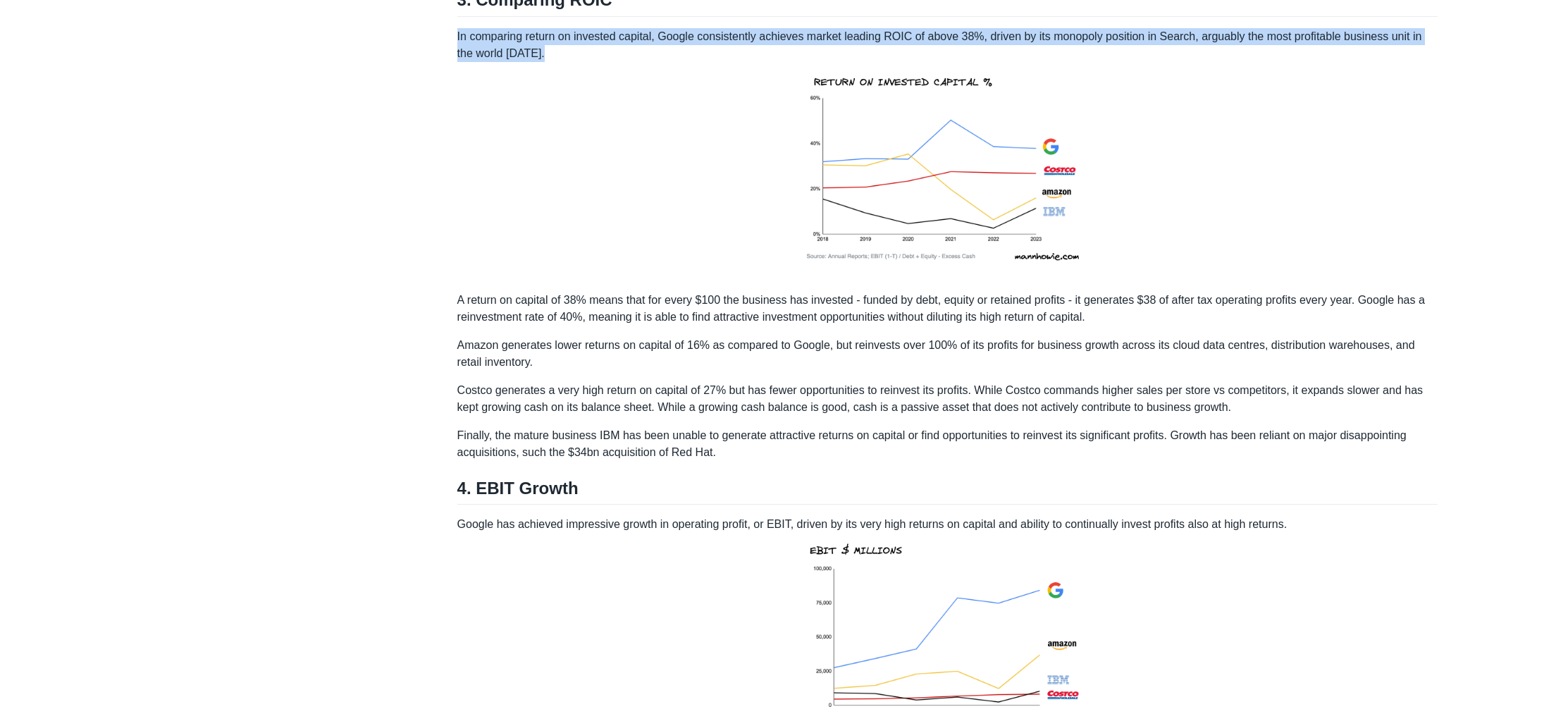
click at [591, 65] on p "In comparing return on invested capital, Google consistently achieves market le…" at bounding box center [947, 154] width 981 height 252
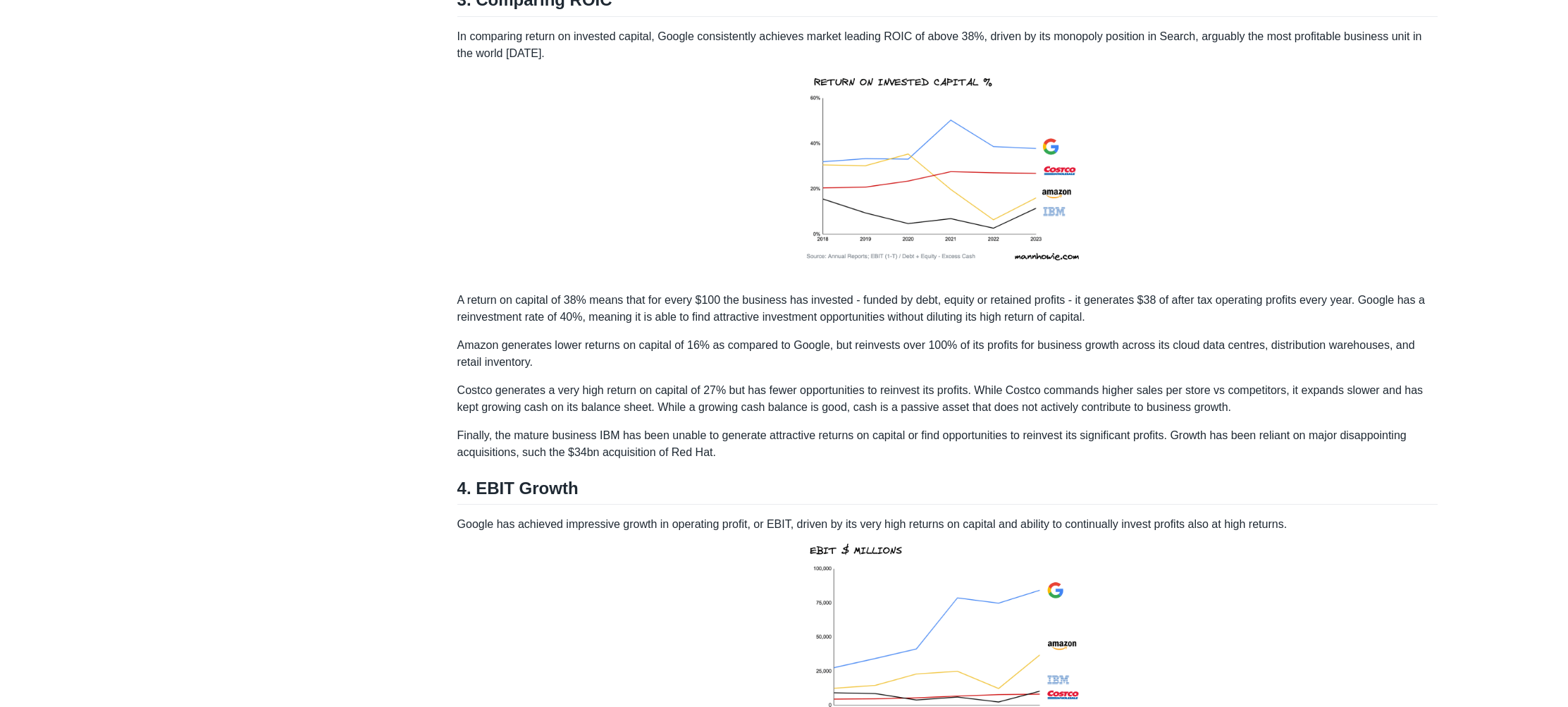
click at [591, 65] on p "In comparing return on invested capital, Google consistently achieves market le…" at bounding box center [947, 154] width 981 height 252
click at [623, 59] on p "In comparing return on invested capital, Google consistently achieves market le…" at bounding box center [947, 154] width 981 height 252
click at [518, 16] on h2 "3. Comparing ROIC" at bounding box center [947, 2] width 981 height 27
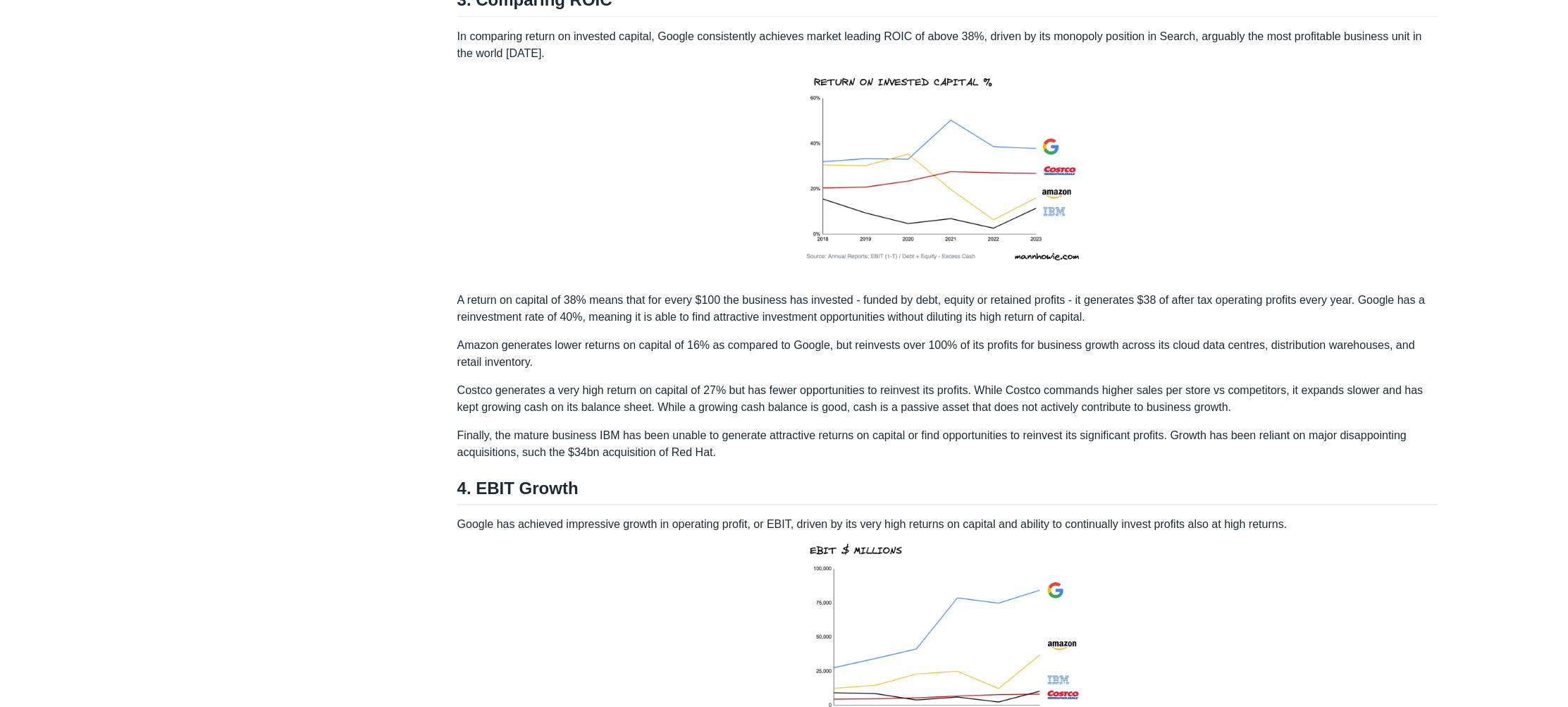
click at [560, 56] on p "In comparing return on invested capital, Google consistently achieves market le…" at bounding box center [947, 154] width 981 height 252
click at [605, 76] on p "In comparing return on invested capital, Google consistently achieves market le…" at bounding box center [947, 154] width 981 height 252
click at [484, 66] on p "In comparing return on invested capital, Google consistently achieves market le…" at bounding box center [947, 154] width 981 height 252
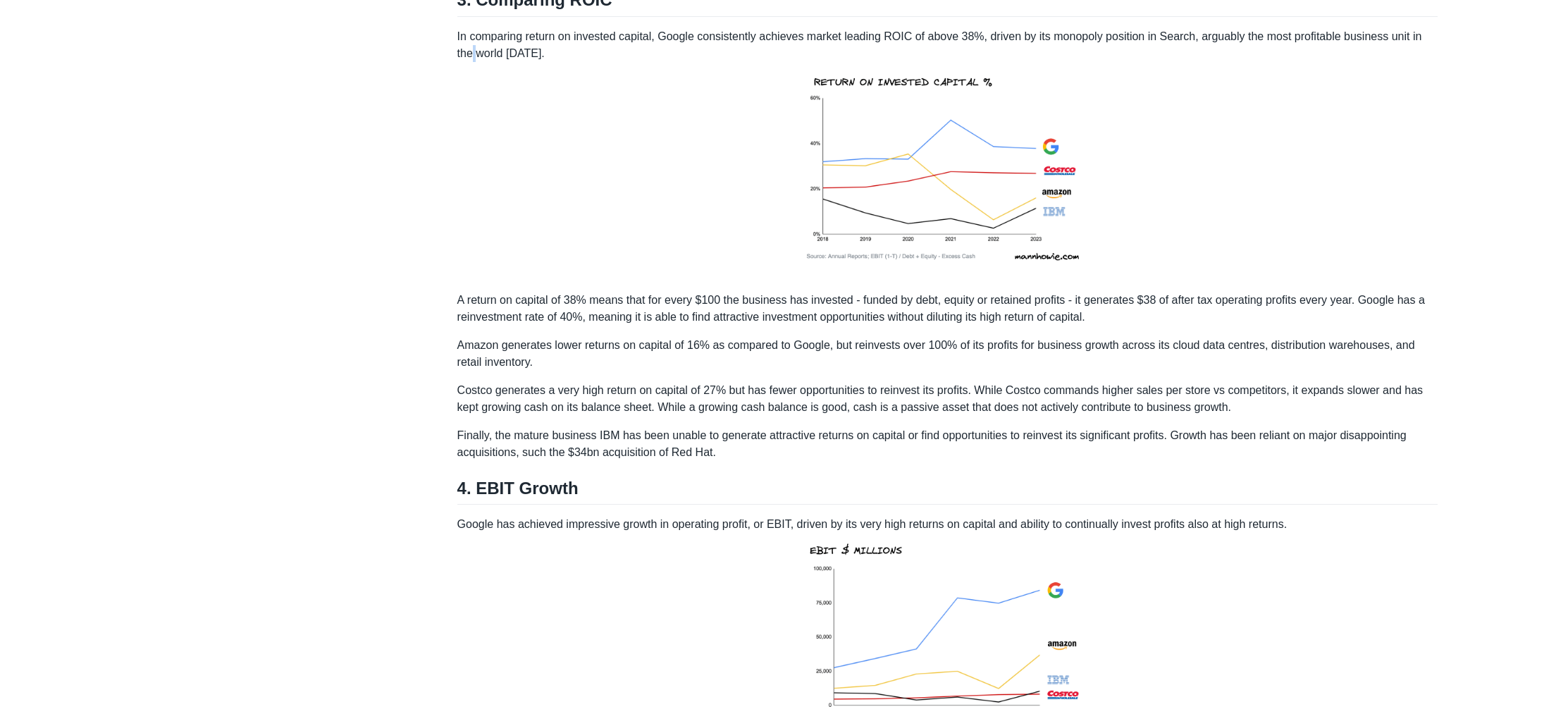
click at [484, 66] on p "In comparing return on invested capital, Google consistently achieves market le…" at bounding box center [947, 154] width 981 height 252
click at [746, 43] on div "High quality businesses are those that can generate high returns on invested ca…" at bounding box center [947, 73] width 981 height 3080
click at [794, 57] on p "In comparing return on invested capital, Google consistently achieves market le…" at bounding box center [947, 154] width 981 height 252
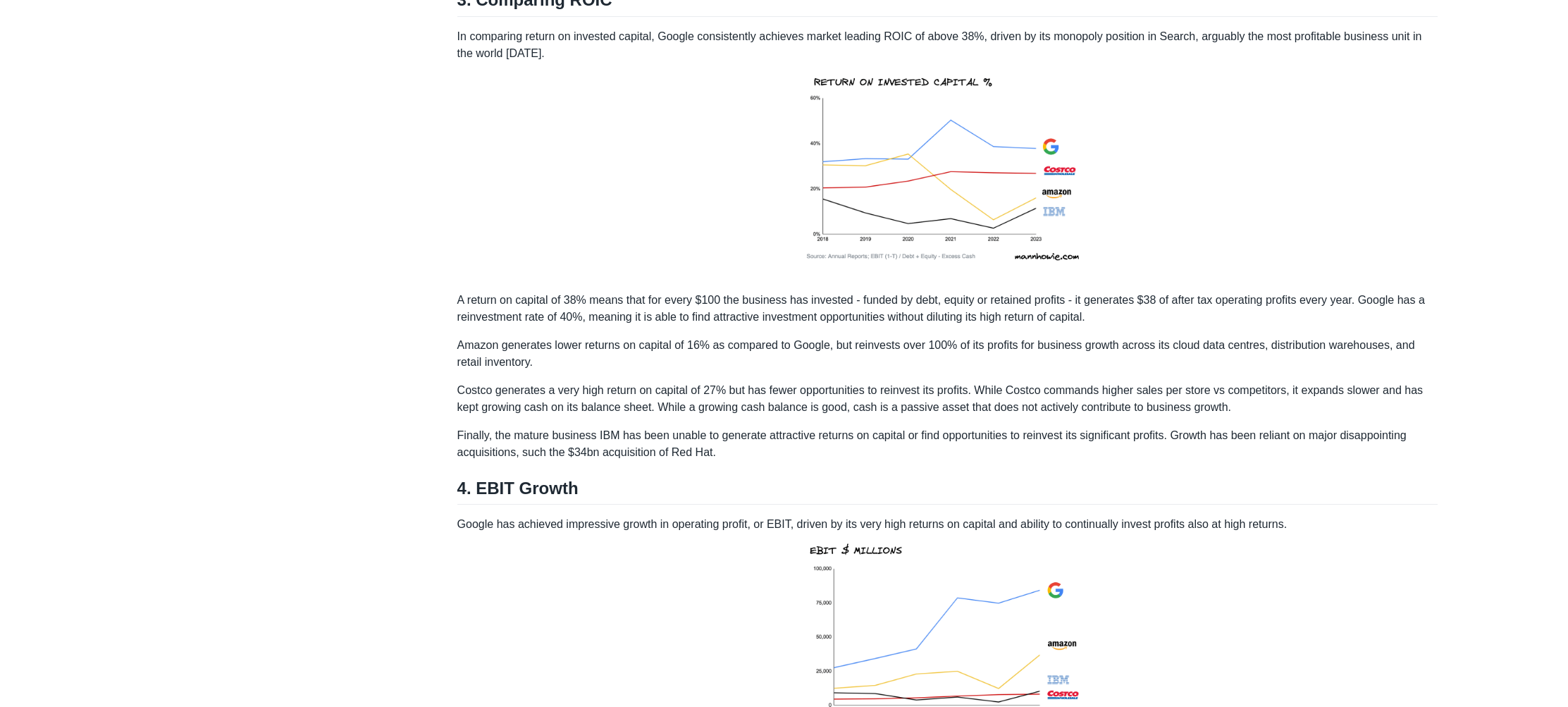
click at [851, 57] on p "In comparing return on invested capital, Google consistently achieves market le…" at bounding box center [947, 154] width 981 height 252
click at [875, 57] on p "In comparing return on invested capital, Google consistently achieves market le…" at bounding box center [947, 154] width 981 height 252
click at [939, 54] on p "In comparing return on invested capital, Google consistently achieves market le…" at bounding box center [947, 154] width 981 height 252
drag, startPoint x: 658, startPoint y: 55, endPoint x: 996, endPoint y: 50, distance: 338.0
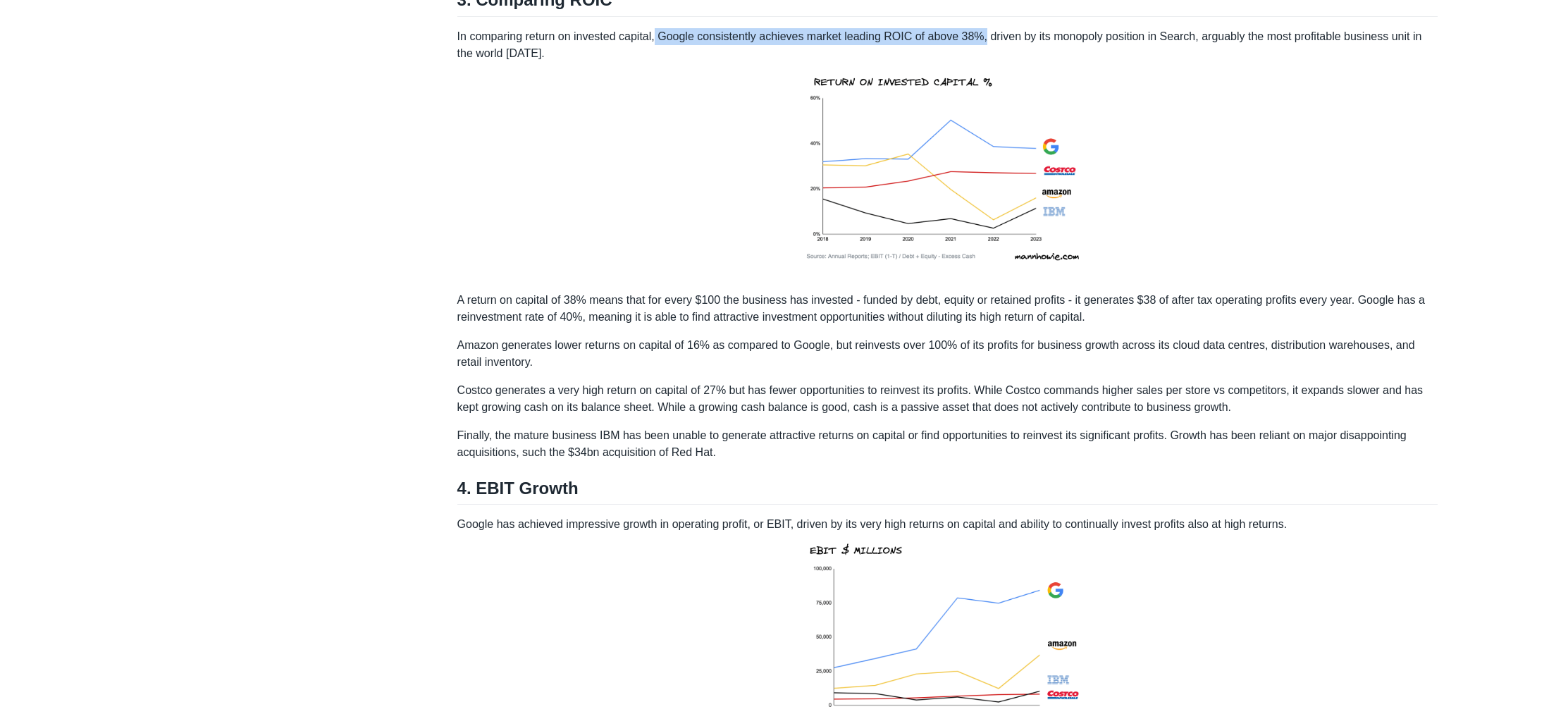
click at [996, 50] on p "In comparing return on invested capital, Google consistently achieves market le…" at bounding box center [947, 154] width 981 height 252
click at [1054, 70] on p "In comparing return on invested capital, Google consistently achieves market le…" at bounding box center [947, 154] width 981 height 252
click at [1136, 56] on p "In comparing return on invested capital, Google consistently achieves market le…" at bounding box center [947, 154] width 981 height 252
click at [1167, 53] on p "In comparing return on invested capital, Google consistently achieves market le…" at bounding box center [947, 154] width 981 height 252
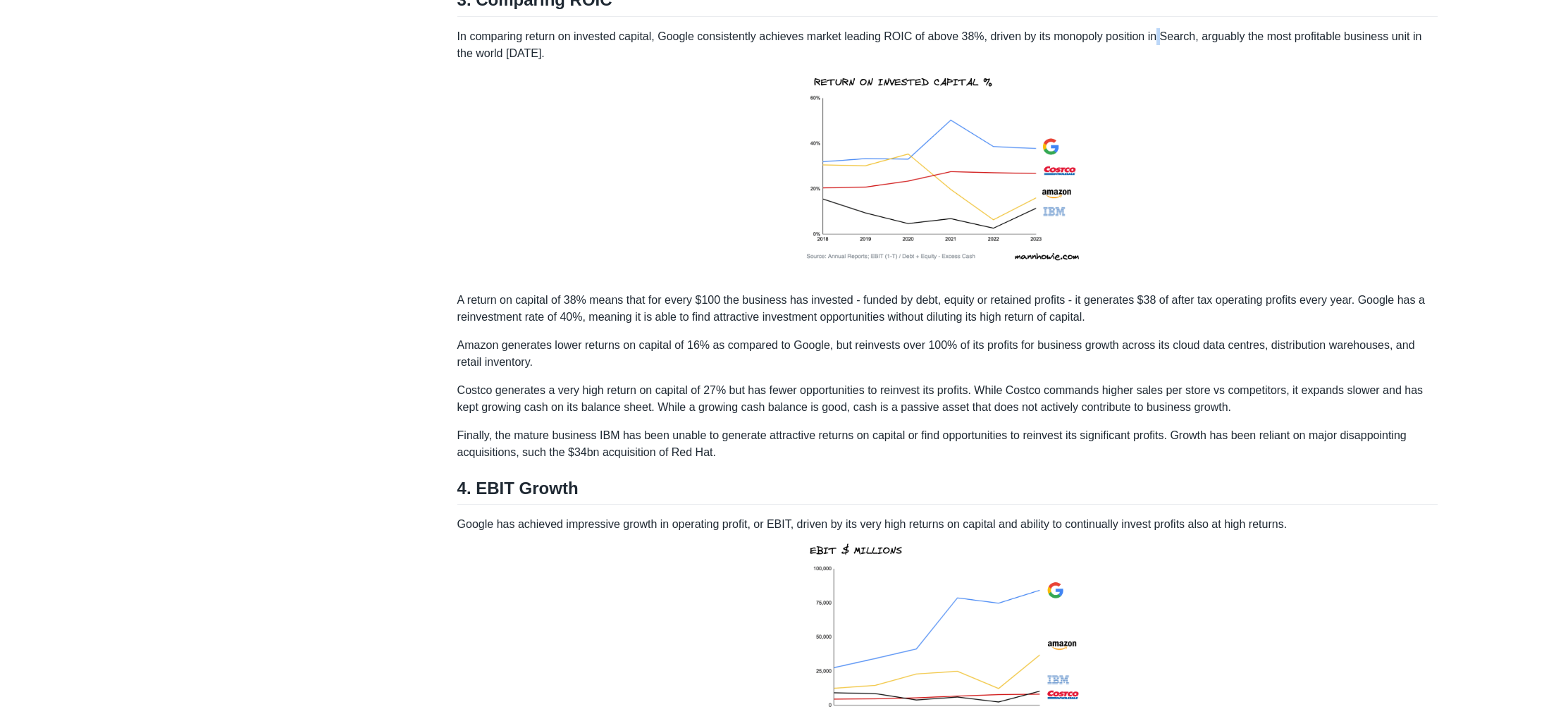
drag, startPoint x: 1167, startPoint y: 53, endPoint x: 1209, endPoint y: 55, distance: 42.0
click at [1167, 53] on p "In comparing return on invested capital, Google consistently achieves market le…" at bounding box center [947, 154] width 981 height 252
click at [1209, 55] on p "In comparing return on invested capital, Google consistently achieves market le…" at bounding box center [947, 154] width 981 height 252
click at [1246, 54] on p "In comparing return on invested capital, Google consistently achieves market le…" at bounding box center [947, 154] width 981 height 252
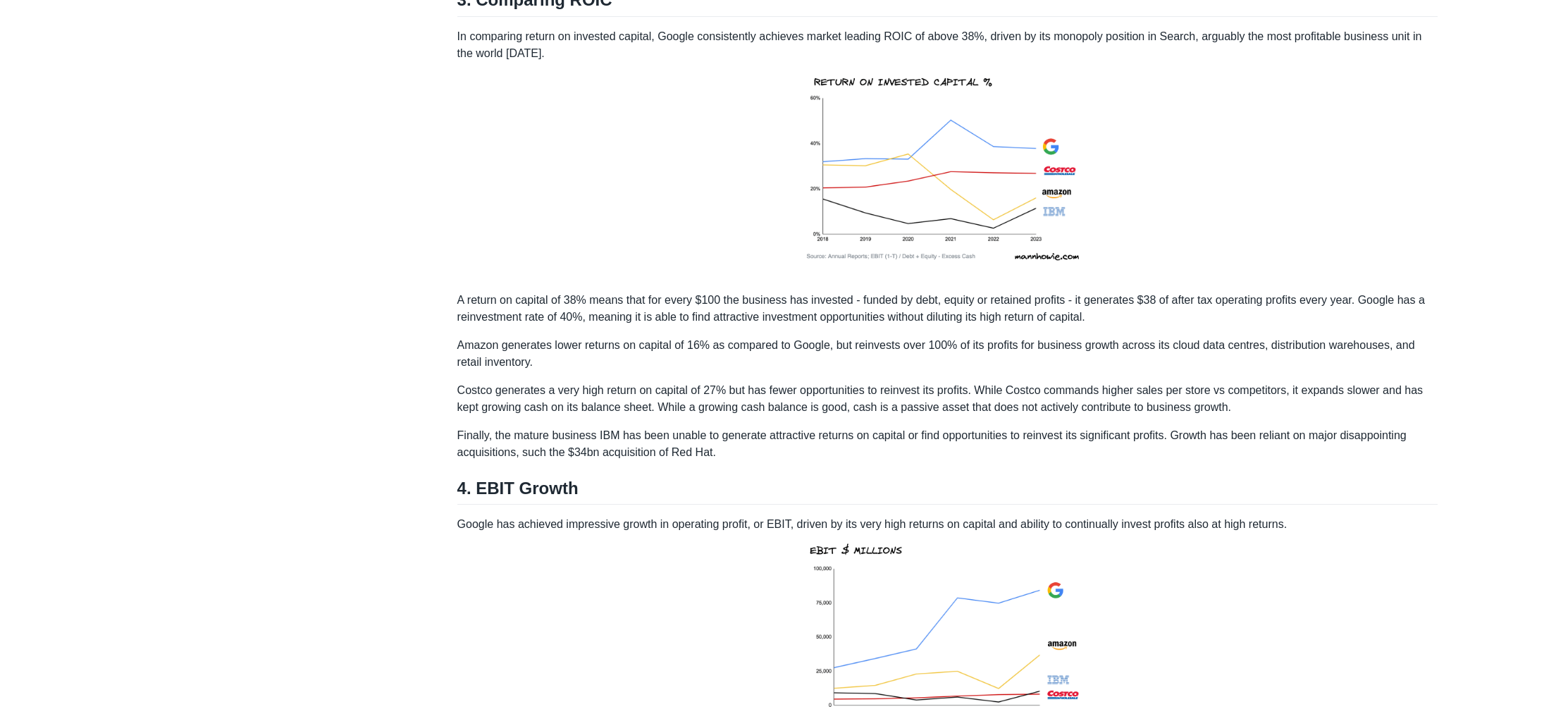
click at [1238, 56] on p "In comparing return on invested capital, Google consistently achieves market le…" at bounding box center [947, 154] width 981 height 252
click at [1276, 55] on p "In comparing return on invested capital, Google consistently achieves market le…" at bounding box center [947, 154] width 981 height 252
click at [537, 70] on p "In comparing return on invested capital, Google consistently achieves market le…" at bounding box center [947, 154] width 981 height 252
drag, startPoint x: 537, startPoint y: 70, endPoint x: 547, endPoint y: 68, distance: 10.2
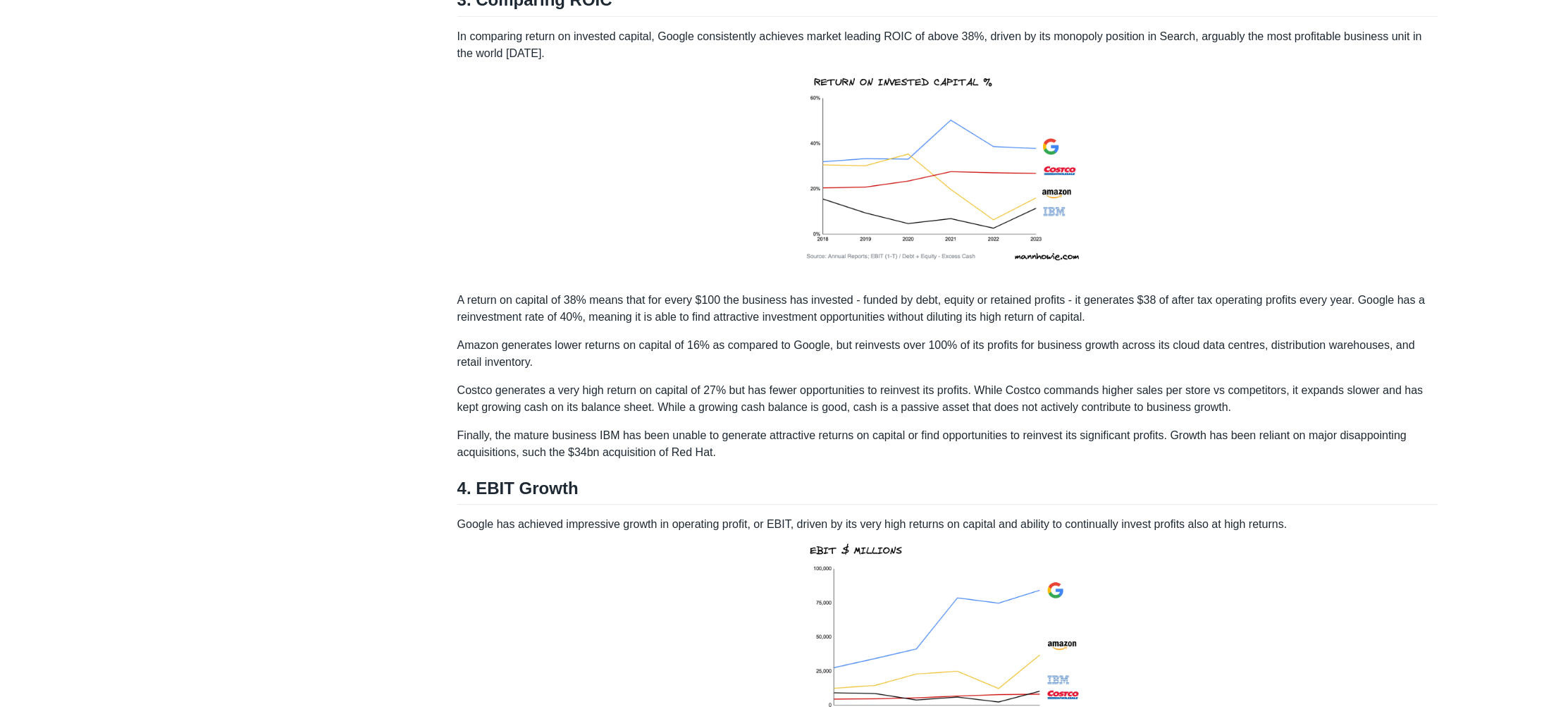
click at [537, 69] on p "In comparing return on invested capital, Google consistently achieves market le…" at bounding box center [947, 154] width 981 height 252
click at [618, 62] on p "In comparing return on invested capital, Google consistently achieves market le…" at bounding box center [947, 154] width 981 height 252
click at [1219, 180] on p "In comparing return on invested capital, Google consistently achieves market le…" at bounding box center [947, 154] width 981 height 252
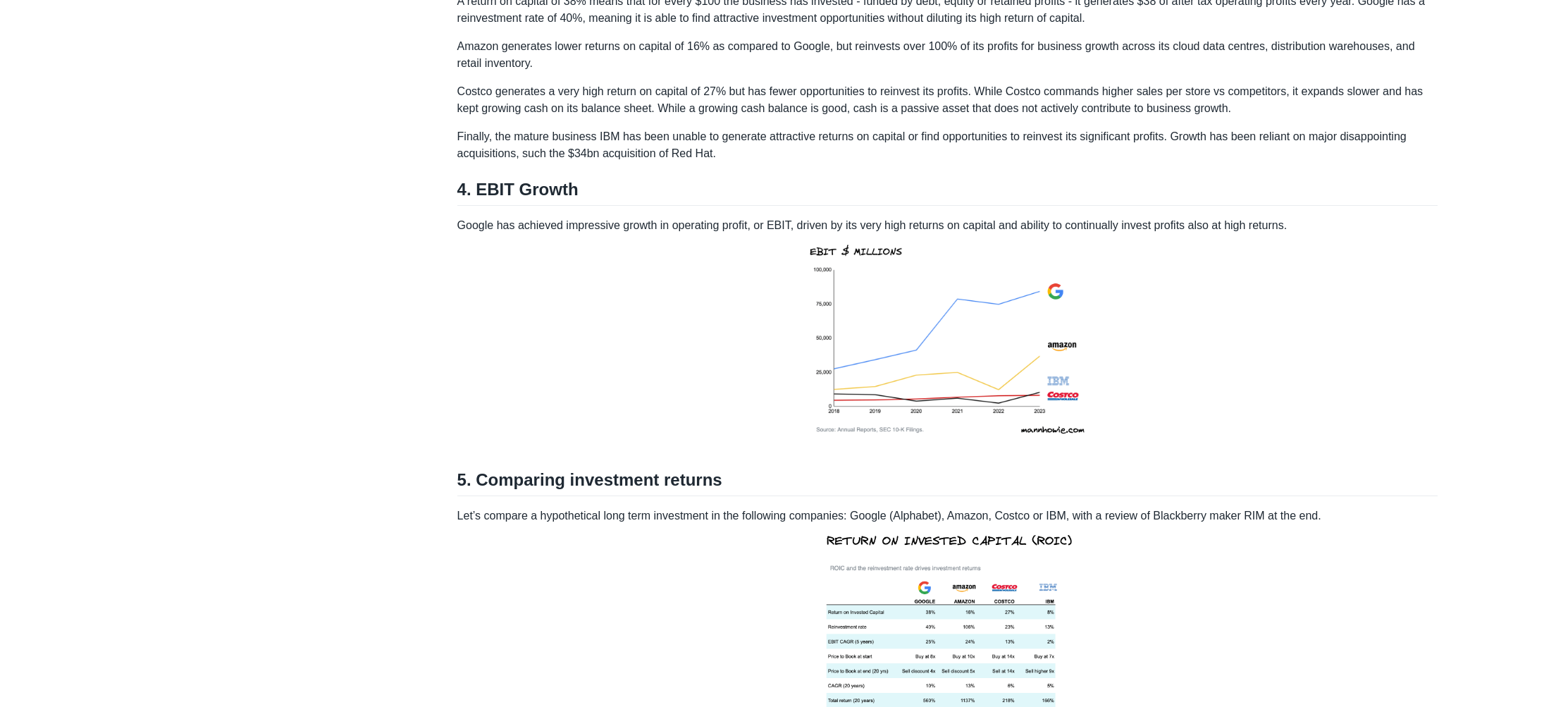
scroll to position [1988, 0]
click at [1095, 23] on p "A return on capital of 38% means that for every $100 the business has invested …" at bounding box center [947, 8] width 981 height 34
click at [1092, 9] on p "A return on capital of 38% means that for every $100 the business has invested …" at bounding box center [947, 8] width 981 height 34
click at [1090, 14] on p "A return on capital of 38% means that for every $100 the business has invested …" at bounding box center [947, 8] width 981 height 34
drag, startPoint x: 1095, startPoint y: 16, endPoint x: 1164, endPoint y: 19, distance: 69.1
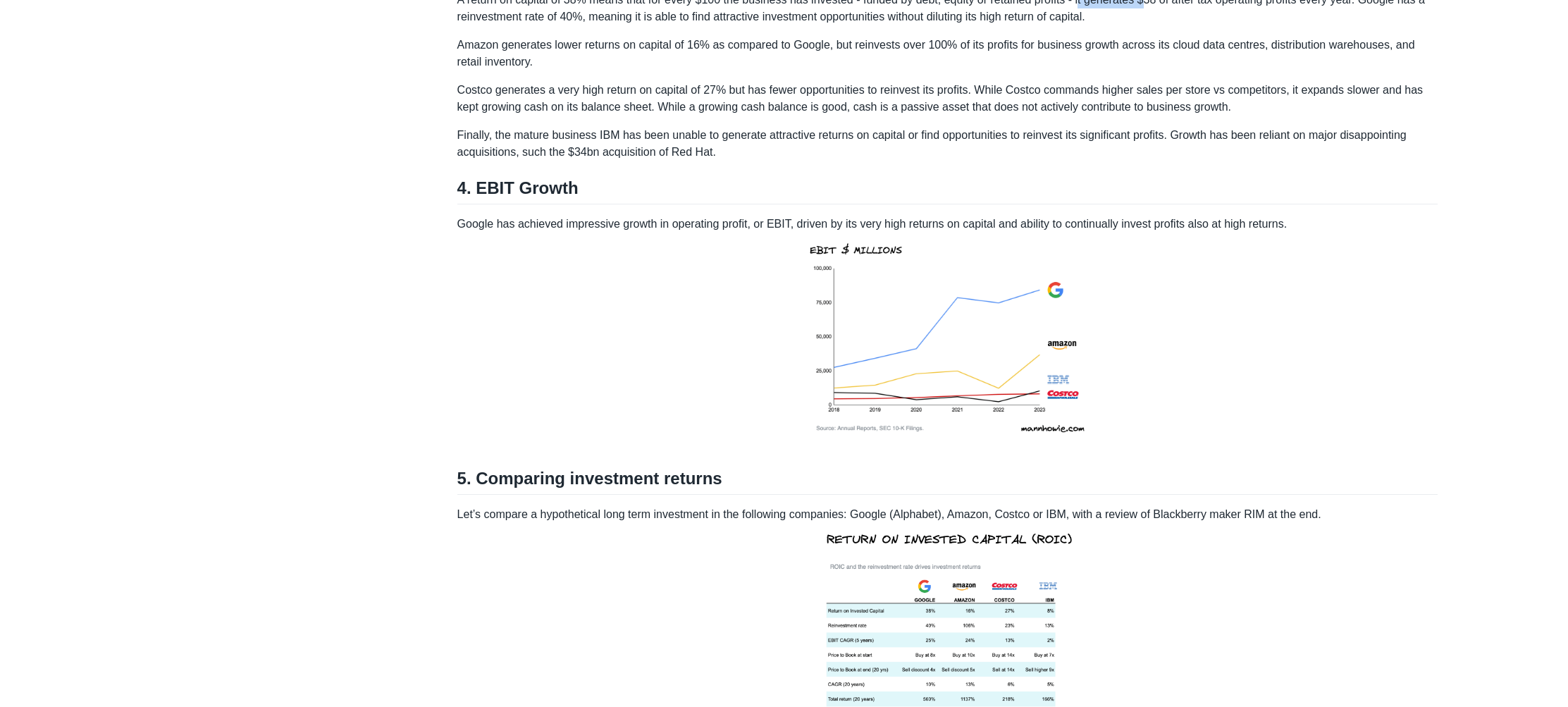
click at [1163, 19] on p "A return on capital of 38% means that for every $100 the business has invested …" at bounding box center [947, 8] width 981 height 34
click at [1168, 26] on p "A return on capital of 38% means that for every $100 the business has invested …" at bounding box center [947, 8] width 981 height 34
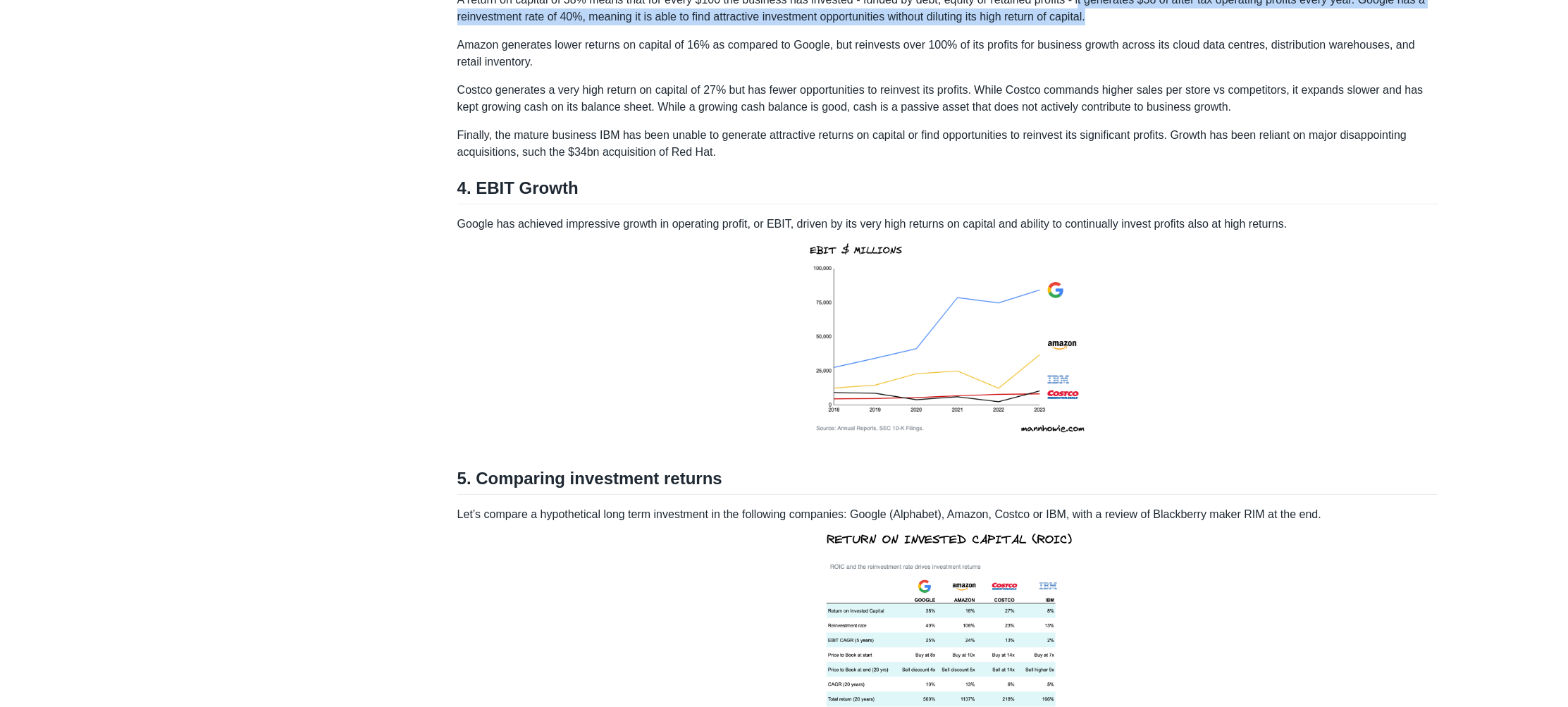
drag, startPoint x: 1149, startPoint y: 38, endPoint x: 1097, endPoint y: 18, distance: 55.7
click at [1097, 18] on p "A return on capital of 38% means that for every $100 the business has invested …" at bounding box center [947, 8] width 981 height 34
click at [1169, 26] on p "A return on capital of 38% means that for every $100 the business has invested …" at bounding box center [947, 8] width 981 height 34
drag, startPoint x: 1157, startPoint y: 33, endPoint x: 1095, endPoint y: 20, distance: 63.3
click at [1095, 20] on p "A return on capital of 38% means that for every $100 the business has invested …" at bounding box center [947, 8] width 981 height 34
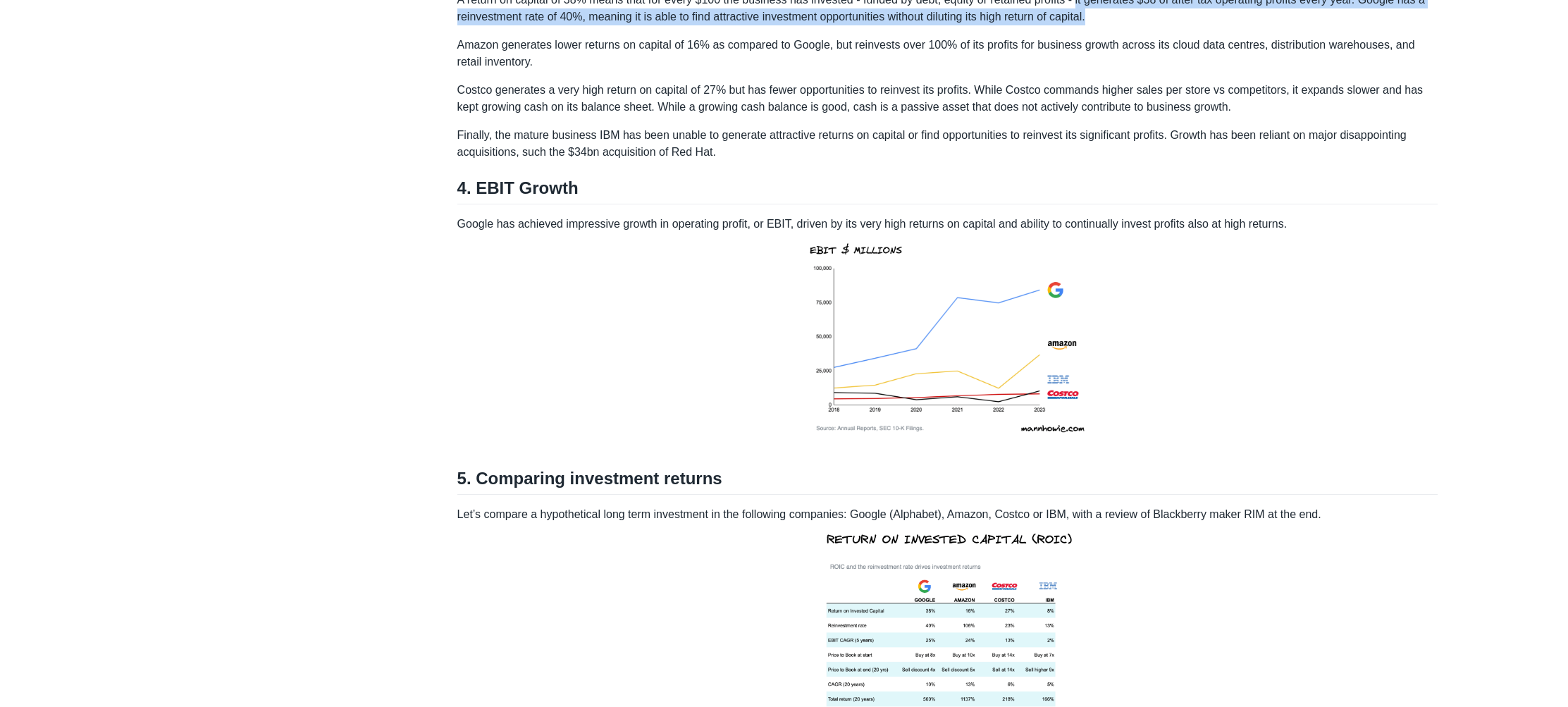
click at [1384, 26] on p "A return on capital of 38% means that for every $100 the business has invested …" at bounding box center [947, 8] width 981 height 34
drag, startPoint x: 1386, startPoint y: 12, endPoint x: 1404, endPoint y: 30, distance: 25.5
click at [1404, 26] on p "A return on capital of 38% means that for every $100 the business has invested …" at bounding box center [947, 8] width 981 height 34
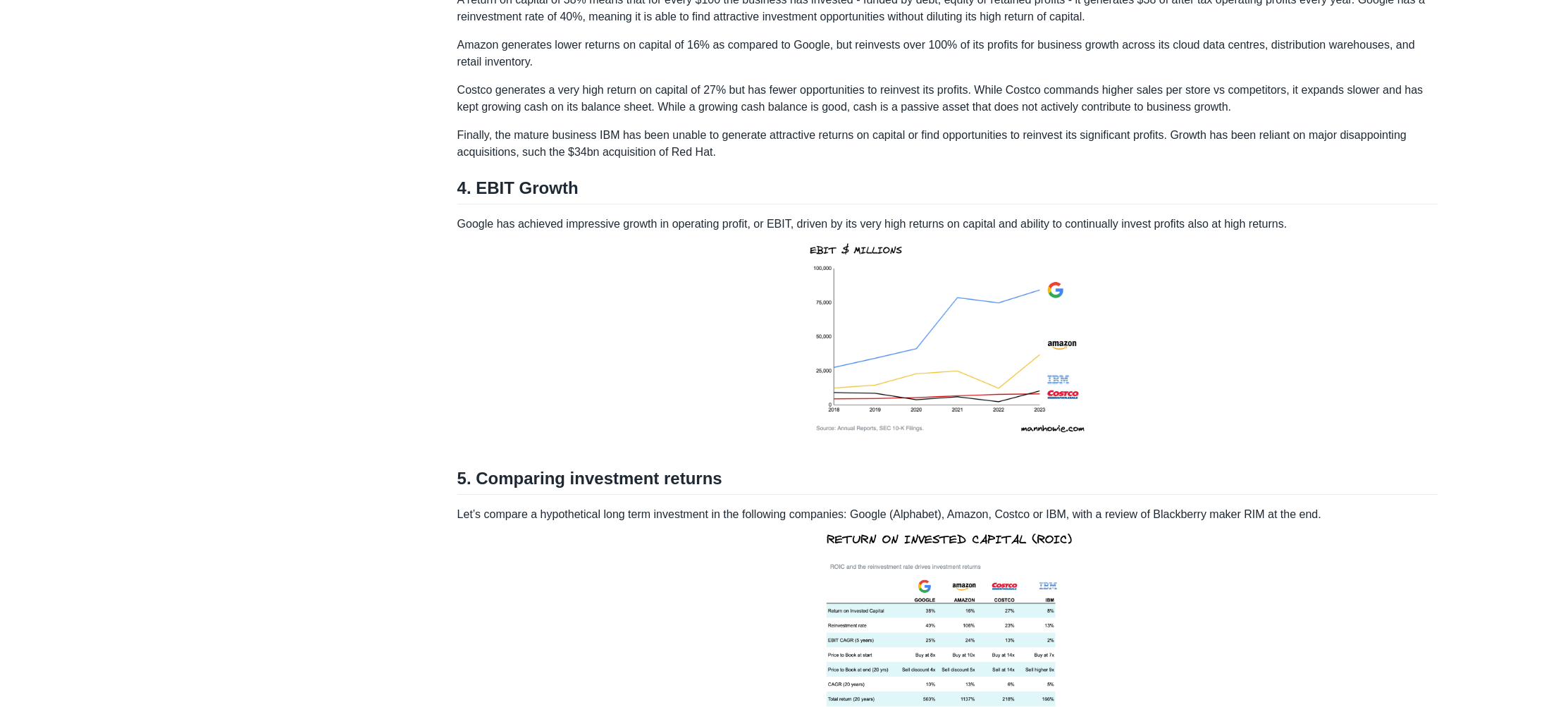
click at [621, 26] on p "A return on capital of 38% means that for every $100 the business has invested …" at bounding box center [947, 8] width 981 height 34
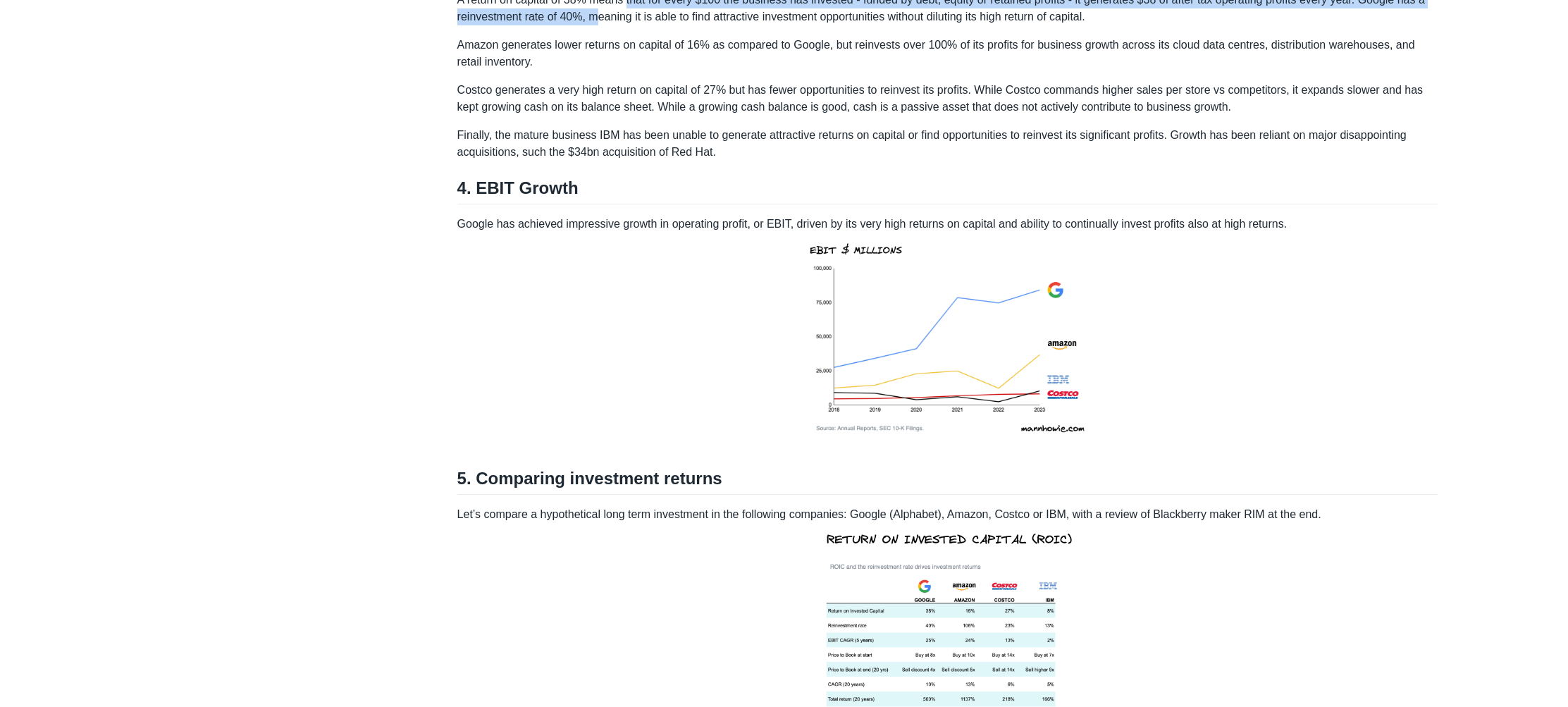
click at [630, 26] on p "A return on capital of 38% means that for every $100 the business has invested …" at bounding box center [947, 8] width 981 height 34
click at [629, 26] on p "A return on capital of 38% means that for every $100 the business has invested …" at bounding box center [947, 8] width 981 height 34
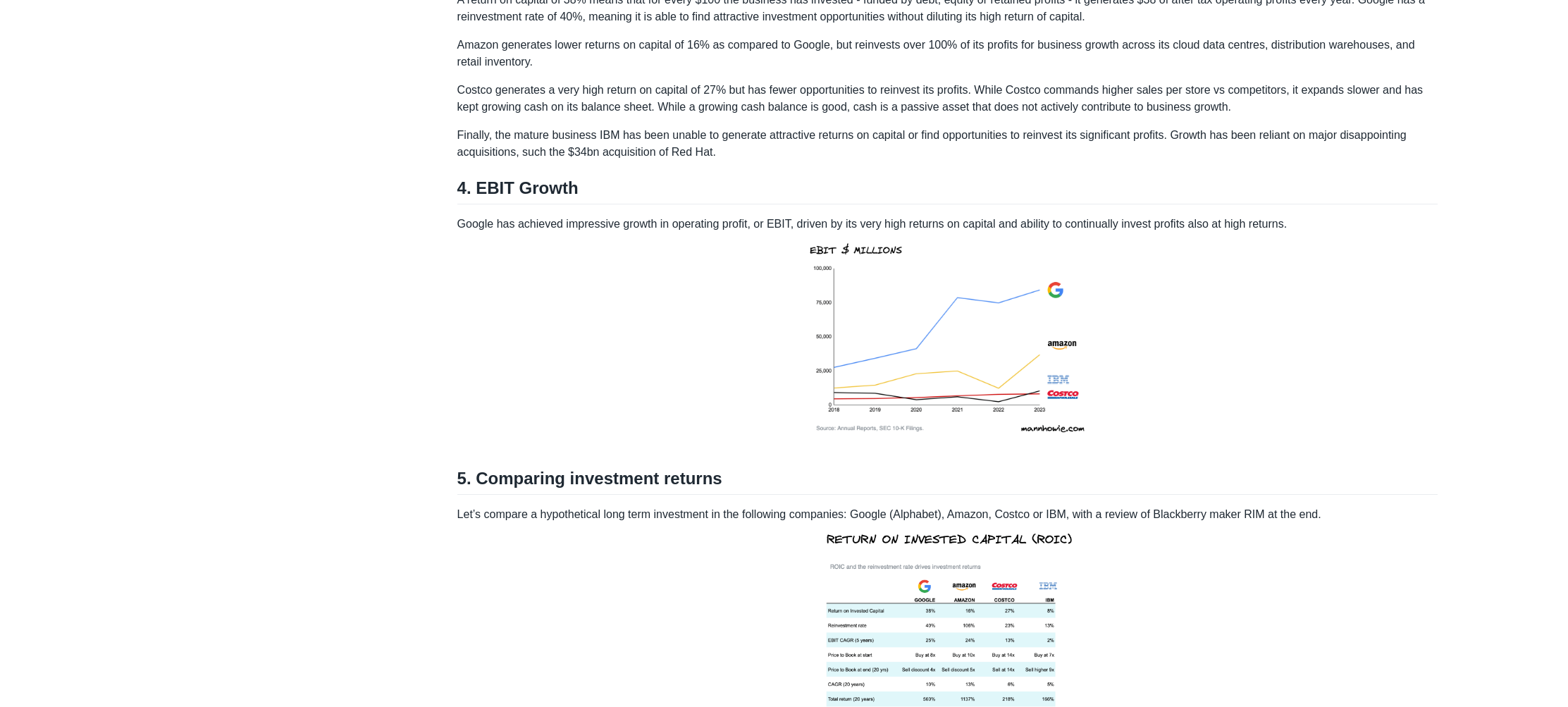
click at [621, 26] on p "A return on capital of 38% means that for every $100 the business has invested …" at bounding box center [947, 8] width 981 height 34
click at [631, 26] on p "A return on capital of 38% means that for every $100 the business has invested …" at bounding box center [947, 8] width 981 height 34
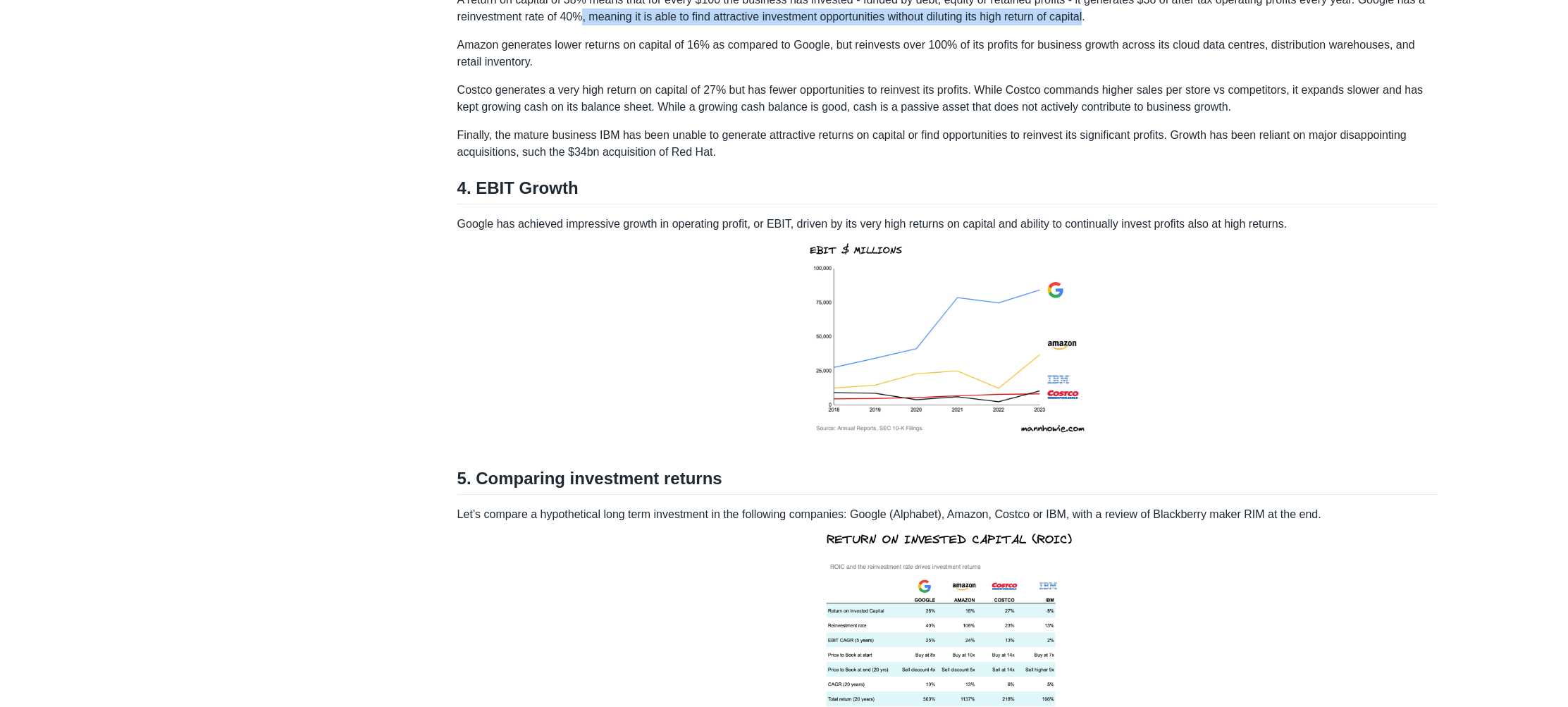
drag, startPoint x: 616, startPoint y: 34, endPoint x: 1135, endPoint y: 34, distance: 519.0
click at [1135, 26] on p "A return on capital of 38% means that for every $100 the business has invested …" at bounding box center [947, 8] width 981 height 34
click at [633, 26] on p "A return on capital of 38% means that for every $100 the business has invested …" at bounding box center [947, 8] width 981 height 34
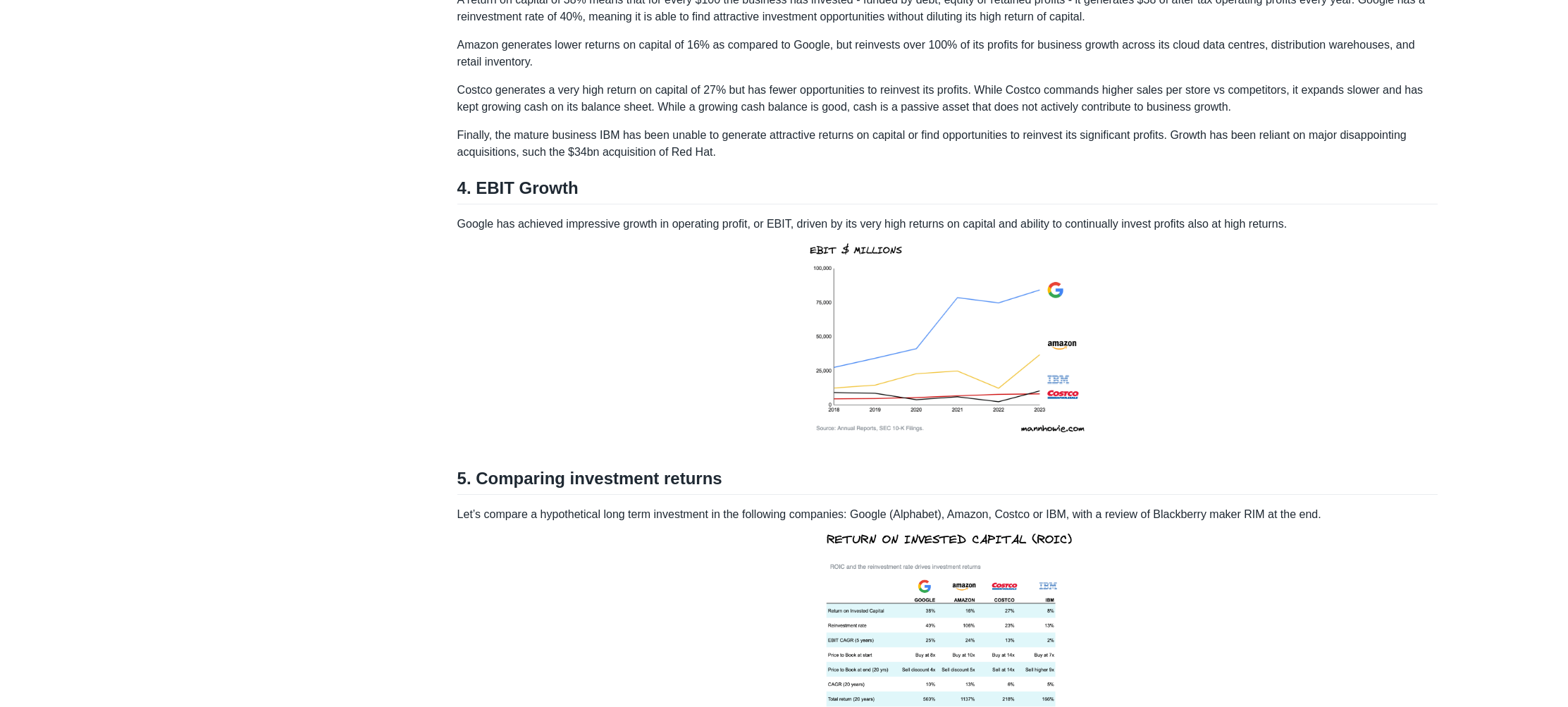
click at [629, 26] on p "A return on capital of 38% means that for every $100 the business has invested …" at bounding box center [947, 8] width 981 height 34
click at [600, 58] on p "Amazon generates lower returns on capital of 16% as compared to Google, but rei…" at bounding box center [947, 54] width 981 height 34
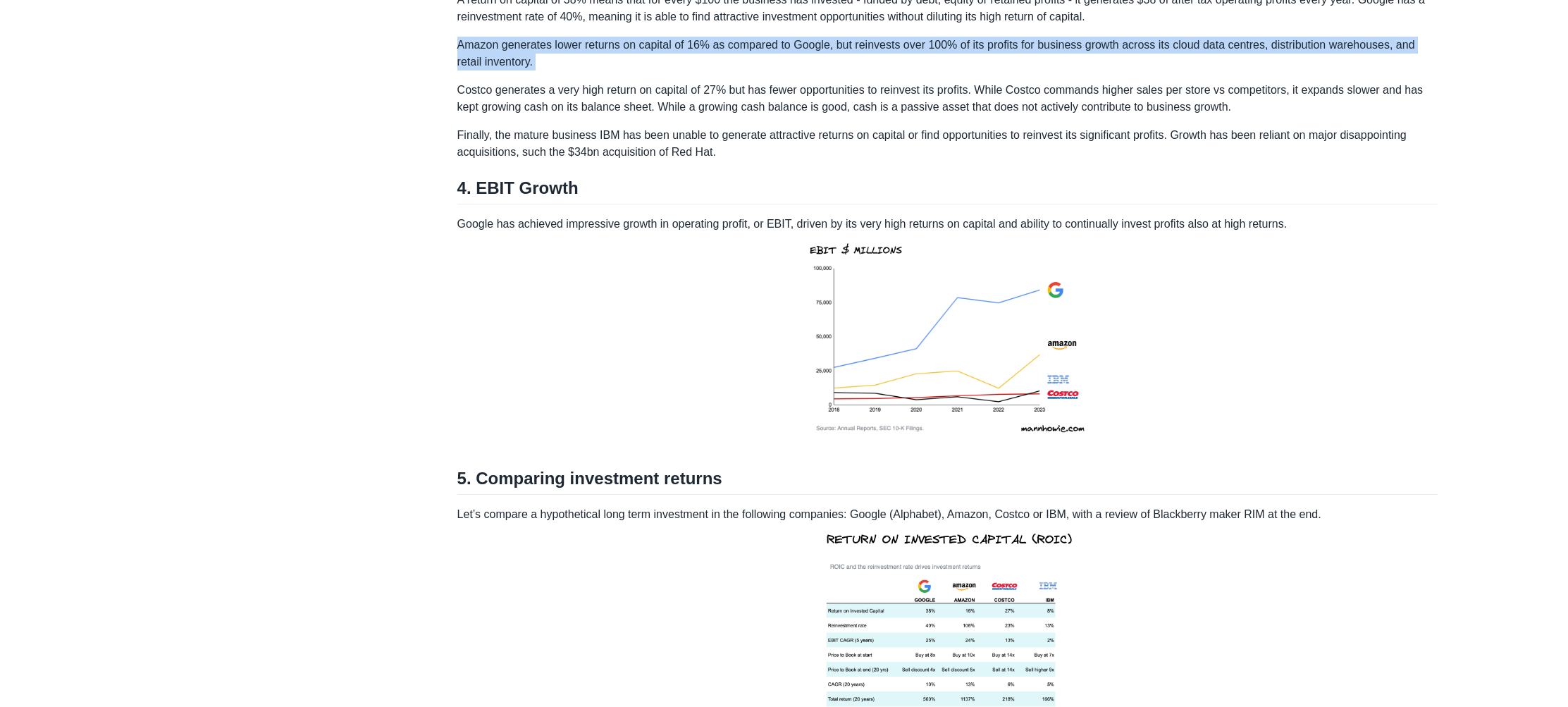
click at [600, 58] on p "Amazon generates lower returns on capital of 16% as compared to Google, but rei…" at bounding box center [947, 54] width 981 height 34
click at [631, 71] on p "Amazon generates lower returns on capital of 16% as compared to Google, but rei…" at bounding box center [947, 54] width 981 height 34
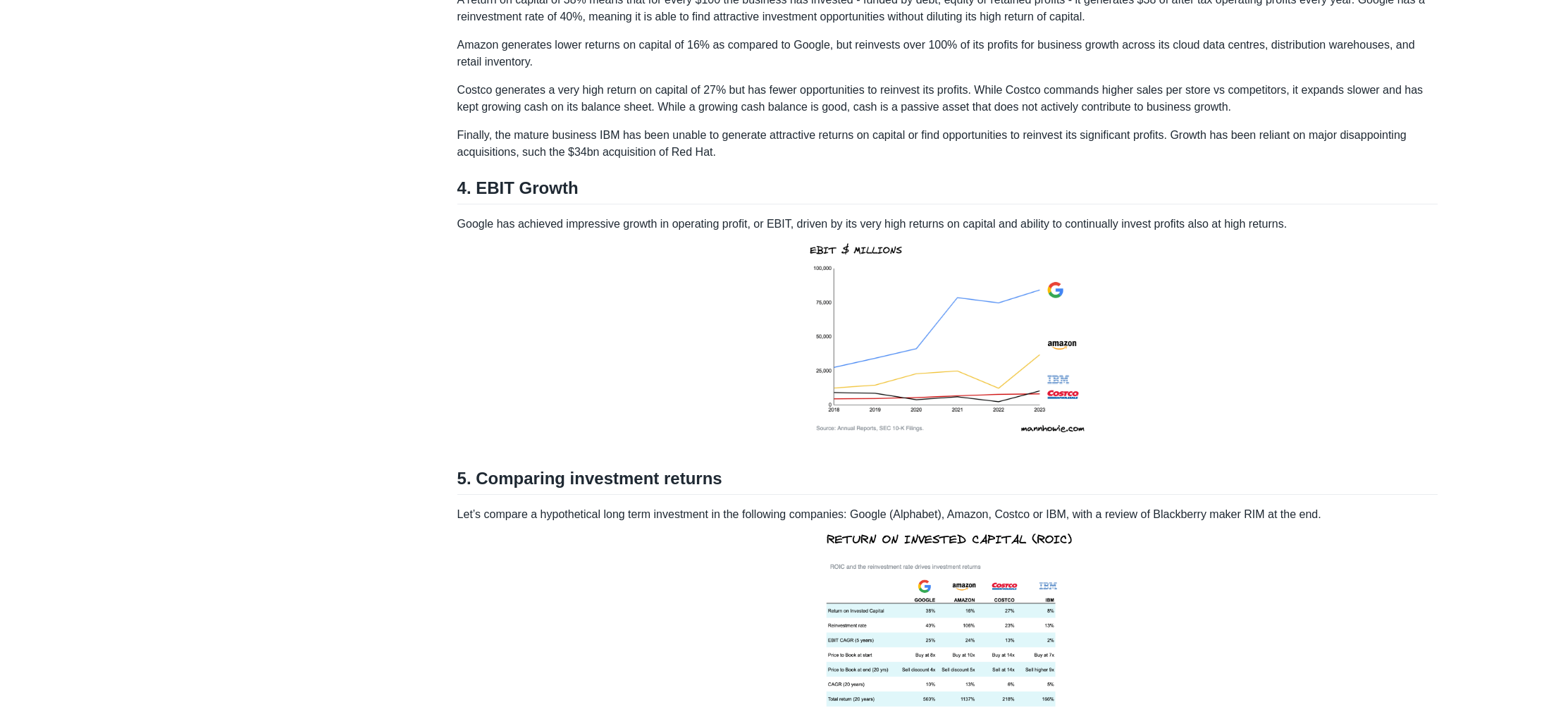
click at [1184, 68] on p "Amazon generates lower returns on capital of 16% as compared to Google, but rei…" at bounding box center [947, 54] width 981 height 34
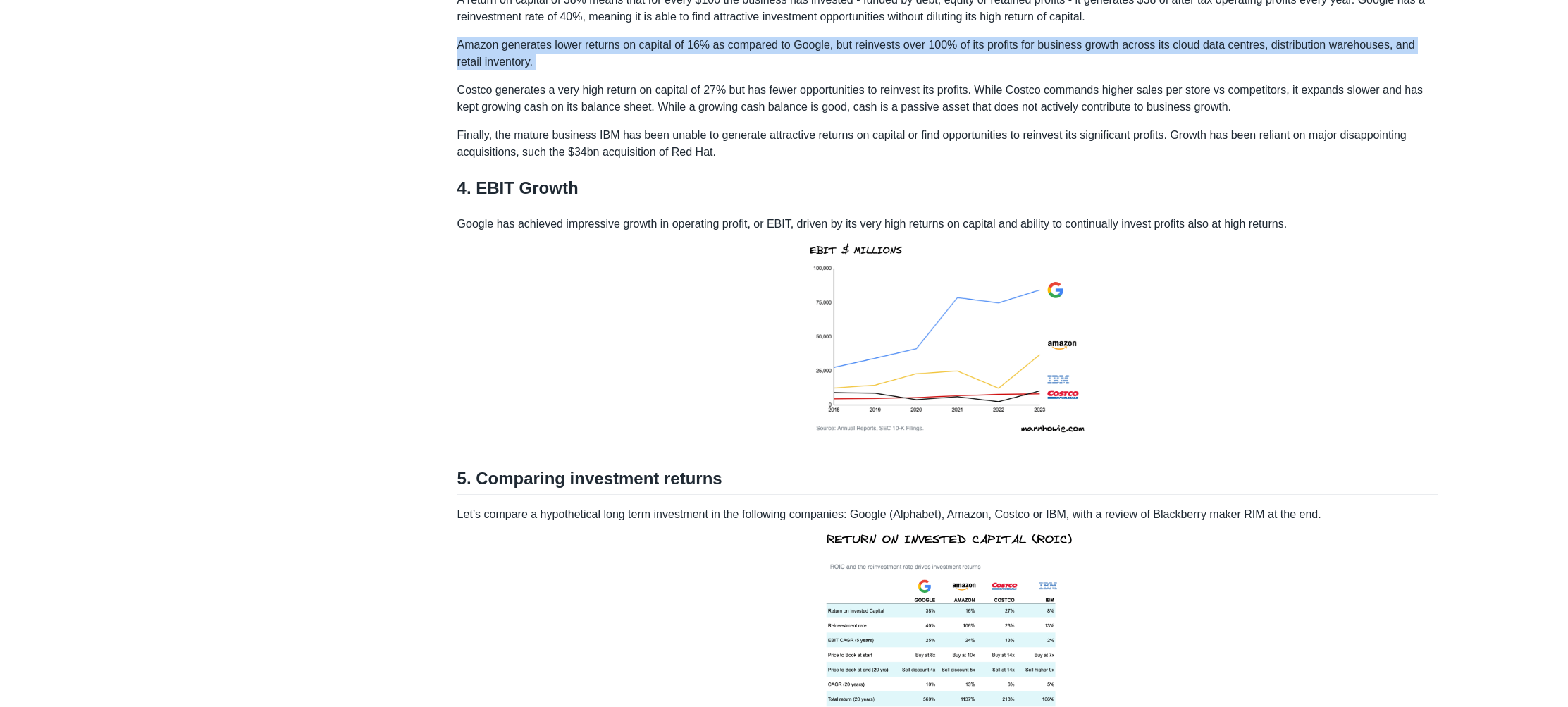
click at [1184, 68] on p "Amazon generates lower returns on capital of 16% as compared to Google, but rei…" at bounding box center [947, 54] width 981 height 34
click at [1212, 67] on p "Amazon generates lower returns on capital of 16% as compared to Google, but rei…" at bounding box center [947, 54] width 981 height 34
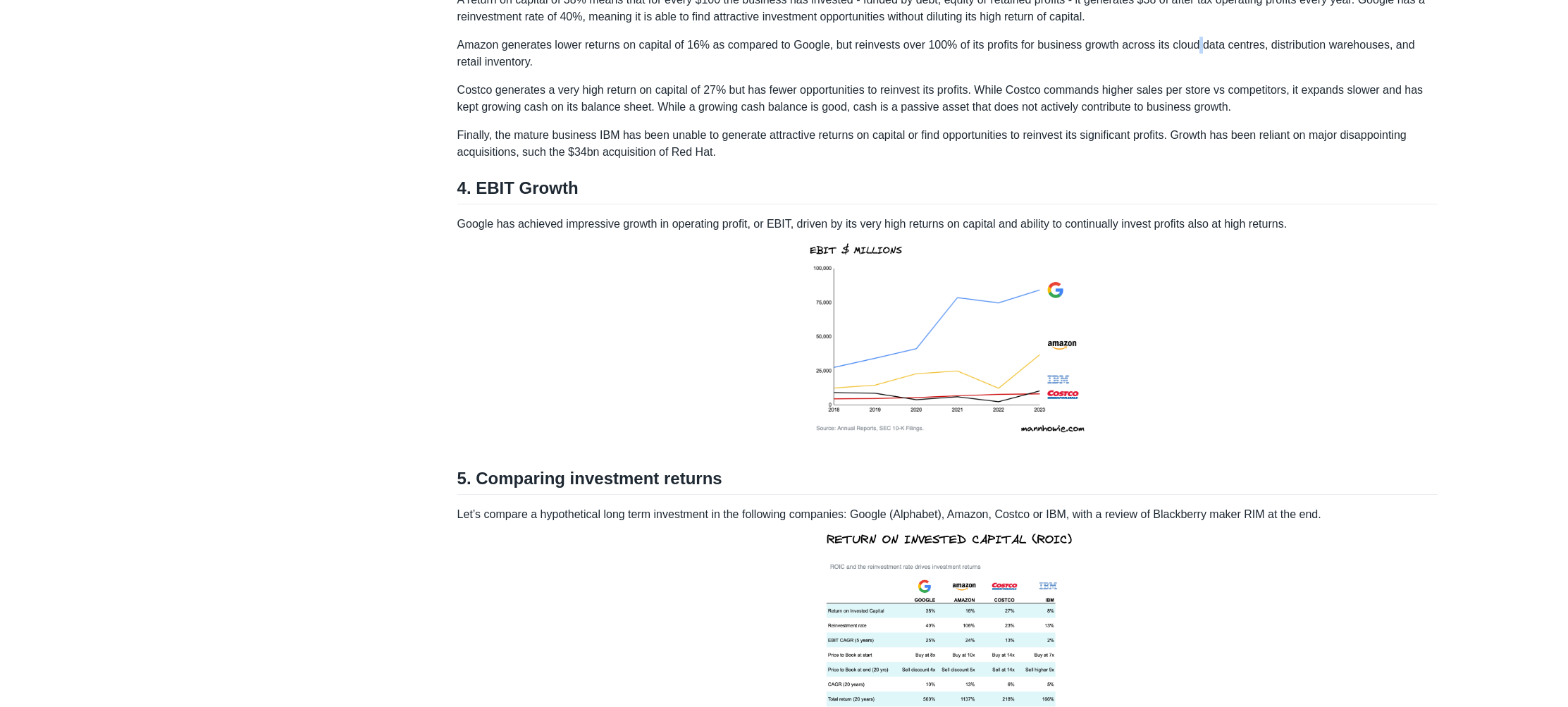
click at [1212, 67] on p "Amazon generates lower returns on capital of 16% as compared to Google, but rei…" at bounding box center [947, 54] width 981 height 34
click at [1243, 63] on p "Amazon generates lower returns on capital of 16% as compared to Google, but rei…" at bounding box center [947, 54] width 981 height 34
click at [1266, 62] on p "Amazon generates lower returns on capital of 16% as compared to Google, but rei…" at bounding box center [947, 54] width 981 height 34
click at [1309, 67] on p "Amazon generates lower returns on capital of 16% as compared to Google, but rei…" at bounding box center [947, 54] width 981 height 34
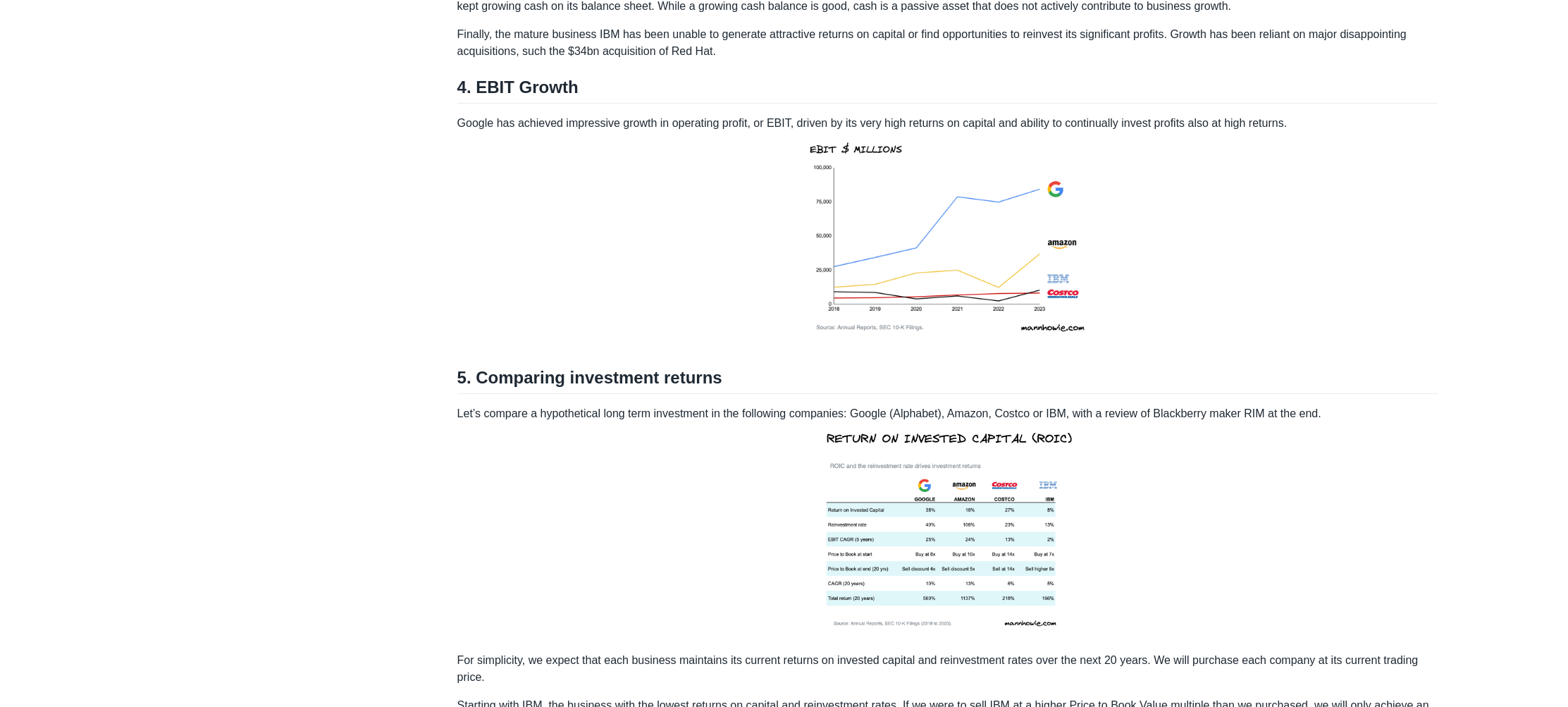
scroll to position [1985, 0]
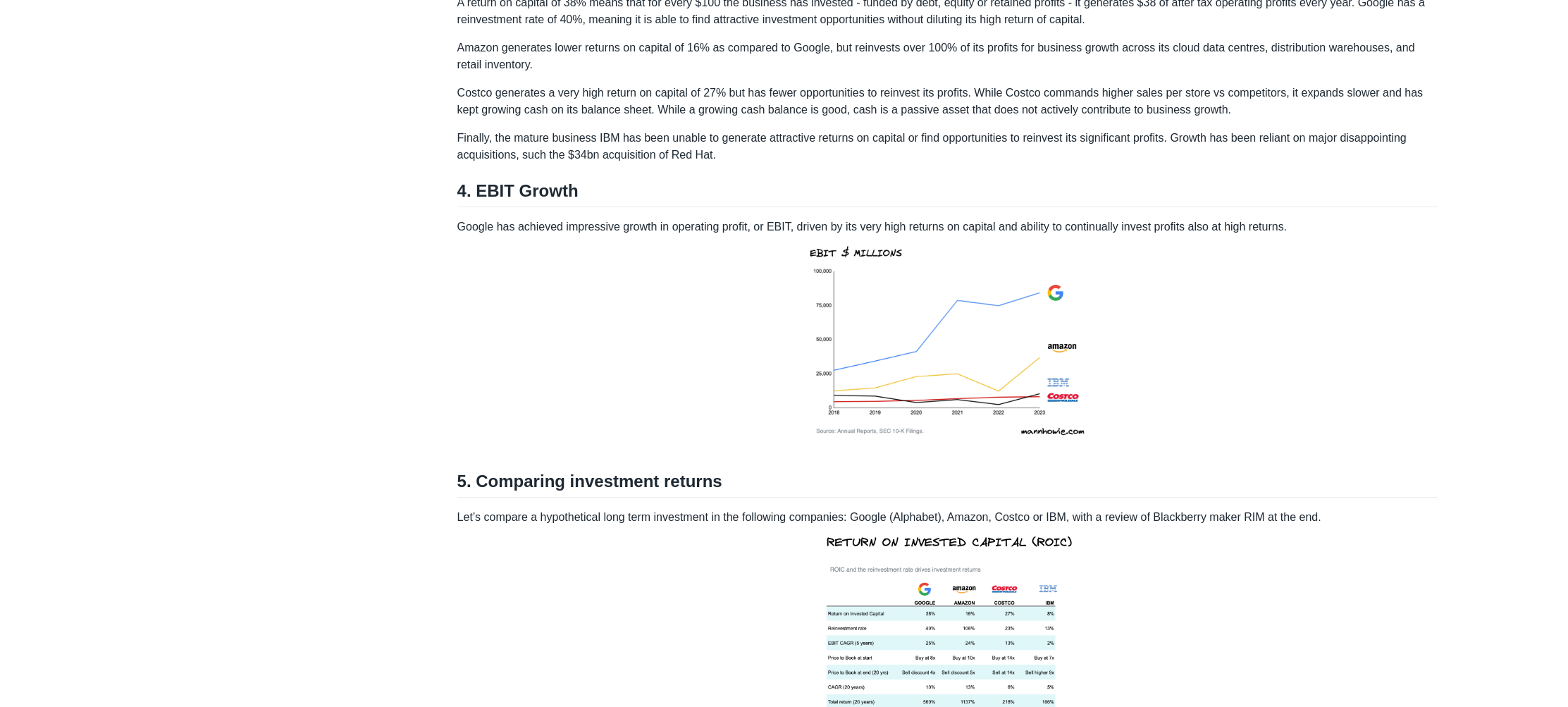
click at [848, 113] on p "Costco generates a very high return on capital of 27% but has fewer opportuniti…" at bounding box center [947, 101] width 981 height 34
click at [889, 108] on p "Costco generates a very high return on capital of 27% but has fewer opportuniti…" at bounding box center [947, 101] width 981 height 34
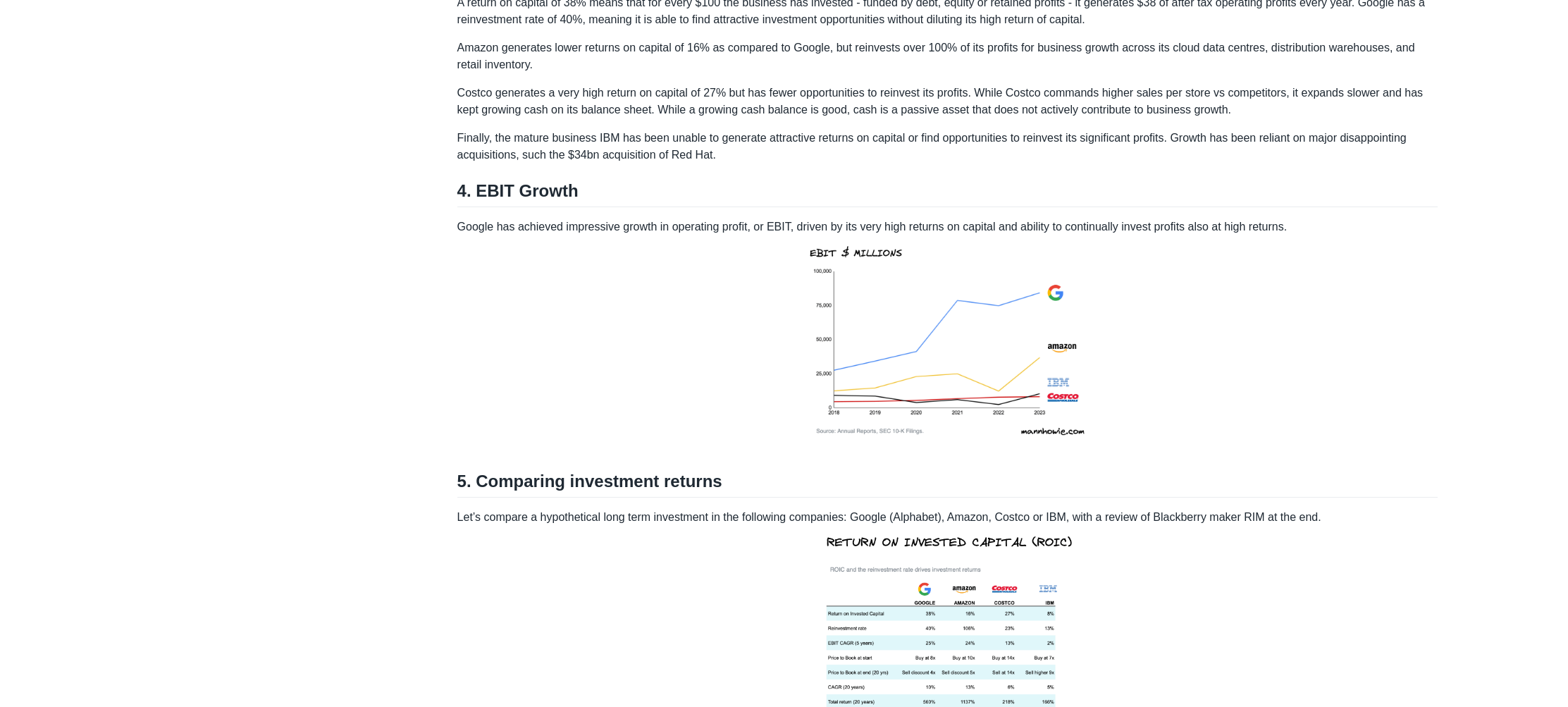
click at [923, 108] on p "Costco generates a very high return on capital of 27% but has fewer opportuniti…" at bounding box center [947, 101] width 981 height 34
click at [964, 113] on p "Costco generates a very high return on capital of 27% but has fewer opportuniti…" at bounding box center [947, 101] width 981 height 34
click at [936, 112] on p "Costco generates a very high return on capital of 27% but has fewer opportuniti…" at bounding box center [947, 101] width 981 height 34
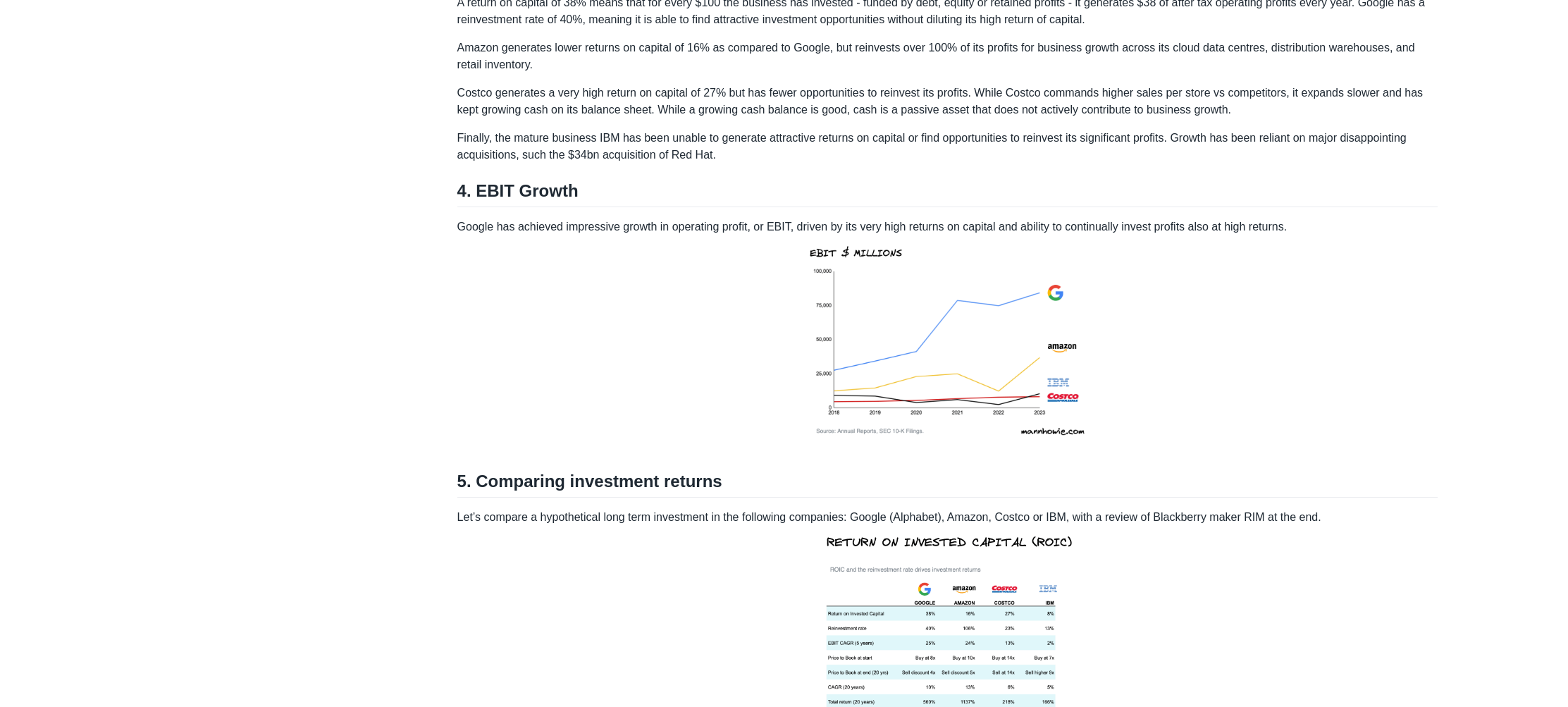
click at [964, 110] on p "Costco generates a very high return on capital of 27% but has fewer opportuniti…" at bounding box center [947, 101] width 981 height 34
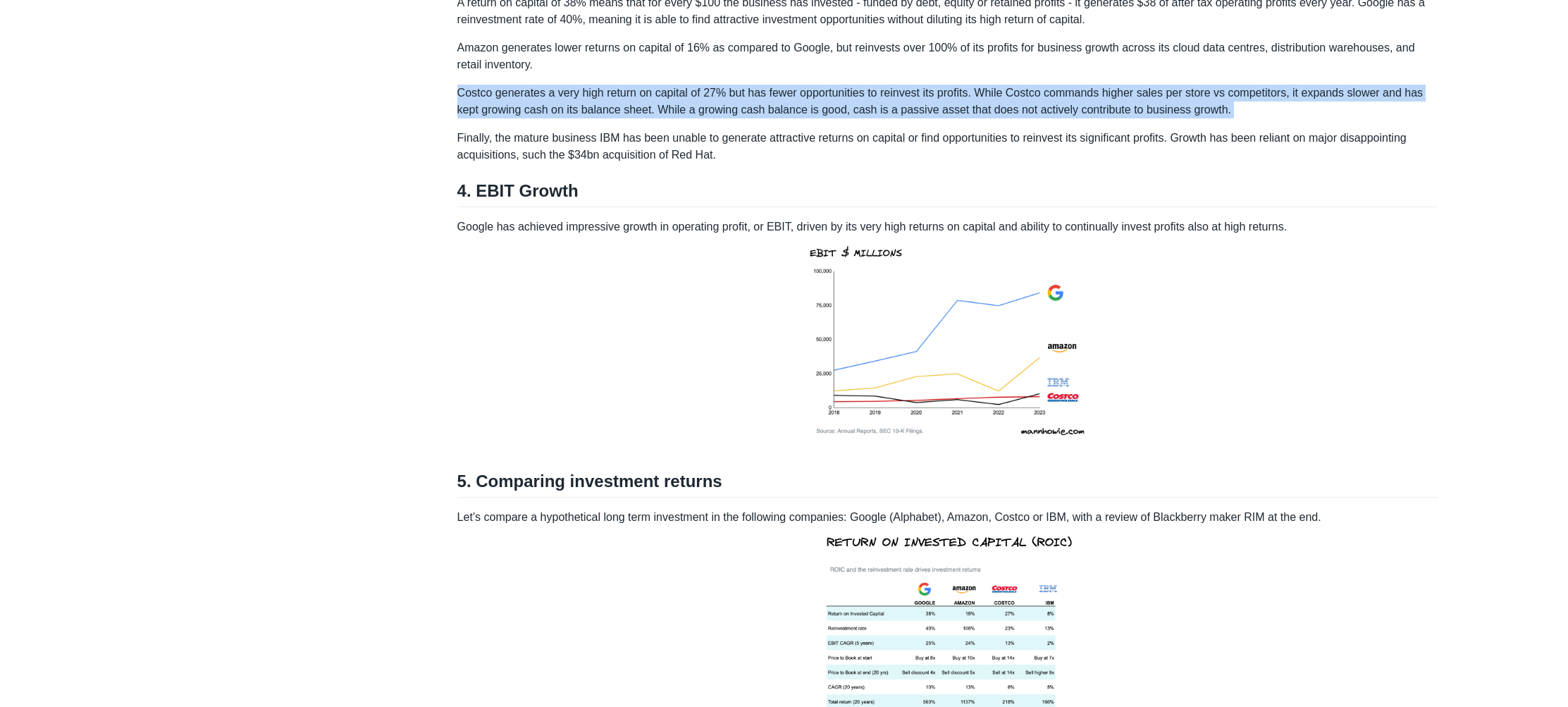
click at [964, 110] on p "Costco generates a very high return on capital of 27% but has fewer opportuniti…" at bounding box center [947, 101] width 981 height 34
click at [1030, 118] on p "Costco generates a very high return on capital of 27% but has fewer opportuniti…" at bounding box center [947, 101] width 981 height 34
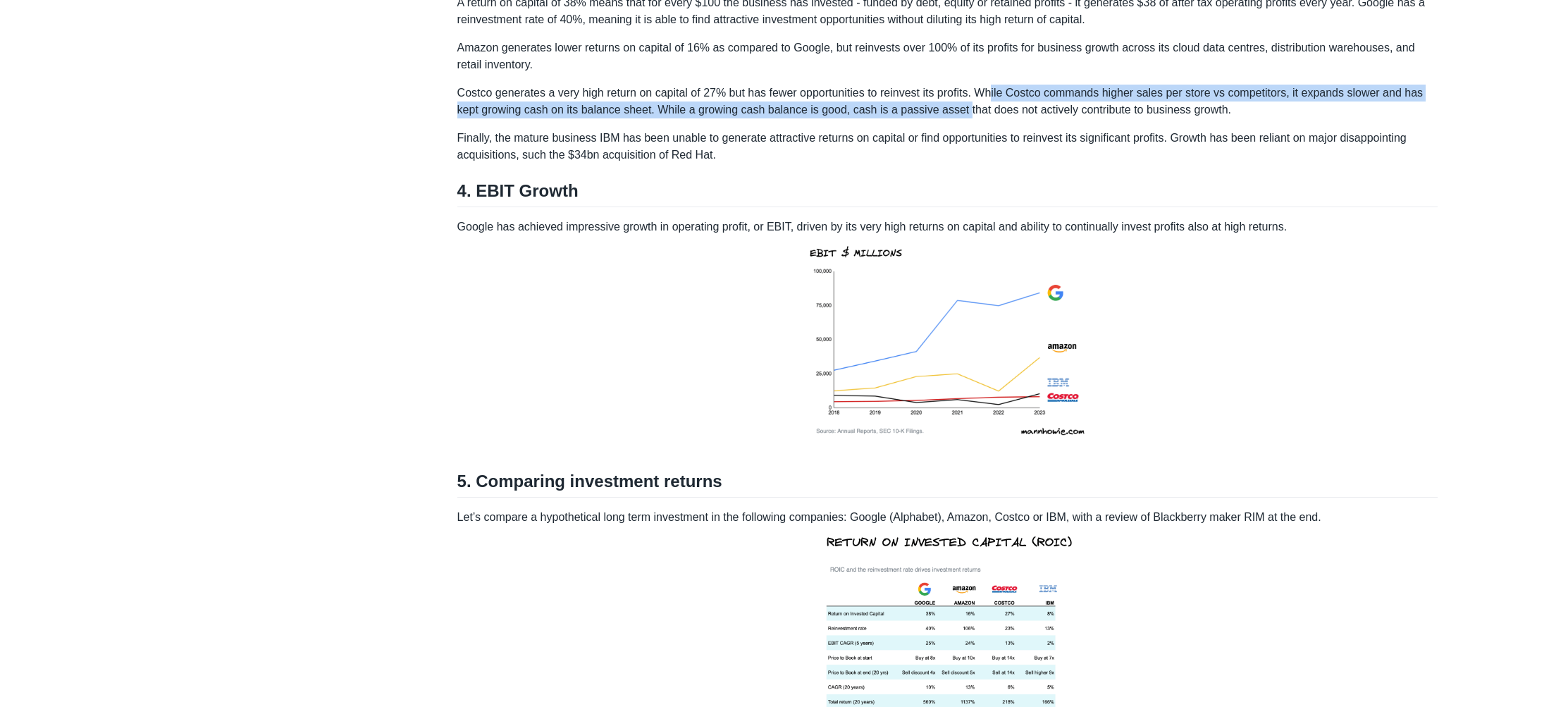
click at [1000, 118] on p "Costco generates a very high return on capital of 27% but has fewer opportuniti…" at bounding box center [947, 101] width 981 height 34
click at [993, 118] on p "Costco generates a very high return on capital of 27% but has fewer opportuniti…" at bounding box center [947, 101] width 981 height 34
drag, startPoint x: 989, startPoint y: 108, endPoint x: 1305, endPoint y: 126, distance: 316.5
click at [1305, 118] on p "Costco generates a very high return on capital of 27% but has fewer opportuniti…" at bounding box center [947, 101] width 981 height 34
click at [1278, 118] on p "Costco generates a very high return on capital of 27% but has fewer opportuniti…" at bounding box center [947, 101] width 981 height 34
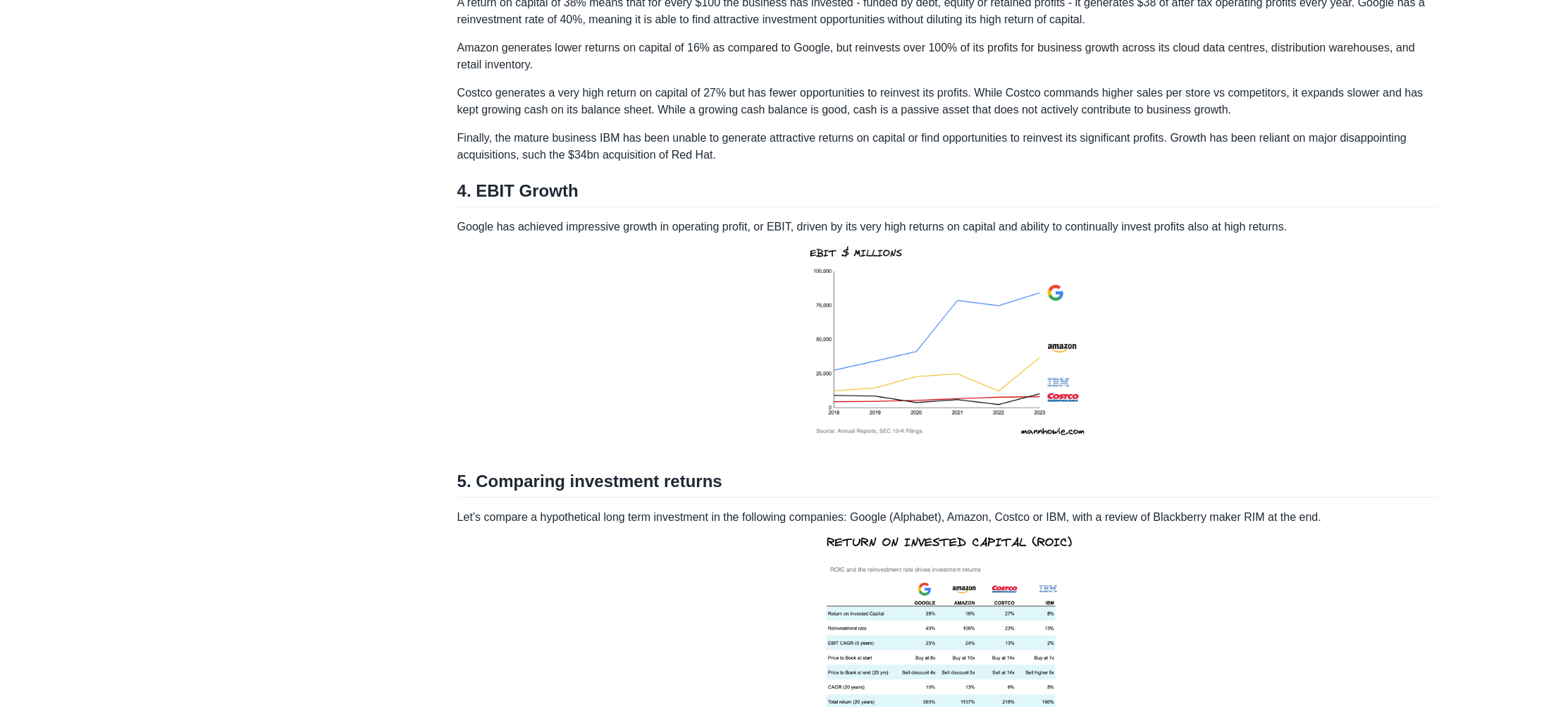
click at [1278, 118] on p "Costco generates a very high return on capital of 27% but has fewer opportuniti…" at bounding box center [947, 101] width 981 height 34
click at [1331, 110] on p "Costco generates a very high return on capital of 27% but has fewer opportuniti…" at bounding box center [947, 101] width 981 height 34
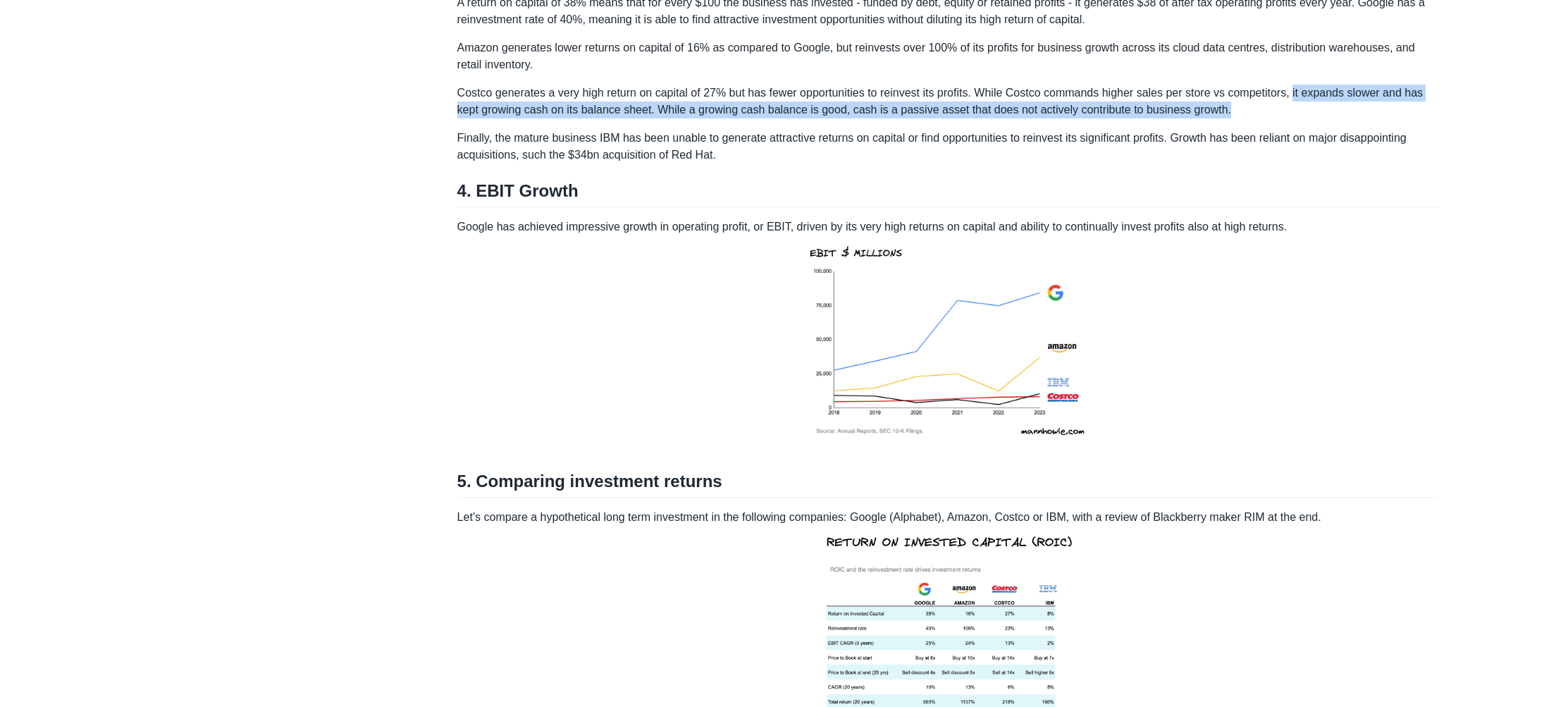
drag, startPoint x: 1314, startPoint y: 109, endPoint x: 1386, endPoint y: 118, distance: 72.6
click at [1386, 118] on p "Costco generates a very high return on capital of 27% but has fewer opportuniti…" at bounding box center [947, 101] width 981 height 34
click at [719, 118] on p "Costco generates a very high return on capital of 27% but has fewer opportuniti…" at bounding box center [947, 101] width 981 height 34
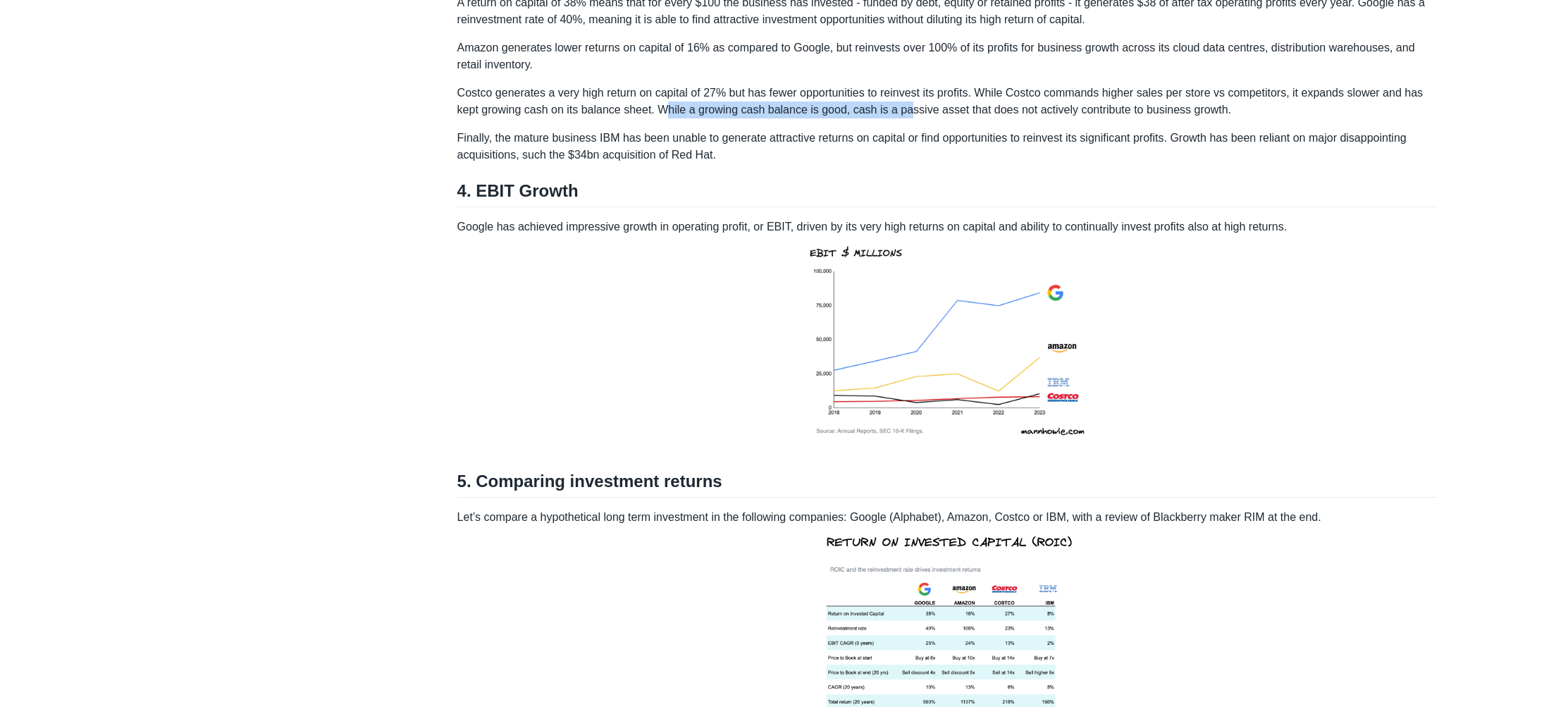
drag, startPoint x: 692, startPoint y: 124, endPoint x: 942, endPoint y: 125, distance: 250.0
click at [942, 118] on p "Costco generates a very high return on capital of 27% but has fewer opportuniti…" at bounding box center [947, 101] width 981 height 34
click at [966, 118] on p "Costco generates a very high return on capital of 27% but has fewer opportuniti…" at bounding box center [947, 101] width 981 height 34
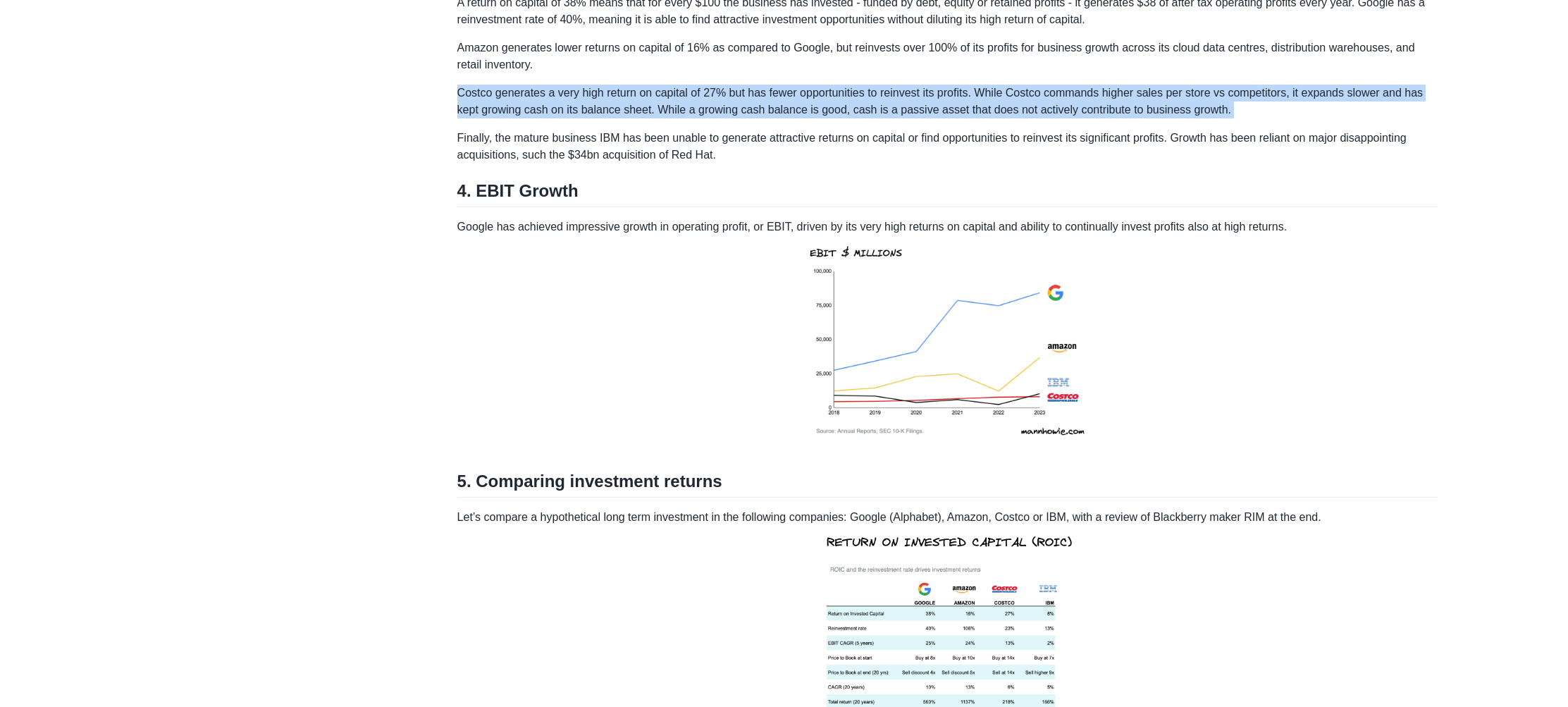
click at [966, 118] on p "Costco generates a very high return on capital of 27% but has fewer opportuniti…" at bounding box center [947, 101] width 981 height 34
click at [975, 118] on p "Costco generates a very high return on capital of 27% but has fewer opportuniti…" at bounding box center [947, 101] width 981 height 34
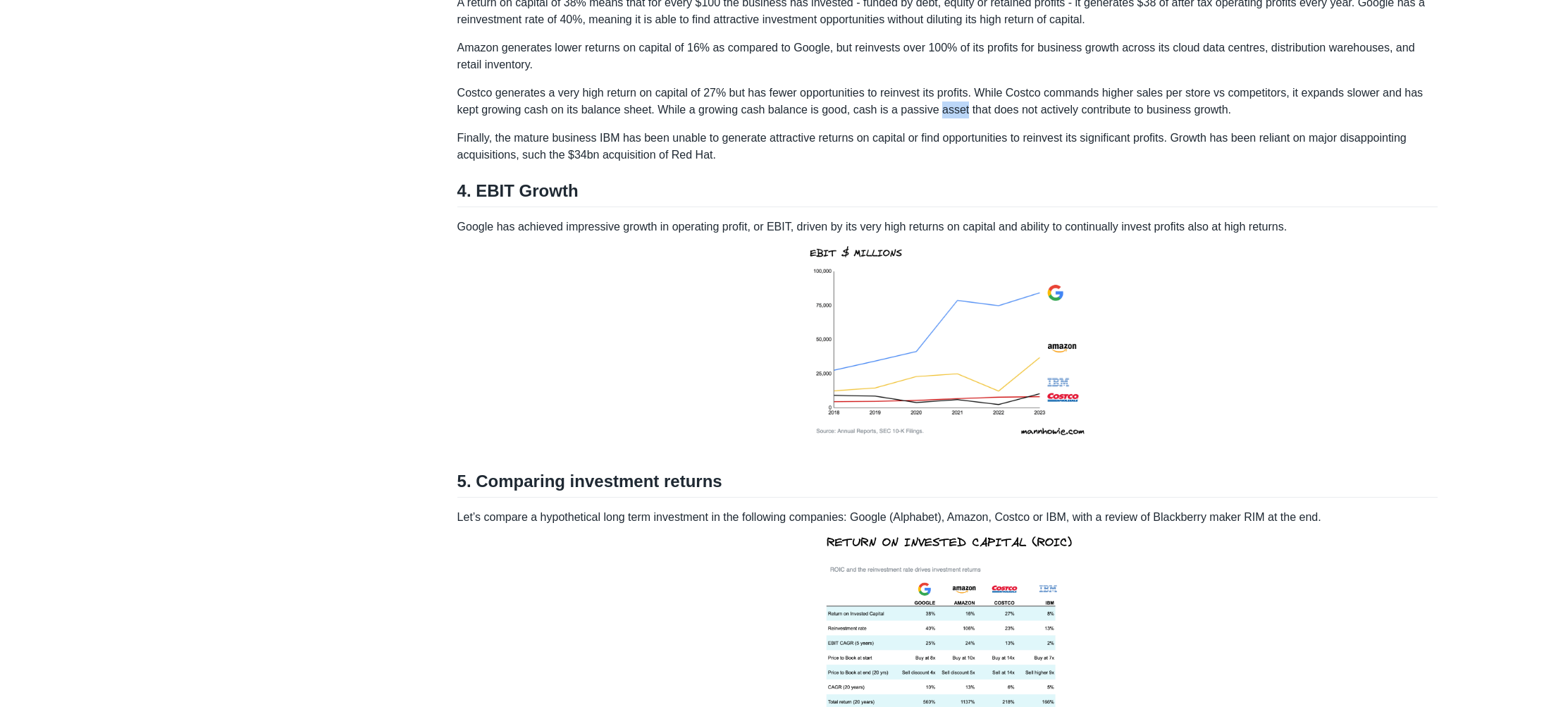
click at [975, 118] on p "Costco generates a very high return on capital of 27% but has fewer opportuniti…" at bounding box center [947, 101] width 981 height 34
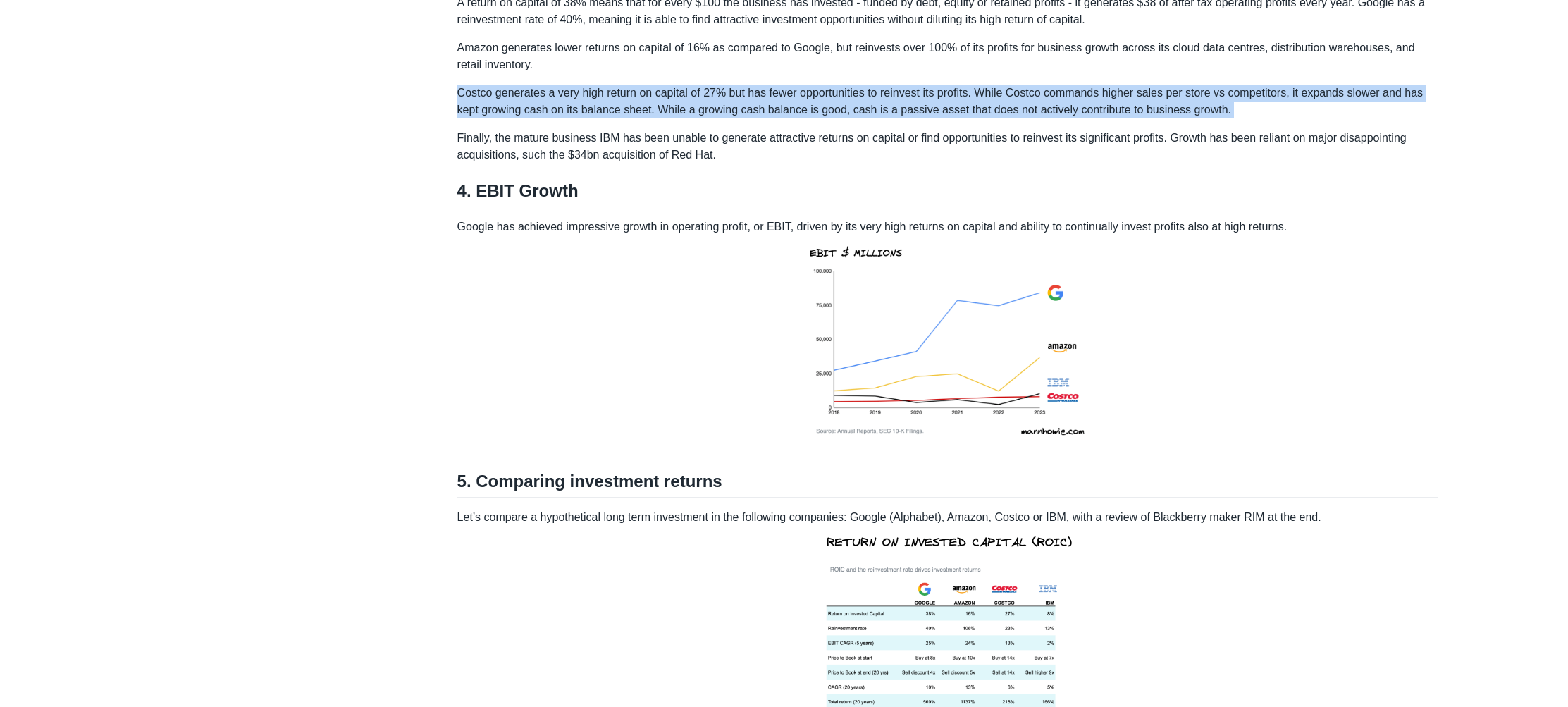
click at [975, 118] on p "Costco generates a very high return on capital of 27% but has fewer opportuniti…" at bounding box center [947, 101] width 981 height 34
click at [1002, 118] on p "Costco generates a very high return on capital of 27% but has fewer opportuniti…" at bounding box center [947, 101] width 981 height 34
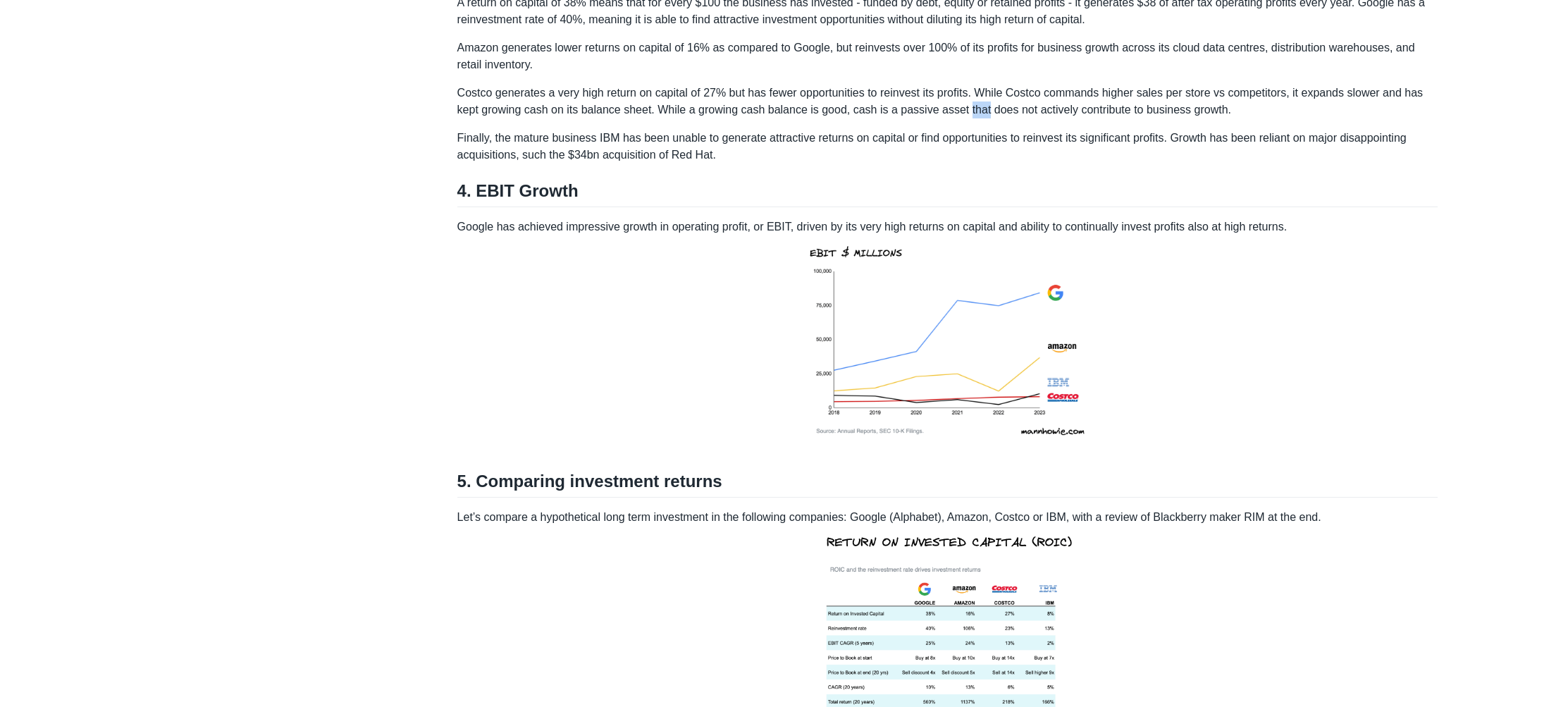
click at [1002, 118] on p "Costco generates a very high return on capital of 27% but has fewer opportuniti…" at bounding box center [947, 101] width 981 height 34
click at [1059, 118] on p "Costco generates a very high return on capital of 27% but has fewer opportuniti…" at bounding box center [947, 101] width 981 height 34
click at [1096, 118] on p "Costco generates a very high return on capital of 27% but has fewer opportuniti…" at bounding box center [947, 101] width 981 height 34
click at [1132, 114] on p "Costco generates a very high return on capital of 27% but has fewer opportuniti…" at bounding box center [947, 101] width 981 height 34
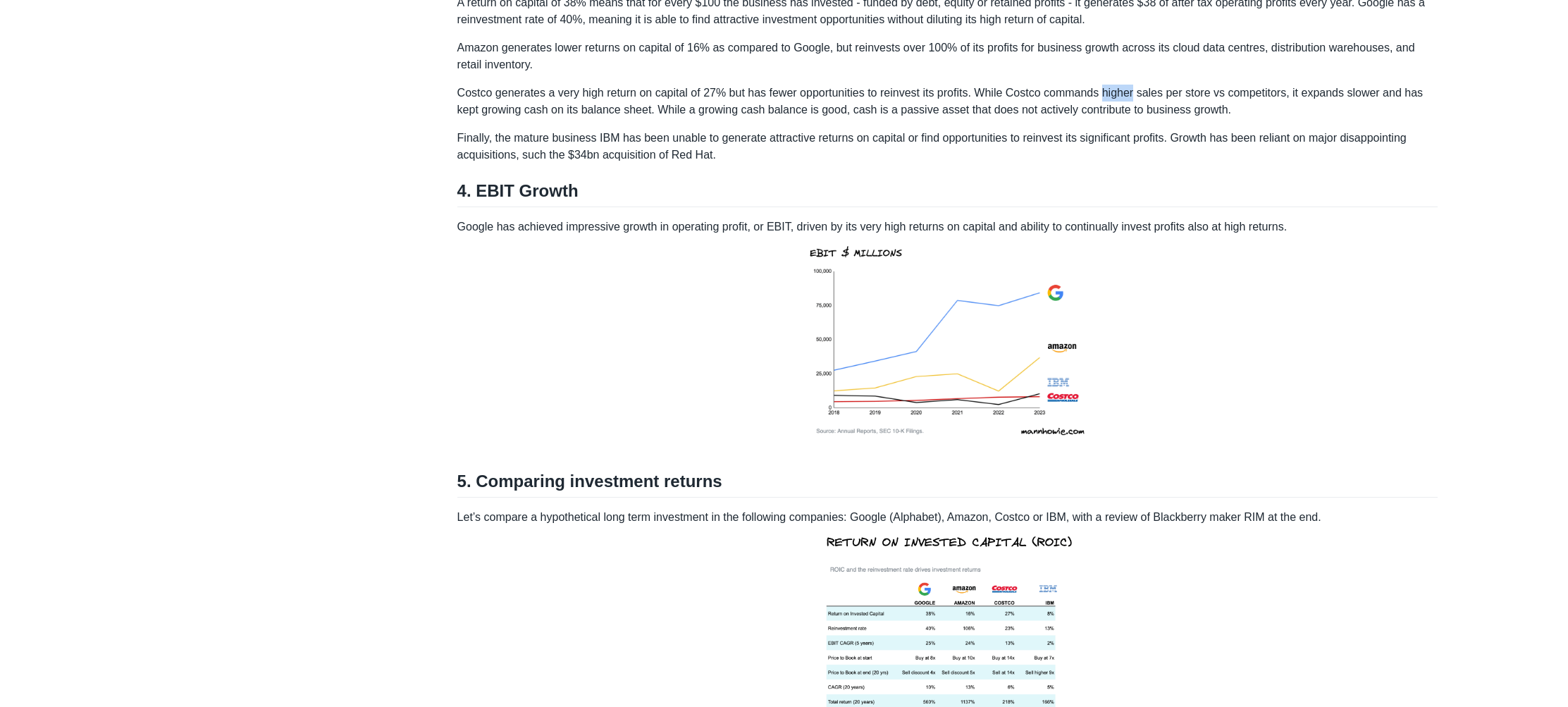
click at [1132, 114] on p "Costco generates a very high return on capital of 27% but has fewer opportuniti…" at bounding box center [947, 101] width 981 height 34
click at [1142, 154] on p "Finally, the mature business IBM has been unable to generate attractive returns…" at bounding box center [947, 147] width 981 height 34
click at [1172, 118] on p "Costco generates a very high return on capital of 27% but has fewer opportuniti…" at bounding box center [947, 101] width 981 height 34
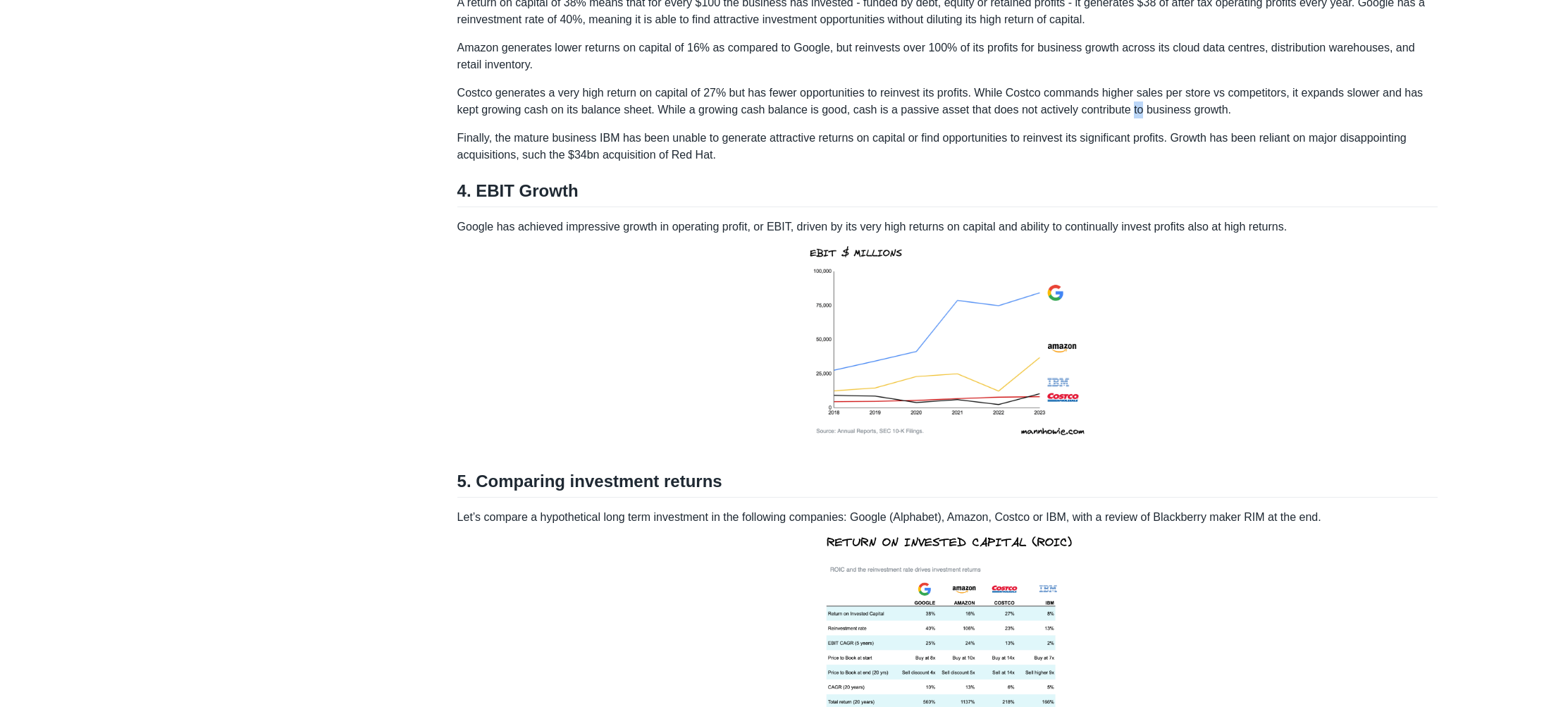
click at [1172, 118] on p "Costco generates a very high return on capital of 27% but has fewer opportuniti…" at bounding box center [947, 101] width 981 height 34
click at [1205, 118] on p "Costco generates a very high return on capital of 27% but has fewer opportuniti…" at bounding box center [947, 101] width 981 height 34
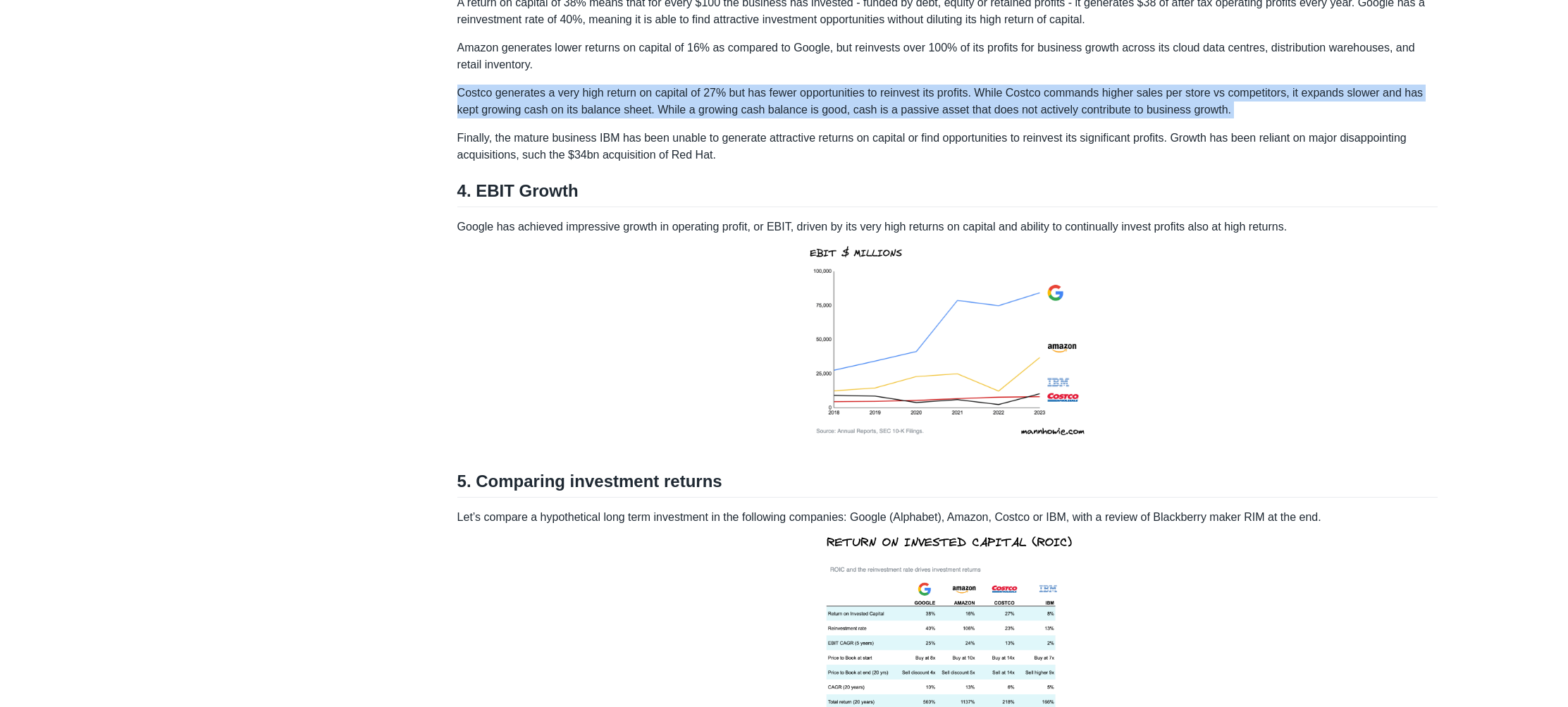
click at [1205, 118] on p "Costco generates a very high return on capital of 27% but has fewer opportuniti…" at bounding box center [947, 101] width 981 height 34
click at [505, 118] on p "Costco generates a very high return on capital of 27% but has fewer opportuniti…" at bounding box center [947, 101] width 981 height 34
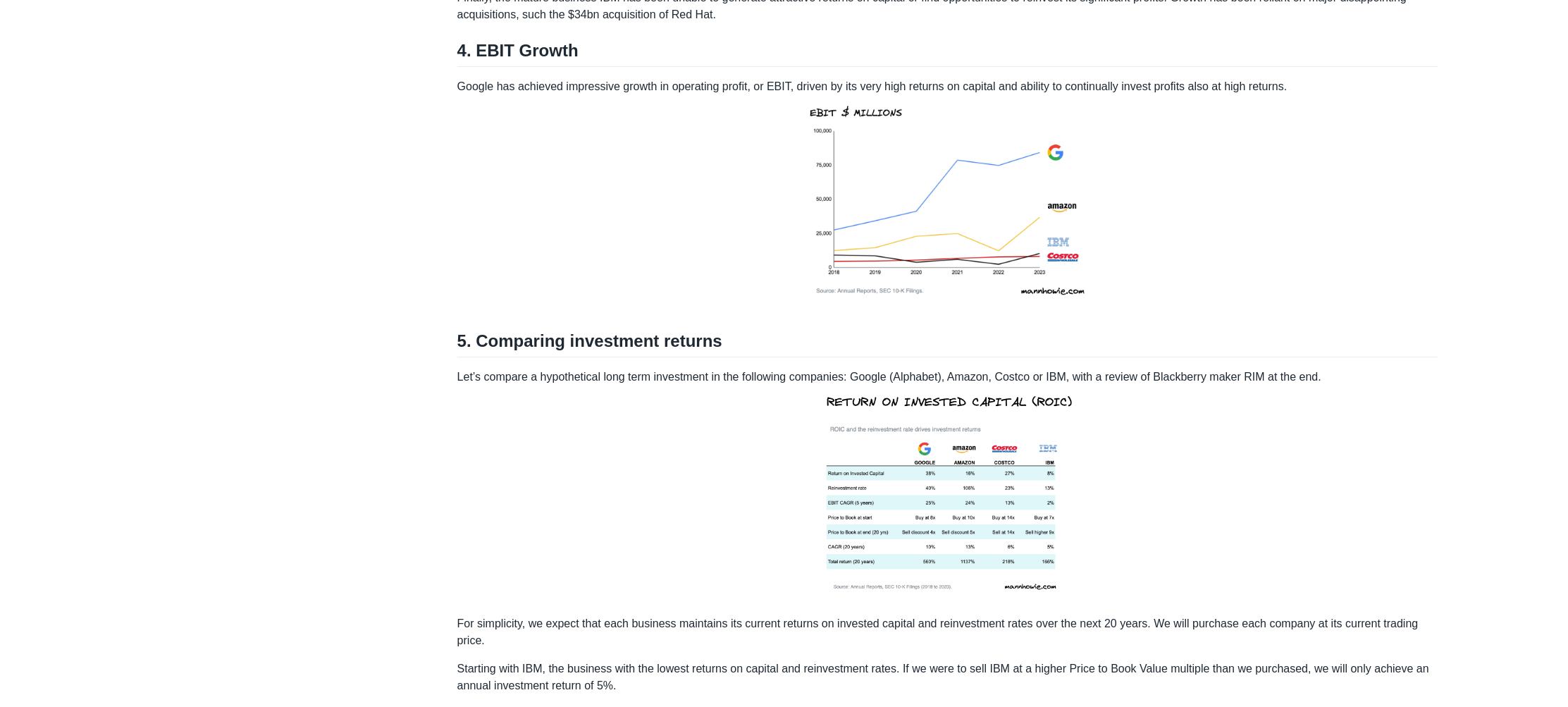
scroll to position [2125, 0]
click at [548, 23] on p "Finally, the mature business IBM has been unable to generate attractive returns…" at bounding box center [947, 6] width 981 height 34
click at [551, 23] on p "Finally, the mature business IBM has been unable to generate attractive returns…" at bounding box center [947, 6] width 981 height 34
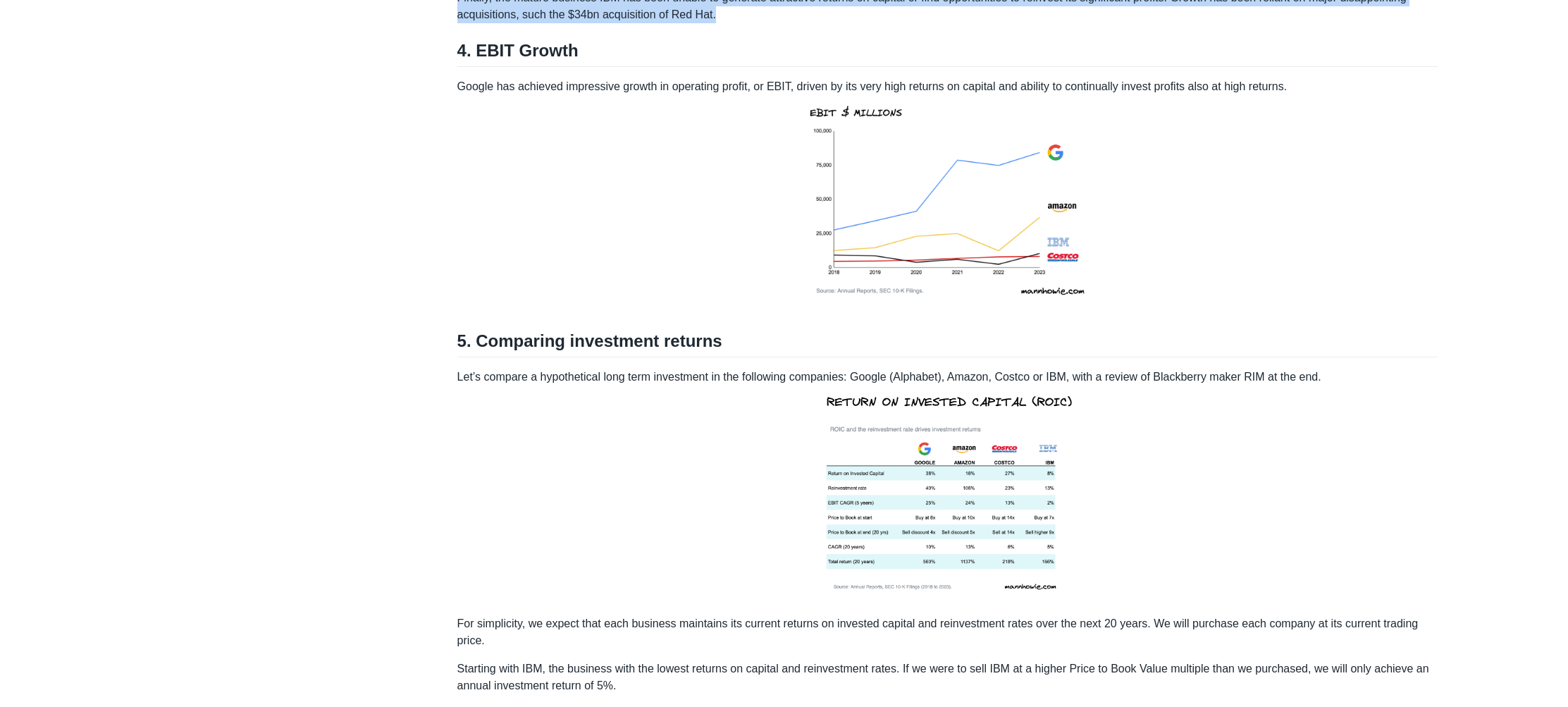
click at [551, 23] on p "Finally, the mature business IBM has been unable to generate attractive returns…" at bounding box center [947, 6] width 981 height 34
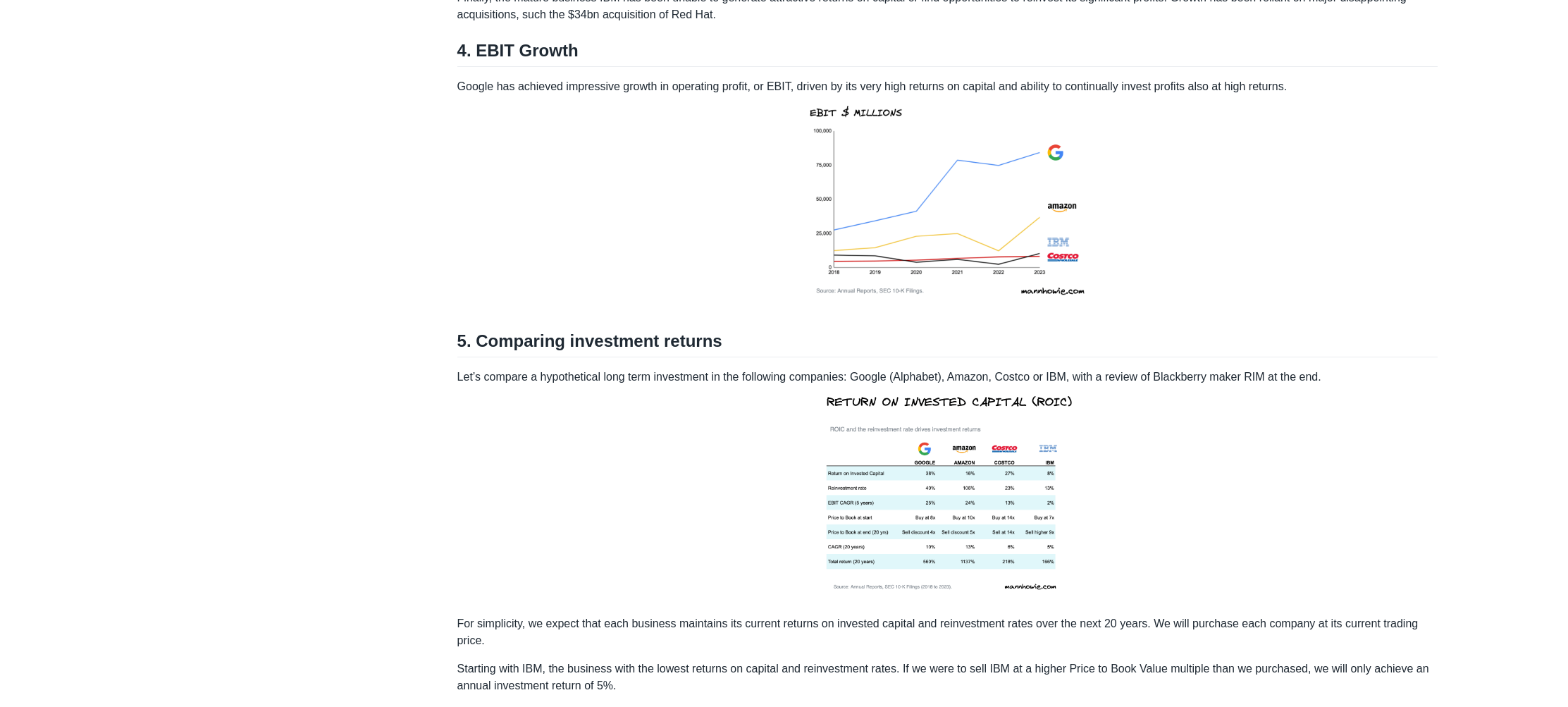
click at [614, 23] on p "Finally, the mature business IBM has been unable to generate attractive returns…" at bounding box center [947, 6] width 981 height 34
click at [681, 17] on p "Finally, the mature business IBM has been unable to generate attractive returns…" at bounding box center [947, 6] width 981 height 34
click at [775, 20] on p "Finally, the mature business IBM has been unable to generate attractive returns…" at bounding box center [947, 6] width 981 height 34
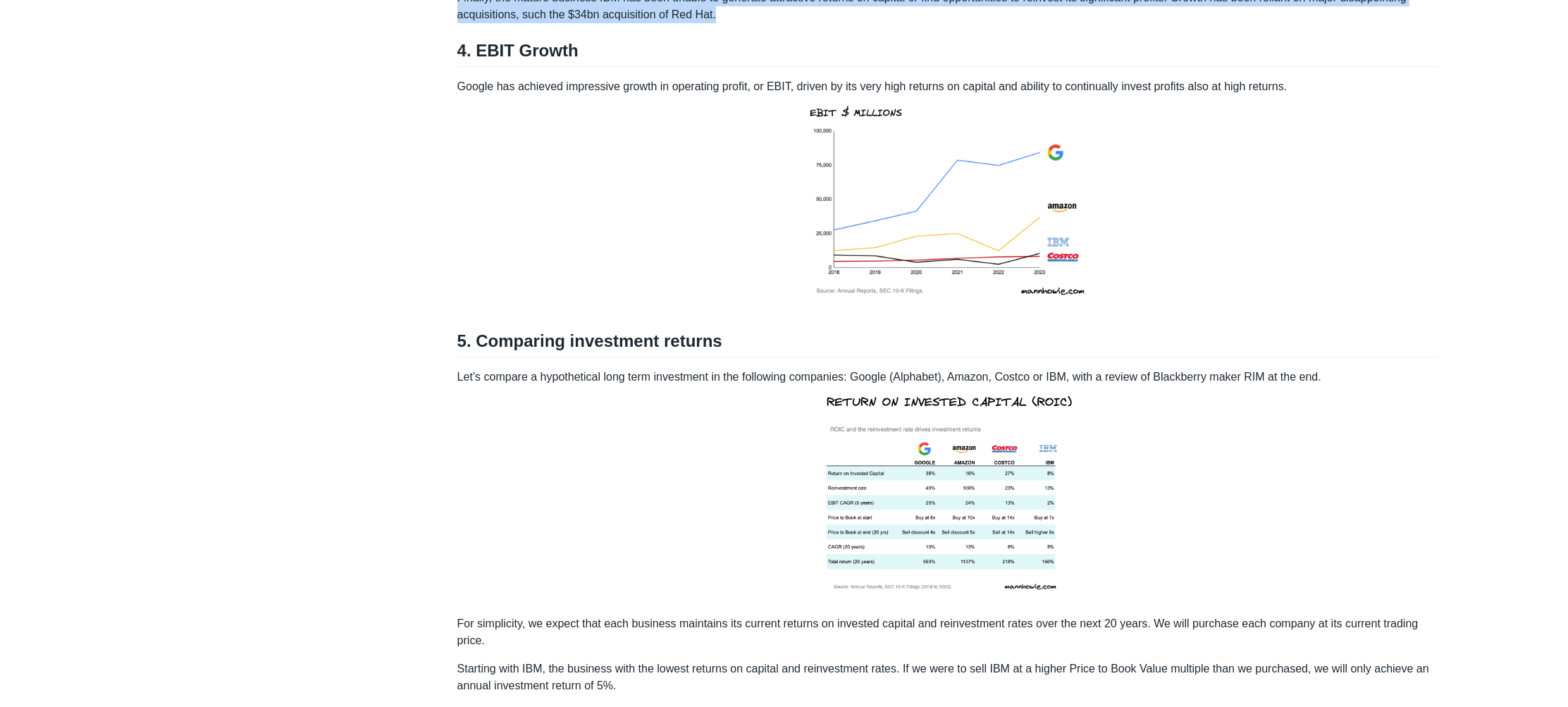
click at [775, 20] on p "Finally, the mature business IBM has been unable to generate attractive returns…" at bounding box center [947, 6] width 981 height 34
click at [793, 20] on p "Finally, the mature business IBM has been unable to generate attractive returns…" at bounding box center [947, 6] width 981 height 34
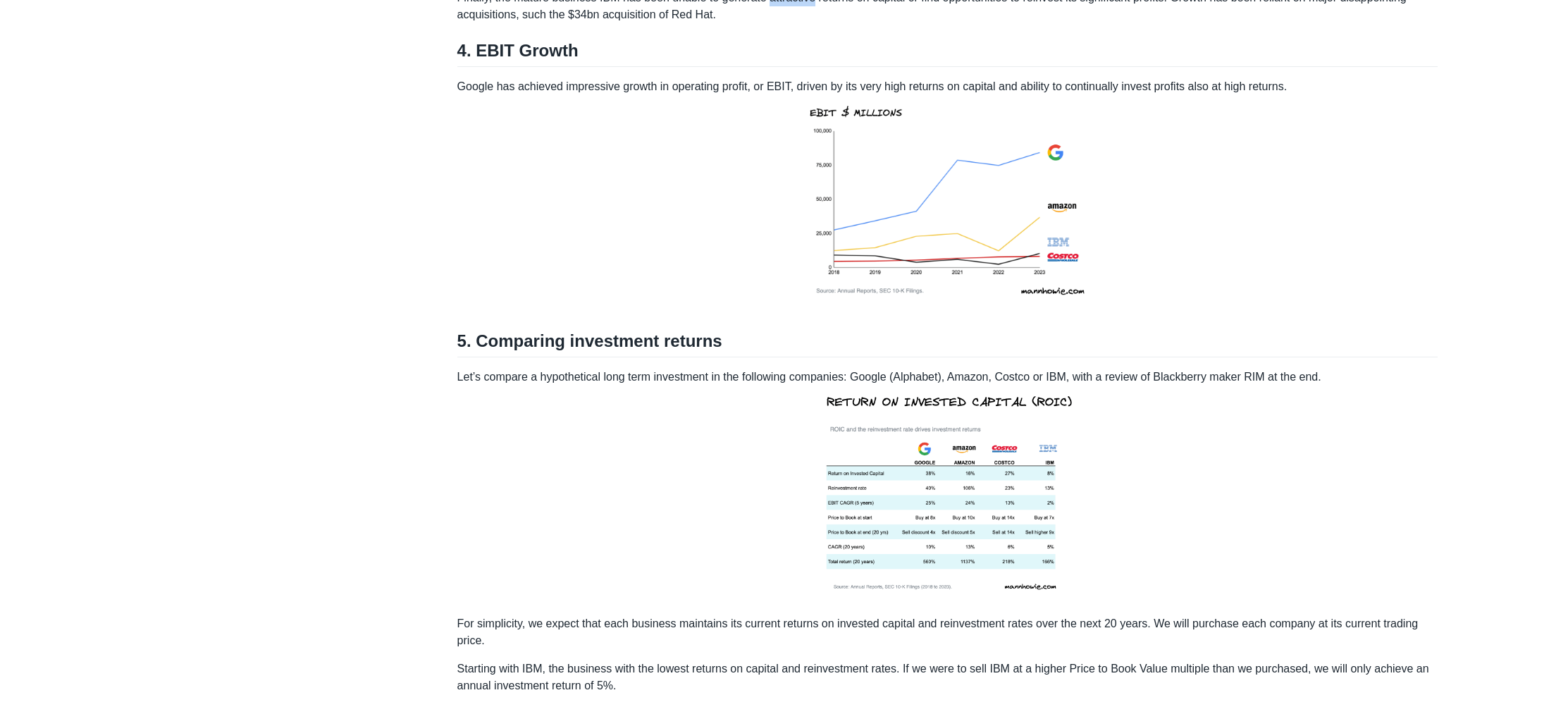
click at [793, 20] on p "Finally, the mature business IBM has been unable to generate attractive returns…" at bounding box center [947, 6] width 981 height 34
click at [689, 17] on p "Finally, the mature business IBM has been unable to generate attractive returns…" at bounding box center [947, 6] width 981 height 34
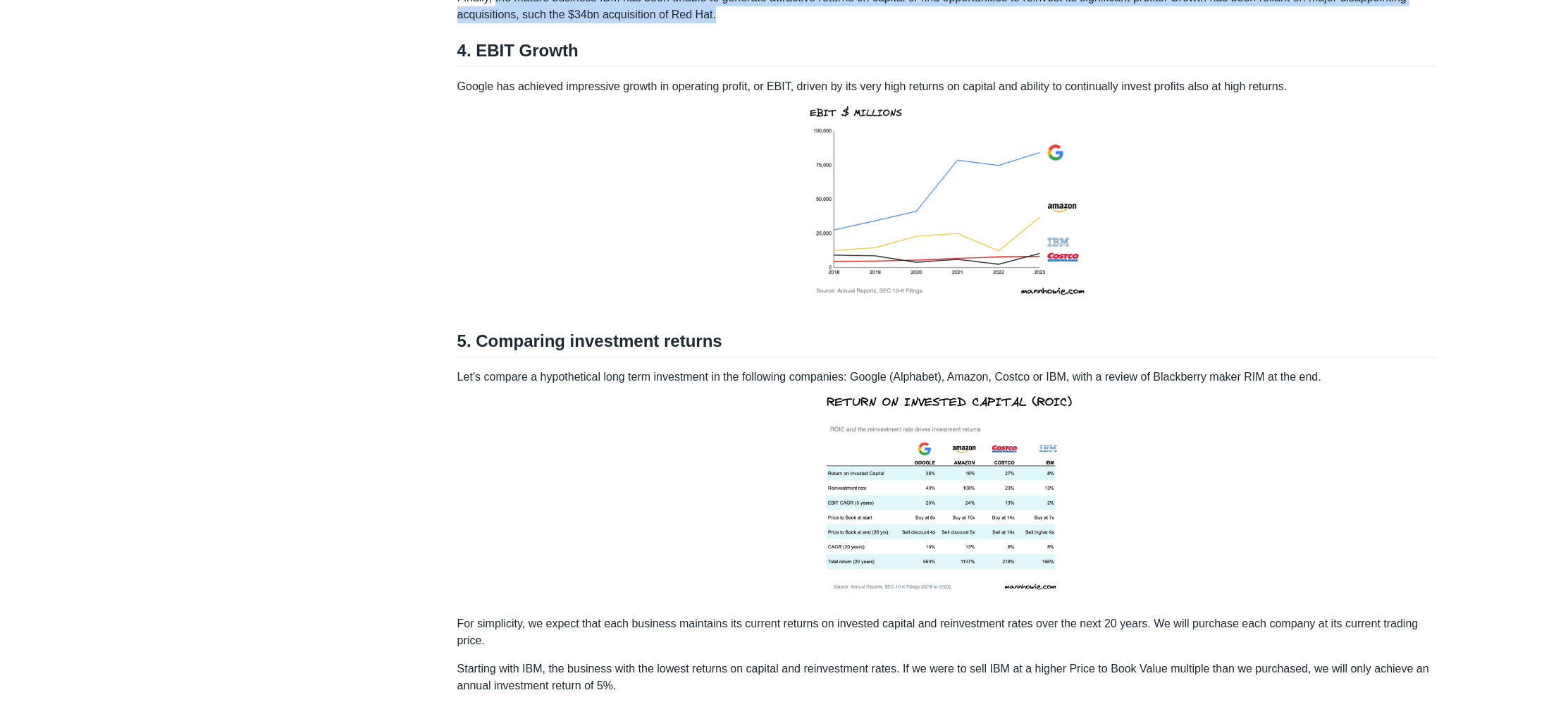
drag, startPoint x: 497, startPoint y: 14, endPoint x: 734, endPoint y: 34, distance: 237.8
click at [734, 23] on p "Finally, the mature business IBM has been unable to generate attractive returns…" at bounding box center [947, 6] width 981 height 34
click at [1240, 23] on p "Finally, the mature business IBM has been unable to generate attractive returns…" at bounding box center [947, 6] width 981 height 34
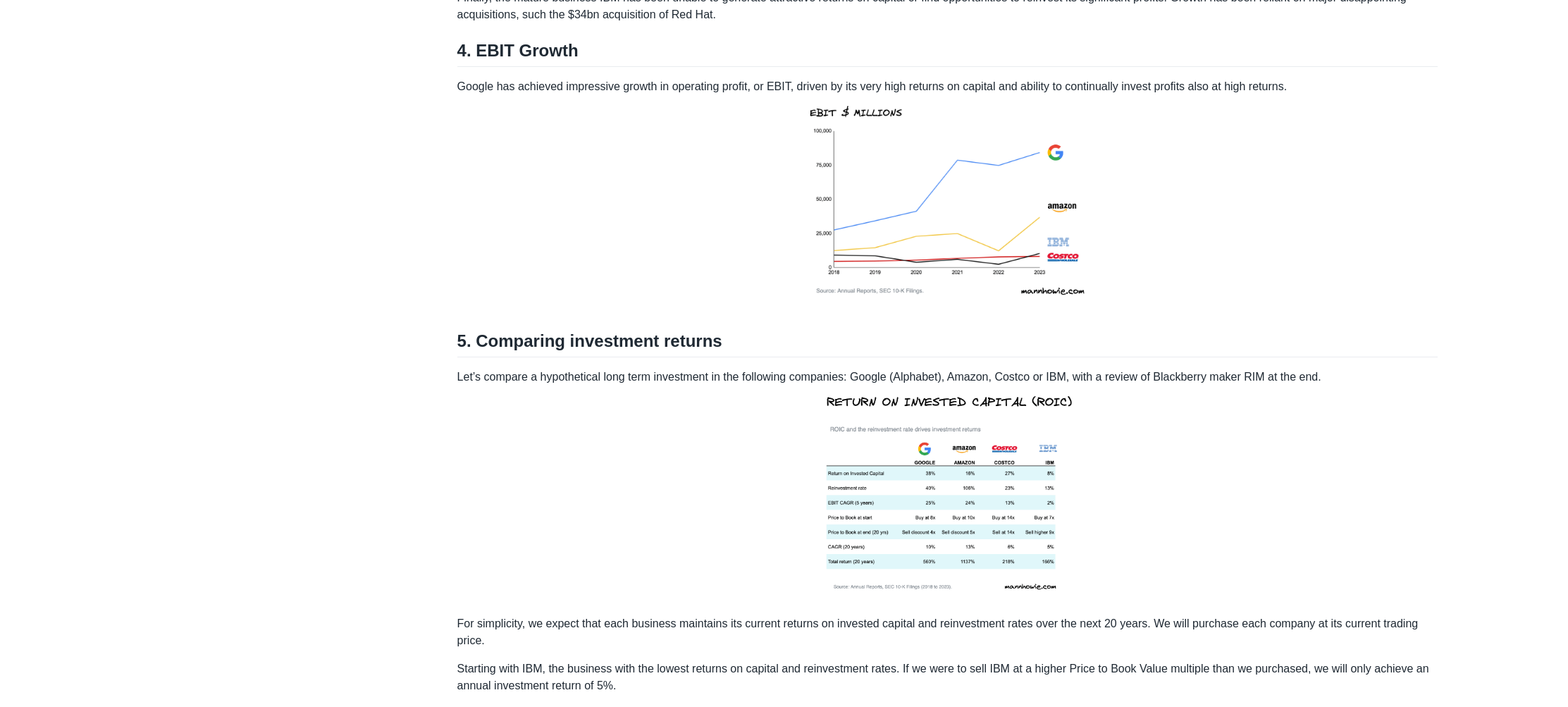
drag, startPoint x: 1237, startPoint y: 31, endPoint x: 1188, endPoint y: 23, distance: 49.6
click at [1188, 23] on p "Finally, the mature business IBM has been unable to generate attractive returns…" at bounding box center [947, 6] width 981 height 34
drag, startPoint x: 1194, startPoint y: 18, endPoint x: 1200, endPoint y: 30, distance: 13.4
click at [1200, 23] on p "Finally, the mature business IBM has been unable to generate attractive returns…" at bounding box center [947, 6] width 981 height 34
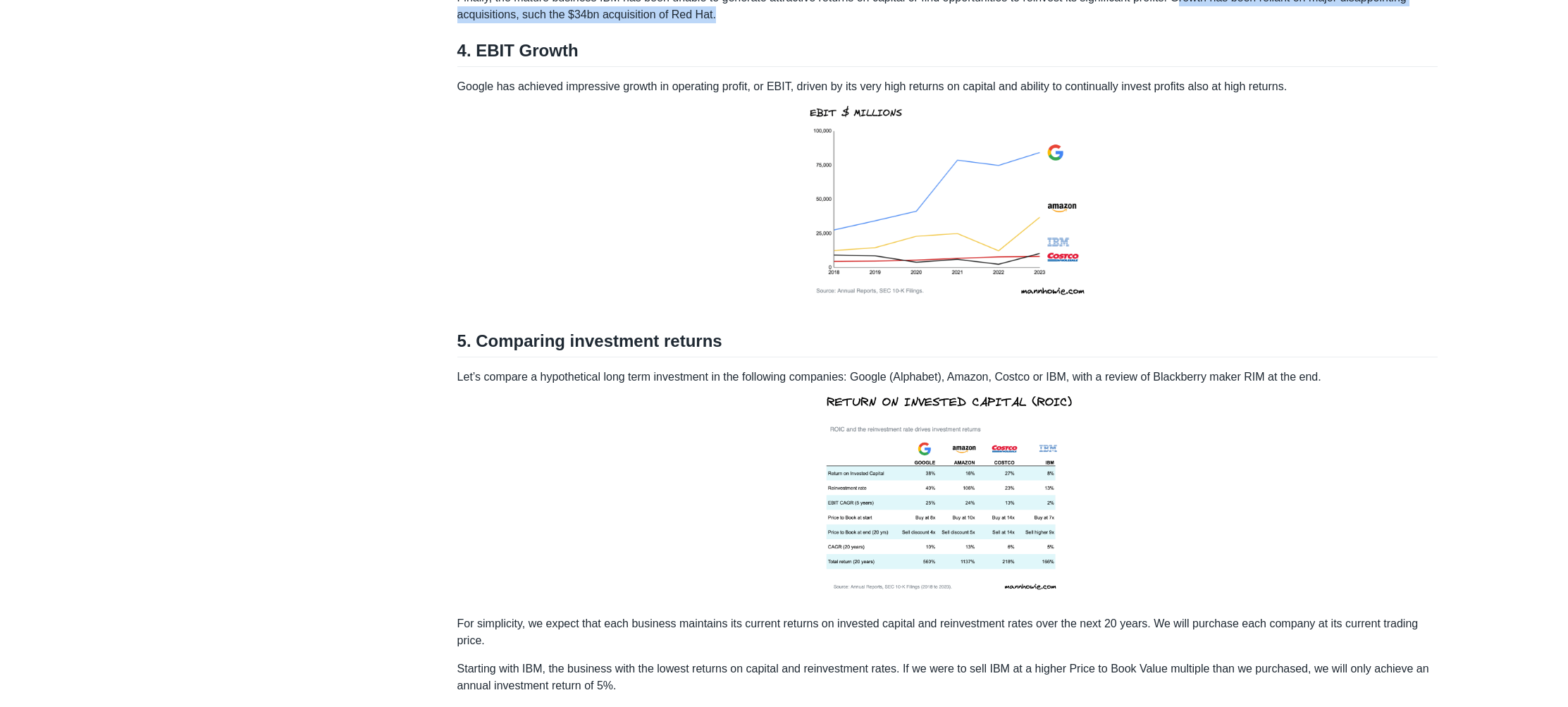
drag, startPoint x: 1194, startPoint y: 18, endPoint x: 1205, endPoint y: 26, distance: 13.6
click at [1205, 23] on p "Finally, the mature business IBM has been unable to generate attractive returns…" at bounding box center [947, 6] width 981 height 34
click at [473, 23] on p "Finally, the mature business IBM has been unable to generate attractive returns…" at bounding box center [947, 6] width 981 height 34
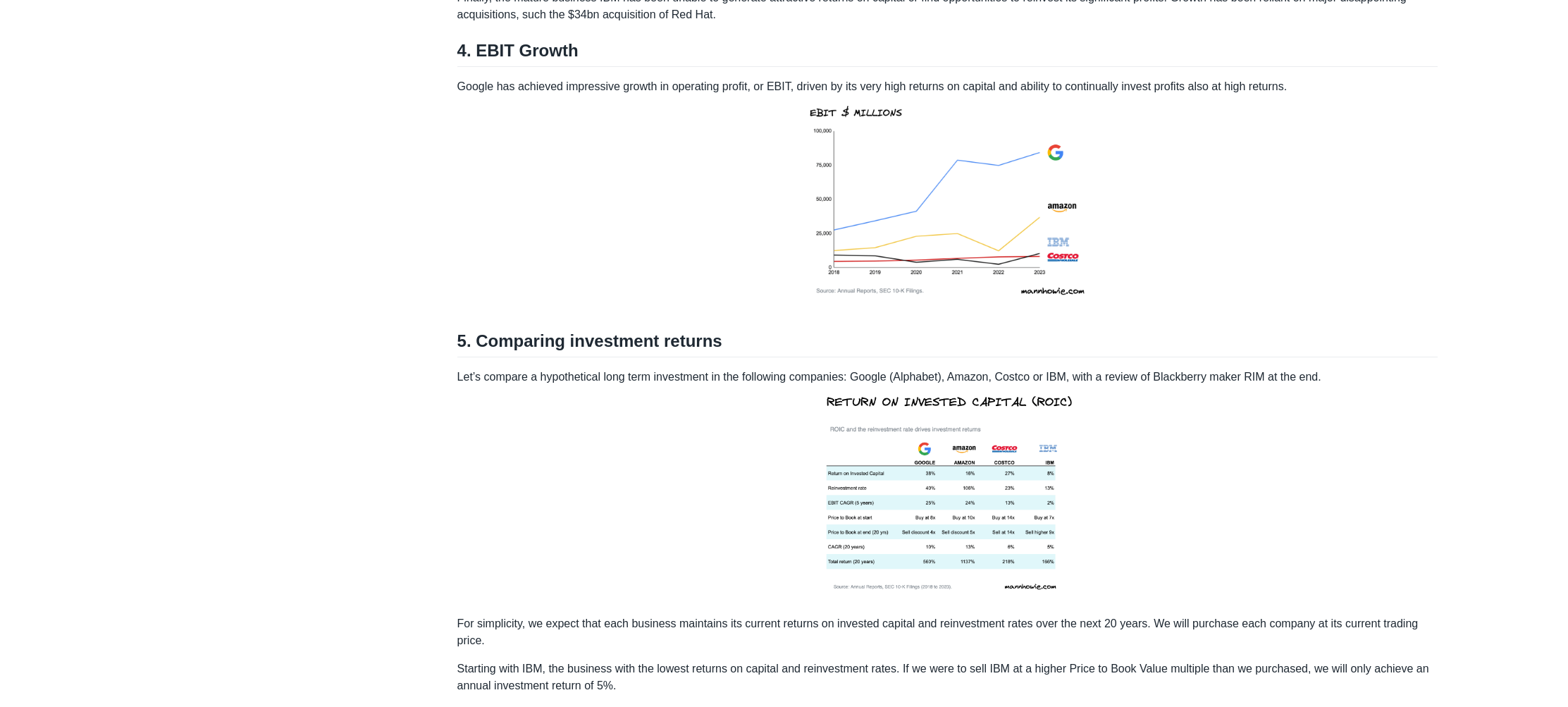
click at [539, 23] on p "Finally, the mature business IBM has been unable to generate attractive returns…" at bounding box center [947, 6] width 981 height 34
drag, startPoint x: 527, startPoint y: 33, endPoint x: 775, endPoint y: 18, distance: 248.5
click at [775, 18] on p "Finally, the mature business IBM has been unable to generate attractive returns…" at bounding box center [947, 6] width 981 height 34
click at [733, 23] on p "Finally, the mature business IBM has been unable to generate attractive returns…" at bounding box center [947, 6] width 981 height 34
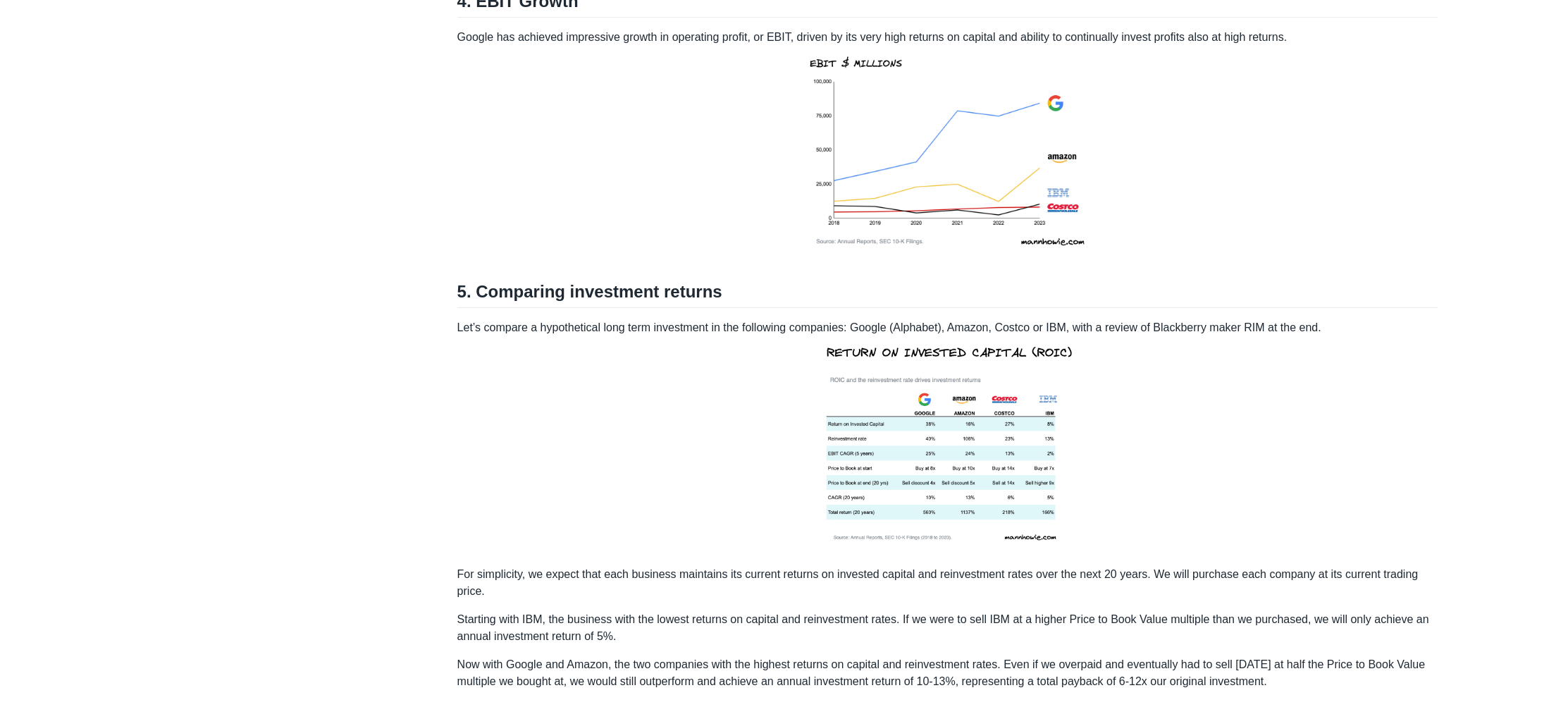
scroll to position [2175, 0]
click at [516, 49] on p "Google has achieved impressive growth in operating profit, or EBIT, driven by i…" at bounding box center [947, 146] width 981 height 235
click at [540, 58] on p "Google has achieved impressive growth in operating profit, or EBIT, driven by i…" at bounding box center [947, 146] width 981 height 235
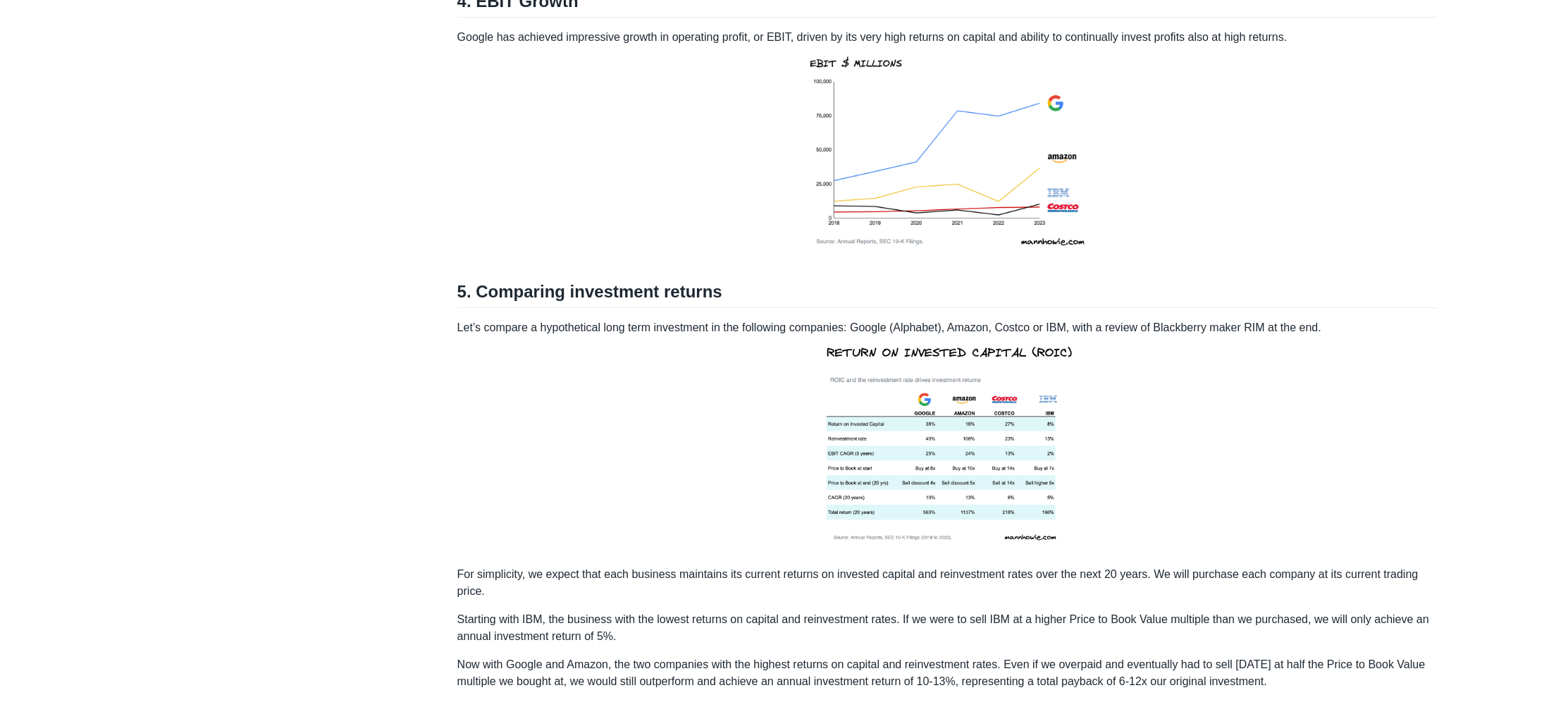
click at [527, 60] on p "Google has achieved impressive growth in operating profit, or EBIT, driven by i…" at bounding box center [947, 146] width 981 height 235
click at [574, 59] on p "Google has achieved impressive growth in operating profit, or EBIT, driven by i…" at bounding box center [947, 146] width 981 height 235
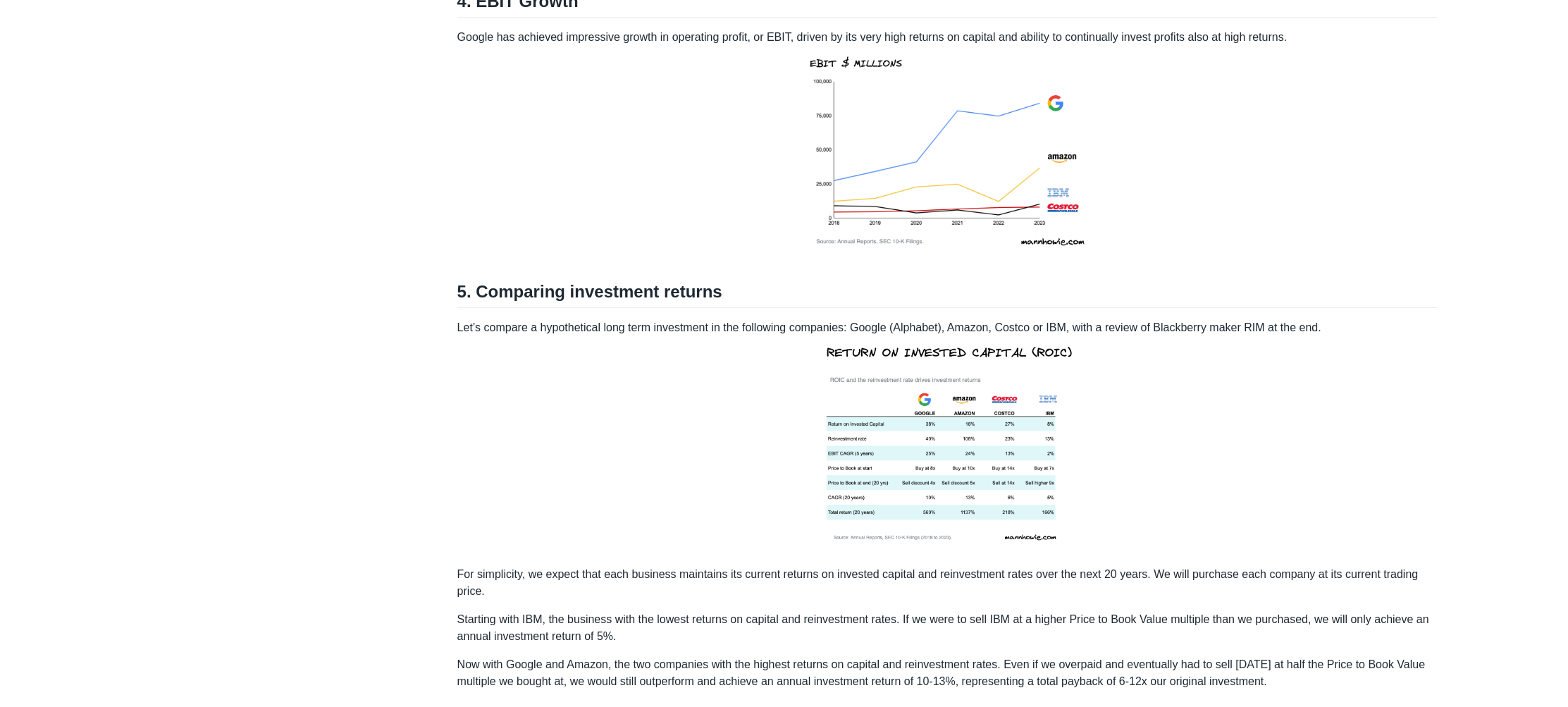
click at [574, 59] on p "Google has achieved impressive growth in operating profit, or EBIT, driven by i…" at bounding box center [947, 146] width 981 height 235
click at [644, 60] on p "Google has achieved impressive growth in operating profit, or EBIT, driven by i…" at bounding box center [947, 146] width 981 height 235
click at [685, 53] on p "Google has achieved impressive growth in operating profit, or EBIT, driven by i…" at bounding box center [947, 146] width 981 height 235
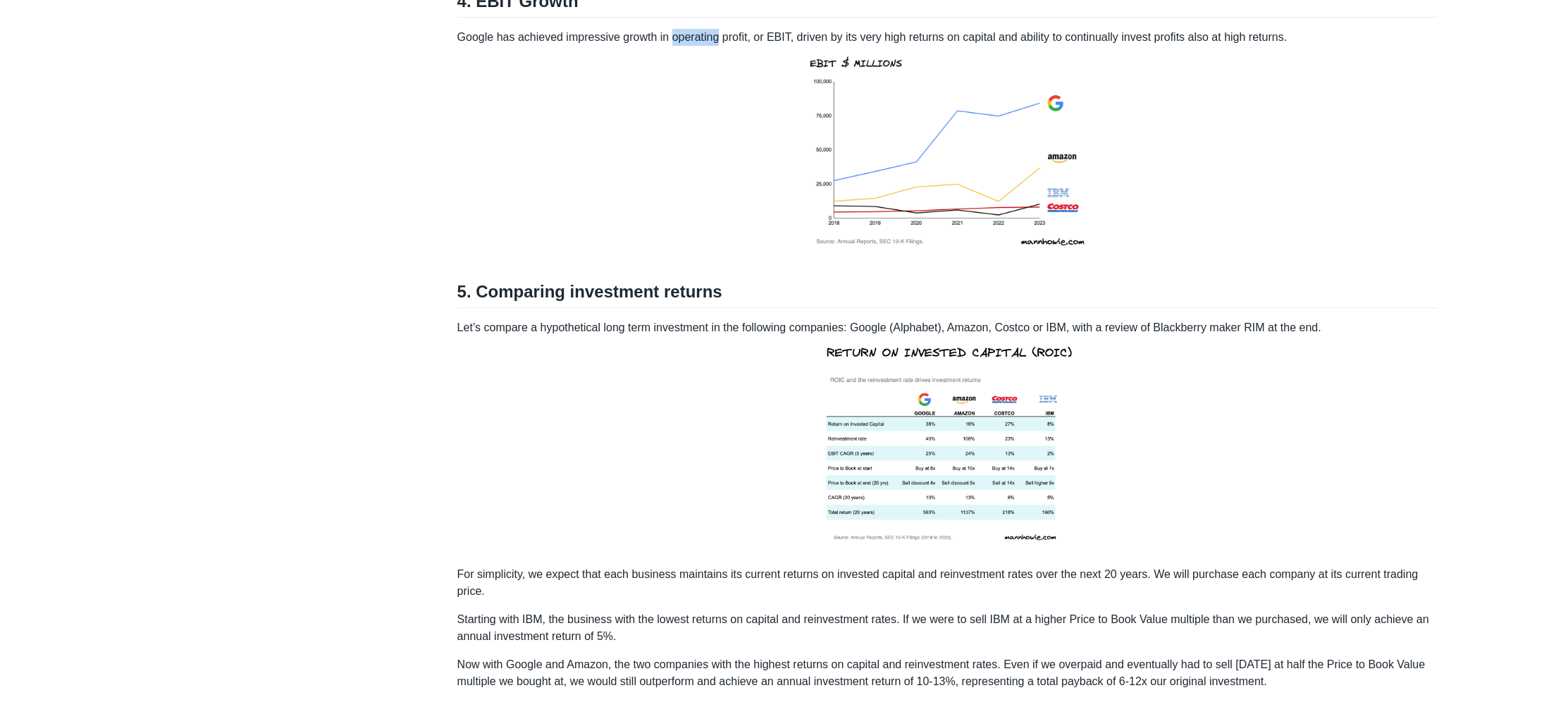
click at [685, 53] on p "Google has achieved impressive growth in operating profit, or EBIT, driven by i…" at bounding box center [947, 146] width 981 height 235
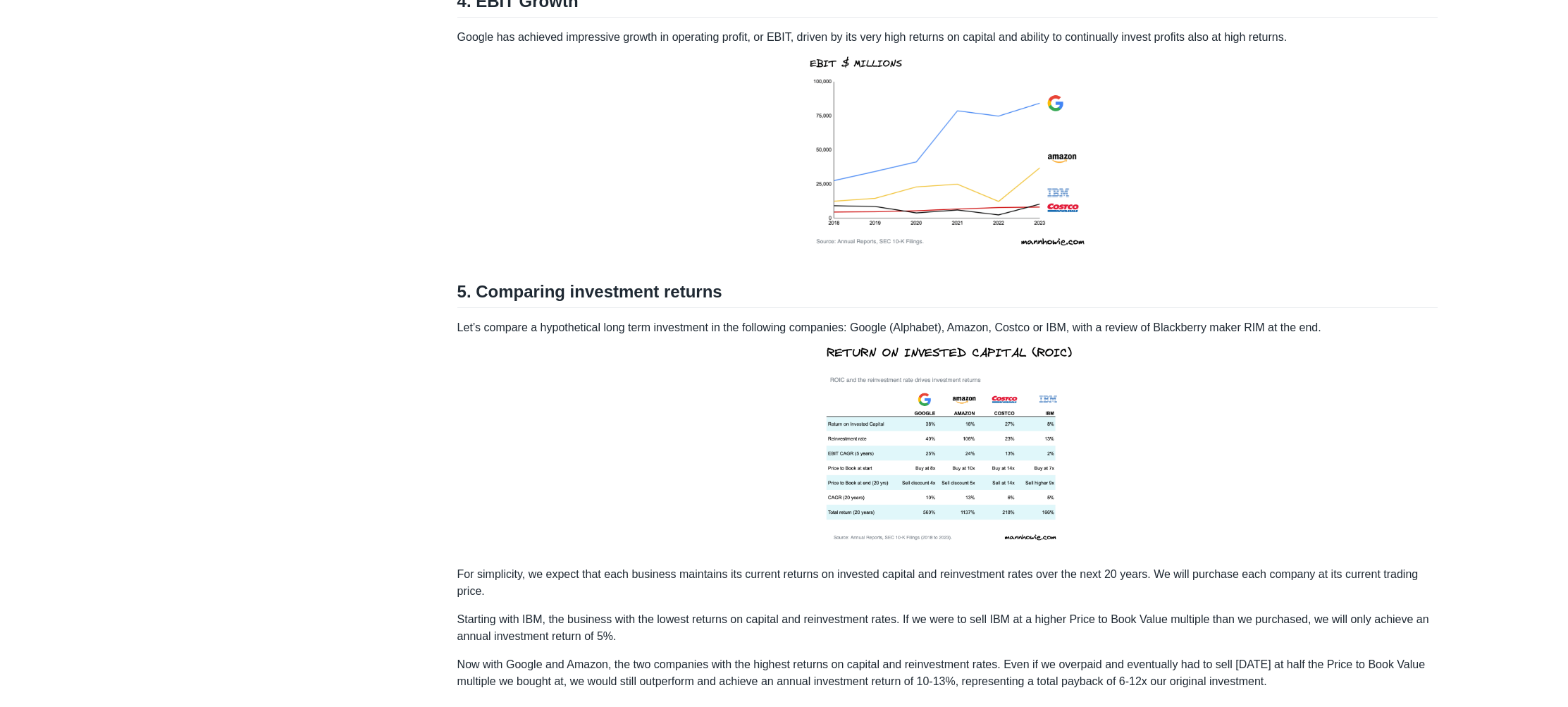
click at [1383, 107] on p "Google has achieved impressive growth in operating profit, or EBIT, driven by i…" at bounding box center [947, 146] width 981 height 235
click at [508, 50] on p "Google has achieved impressive growth in operating profit, or EBIT, driven by i…" at bounding box center [947, 143] width 981 height 235
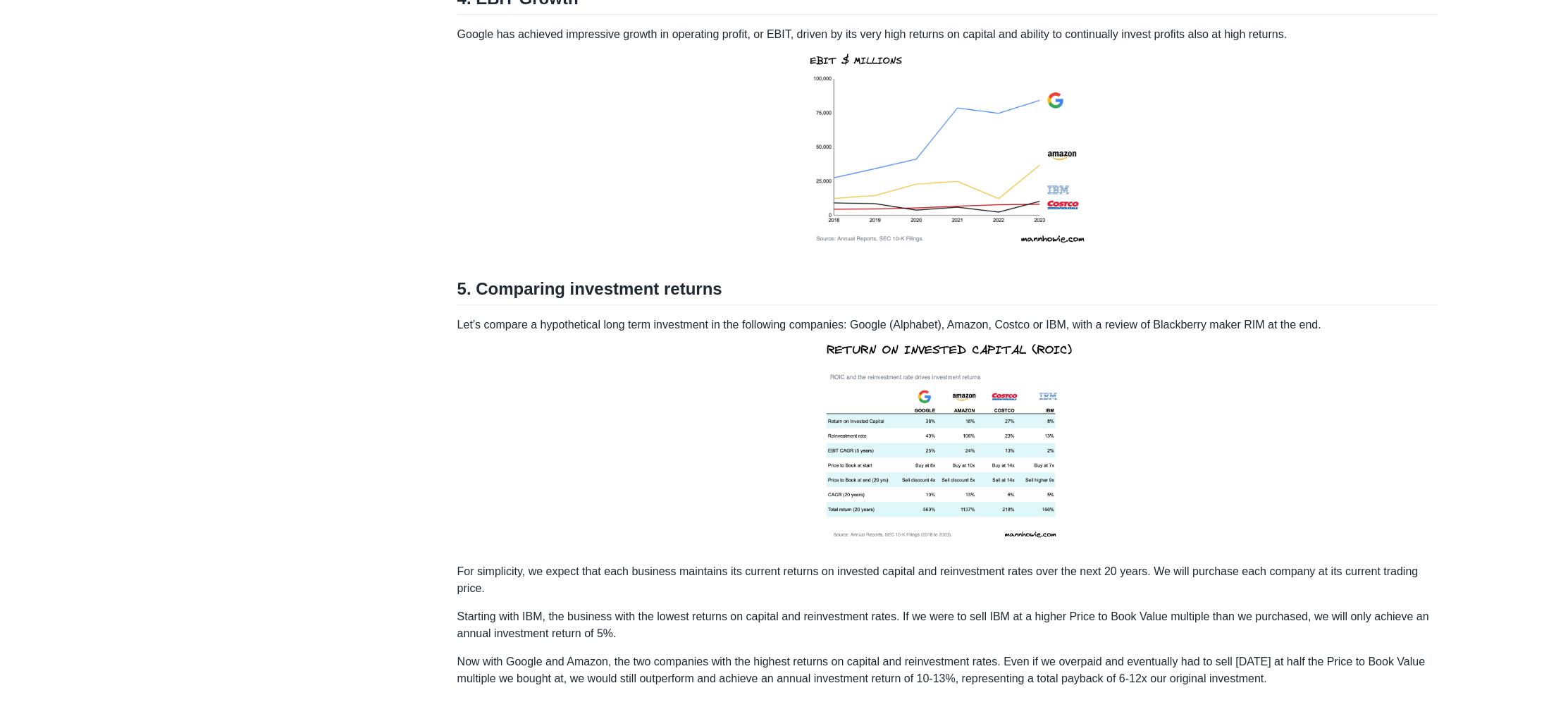
click at [531, 55] on p "Google has achieved impressive growth in operating profit, or EBIT, driven by i…" at bounding box center [947, 143] width 981 height 235
click at [556, 53] on p "Google has achieved impressive growth in operating profit, or EBIT, driven by i…" at bounding box center [947, 143] width 981 height 235
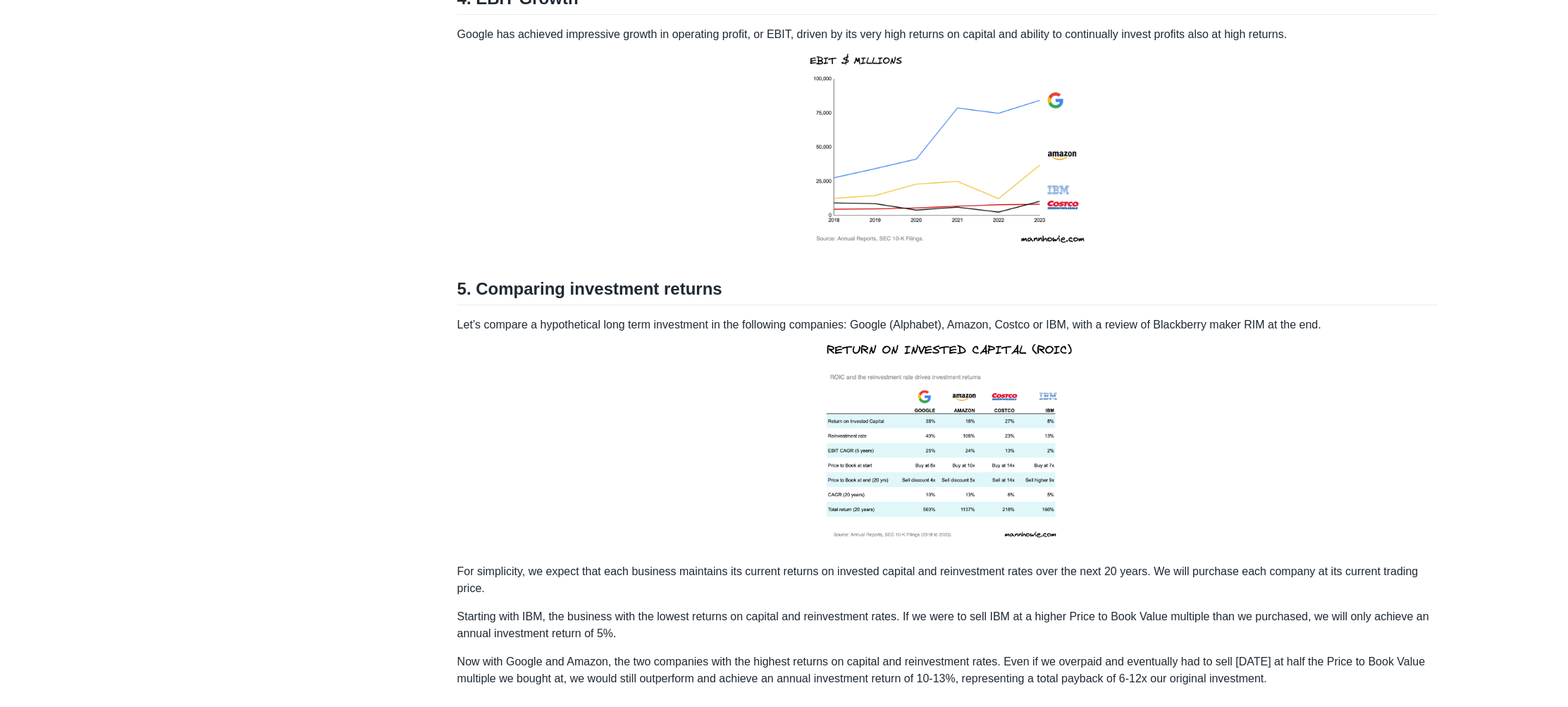
click at [556, 53] on p "Google has achieved impressive growth in operating profit, or EBIT, driven by i…" at bounding box center [947, 143] width 981 height 235
click
drag, startPoint x: 765, startPoint y: 50, endPoint x: 797, endPoint y: 45, distance: 32.4
drag, startPoint x: 806, startPoint y: 51, endPoint x: 1316, endPoint y: 51, distance: 510.0
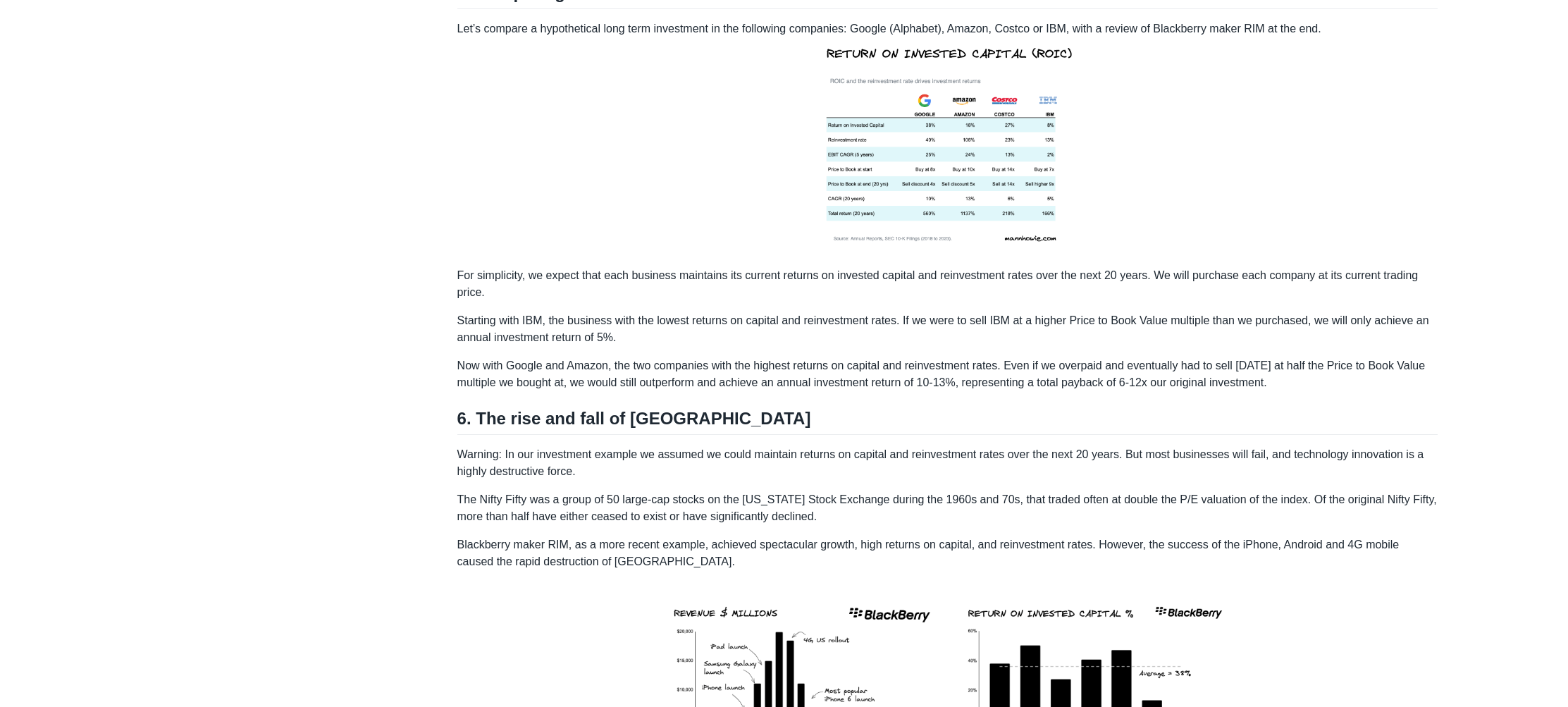
scroll to position [2473, 0]
drag, startPoint x: 467, startPoint y: 225, endPoint x: 559, endPoint y: 319, distance: 131.5
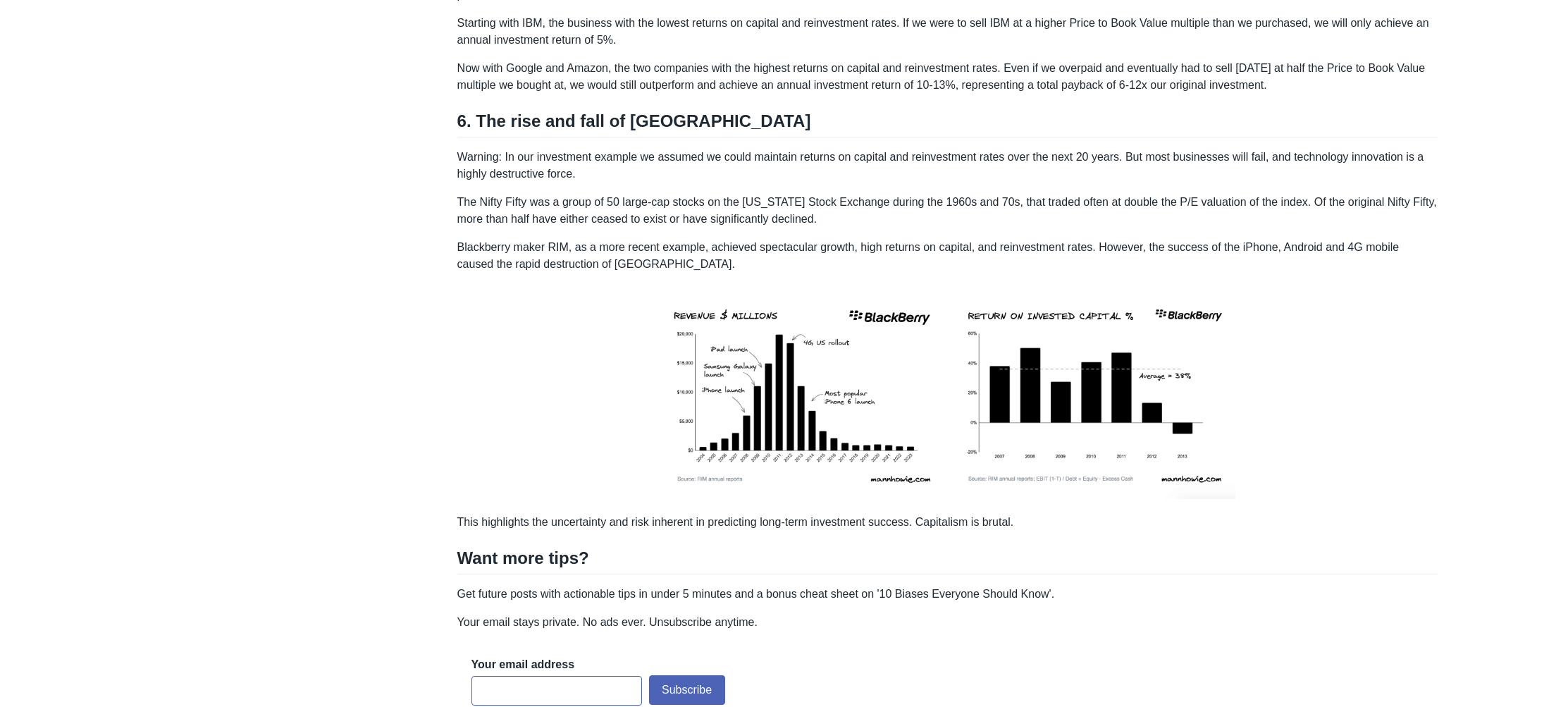
scroll to position [2745, 0]
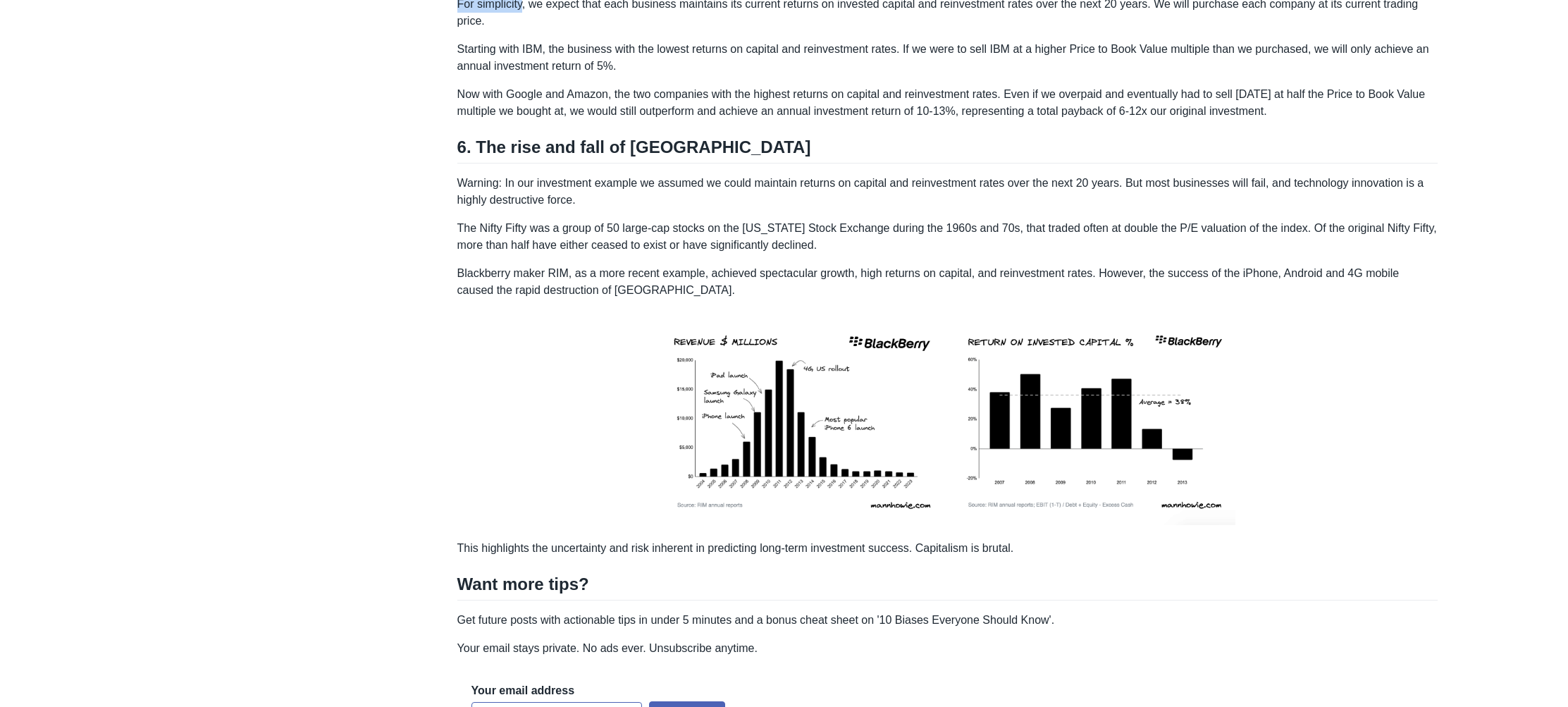
drag, startPoint x: 460, startPoint y: 21, endPoint x: 524, endPoint y: 17, distance: 64.1
drag, startPoint x: 533, startPoint y: 20, endPoint x: 628, endPoint y: 53, distance: 100.6
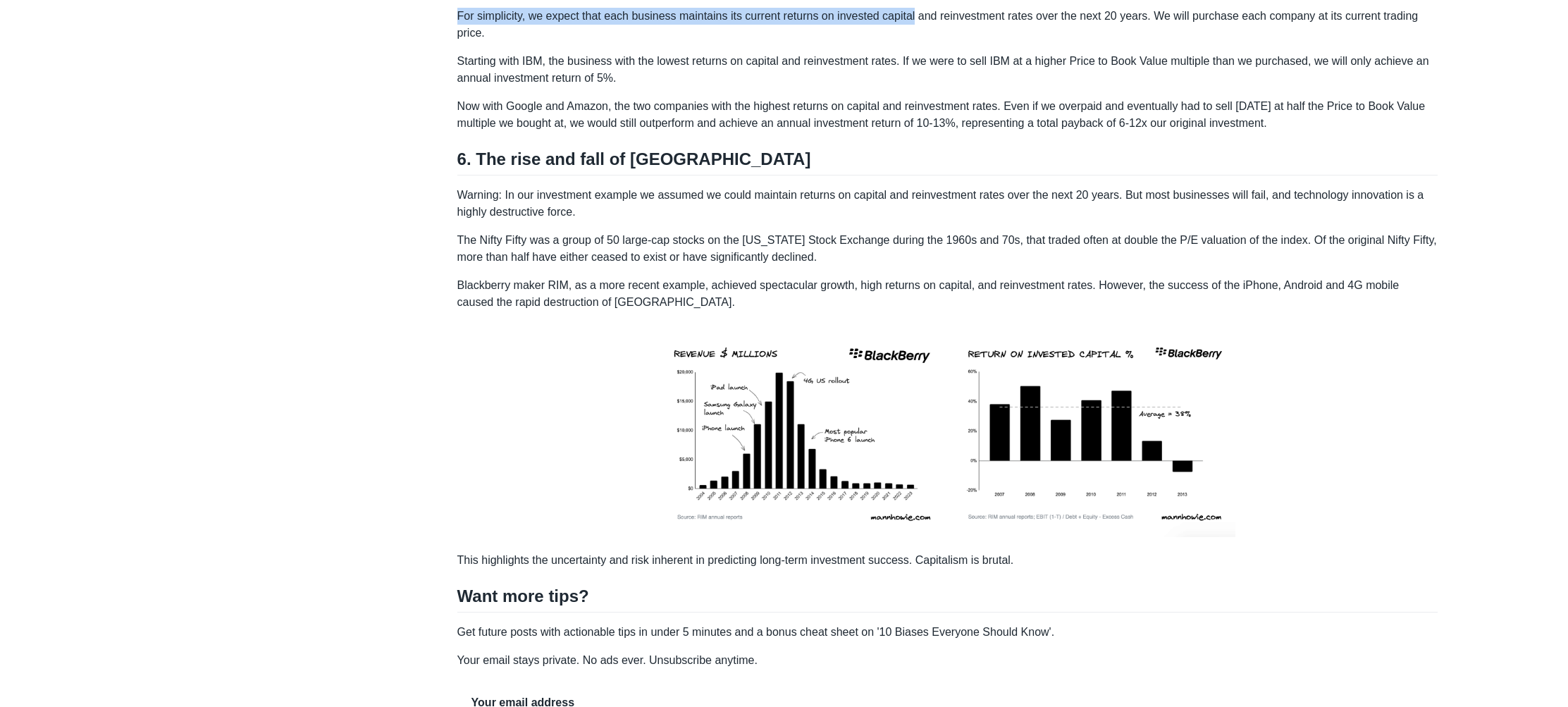
scroll to position [2732, 0]
drag, startPoint x: 927, startPoint y: 21, endPoint x: 532, endPoint y: 38, distance: 395.4
drag, startPoint x: 455, startPoint y: 34, endPoint x: 811, endPoint y: 28, distance: 356.1
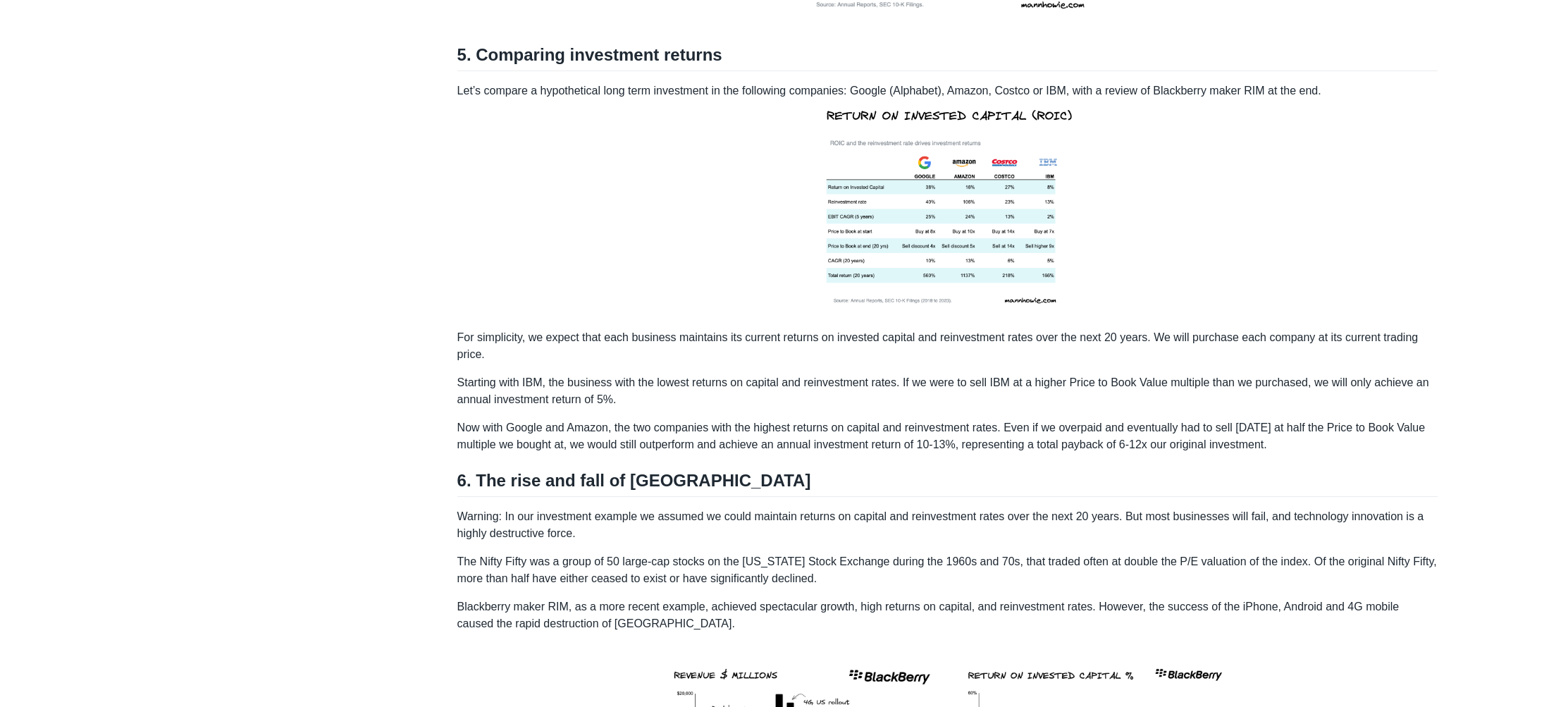
scroll to position [2405, 0]
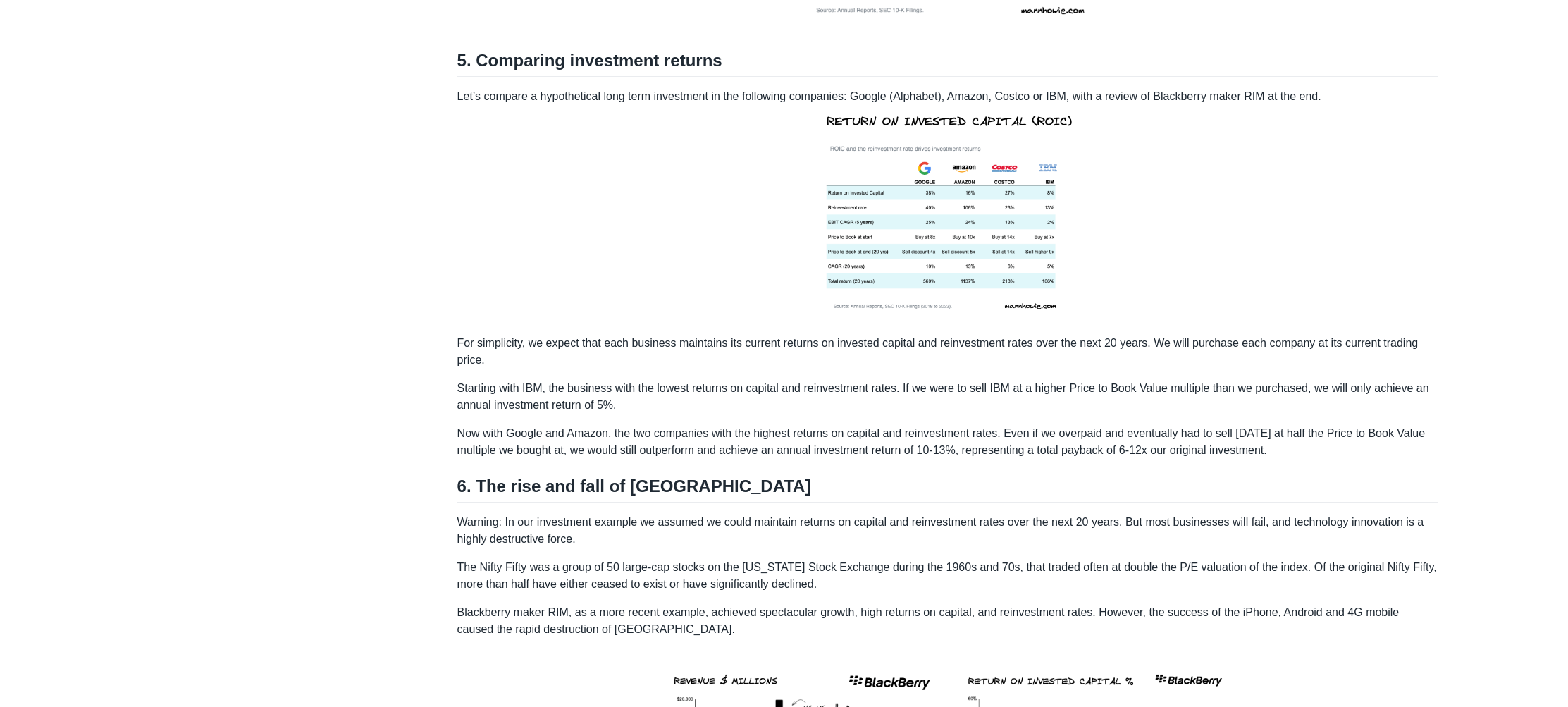
click at [537, 364] on p "For simplicity, we expect that each business maintains its current returns on i…" at bounding box center [947, 352] width 981 height 34
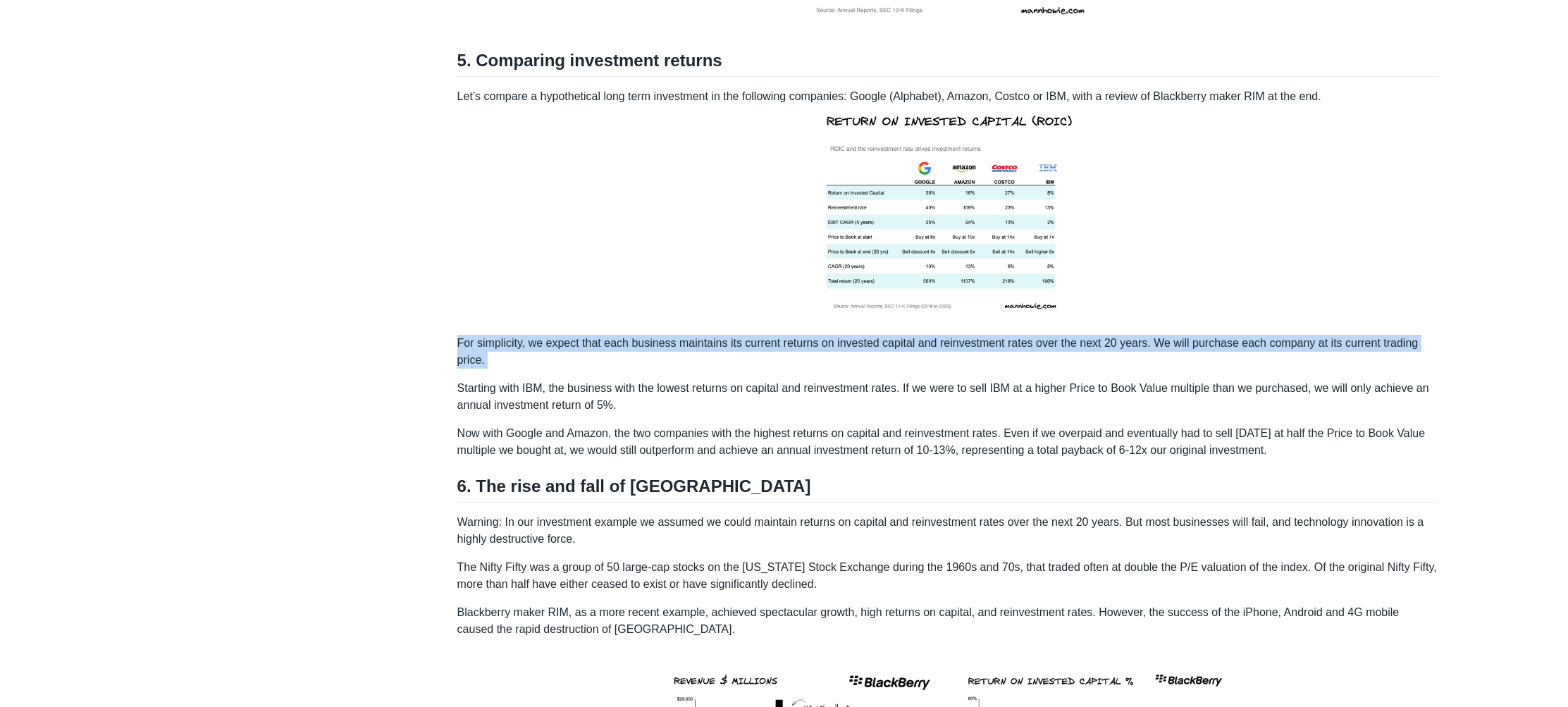
click at [537, 364] on p "For simplicity, we expect that each business maintains its current returns on i…" at bounding box center [947, 352] width 981 height 34
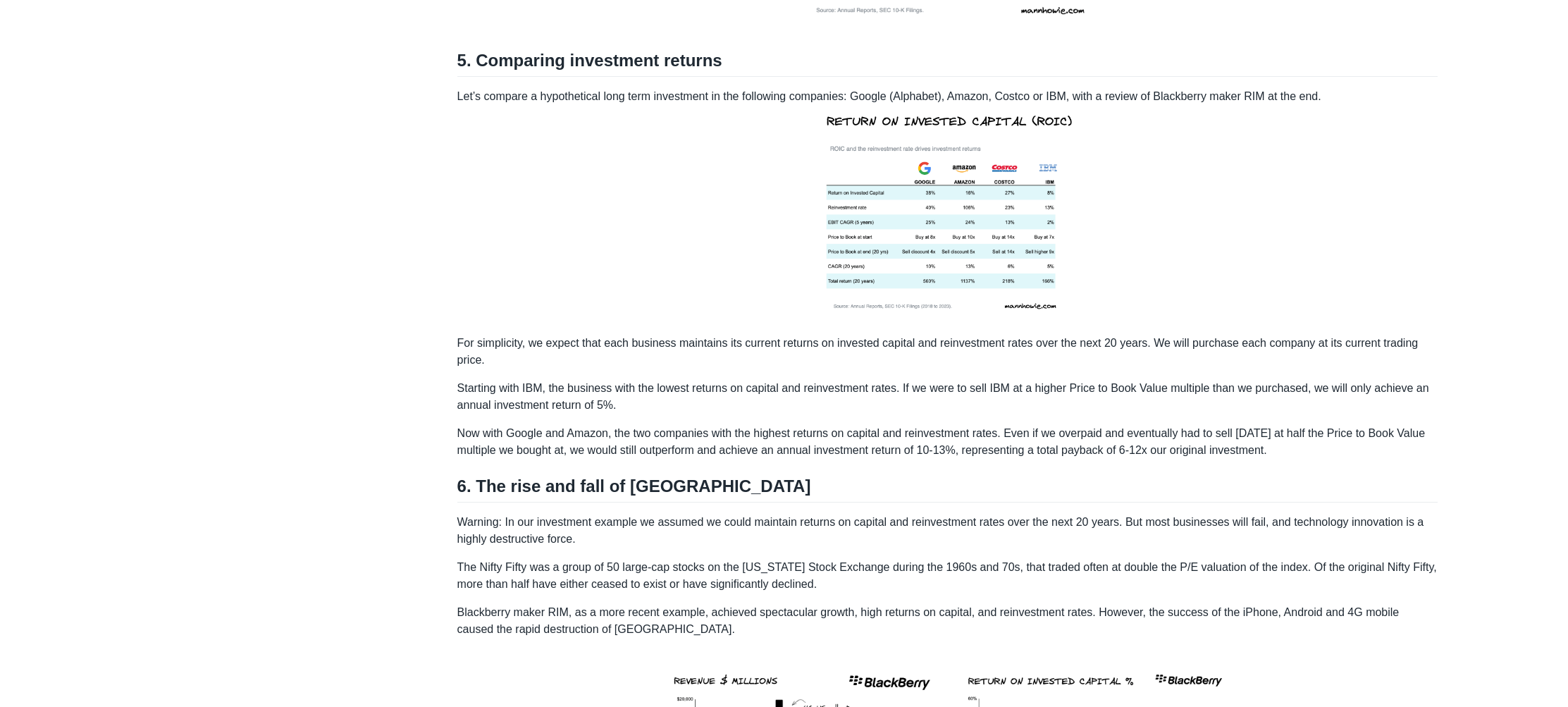
click at [588, 368] on p "For simplicity, we expect that each business maintains its current returns on i…" at bounding box center [947, 352] width 981 height 34
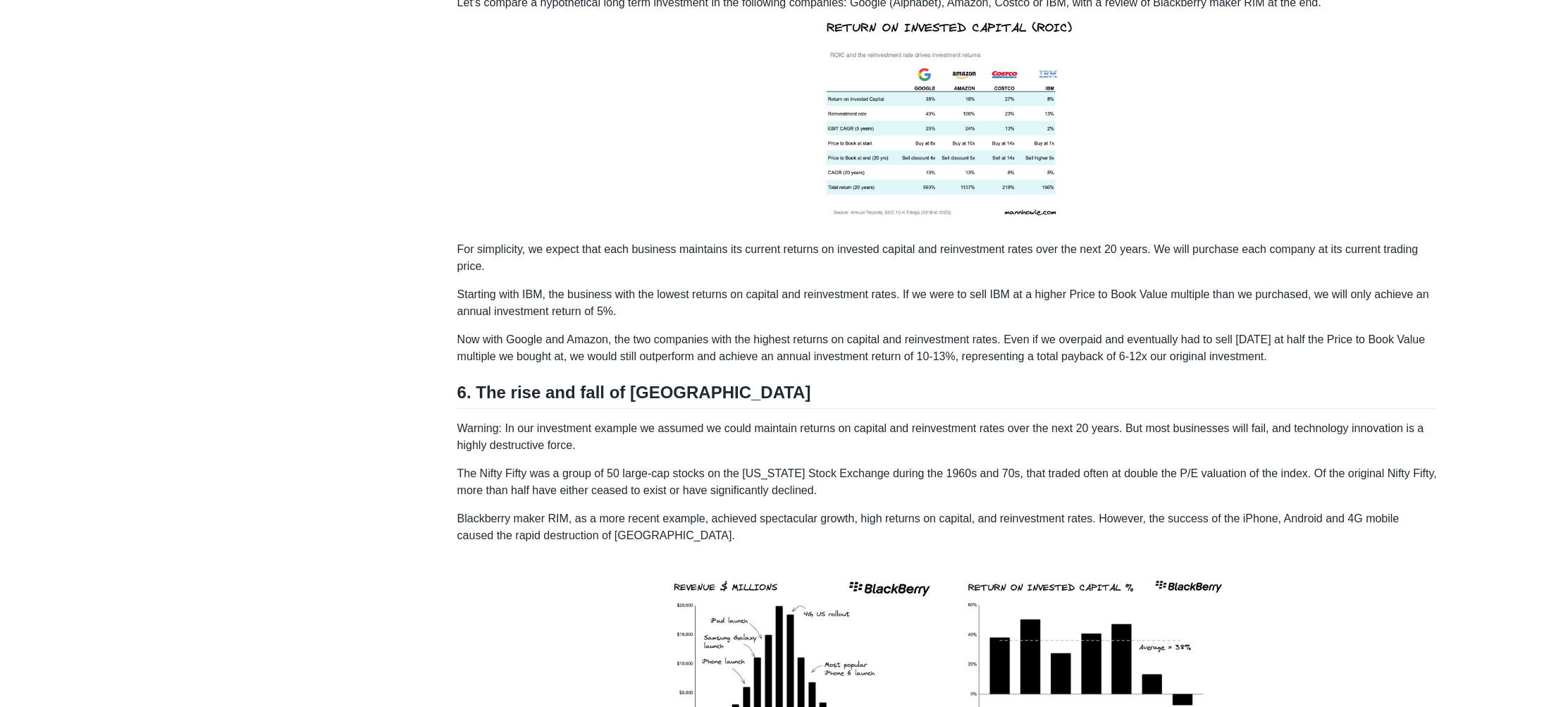
scroll to position [2499, 0]
click at [628, 319] on p "Starting with IBM, the business with the lowest returns on capital and reinvest…" at bounding box center [947, 302] width 981 height 34
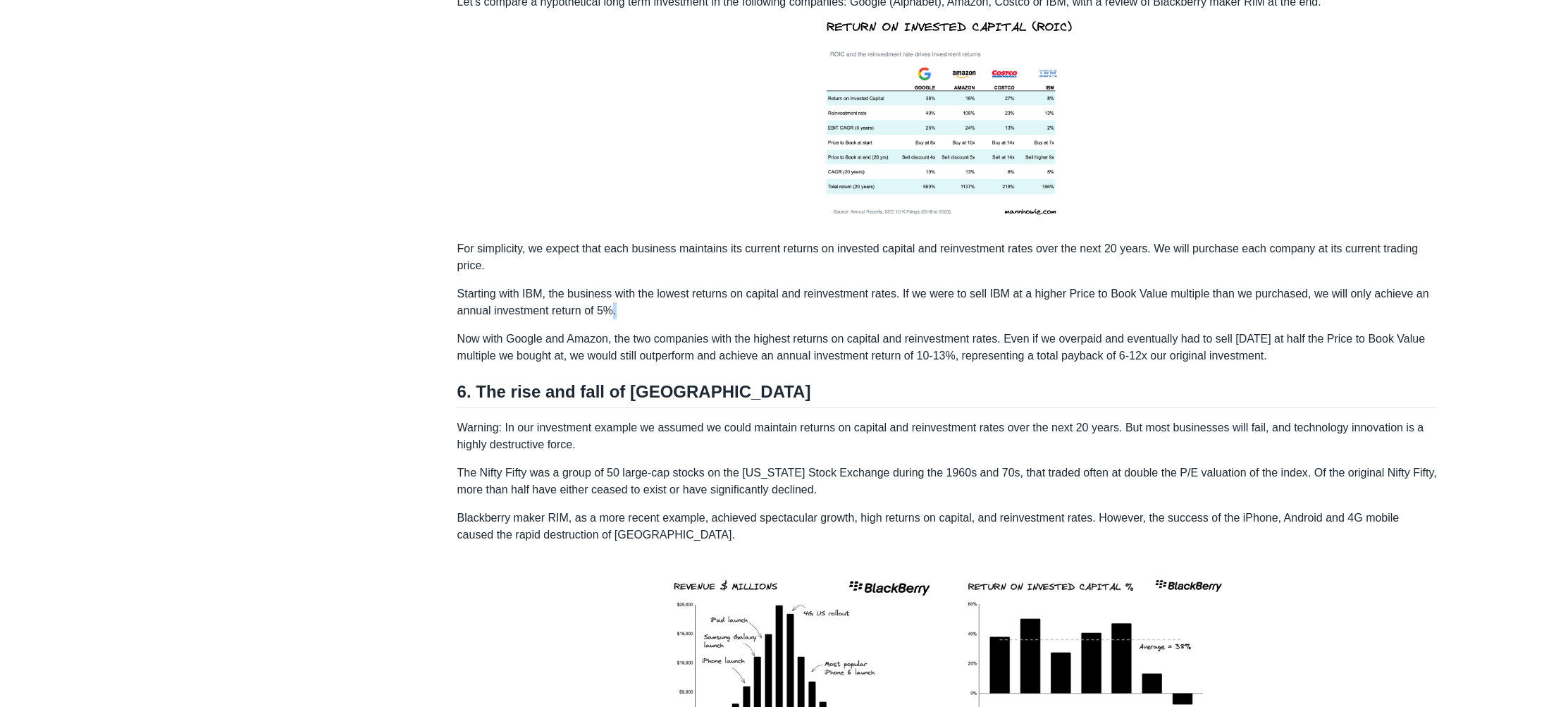
click at [668, 319] on p "Starting with IBM, the business with the lowest returns on capital and reinvest…" at bounding box center [947, 302] width 981 height 34
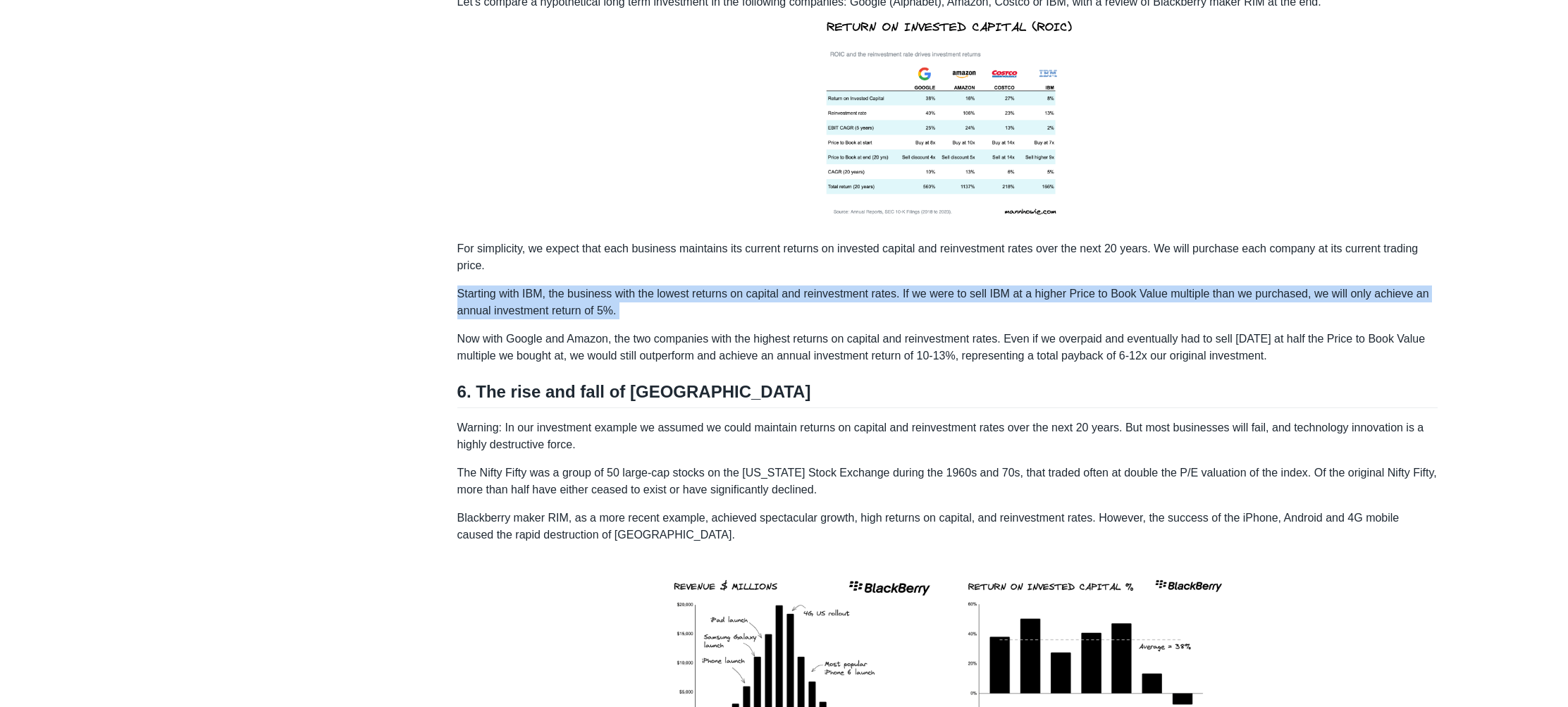
click at [668, 319] on p "Starting with IBM, the business with the lowest returns on capital and reinvest…" at bounding box center [947, 302] width 981 height 34
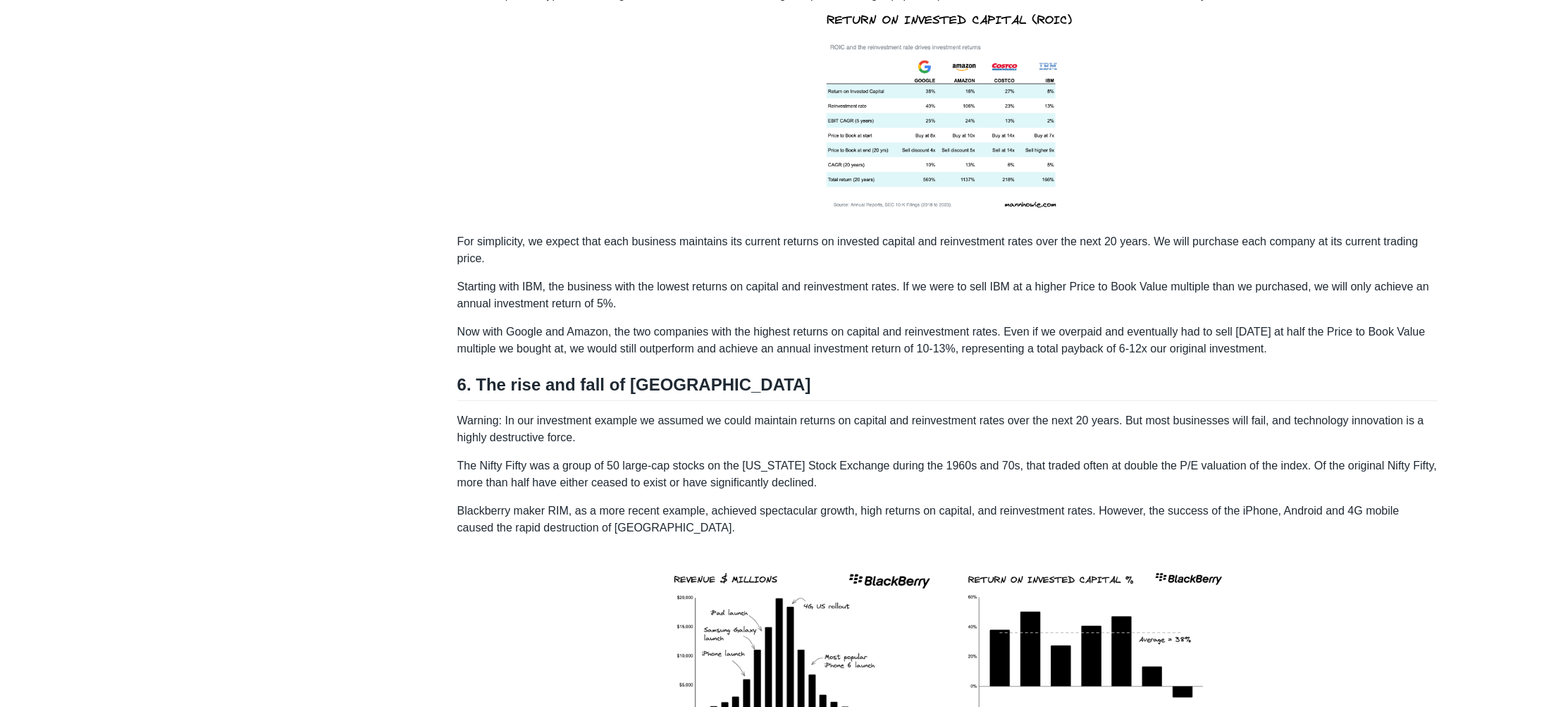
scroll to position [2520, 0]
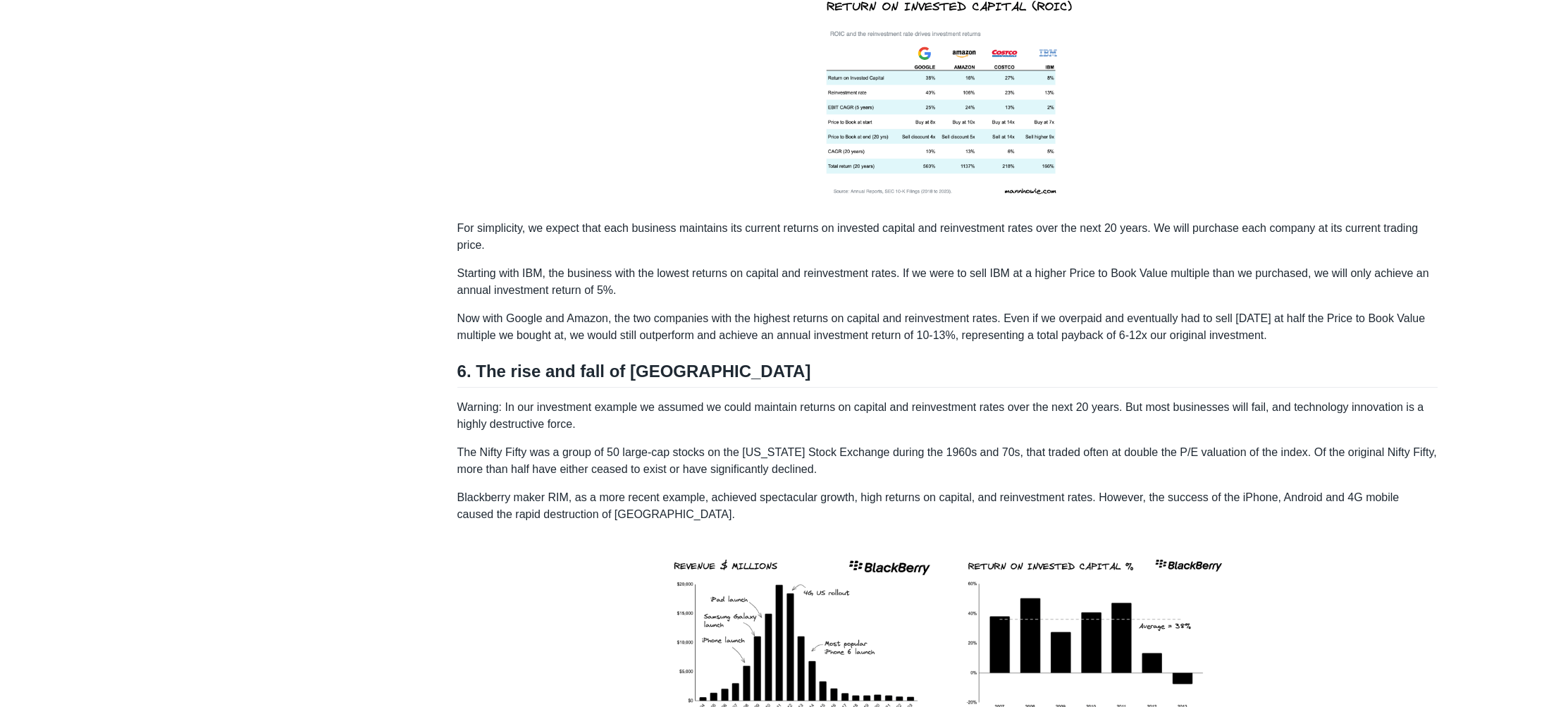
click at [718, 327] on p "Now with Google and Amazon, the two companies with the highest returns on capit…" at bounding box center [947, 327] width 981 height 34
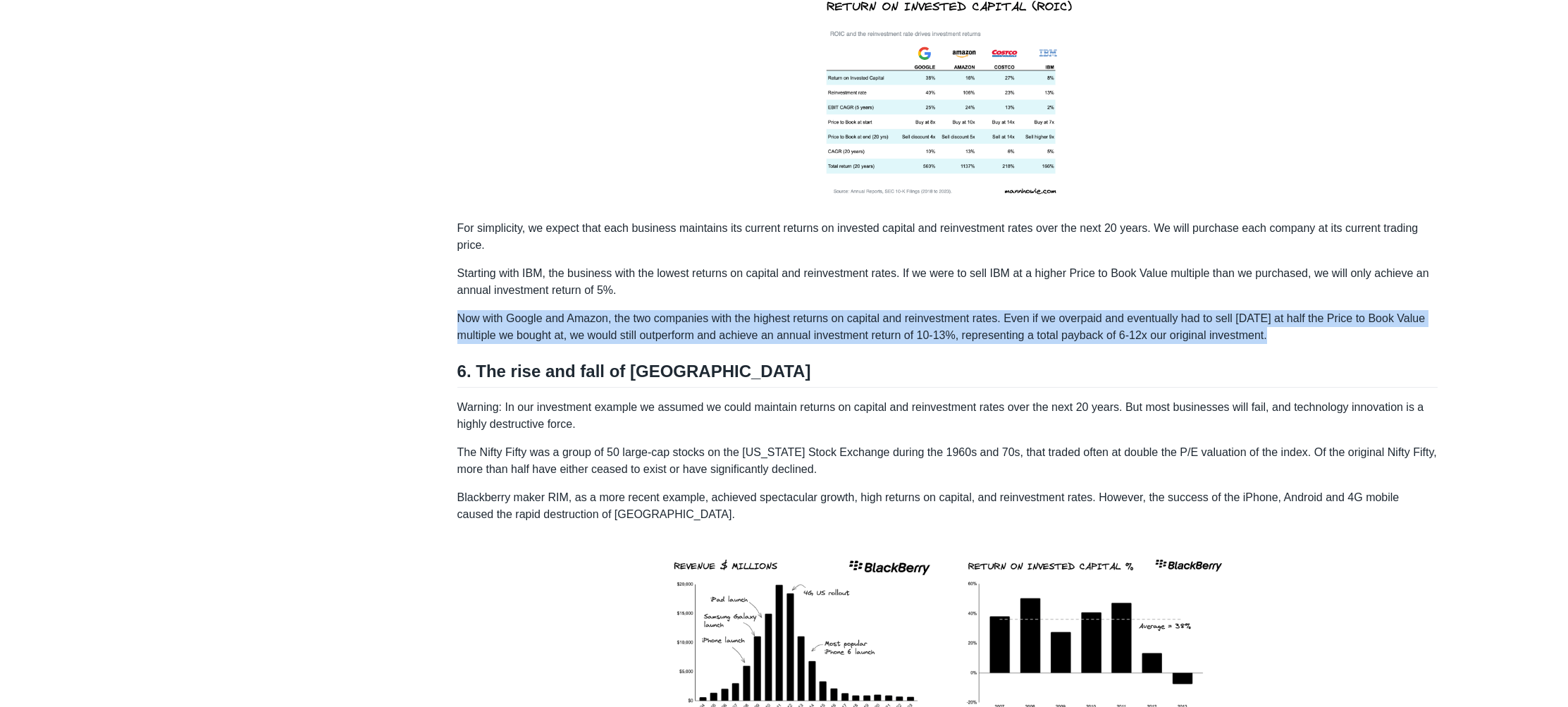
click at [718, 327] on p "Now with Google and Amazon, the two companies with the highest returns on capit…" at bounding box center [947, 327] width 981 height 34
click at [754, 334] on p "Now with Google and Amazon, the two companies with the highest returns on capit…" at bounding box center [947, 327] width 981 height 34
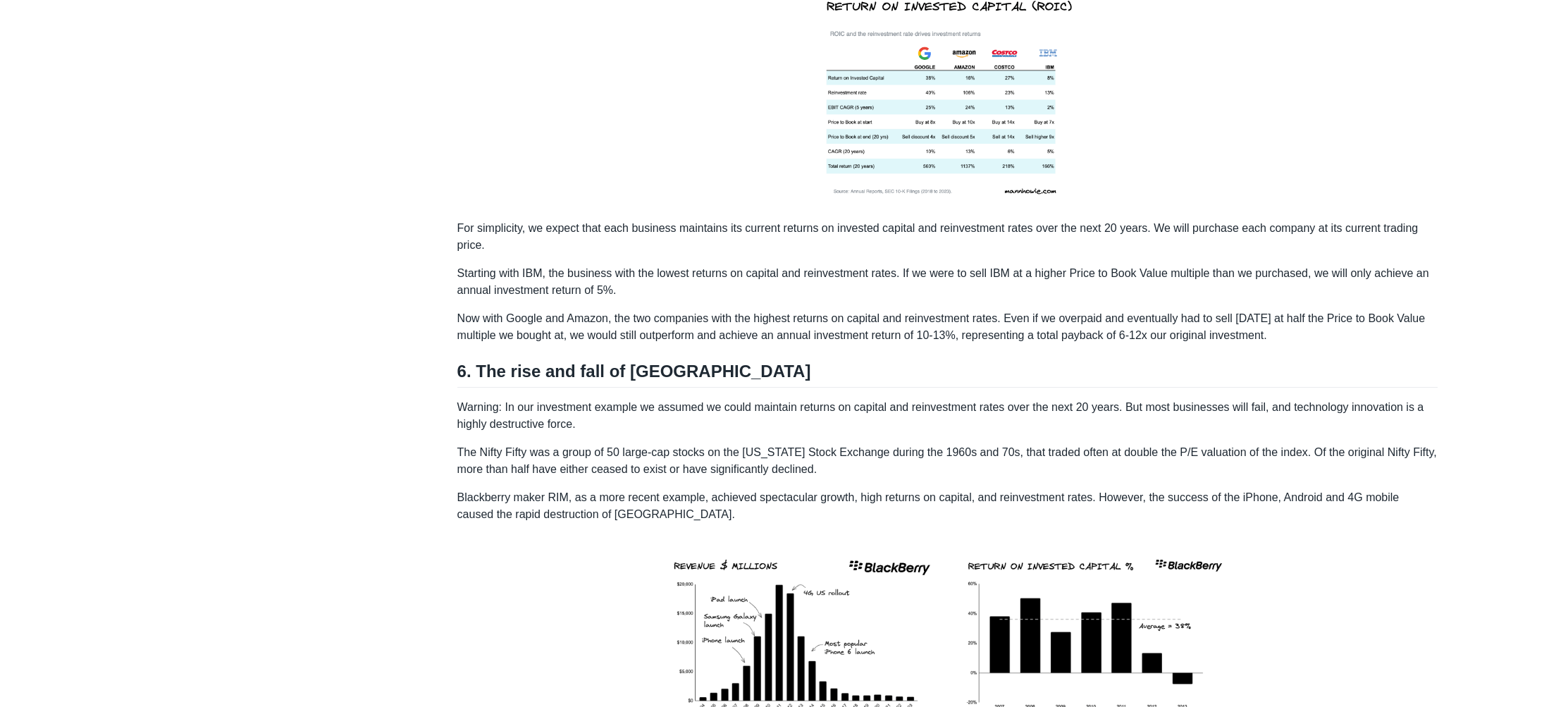
click at [475, 344] on p "Now with Google and Amazon, the two companies with the highest returns on capit…" at bounding box center [947, 327] width 981 height 34
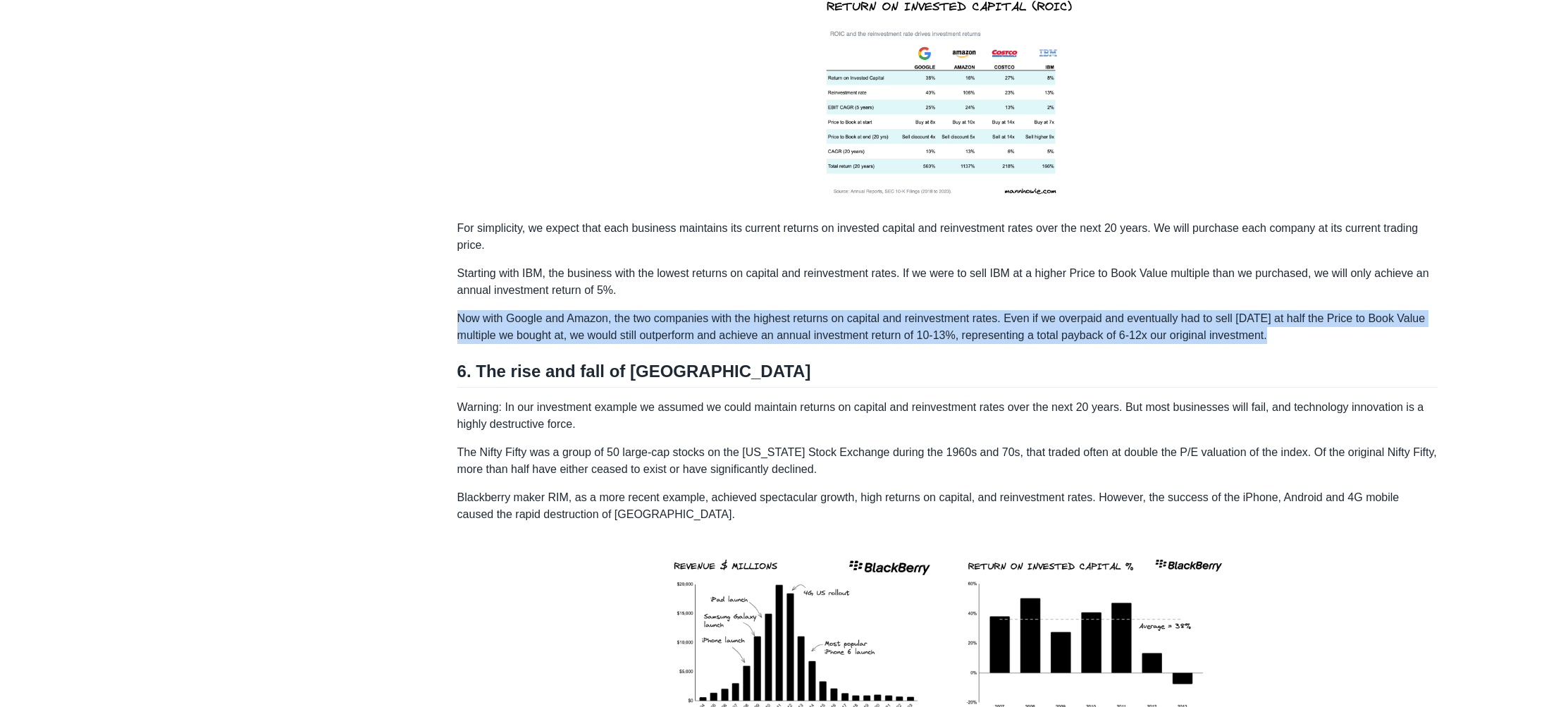
click at [475, 344] on p "Now with Google and Amazon, the two companies with the highest returns on capit…" at bounding box center [947, 327] width 981 height 34
click at [656, 344] on p "Now with Google and Amazon, the two companies with the highest returns on capit…" at bounding box center [947, 327] width 981 height 34
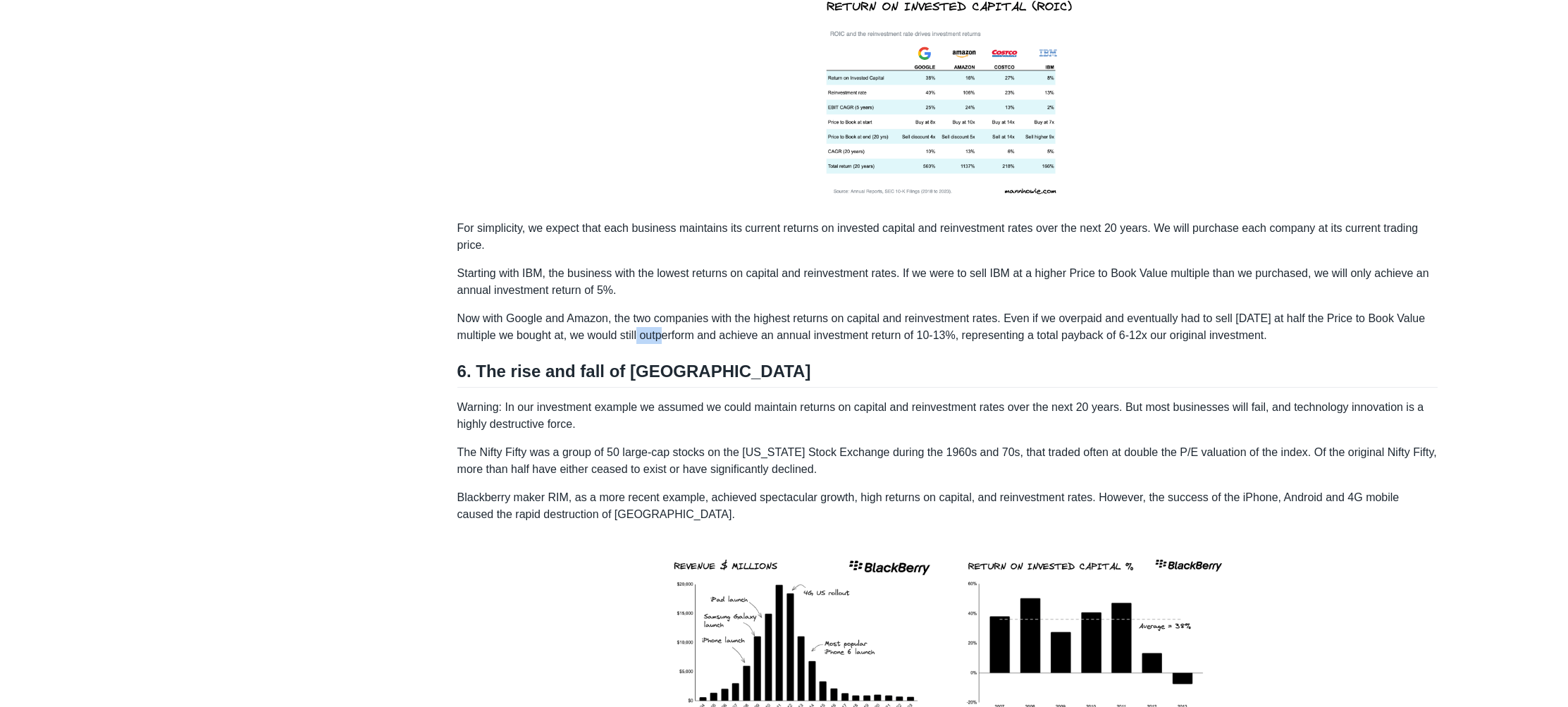
click at [656, 344] on p "Now with Google and Amazon, the two companies with the highest returns on capit…" at bounding box center [947, 327] width 981 height 34
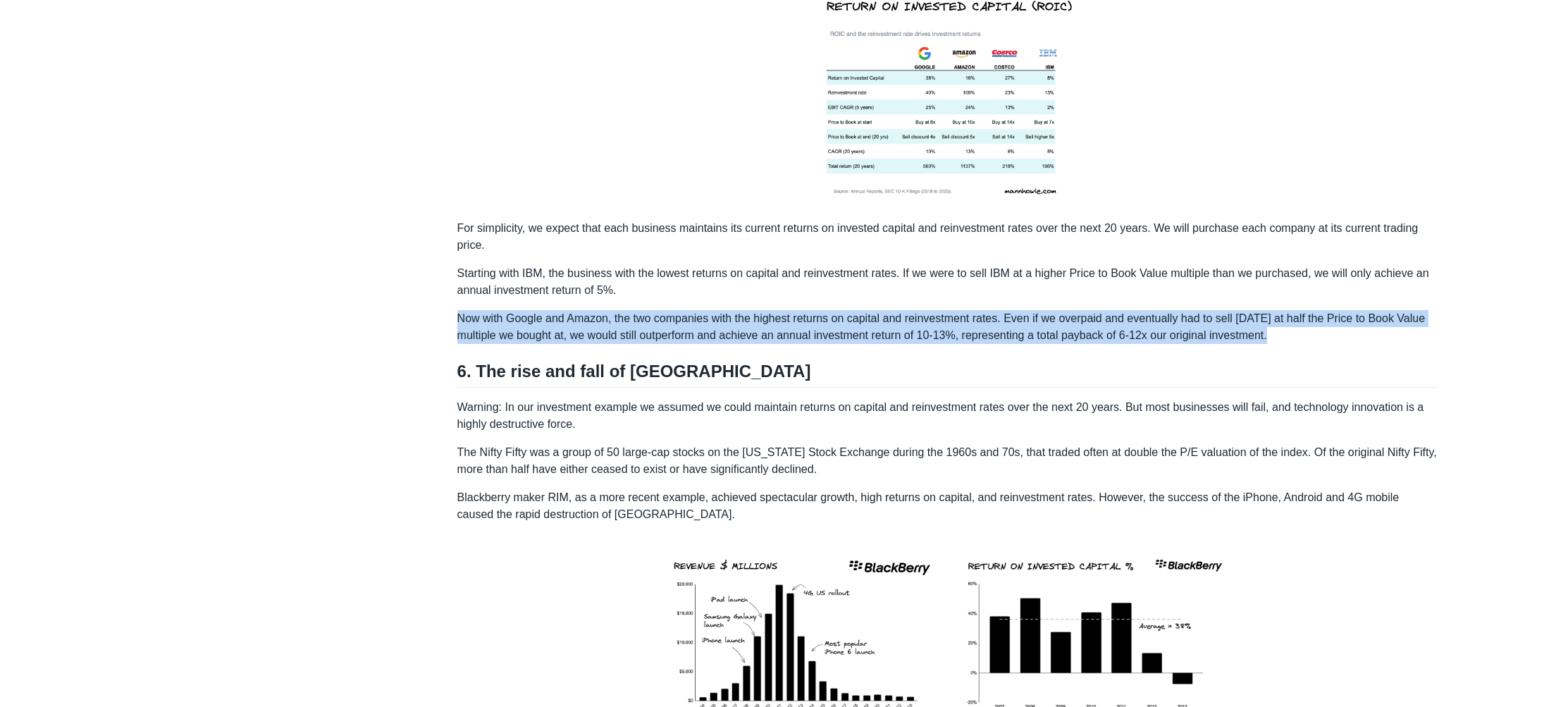
click at [656, 344] on p "Now with Google and Amazon, the two companies with the highest returns on capit…" at bounding box center [947, 327] width 981 height 34
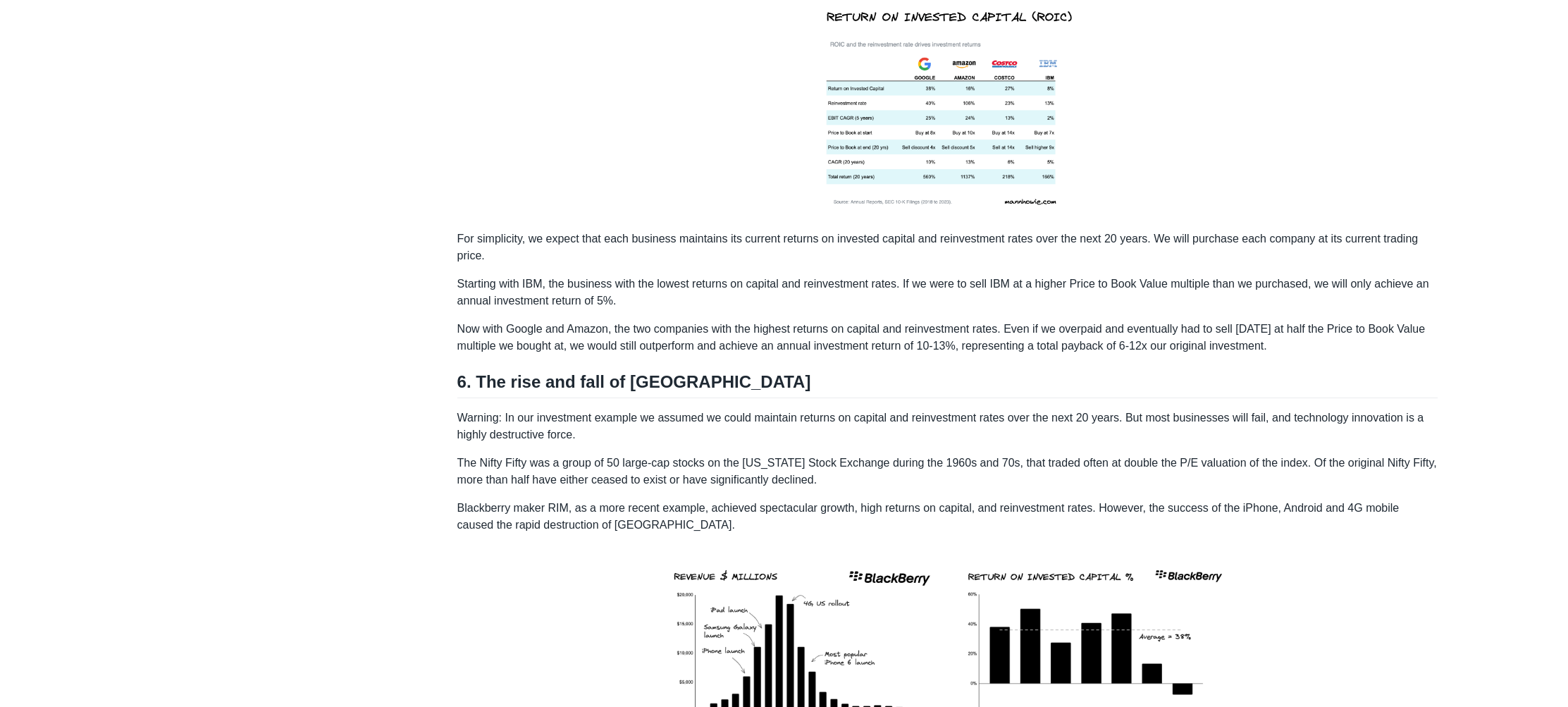
scroll to position [2509, 0]
click at [1193, 355] on p "Now with Google and Amazon, the two companies with the highest returns on capit…" at bounding box center [947, 339] width 981 height 34
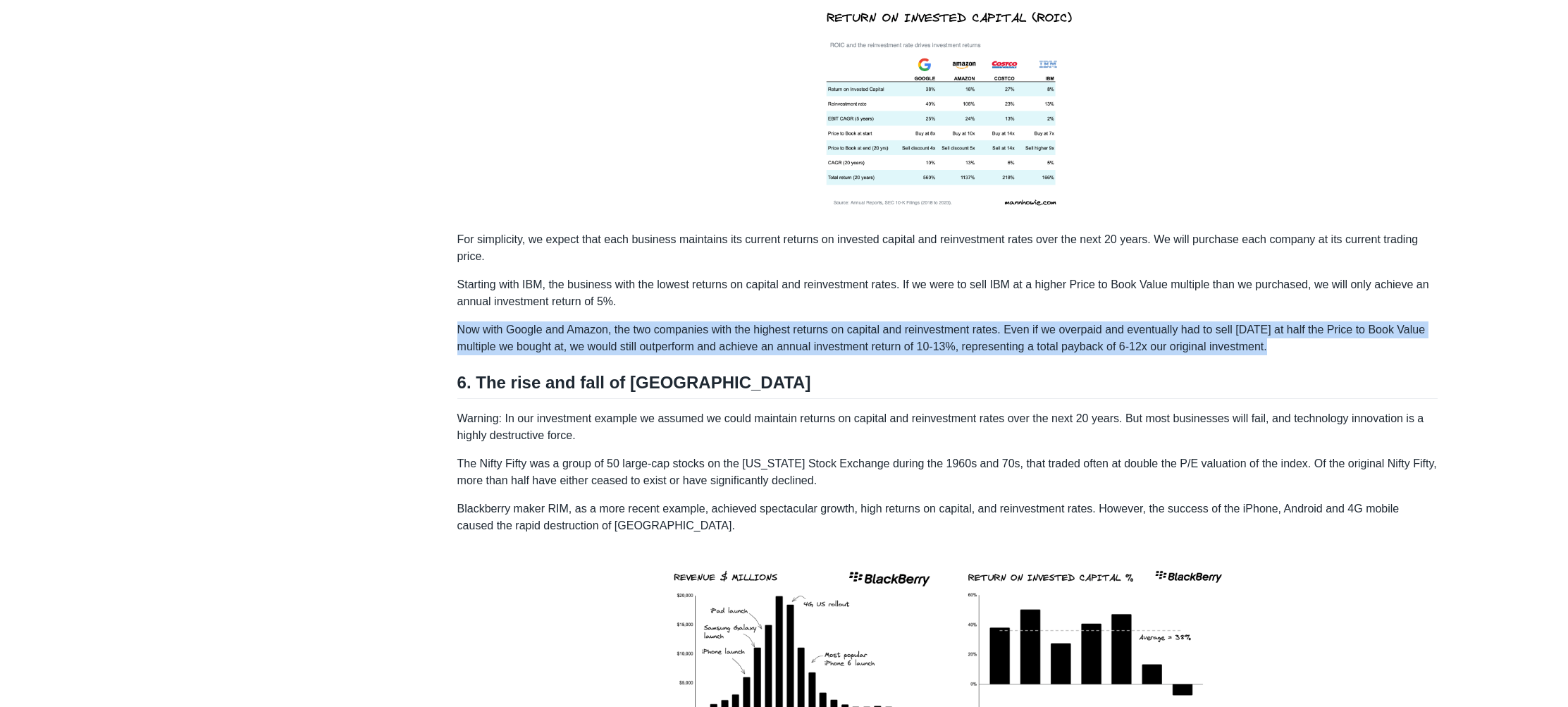
click at [1193, 355] on p "Now with Google and Amazon, the two companies with the highest returns on capit…" at bounding box center [947, 339] width 981 height 34
click at [1253, 355] on p "Now with Google and Amazon, the two companies with the highest returns on capit…" at bounding box center [947, 339] width 981 height 34
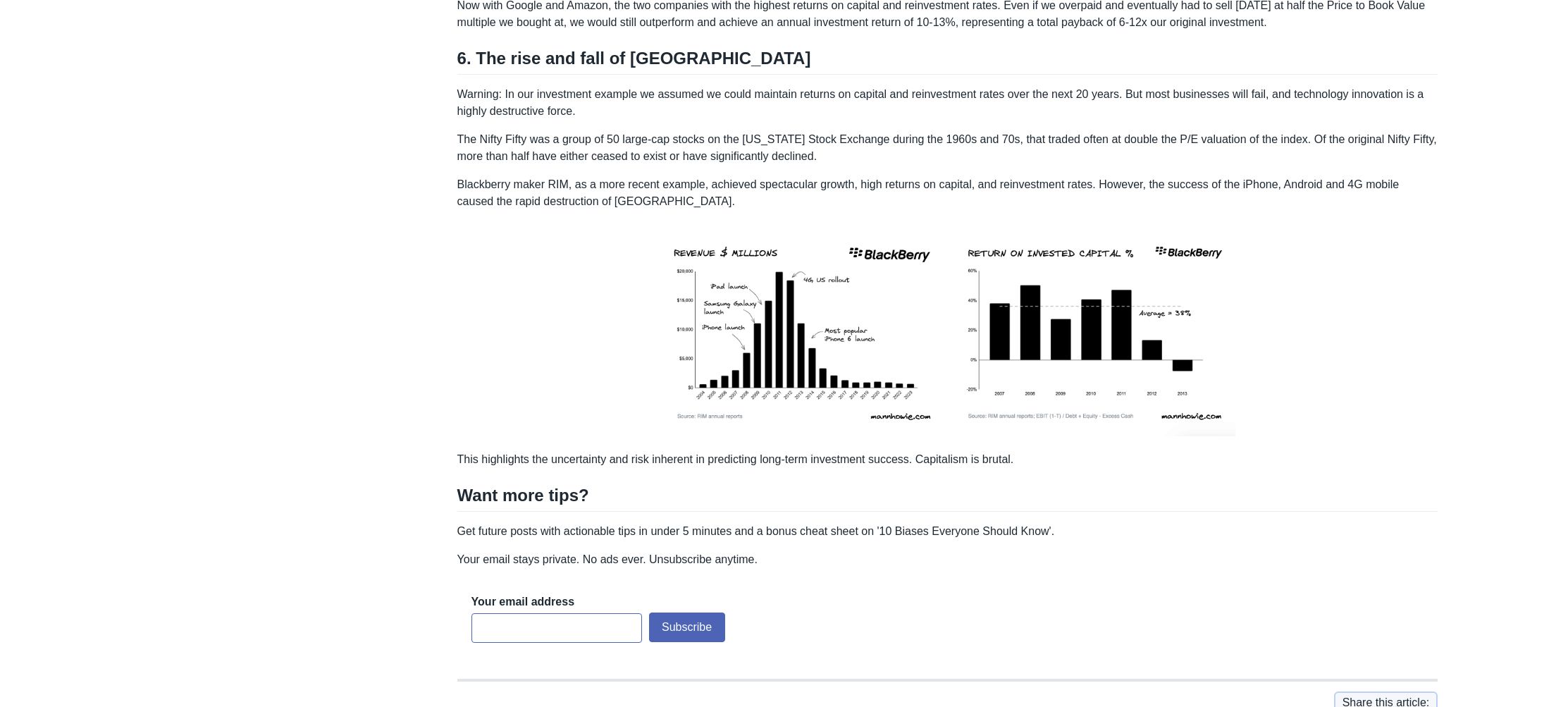
scroll to position [2777, 0]
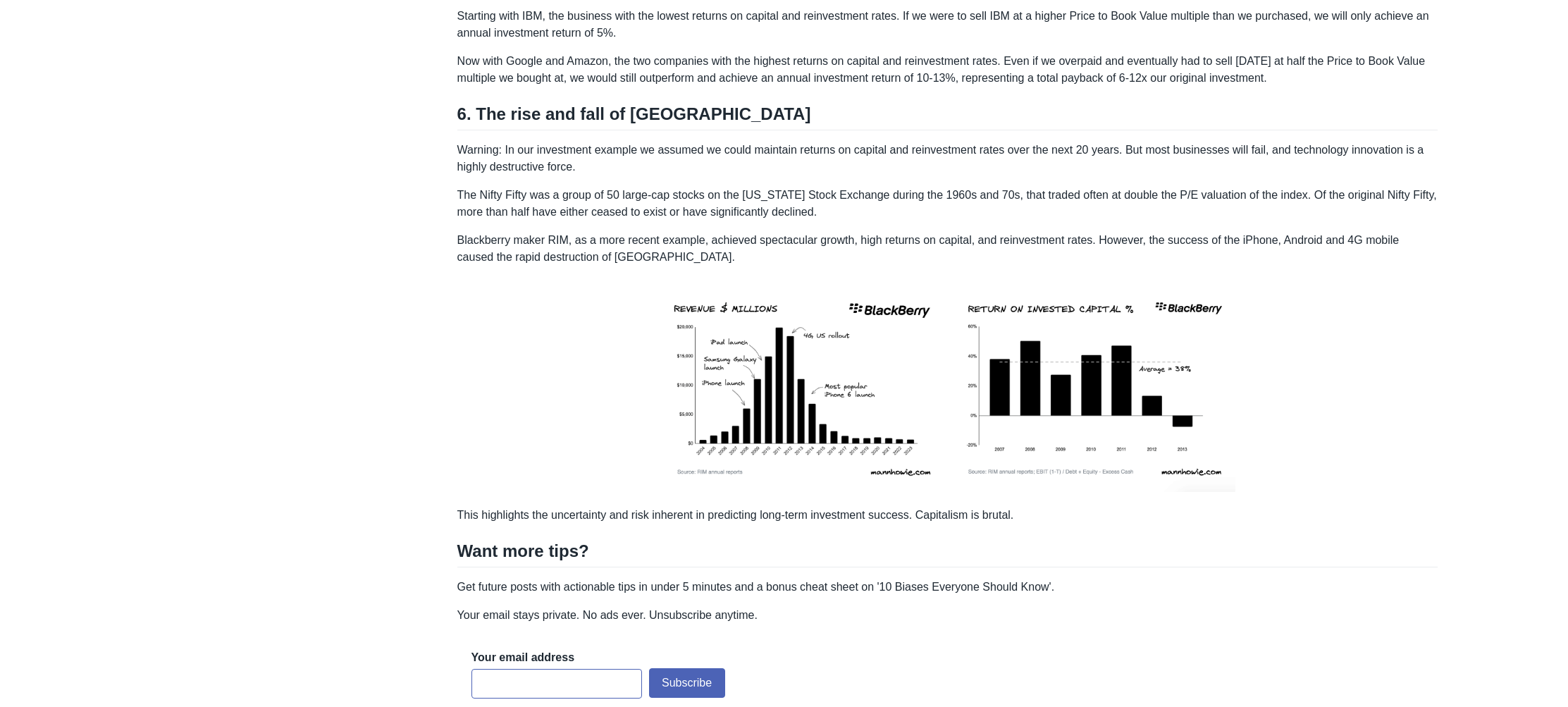
click at [797, 255] on p "Blackberry maker RIM, as a more recent example, achieved spectacular growth, hi…" at bounding box center [947, 248] width 981 height 34
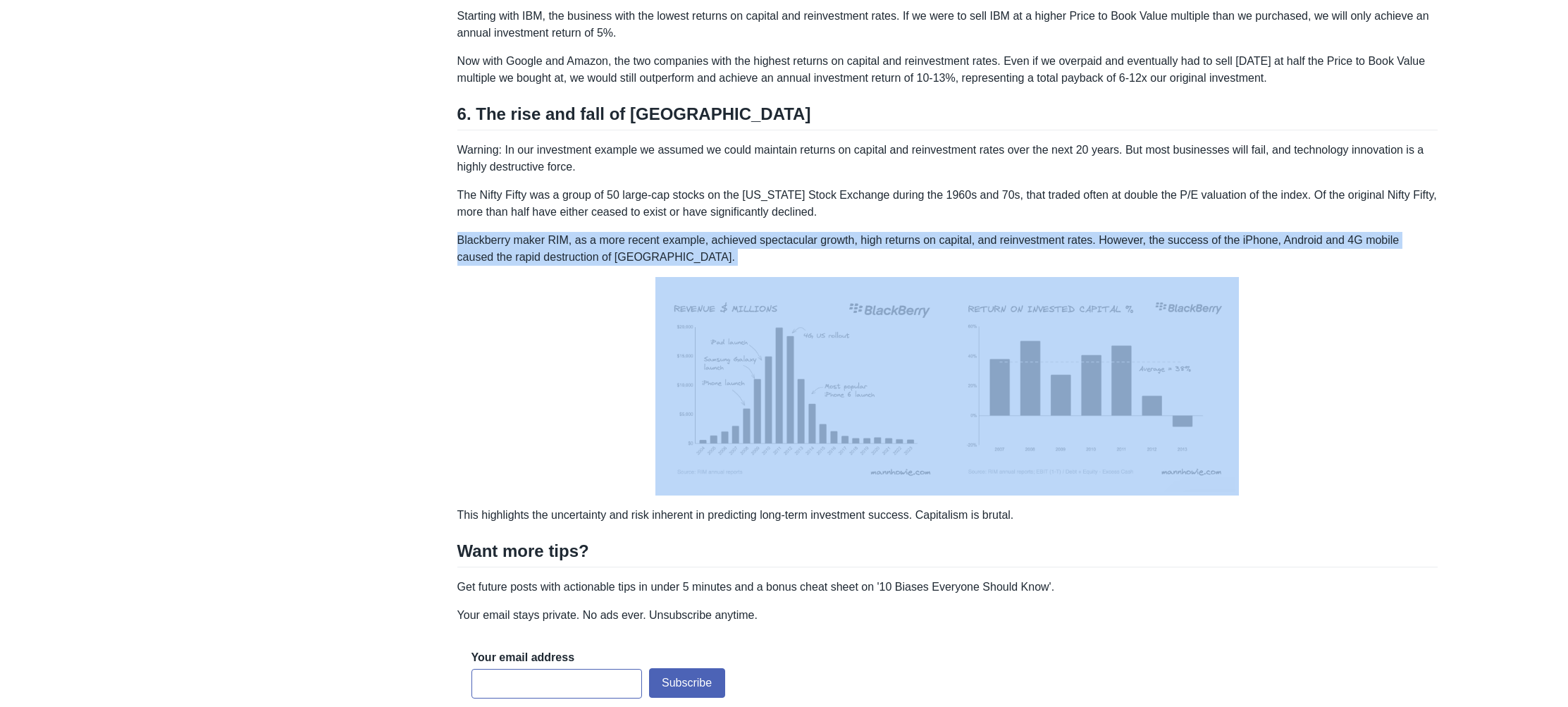
click at [797, 255] on p "Blackberry maker RIM, as a more recent example, achieved spectacular growth, hi…" at bounding box center [947, 248] width 981 height 34
click at [796, 265] on p "Blackberry maker RIM, as a more recent example, achieved spectacular growth, hi…" at bounding box center [947, 248] width 981 height 34
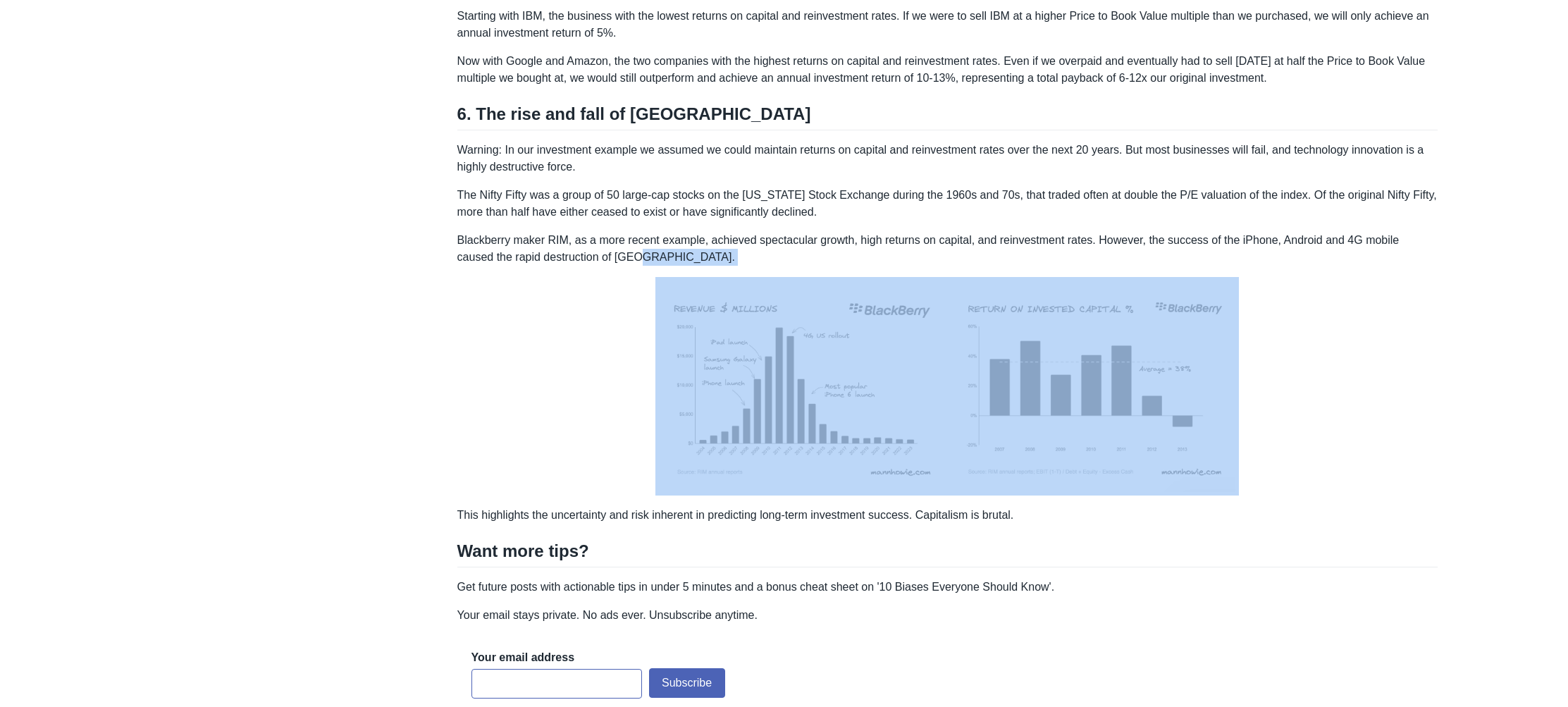
click at [796, 265] on p "Blackberry maker RIM, as a more recent example, achieved spectacular growth, hi…" at bounding box center [947, 248] width 981 height 34
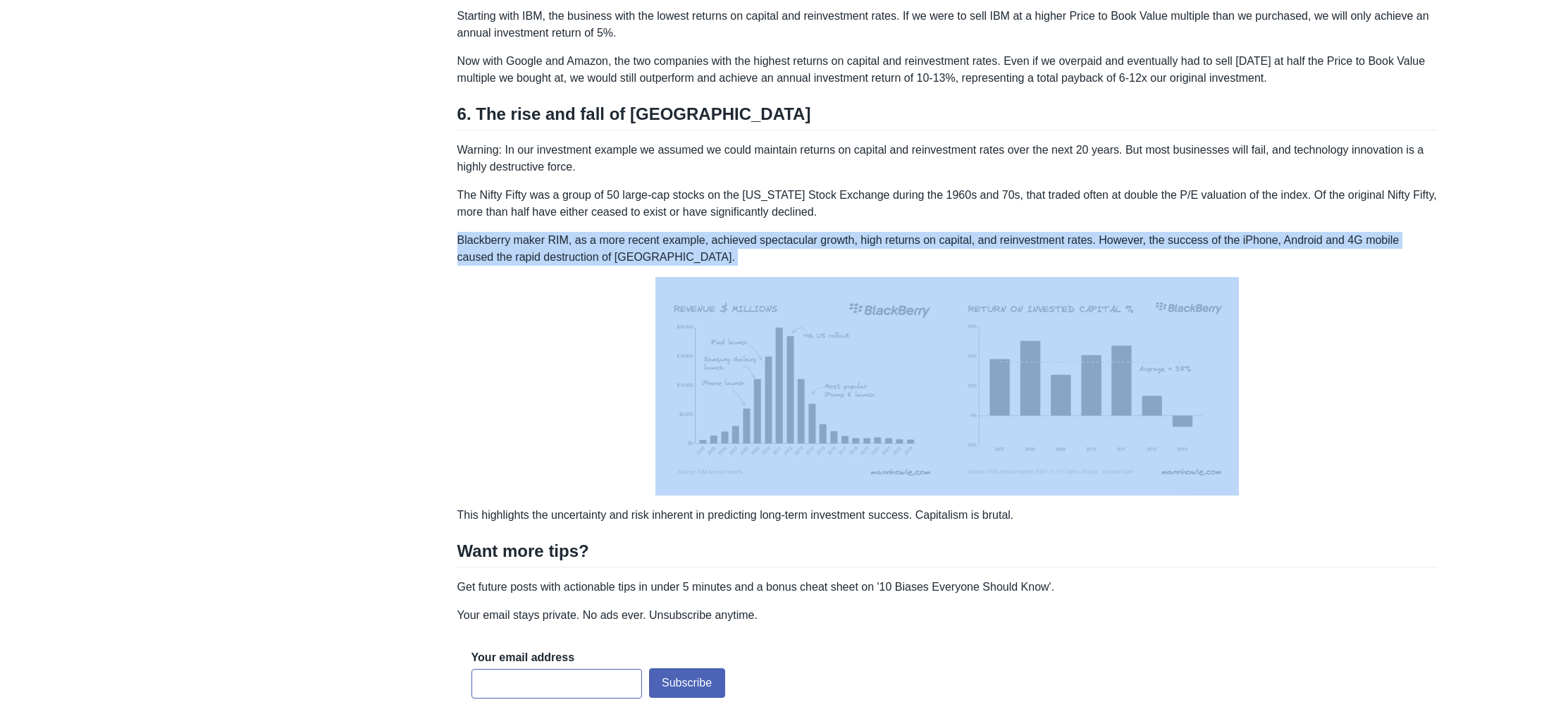
click at [796, 265] on p "Blackberry maker RIM, as a more recent example, achieved spectacular growth, hi…" at bounding box center [947, 248] width 981 height 34
click at [843, 265] on p "Blackberry maker RIM, as a more recent example, achieved spectacular growth, hi…" at bounding box center [947, 248] width 981 height 34
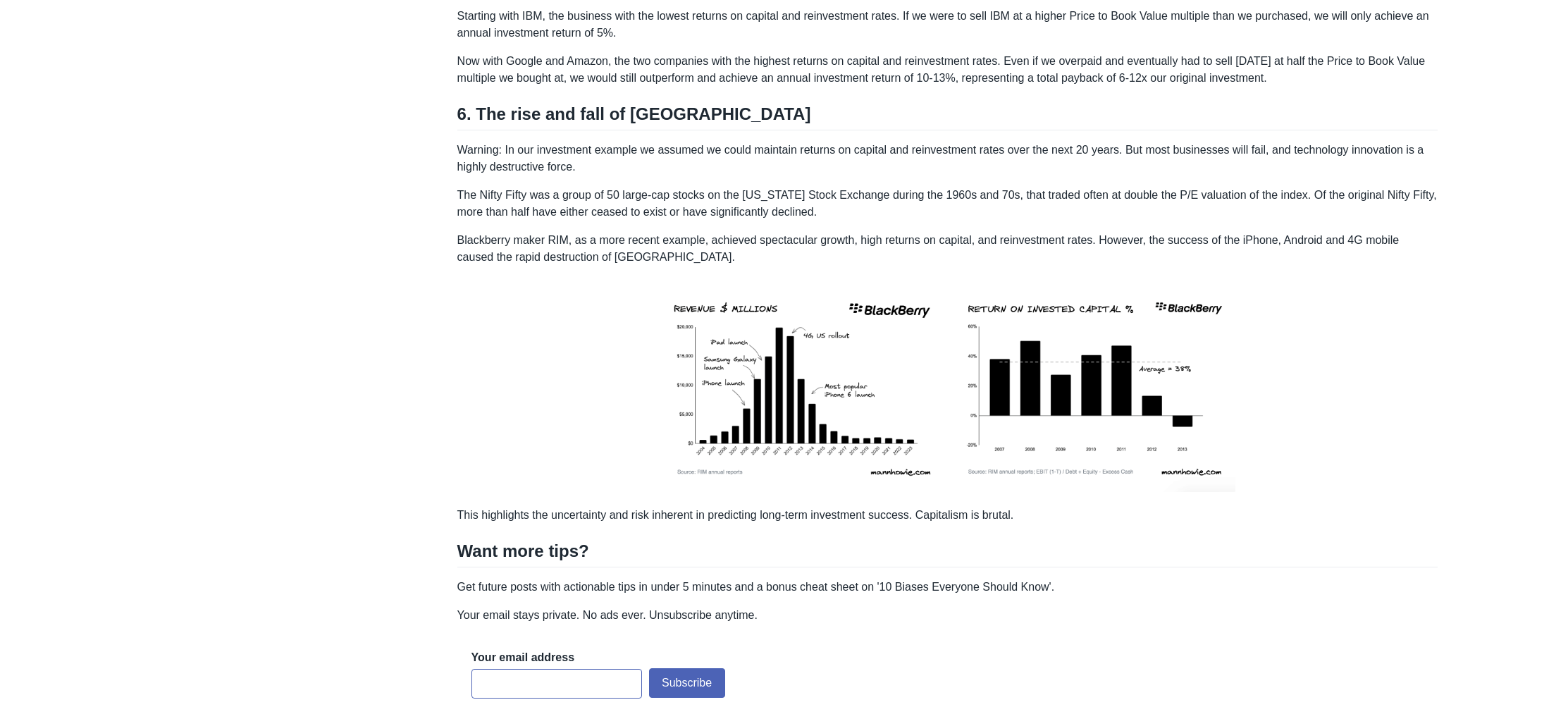
click at [610, 176] on p "Warning: In our investment example we assumed we could maintain returns on capi…" at bounding box center [947, 159] width 981 height 34
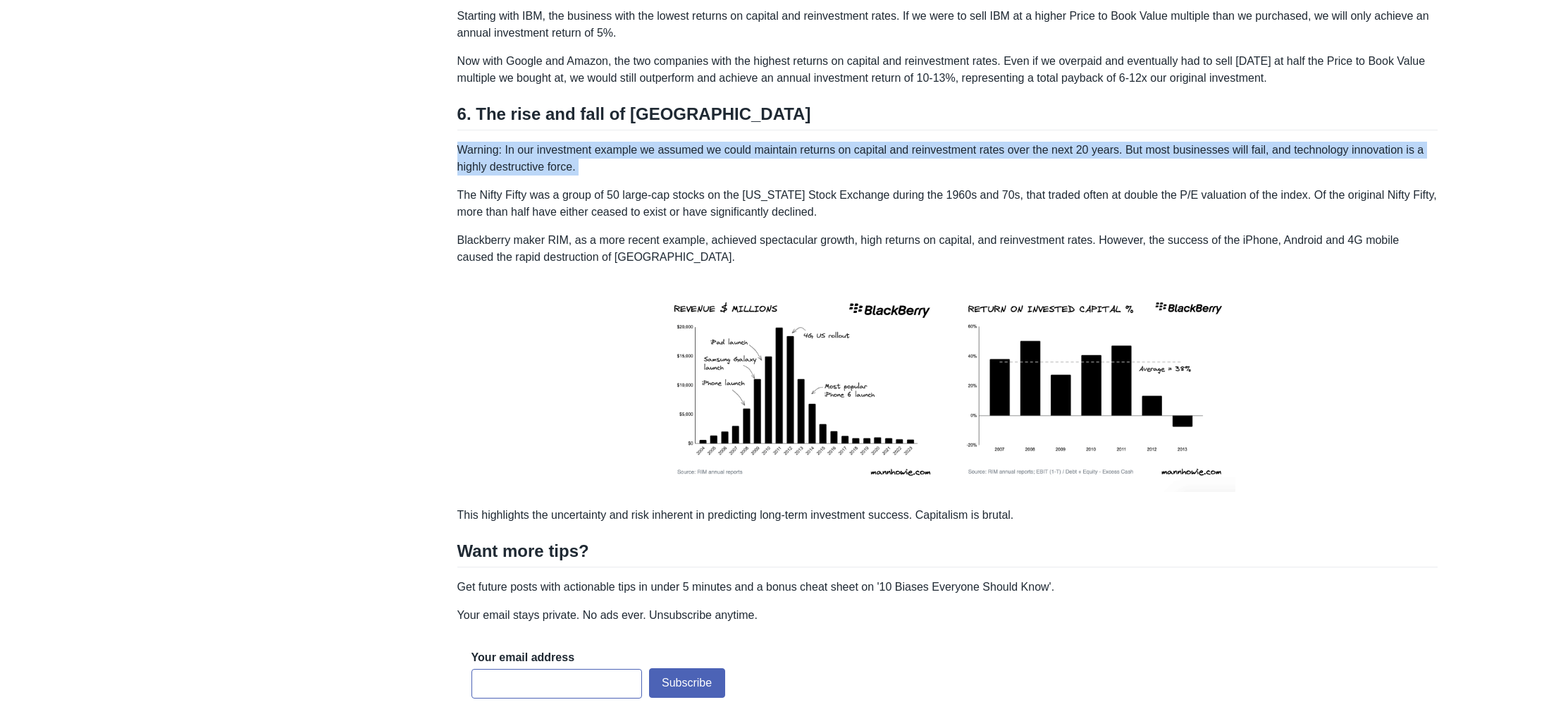
click at [610, 176] on p "Warning: In our investment example we assumed we could maintain returns on capi…" at bounding box center [947, 159] width 981 height 34
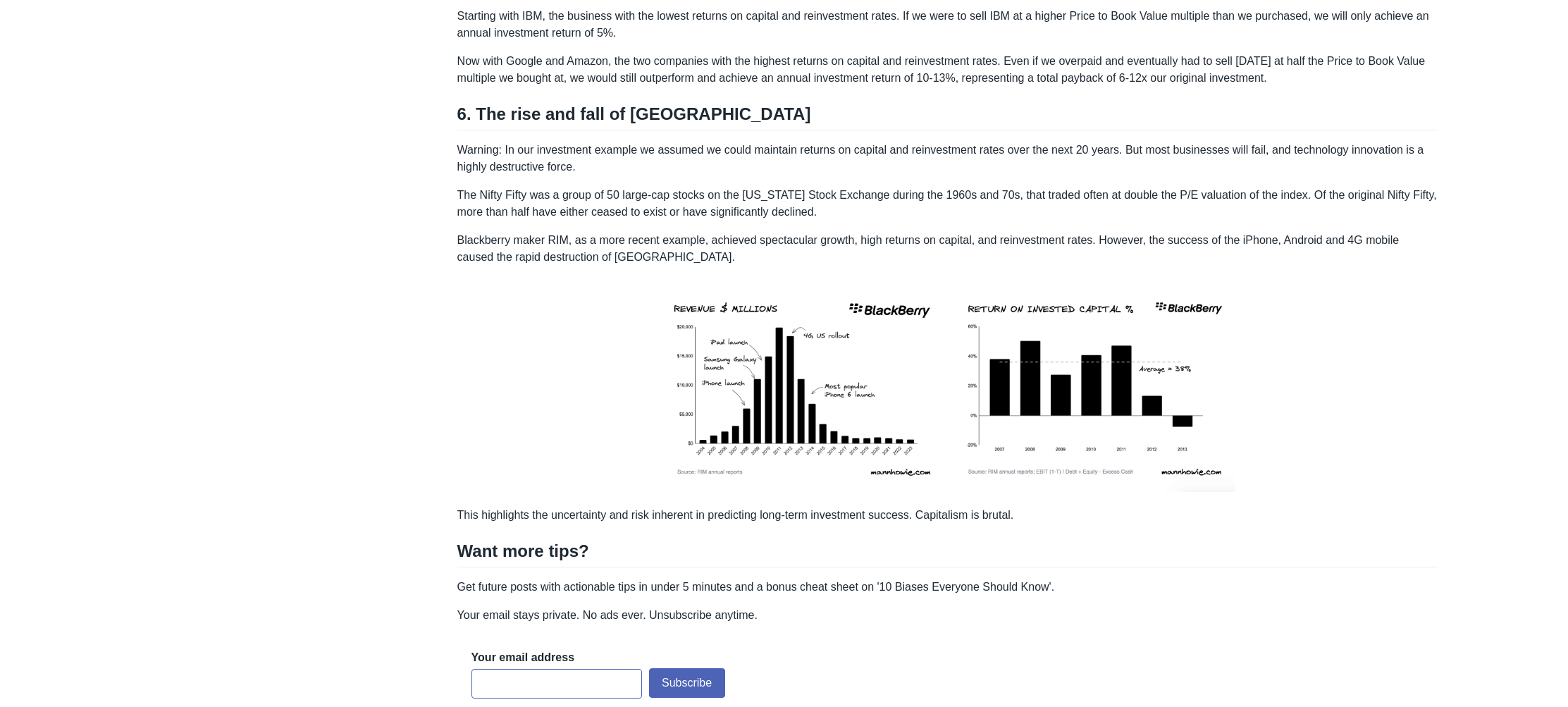
click at [675, 176] on p "Warning: In our investment example we assumed we could maintain returns on capi…" at bounding box center [947, 159] width 981 height 34
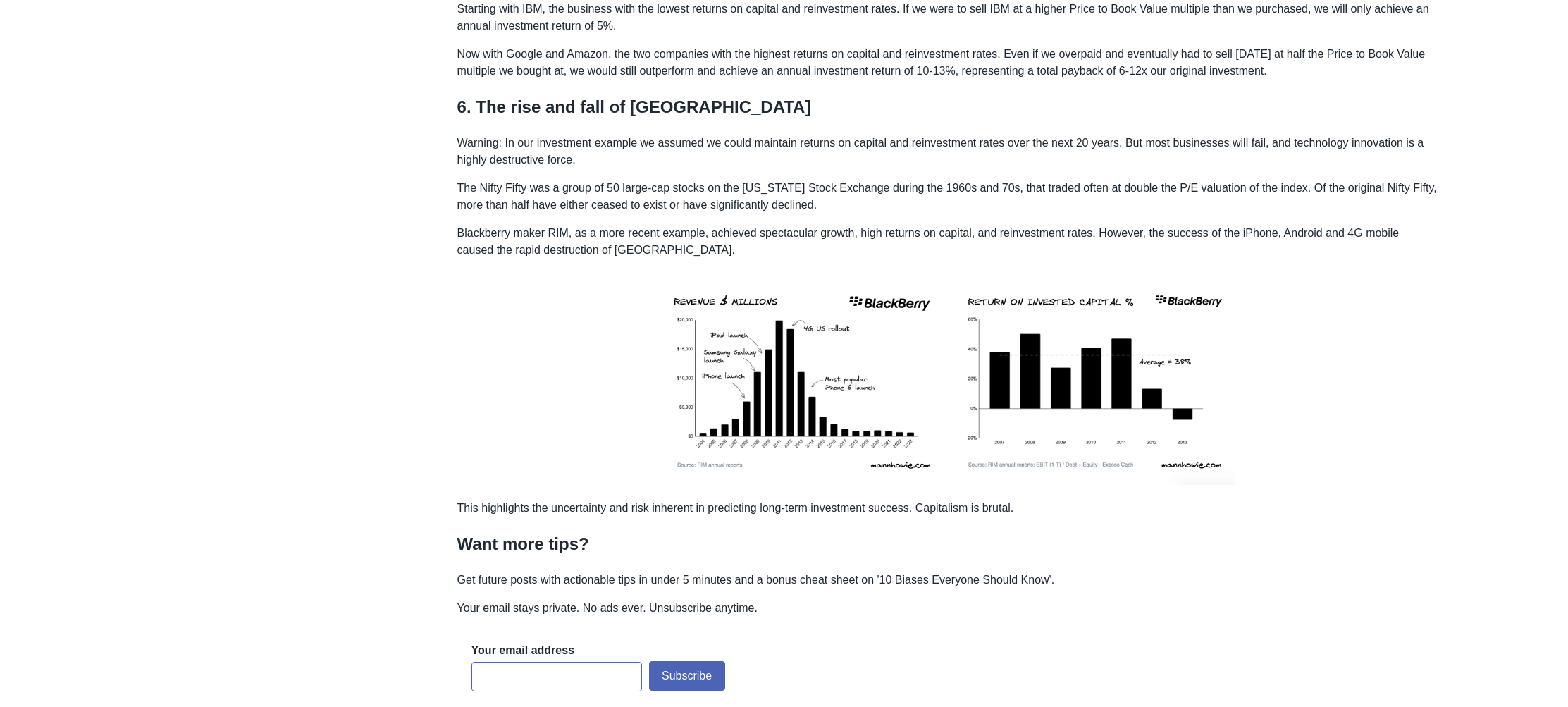
scroll to position [2895, 0]
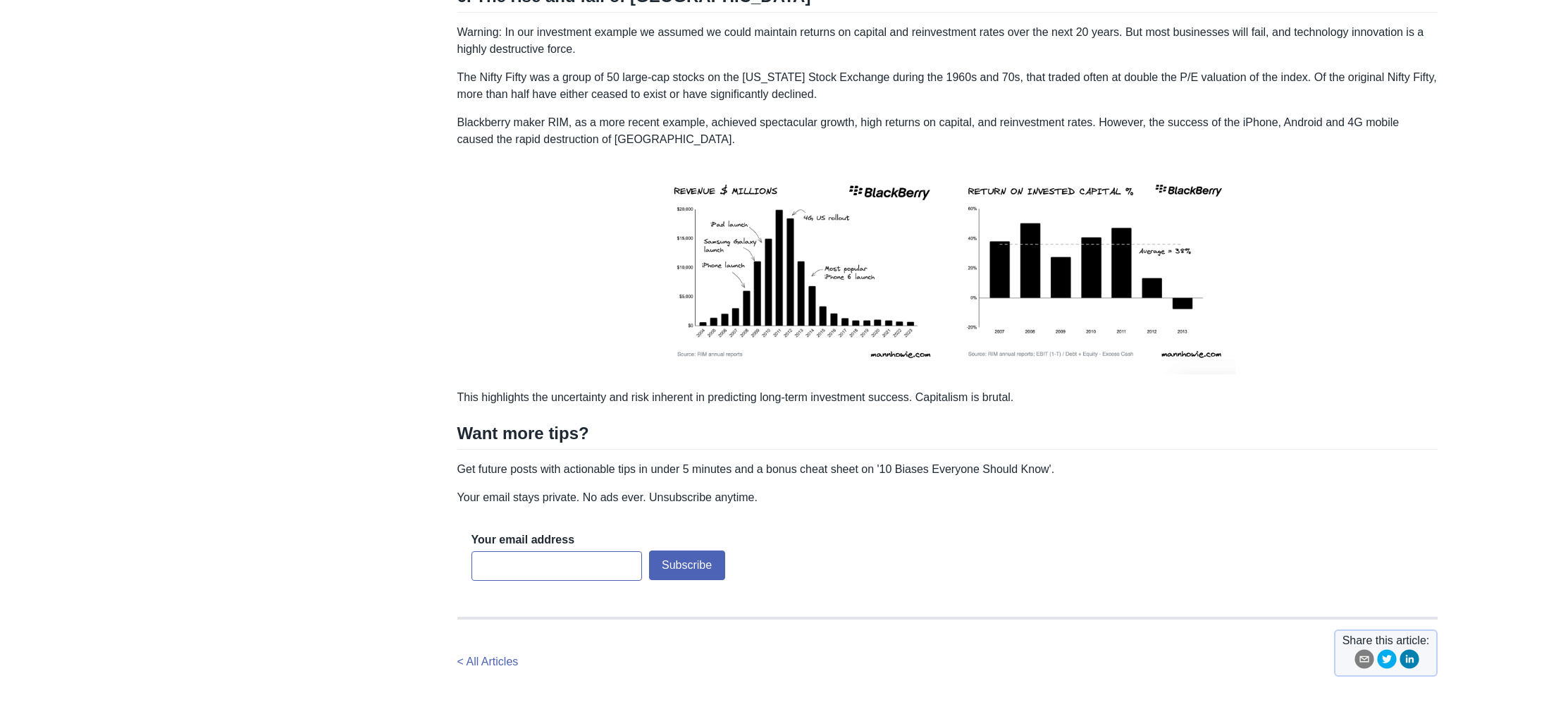
click at [1283, 334] on p at bounding box center [947, 268] width 981 height 218
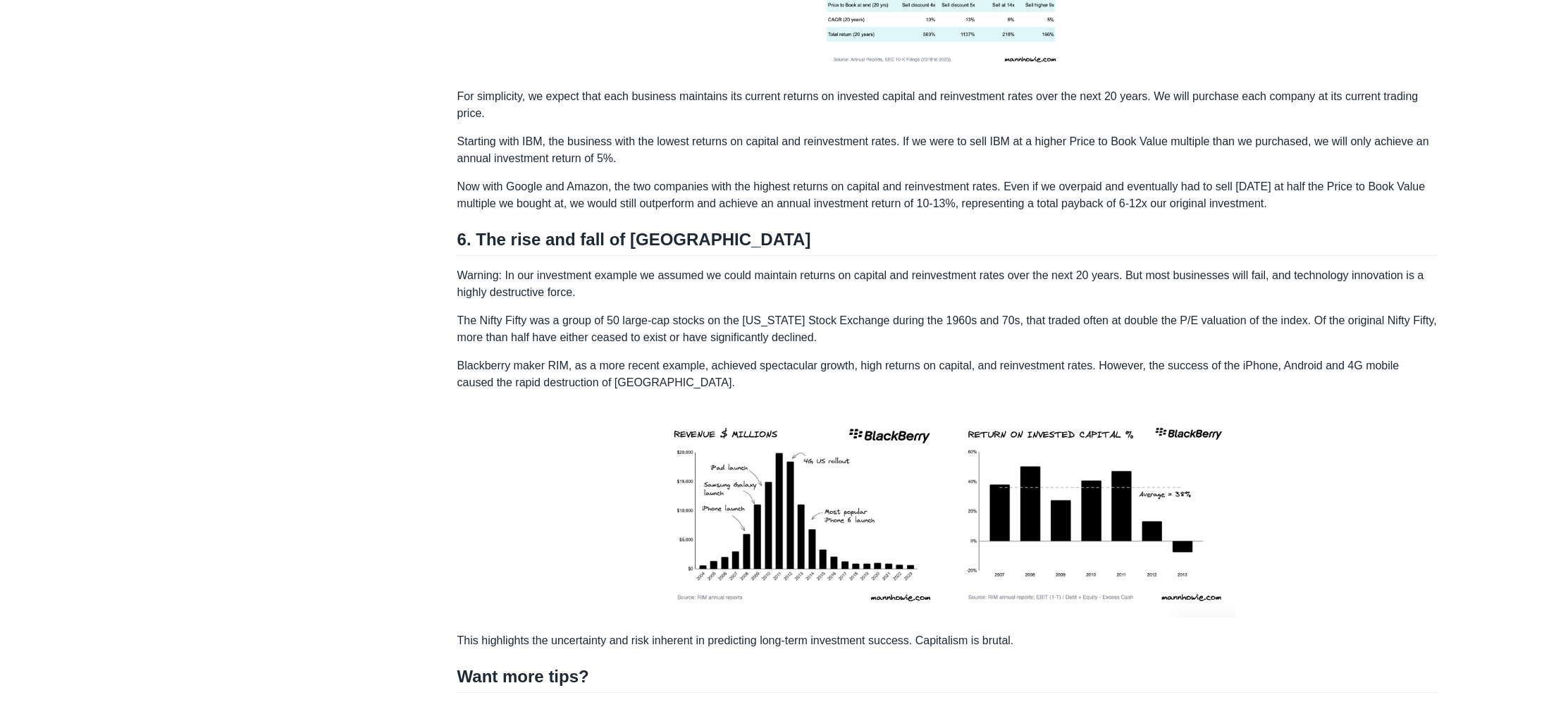
scroll to position [2586, 0]
